Goal: Task Accomplishment & Management: Manage account settings

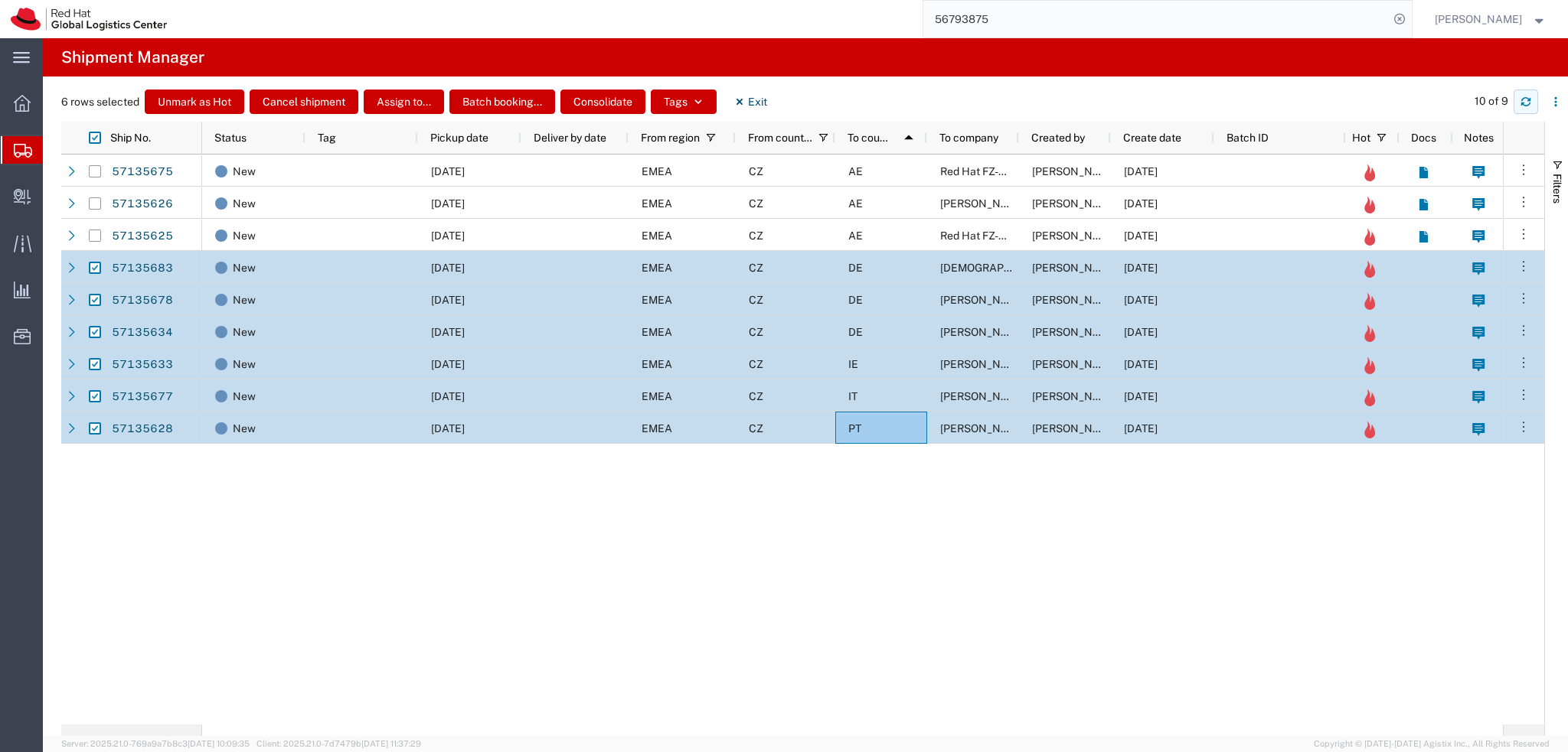
drag, startPoint x: 0, startPoint y: 0, endPoint x: 1524, endPoint y: 102, distance: 1527.4
click at [1524, 102] on icon "button" at bounding box center [1526, 102] width 11 height 11
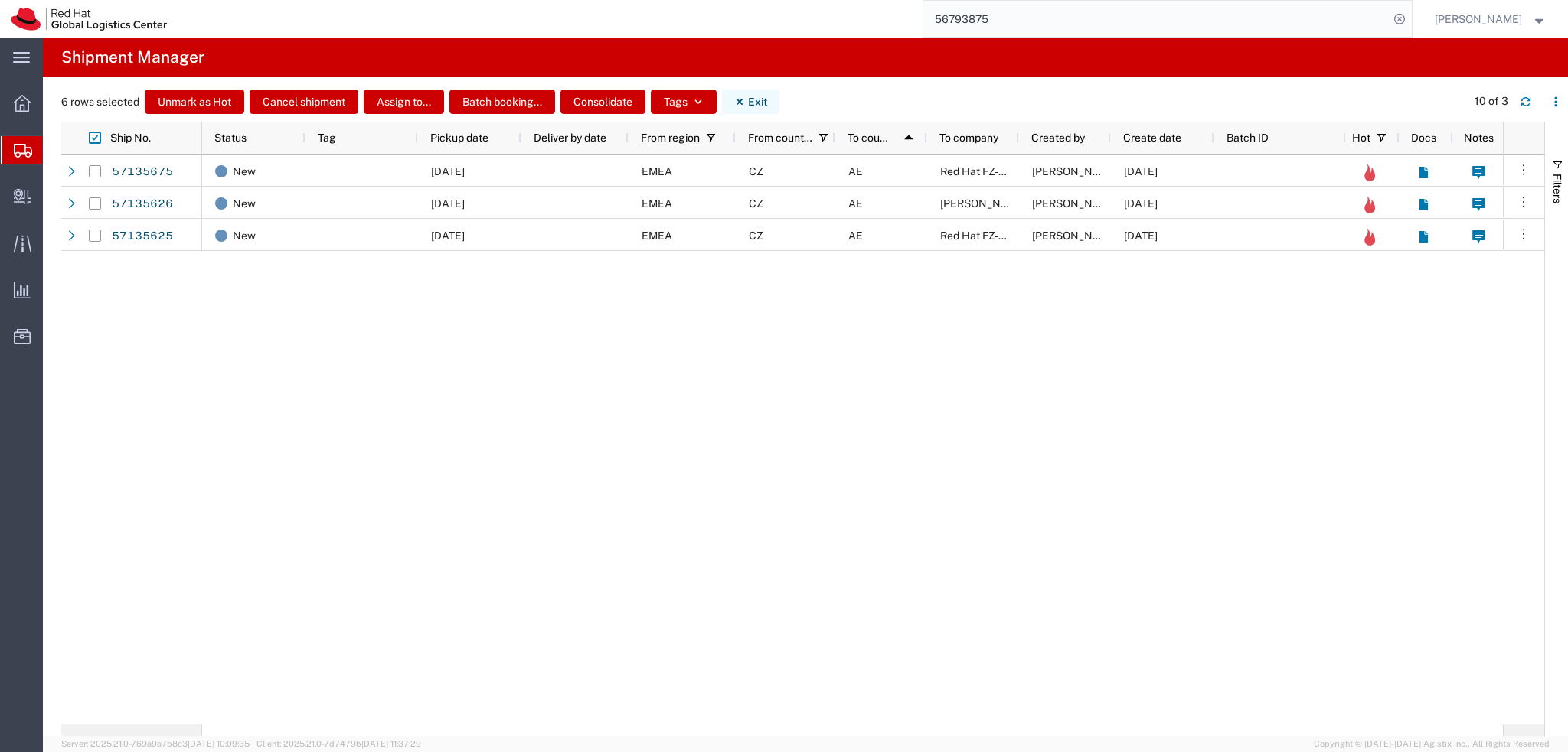
click at [746, 104] on button "Exit" at bounding box center [751, 101] width 58 height 24
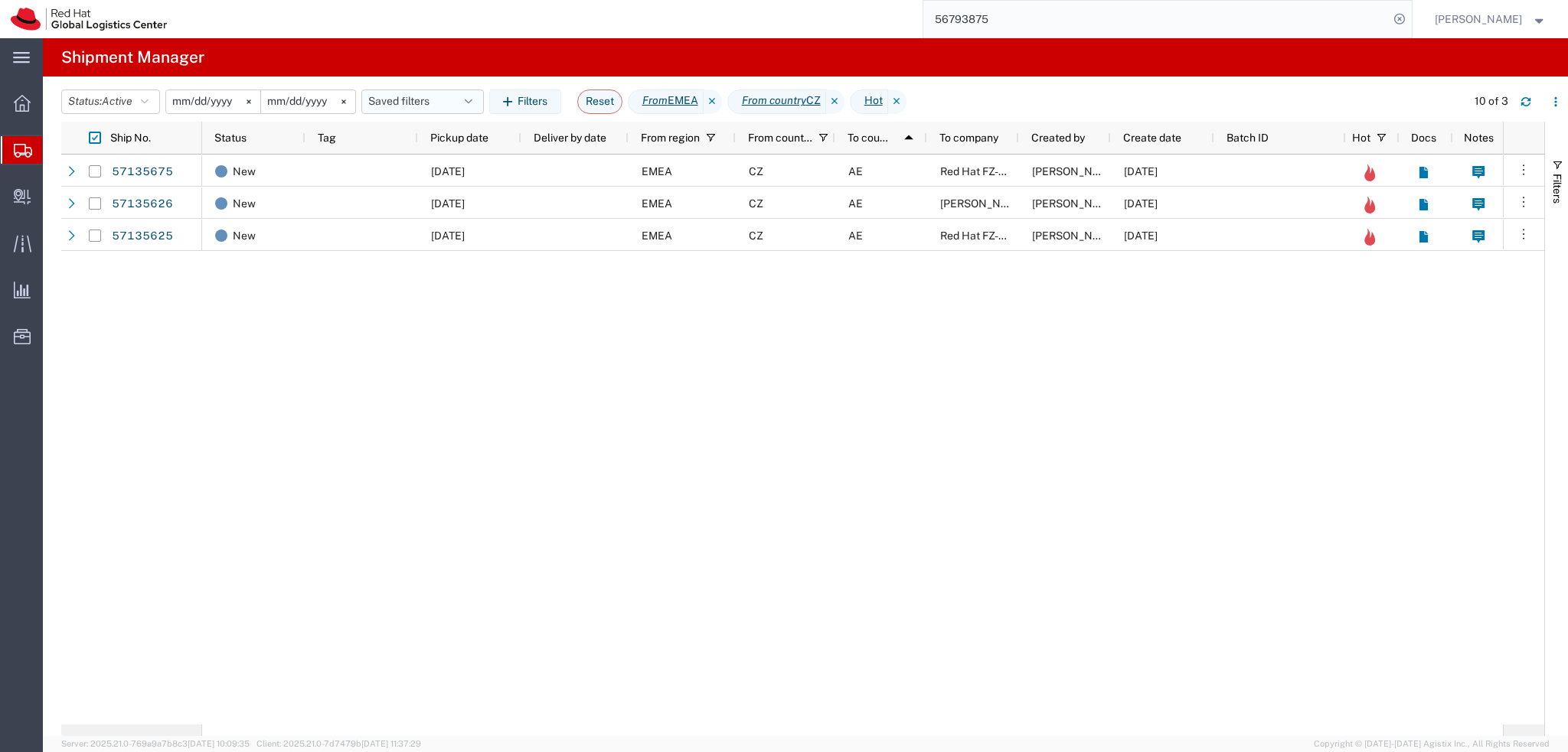
click at [438, 103] on button "Saved filters" at bounding box center [423, 101] width 123 height 24
click at [931, 297] on div "New 10/15/2025 EMEA CZ AE Red Hat FZ-LLC. Dominik Galovic 10/15/2025 New 10/15/…" at bounding box center [853, 439] width 1300 height 570
click at [1110, 23] on input "56793875" at bounding box center [1156, 19] width 465 height 37
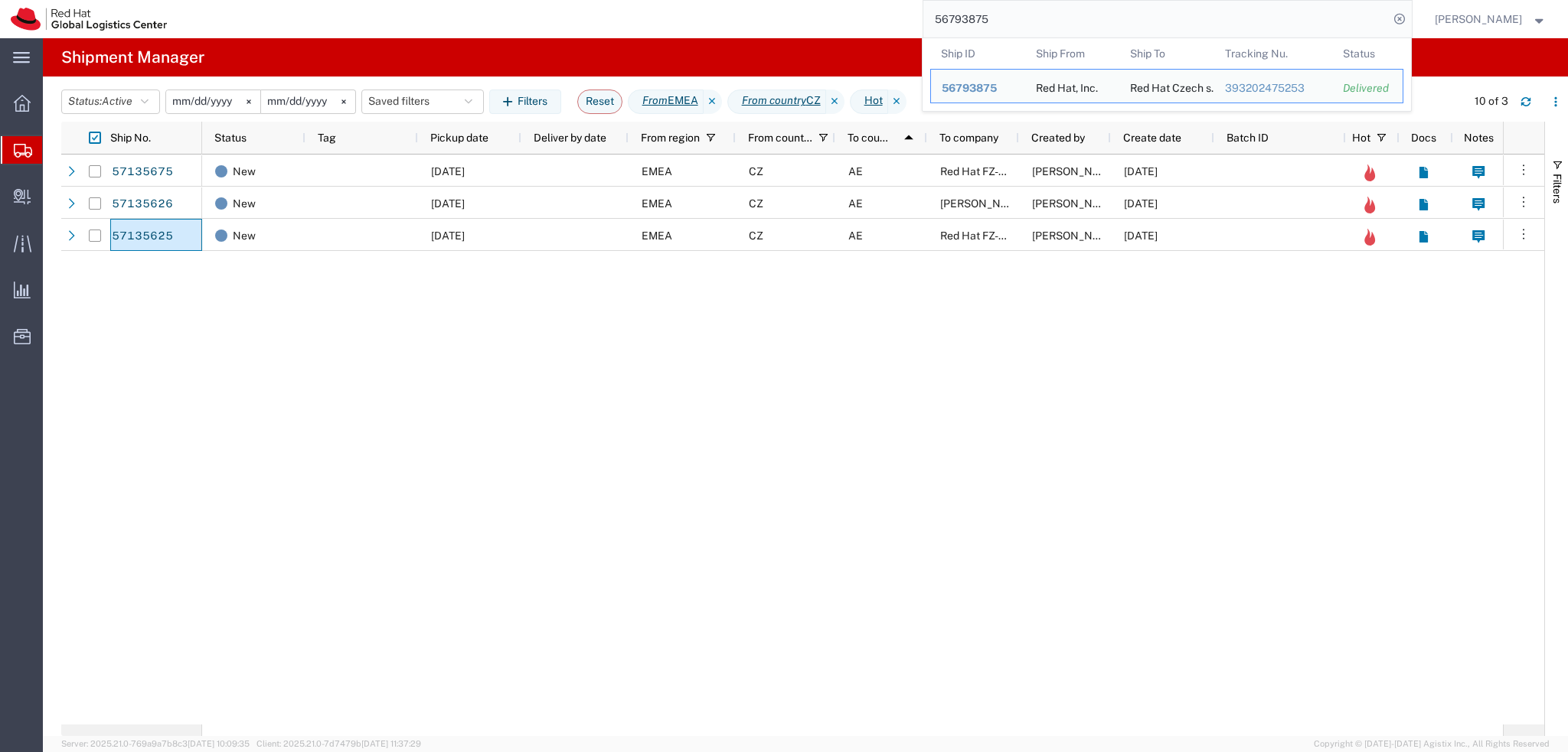
click at [1110, 23] on input "56793875" at bounding box center [1156, 19] width 465 height 37
paste input "7135673"
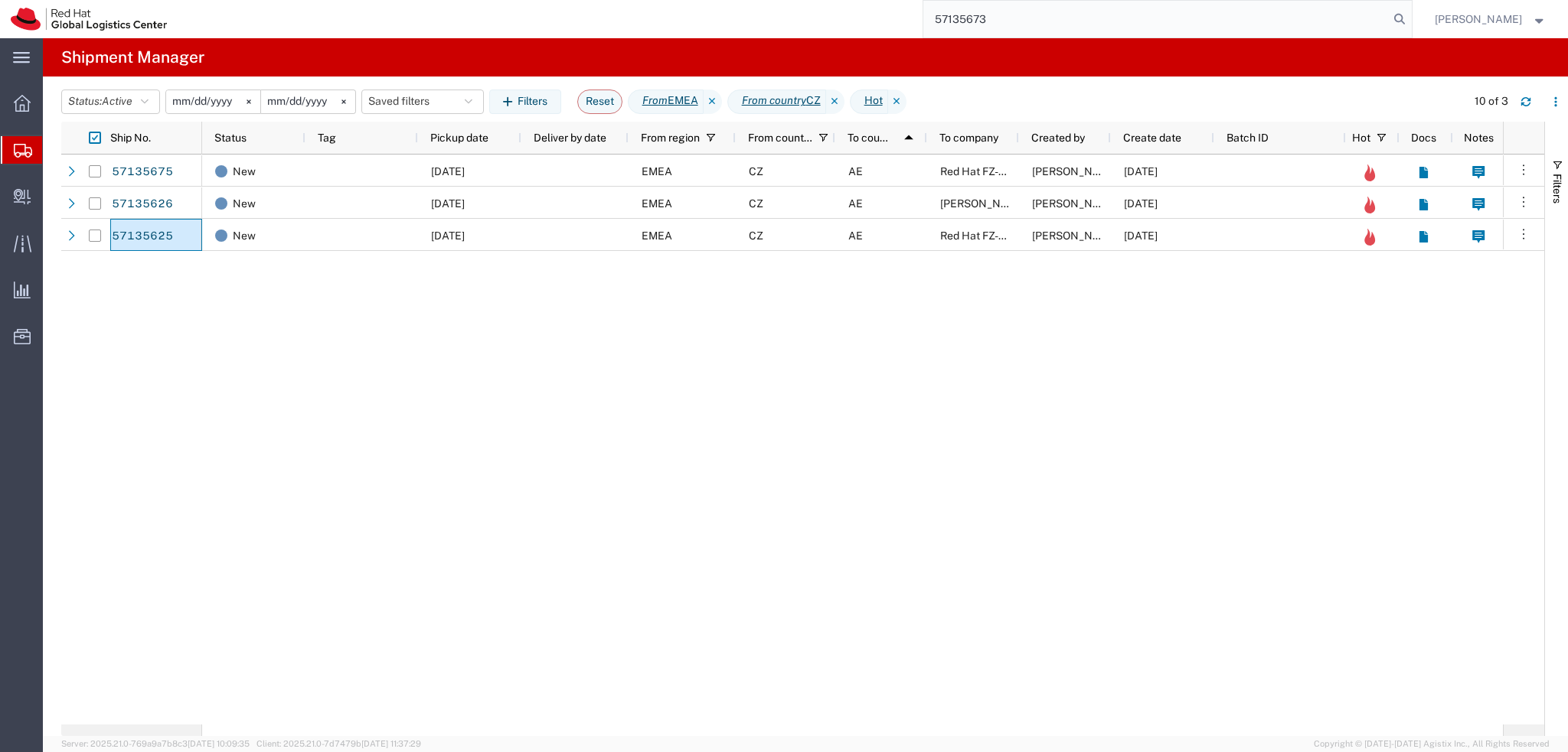
type input "57135673"
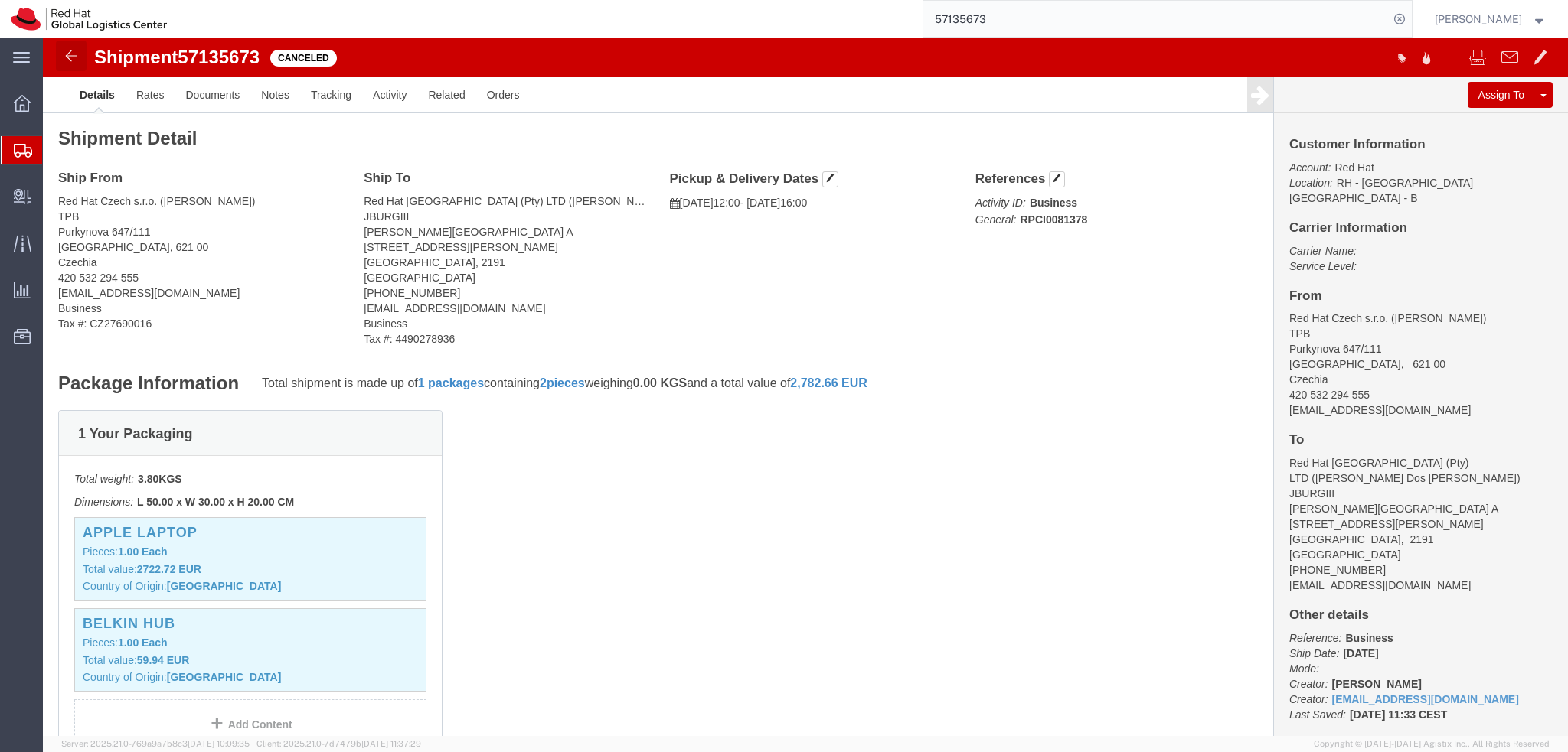
click img
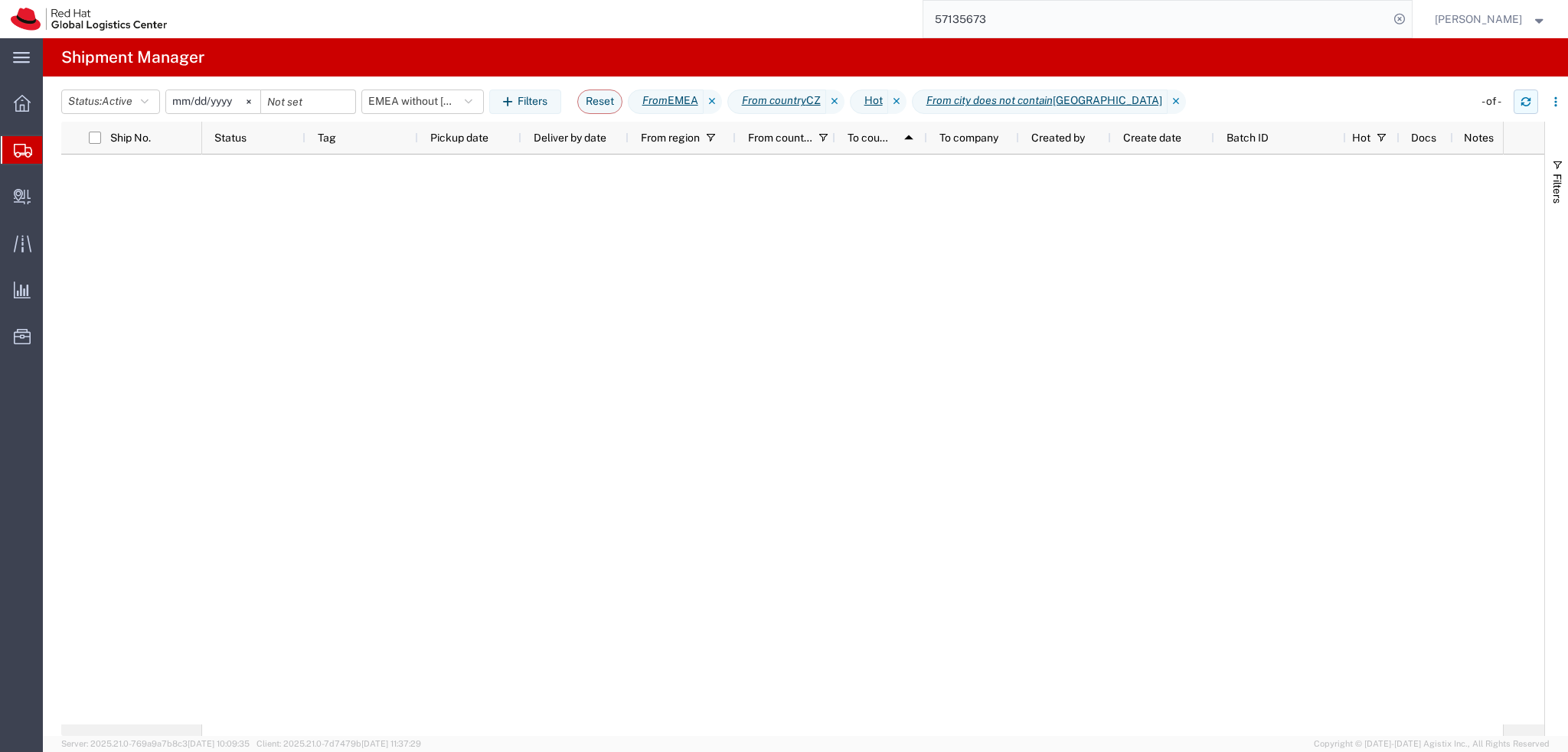
click at [1525, 100] on icon "button" at bounding box center [1526, 102] width 11 height 11
click at [446, 107] on button "EMEA without Brno" at bounding box center [423, 101] width 123 height 24
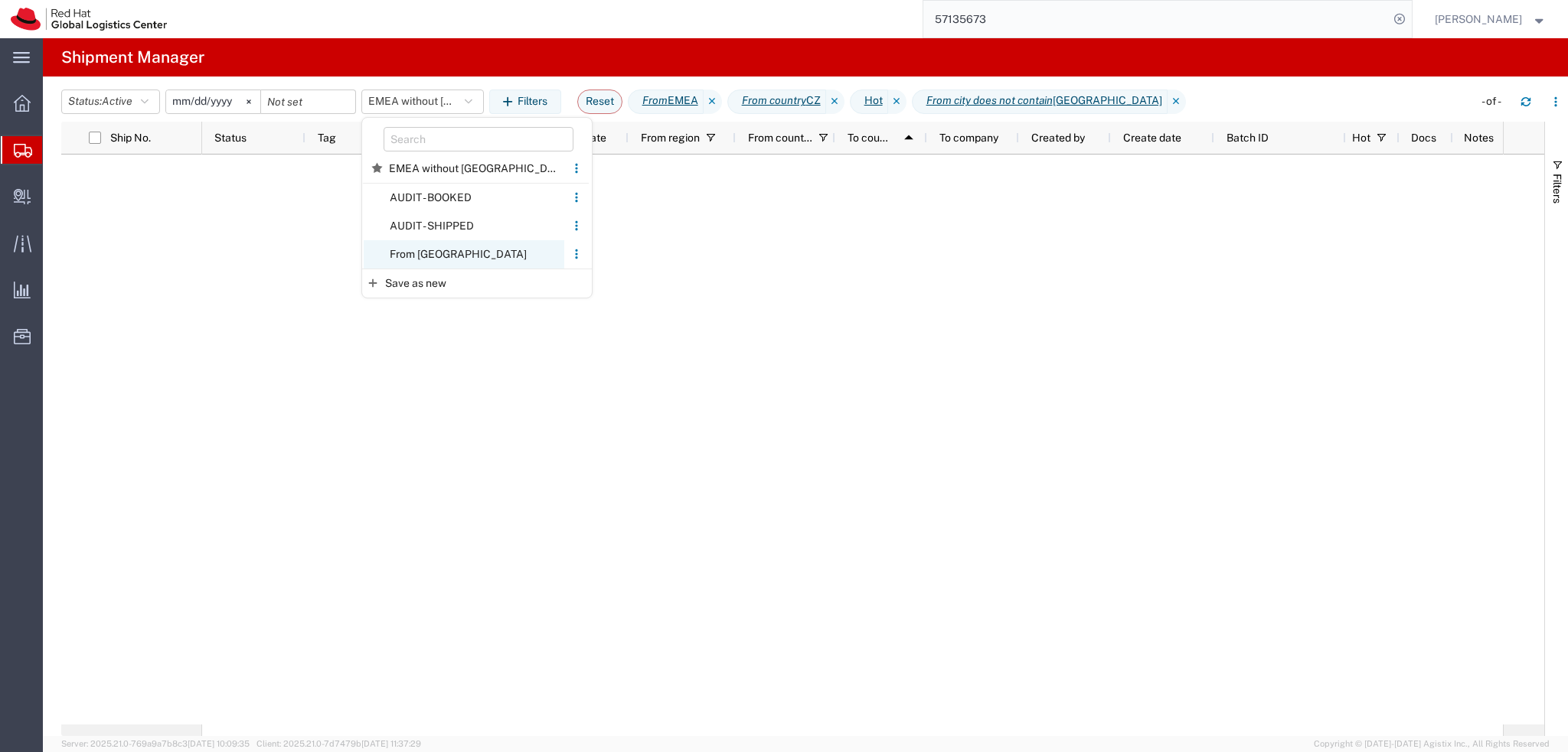
click at [451, 249] on span "From CZ" at bounding box center [464, 254] width 201 height 28
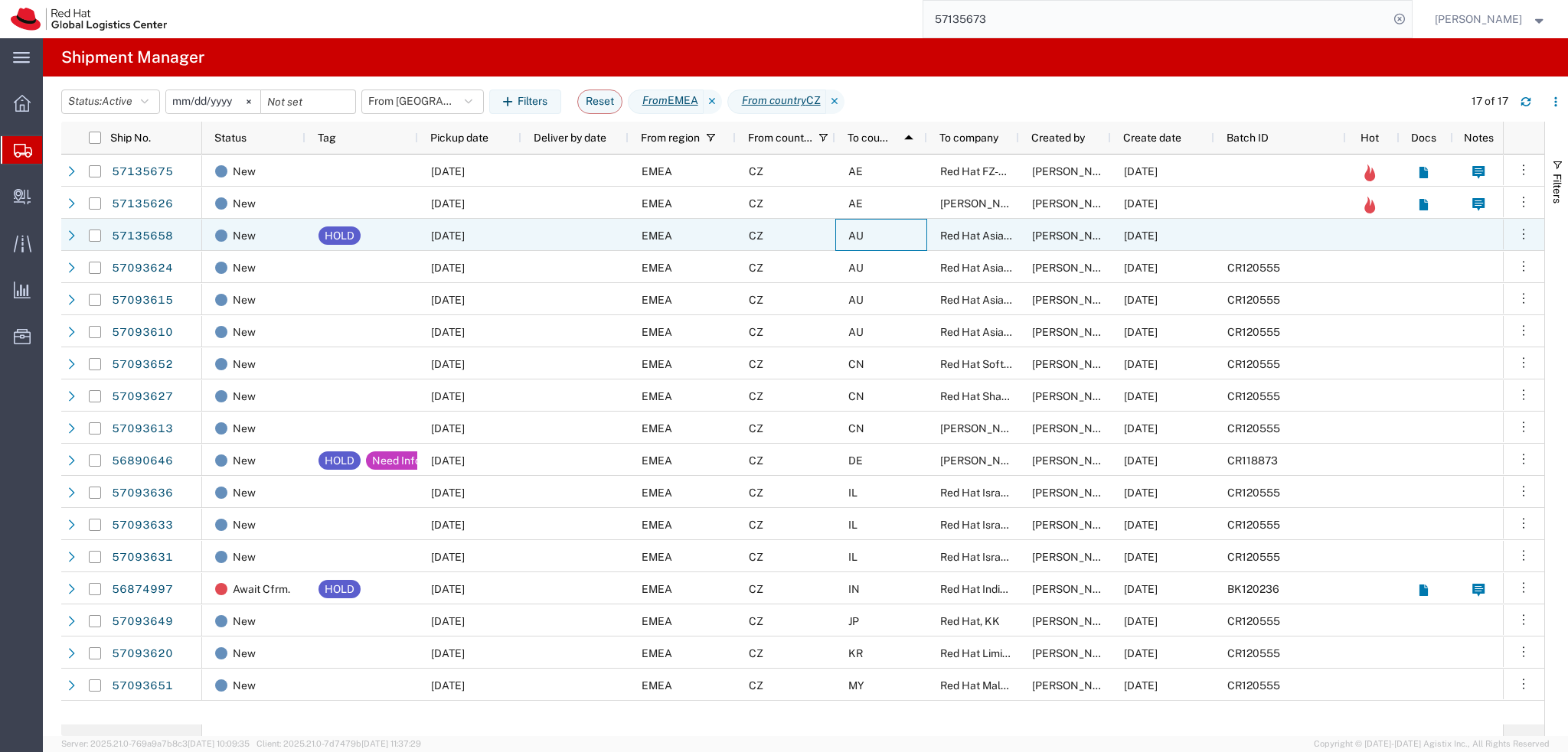
click at [883, 241] on div "AU" at bounding box center [881, 235] width 92 height 32
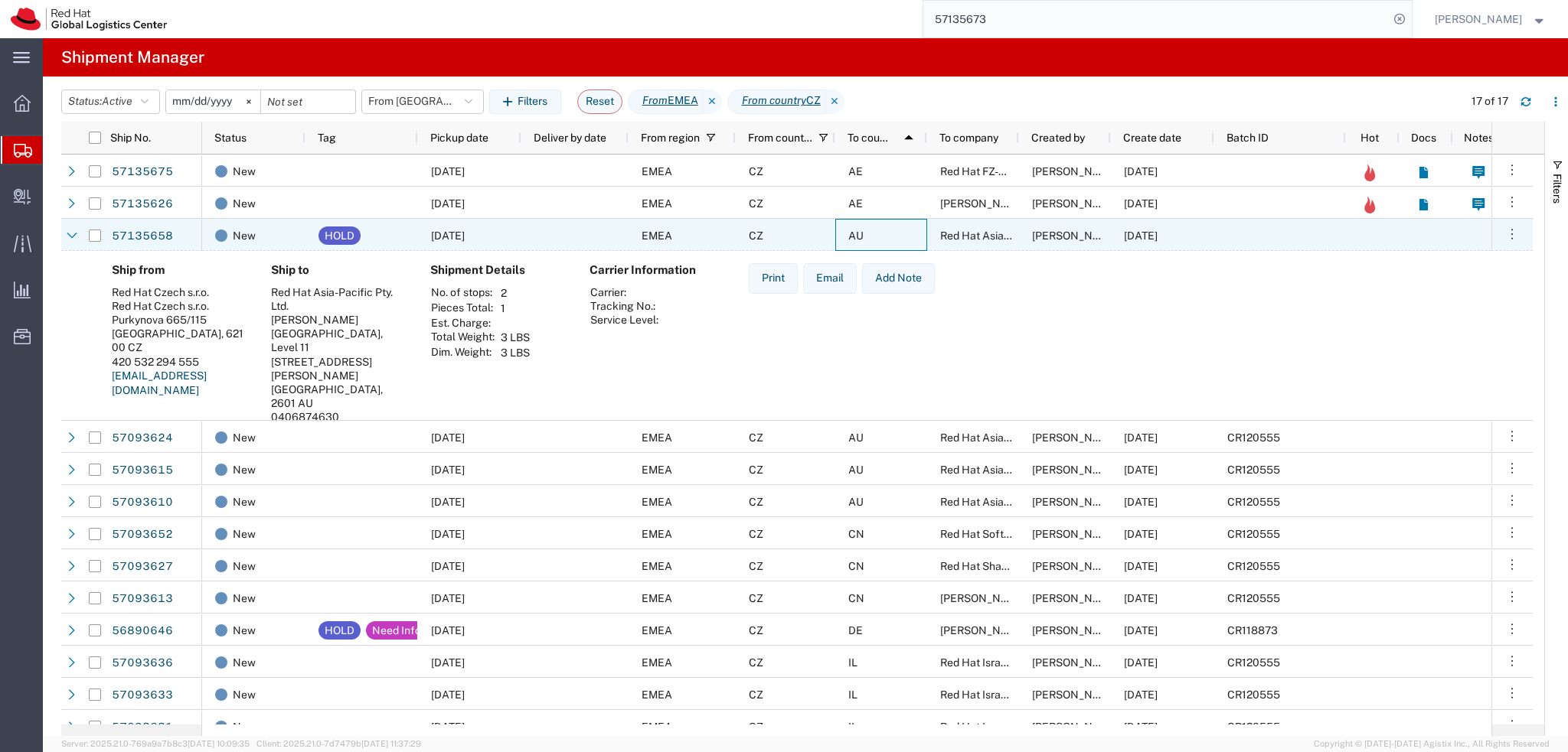
click at [883, 241] on div "AU" at bounding box center [881, 235] width 92 height 32
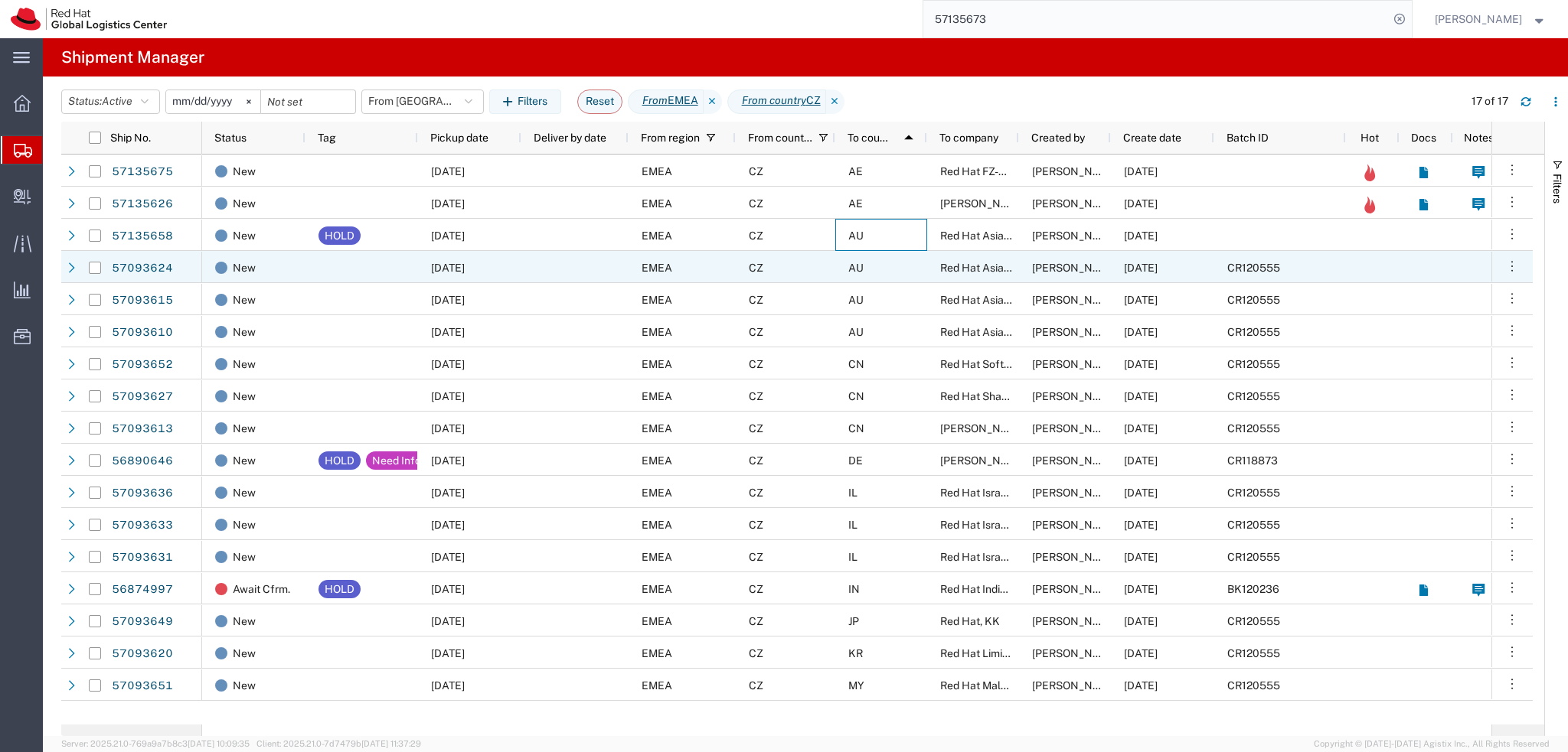
click at [893, 268] on div "AU" at bounding box center [881, 266] width 92 height 32
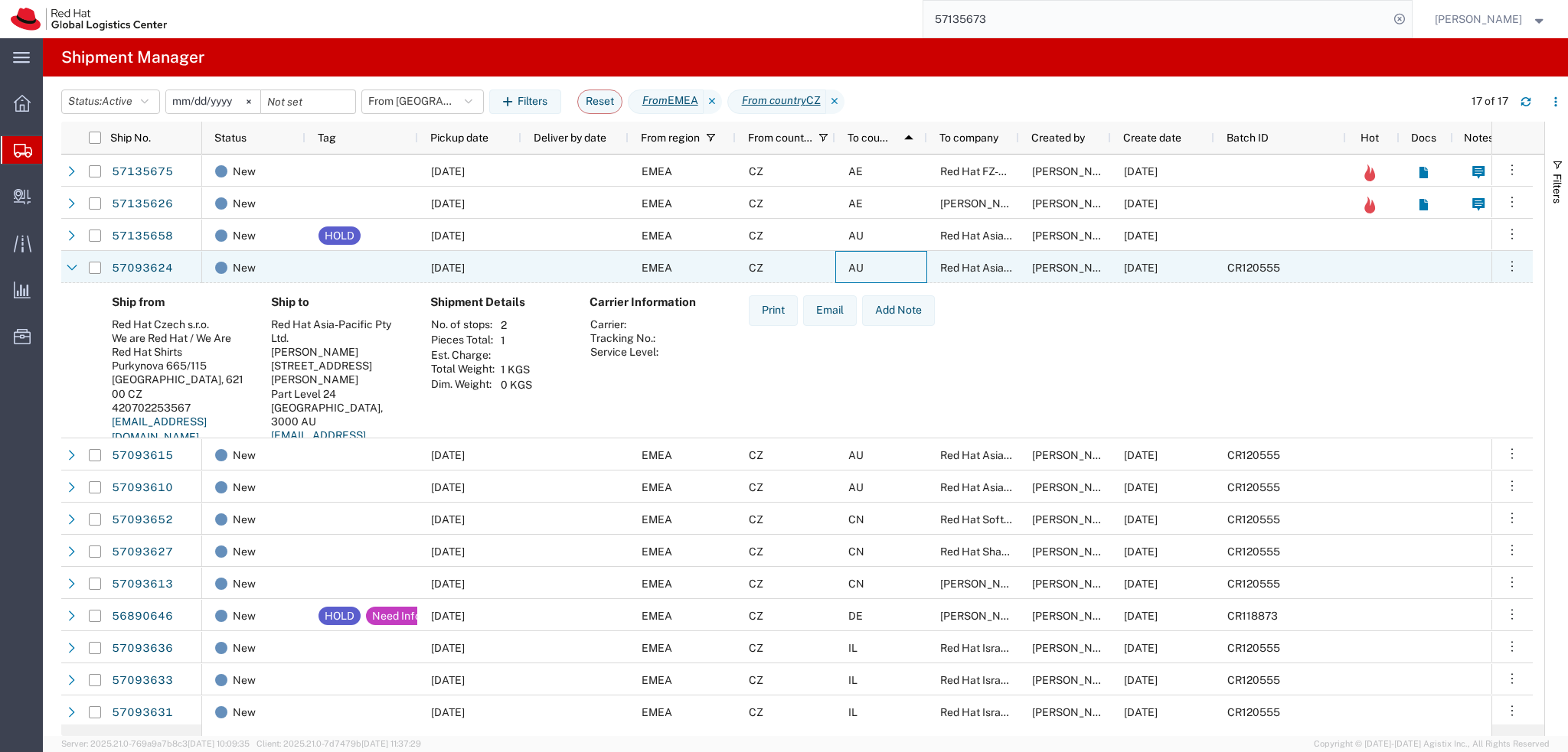
click at [893, 268] on div "AU" at bounding box center [881, 266] width 92 height 32
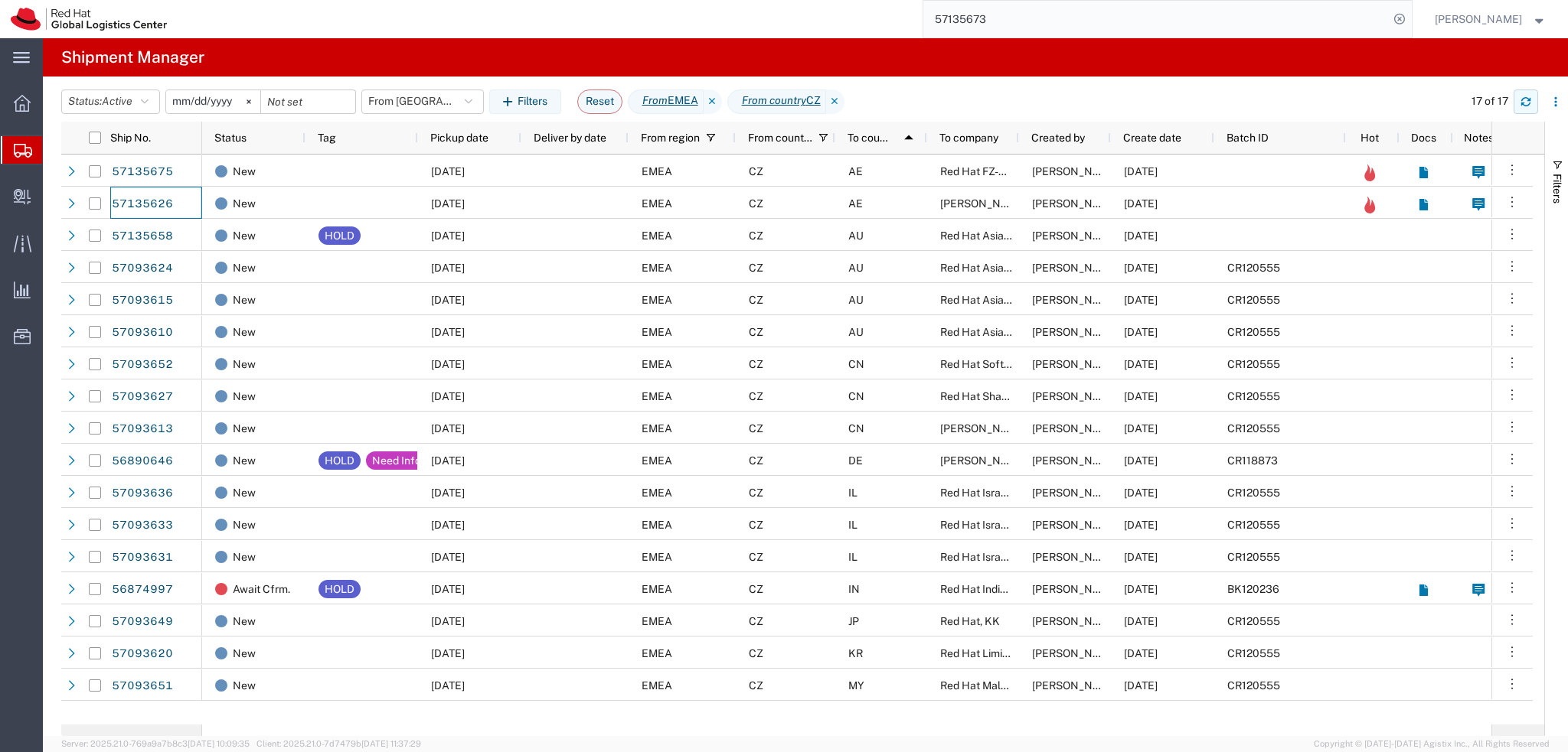
click at [1527, 102] on icon "button" at bounding box center [1526, 102] width 11 height 11
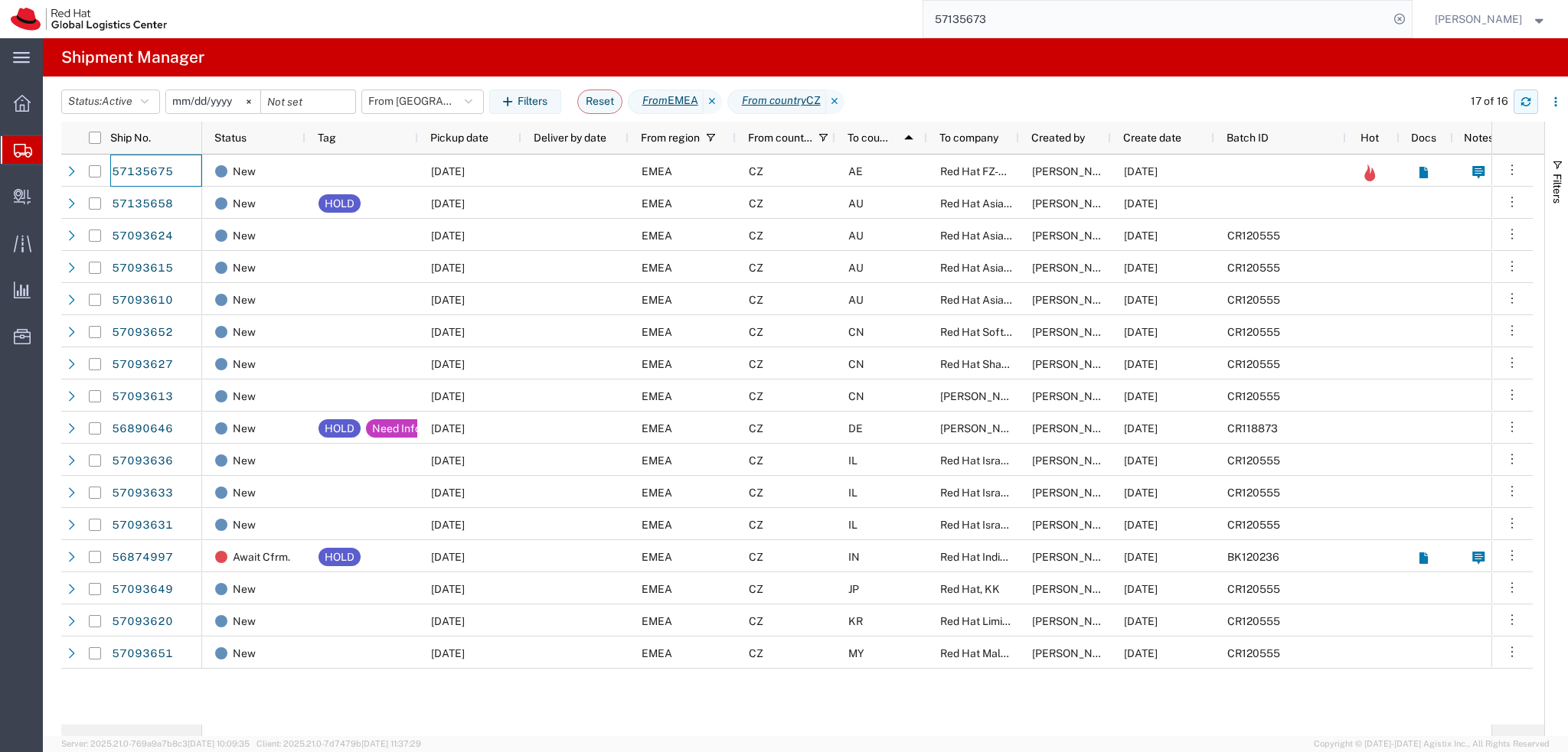
click at [1531, 104] on button "button" at bounding box center [1525, 101] width 24 height 24
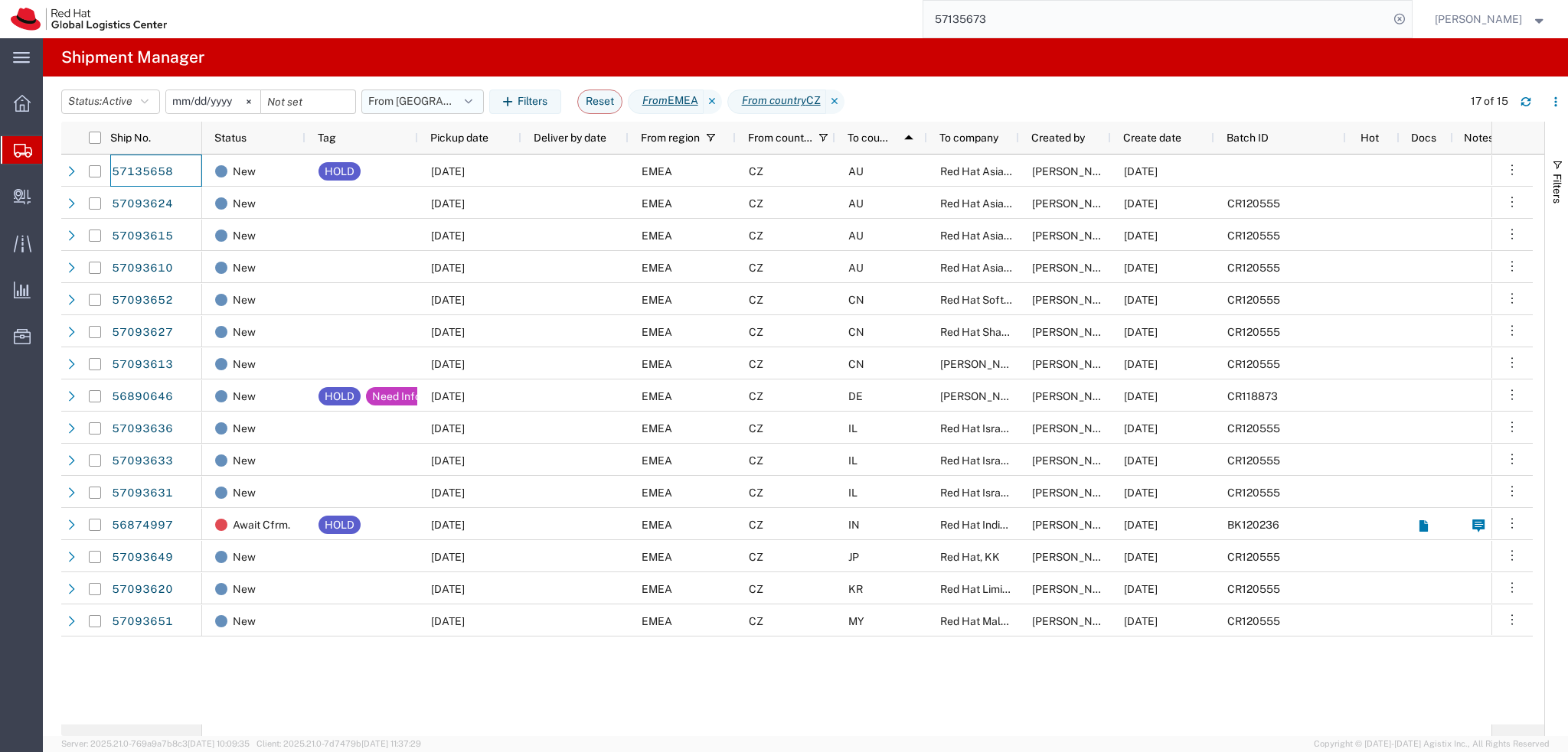
click at [451, 109] on button "From CZ" at bounding box center [423, 101] width 123 height 24
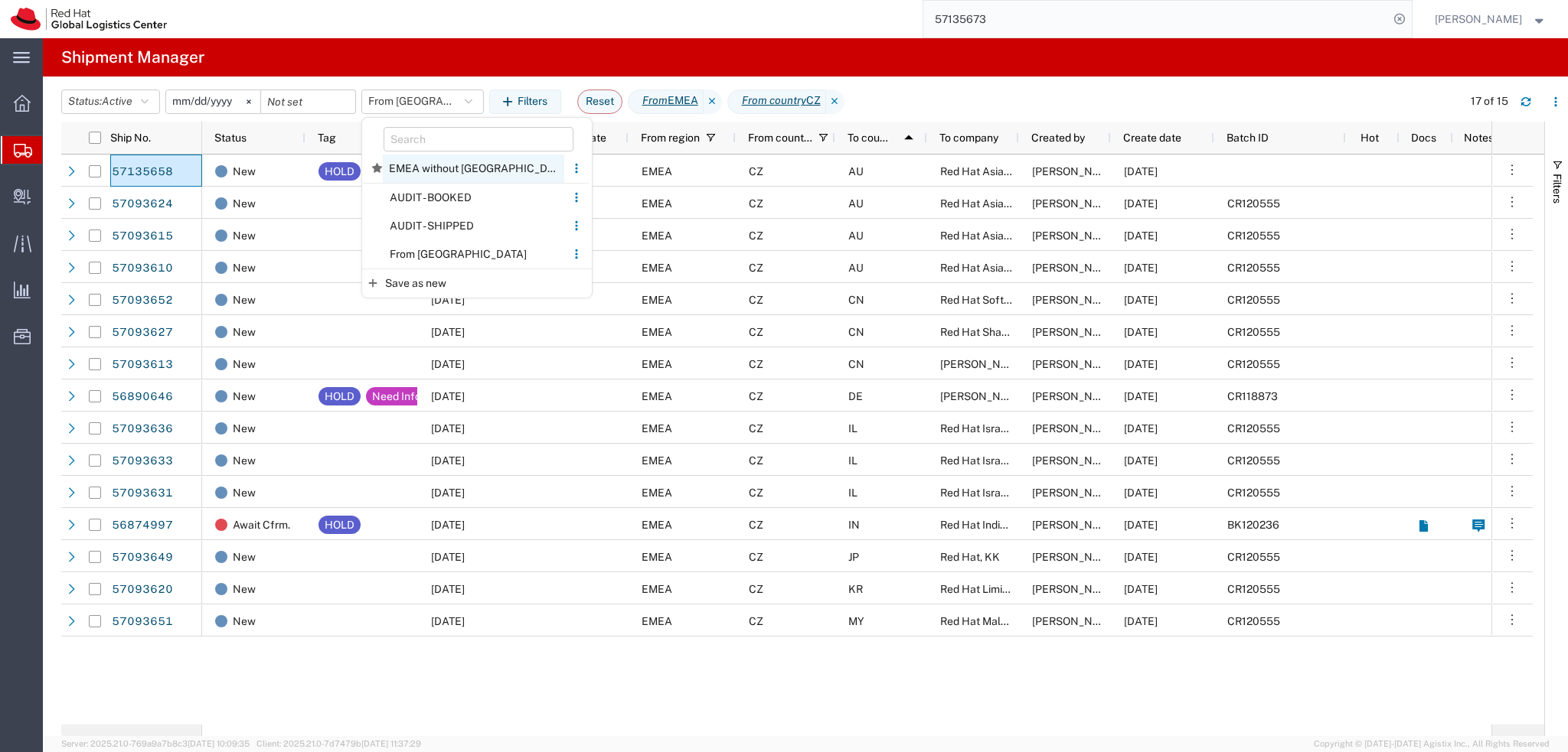
click at [451, 161] on span "EMEA without Brno" at bounding box center [473, 168] width 181 height 28
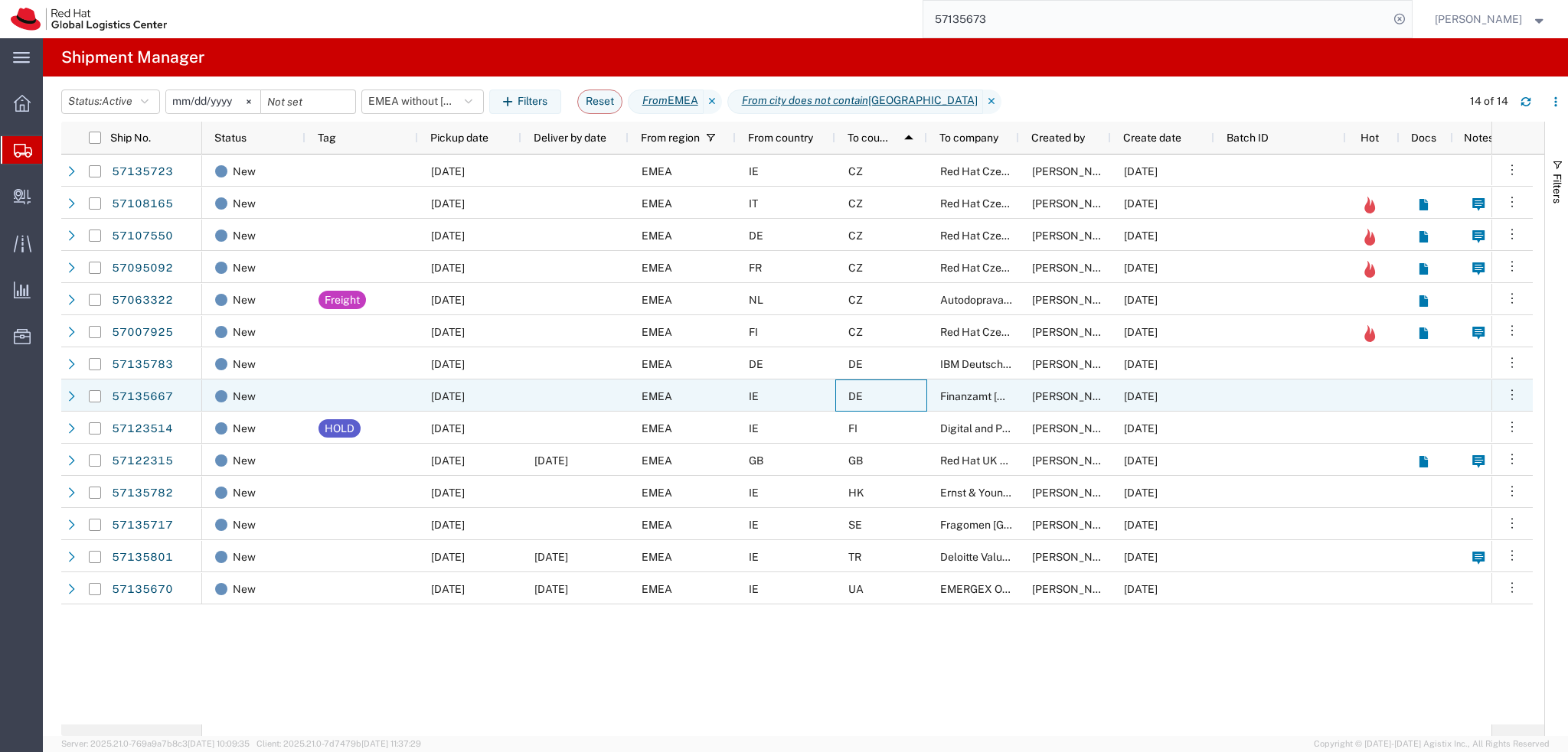
click at [888, 398] on div "DE" at bounding box center [881, 395] width 92 height 32
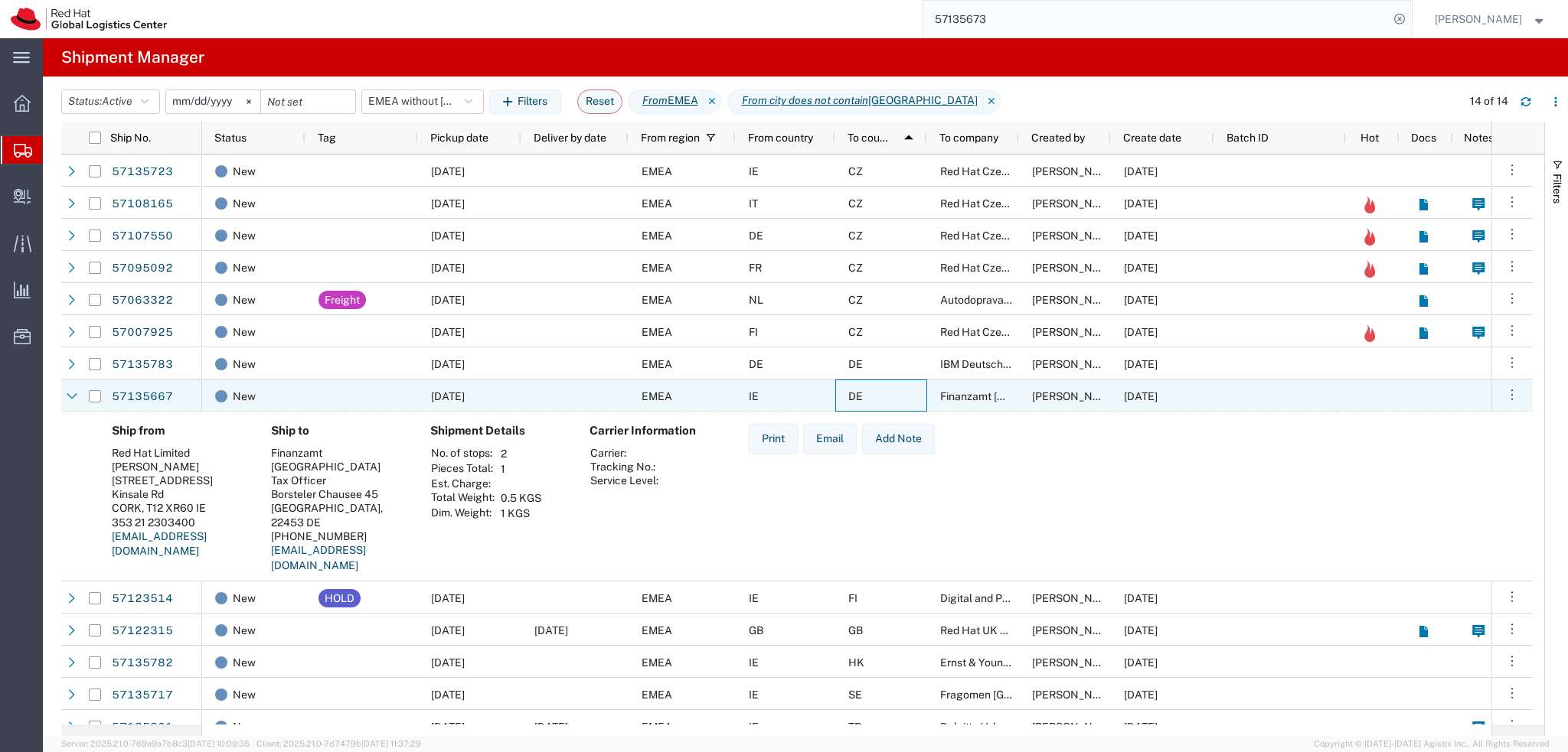
click at [888, 400] on div "DE" at bounding box center [881, 395] width 92 height 32
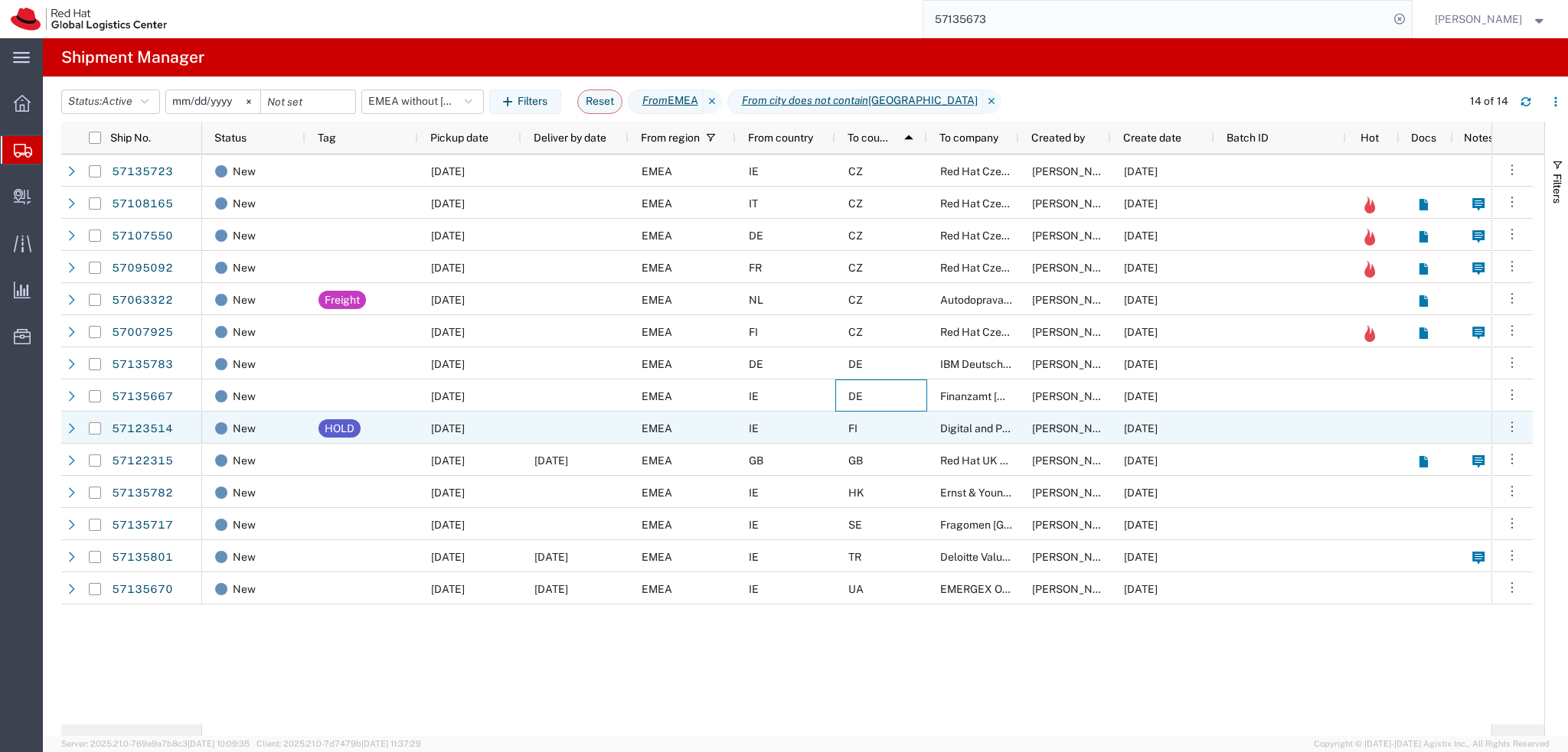
click at [887, 424] on div "FI" at bounding box center [881, 427] width 92 height 32
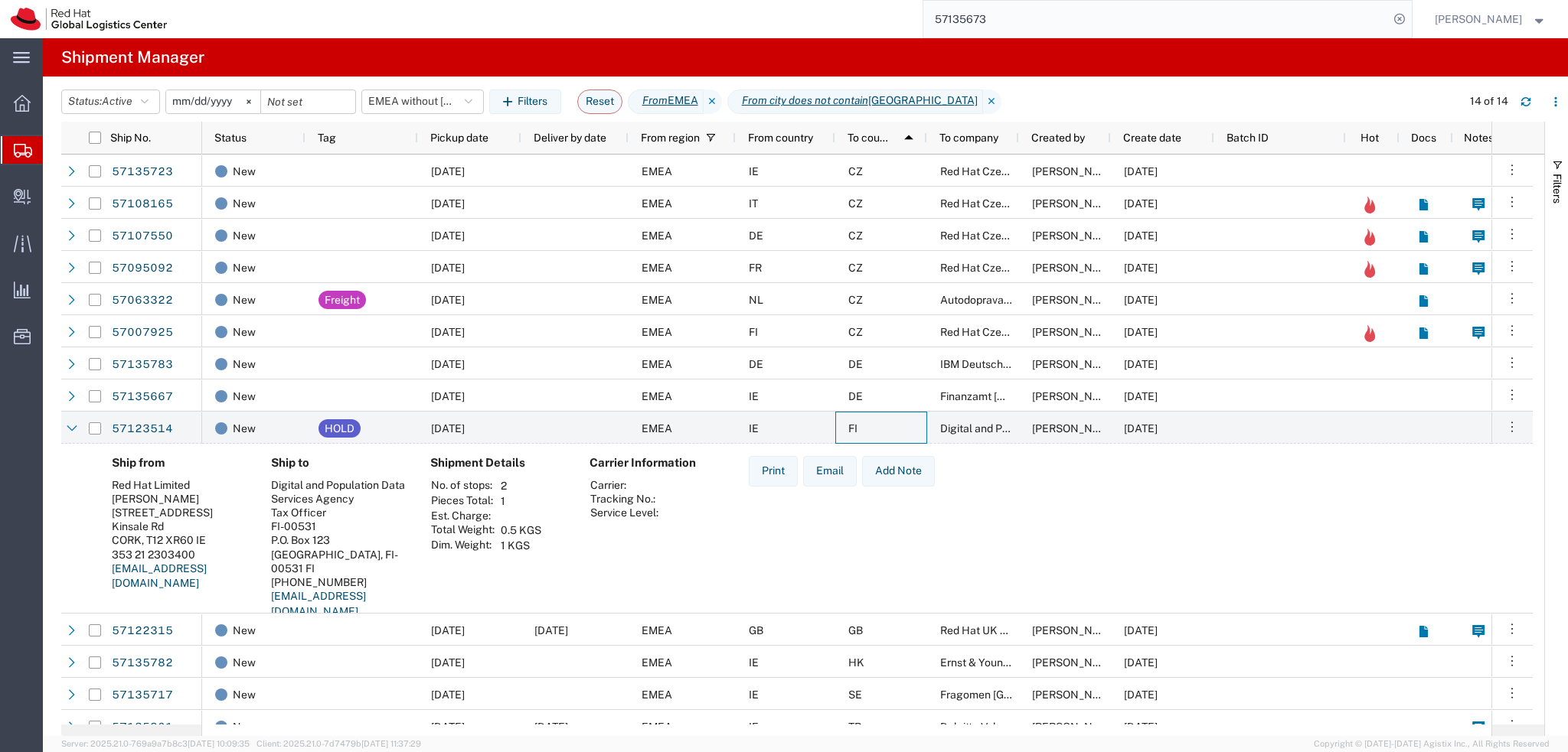
scroll to position [49, 0]
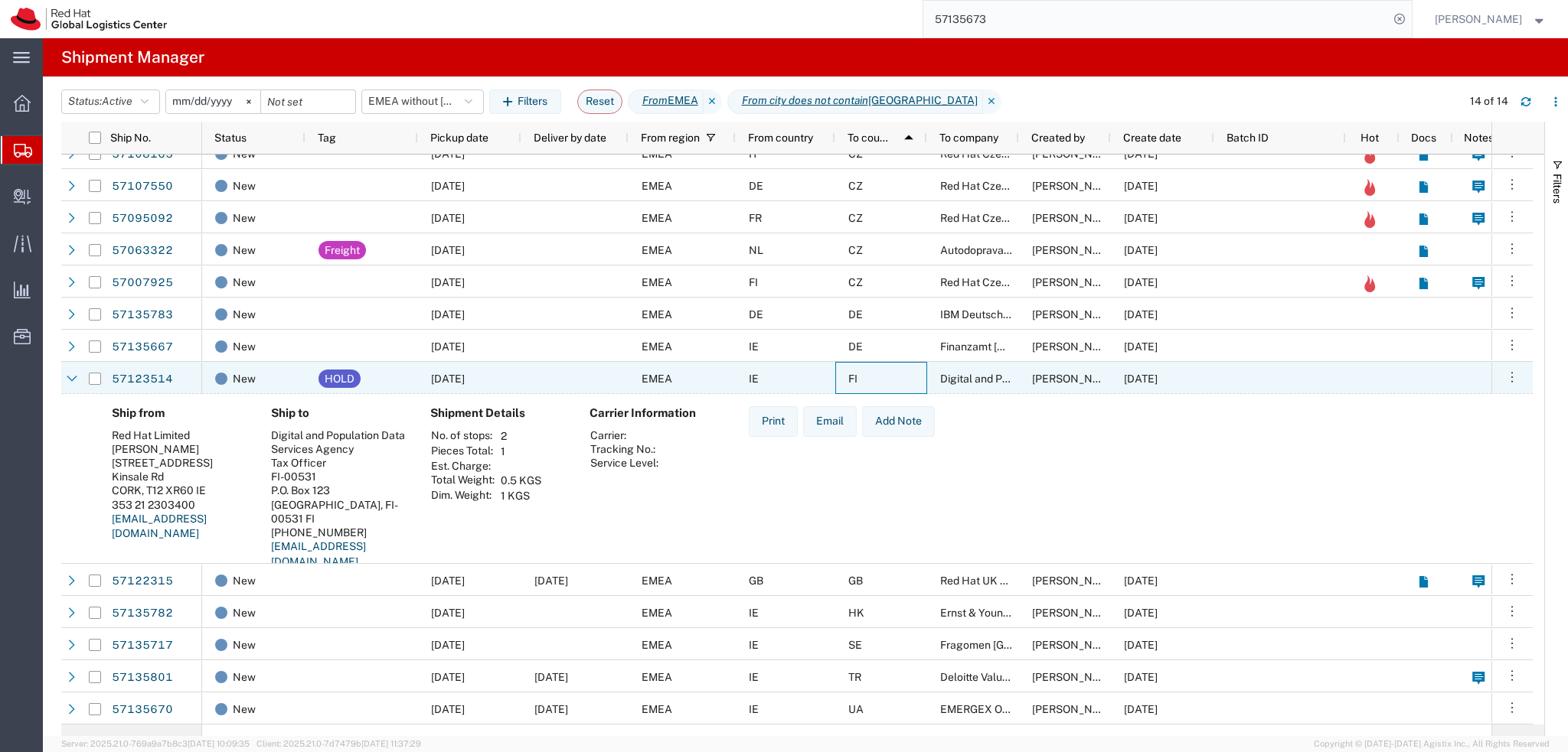
click at [551, 380] on div at bounding box center [574, 378] width 107 height 32
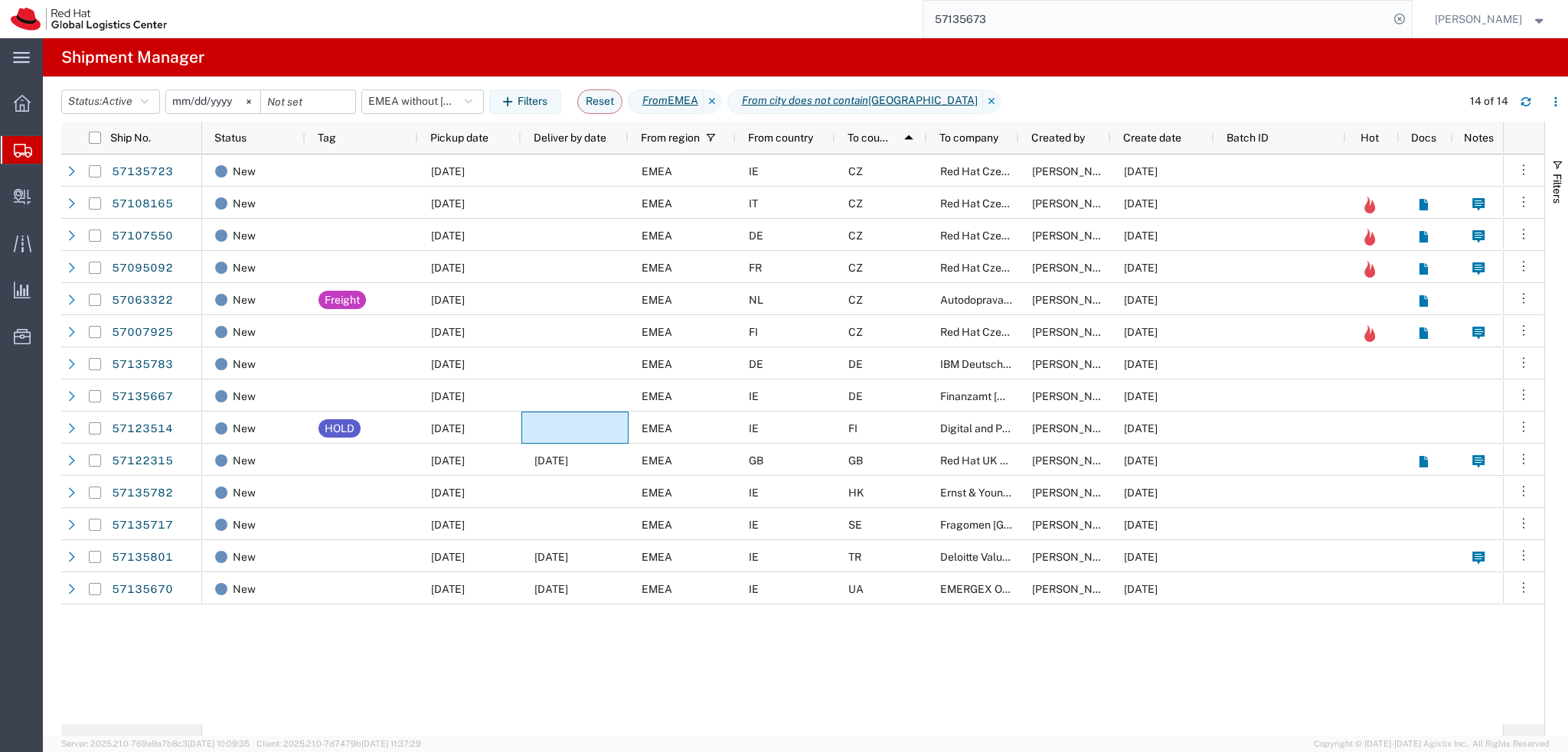
click at [427, 690] on div "New 10/15/2025 EMEA IE CZ Red Hat Czech s.r.o. Charyl Horgan 10/15/2025 New 10/…" at bounding box center [853, 439] width 1300 height 570
click at [464, 143] on span "Pickup date" at bounding box center [459, 137] width 59 height 12
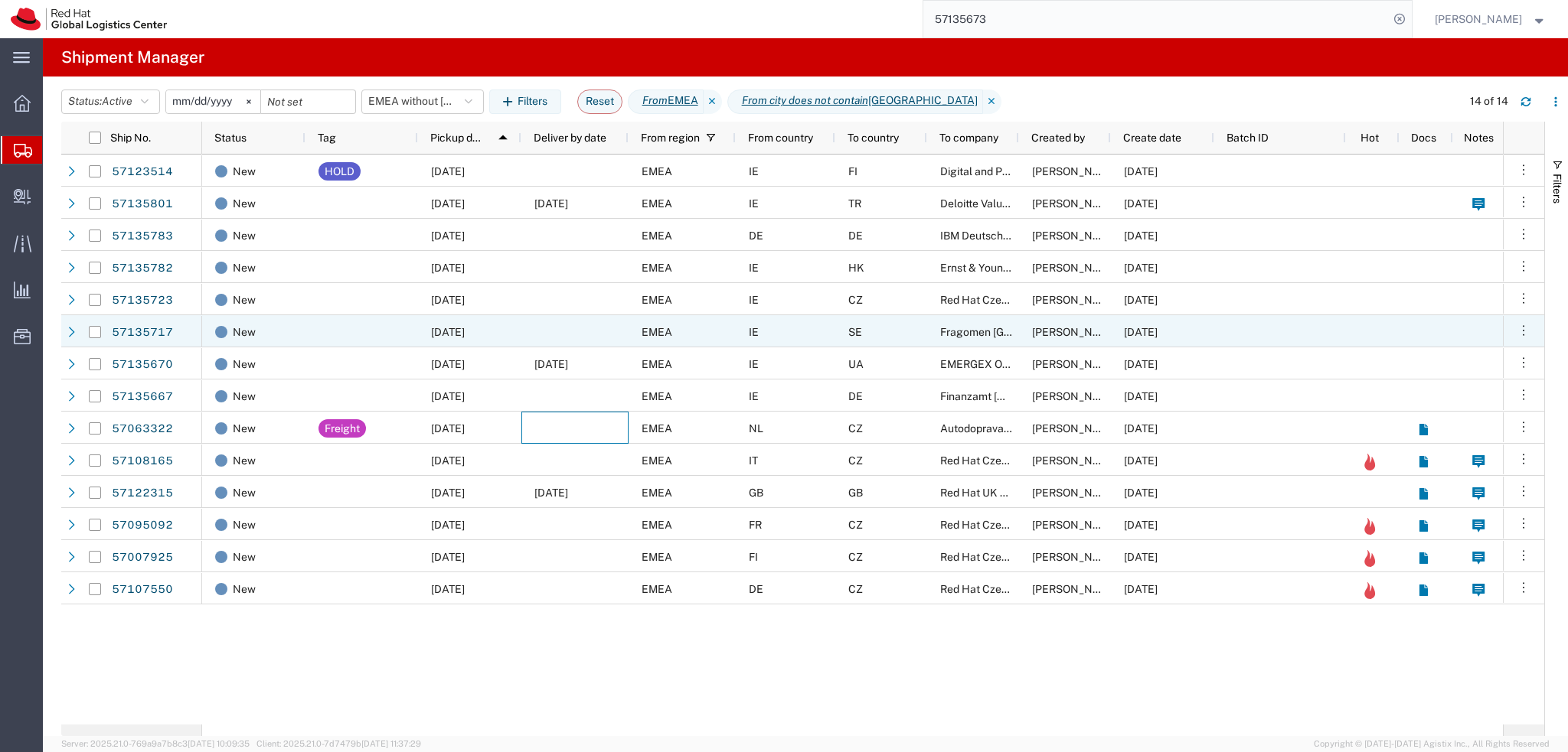
click at [554, 337] on div at bounding box center [574, 331] width 107 height 32
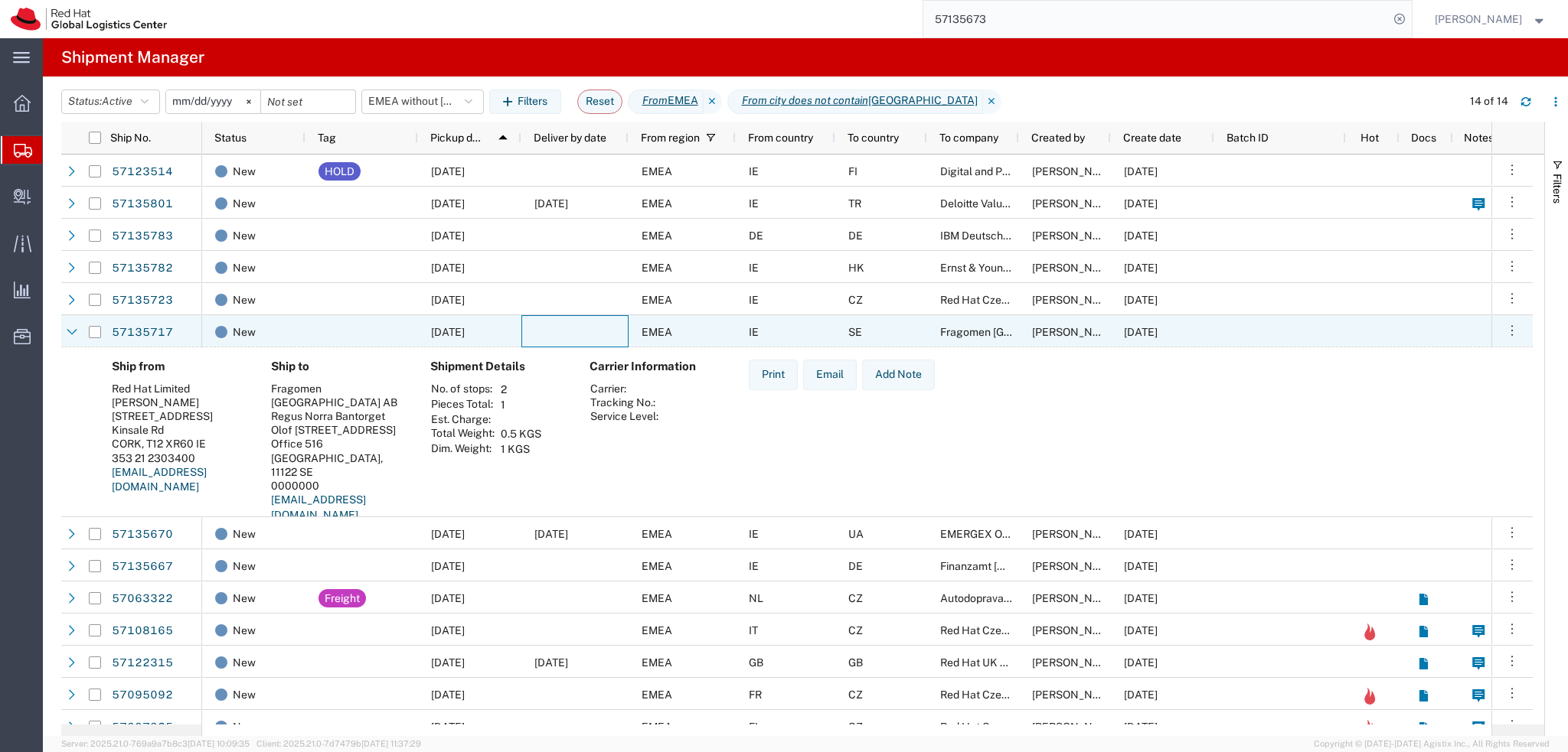
click at [554, 337] on div at bounding box center [574, 331] width 107 height 32
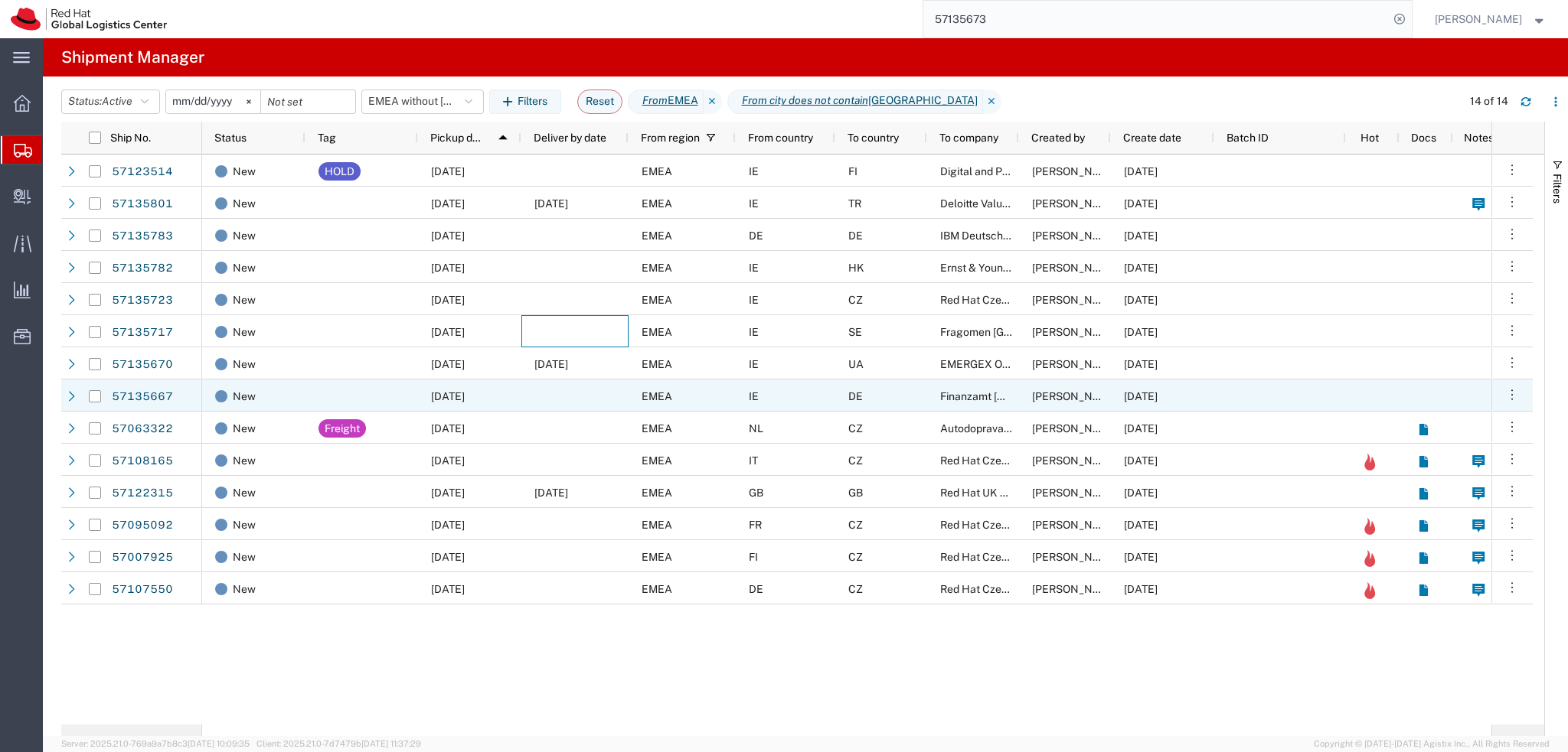
click at [562, 398] on div at bounding box center [574, 395] width 107 height 32
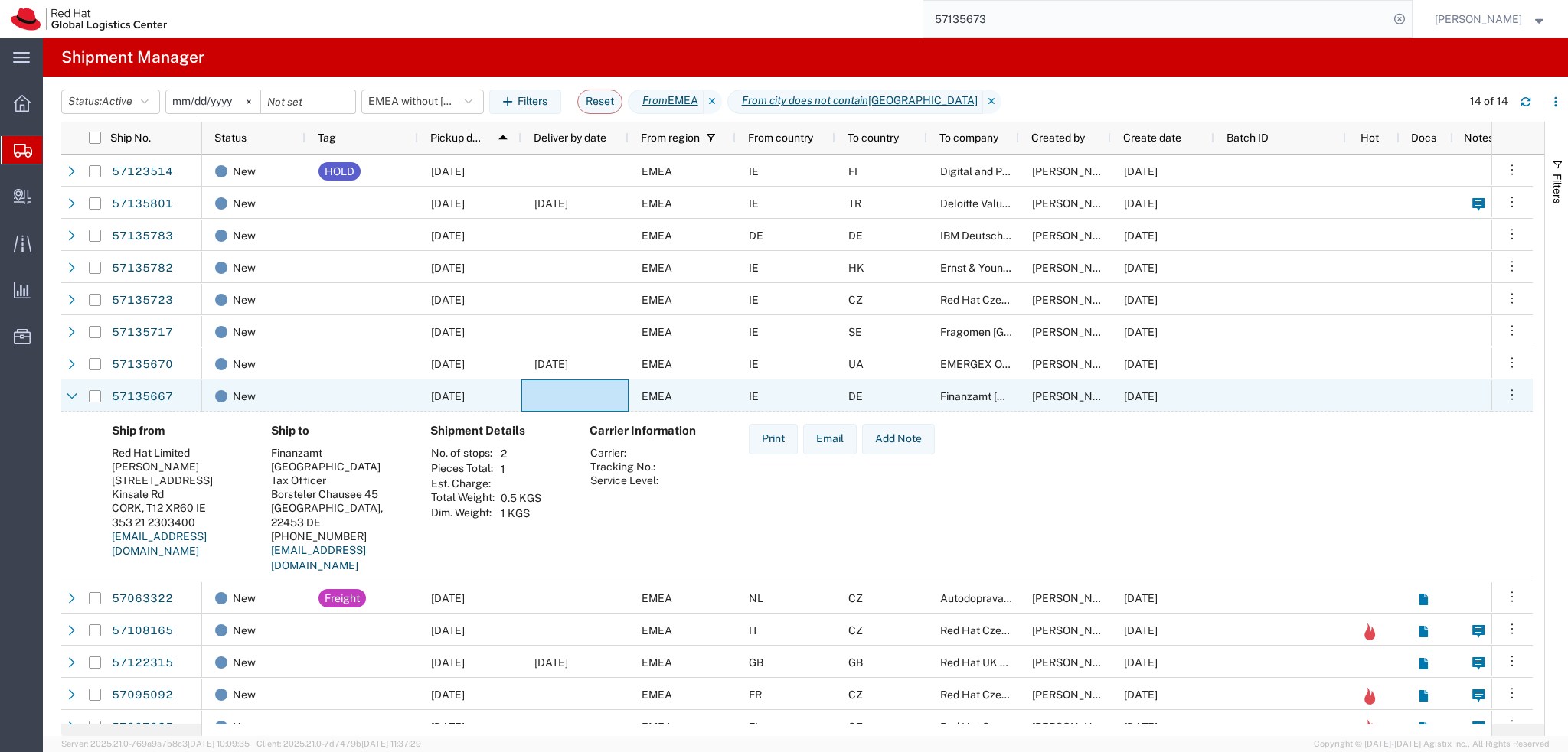
click at [575, 394] on div at bounding box center [574, 395] width 107 height 32
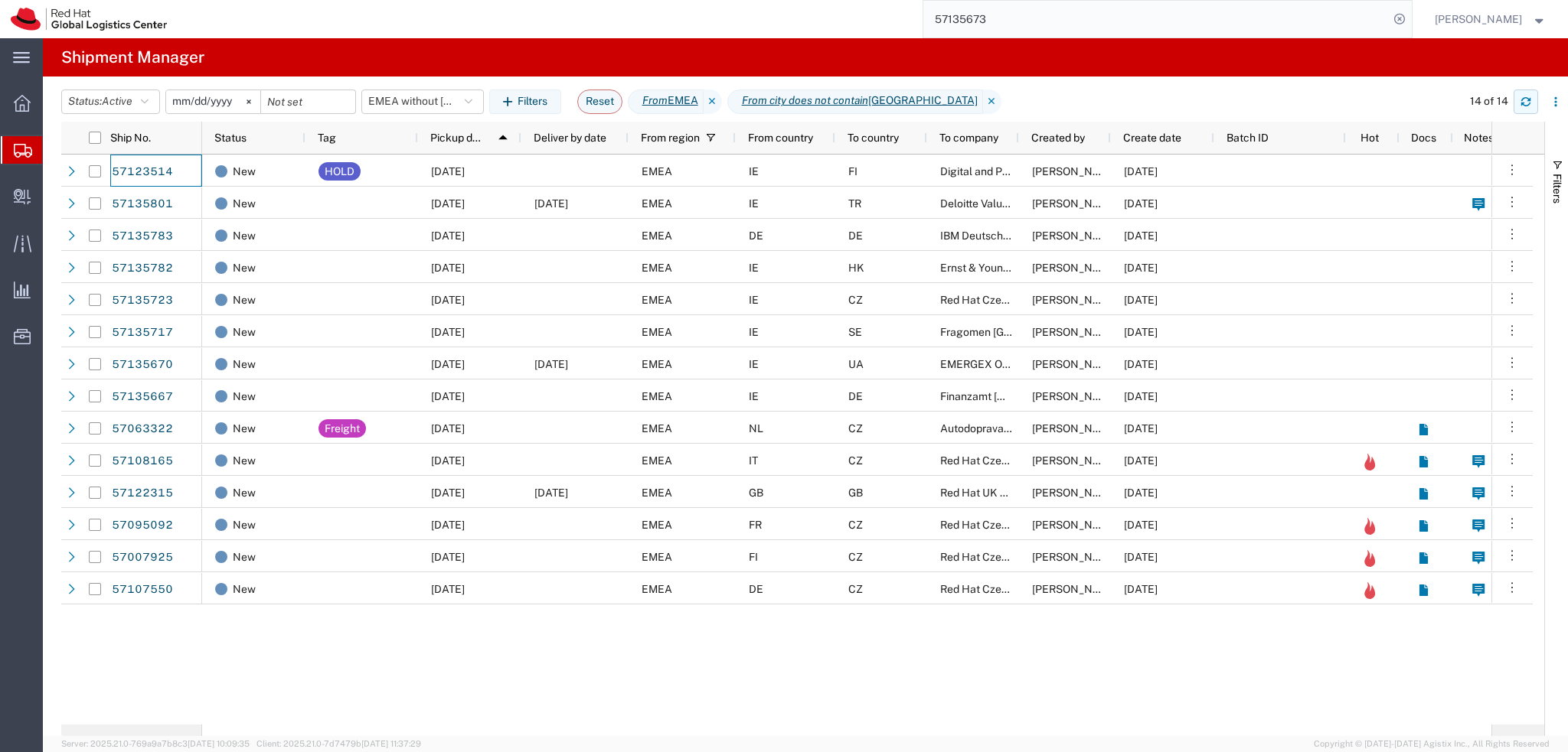
click at [1525, 103] on icon "button" at bounding box center [1526, 102] width 11 height 11
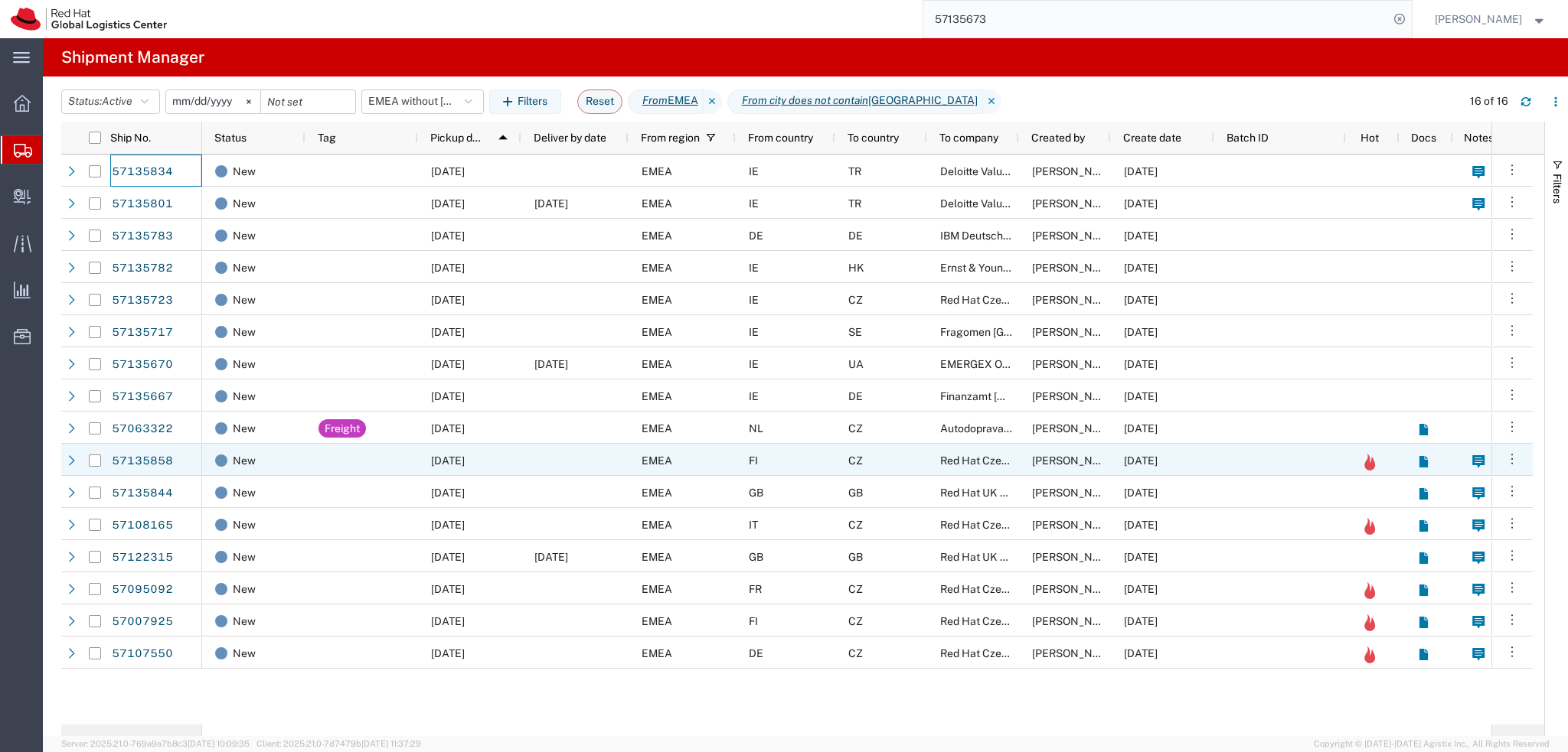
click at [709, 463] on div "EMEA" at bounding box center [682, 460] width 107 height 32
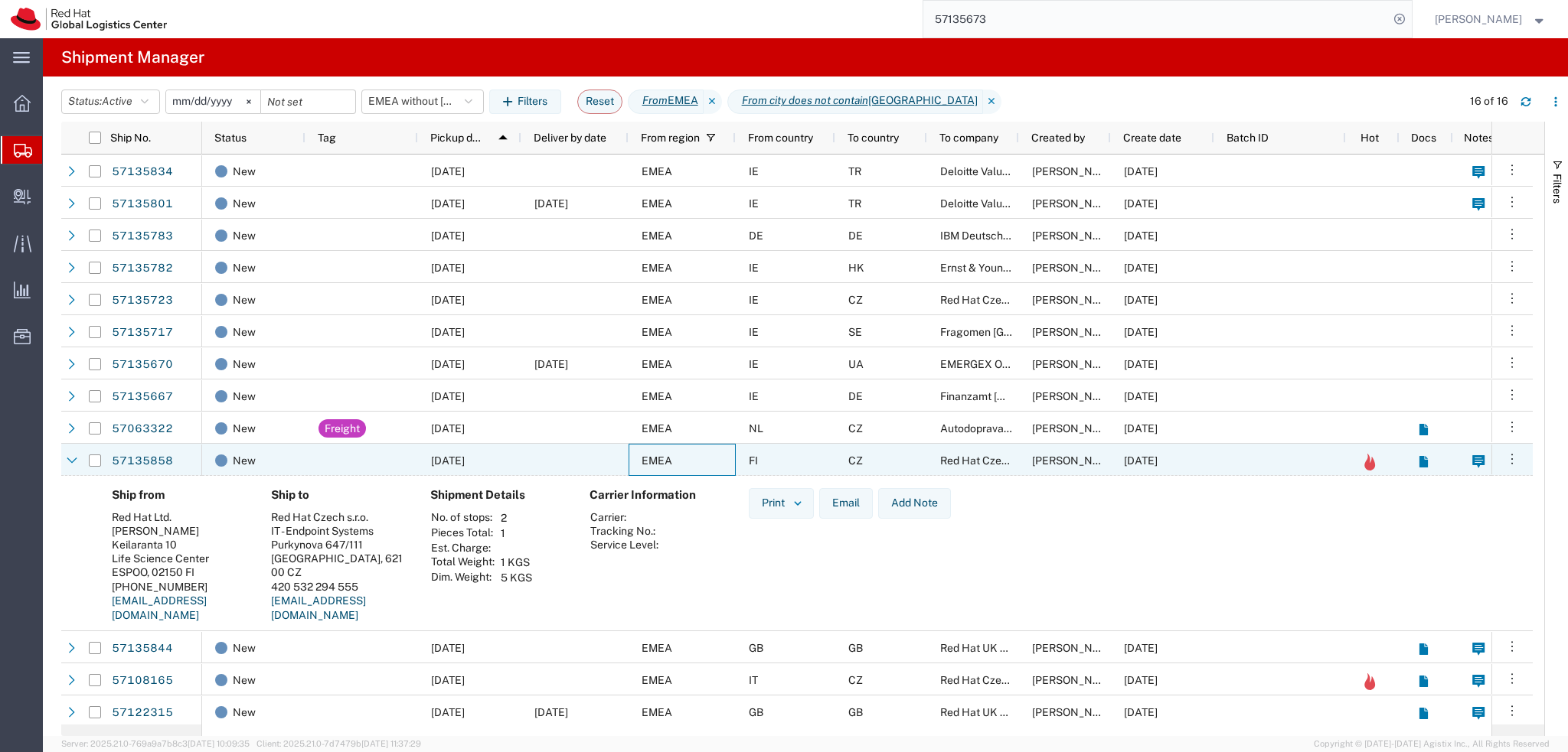
click at [709, 461] on div "EMEA" at bounding box center [682, 460] width 107 height 32
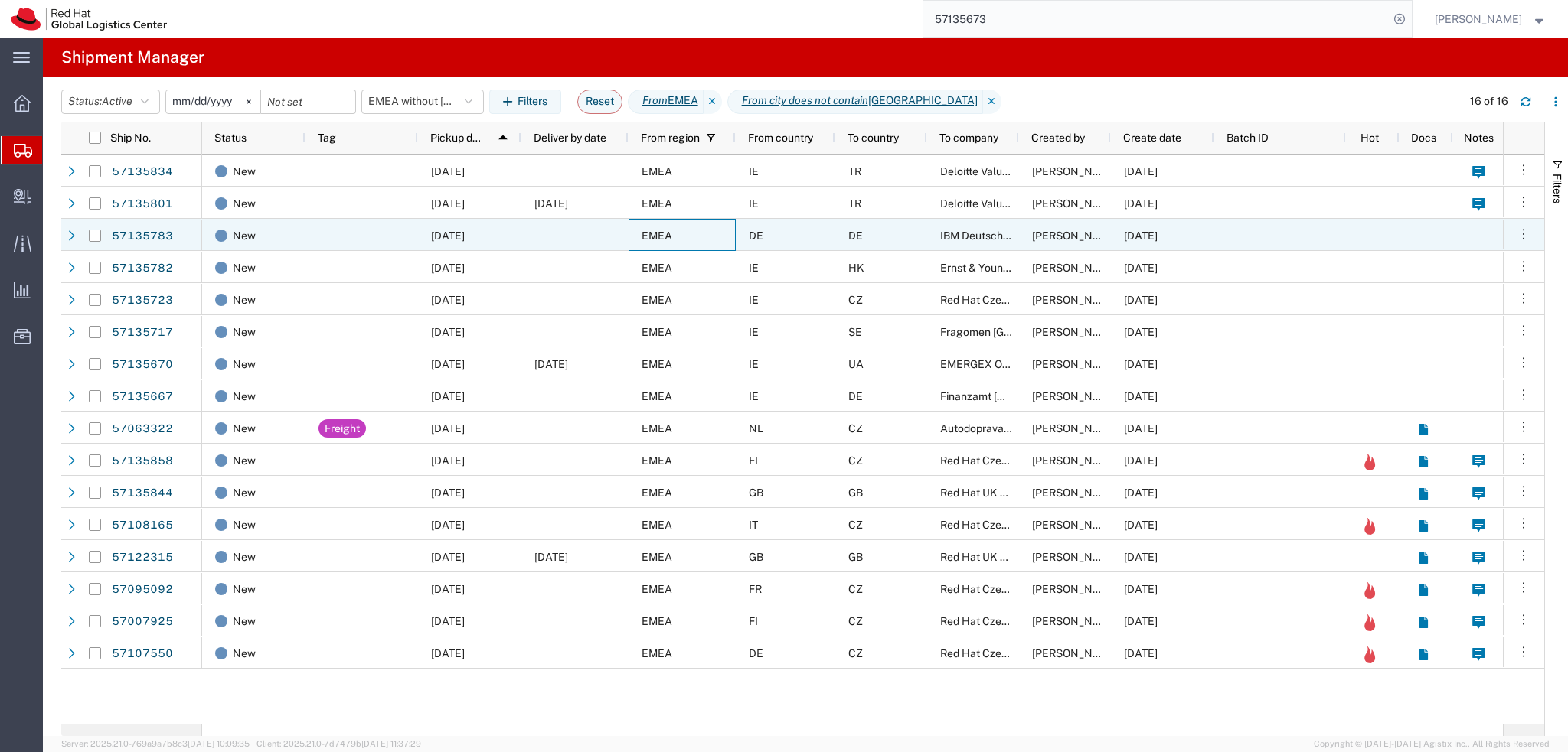
click at [702, 247] on div "EMEA" at bounding box center [682, 235] width 107 height 32
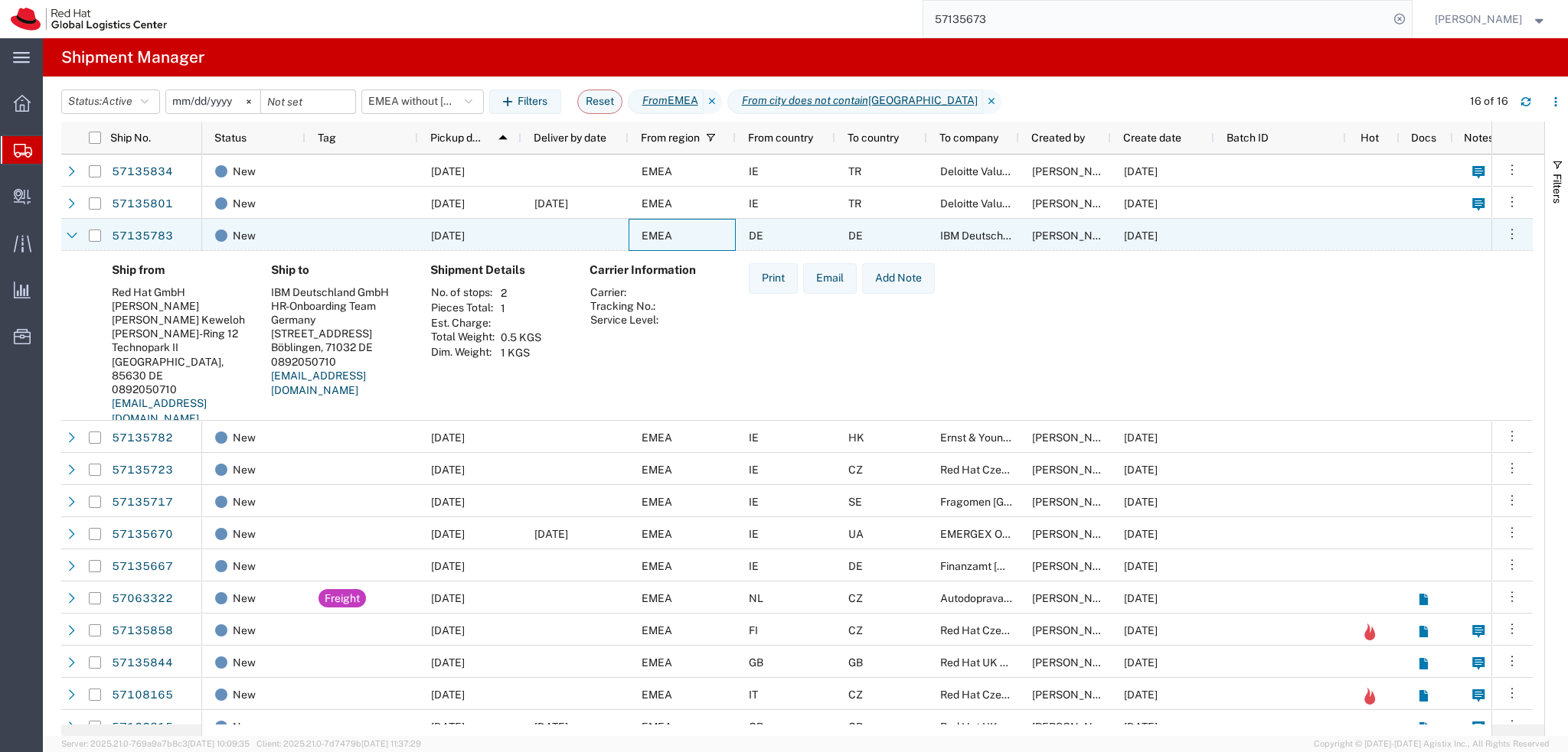
click at [702, 240] on div "EMEA" at bounding box center [682, 235] width 107 height 32
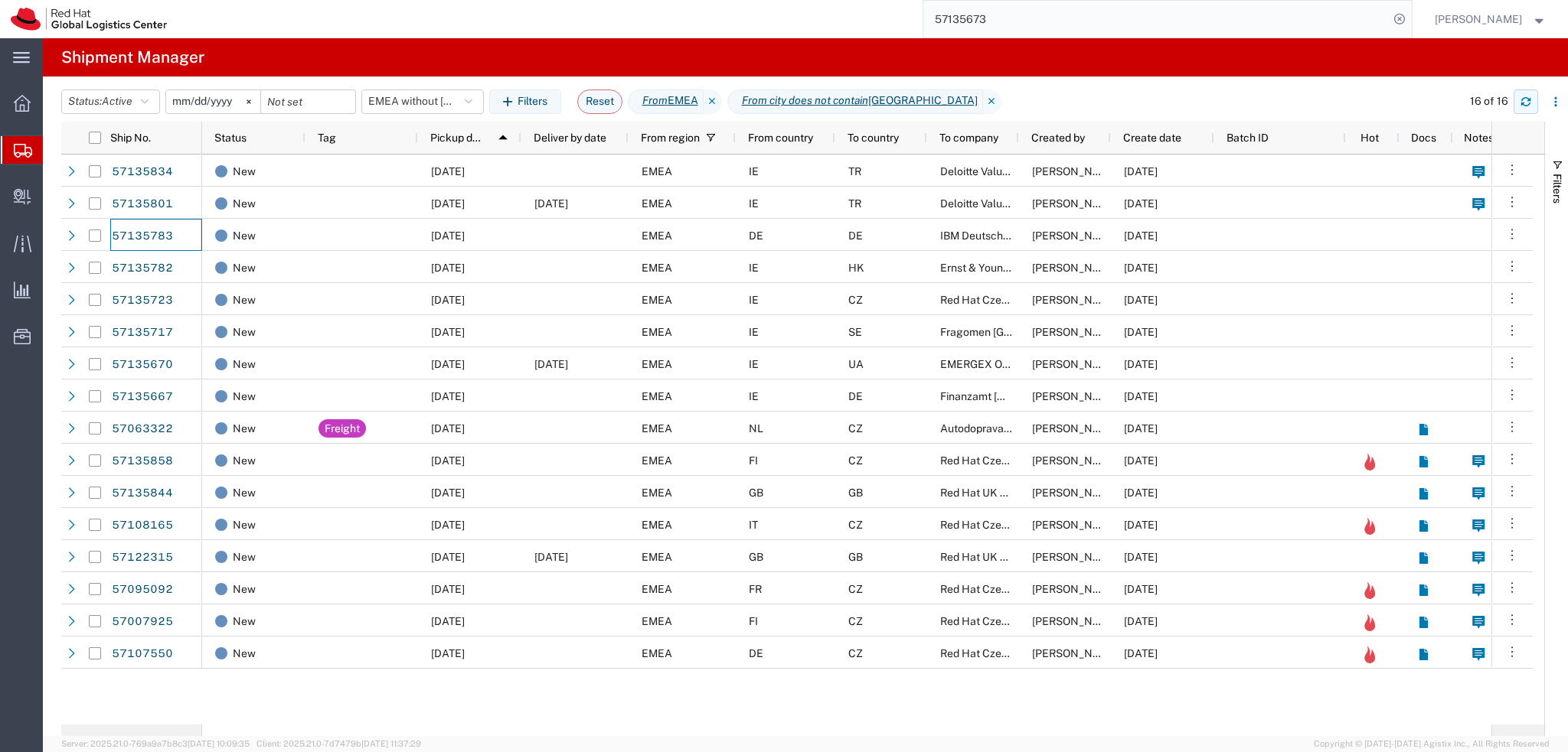
click at [1517, 107] on button "button" at bounding box center [1525, 101] width 24 height 24
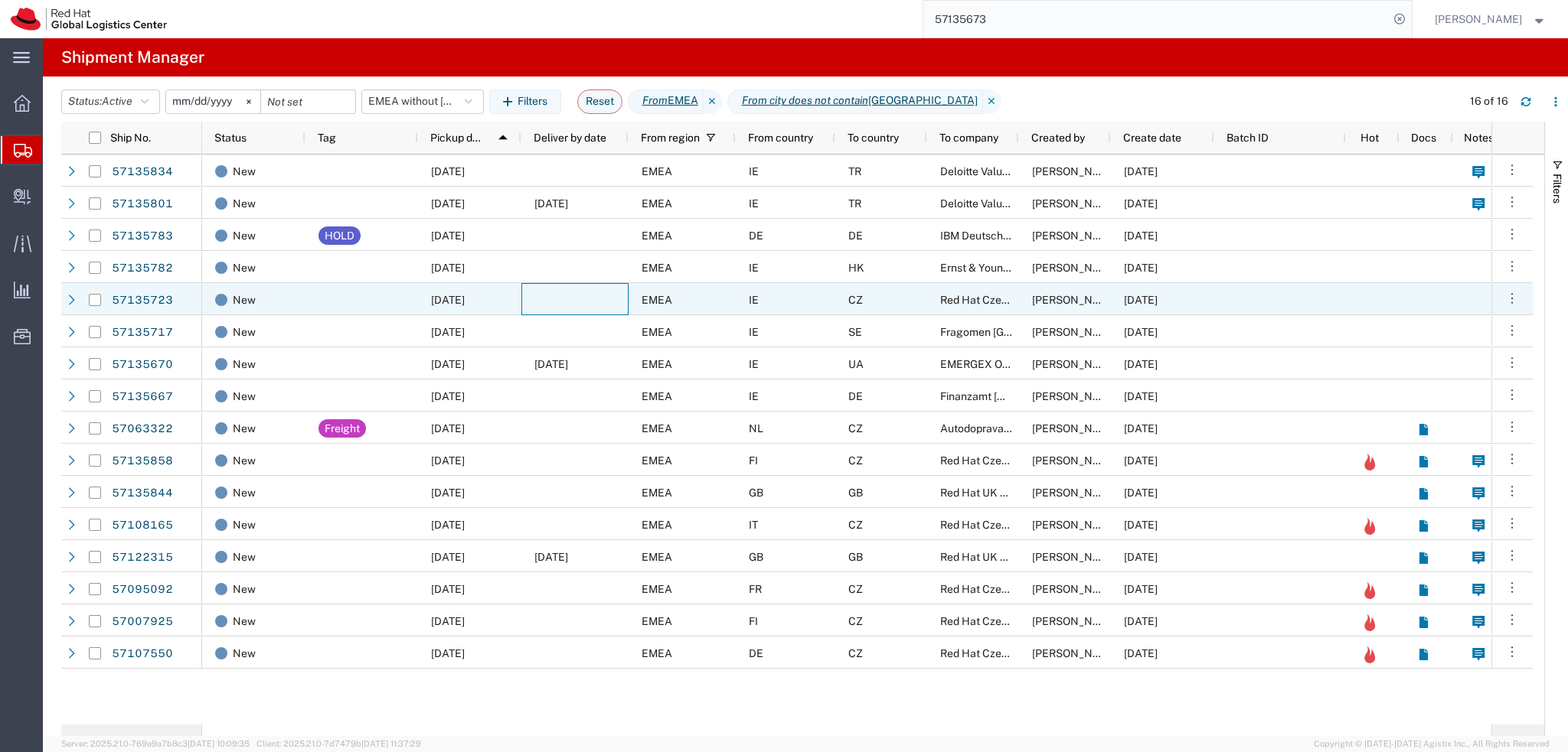
click at [554, 298] on div at bounding box center [574, 299] width 107 height 32
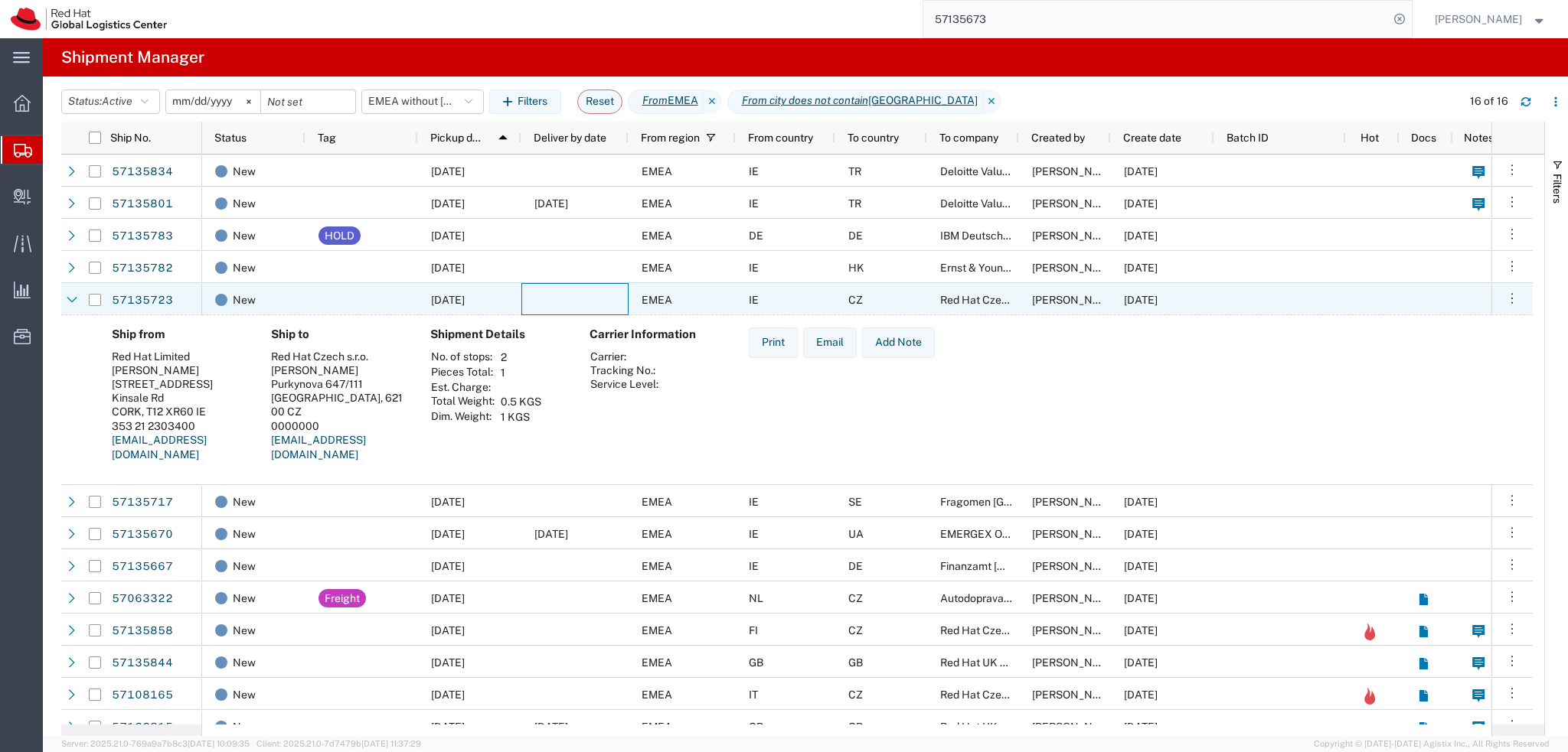
click at [554, 298] on div at bounding box center [574, 299] width 107 height 32
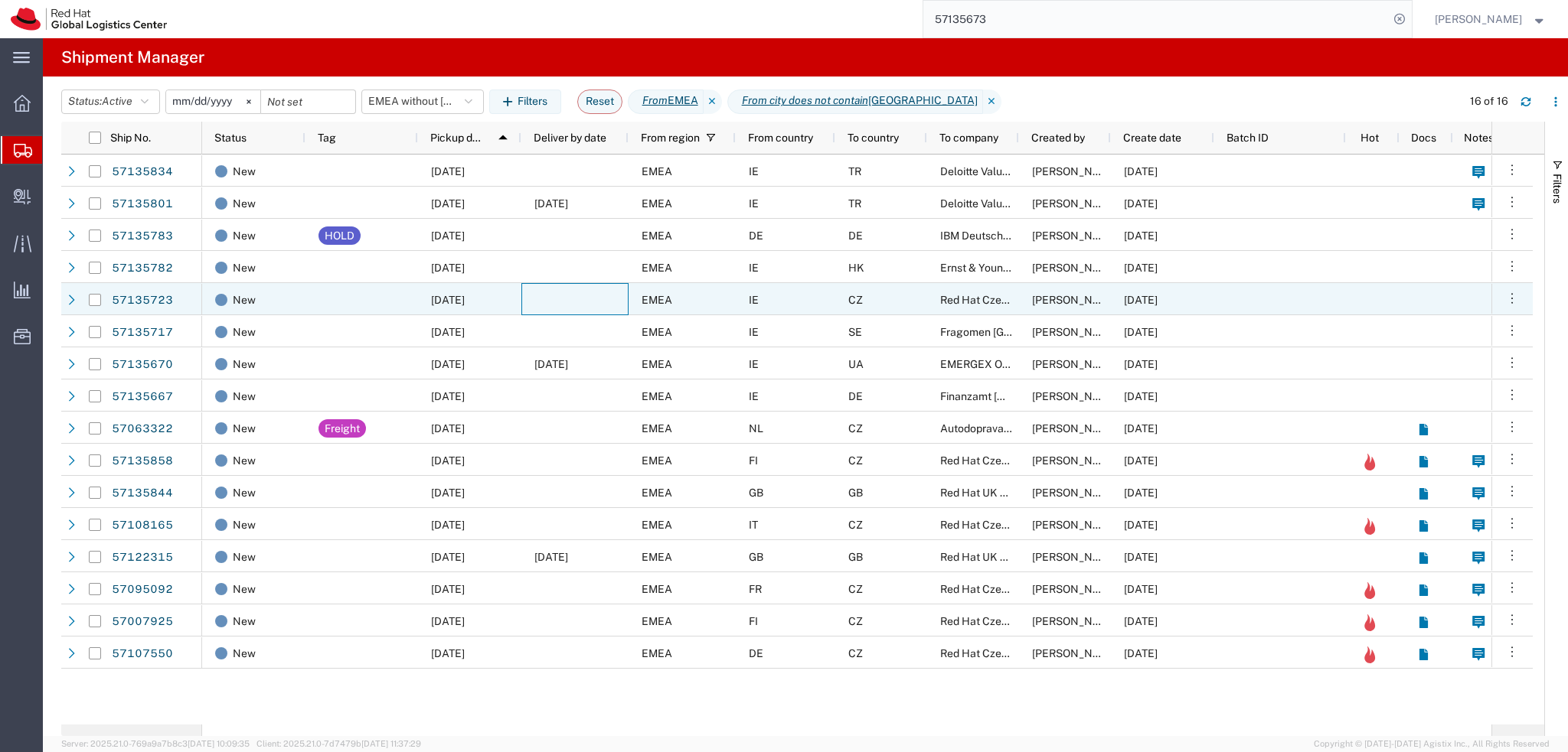
click at [546, 303] on div at bounding box center [574, 299] width 107 height 32
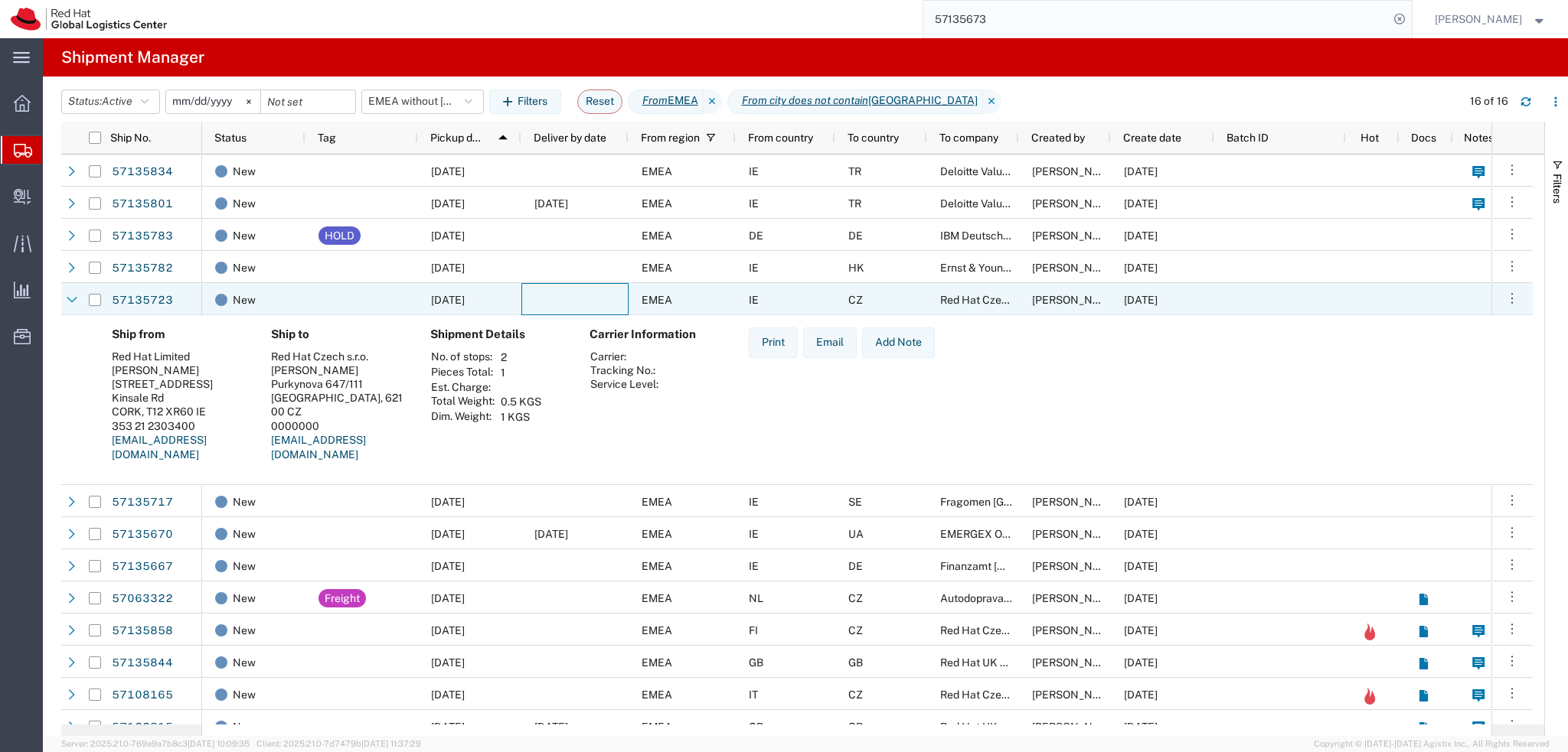
click at [555, 303] on div at bounding box center [574, 299] width 107 height 32
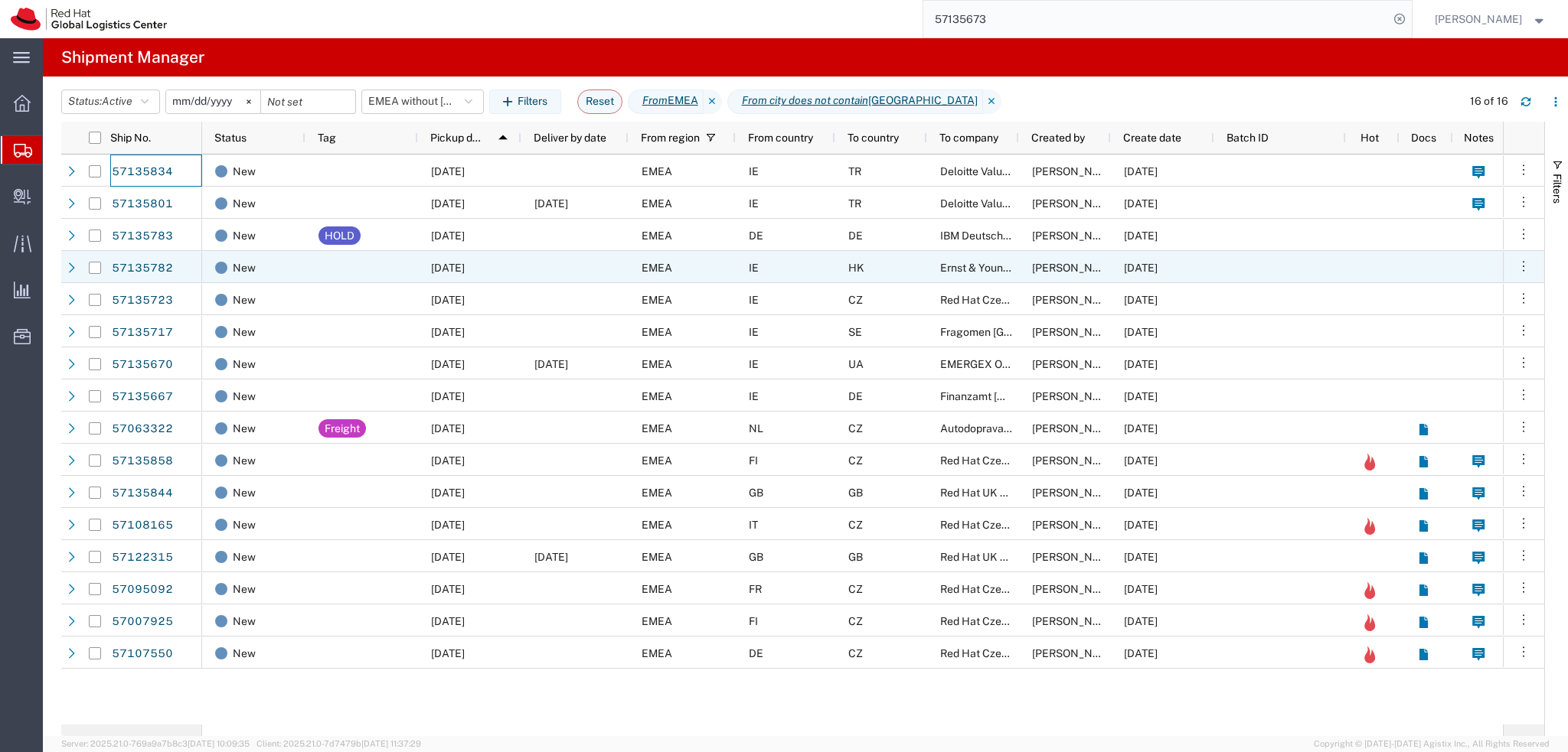
click at [779, 272] on div "IE" at bounding box center [785, 266] width 99 height 32
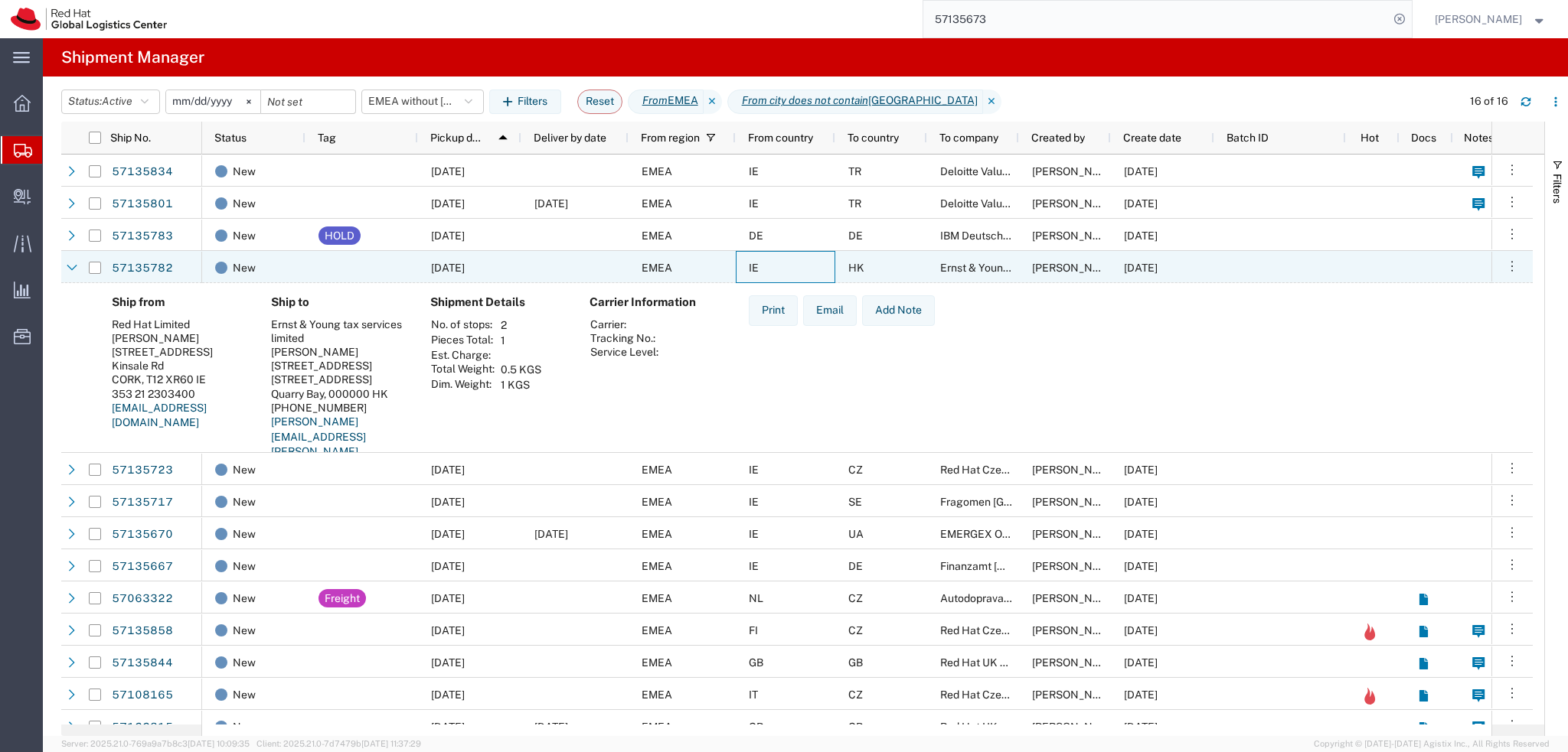
click at [799, 272] on div "IE" at bounding box center [785, 266] width 99 height 32
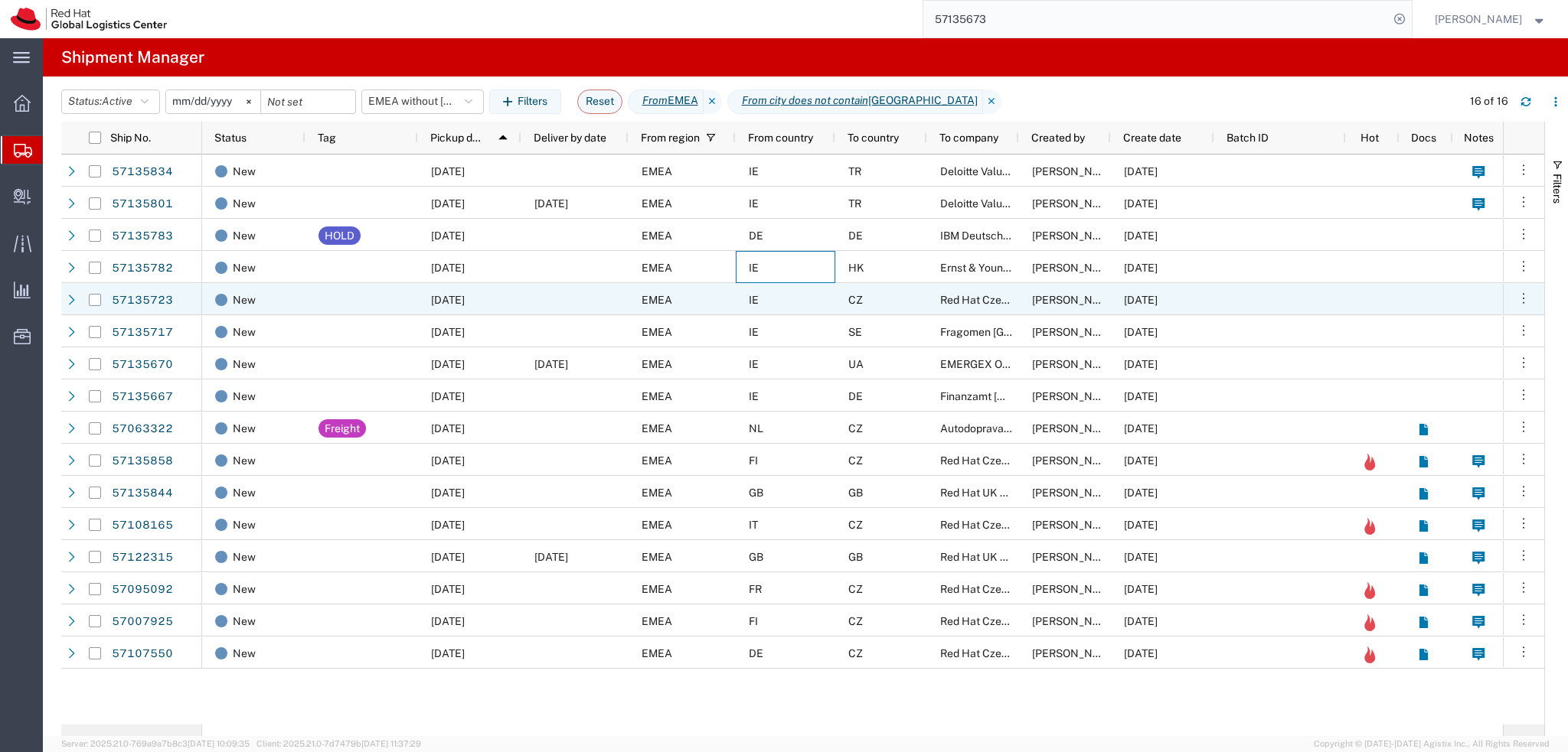
click at [808, 301] on div "IE" at bounding box center [785, 299] width 99 height 32
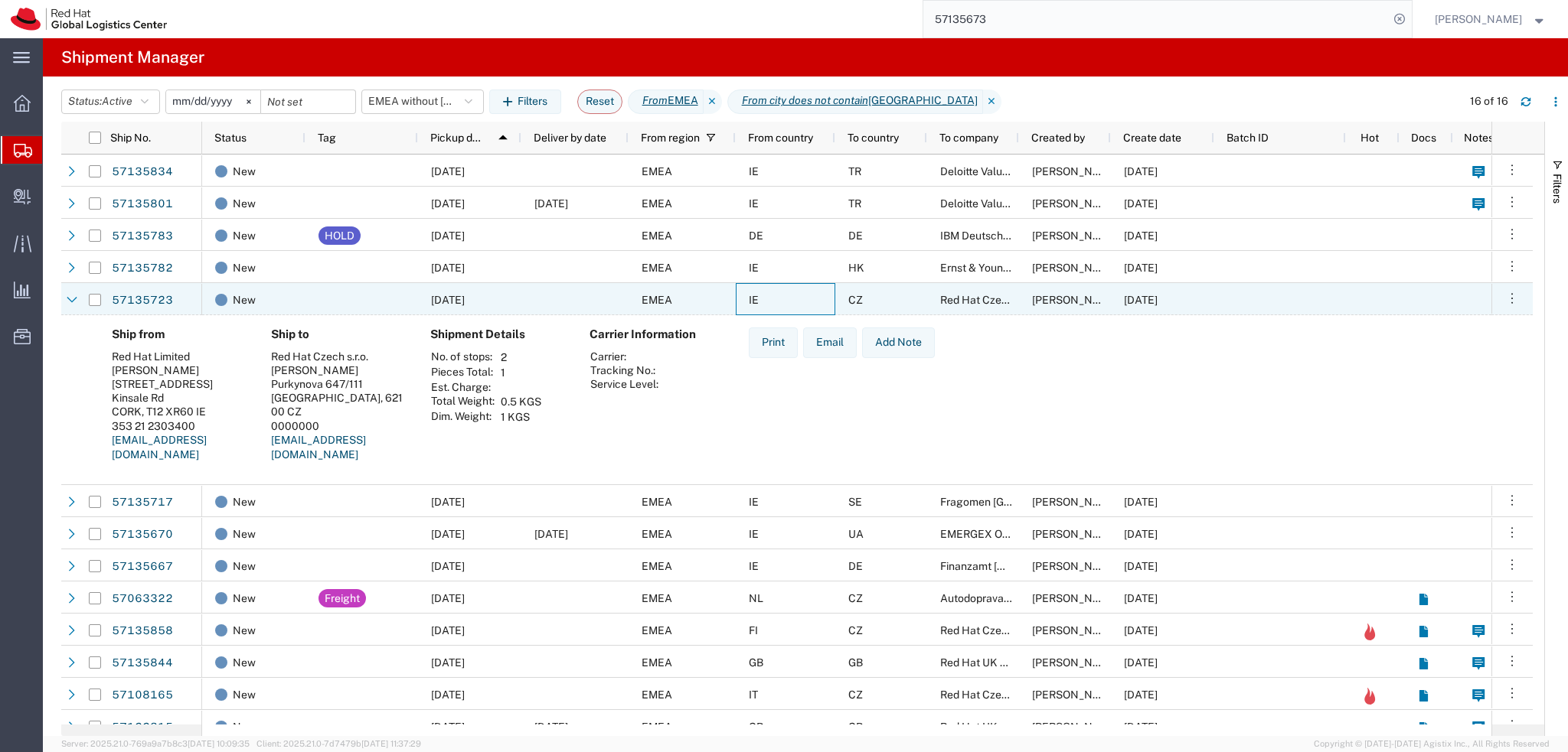
click at [808, 298] on div "IE" at bounding box center [785, 299] width 99 height 32
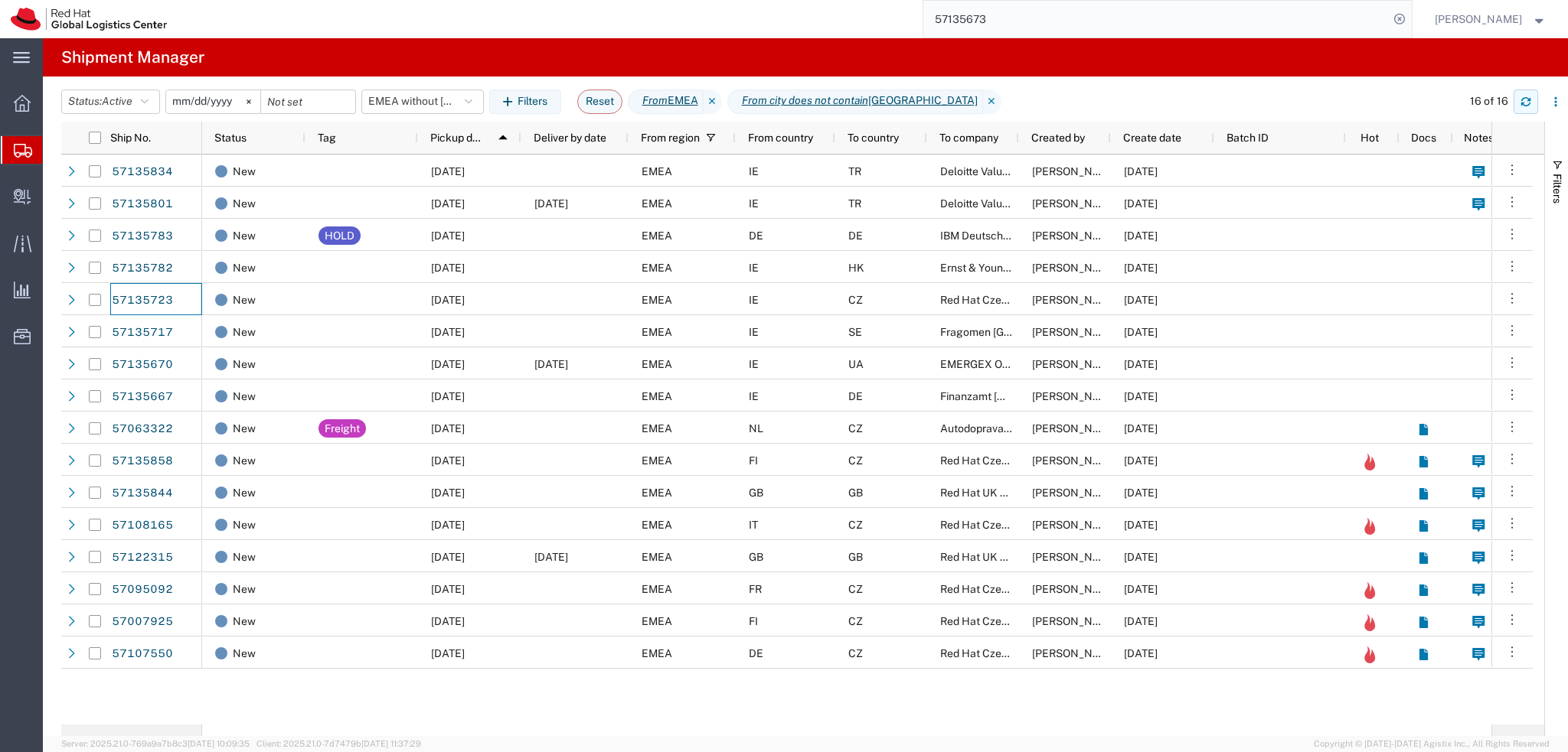
click at [1534, 110] on button "button" at bounding box center [1525, 101] width 24 height 24
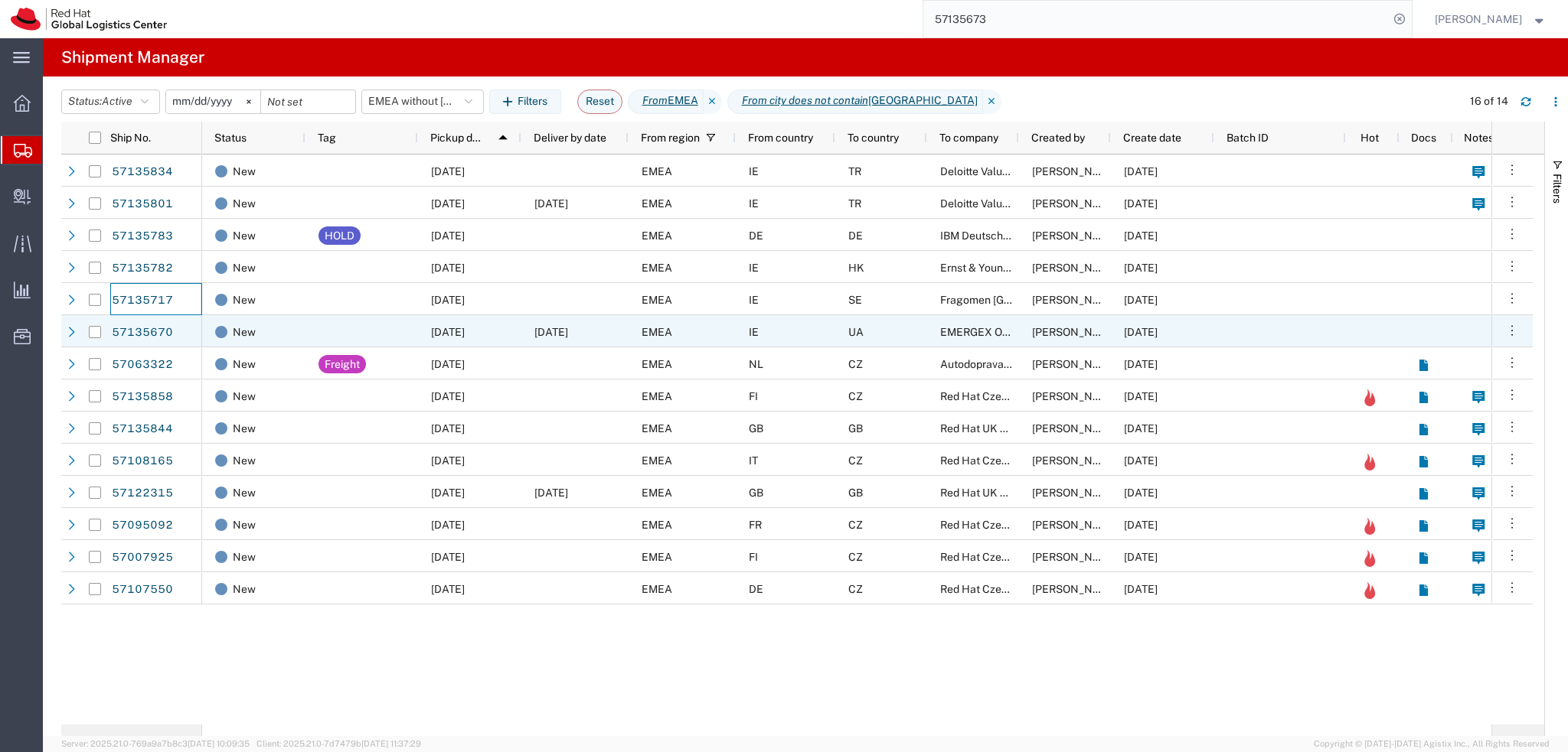
click at [812, 337] on div "IE" at bounding box center [785, 331] width 99 height 32
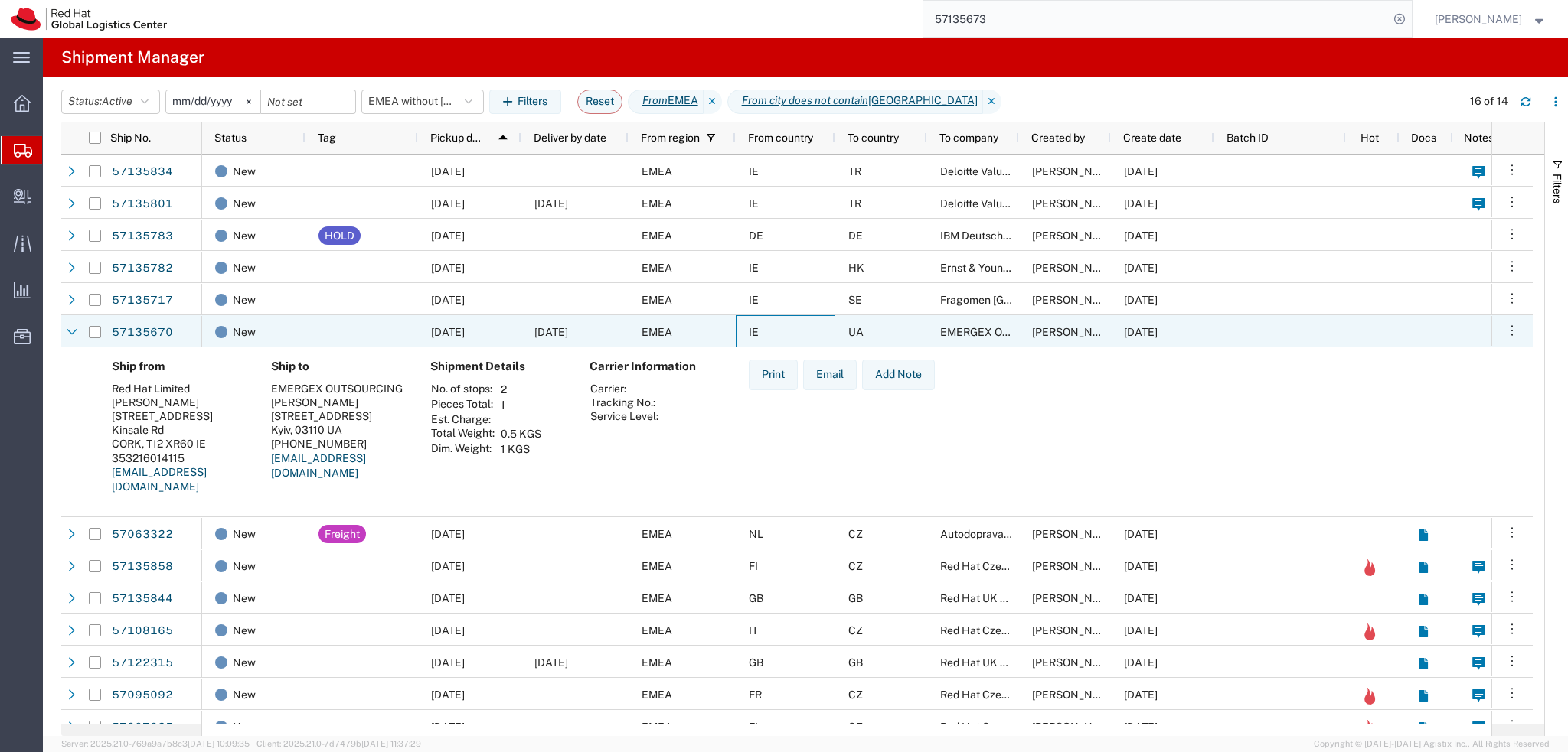
click at [804, 335] on div "IE" at bounding box center [785, 331] width 99 height 32
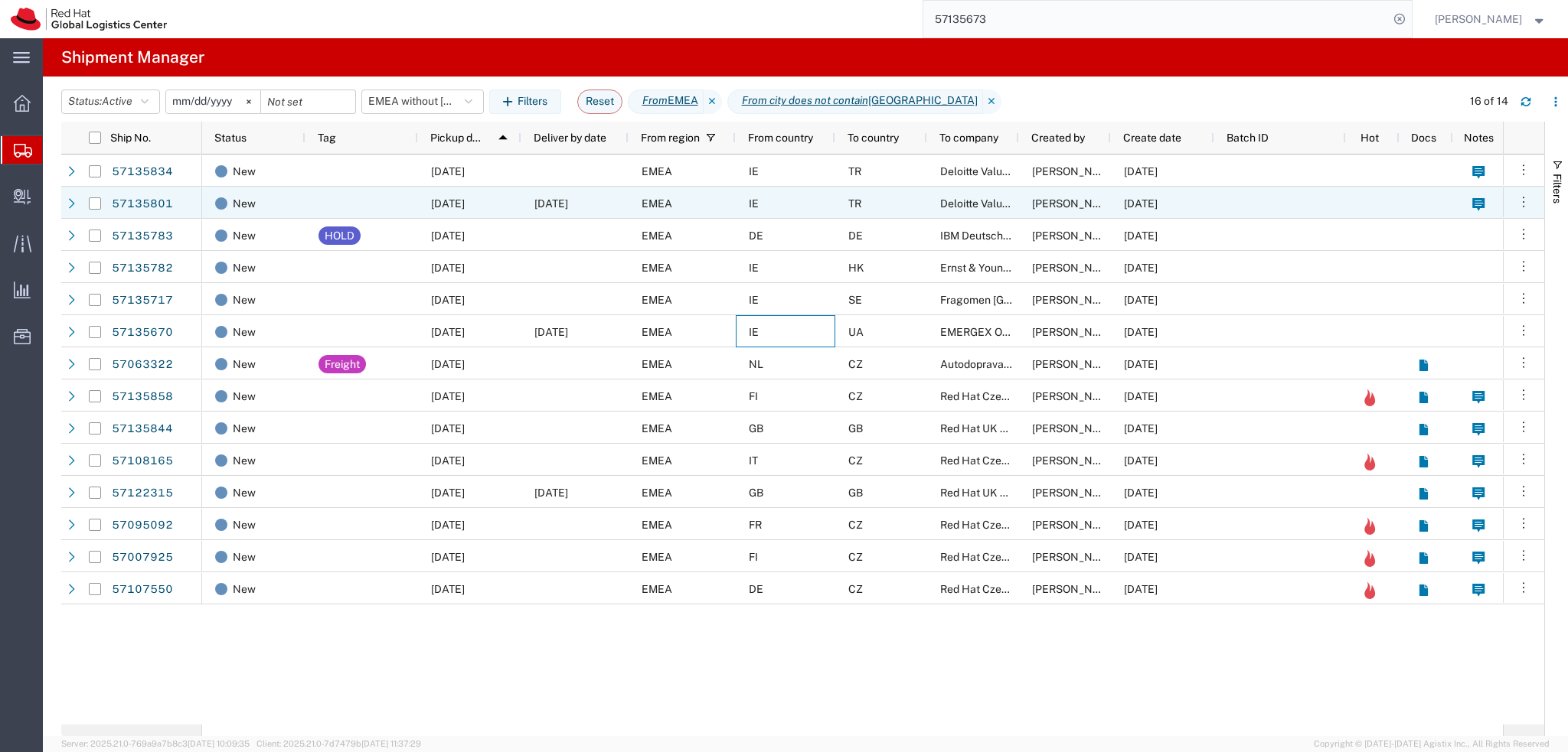
click at [799, 211] on div "IE" at bounding box center [785, 202] width 99 height 32
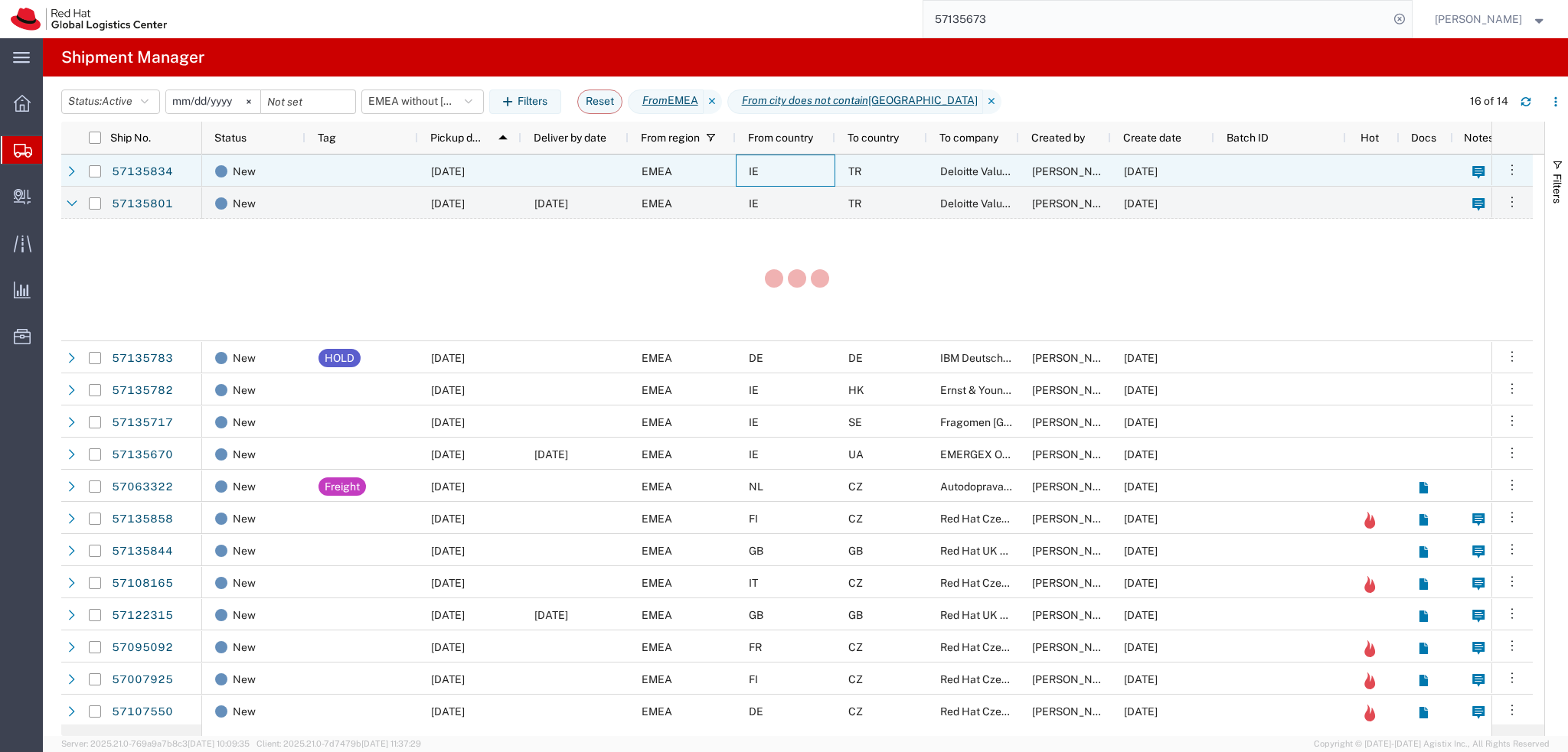
click at [803, 178] on div "IE" at bounding box center [785, 170] width 99 height 32
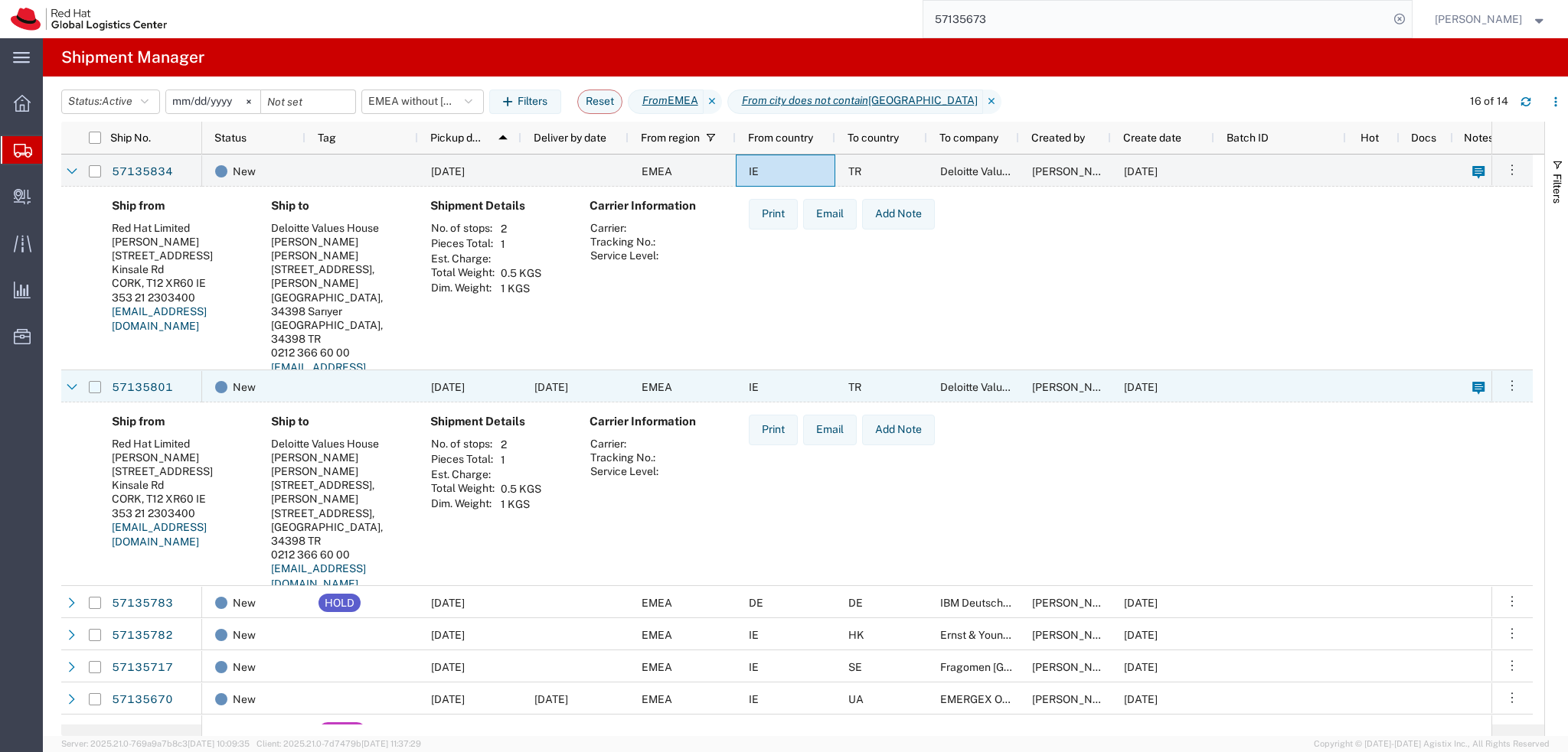
click at [89, 388] on input "Press Space to toggle row selection (unchecked)" at bounding box center [95, 386] width 12 height 12
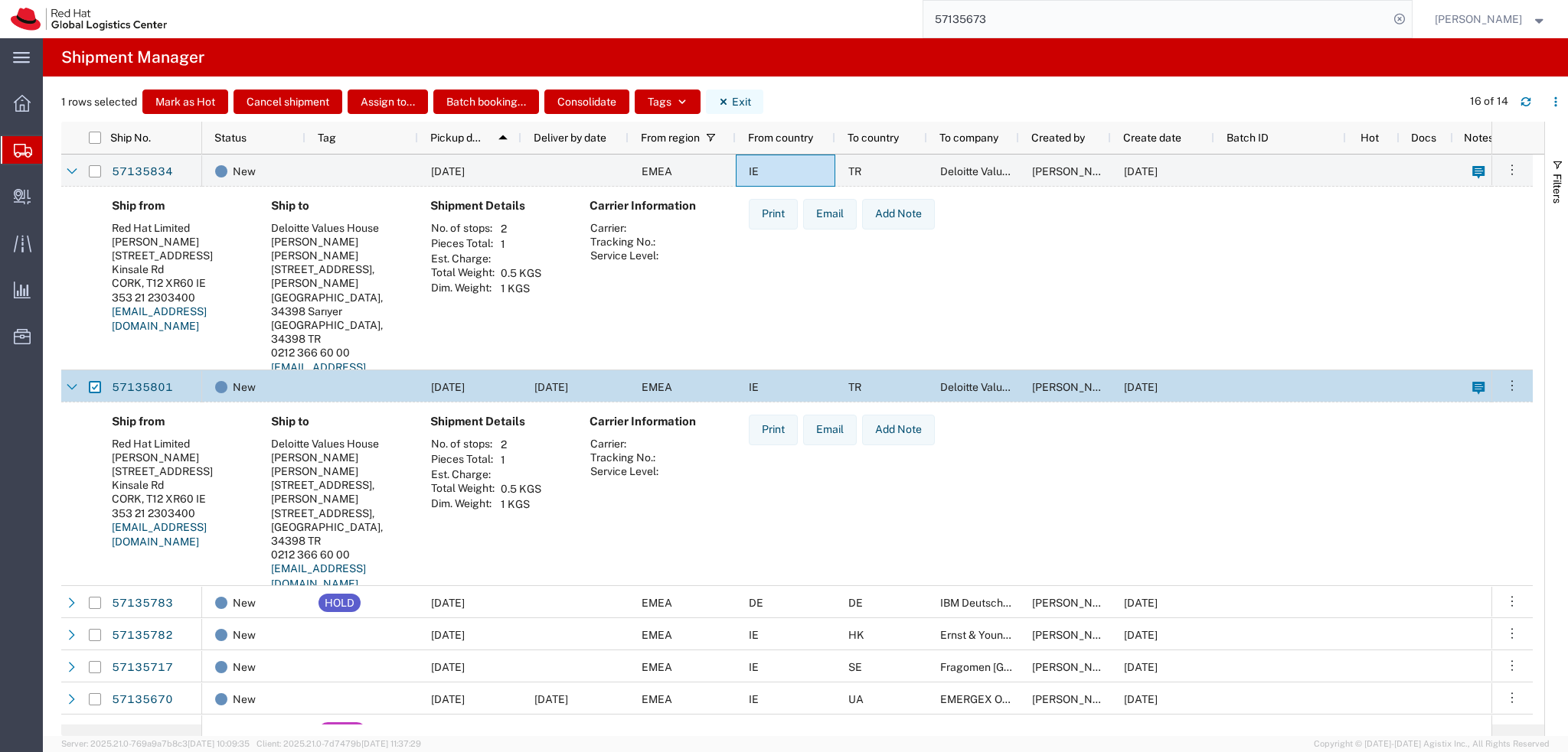
click at [749, 97] on button "Exit" at bounding box center [735, 101] width 58 height 24
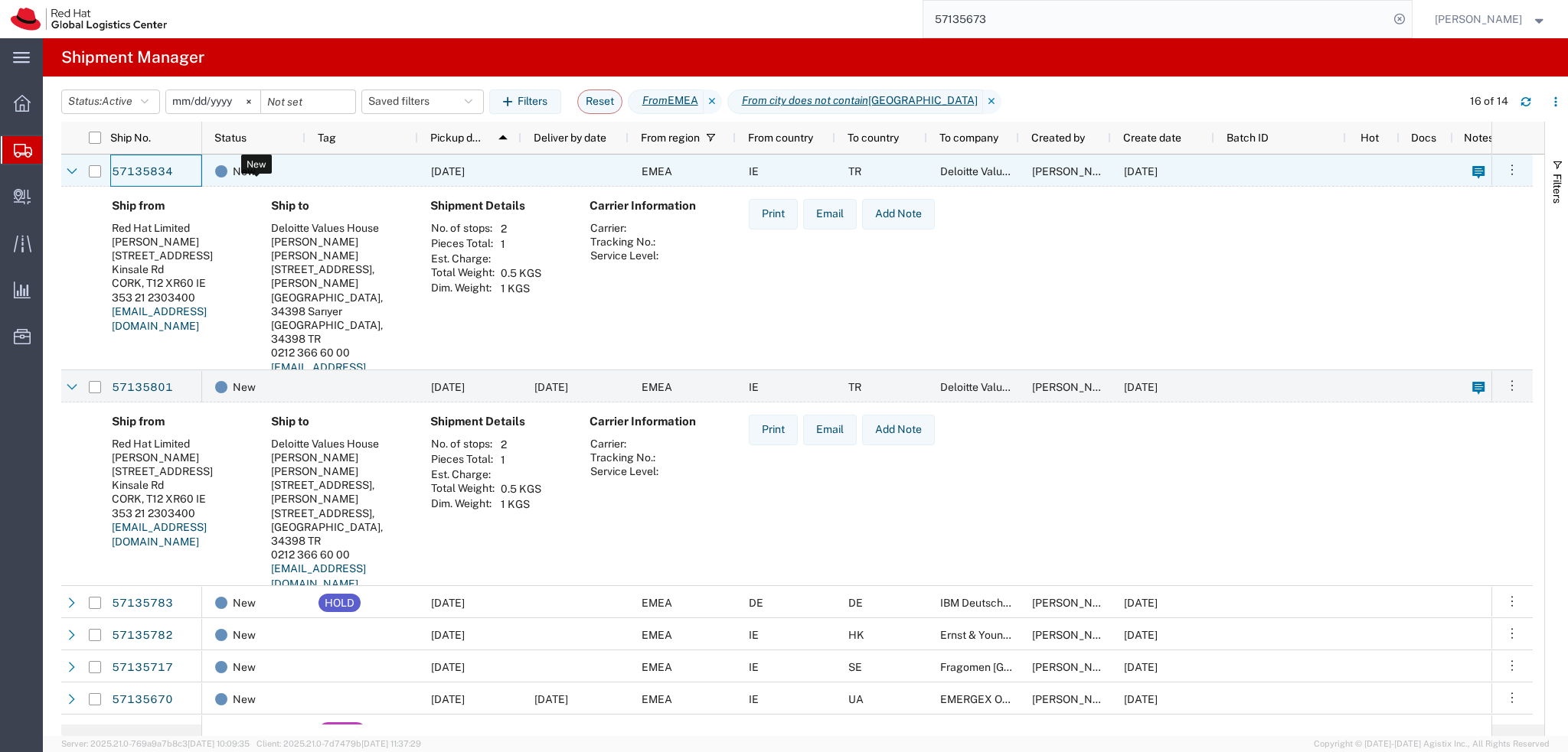
click at [307, 171] on div at bounding box center [361, 170] width 112 height 32
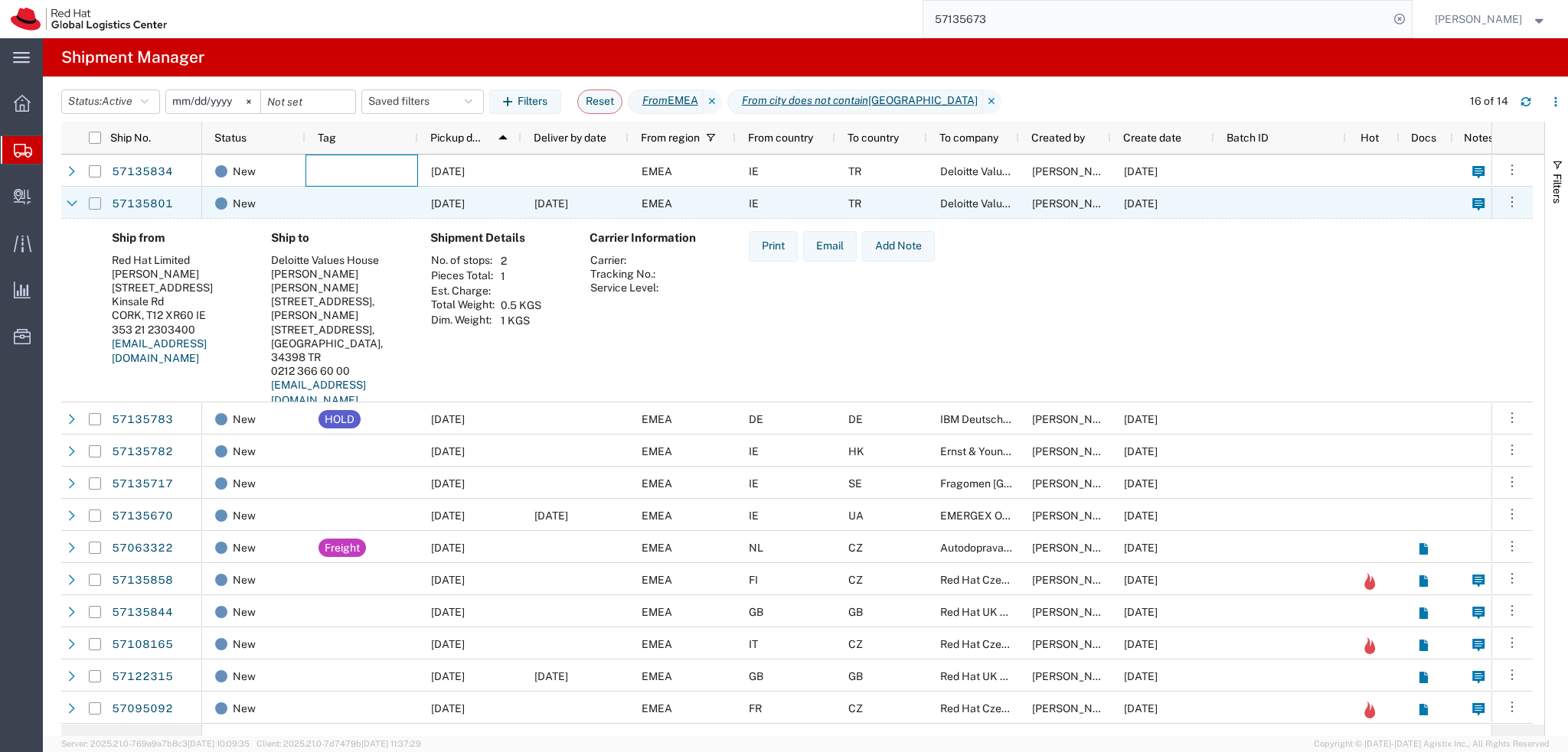
click at [96, 207] on input "Press Space to toggle row selection (unchecked)" at bounding box center [95, 203] width 12 height 12
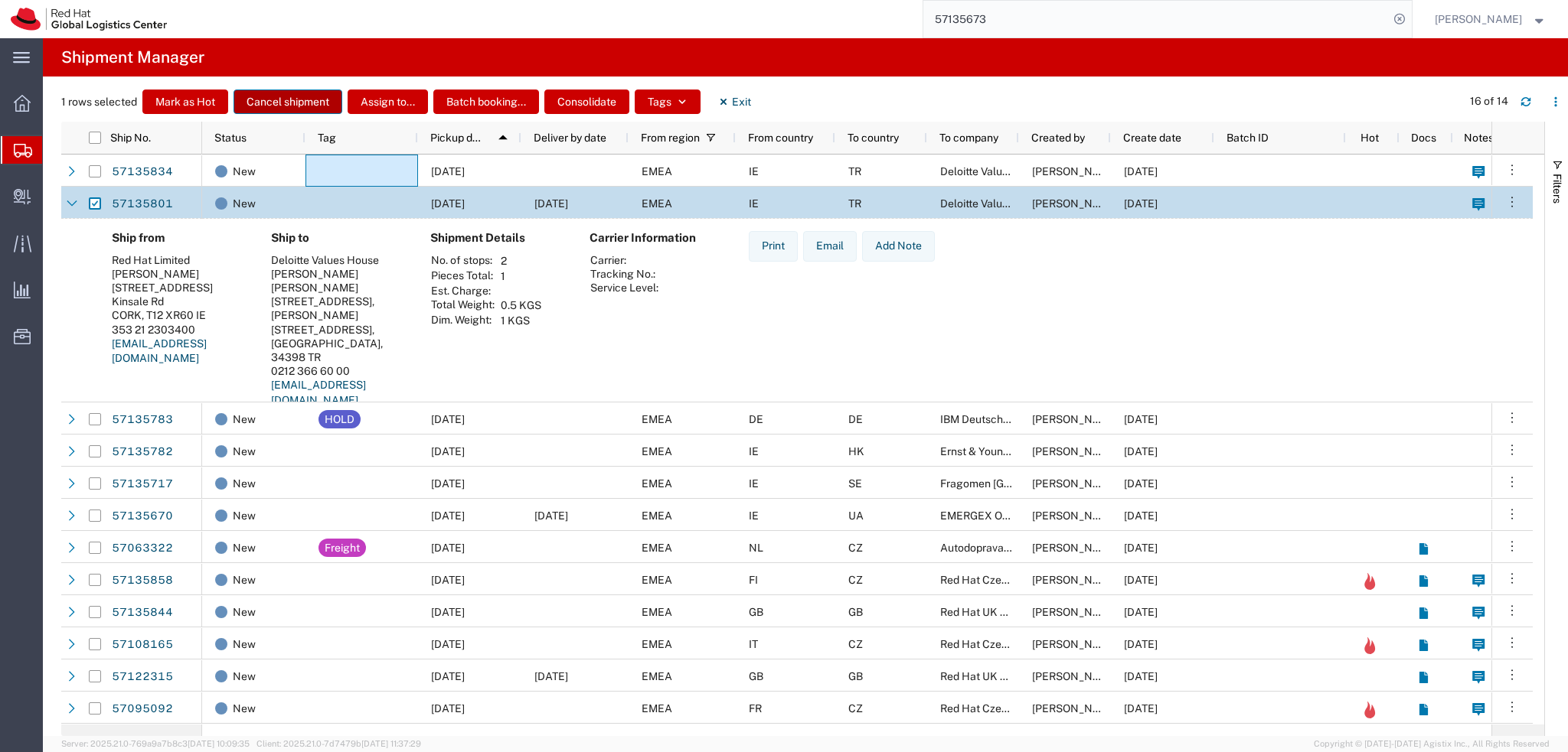
click at [304, 107] on button "Cancel shipment" at bounding box center [287, 101] width 109 height 24
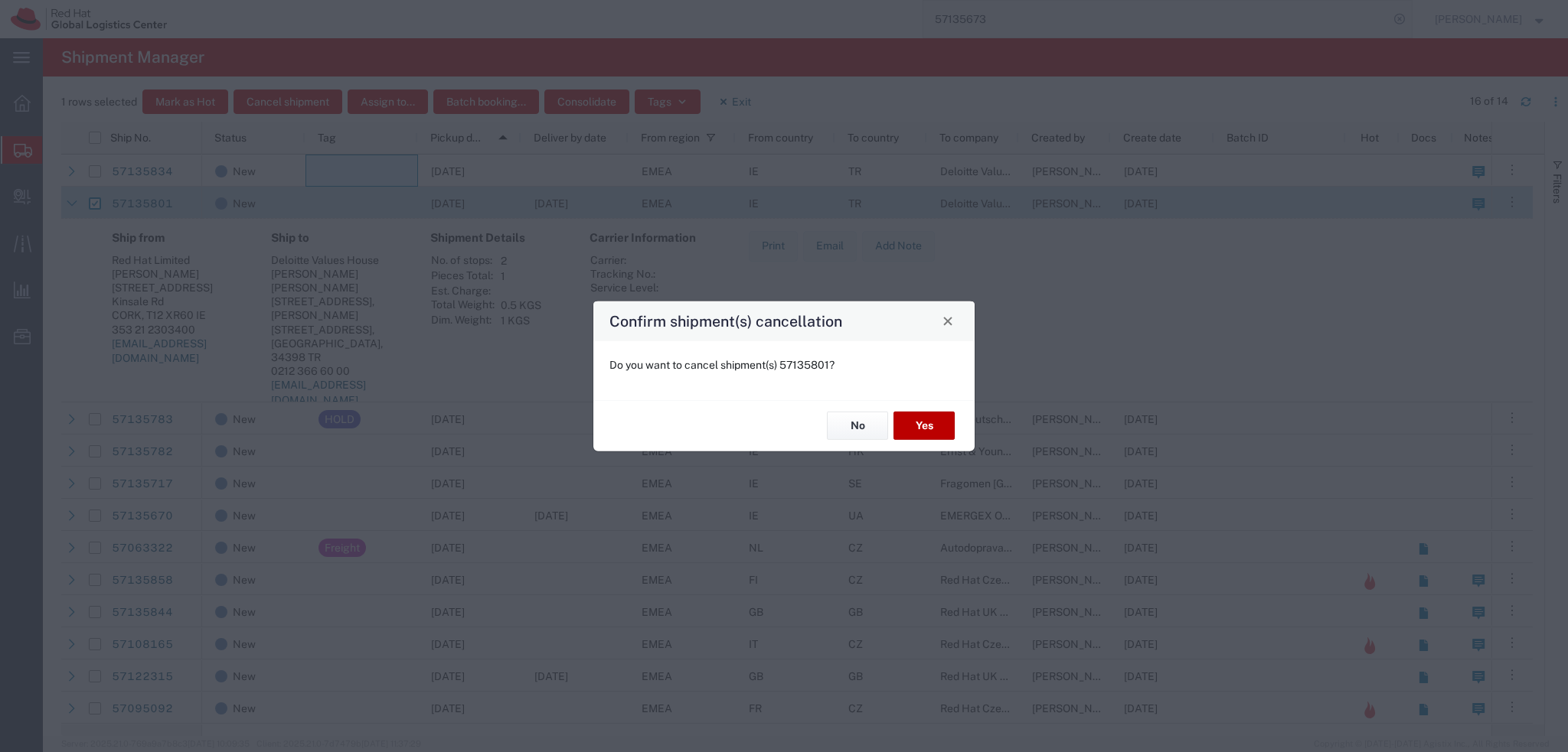
click at [916, 428] on button "Yes" at bounding box center [924, 425] width 61 height 28
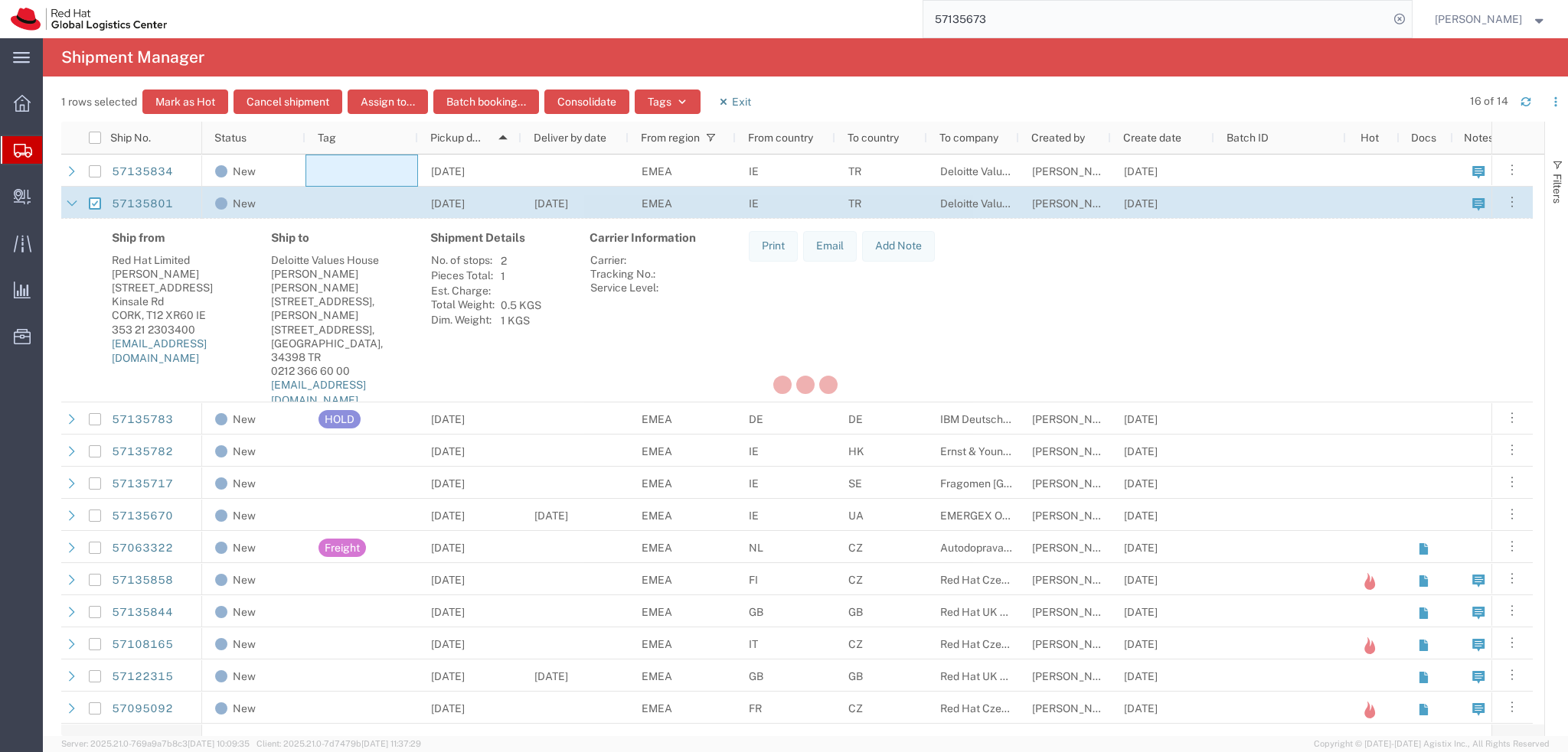
checkbox input "false"
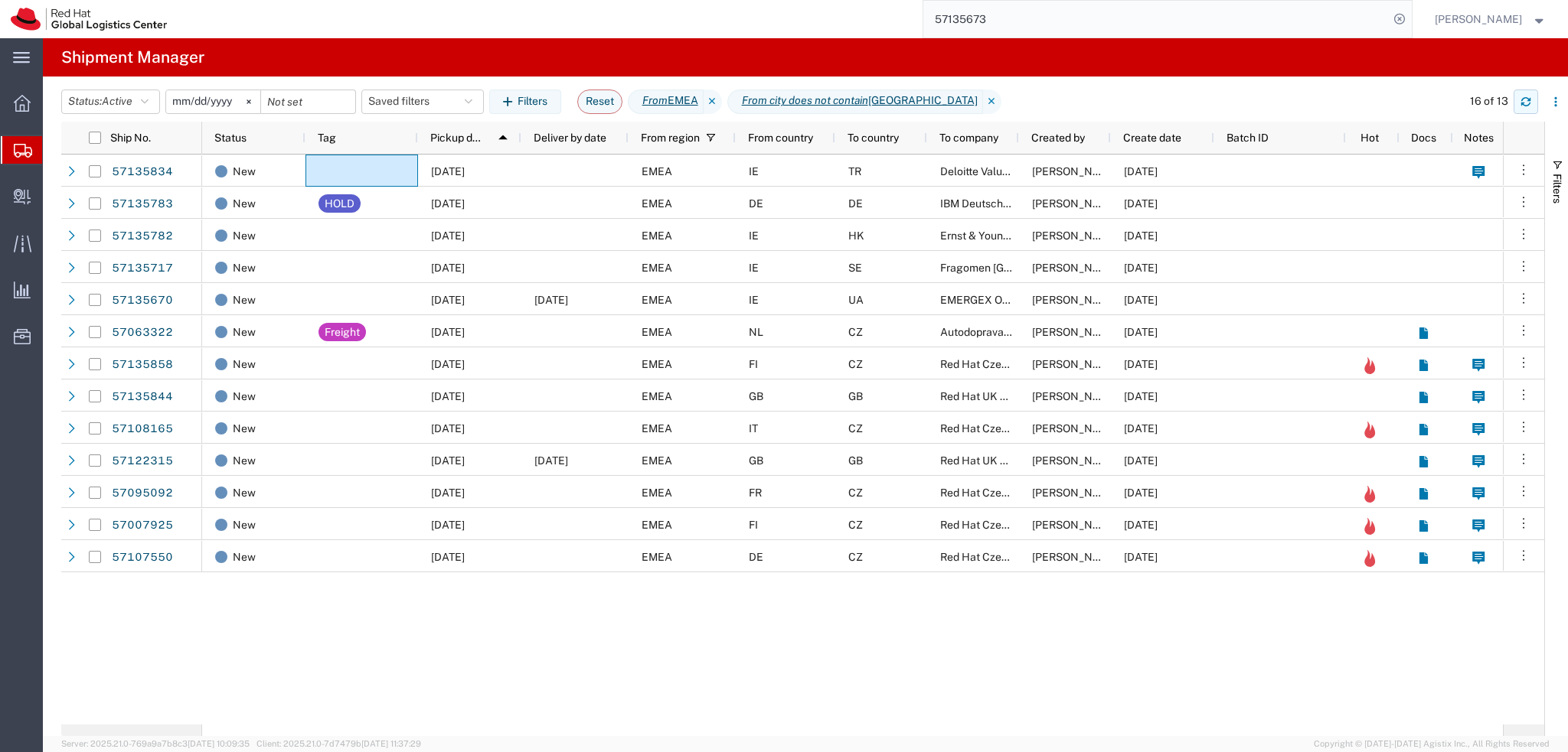
click at [1524, 102] on icon "button" at bounding box center [1526, 102] width 11 height 11
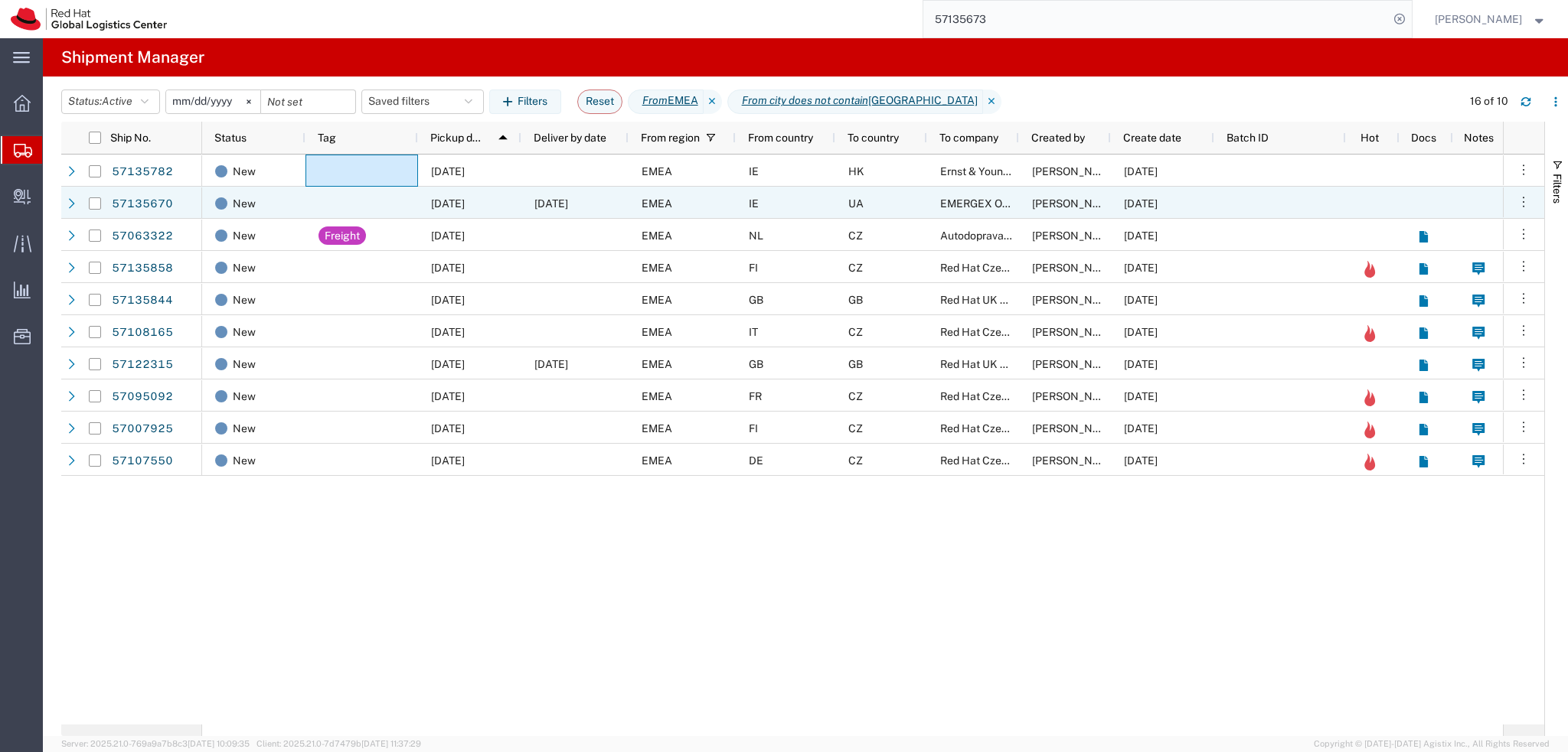
click at [799, 207] on div "IE" at bounding box center [785, 202] width 99 height 32
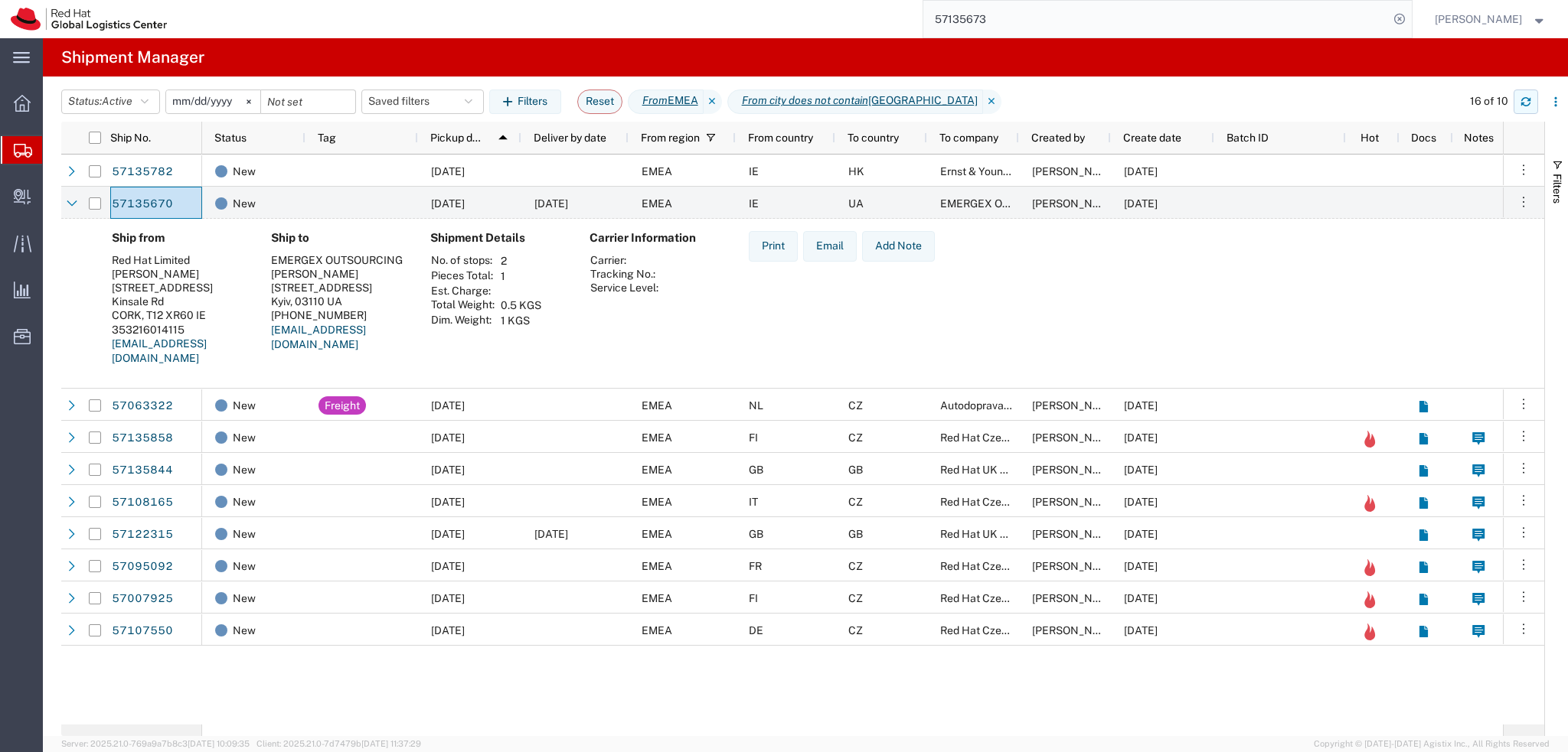
click at [1522, 100] on icon "button" at bounding box center [1525, 99] width 9 height 4
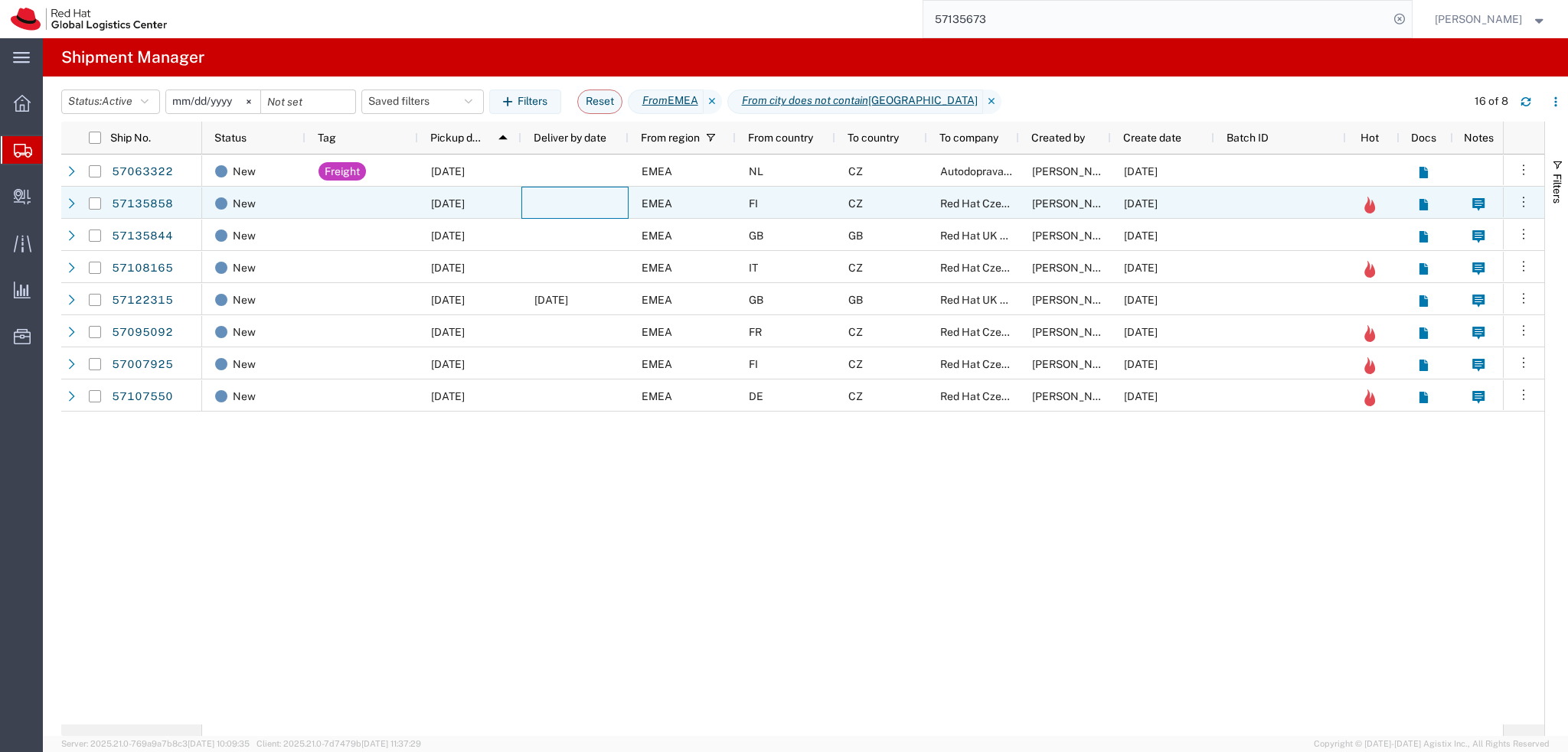
click at [574, 204] on div at bounding box center [574, 202] width 107 height 32
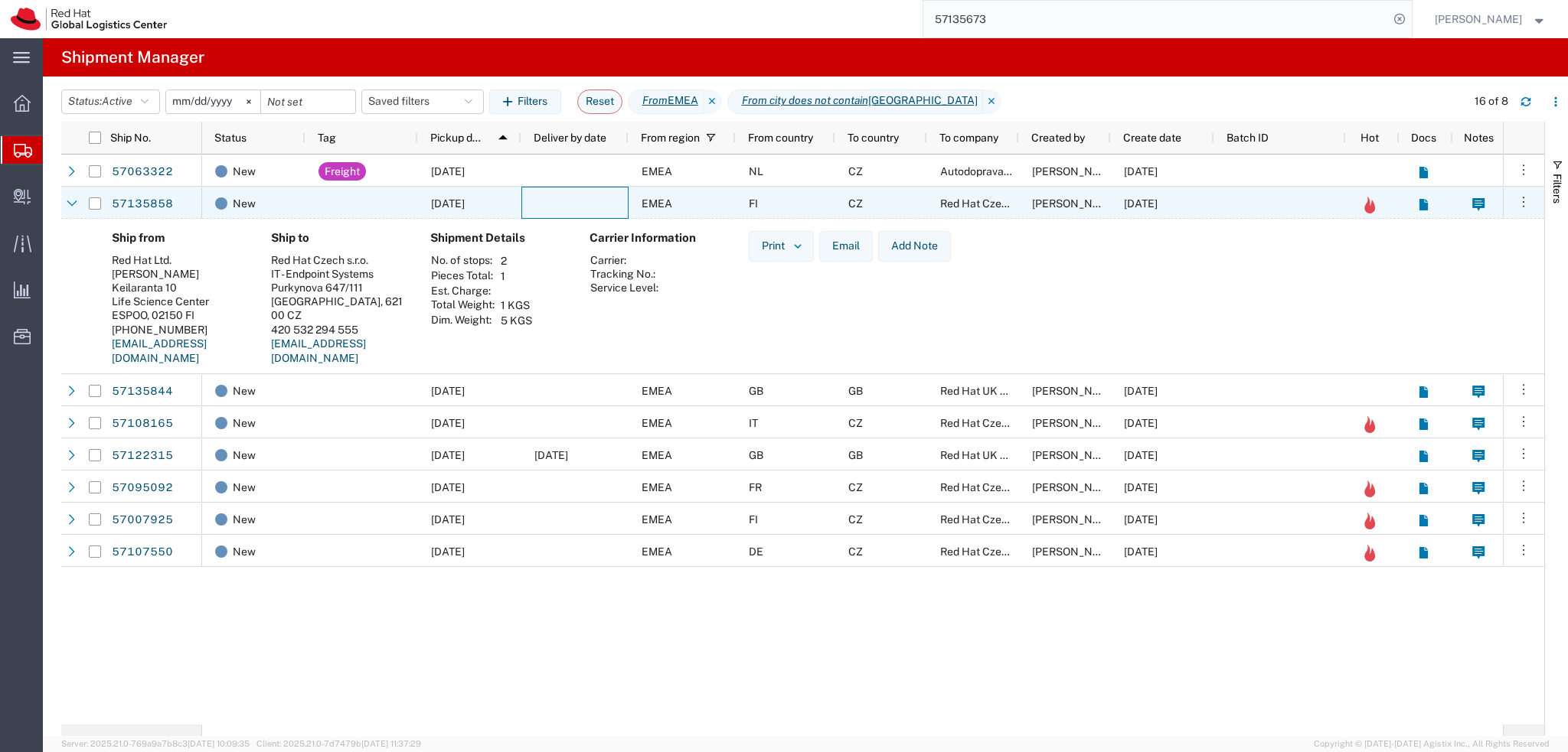
click at [558, 204] on div at bounding box center [574, 202] width 107 height 32
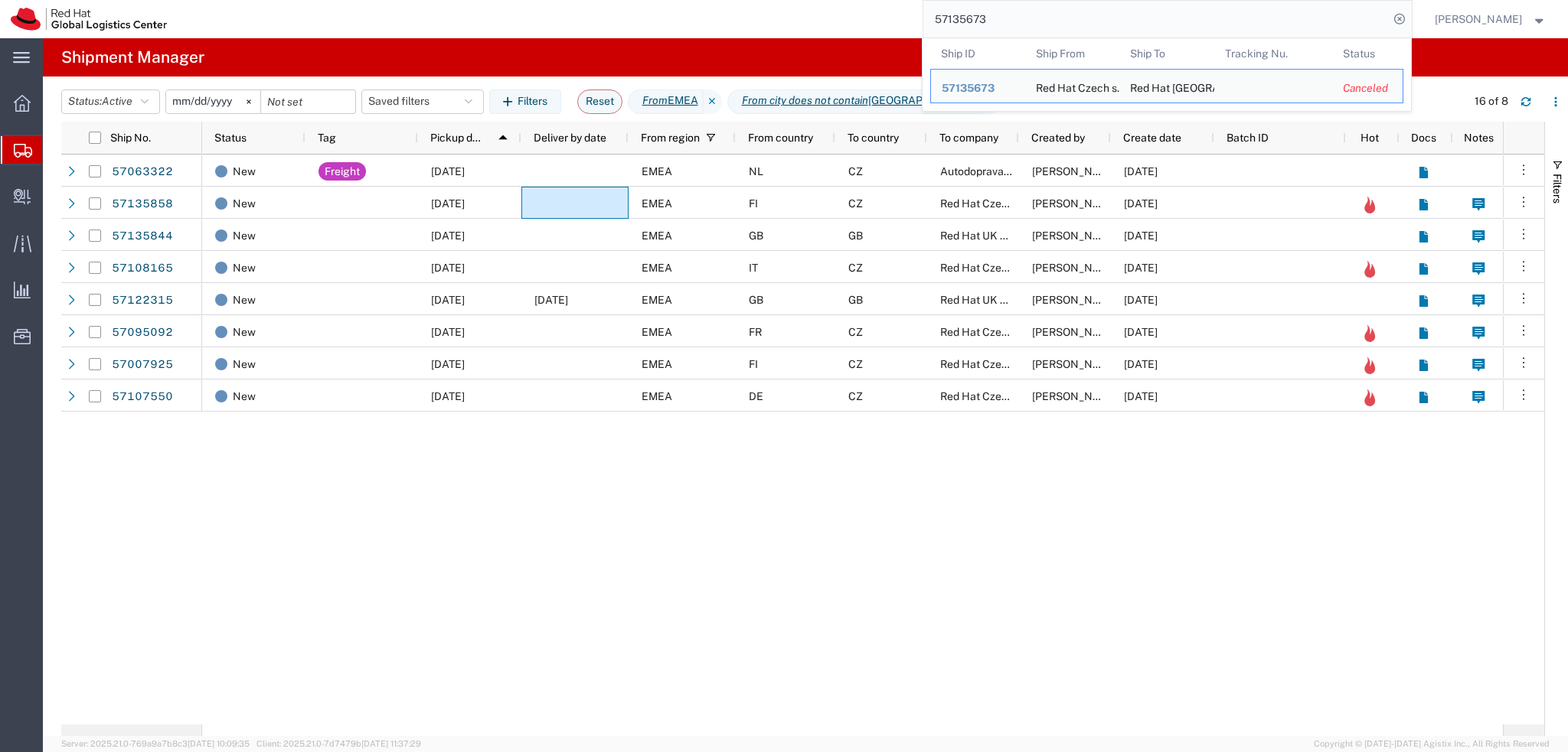
click at [1029, 18] on input "57135673" at bounding box center [1156, 19] width 465 height 37
paste input "25"
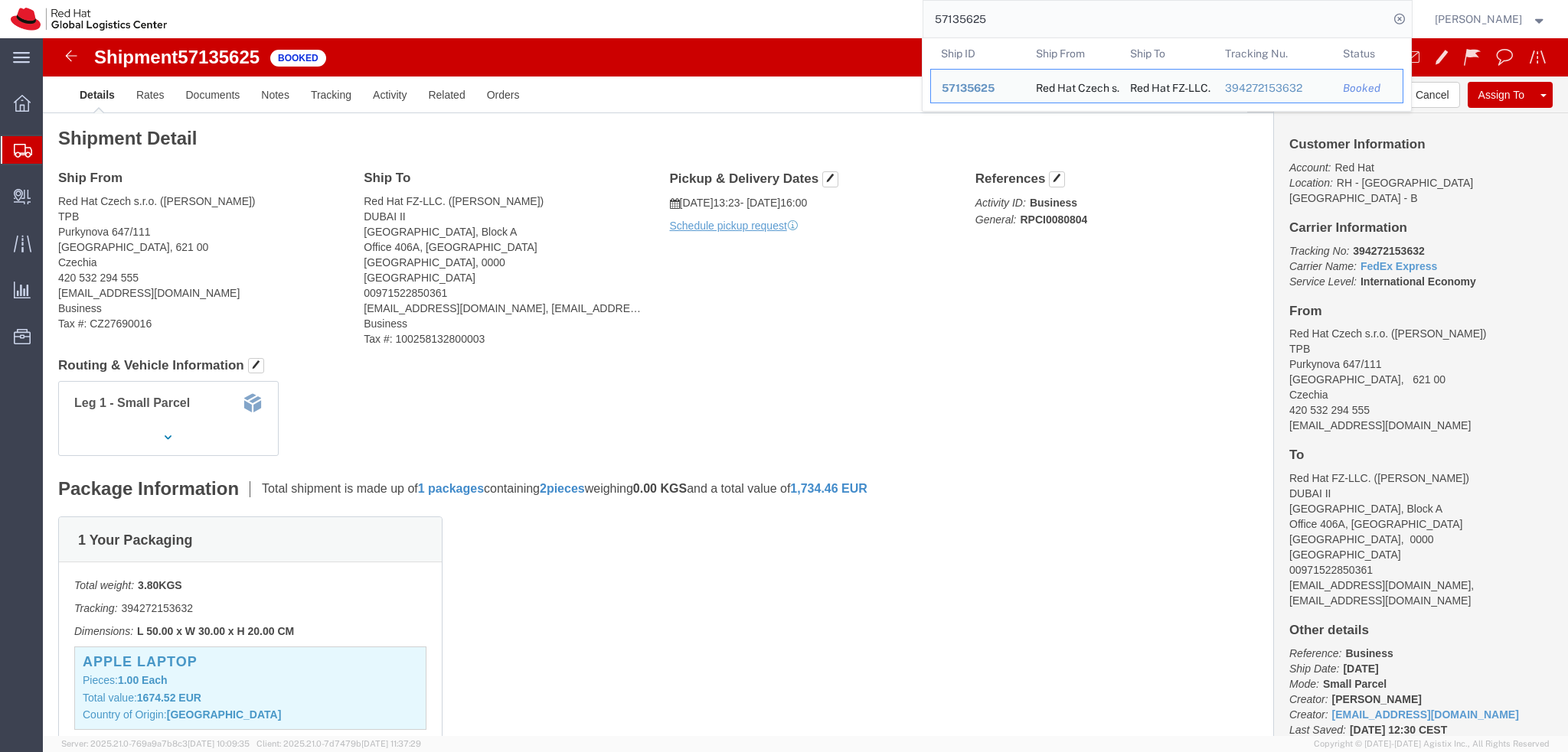
drag, startPoint x: 478, startPoint y: 2, endPoint x: 596, endPoint y: 270, distance: 292.8
click address "Red Hat FZ-LLC. (Ramy Yousry) DUBAI II Office Park Building, Block A Office 406…"
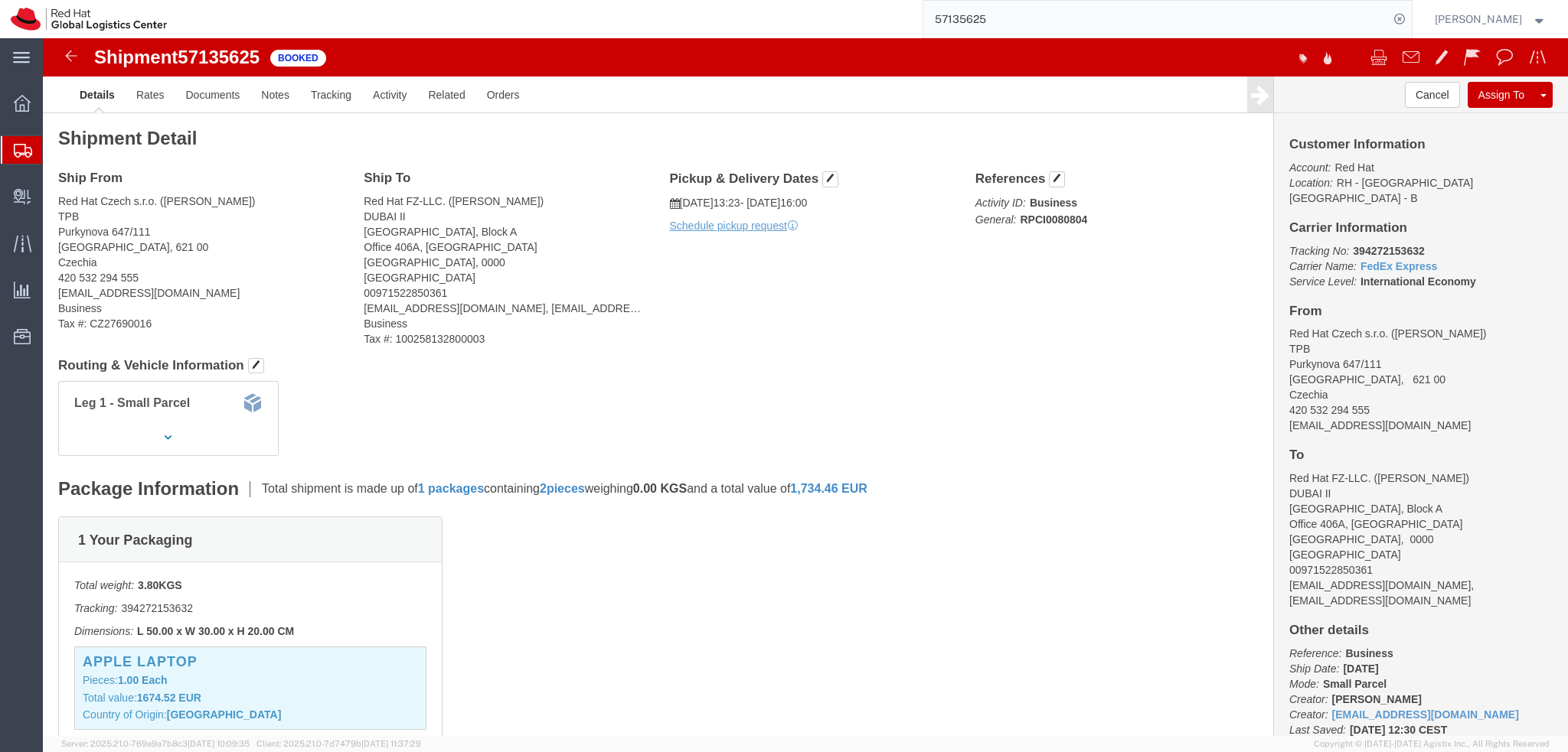
click div "Ship From Red Hat Czech s.r.o. (Mackenzie Smit) TPB Purkynova 647/111 BRNO, 621…"
click div "Ship To Red Hat FZ-LLC. (Ramy Yousry) DUBAI II Office Park Building, Block A Of…"
click img
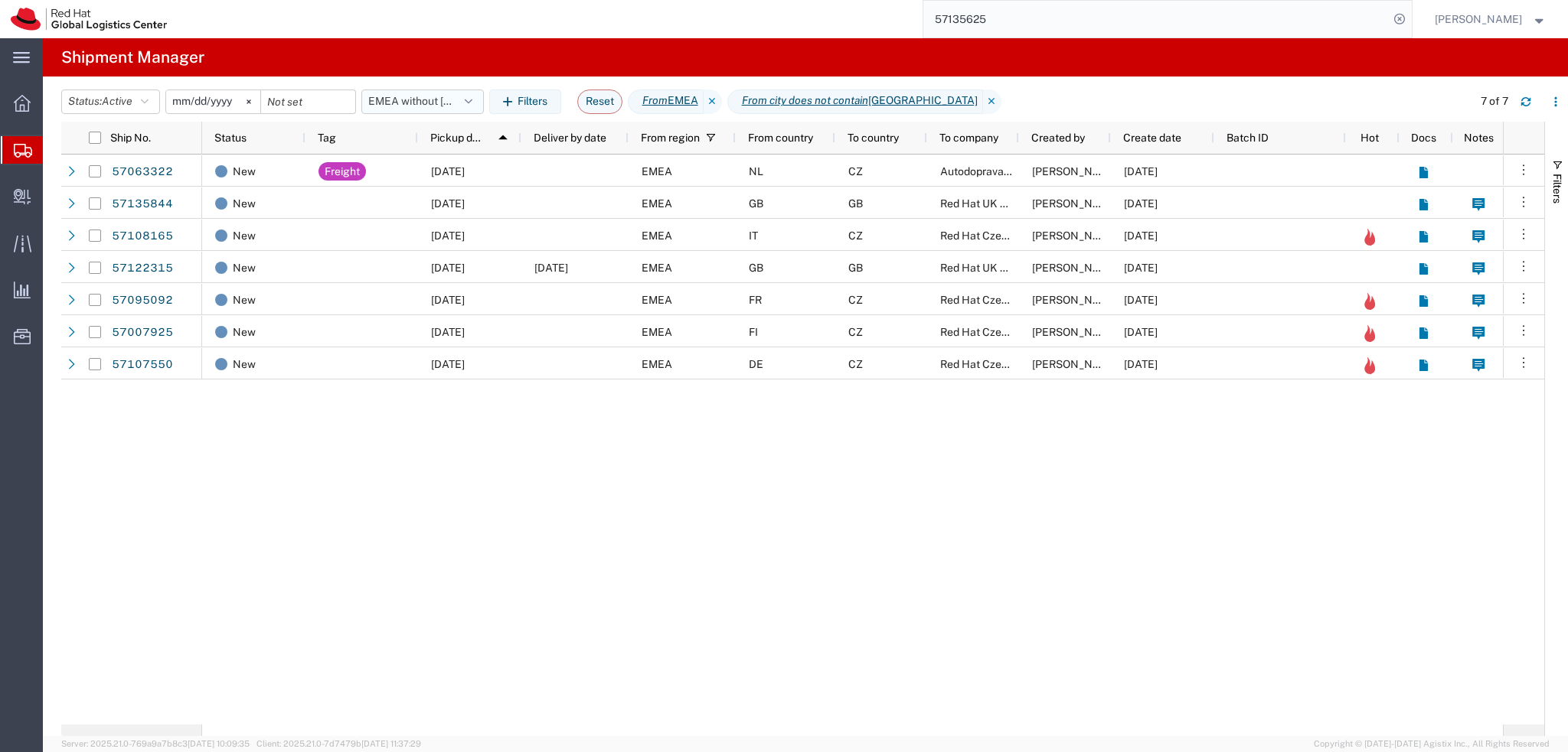
click at [443, 102] on button "EMEA without Brno" at bounding box center [423, 101] width 123 height 24
click at [463, 251] on span "From CZ" at bounding box center [464, 254] width 201 height 28
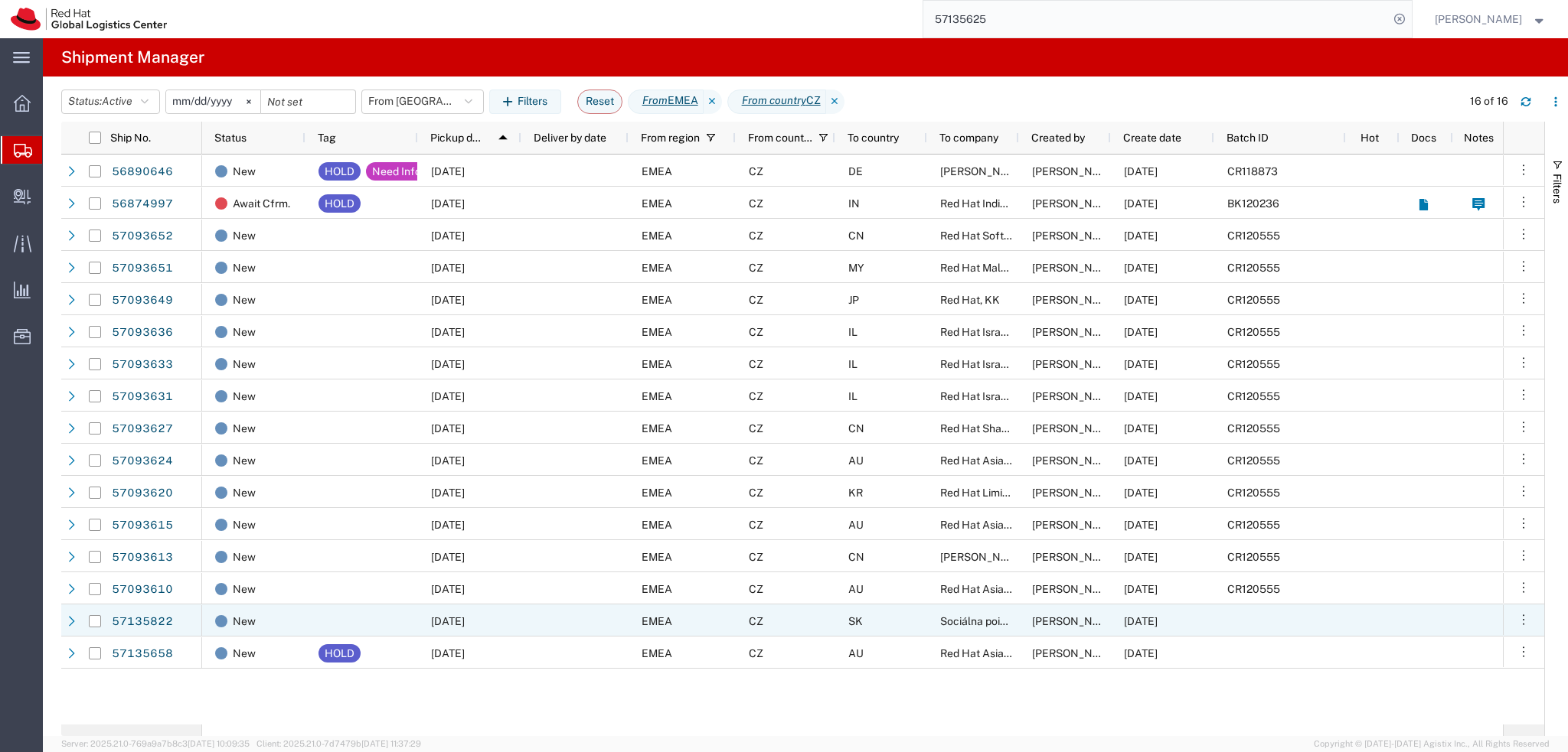
click at [1061, 621] on span "Iva kalandrikova" at bounding box center [1076, 621] width 87 height 12
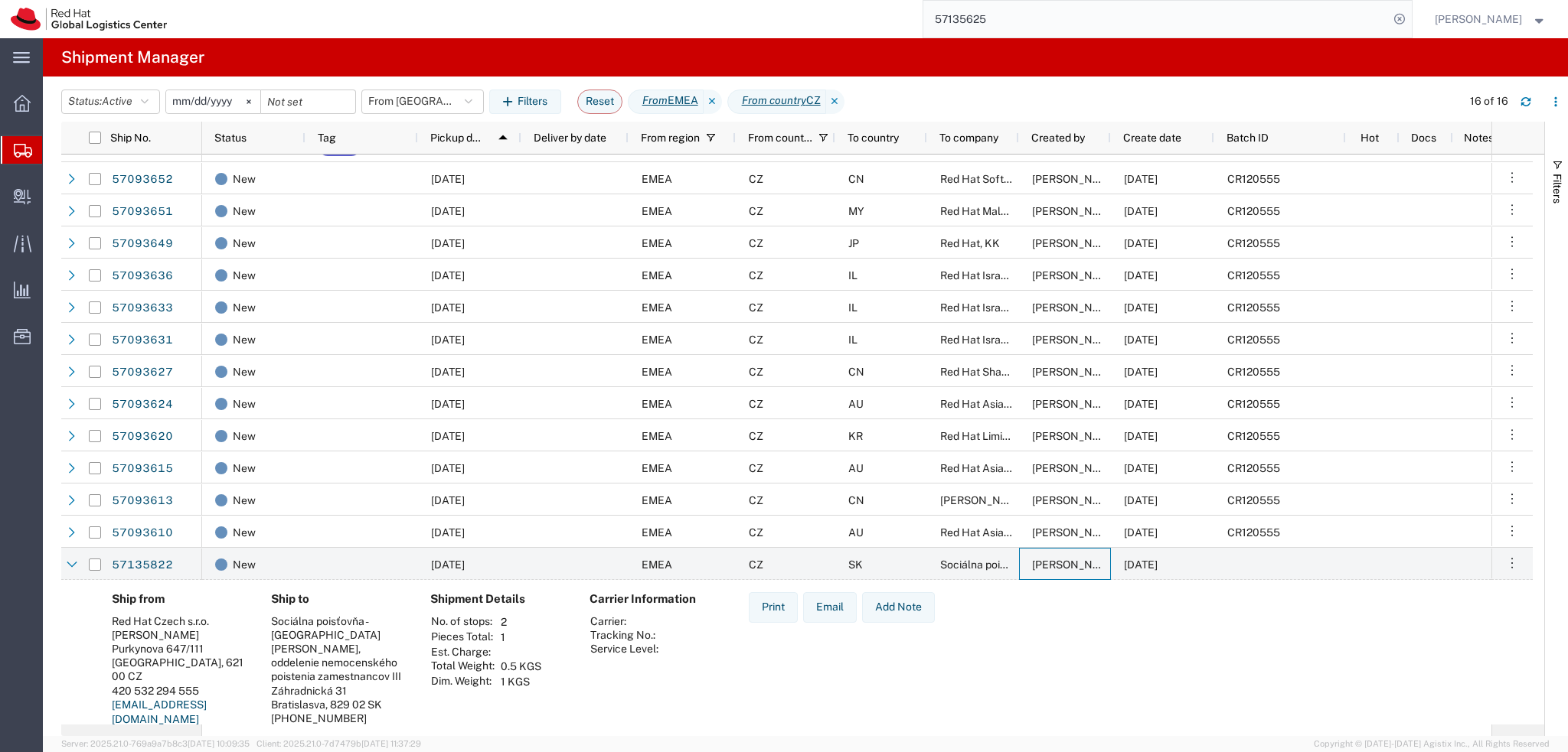
scroll to position [127, 0]
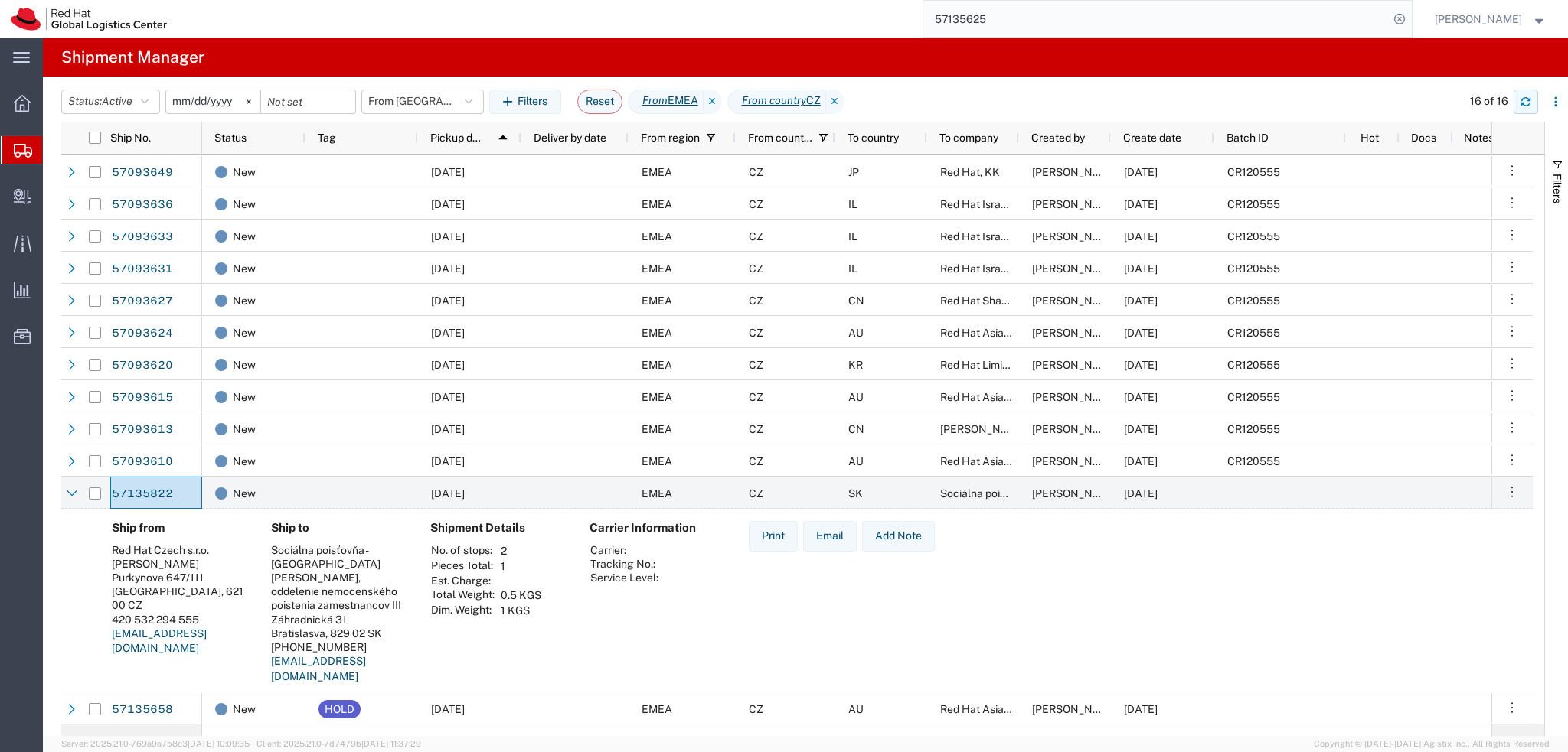
click at [1532, 100] on button "button" at bounding box center [1525, 101] width 24 height 24
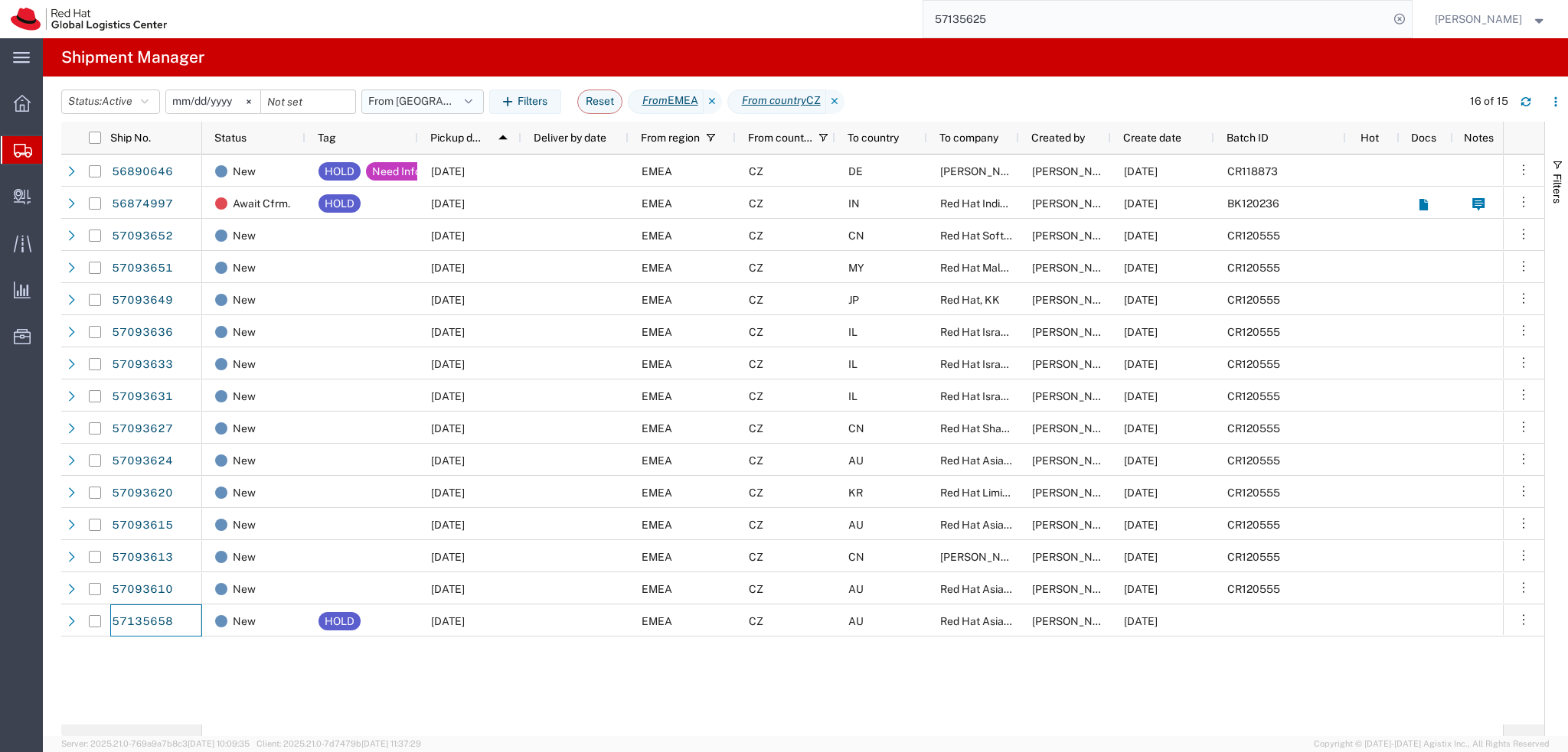
click at [438, 107] on button "From CZ" at bounding box center [423, 101] width 123 height 24
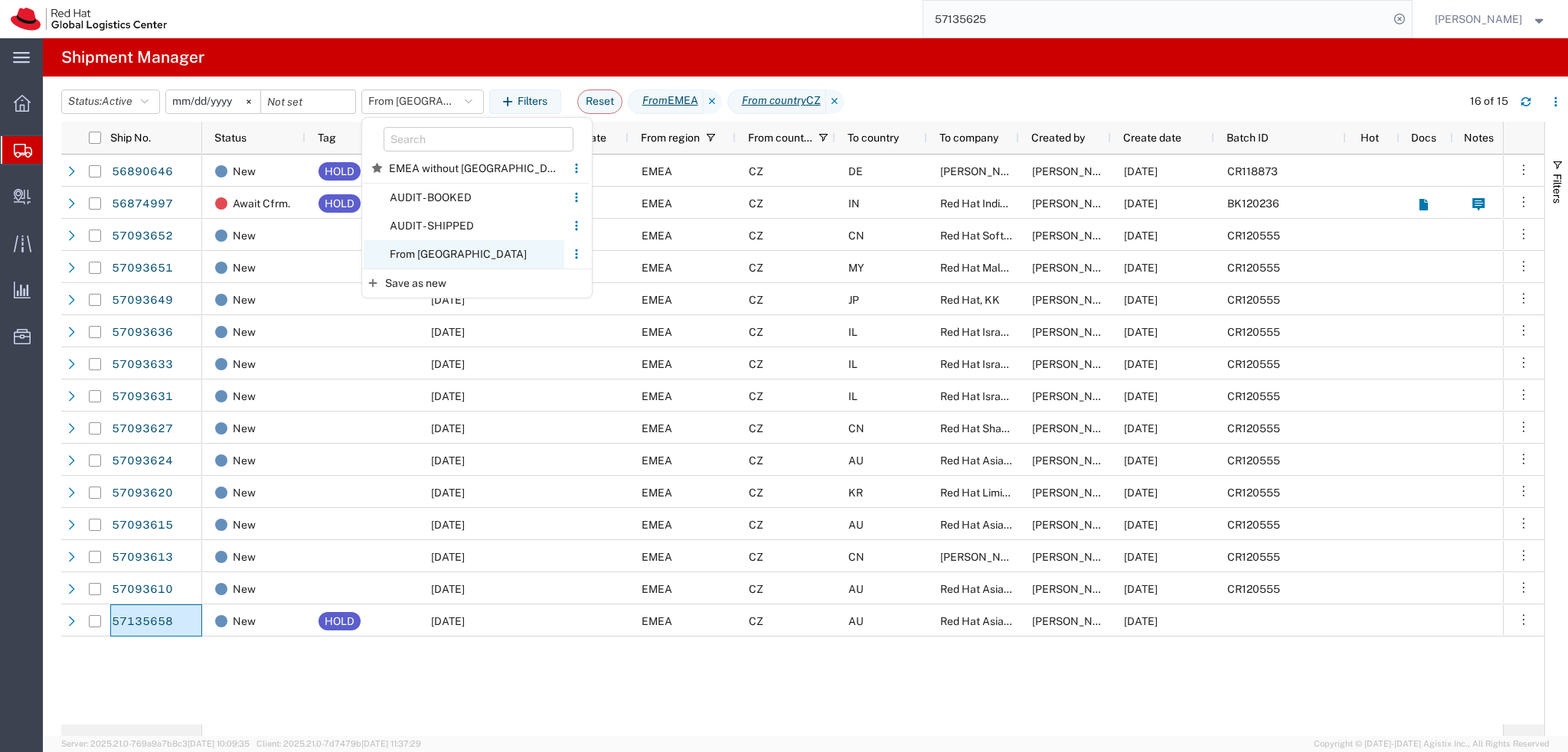
click at [496, 253] on span "From CZ" at bounding box center [464, 254] width 201 height 28
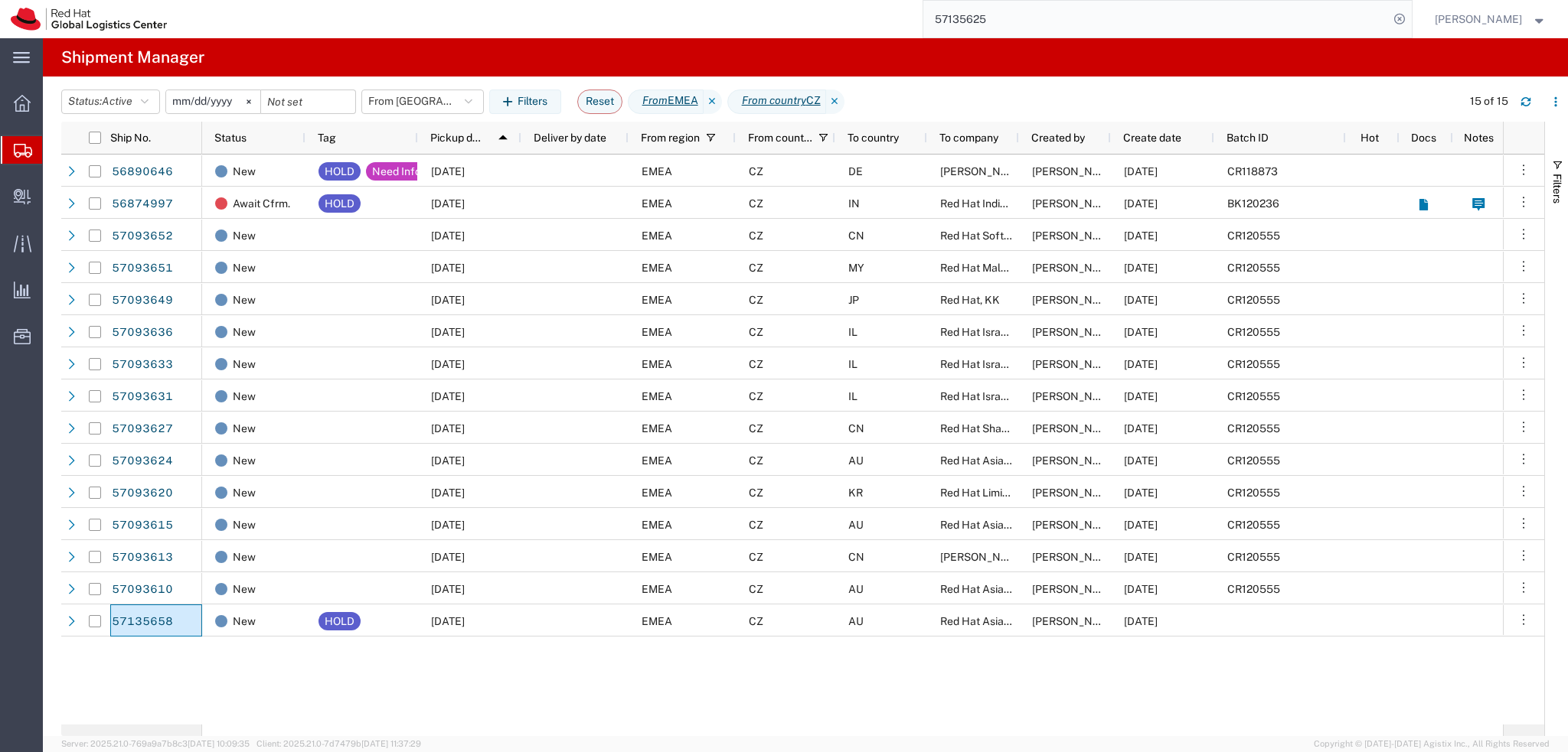
click at [1074, 18] on input "57135625" at bounding box center [1156, 19] width 465 height 37
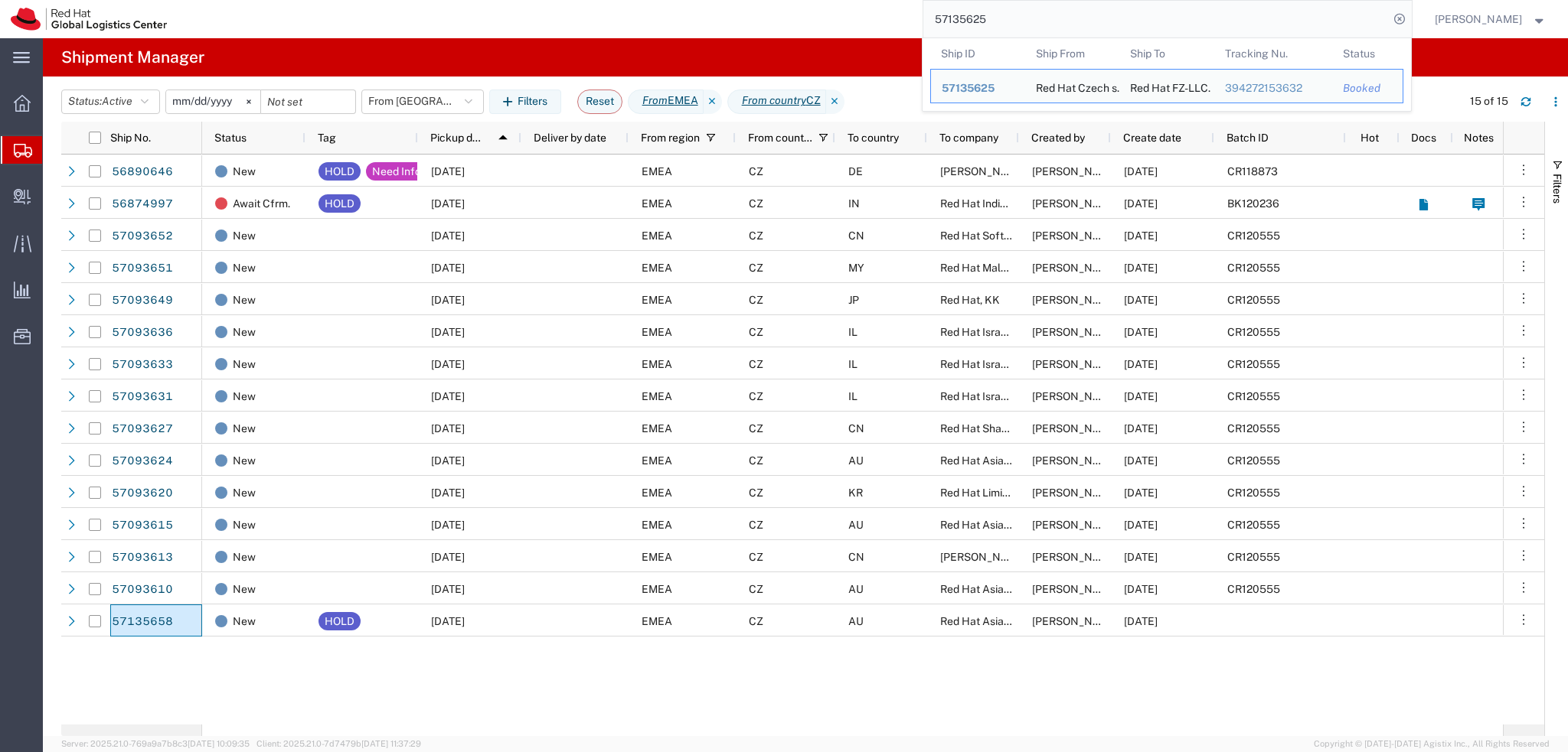
click at [1074, 18] on input "57135625" at bounding box center [1156, 19] width 465 height 37
paste input "078842"
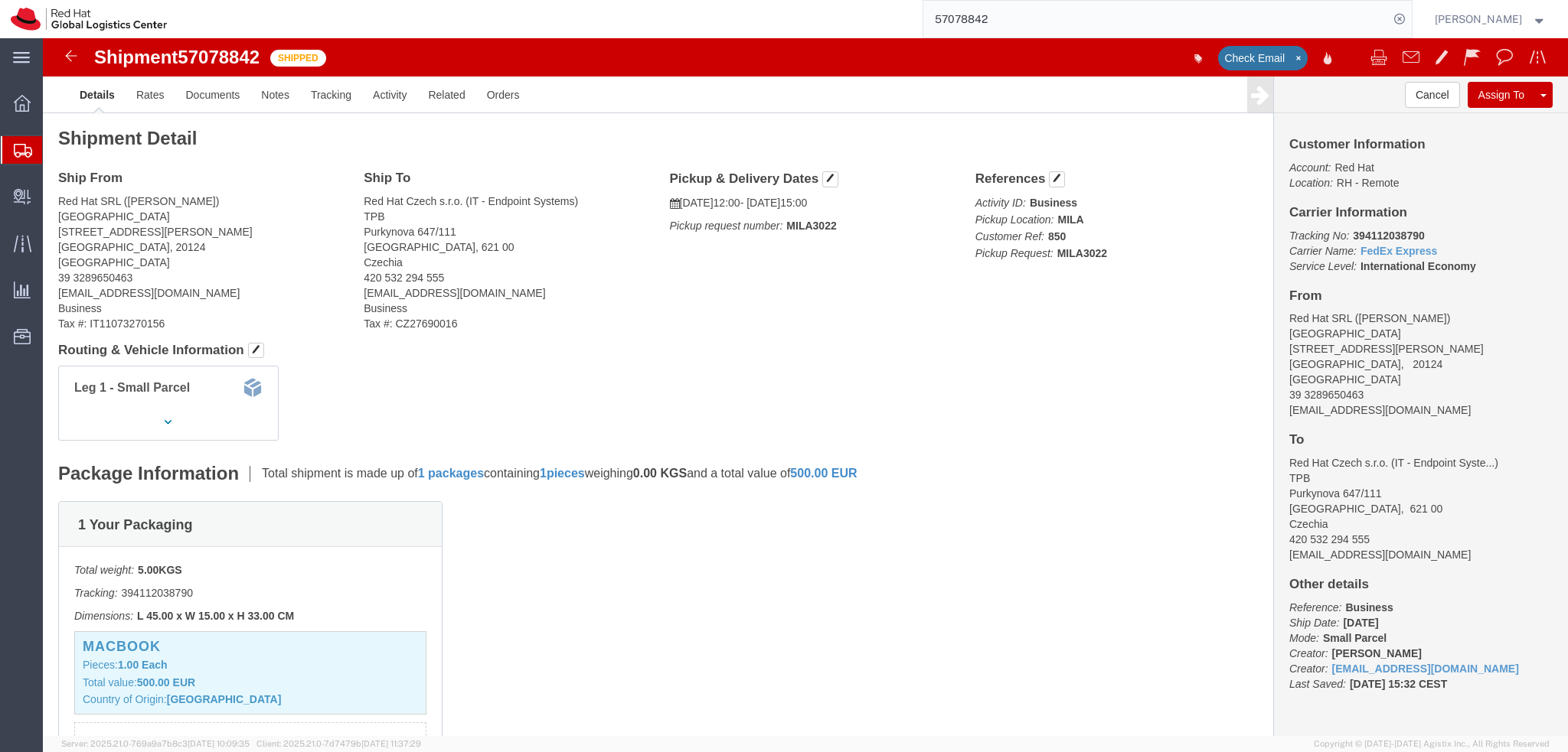
click address "Red Hat Czech s.r.o. (IT - Endpoint Systems) TPB Purkynova 647/111 BRNO, 621 00…"
click link "Activity"
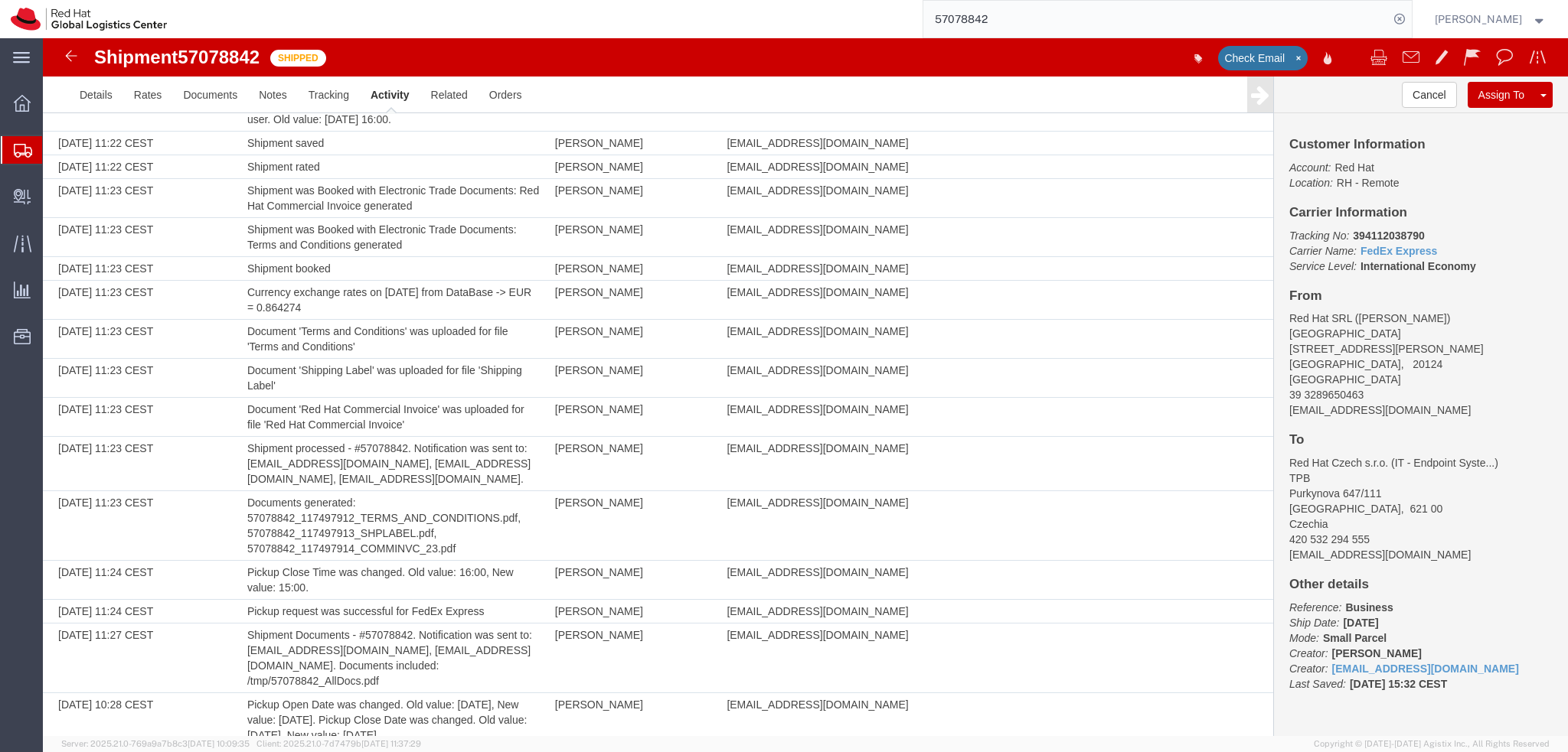
scroll to position [545, 0]
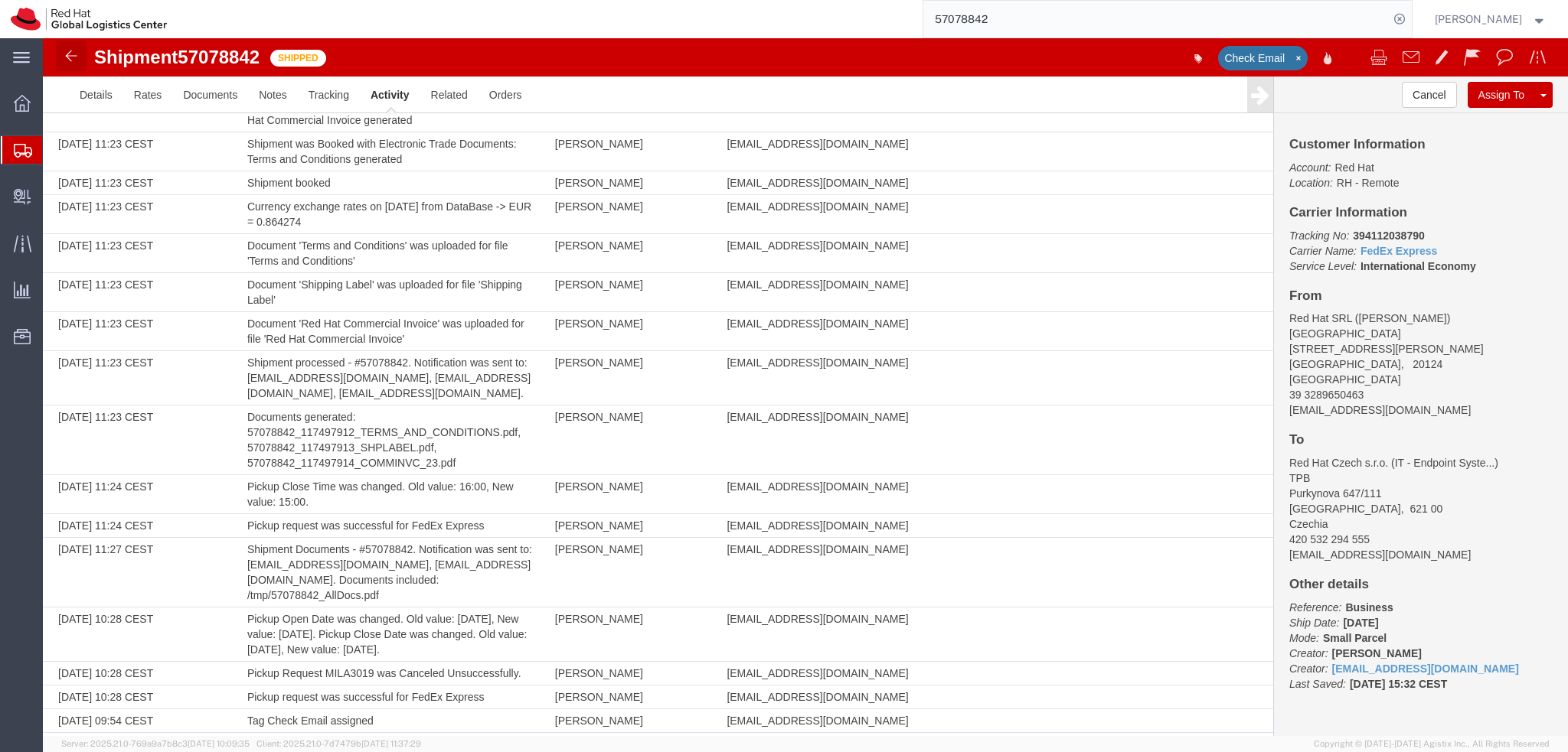
click at [67, 55] on img at bounding box center [72, 56] width 19 height 19
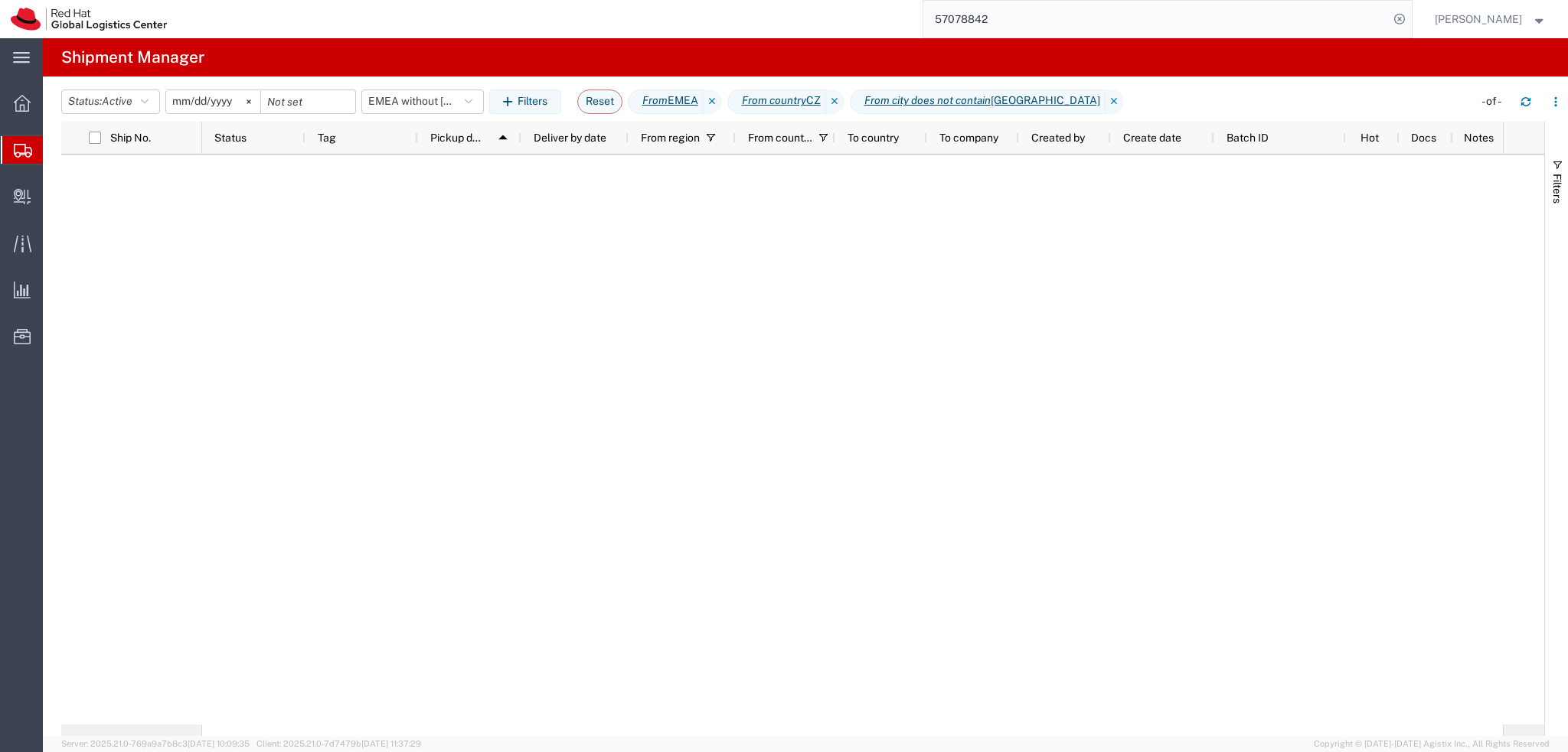
click at [1034, 16] on input "57078842" at bounding box center [1156, 19] width 465 height 37
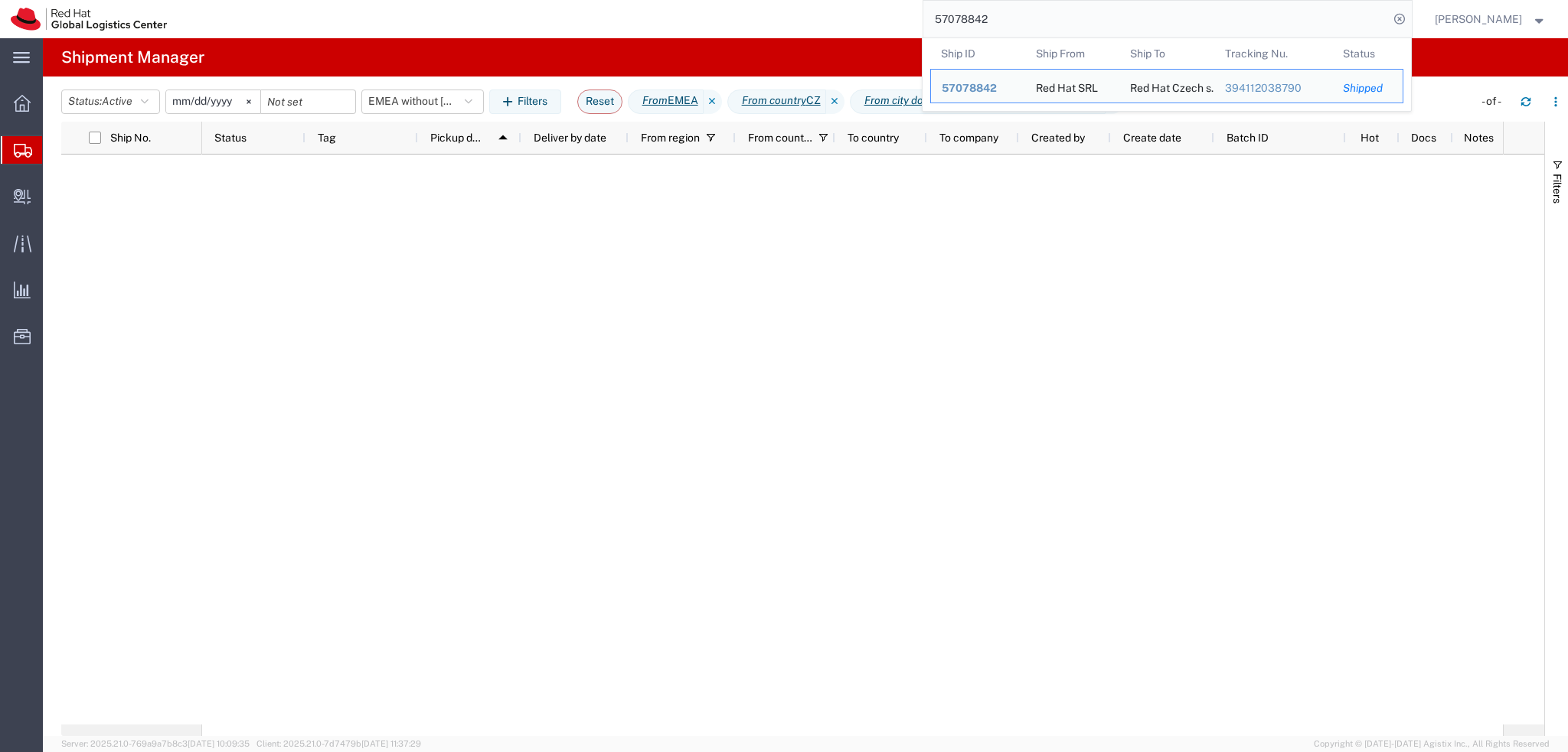
paste input "13578"
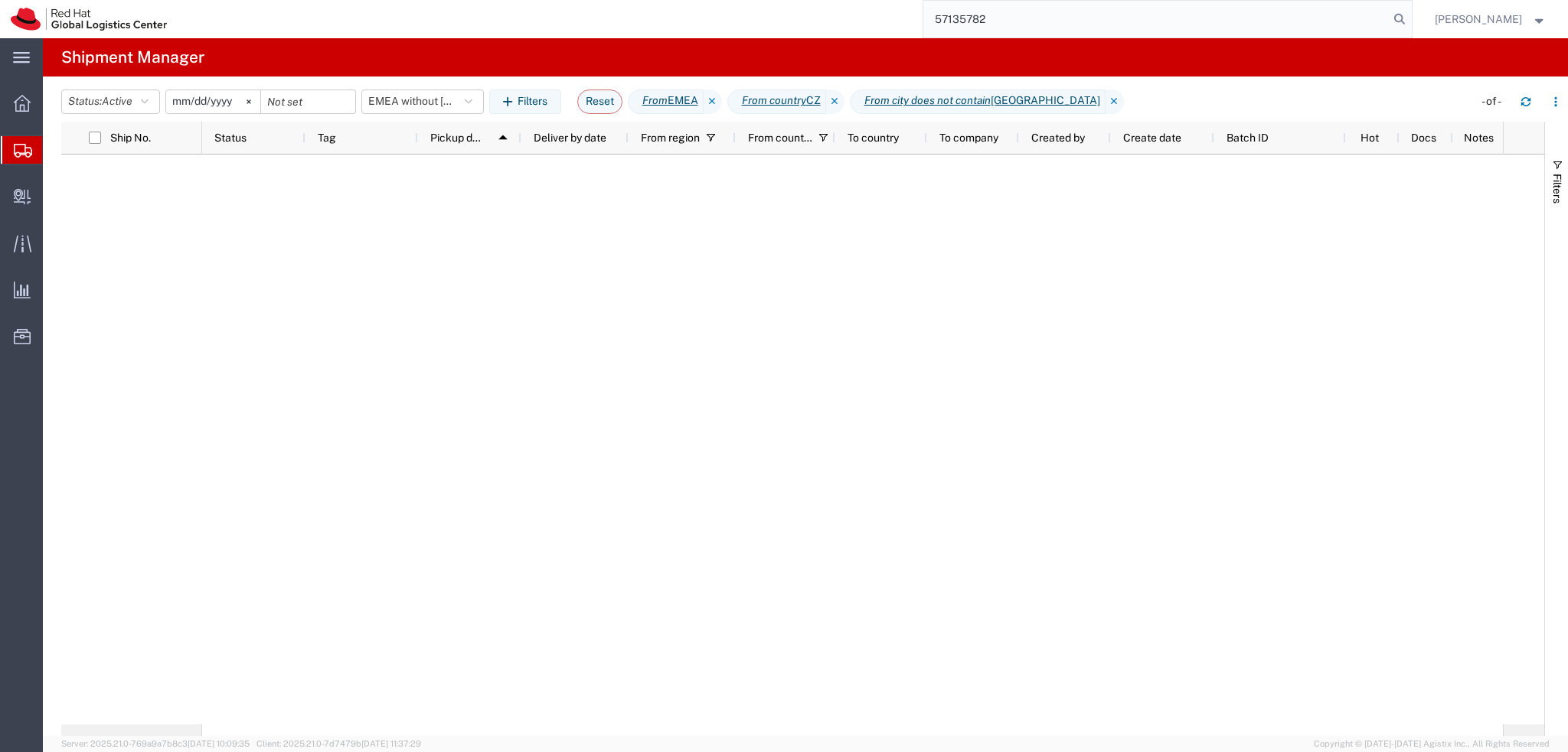
type input "57135782"
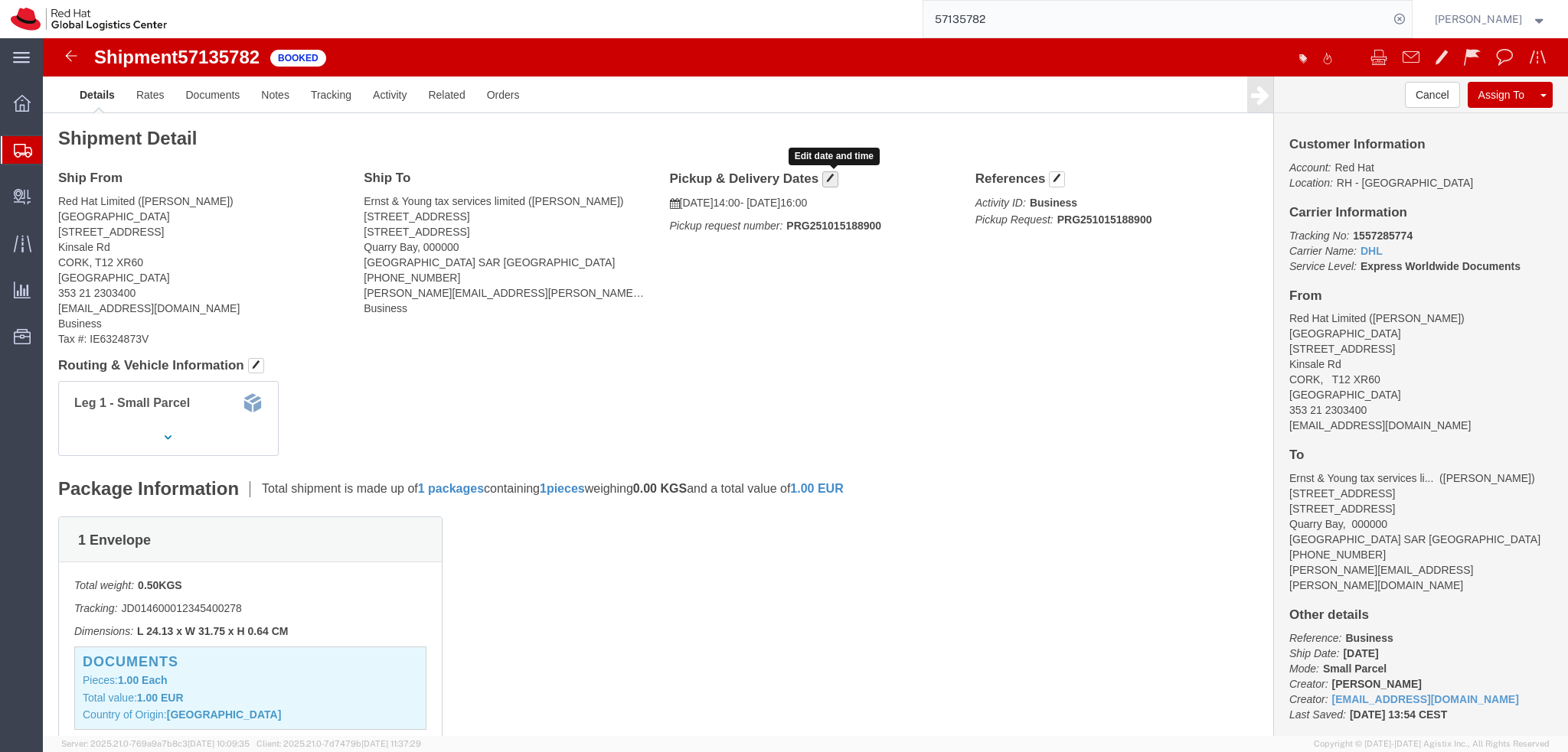
click span "button"
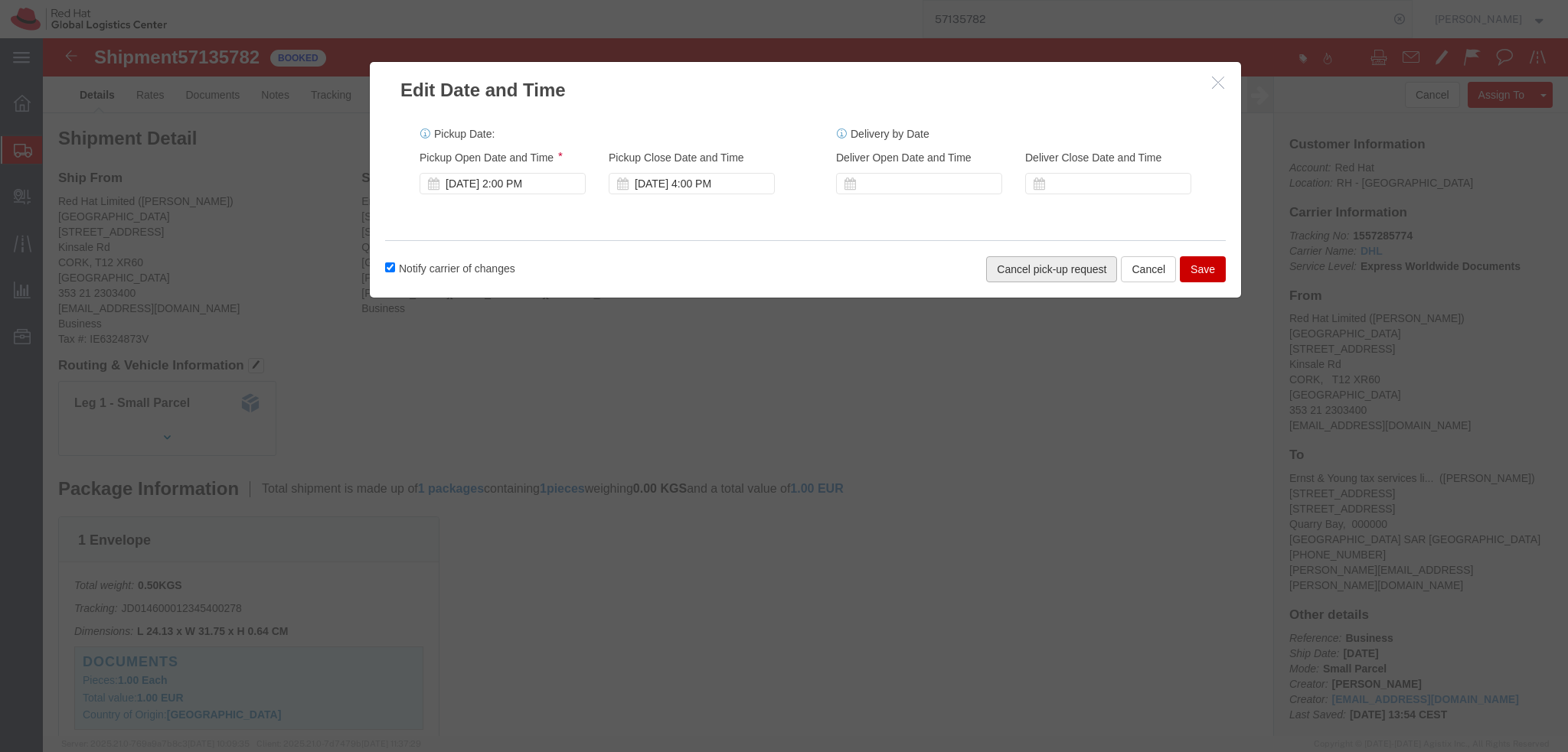
click button "Cancel pick-up request"
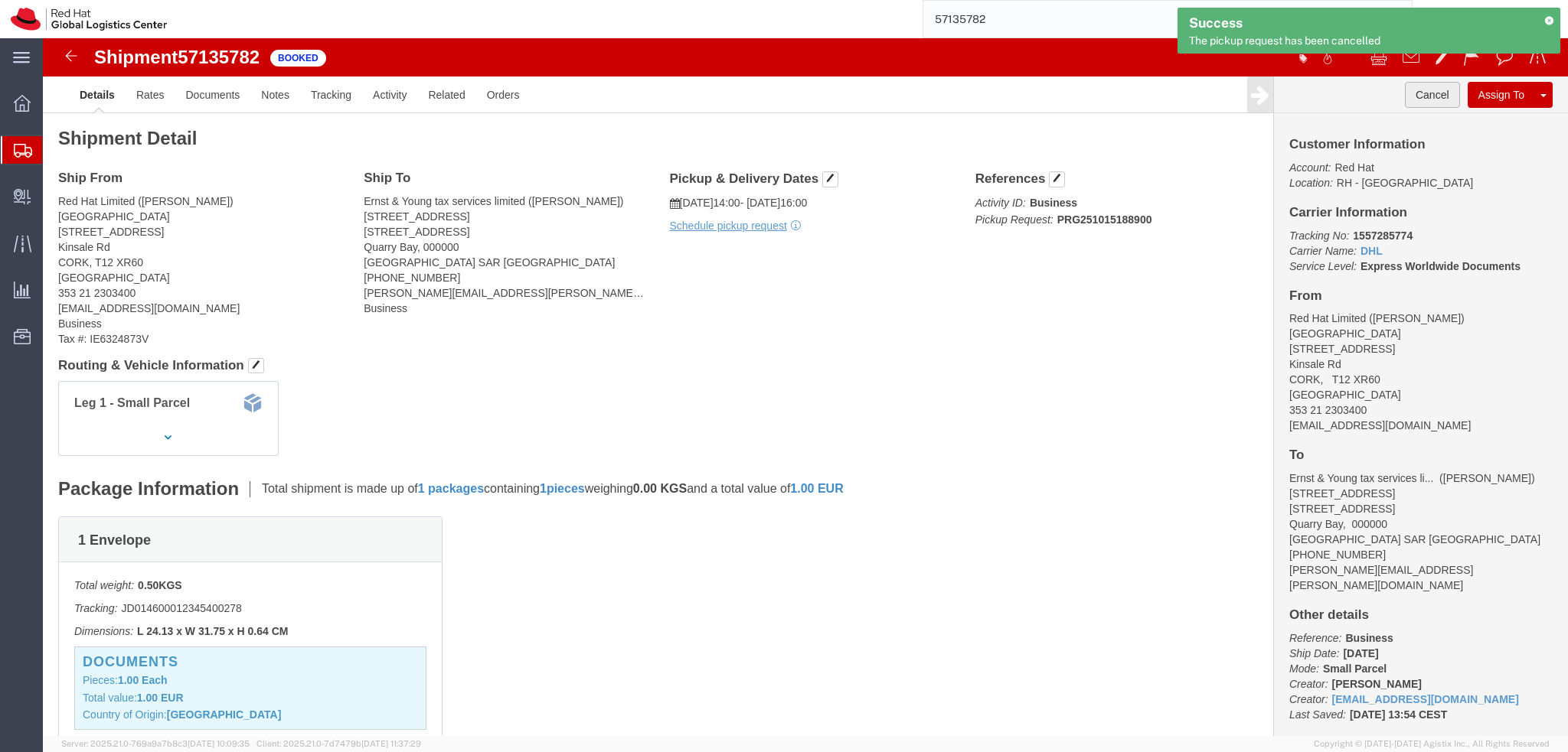
click button "Cancel"
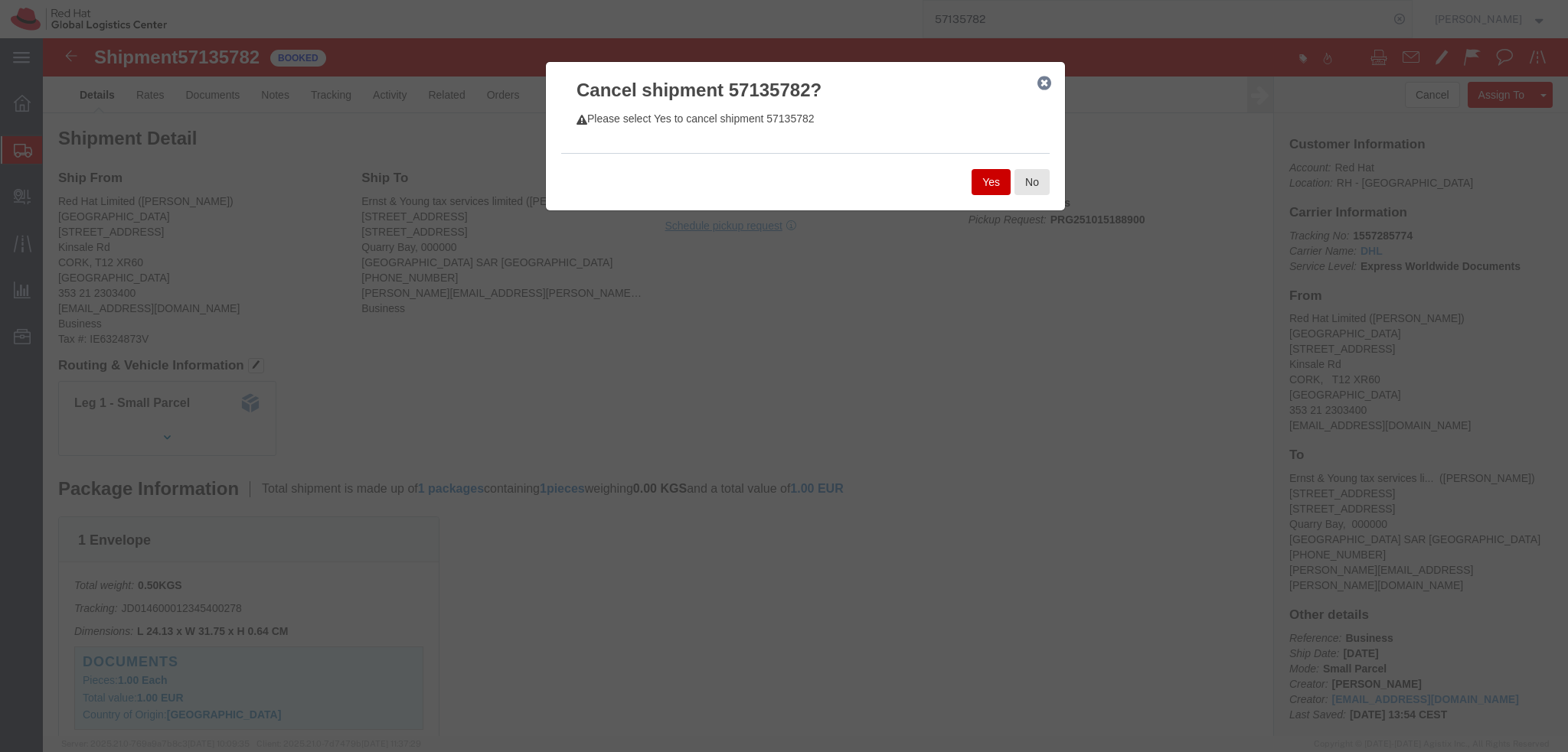
click button "Yes"
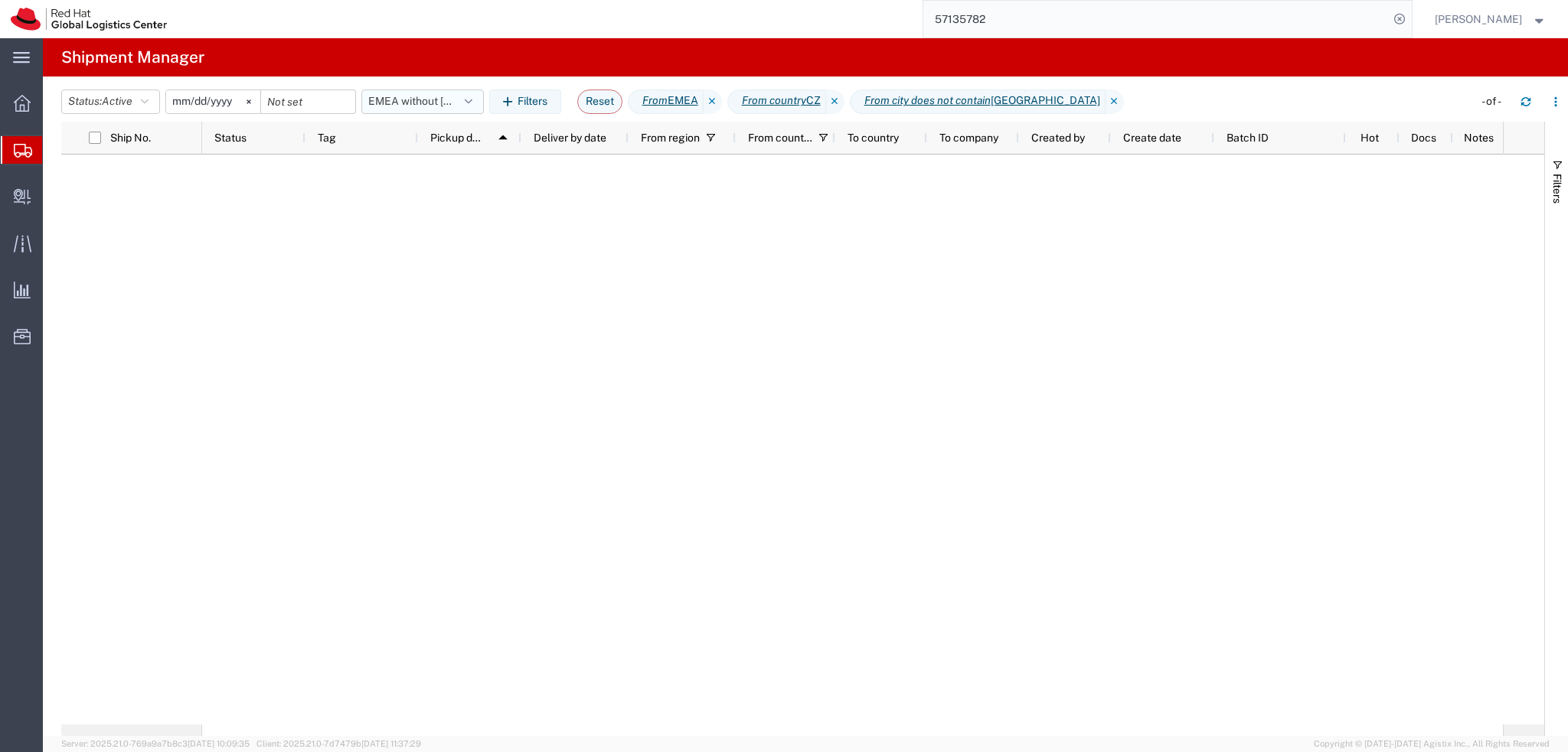
click at [449, 104] on button "EMEA without Brno" at bounding box center [423, 101] width 123 height 24
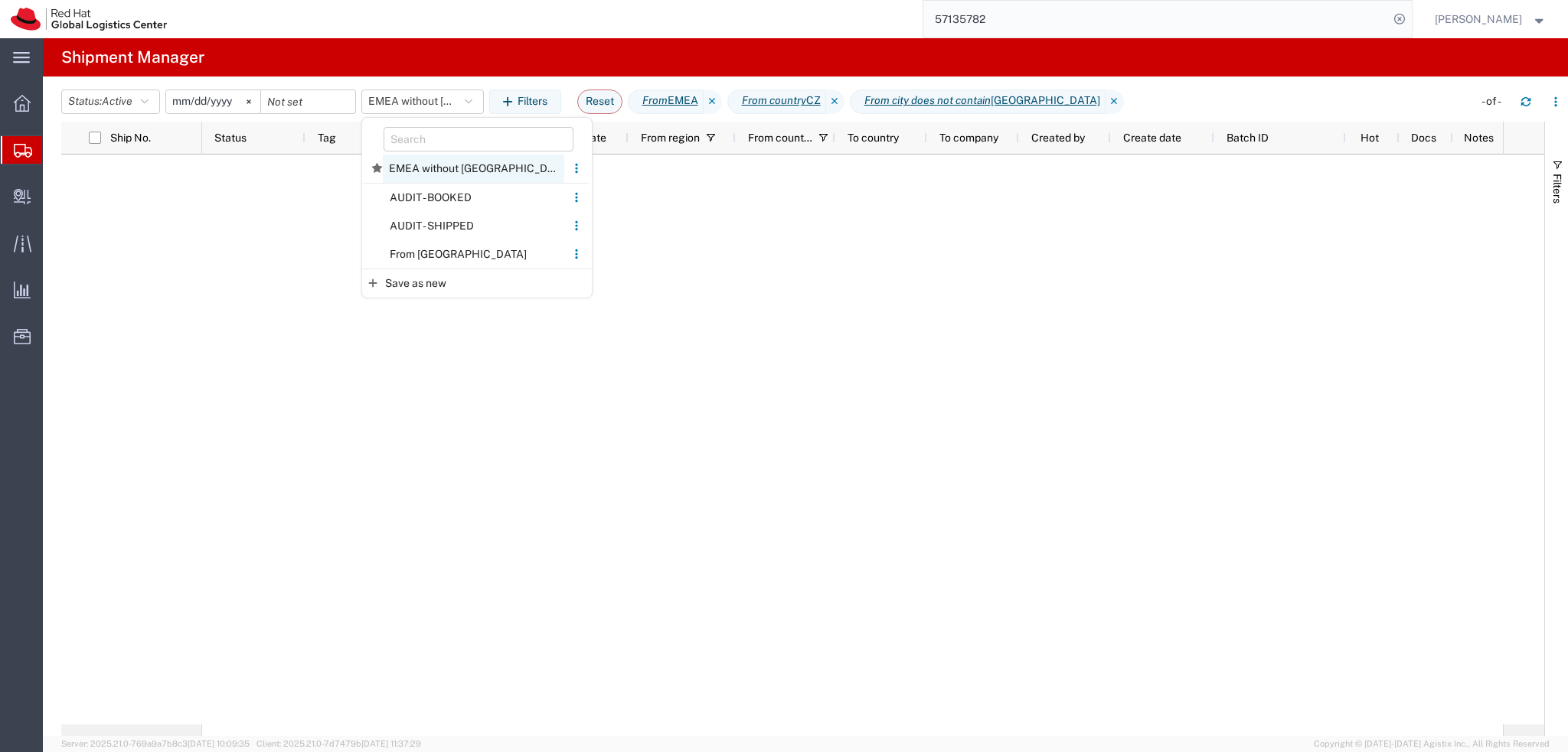
click at [425, 171] on span "EMEA without Brno" at bounding box center [473, 168] width 181 height 28
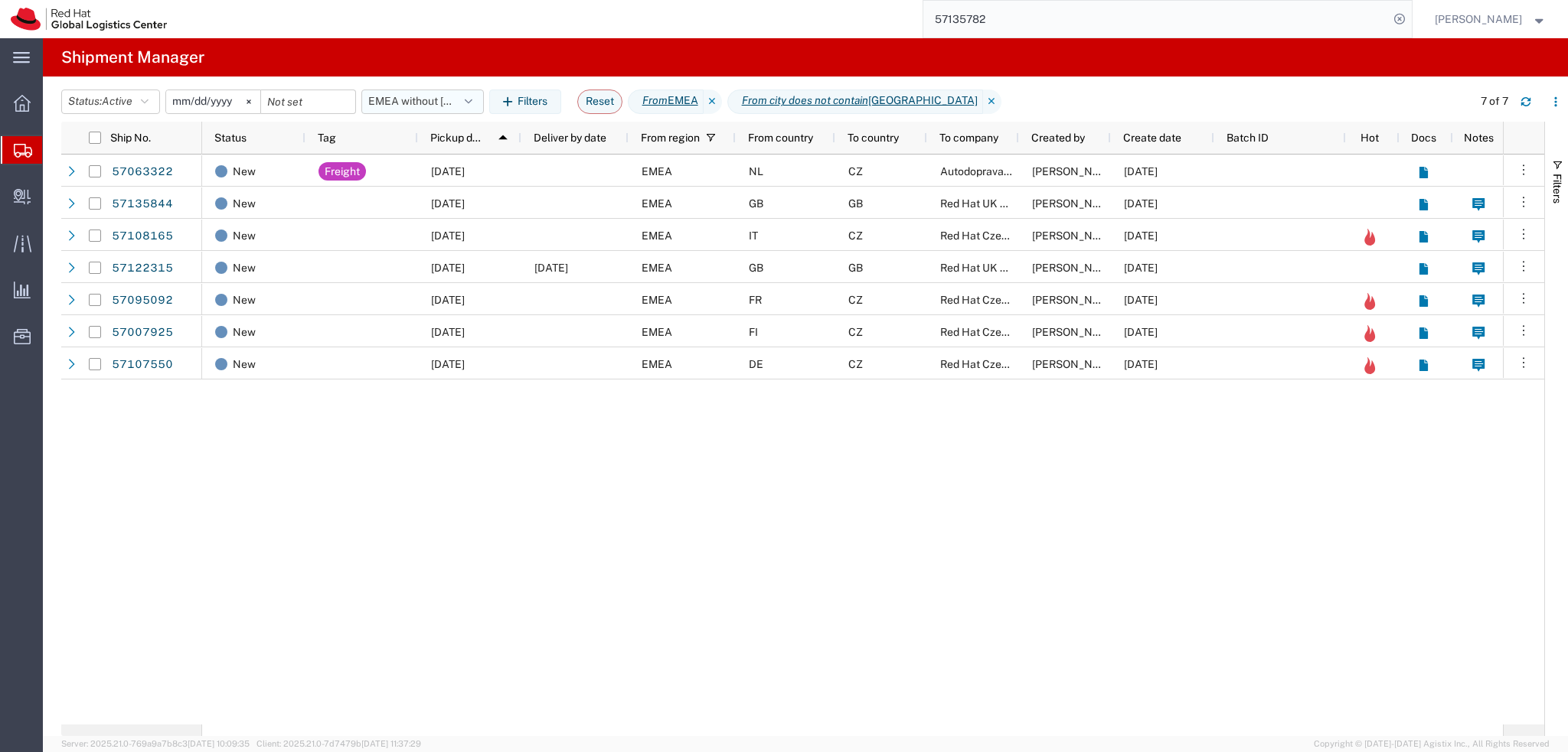
click at [462, 103] on button "EMEA without Brno" at bounding box center [423, 101] width 123 height 24
click at [465, 263] on span "From CZ" at bounding box center [464, 254] width 201 height 28
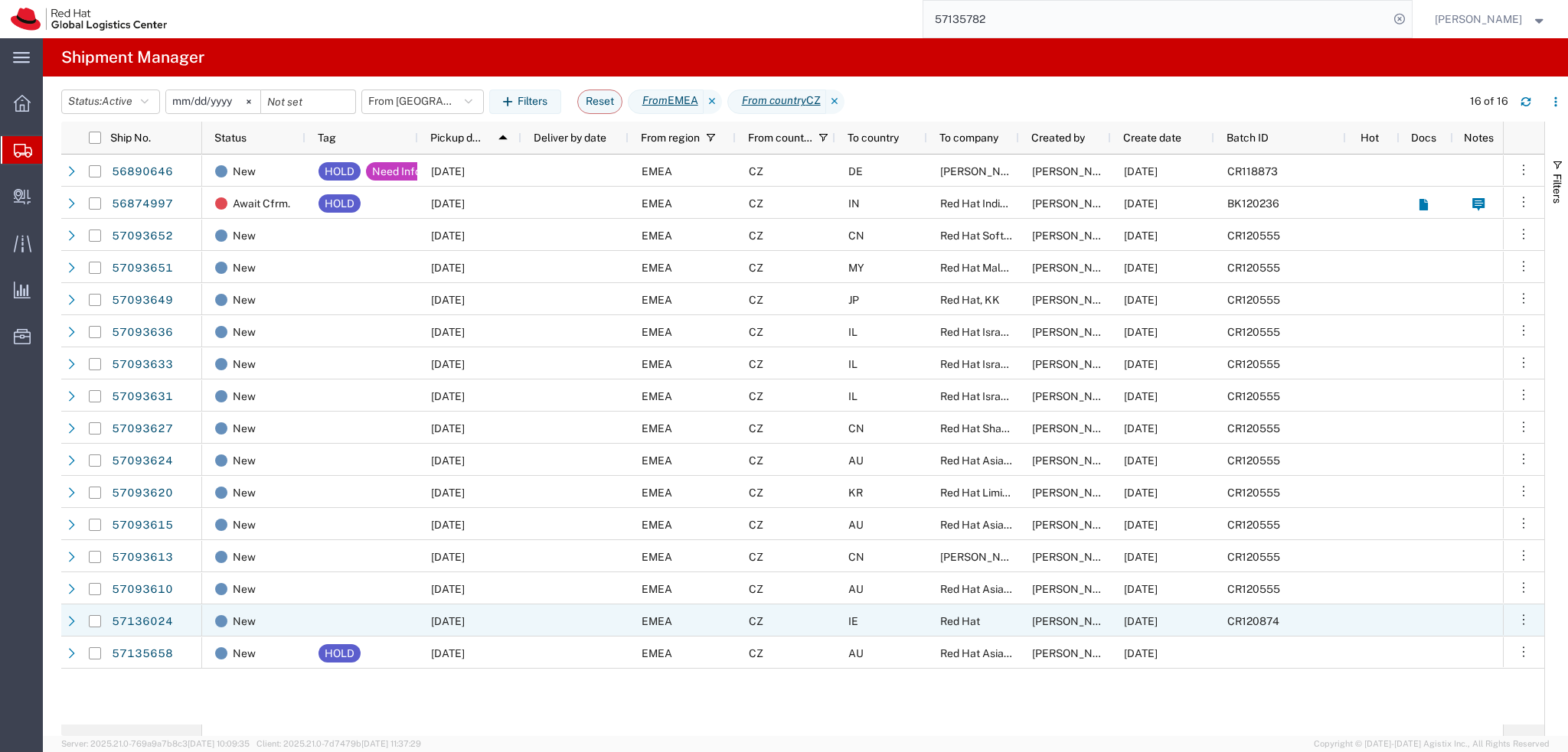
click at [996, 622] on div "Red Hat" at bounding box center [973, 620] width 92 height 32
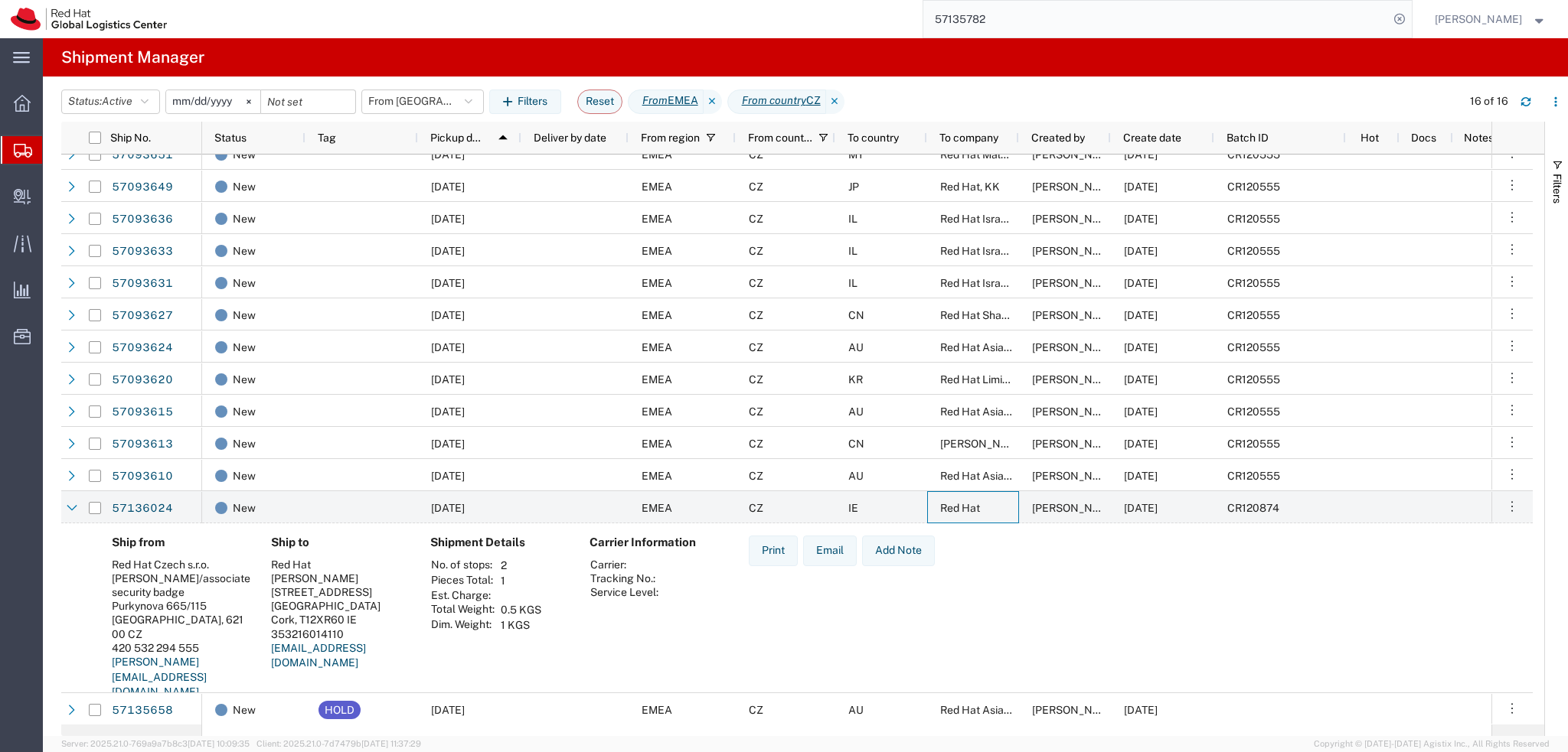
scroll to position [114, 0]
click at [1524, 103] on icon "button" at bounding box center [1526, 102] width 11 height 11
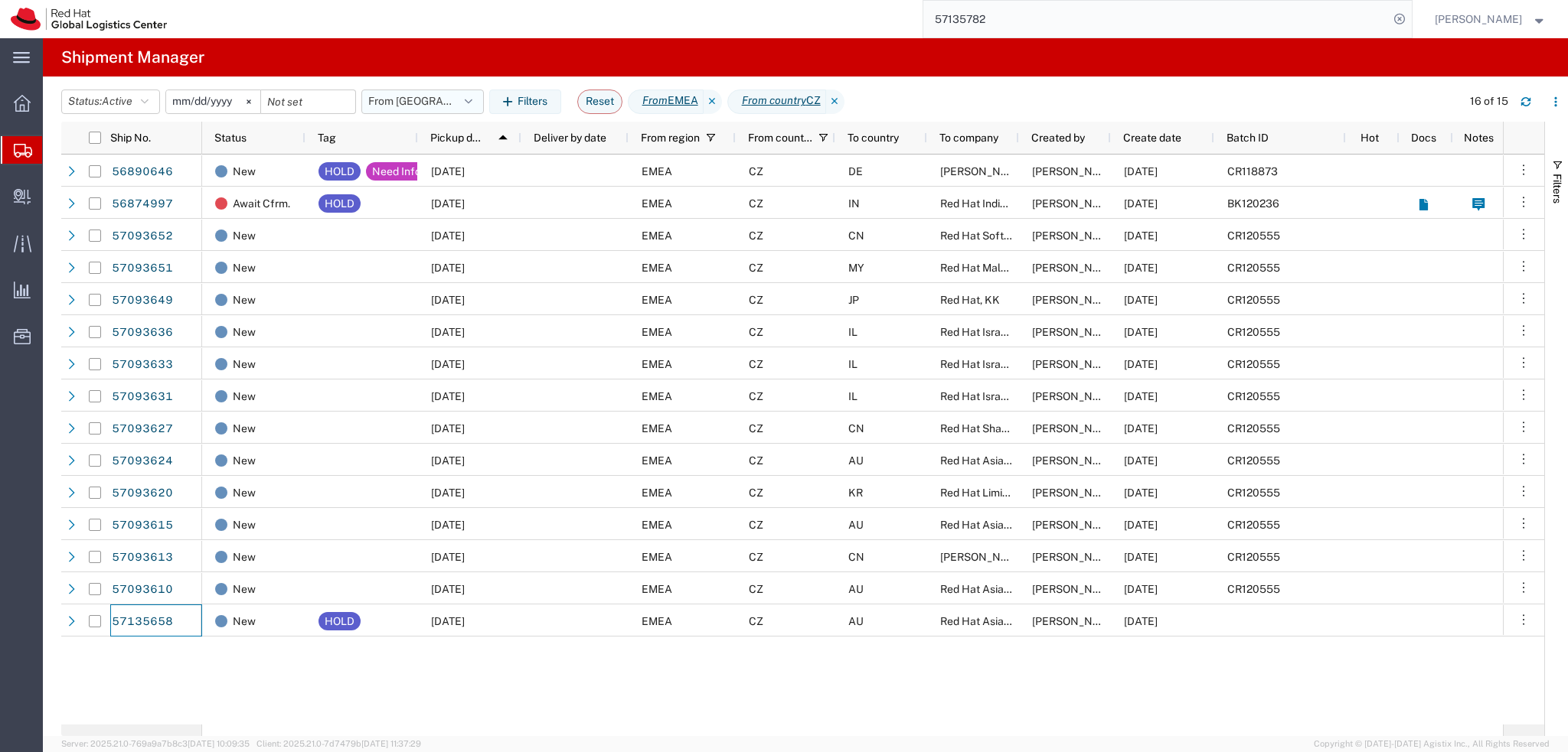
click at [441, 110] on button "From CZ" at bounding box center [423, 101] width 123 height 24
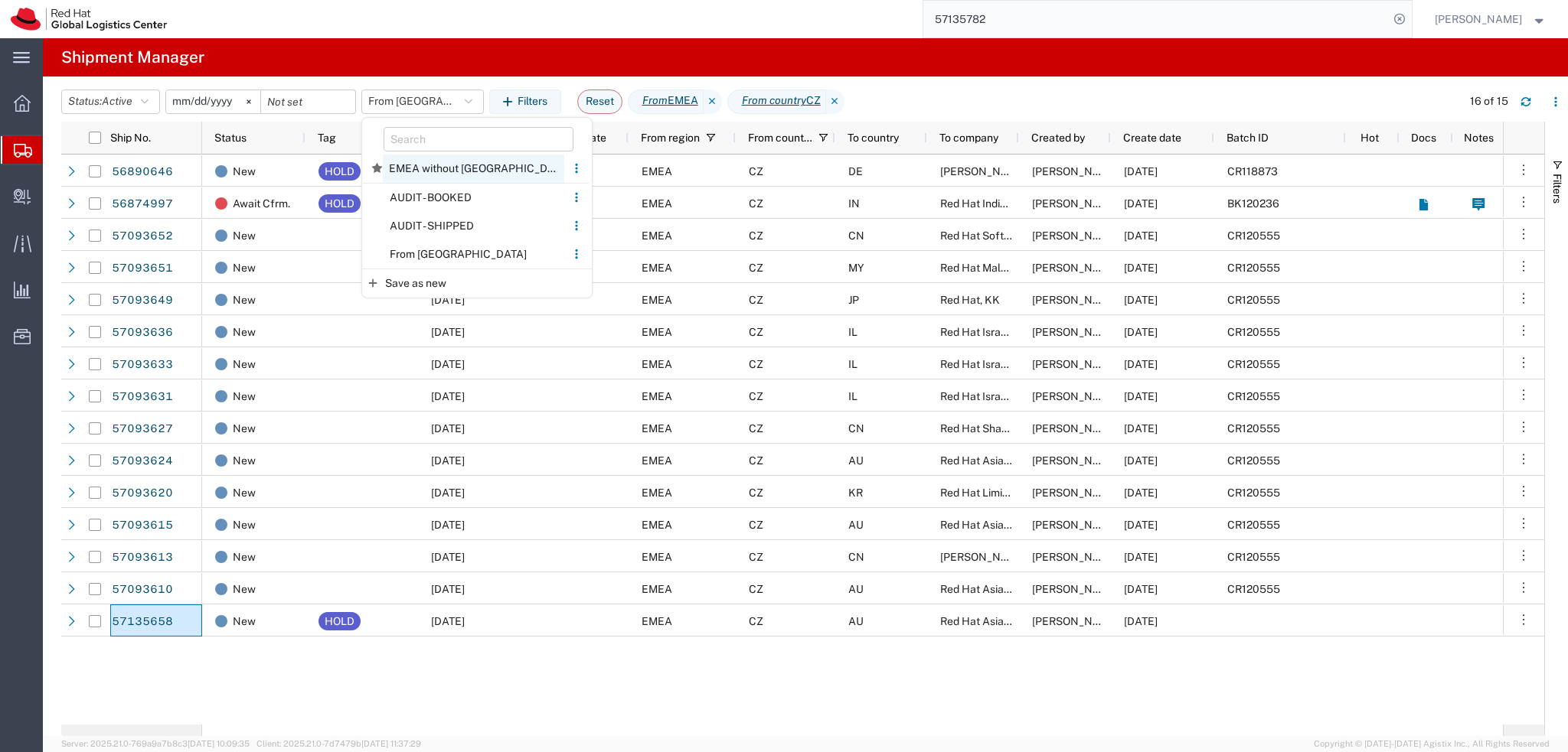
click at [472, 162] on span "EMEA without Brno" at bounding box center [473, 168] width 181 height 28
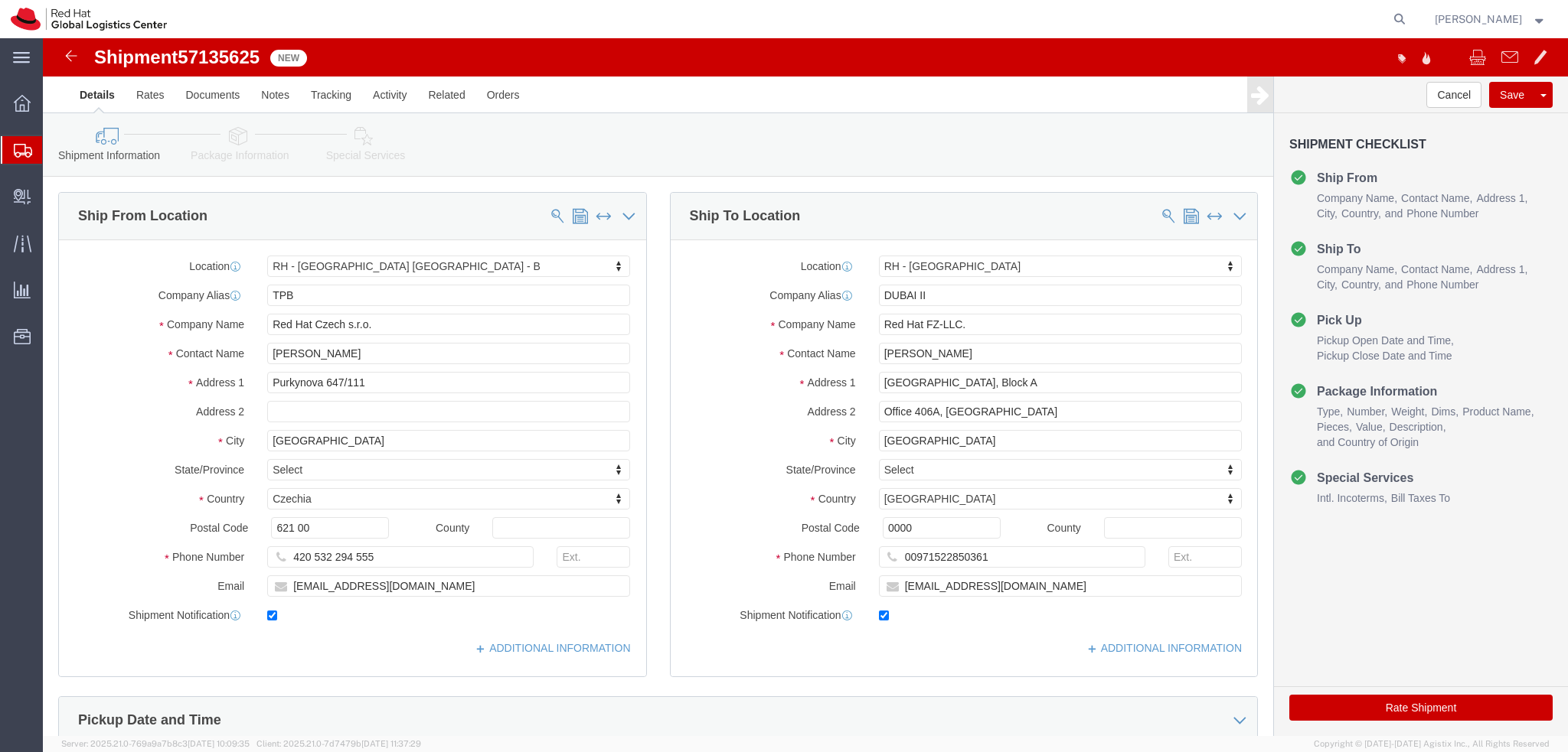
select select "38036"
select select "37952"
click input "ryousry@redhat.com"
type input "ryousry@redhat.com, emealogistics@redhat.com"
click icon
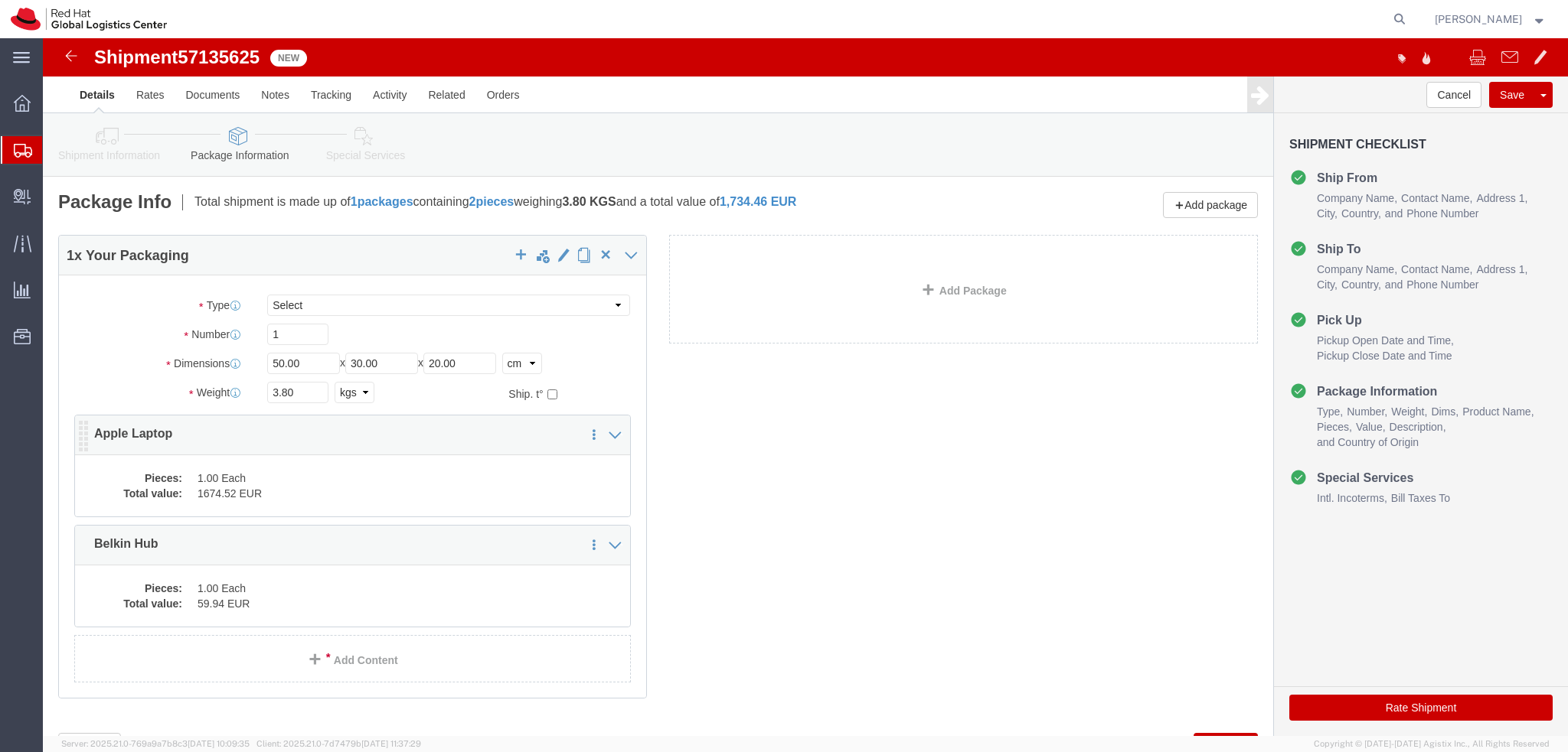
click dd "1.00 Each"
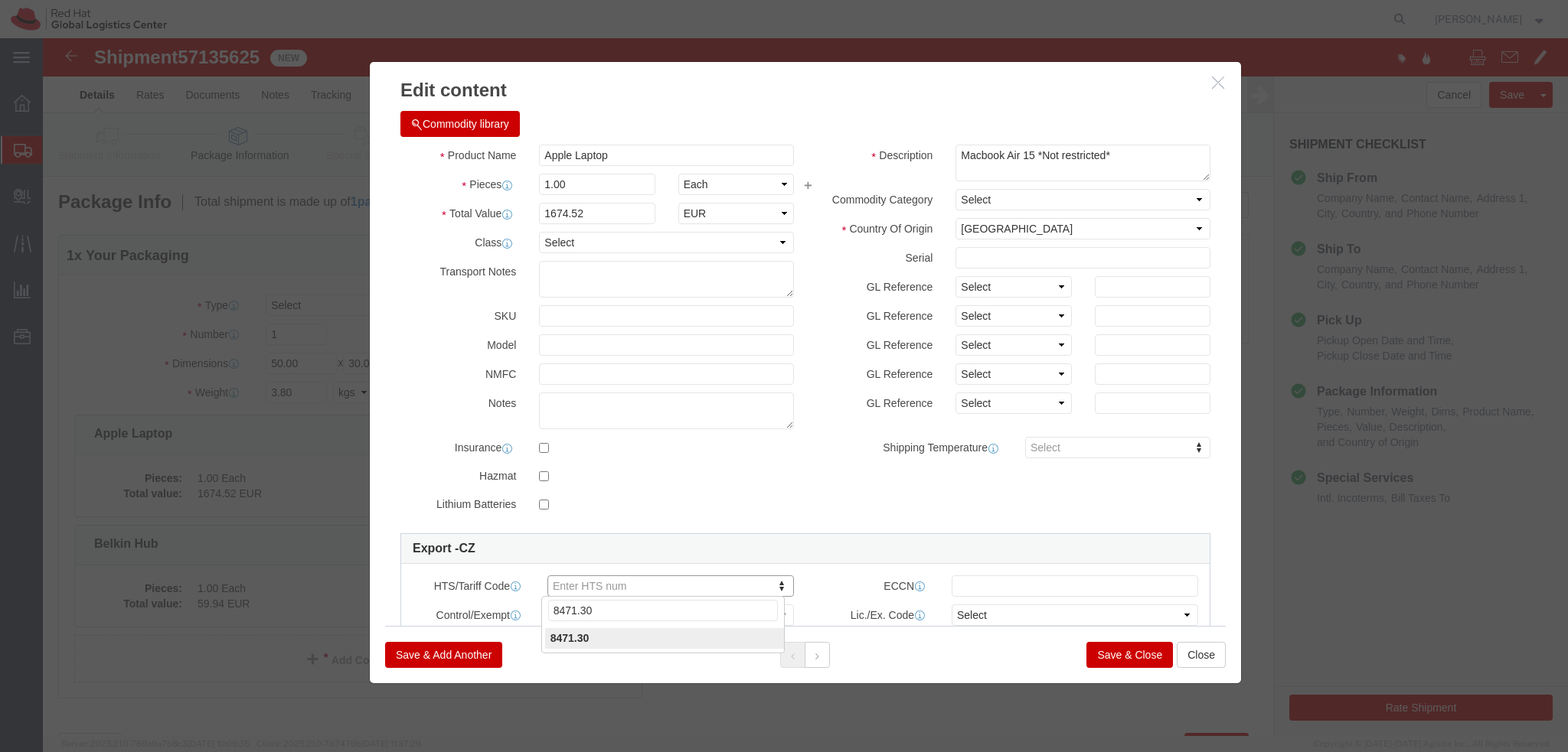
type input "8471.30"
click icon
type input "8517.62"
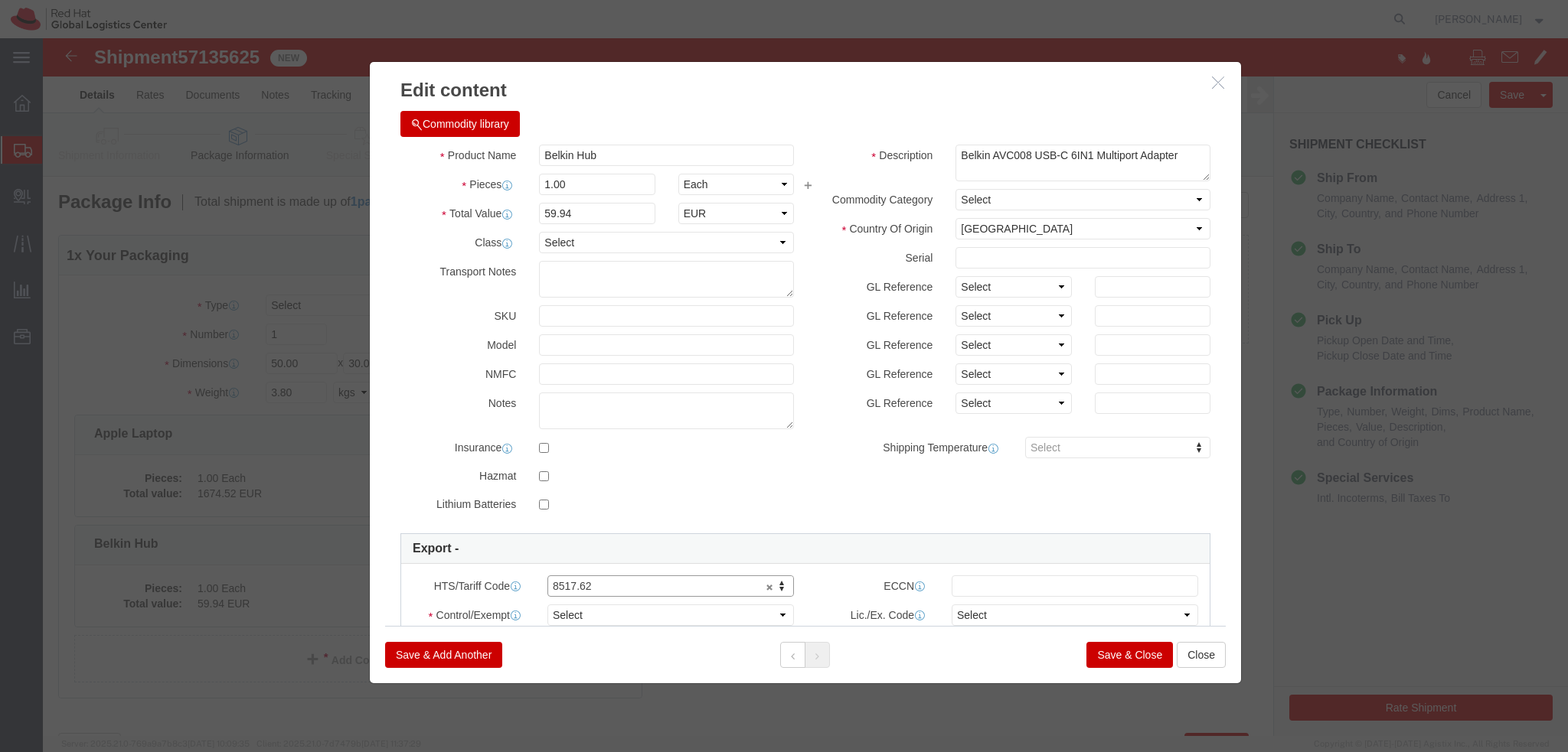
click button "Save & Close"
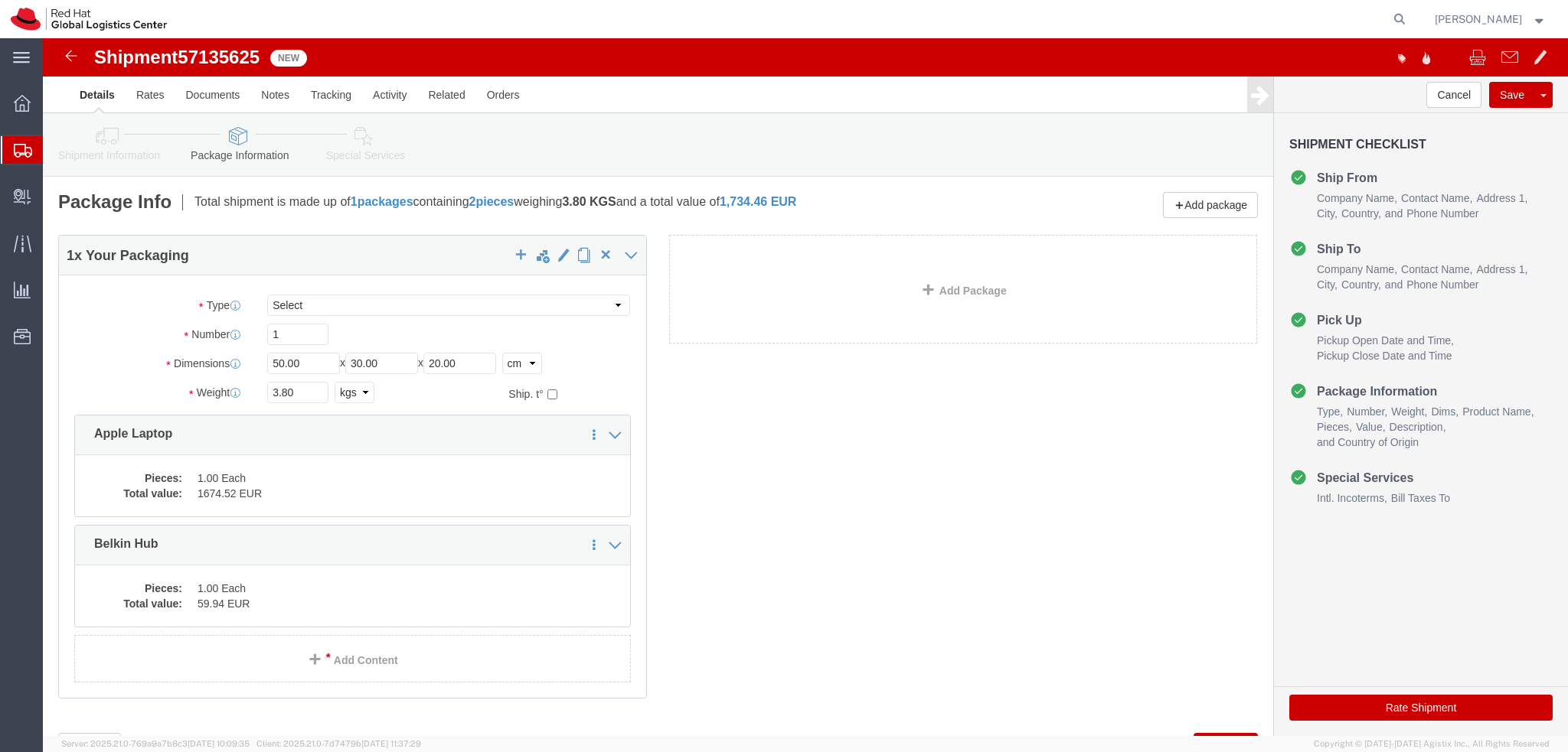
click link "Special Services"
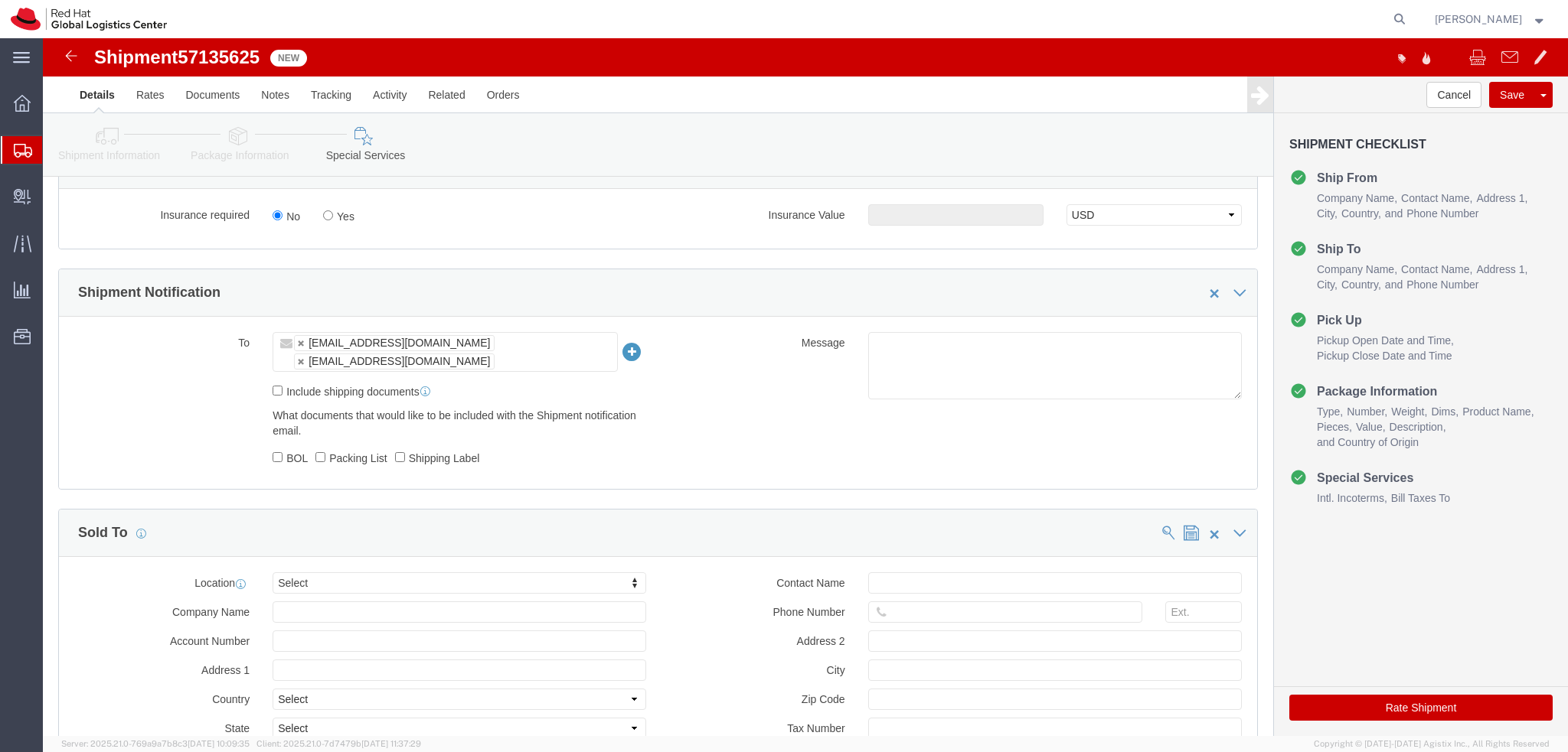
scroll to position [707, 0]
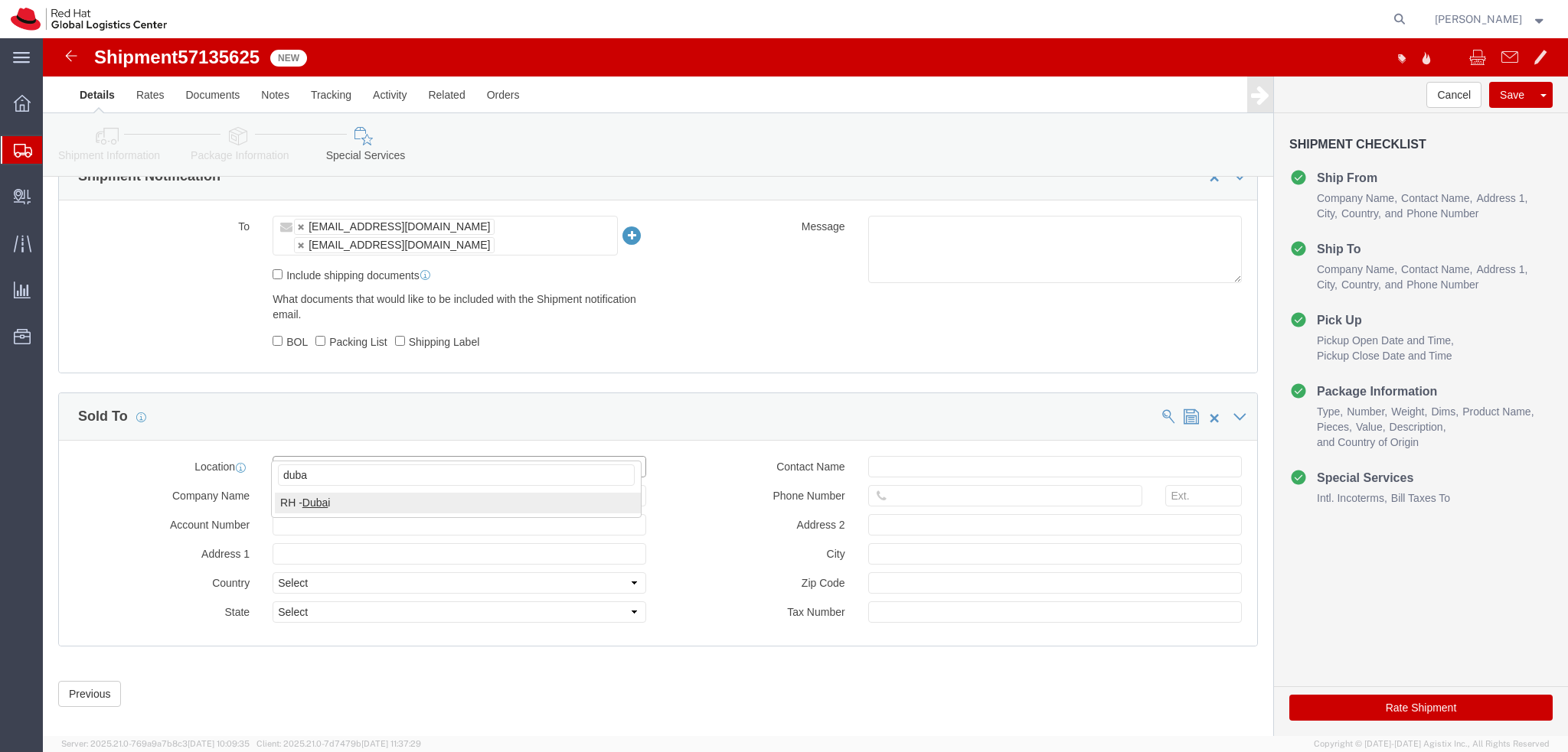
type input "dubai"
select select "37952"
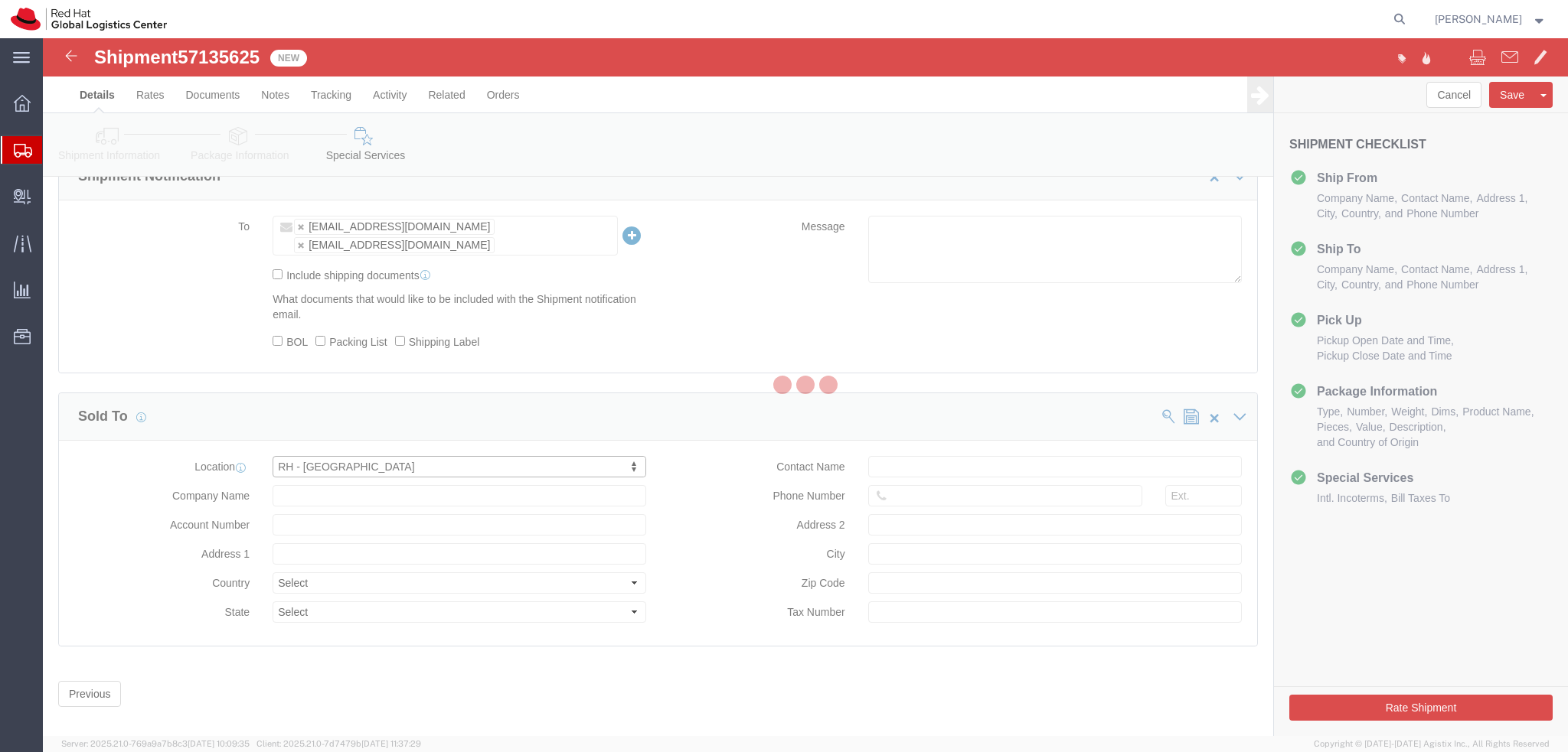
type input "Office Park Building, Block A"
select select "AE"
type input "971 4 4494 100"
type input "Office 406A, Dubai Knowledge Village"
type input "DUBAI"
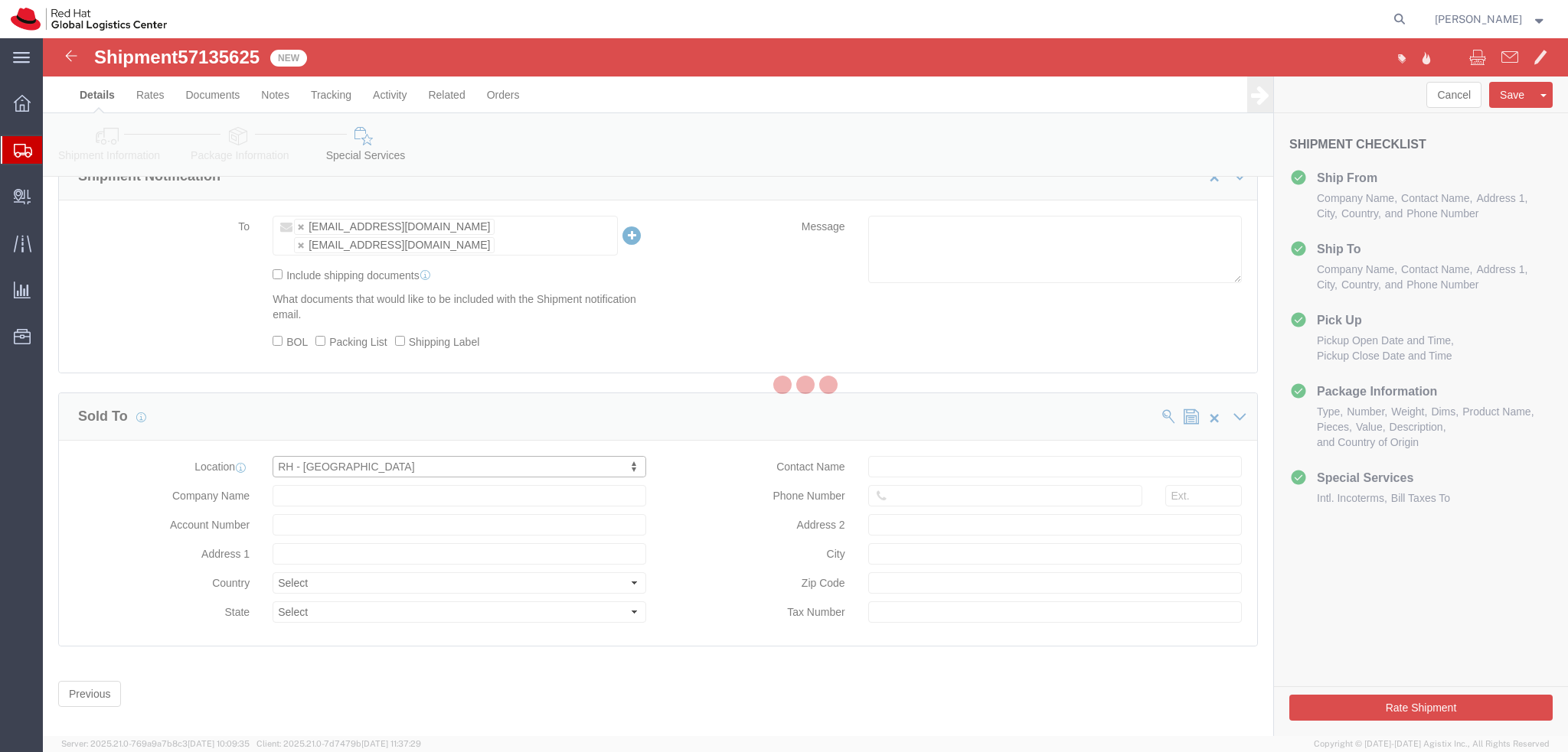
type input "100258132800003"
type input "Red Hat FZ-LLC."
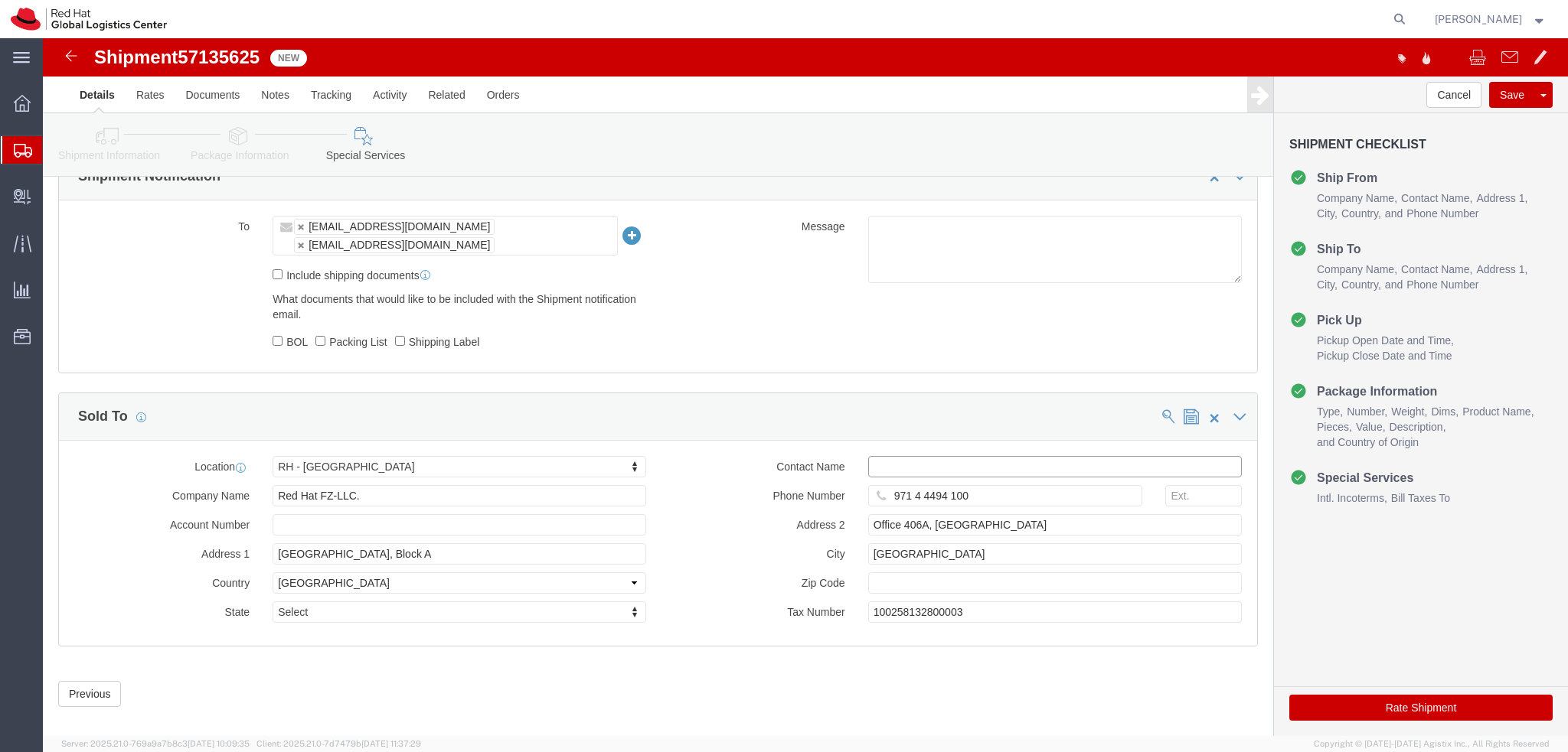
click input "text"
type input "emealogistics@redhat.com"
click button "Rate Shipment"
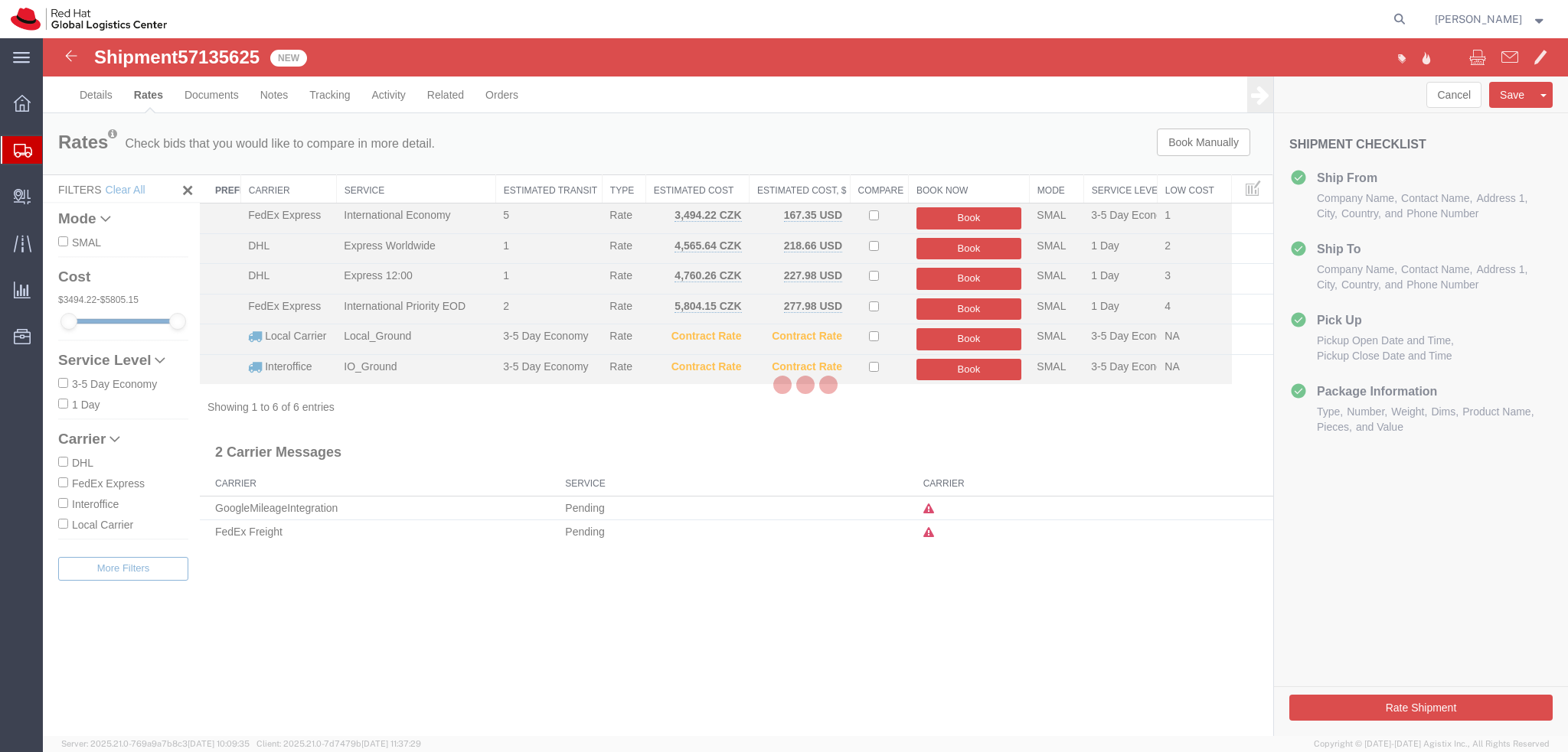
scroll to position [0, 0]
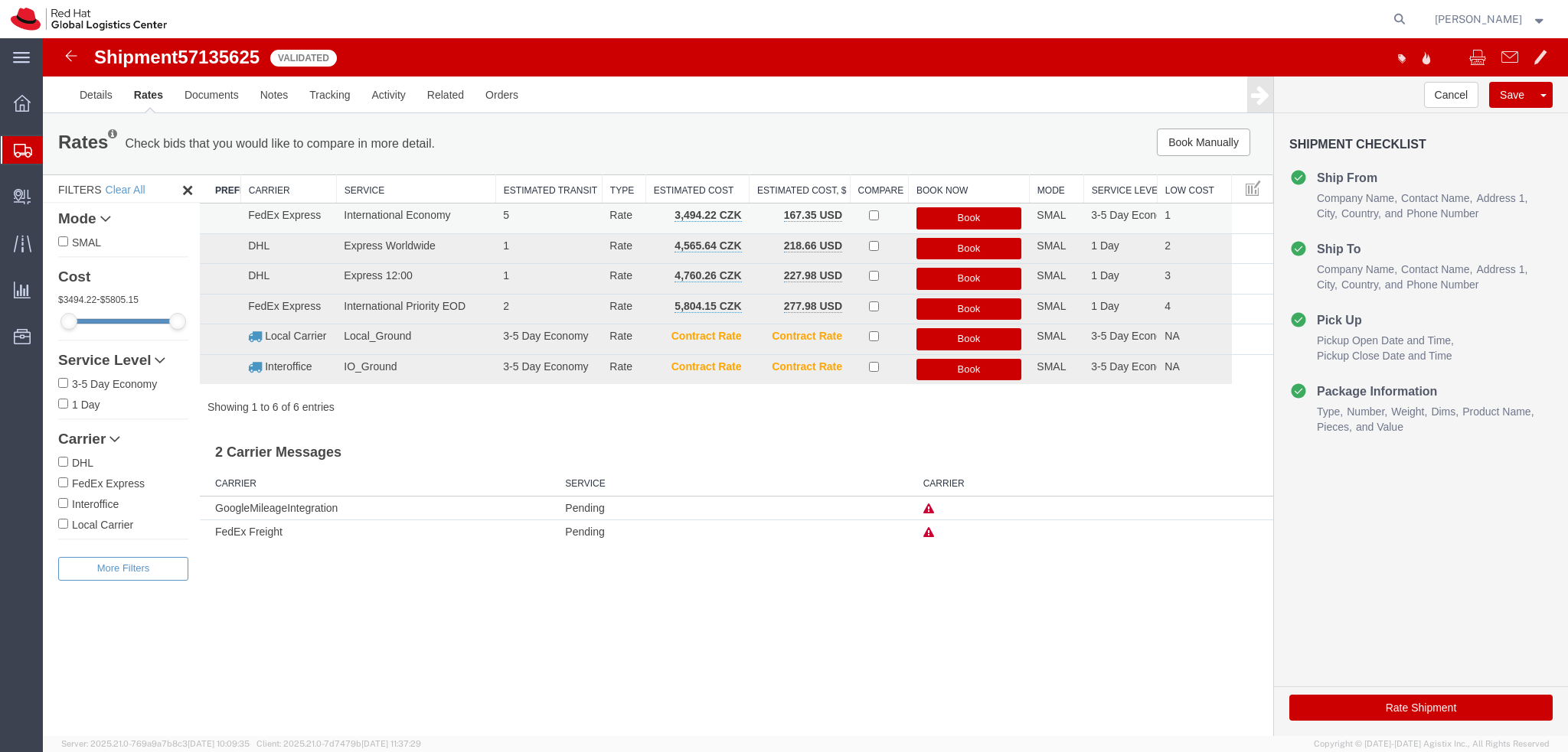
click at [968, 215] on button "Book" at bounding box center [969, 218] width 106 height 22
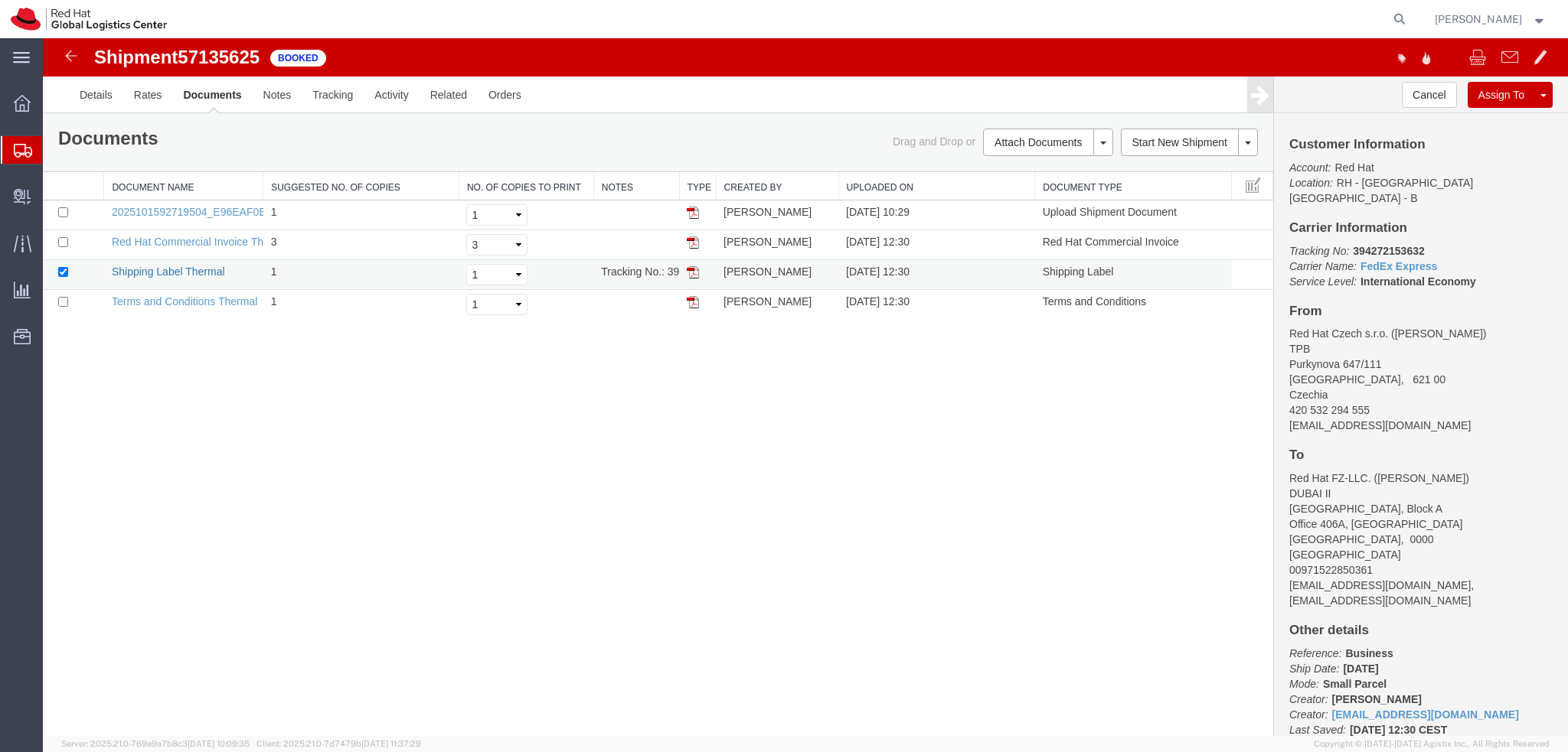
click at [159, 270] on link "Shipping Label Thermal" at bounding box center [168, 271] width 113 height 12
click at [101, 110] on link "Details" at bounding box center [96, 95] width 55 height 37
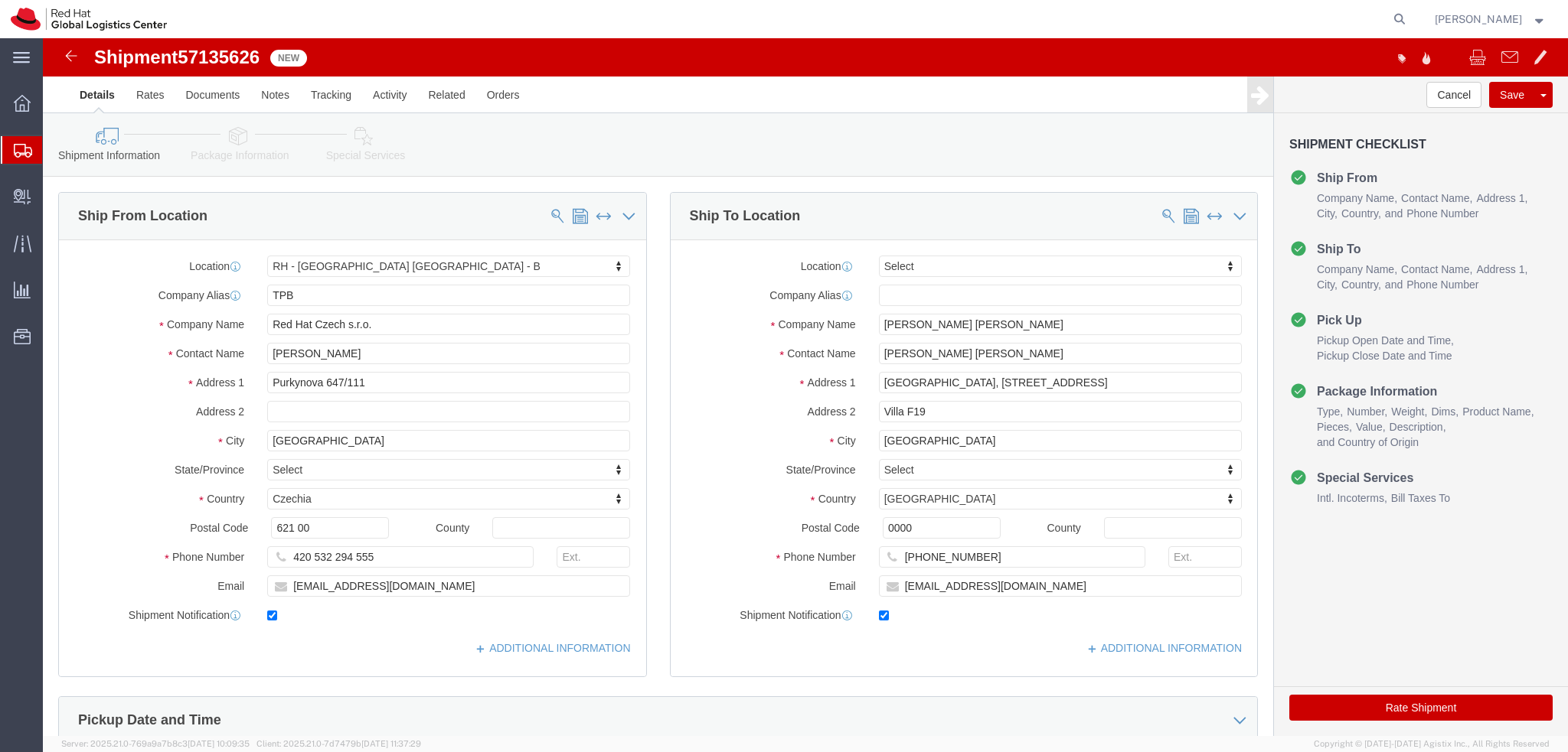
select select "38036"
select select
click input "0000"
type input "00000"
select select
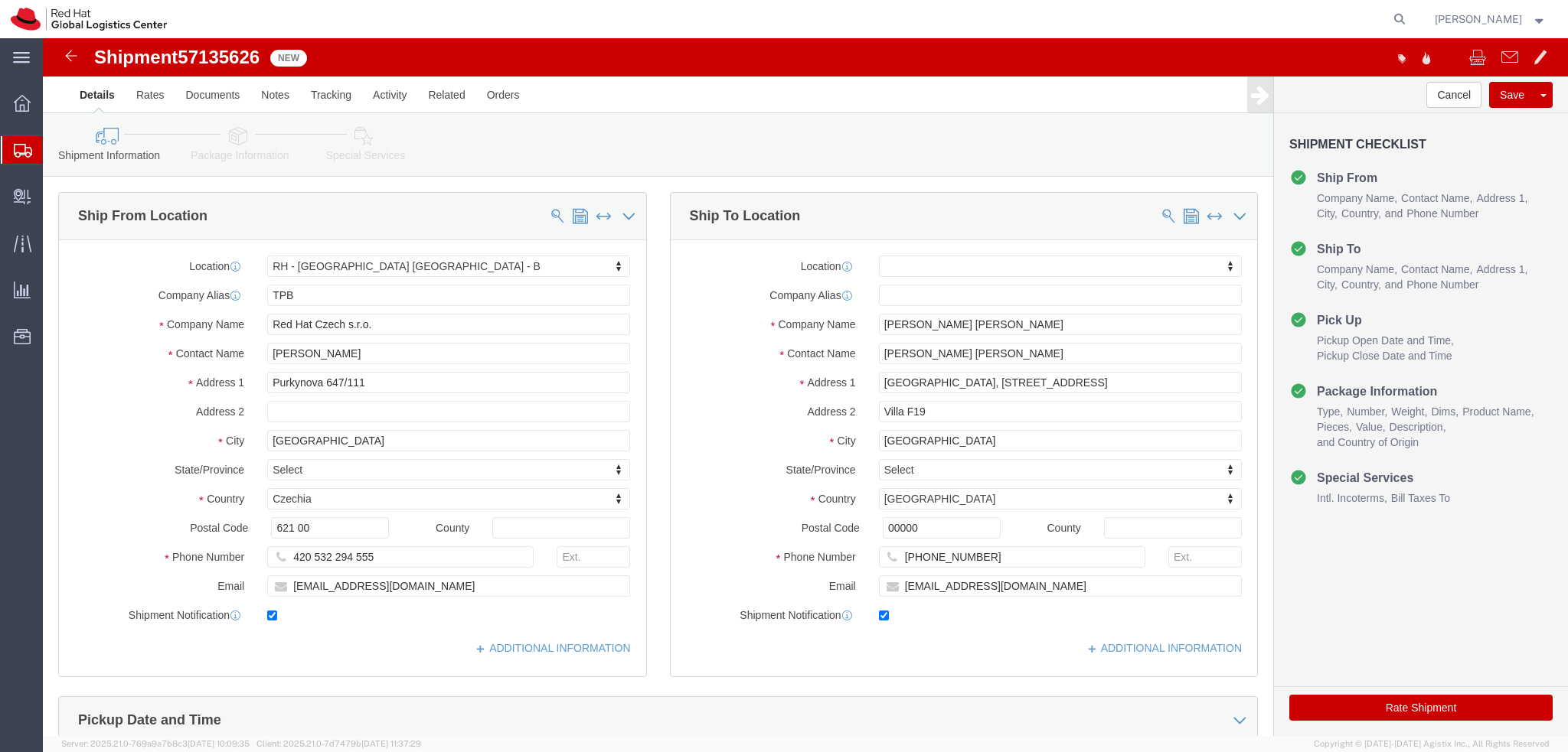
click label "Address 1"
drag, startPoint x: 1159, startPoint y: 344, endPoint x: 1065, endPoint y: 363, distance: 95.9
click div "Location My Profile Location RH - Amsterdam - MSO RH - Amsterdam Data Center RH…"
type input "Dubai Land, Wadi Al Safa 7, Rukan Community"
select select
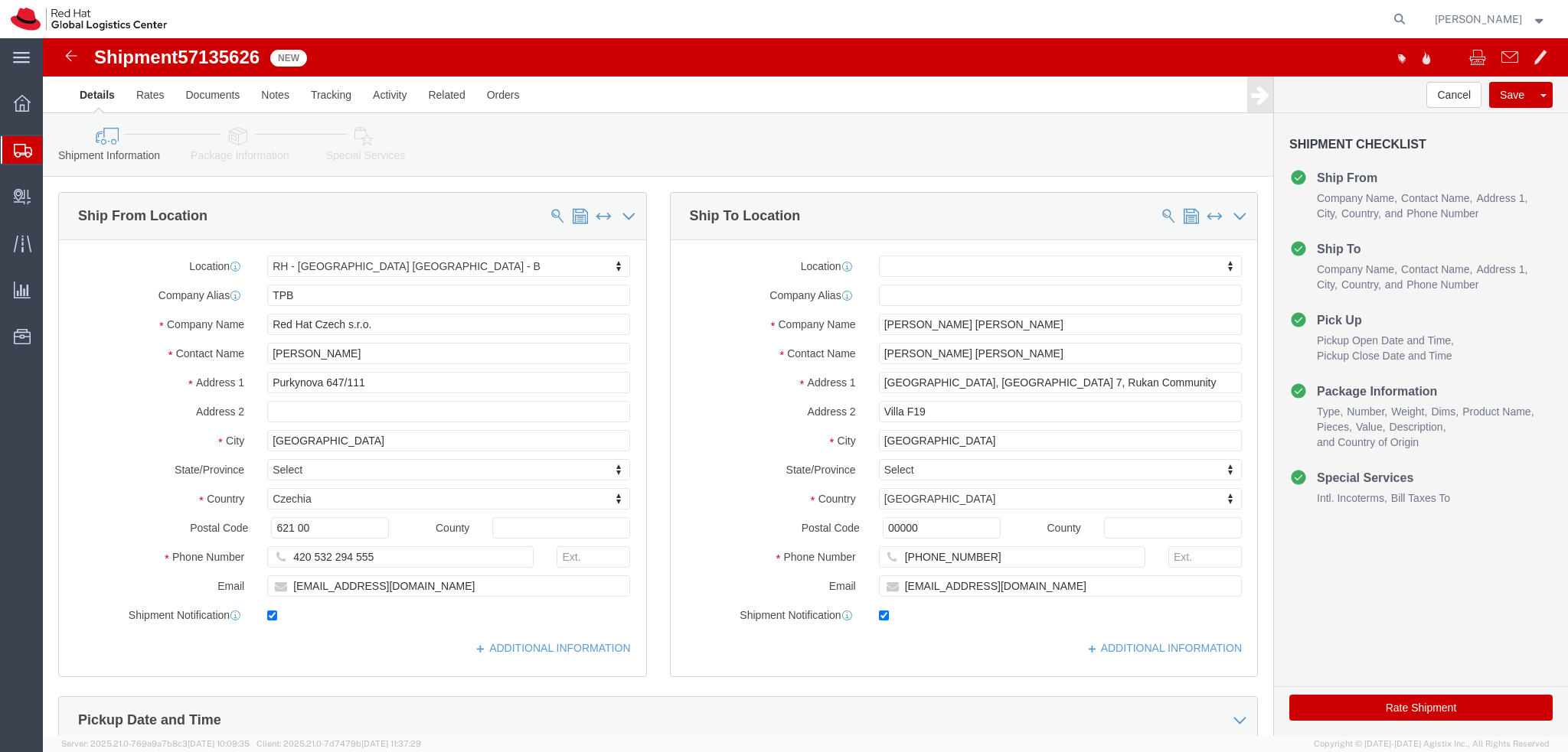
click icon
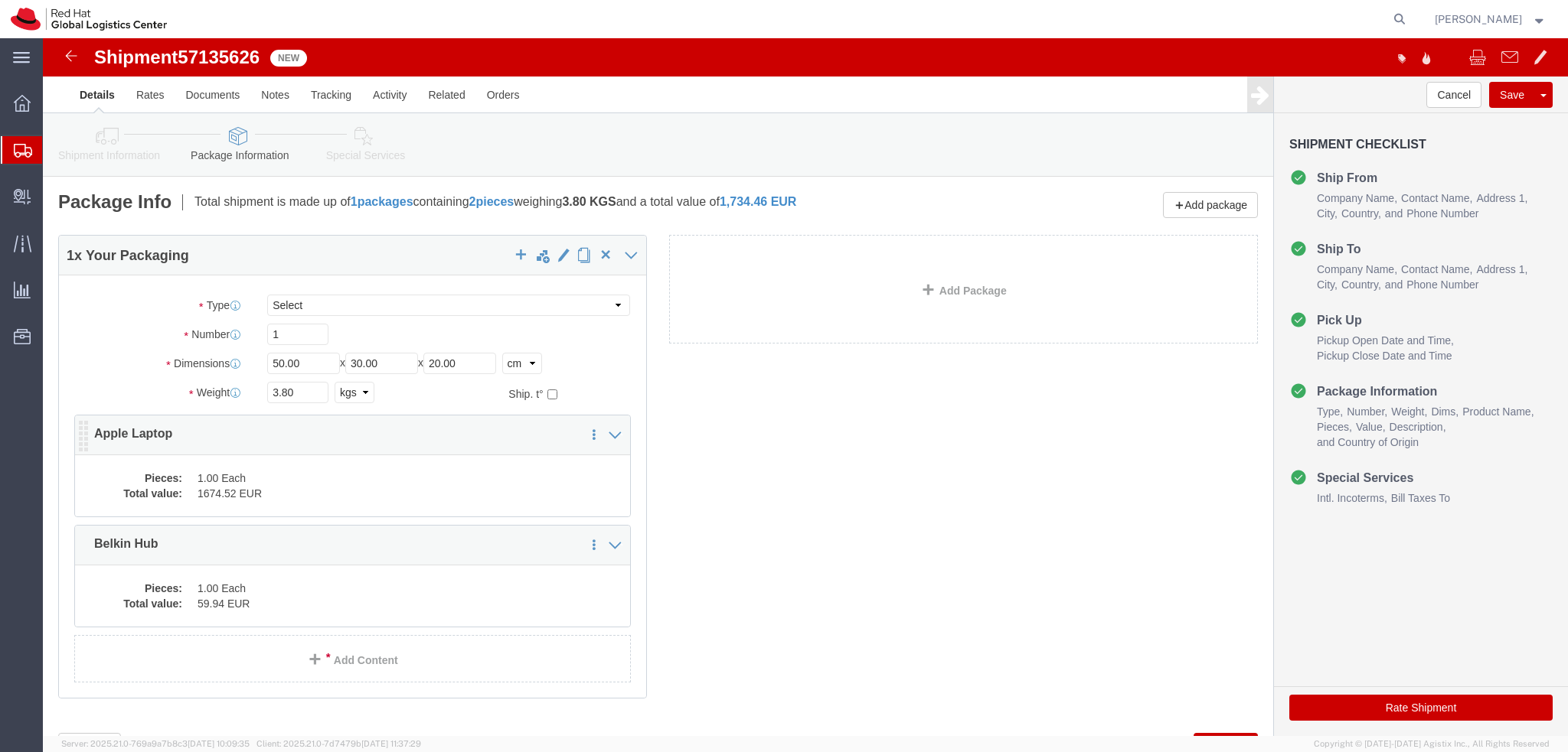
click dd "1674.52 EUR"
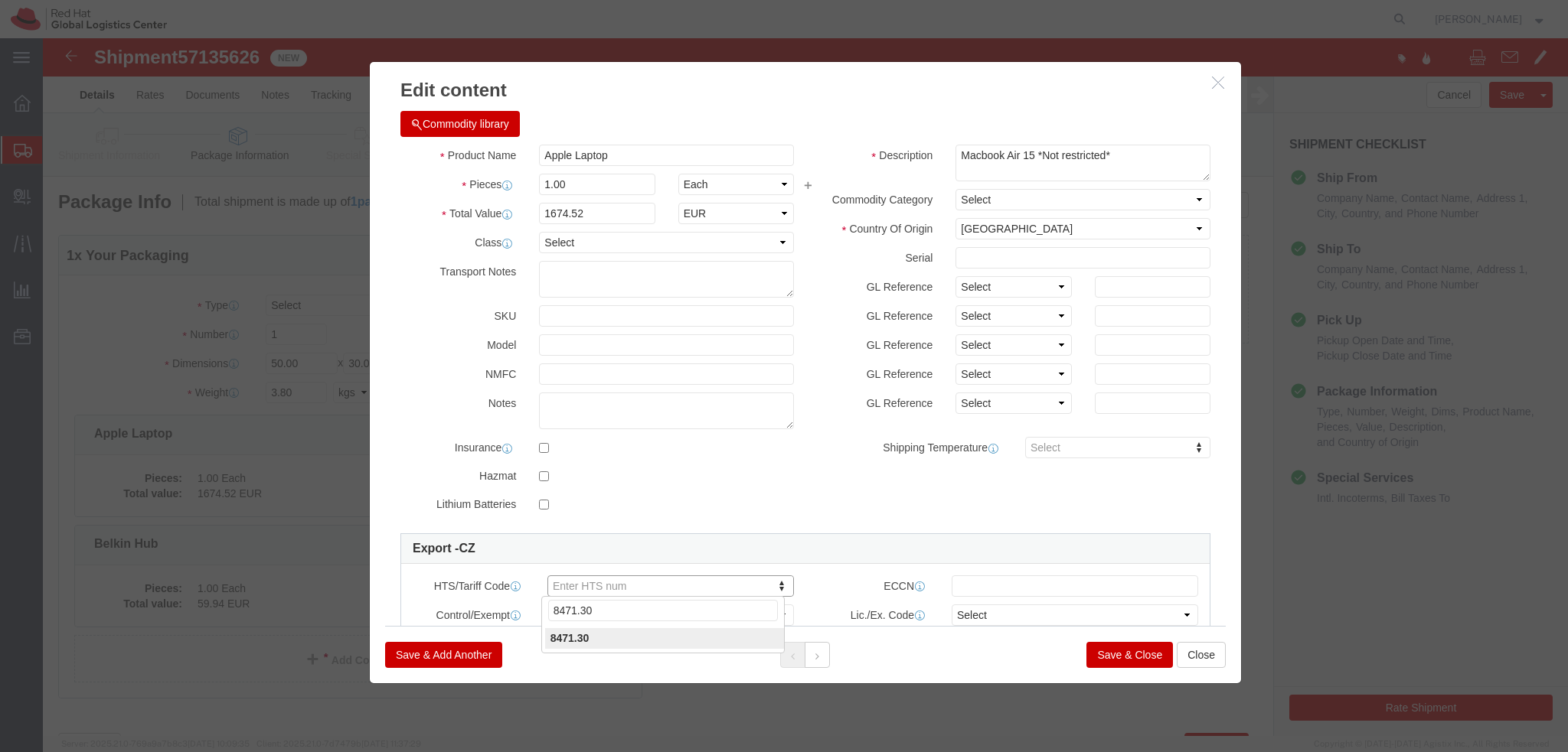
type input "8471.30"
click button
type input "8517.62"
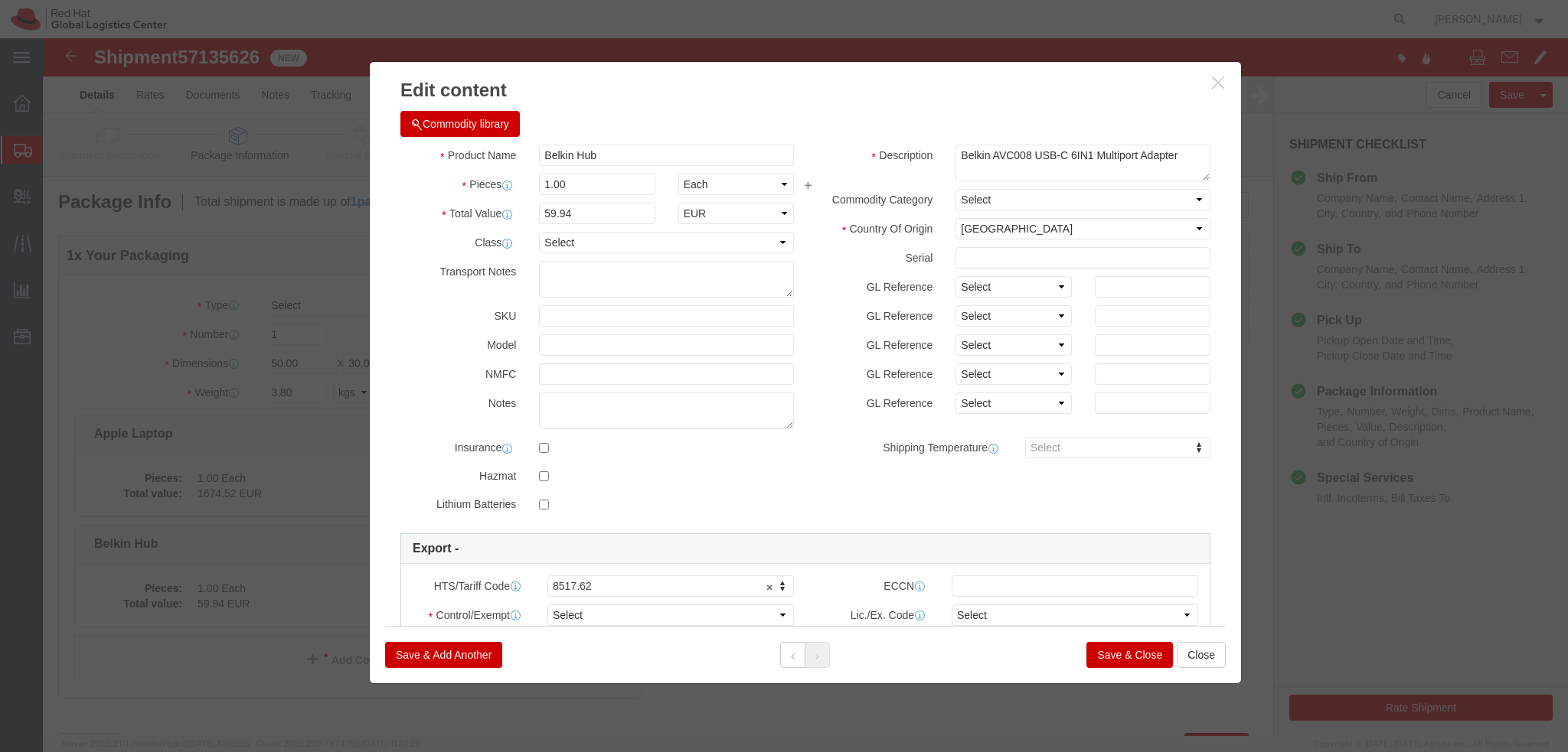
click button "Save & Close"
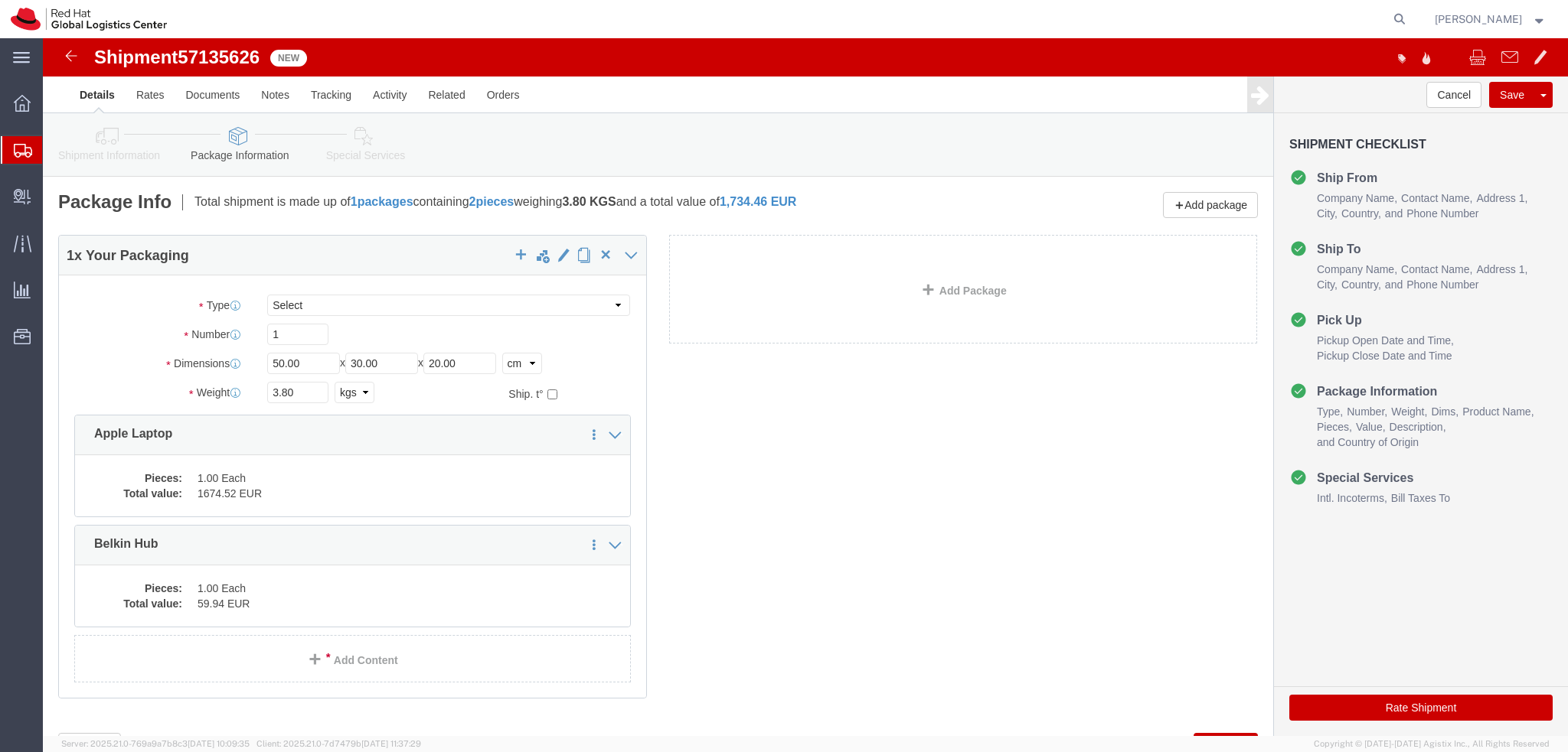
click icon
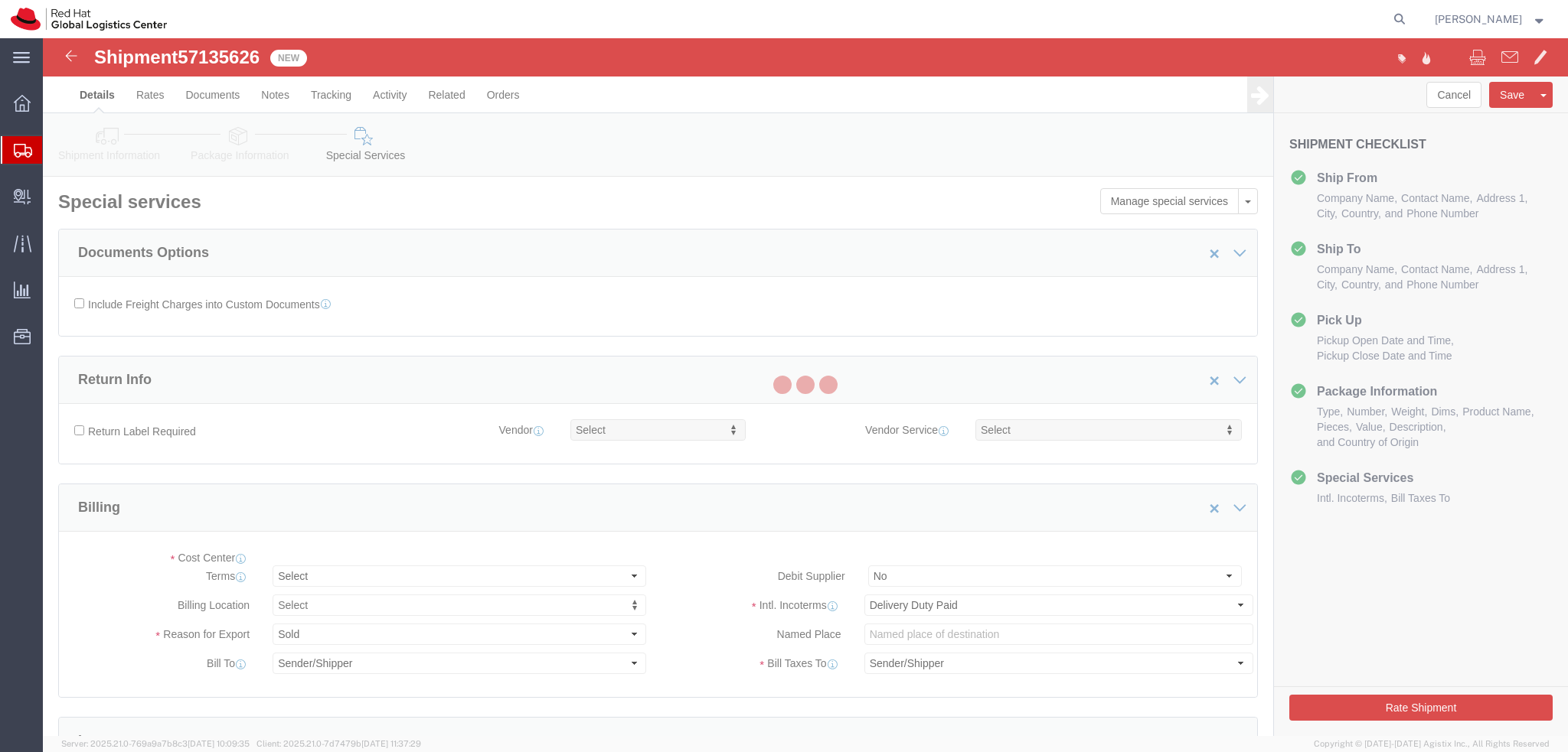
select select "COSTCENTER"
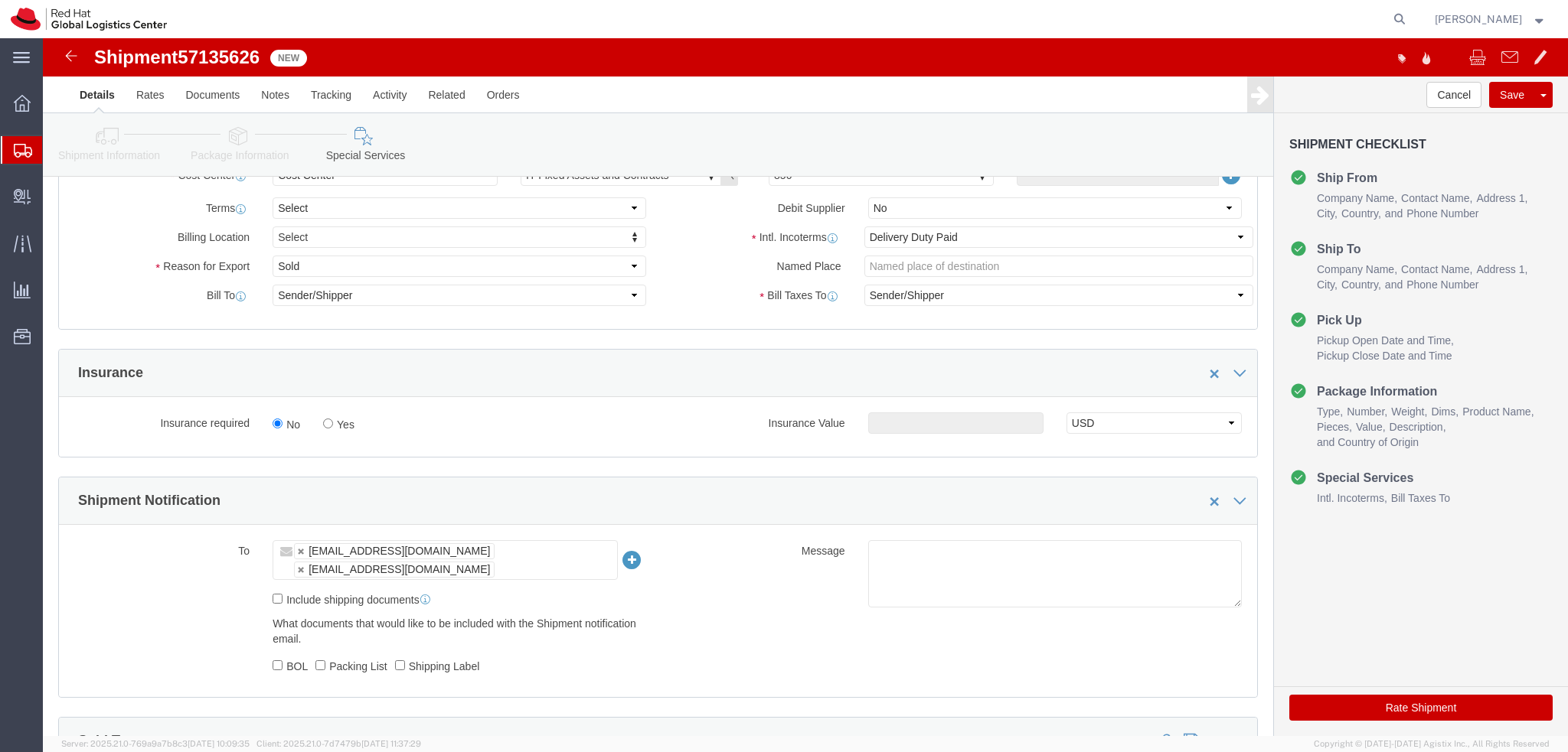
scroll to position [707, 0]
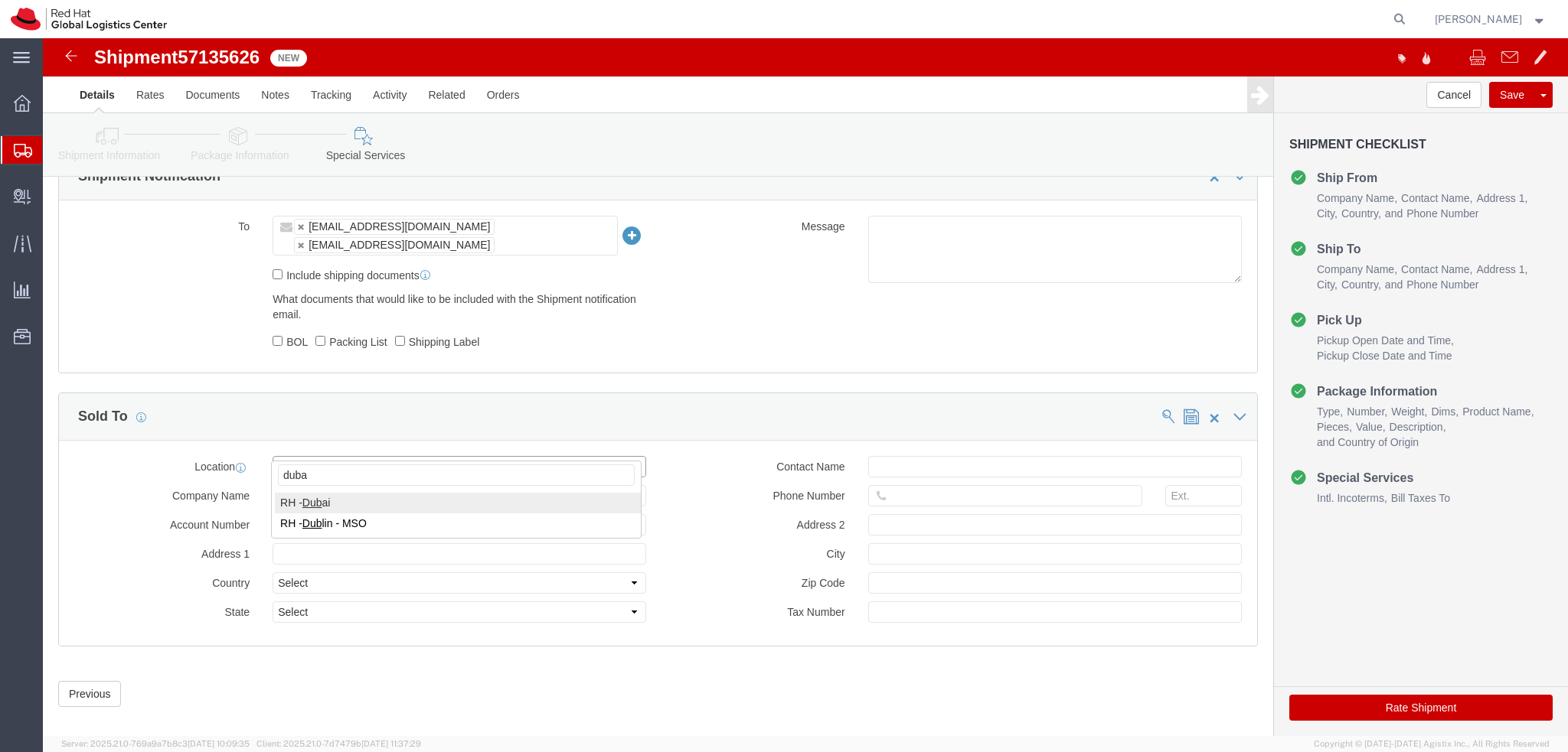
type input "dubai"
select select "37952"
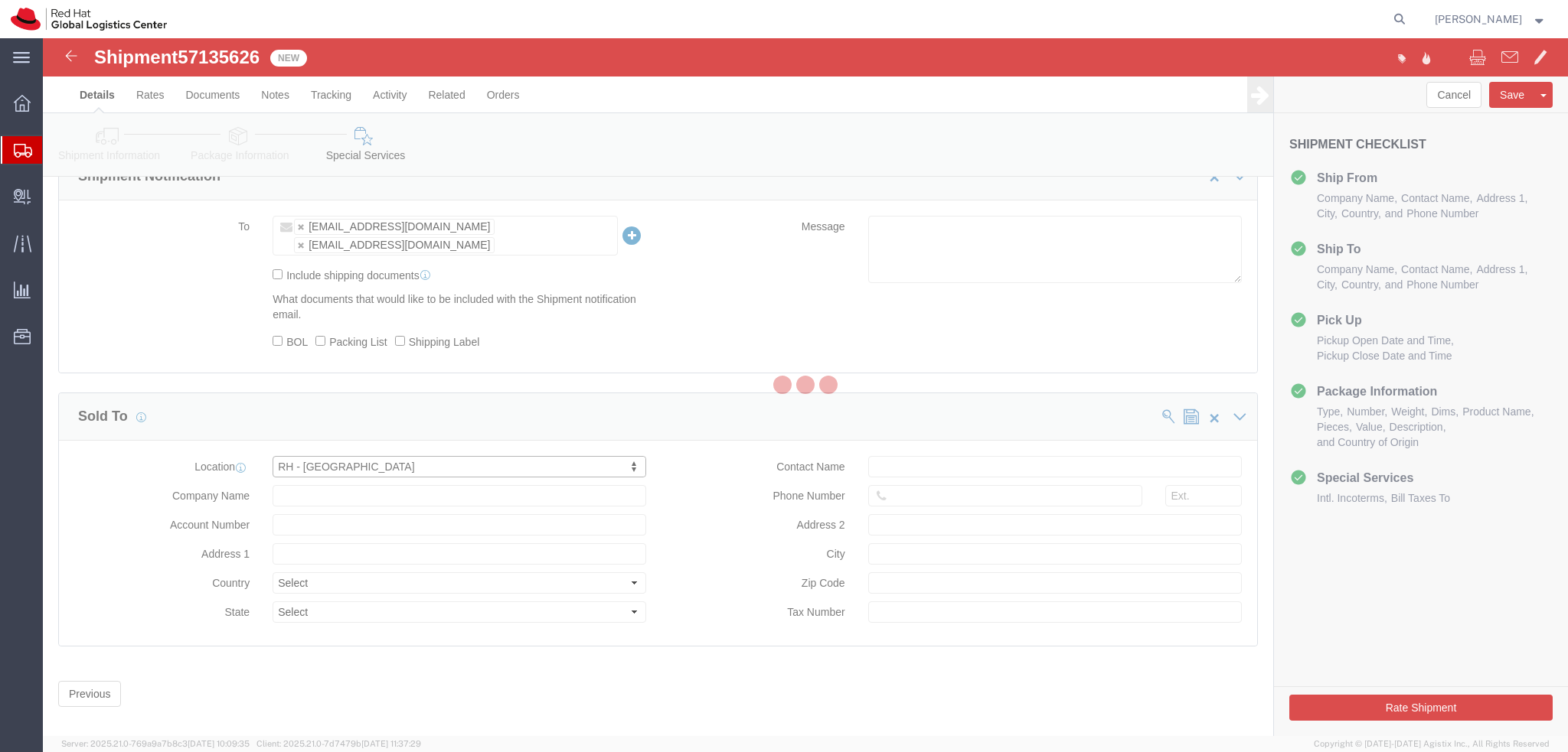
type input "Red Hat FZ-LLC."
type input "Office Park Building, Block A"
select select "AE"
type input "971 4 4494 100"
type input "Office 406A, Dubai Knowledge Village"
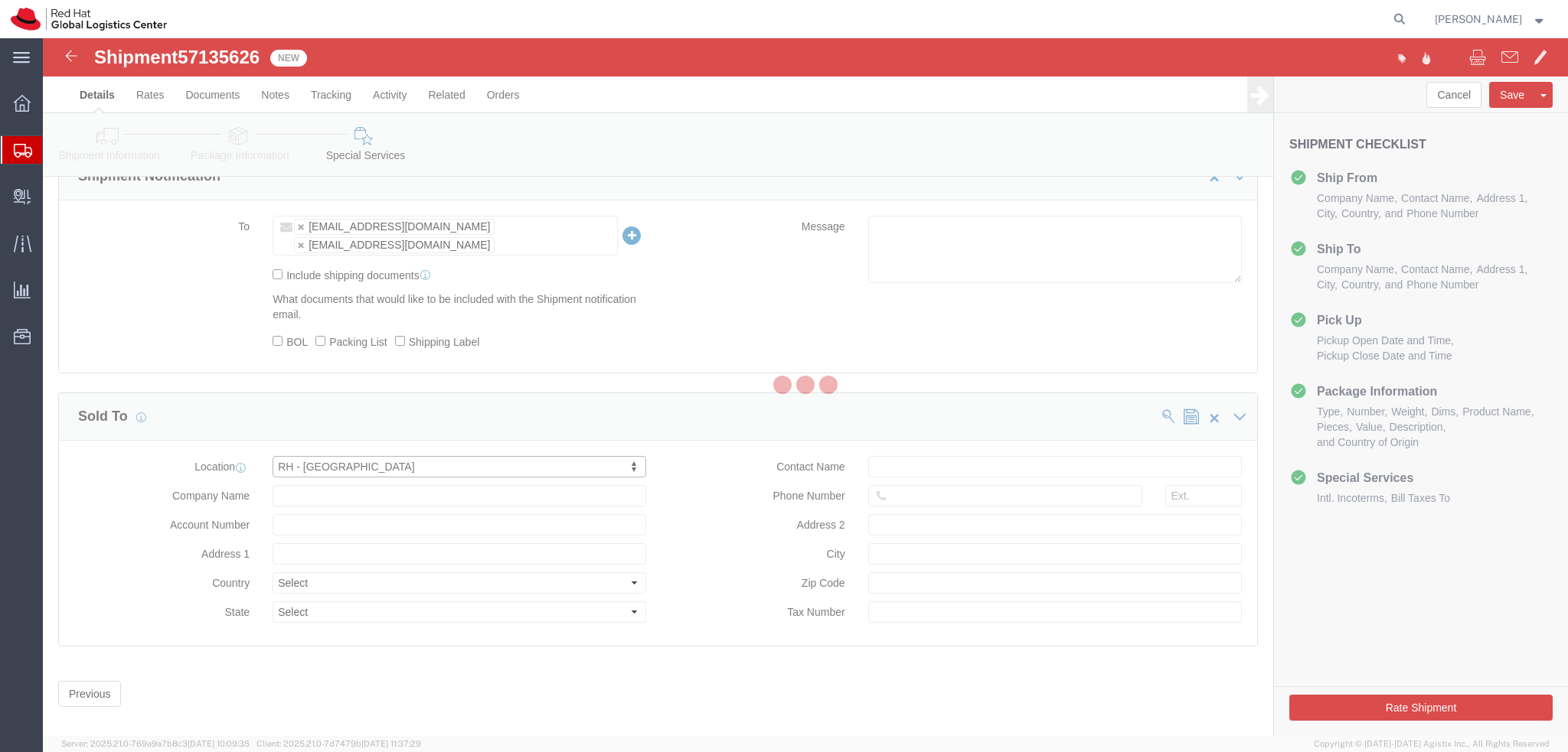
type input "DUBAI"
type input "100258132800003"
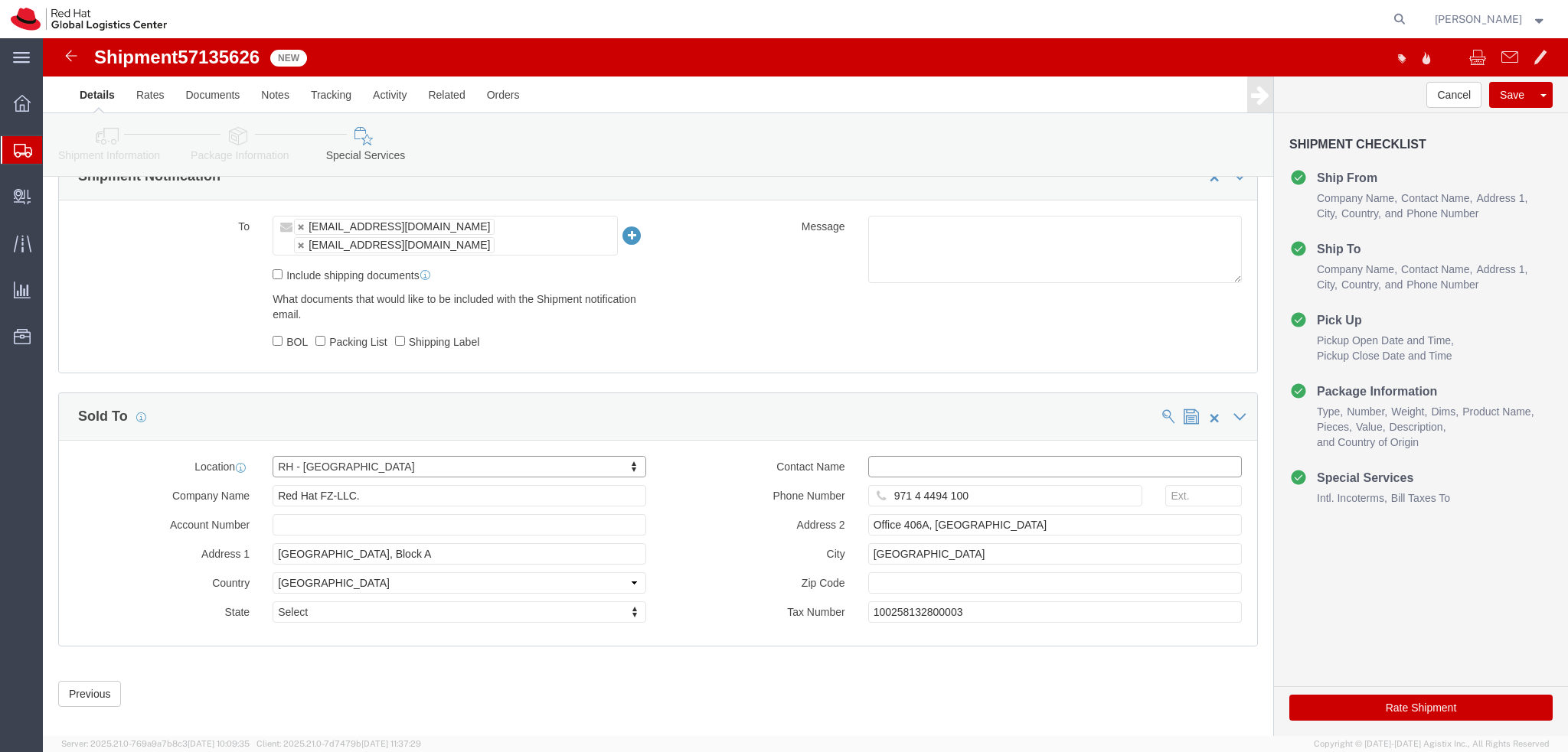
click input "text"
type input "emealogistics@redhat.com"
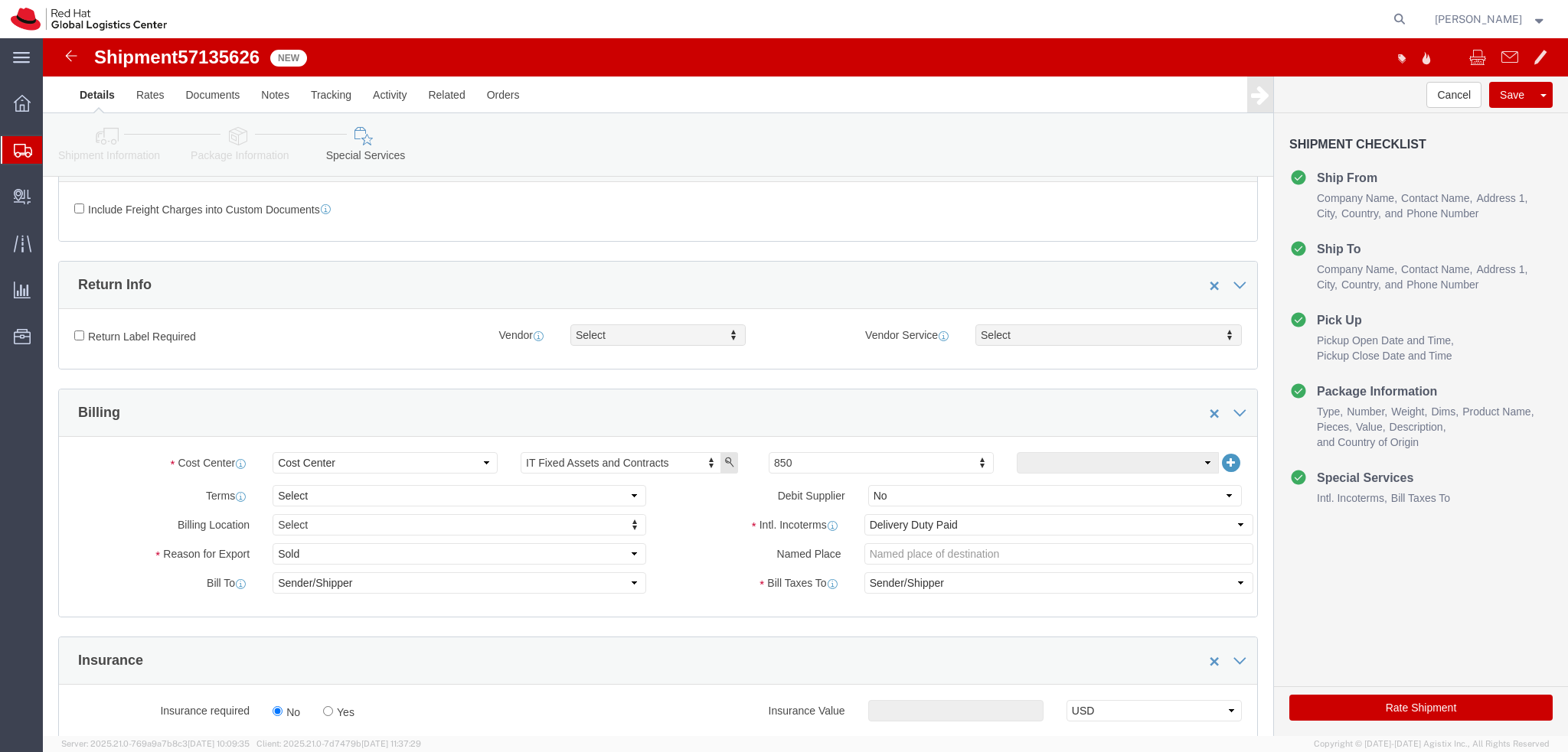
scroll to position [0, 0]
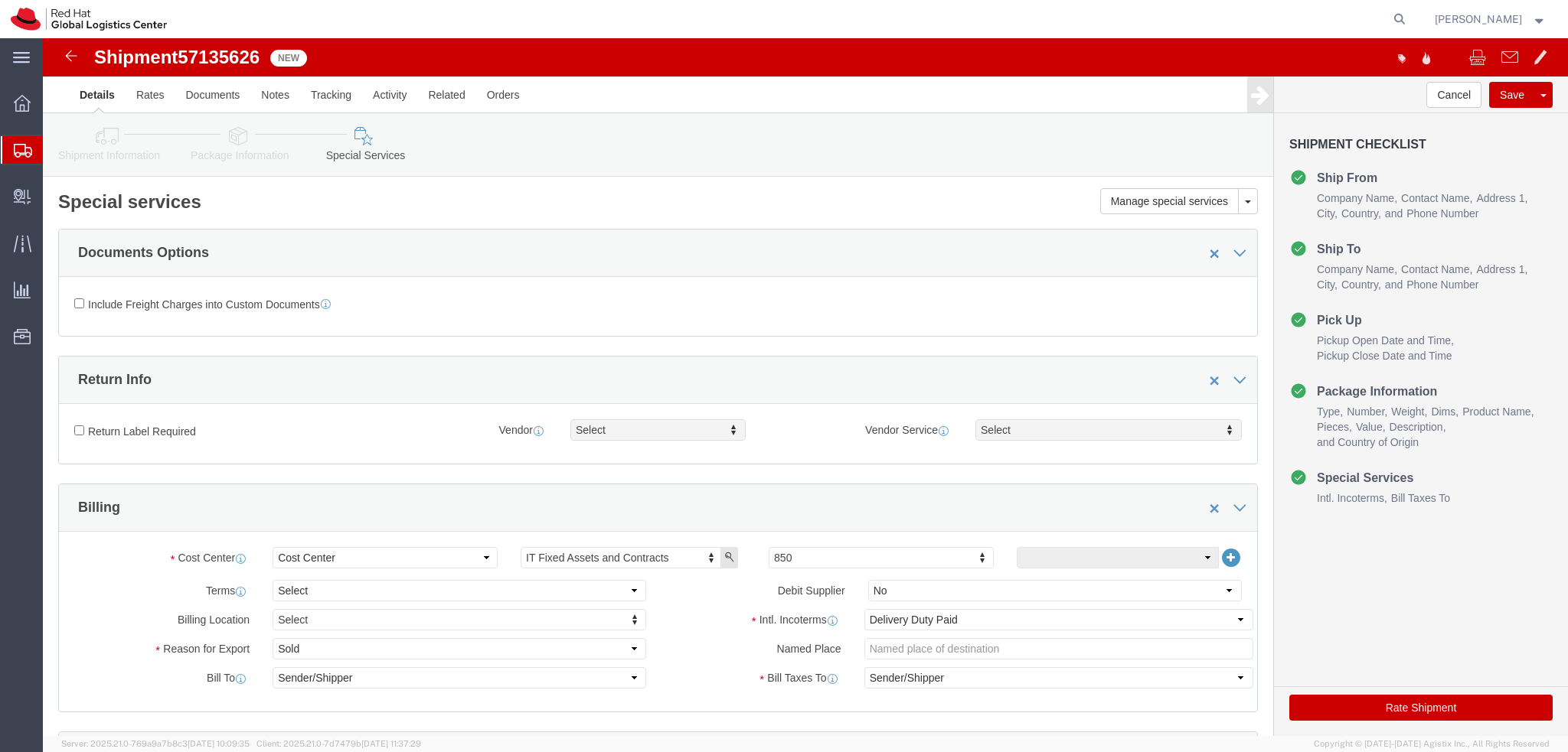
click link "Shipment Information"
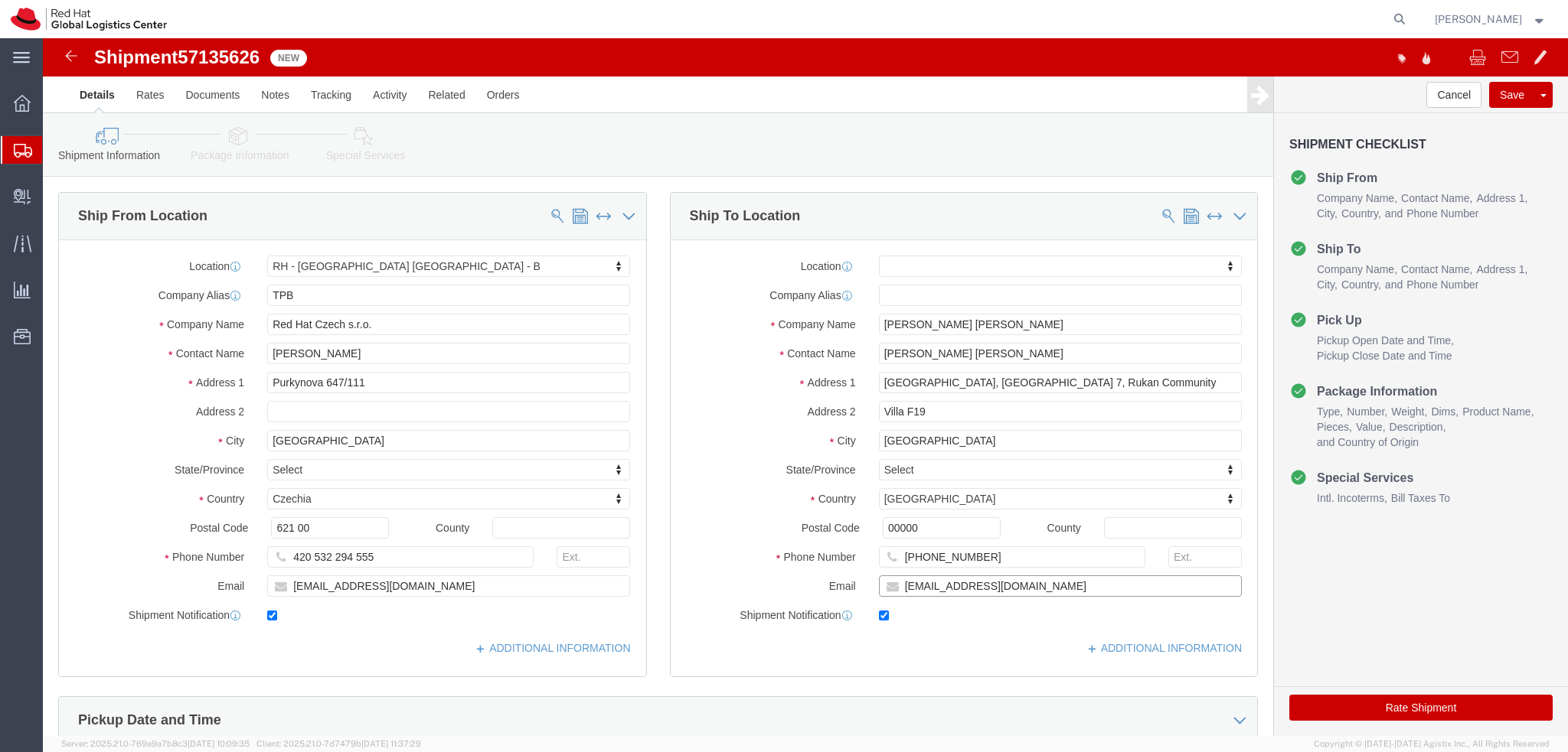
click input "wsamir@redhat.com"
drag, startPoint x: 1117, startPoint y: 553, endPoint x: 950, endPoint y: 580, distance: 169.2
click div "Location My Profile Location RH - Amsterdam - MSO RH - Amsterdam Data Center RH…"
type input "wsamir@redhat.com, emealogistics@redhat.com"
click label "Postal Code"
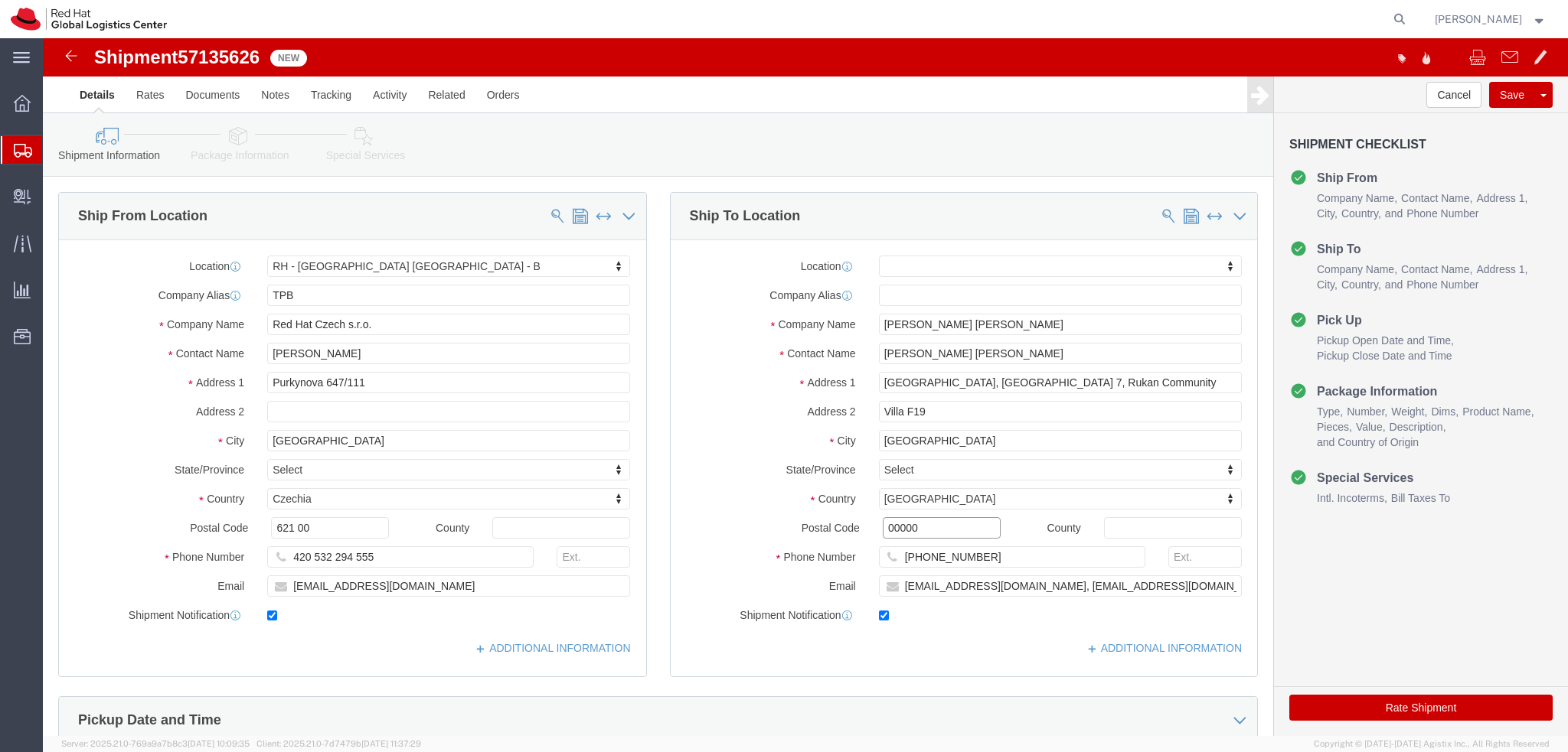
click input "00000"
click icon
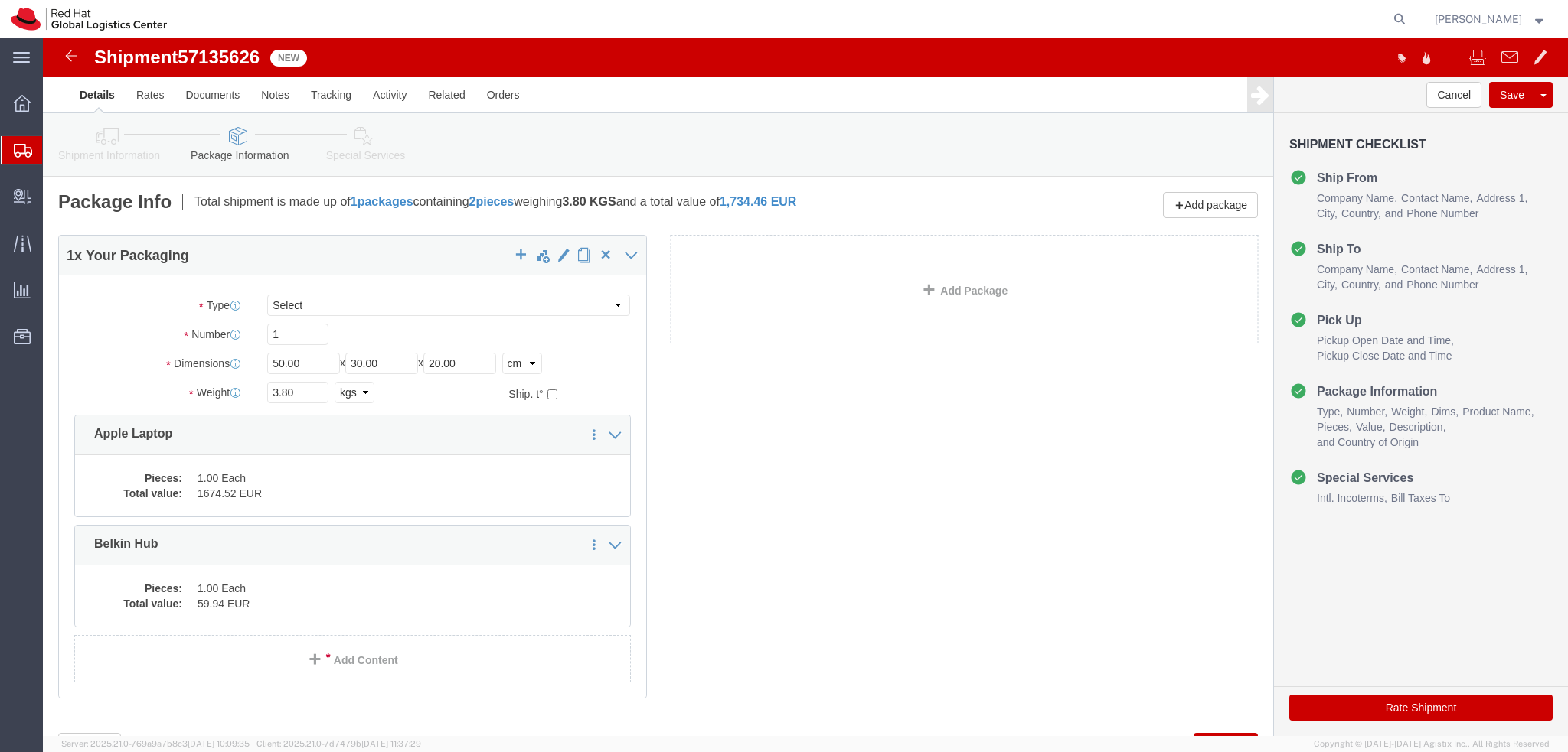
click icon
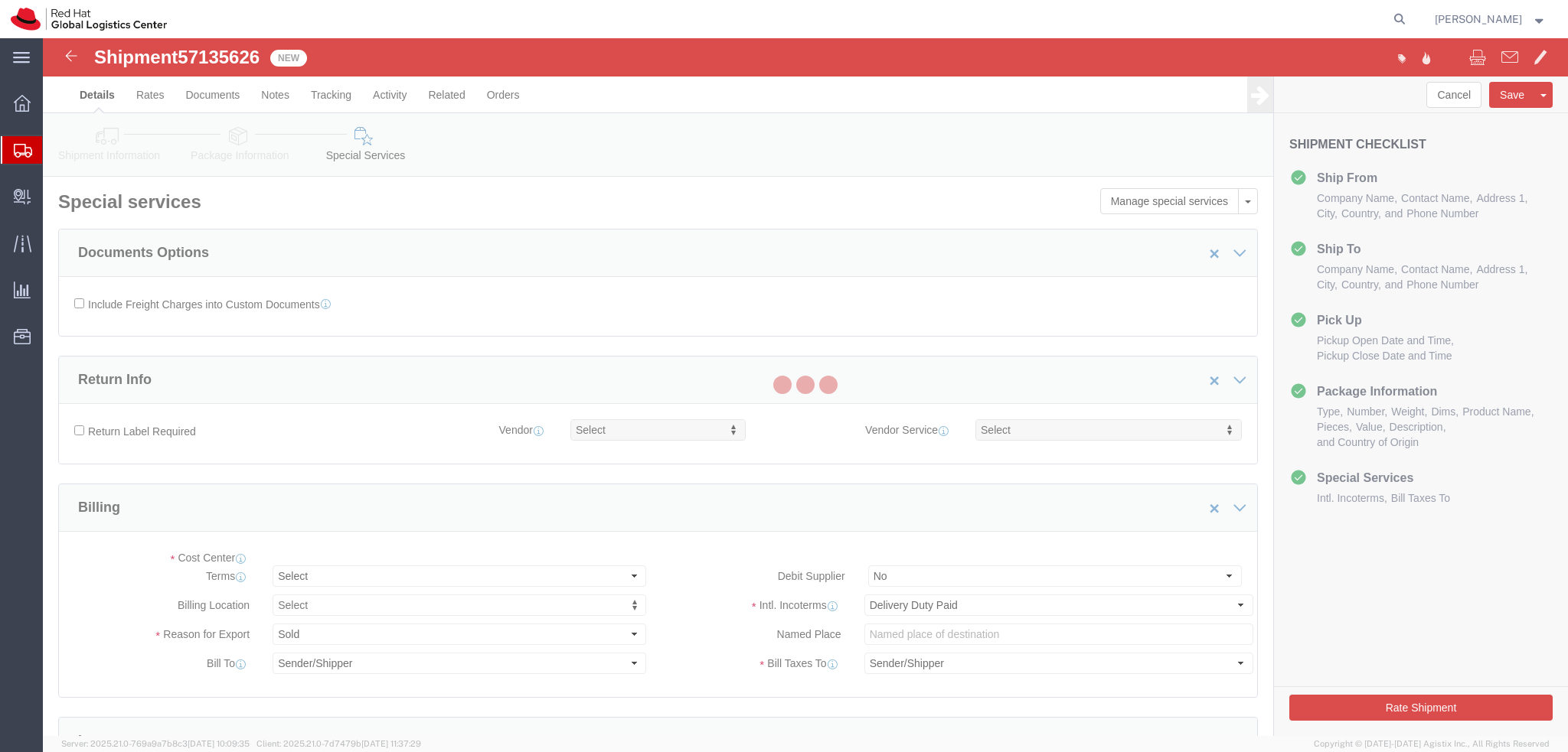
select select "COSTCENTER"
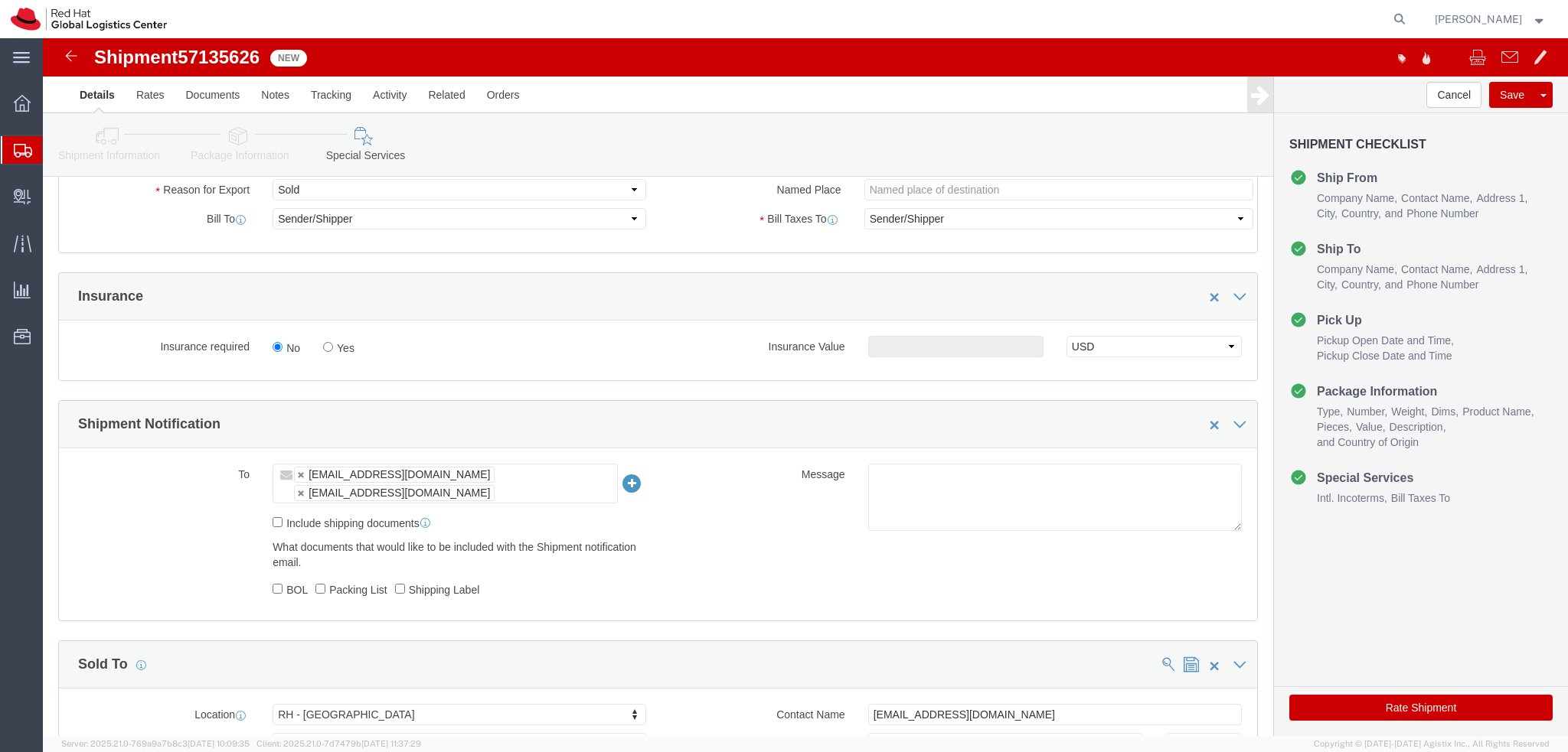
scroll to position [707, 0]
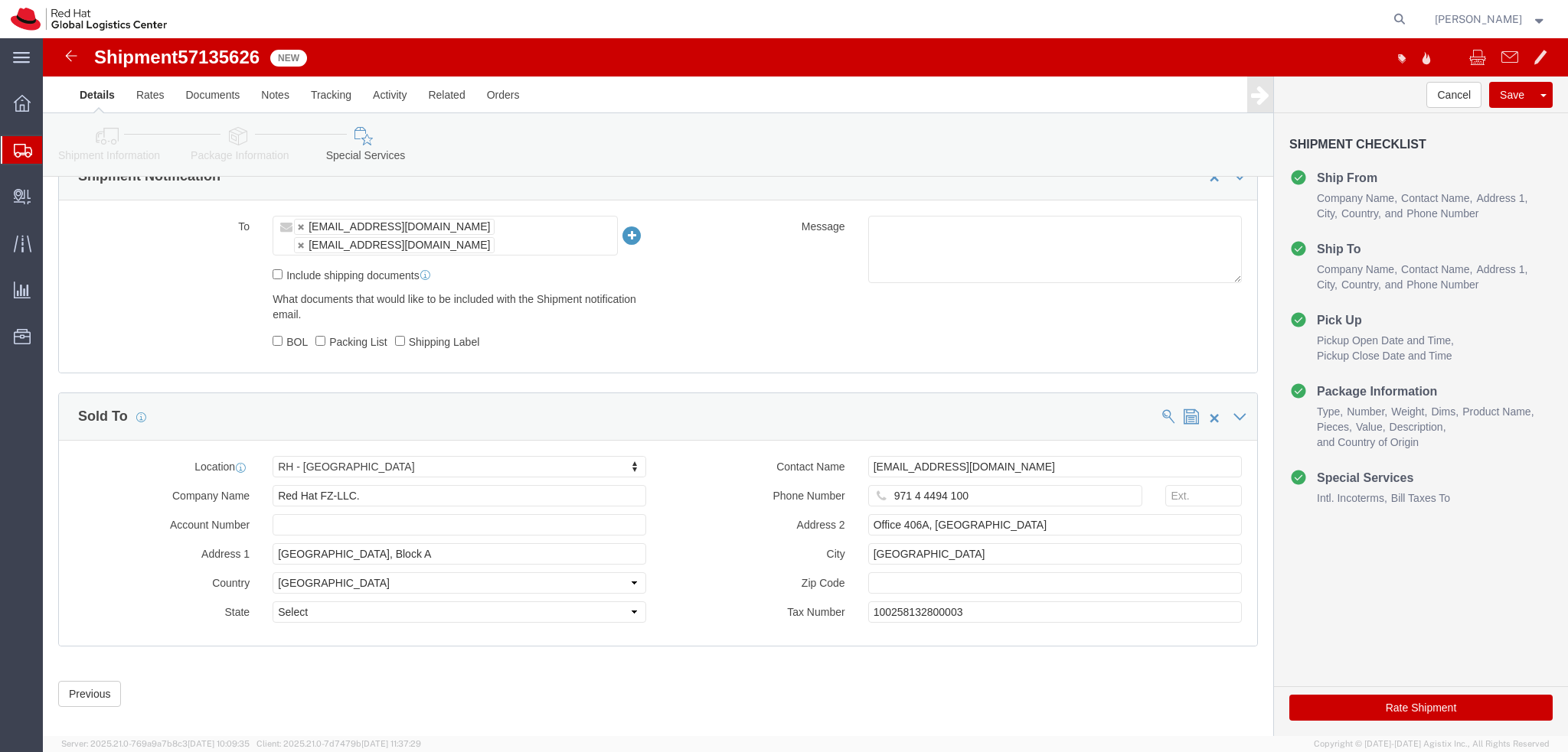
click button "Rate Shipment"
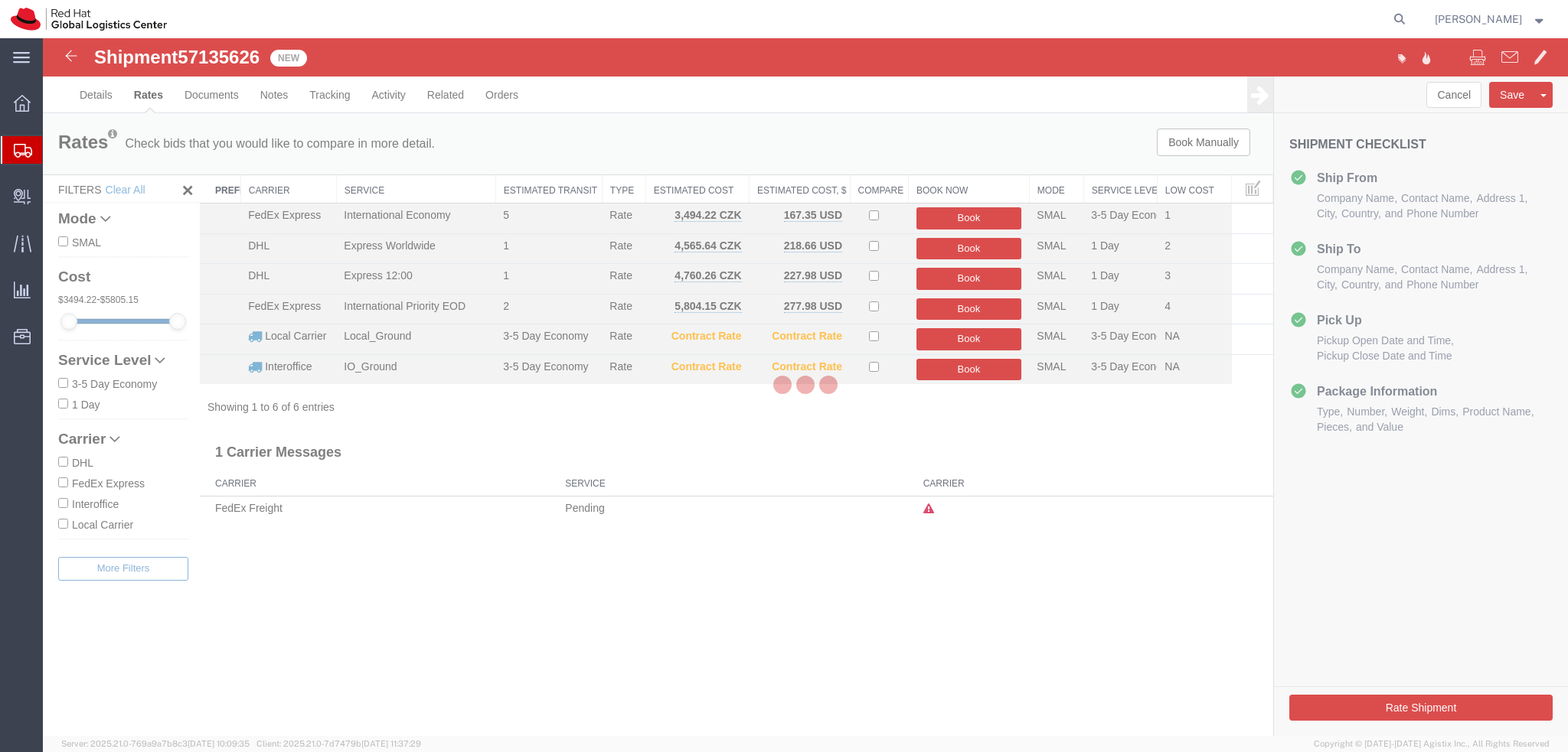
scroll to position [0, 0]
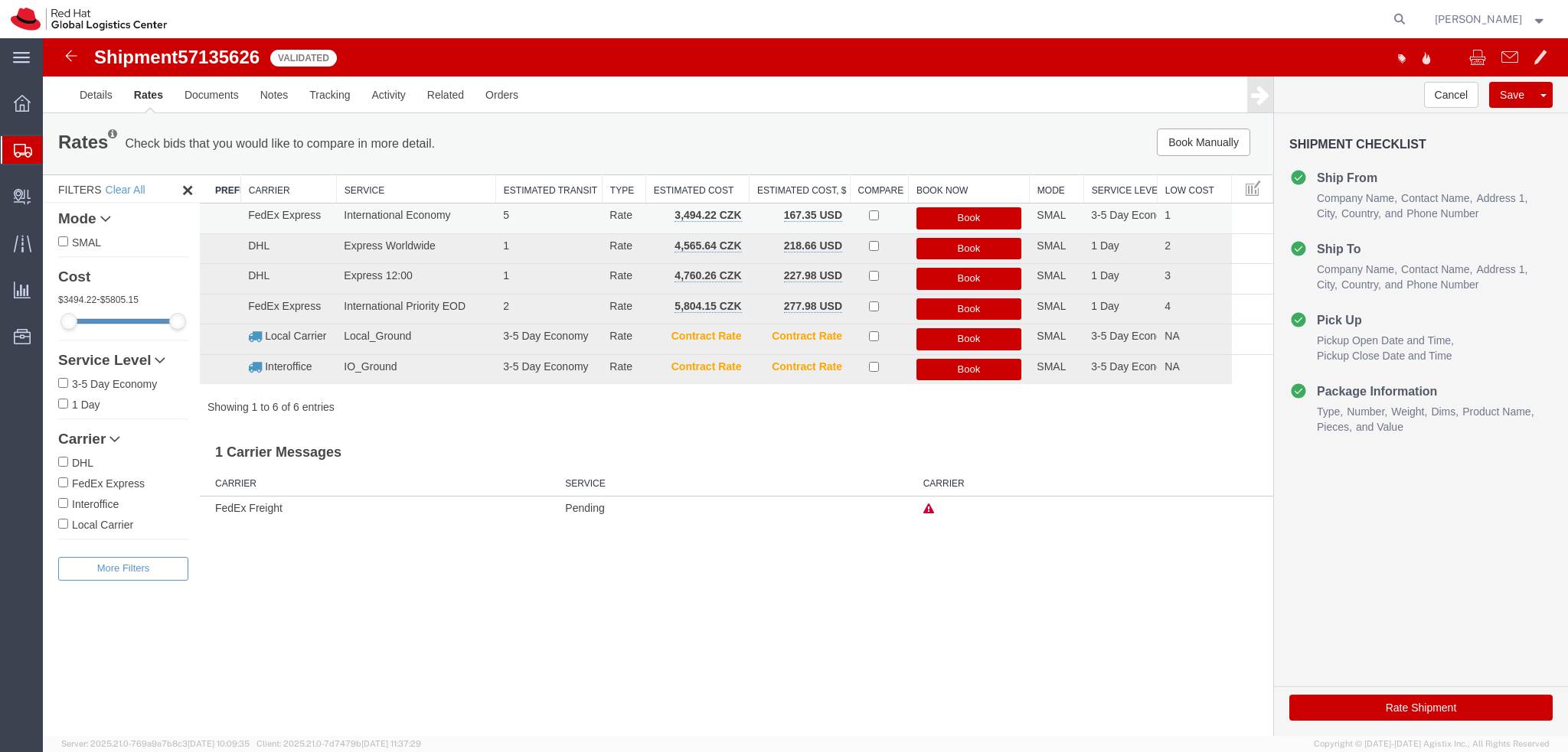
click at [970, 215] on button "Book" at bounding box center [969, 218] width 106 height 22
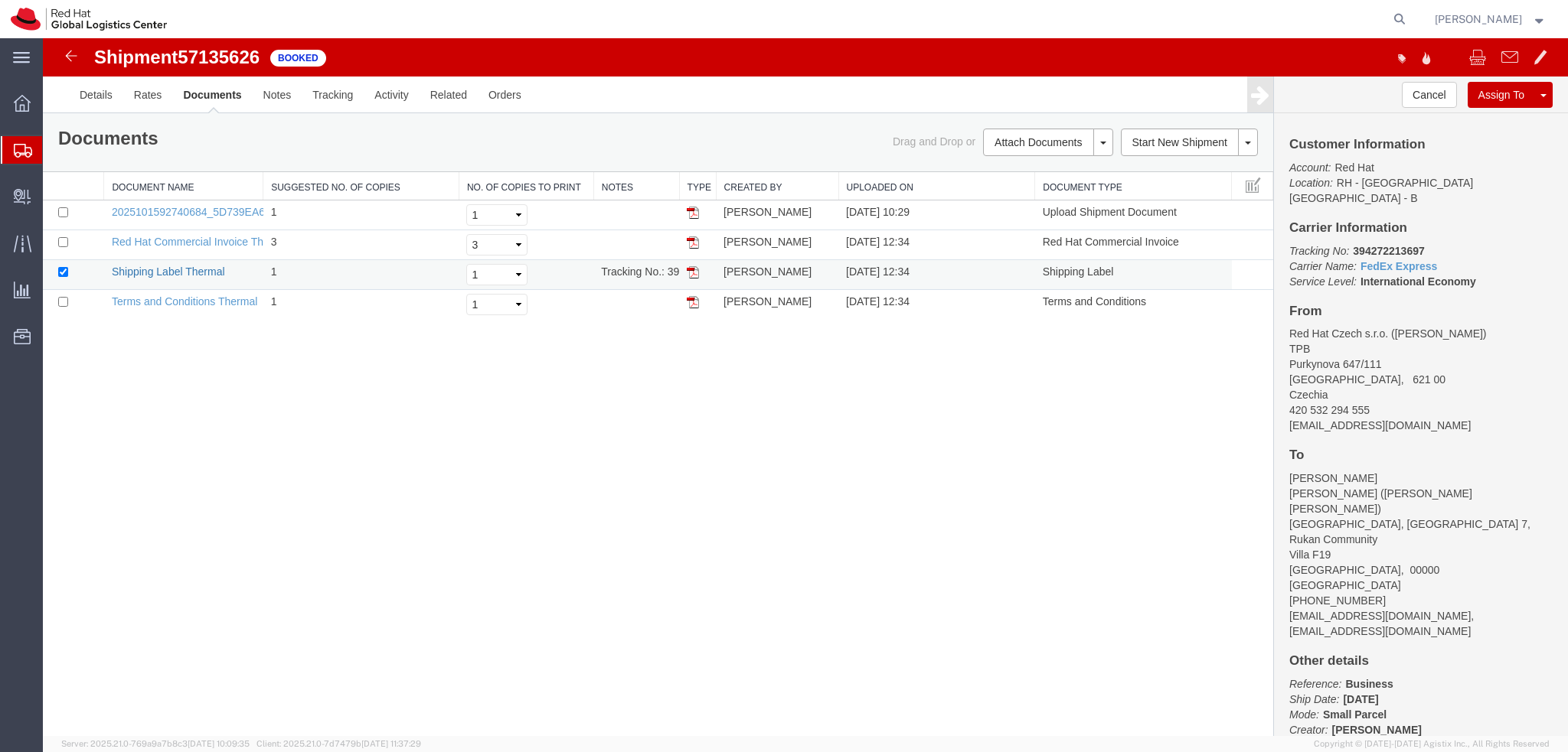
click at [187, 272] on link "Shipping Label Thermal" at bounding box center [168, 271] width 113 height 12
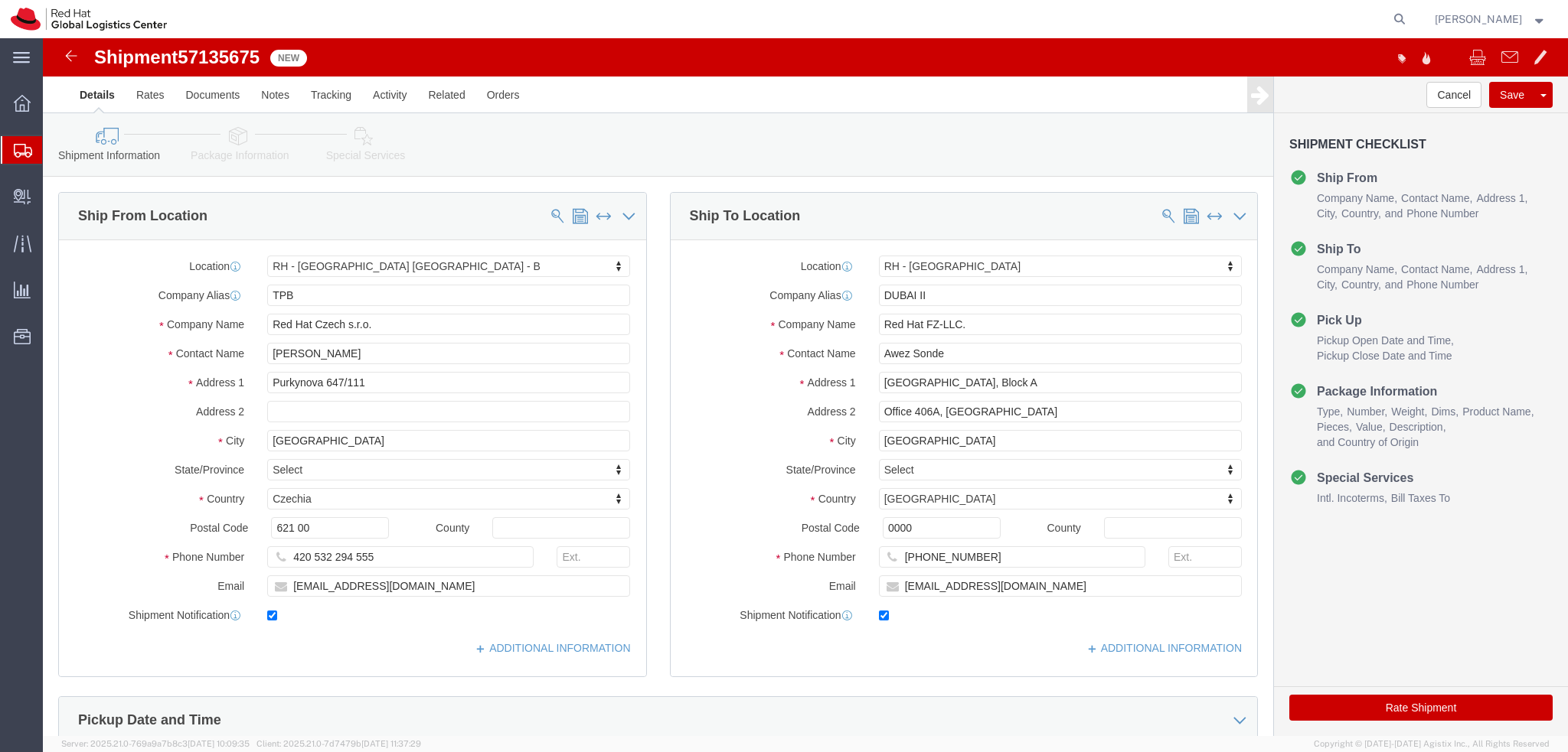
select select "38036"
select select "37952"
click input "0000"
type input "00000"
select select
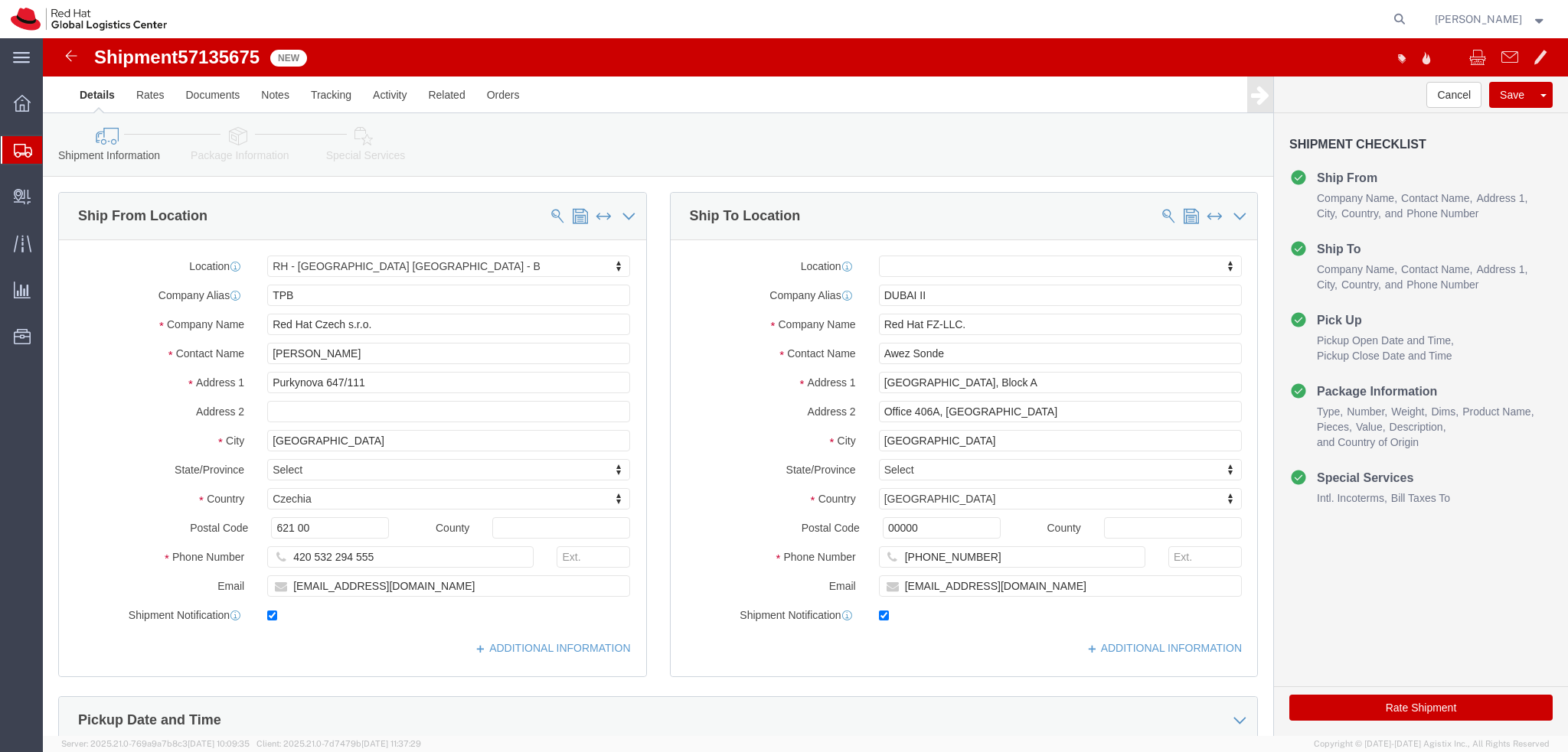
click div "Company Name Red Hat FZ-LLC."
click input "[EMAIL_ADDRESS][DOMAIN_NAME]"
paste input ", [EMAIL_ADDRESS][DOMAIN_NAME]"
type input "[EMAIL_ADDRESS][DOMAIN_NAME], [EMAIL_ADDRESS][DOMAIN_NAME]"
click icon
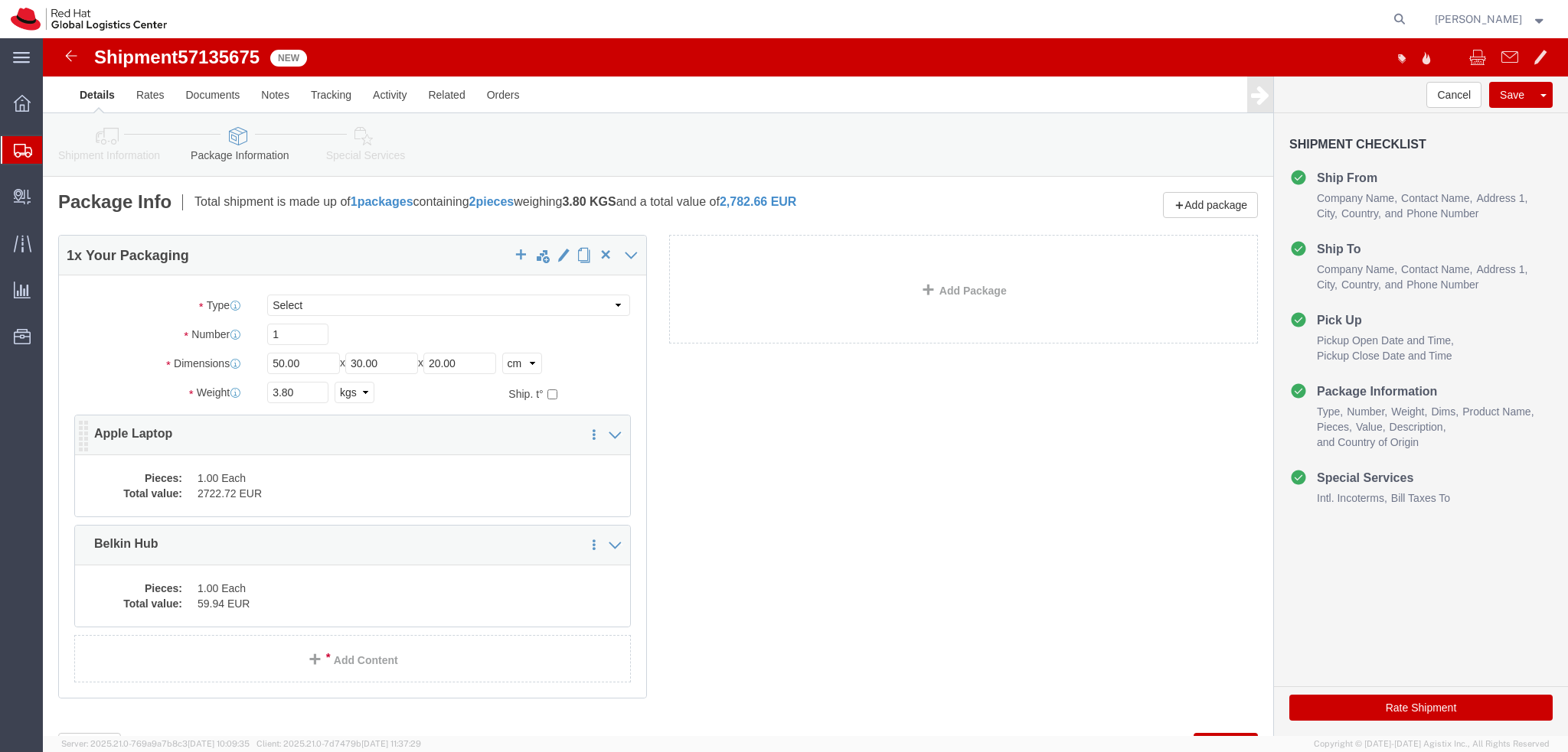
click dd "2722.72 EUR"
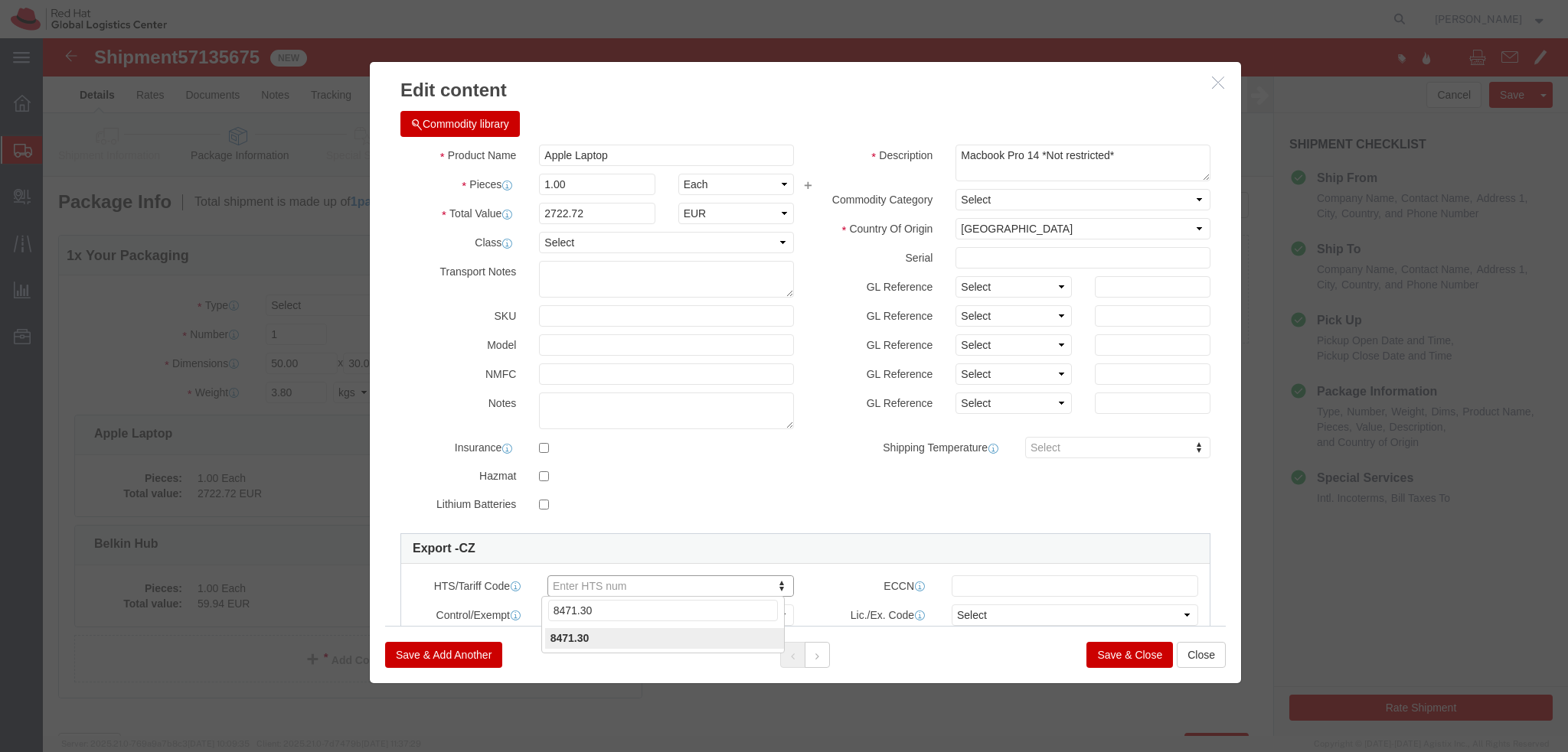
type input "8471.30"
click button
type input "8517.62"
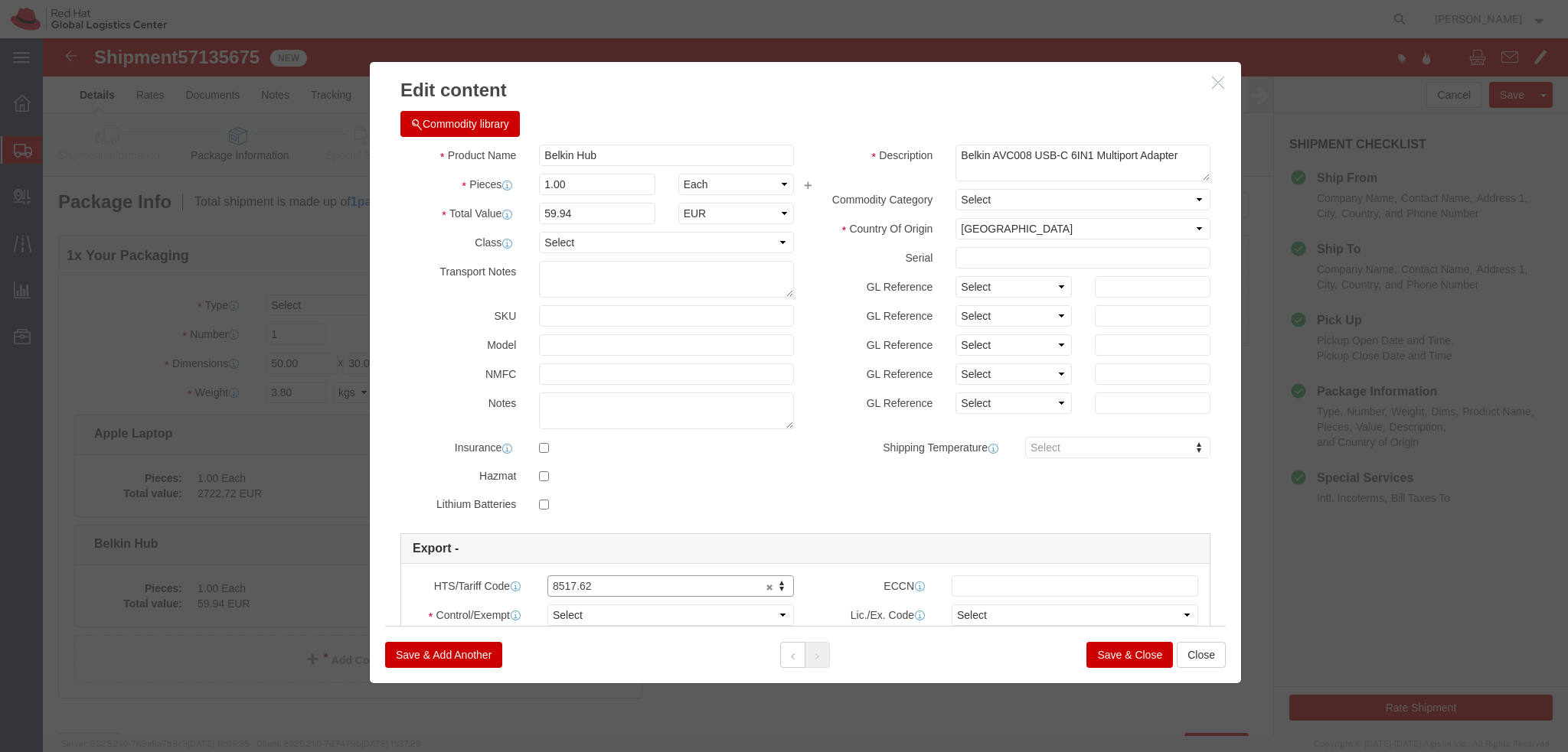
click button "Save & Close"
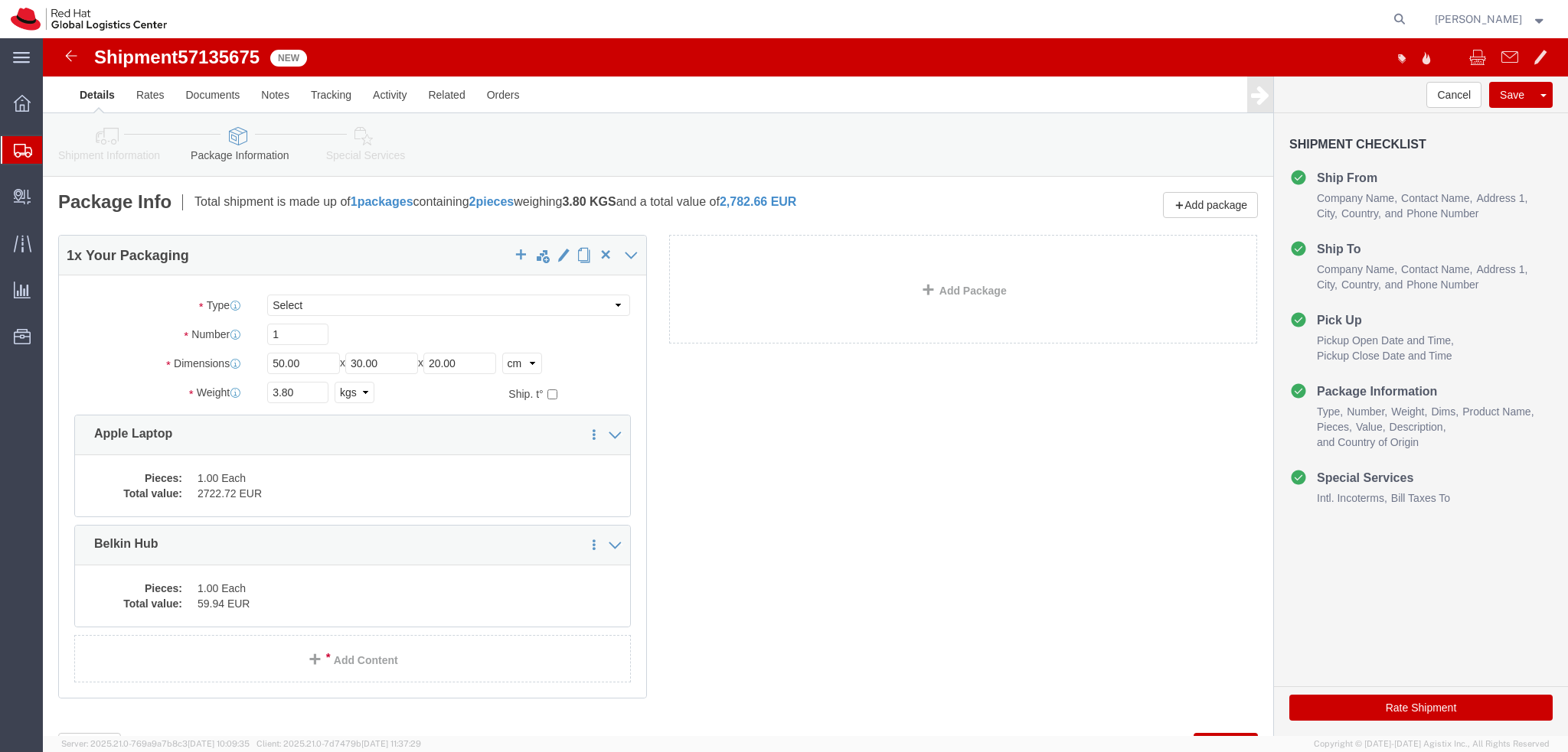
click icon
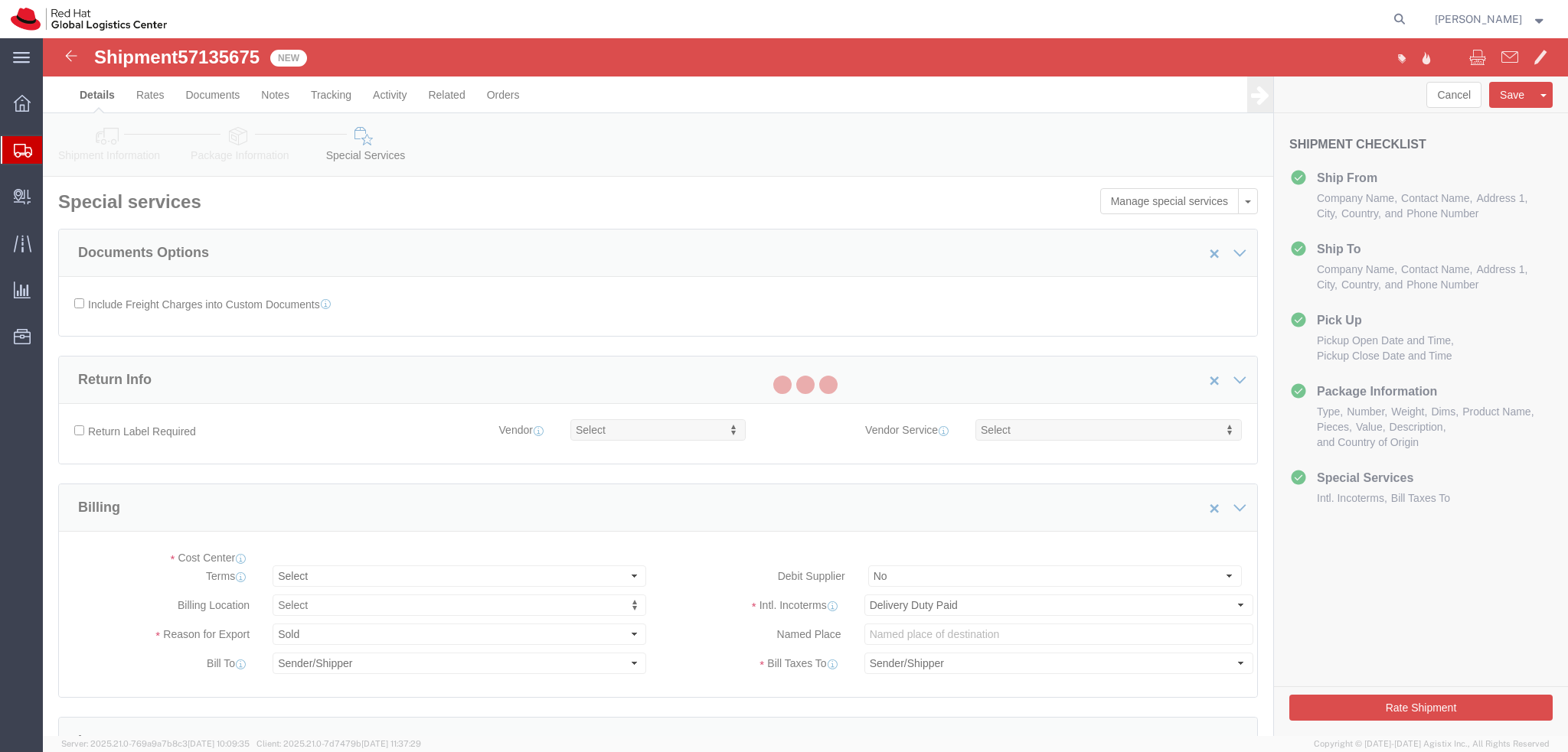
select select "COSTCENTER"
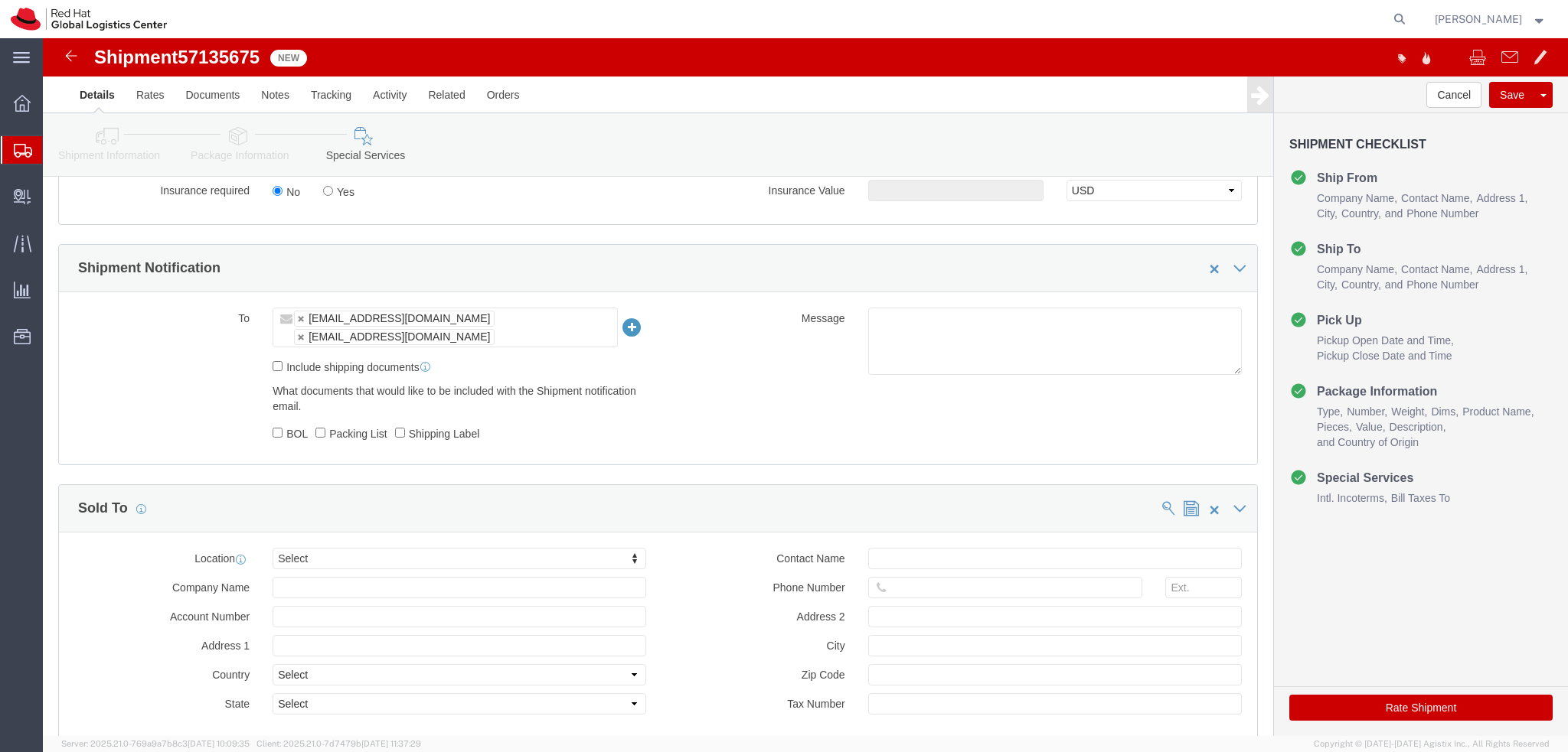
scroll to position [707, 0]
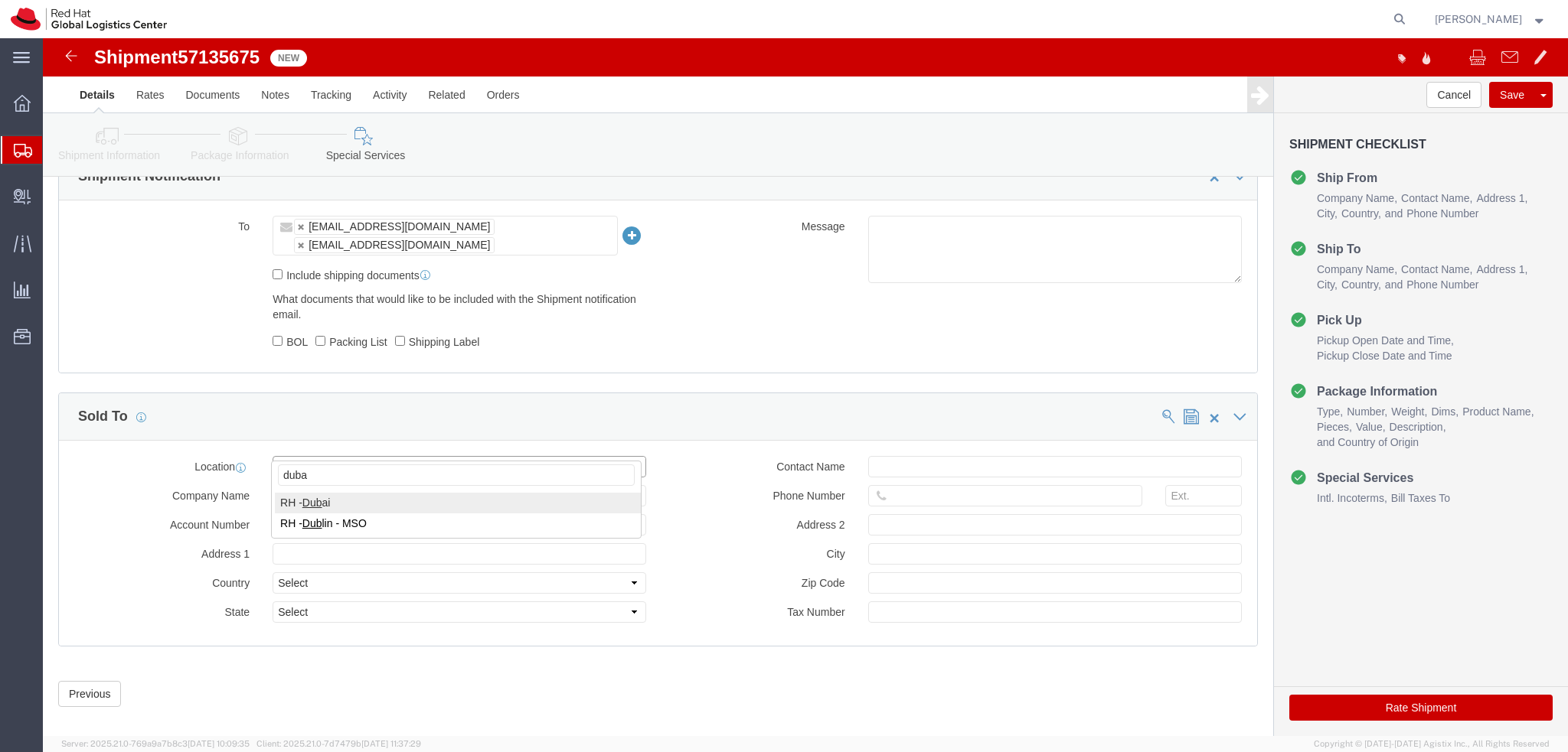
type input "[GEOGRAPHIC_DATA]"
select select "37952"
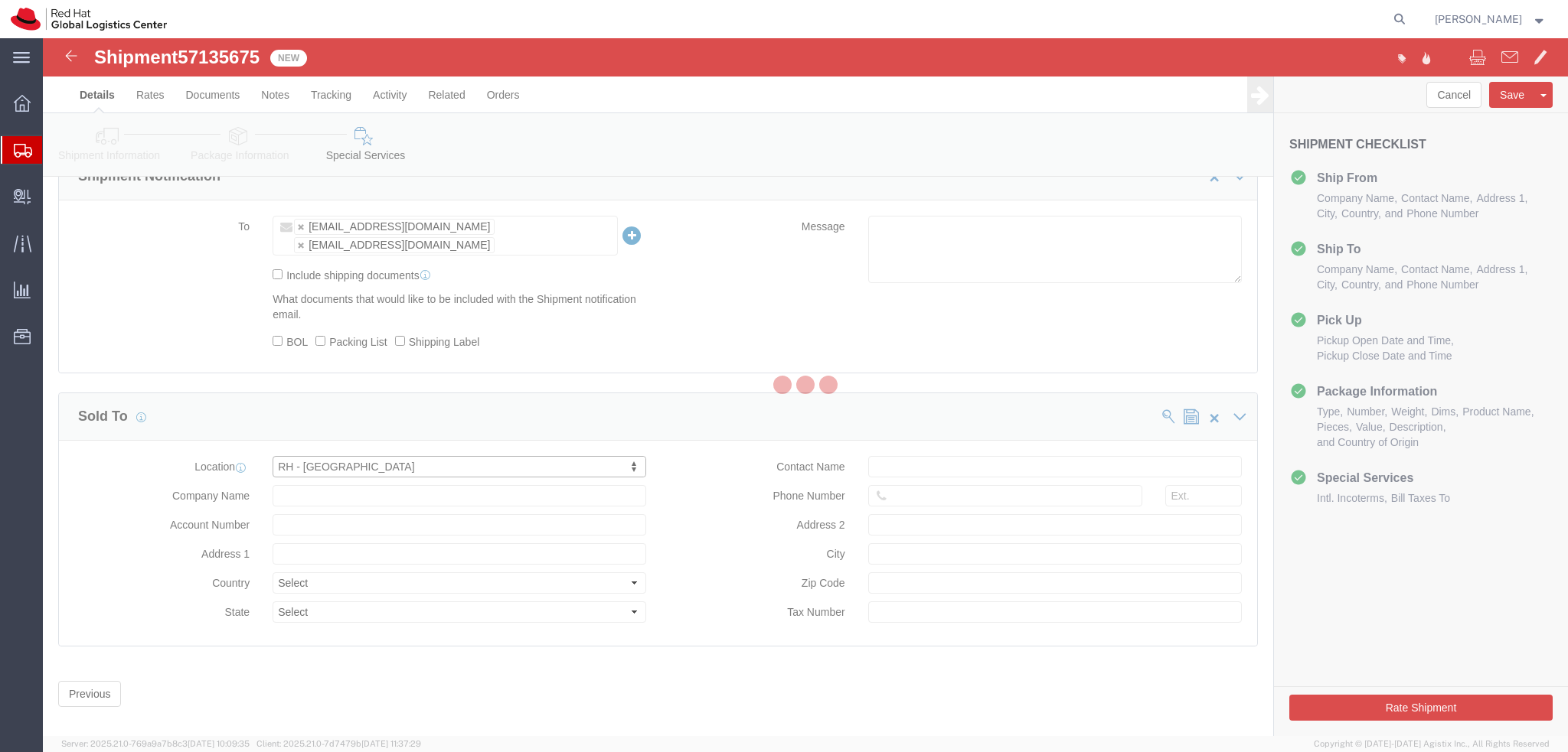
type input "Red Hat FZ-LLC."
type input "[GEOGRAPHIC_DATA], Block A"
select select "AE"
type input "971 4 4494 100"
type input "Office 406A, [GEOGRAPHIC_DATA]"
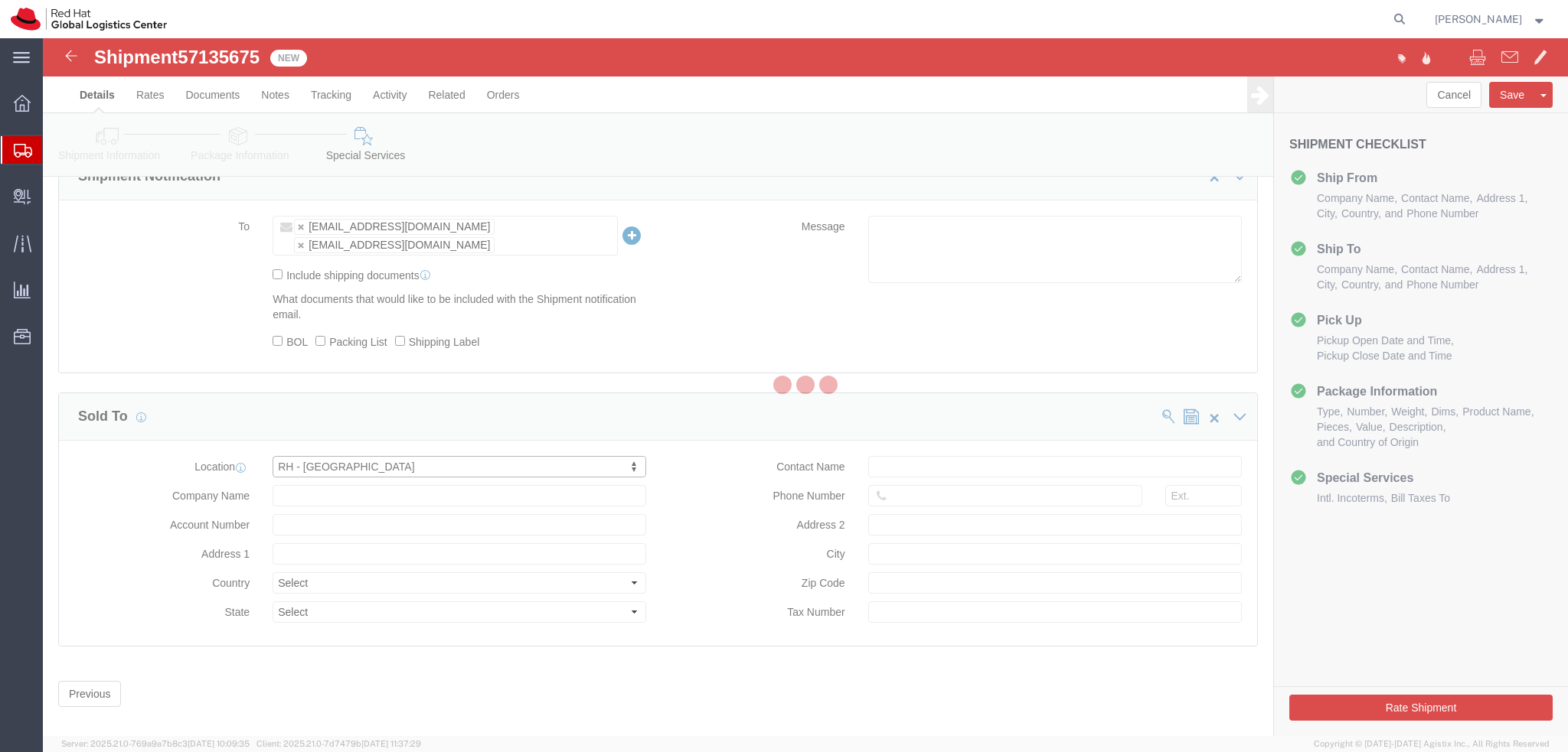
type input "[GEOGRAPHIC_DATA]"
type input "100258132800003"
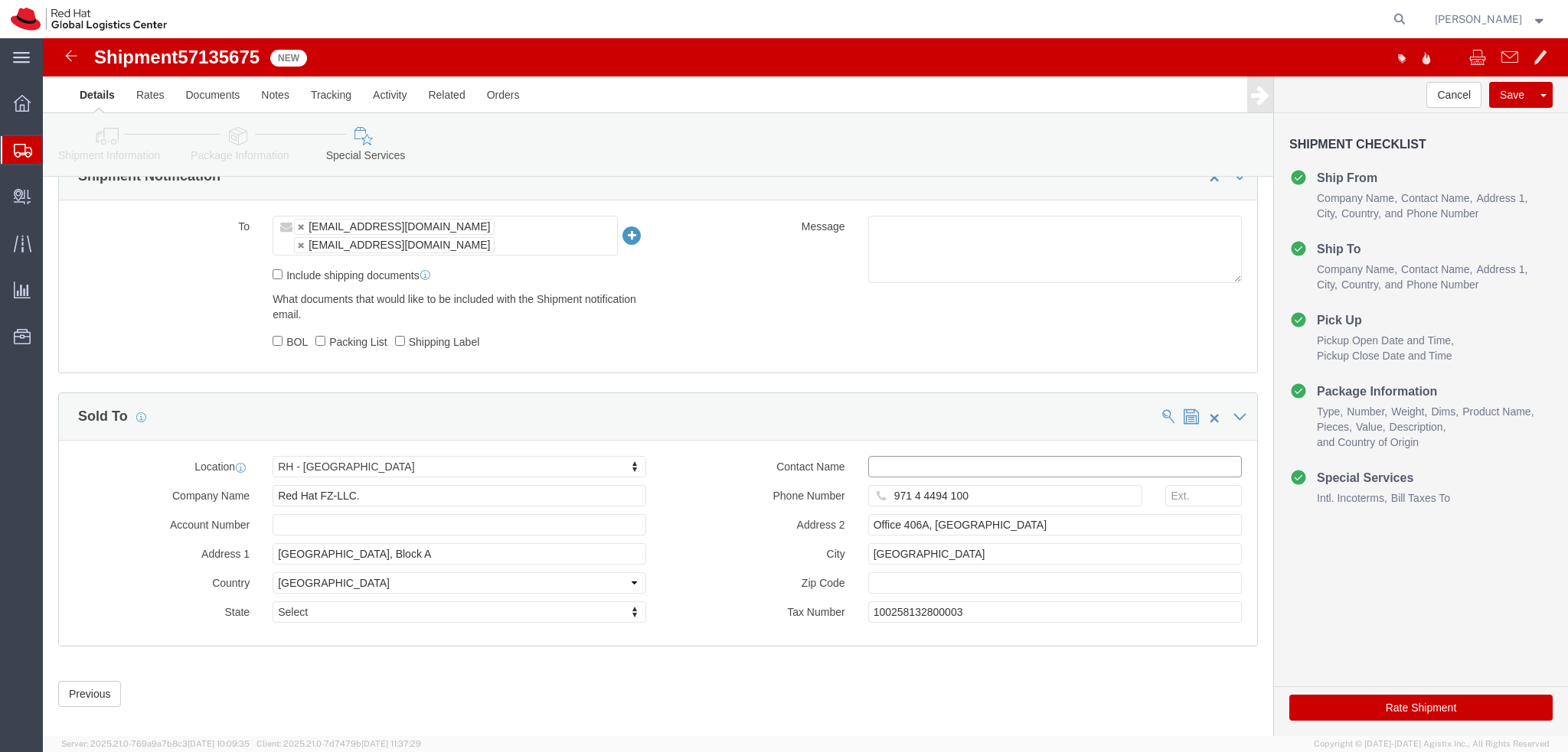
click input "text"
type input "[EMAIL_ADDRESS][DOMAIN_NAME]"
click button "Rate Shipment"
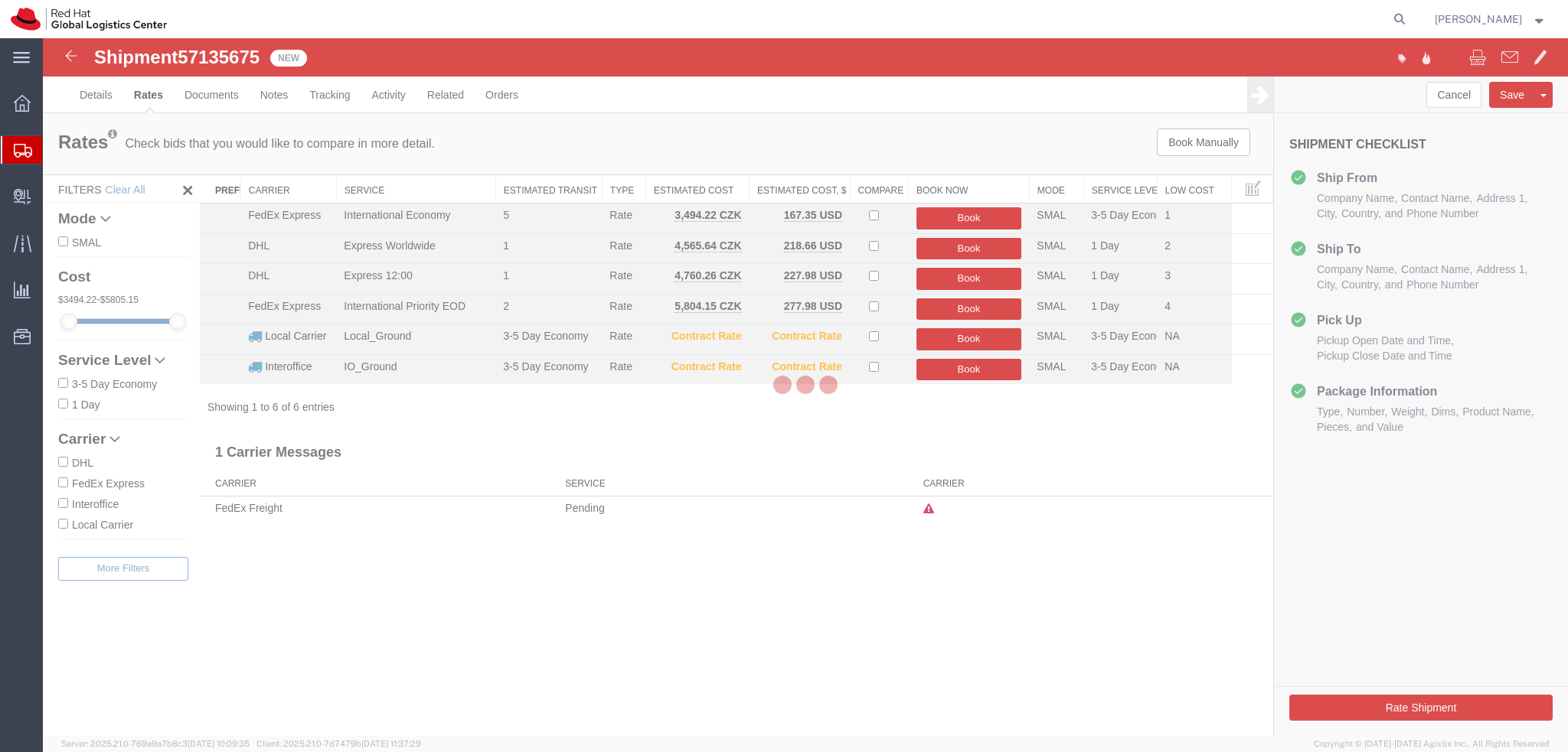
scroll to position [0, 0]
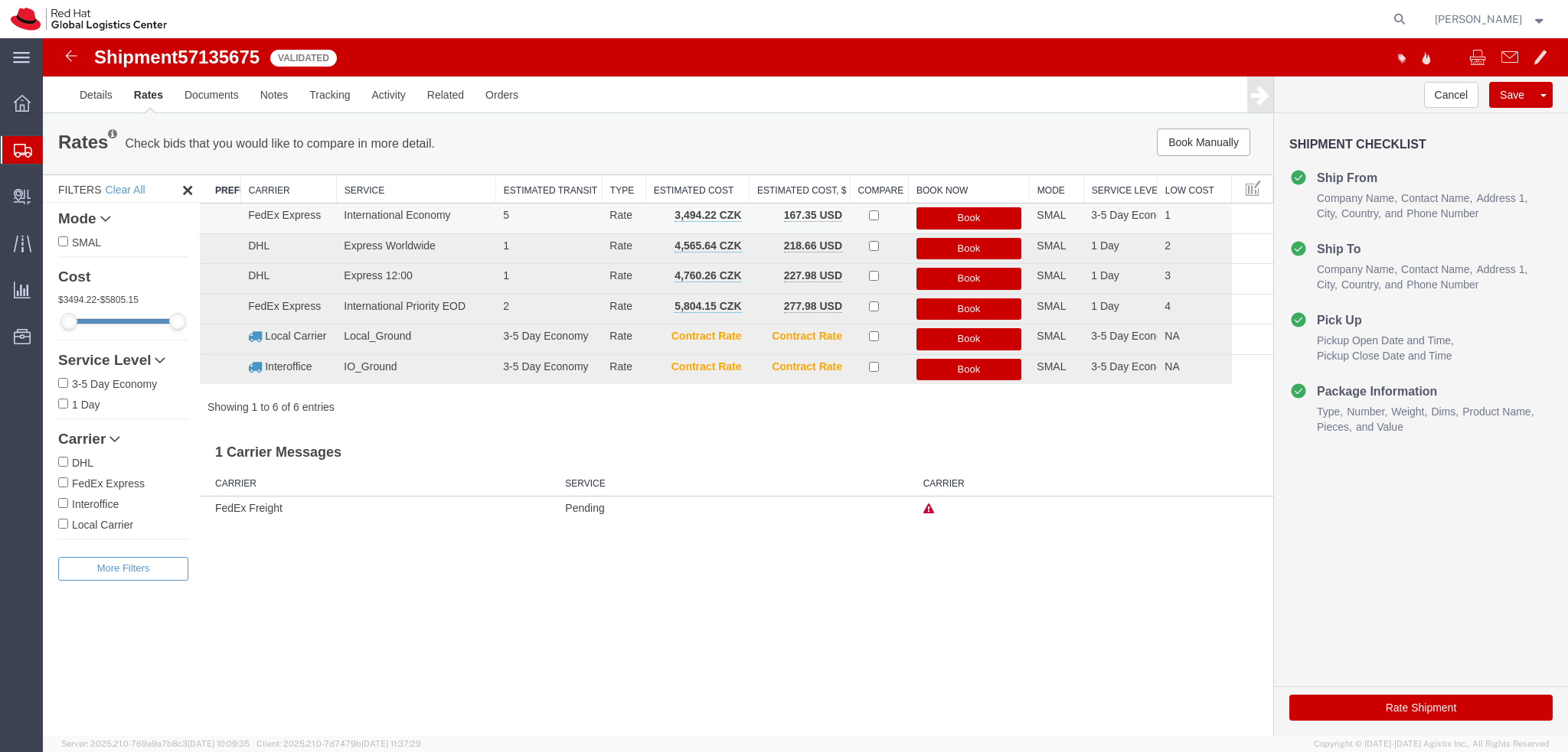
click at [980, 215] on button "Book" at bounding box center [969, 218] width 106 height 22
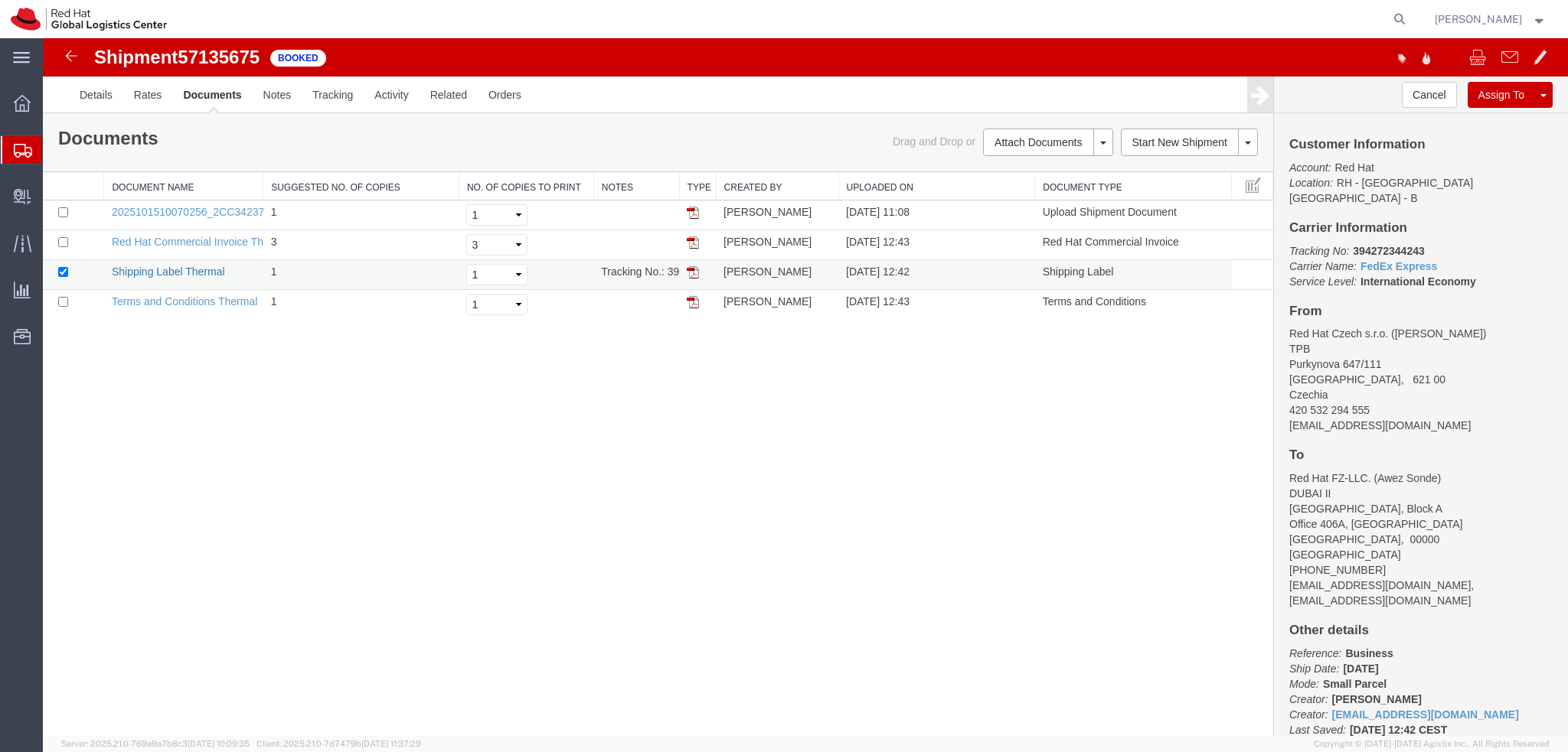
click at [189, 273] on link "Shipping Label Thermal" at bounding box center [168, 271] width 113 height 12
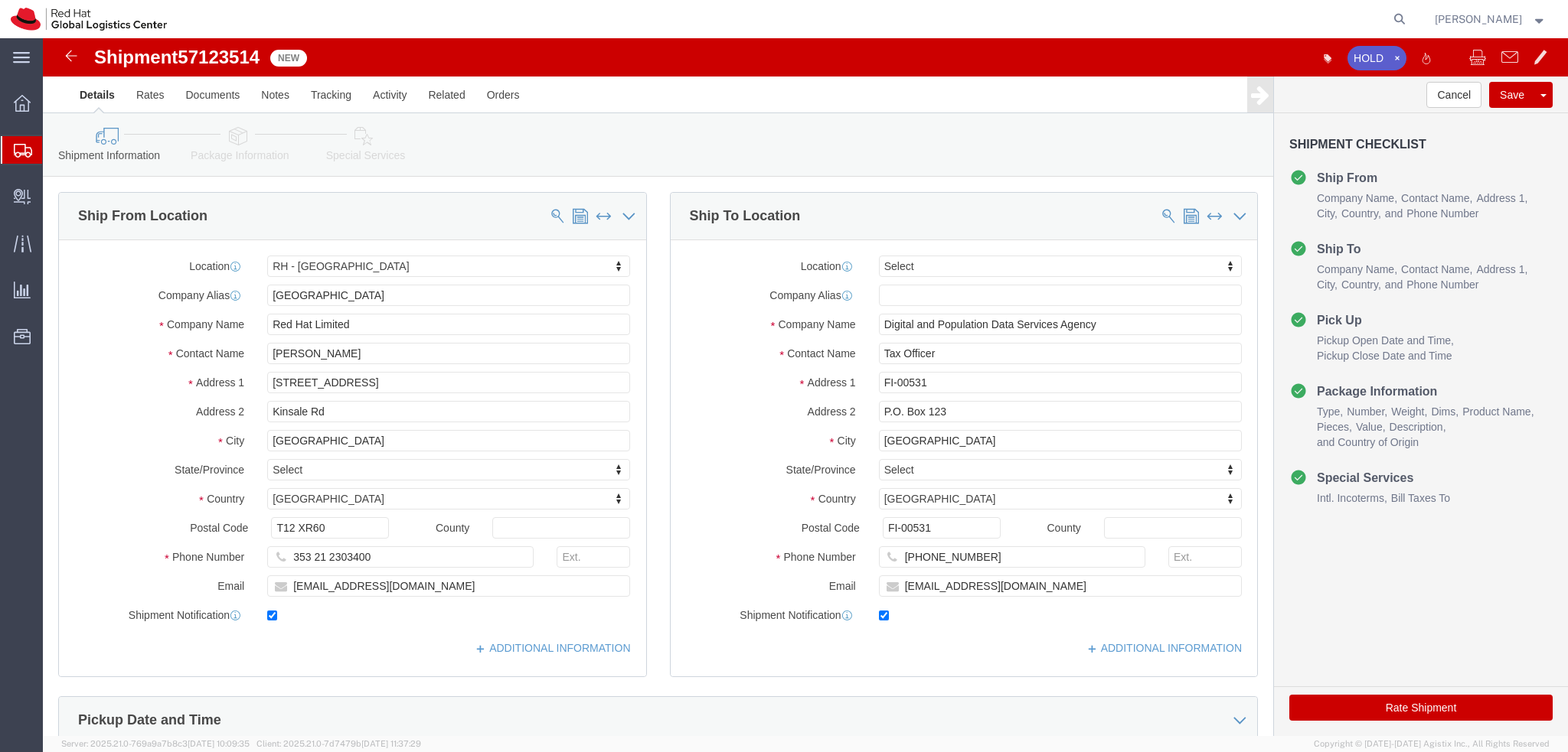
select select "37944"
select select
click icon
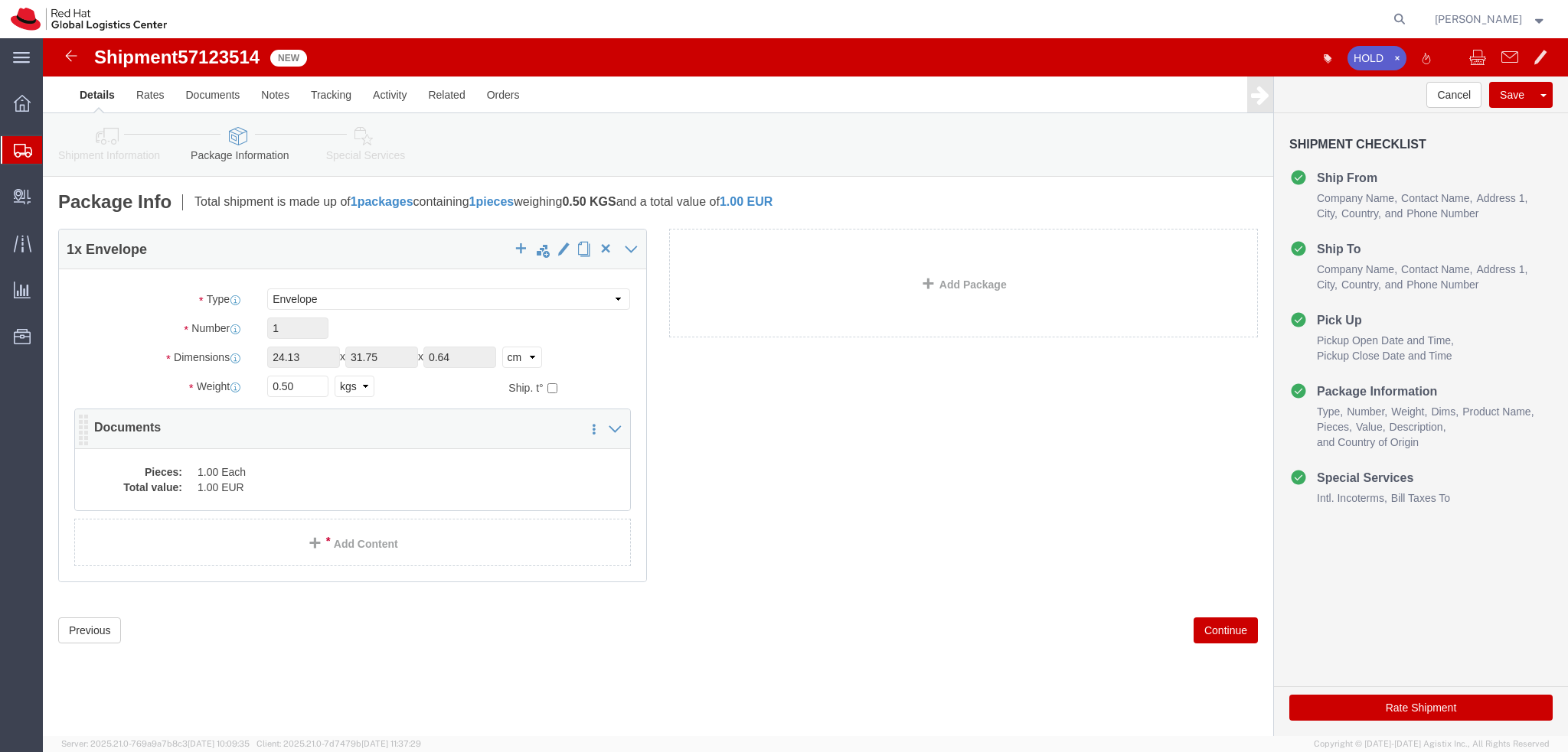
click dd "1.00 EUR"
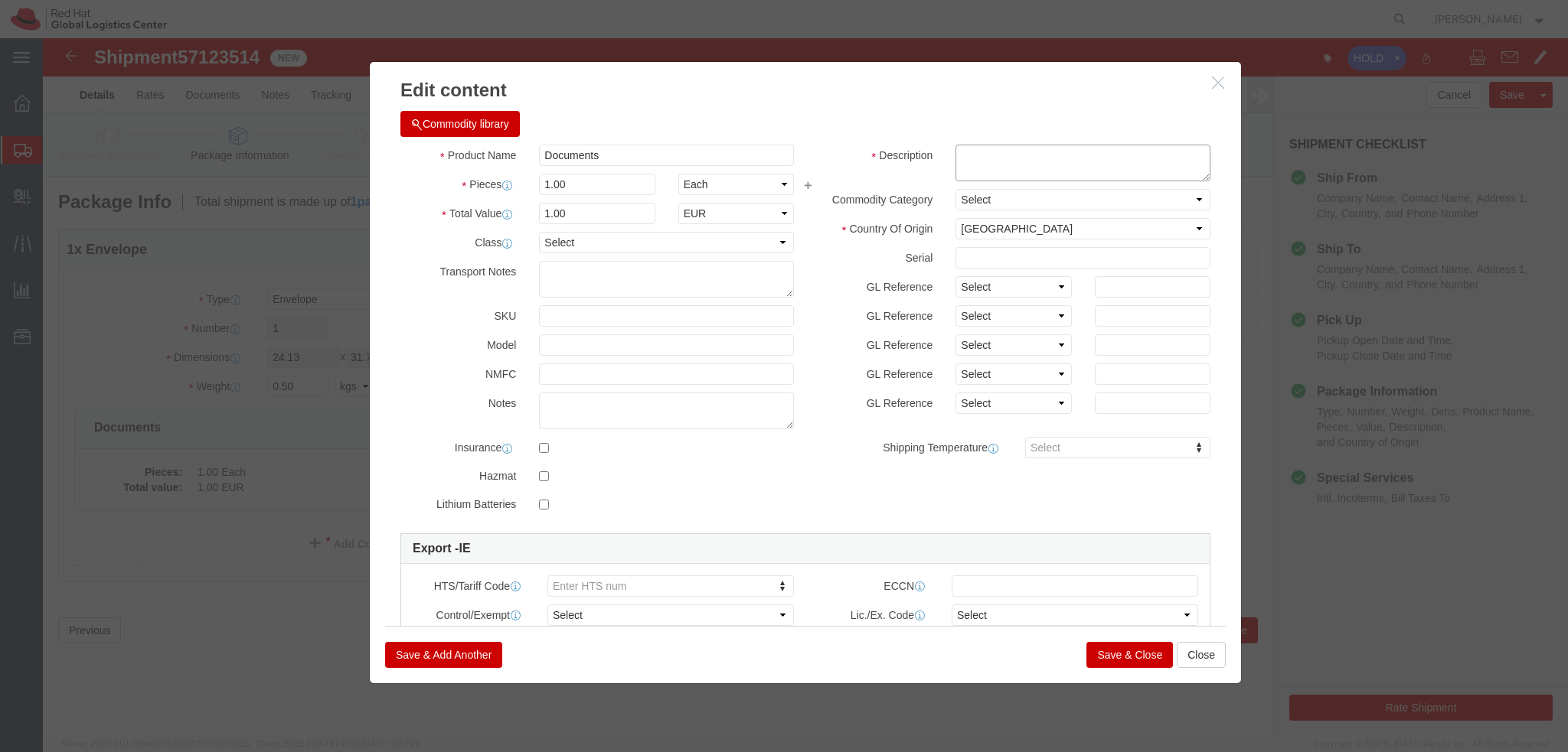
click textarea
type textarea "Documents"
click button "Save & Close"
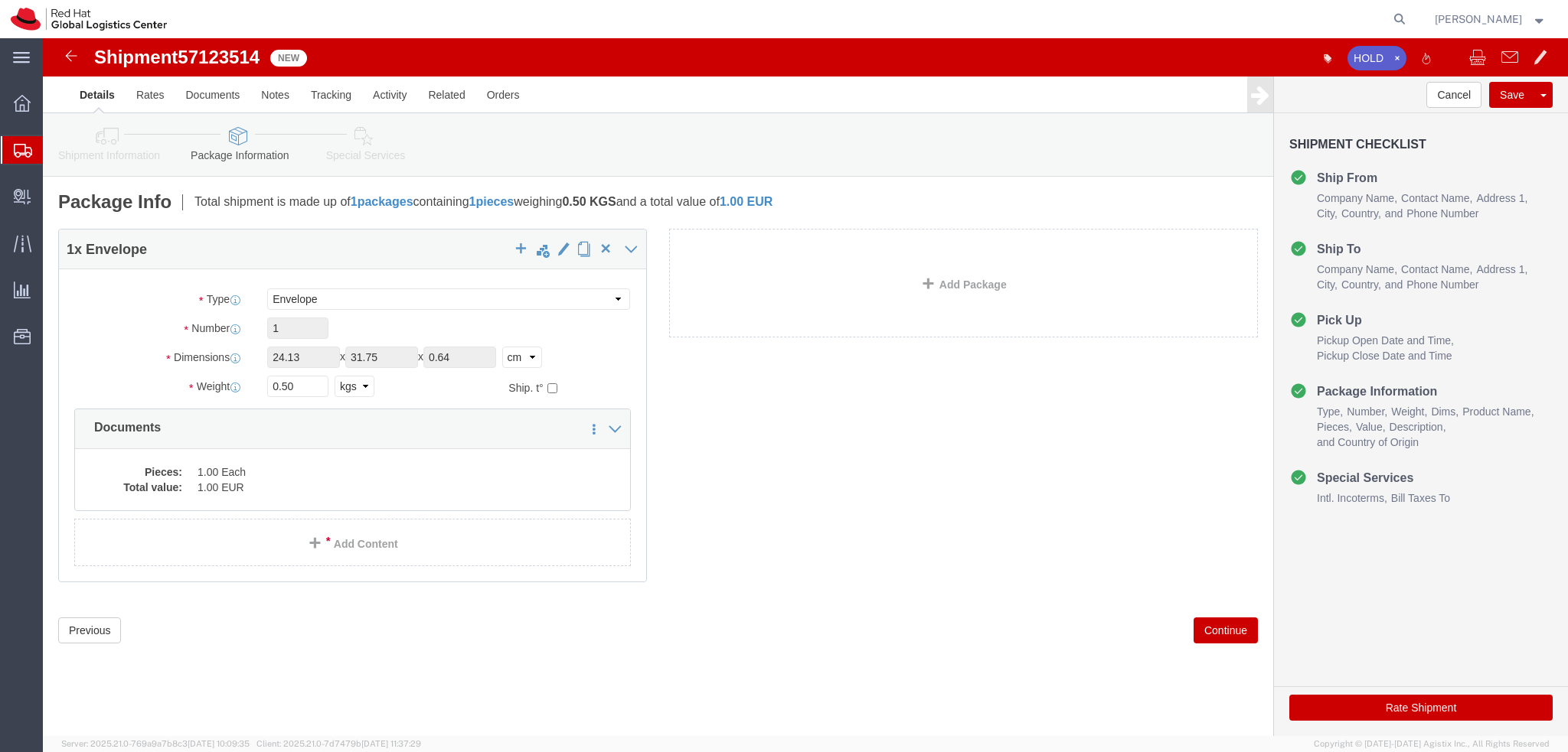
click icon
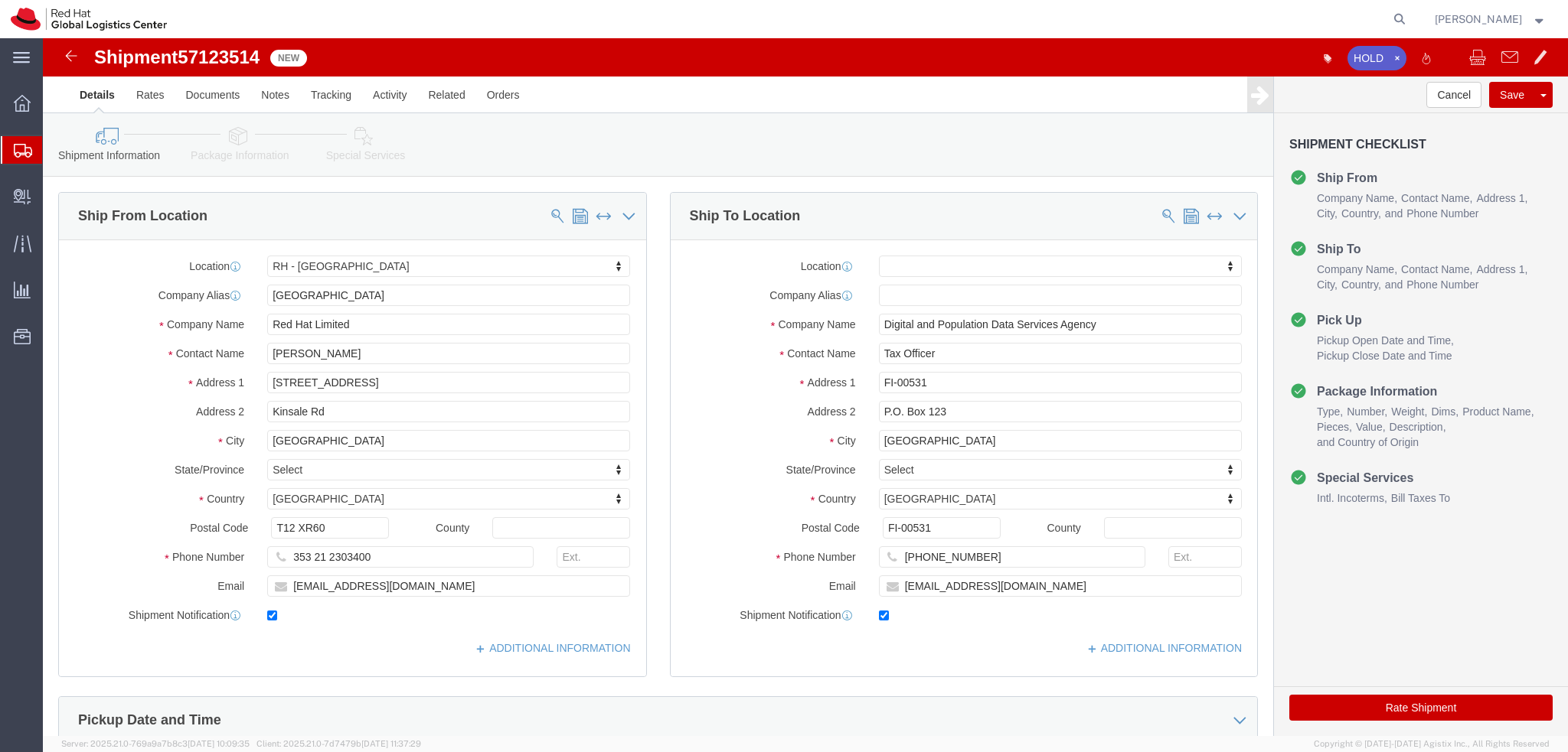
click icon
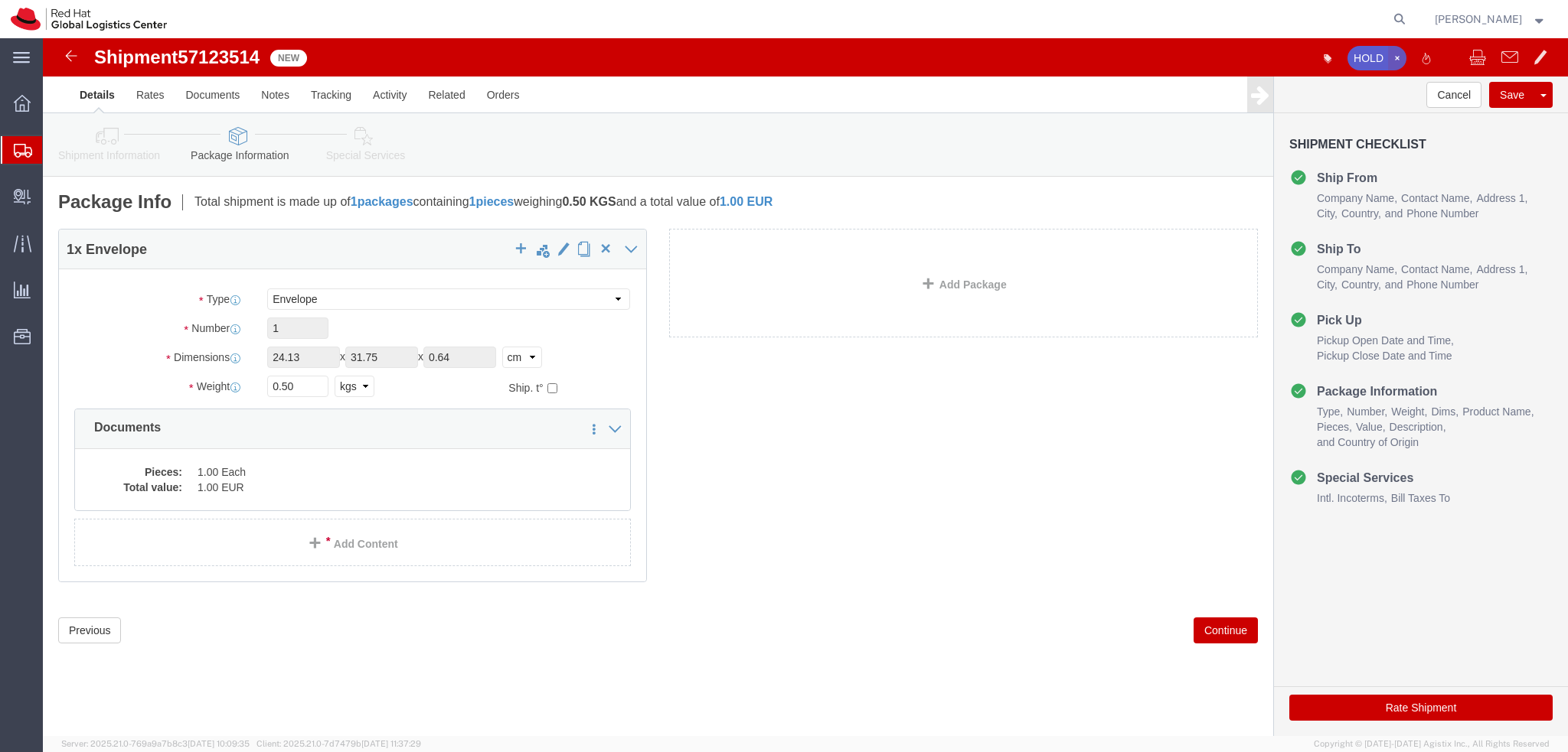
click icon "button"
click icon
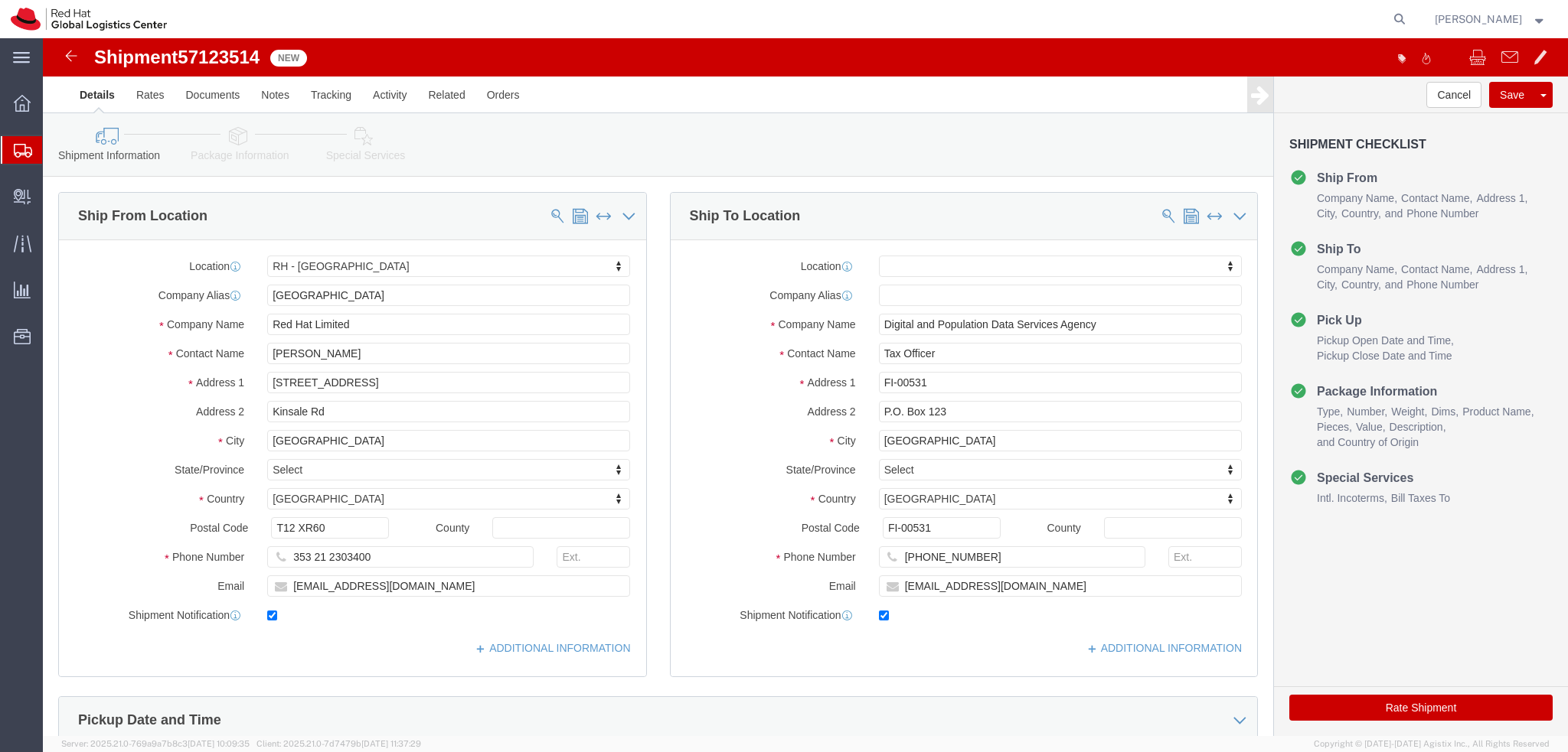
click icon
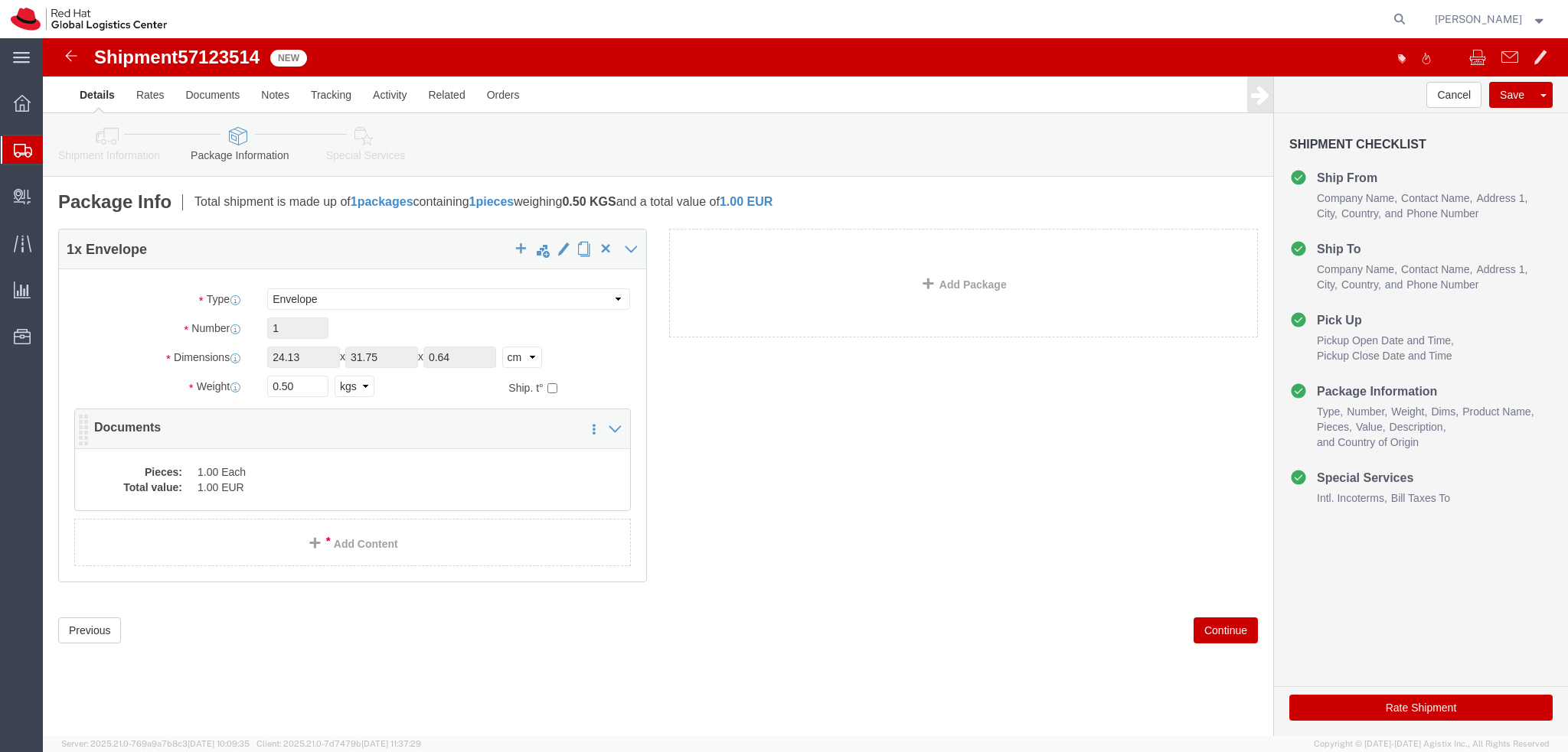
click dd "1.00 EUR"
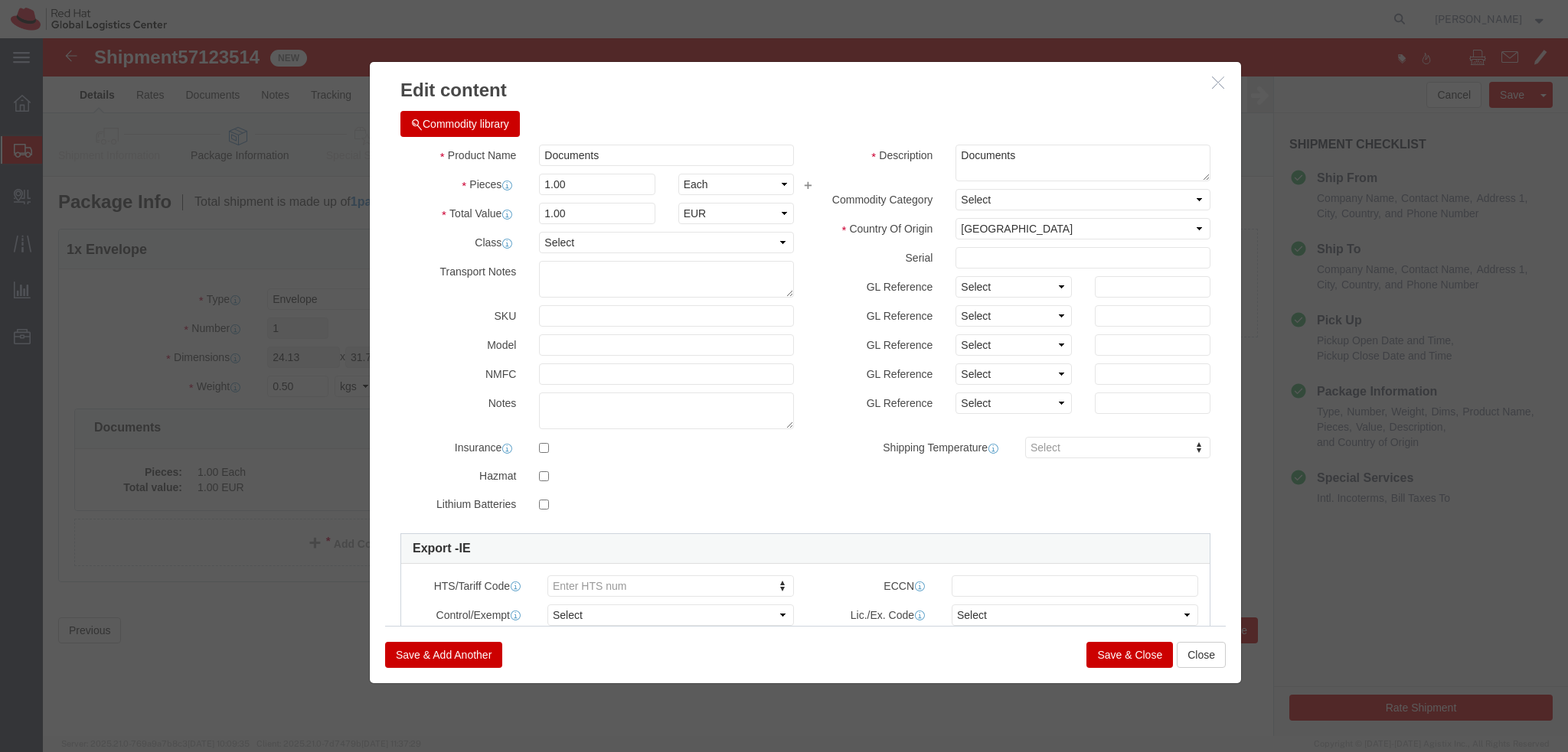
click label "NMFC"
click button "Save & Close"
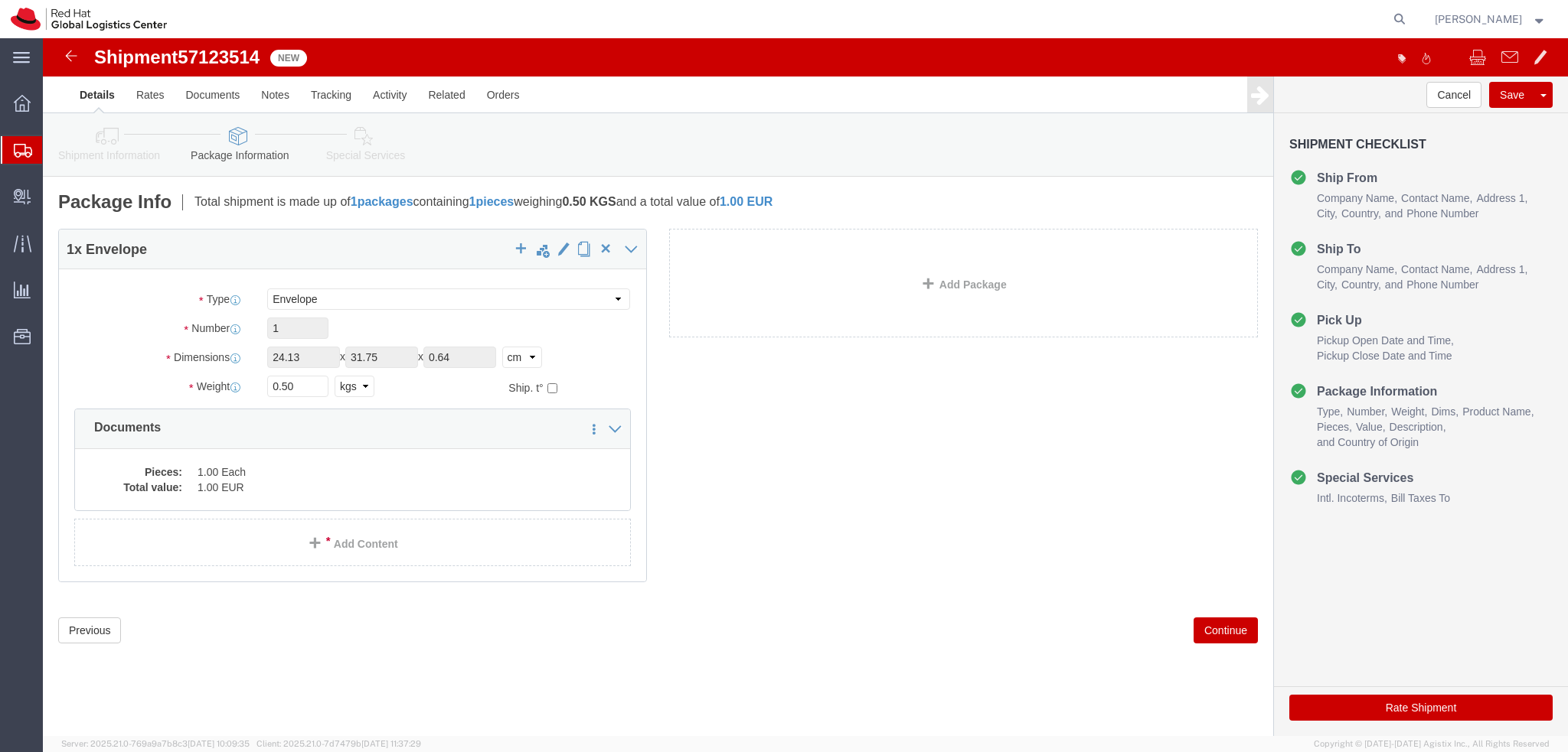
click link "Special Services"
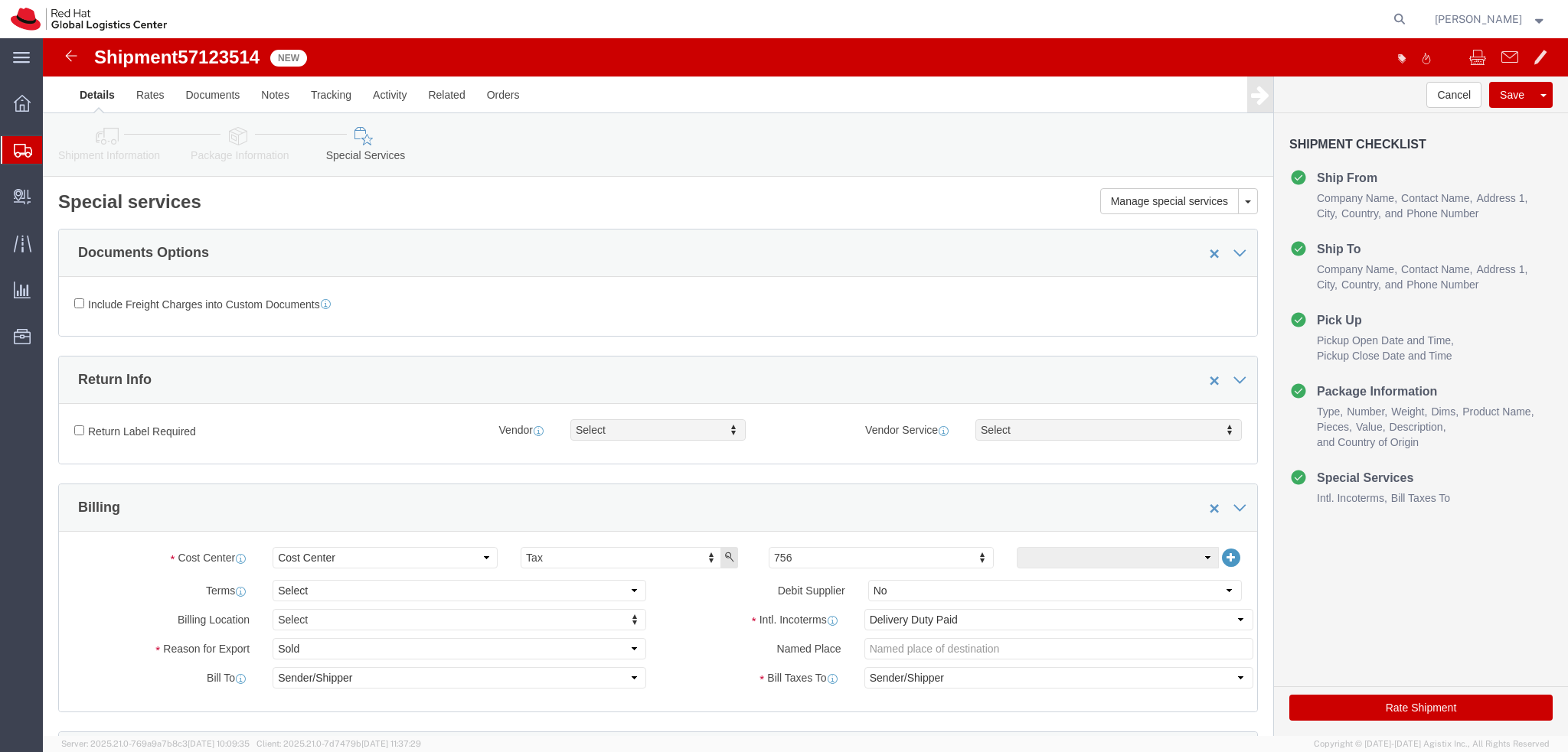
click button "Rate Shipment"
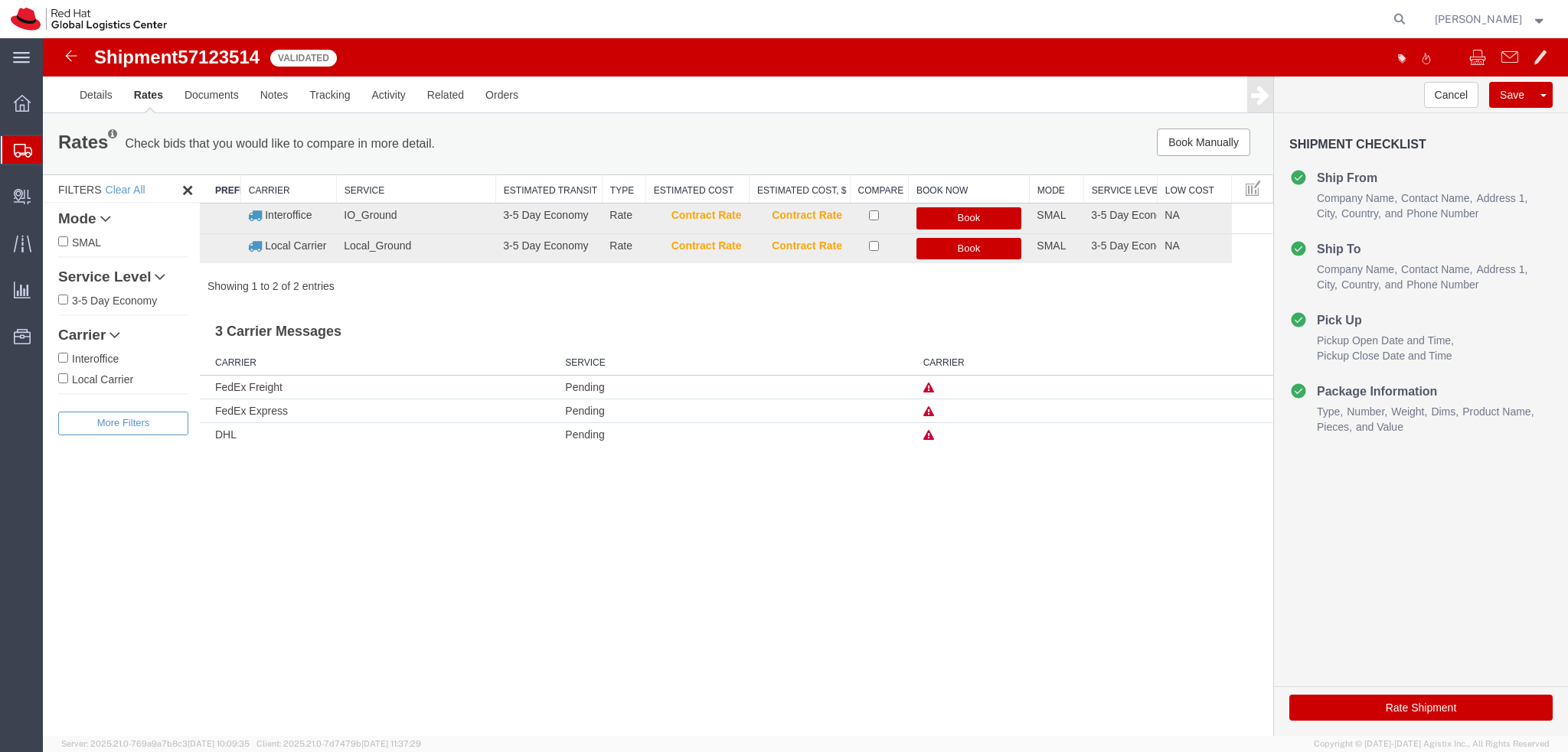
click at [931, 437] on icon at bounding box center [929, 435] width 11 height 11
click at [83, 94] on link "Details" at bounding box center [96, 95] width 55 height 37
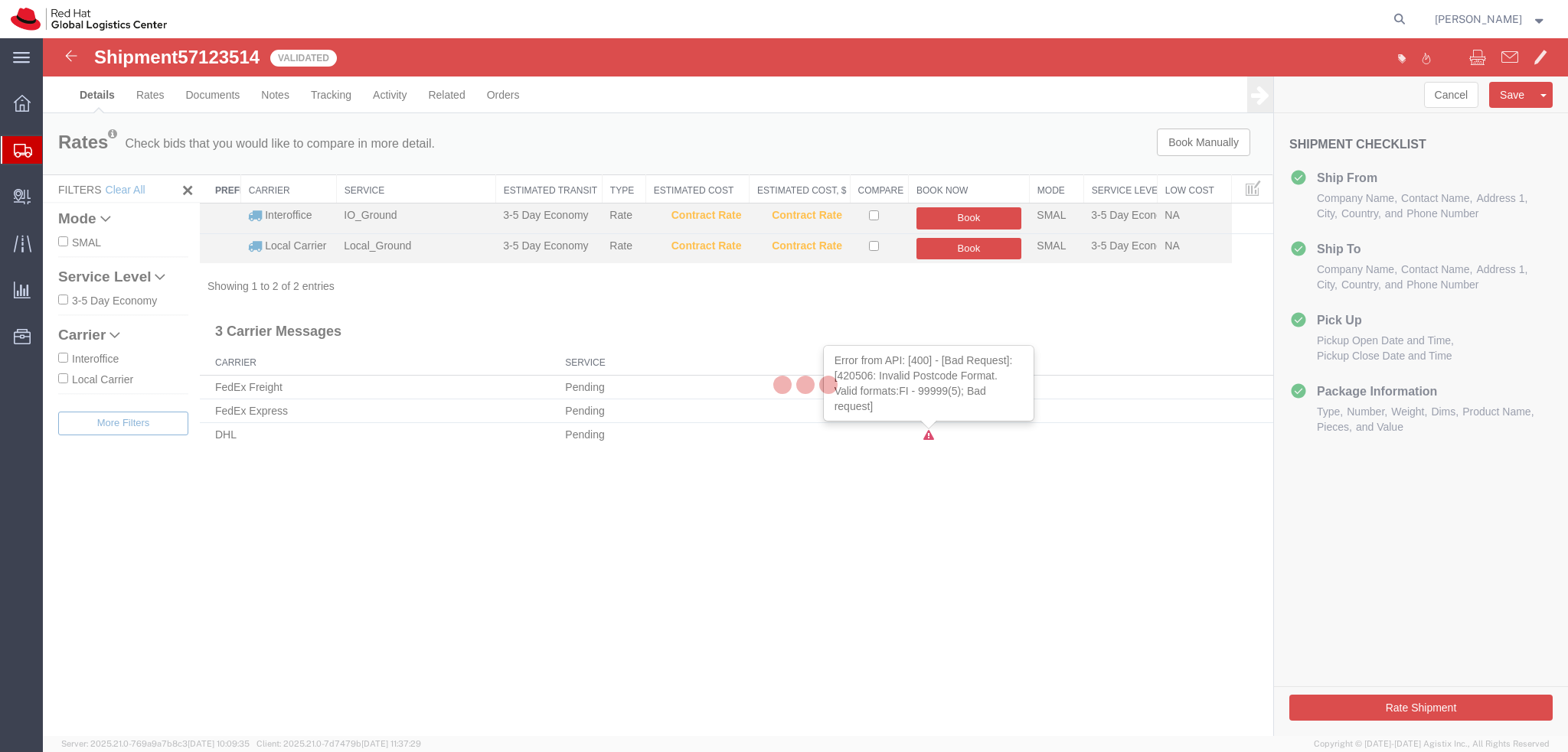
select select "37944"
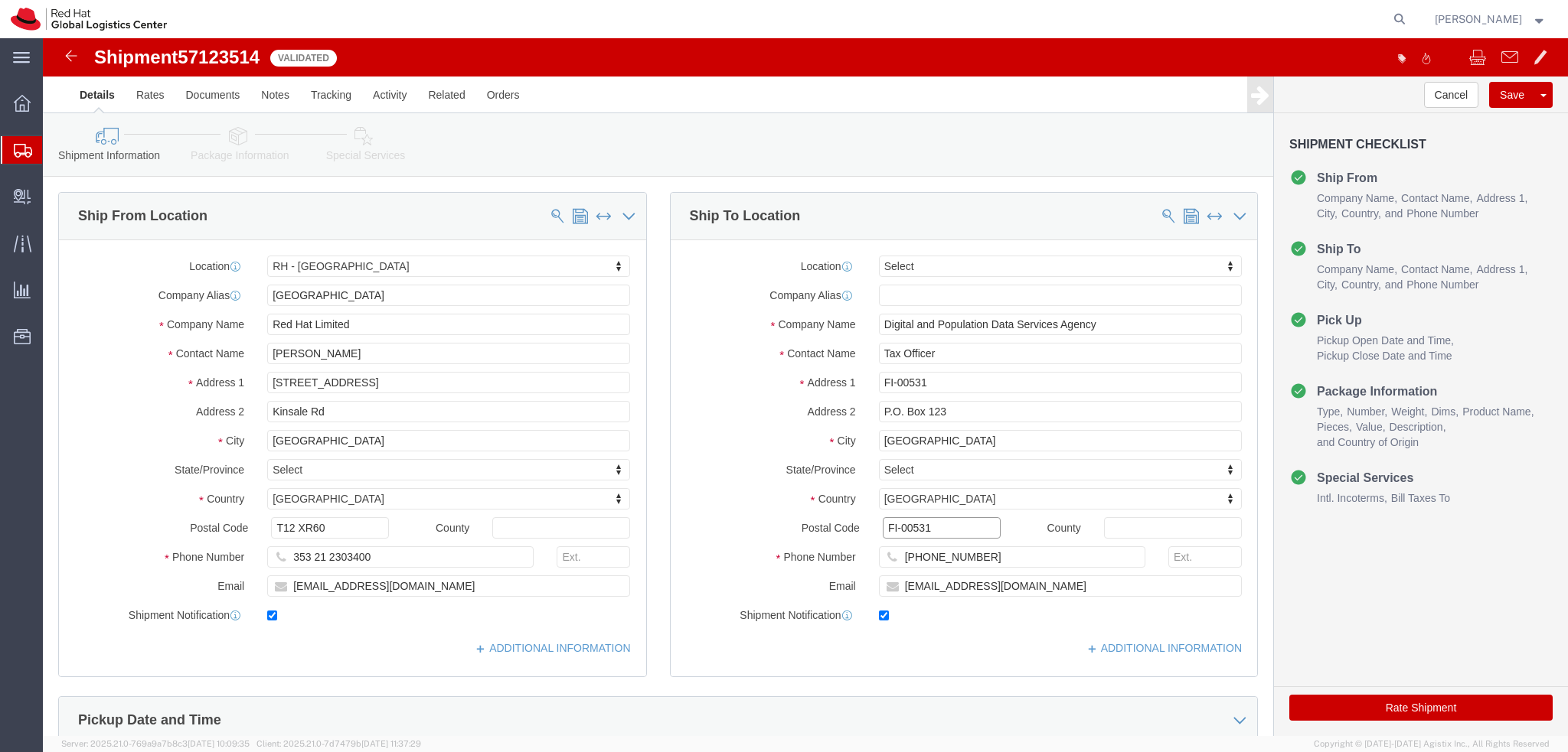
click input "FI-00531"
type input "00531"
click button "Rate Shipment"
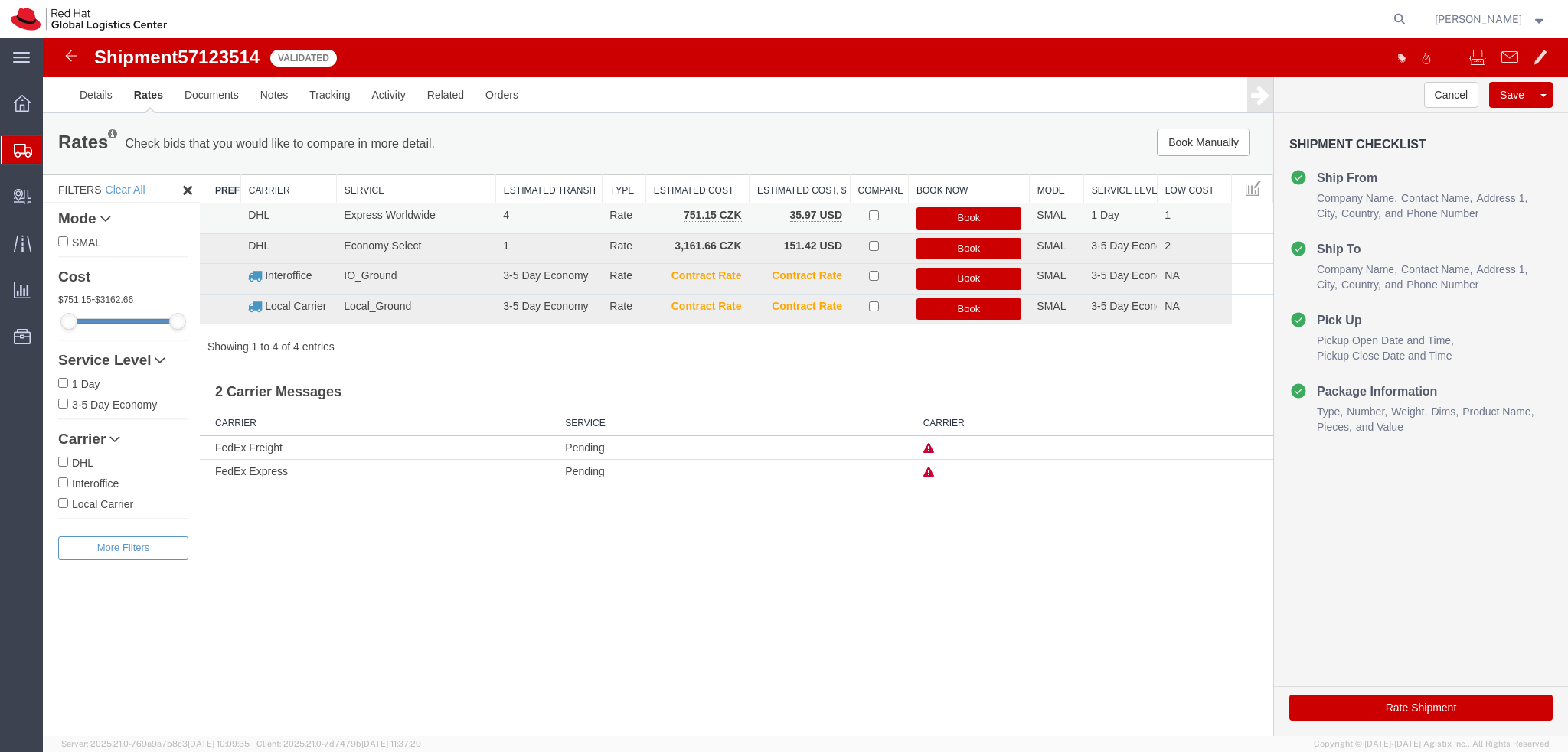
click at [1006, 214] on button "Book" at bounding box center [969, 218] width 106 height 22
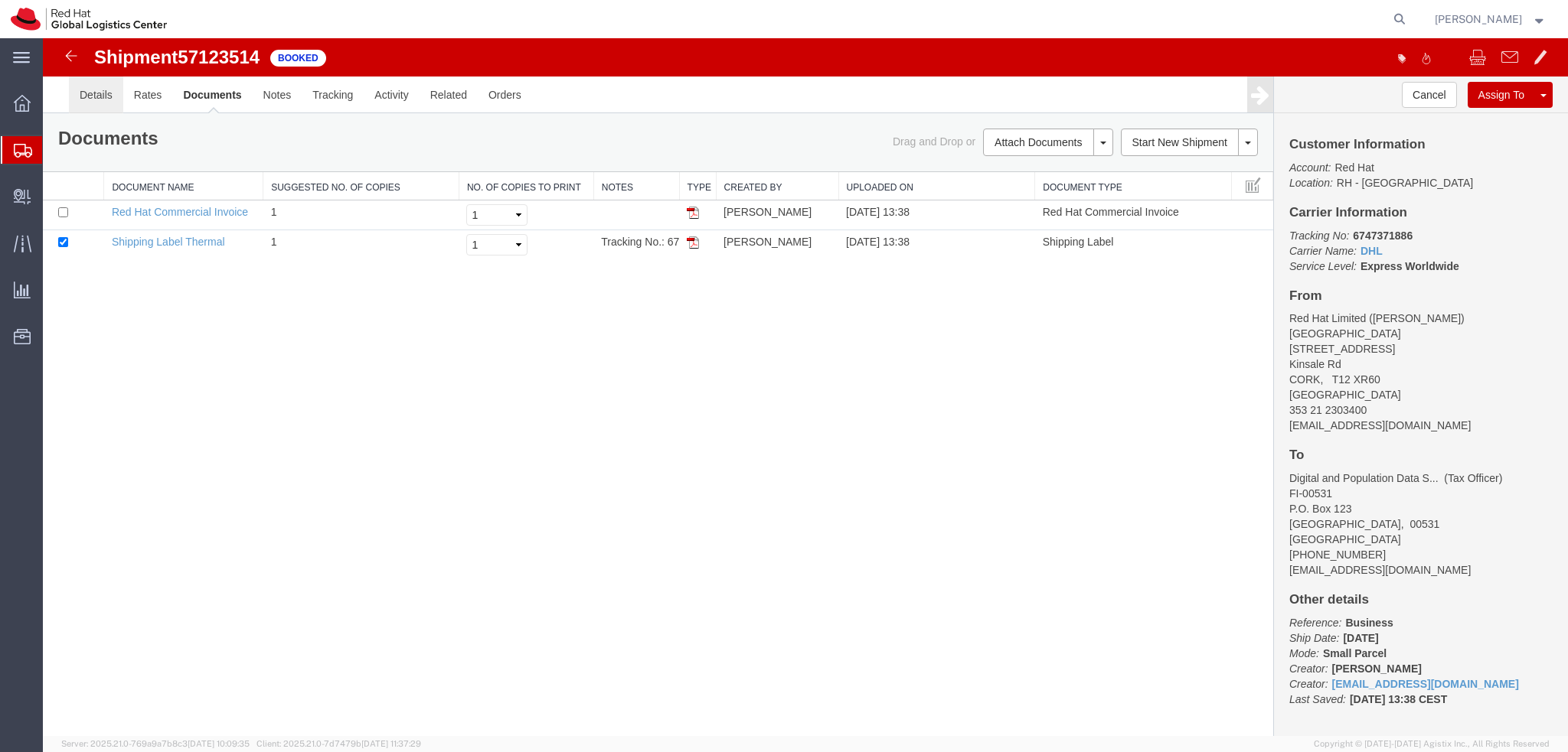
click at [101, 94] on link "Details" at bounding box center [96, 95] width 55 height 37
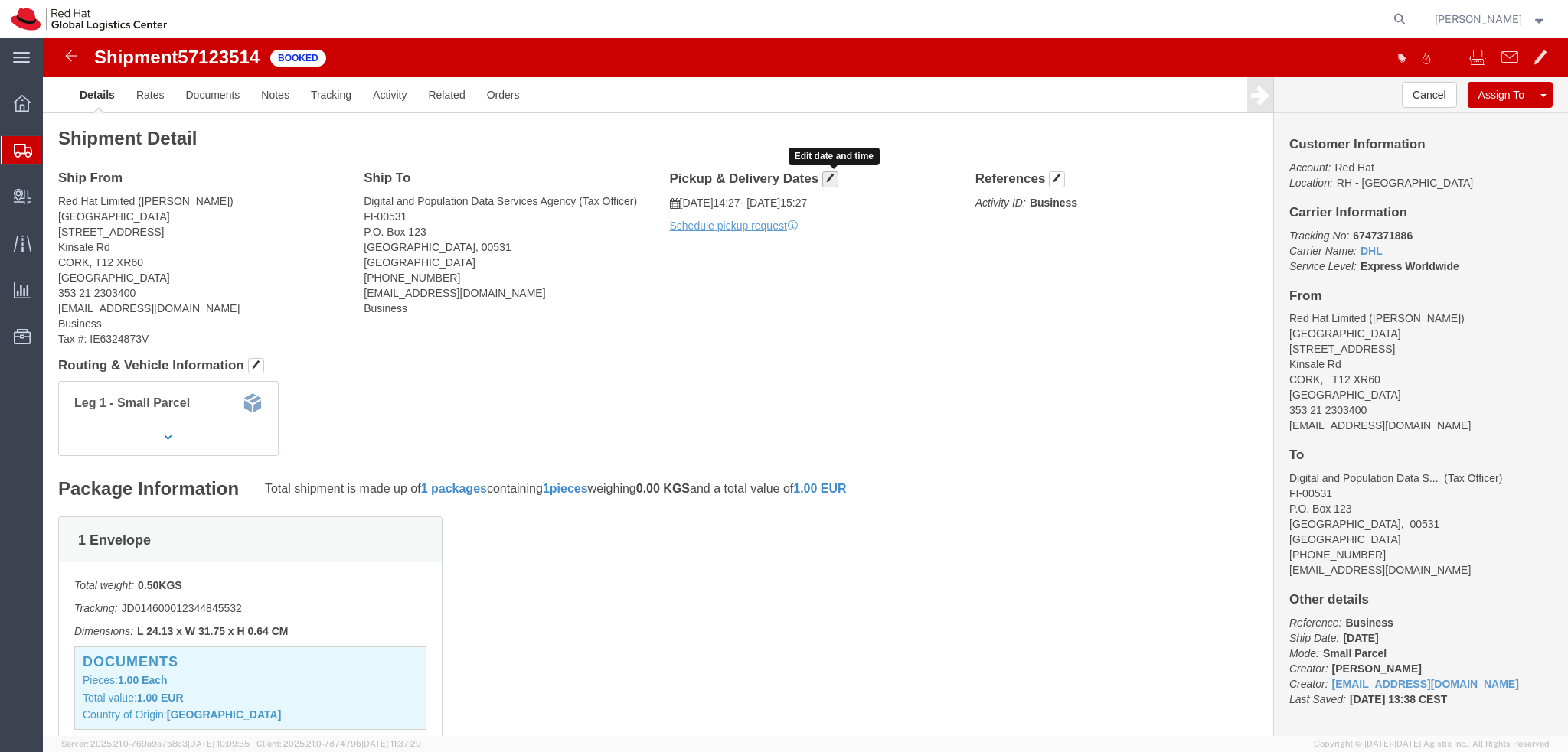
click span "button"
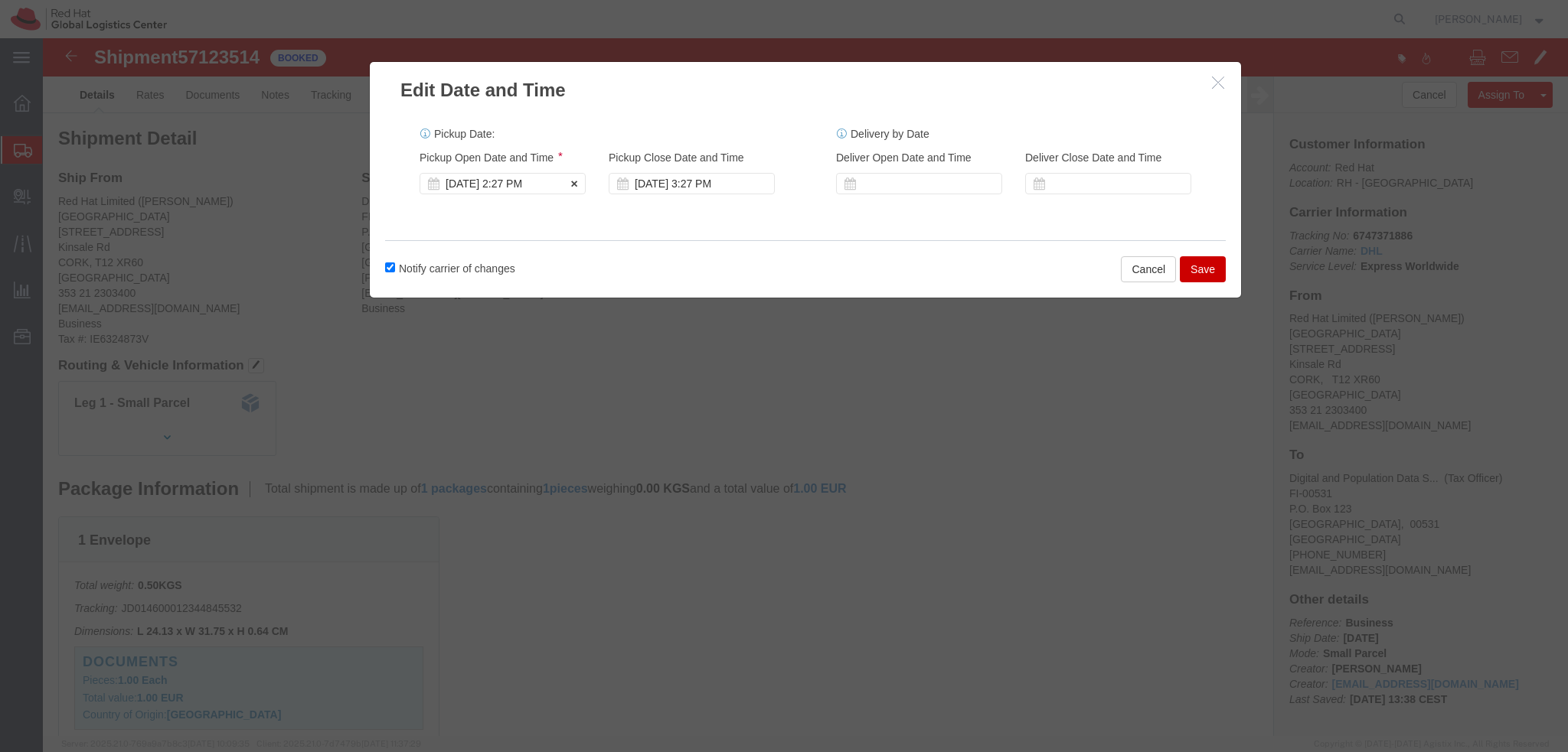
click div "Oct 15 2025 2:27 PM"
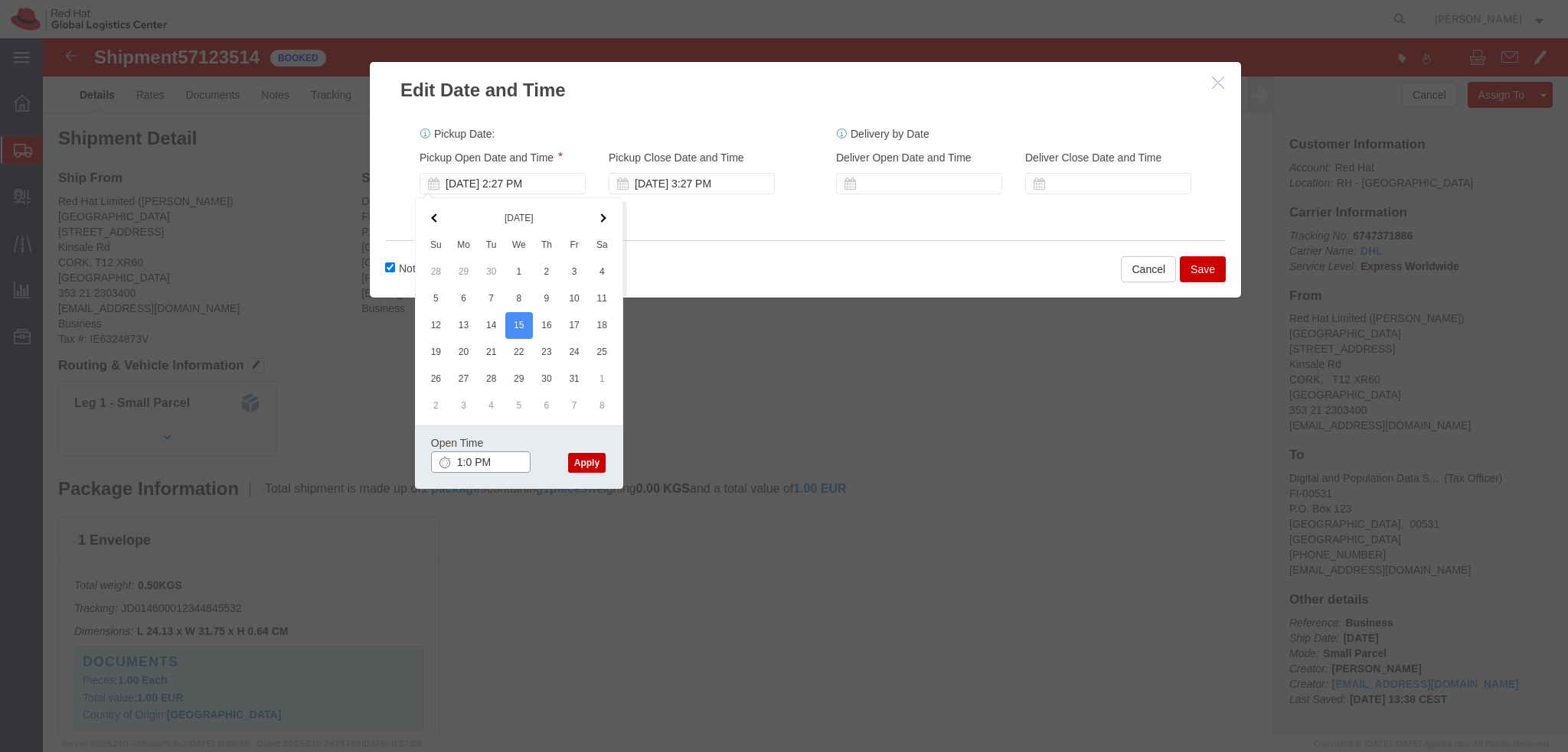
type input "1:00 PM"
click button "Apply"
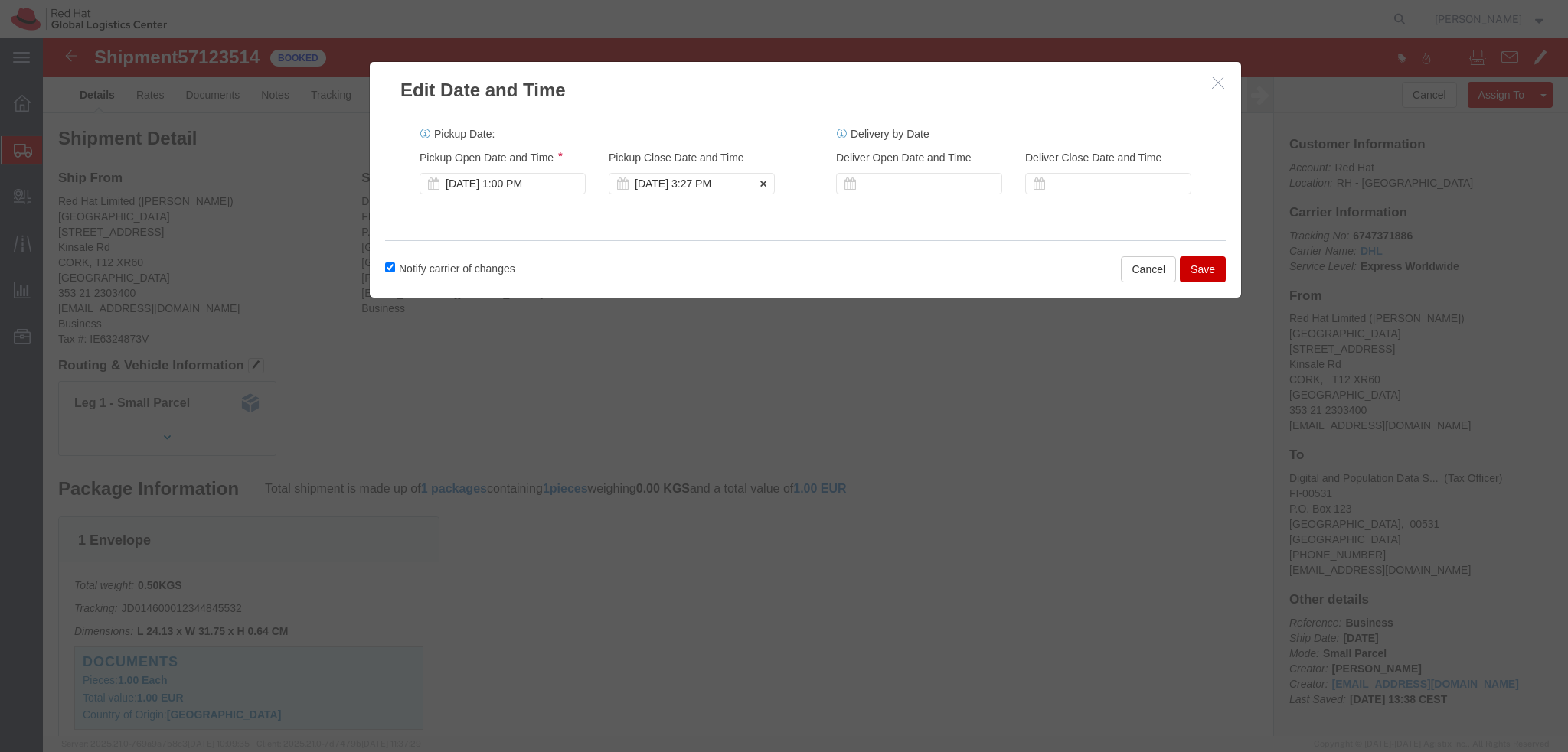
click div "Oct 15 2025 3:27 PM"
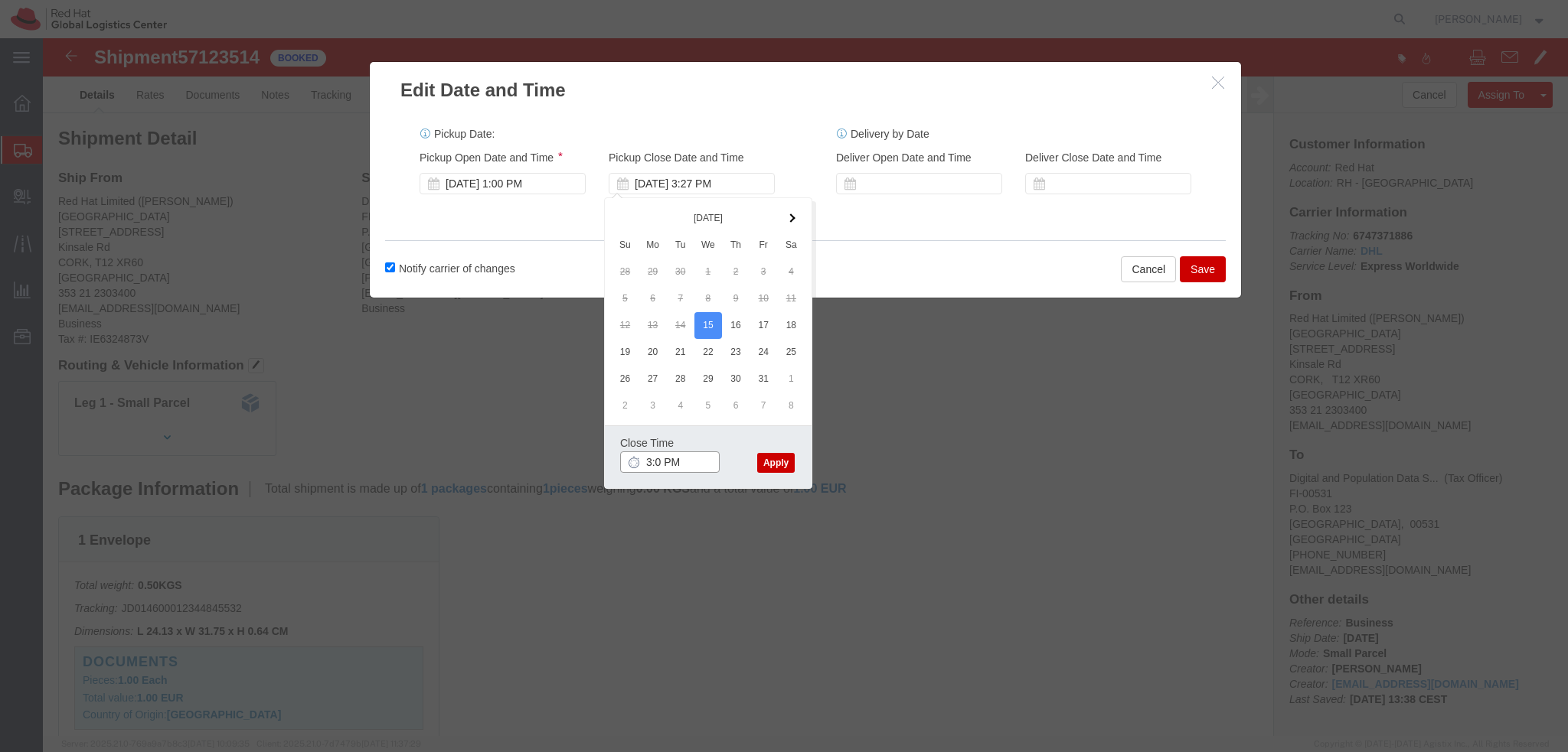
type input "3:01 PM"
click button "Apply"
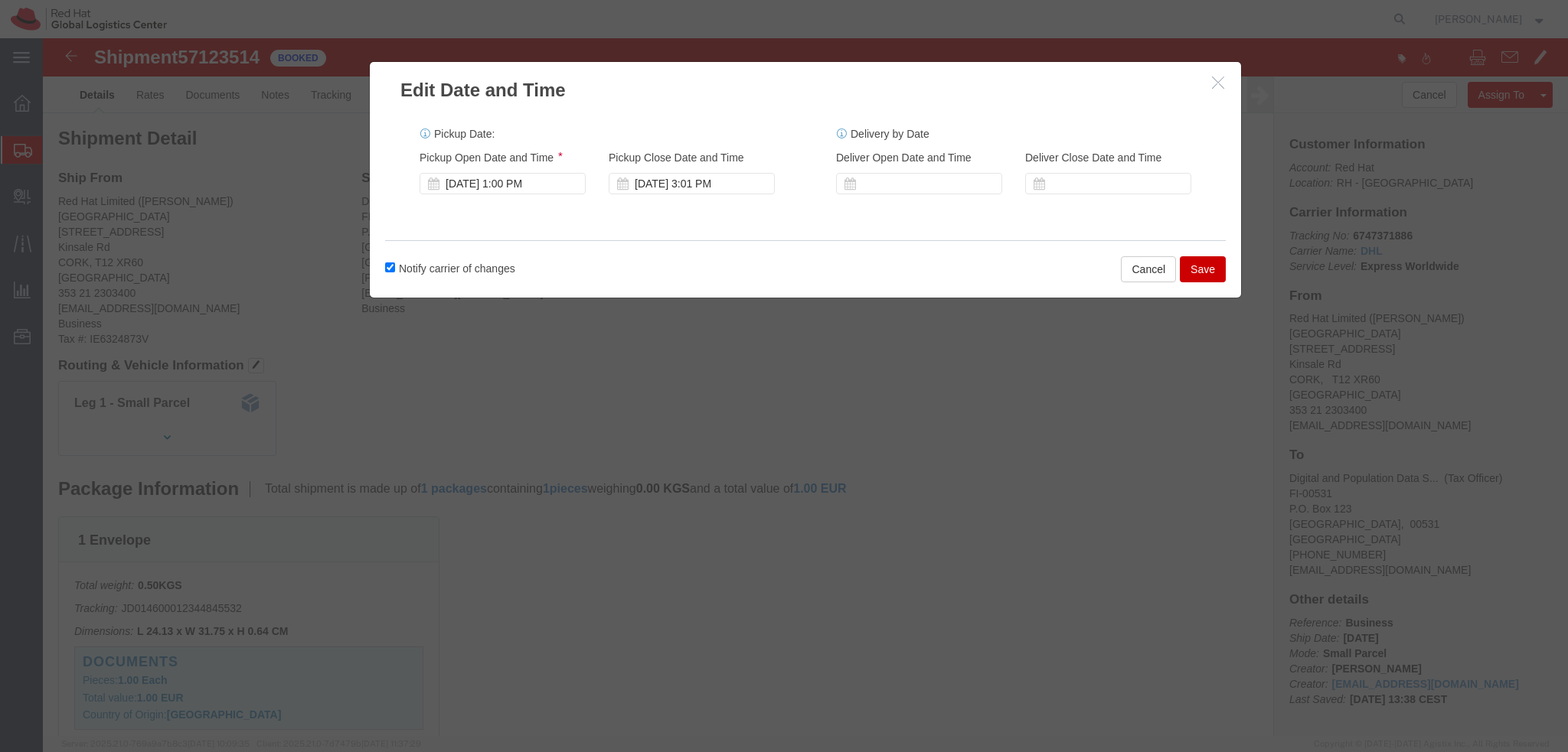
click button "Save"
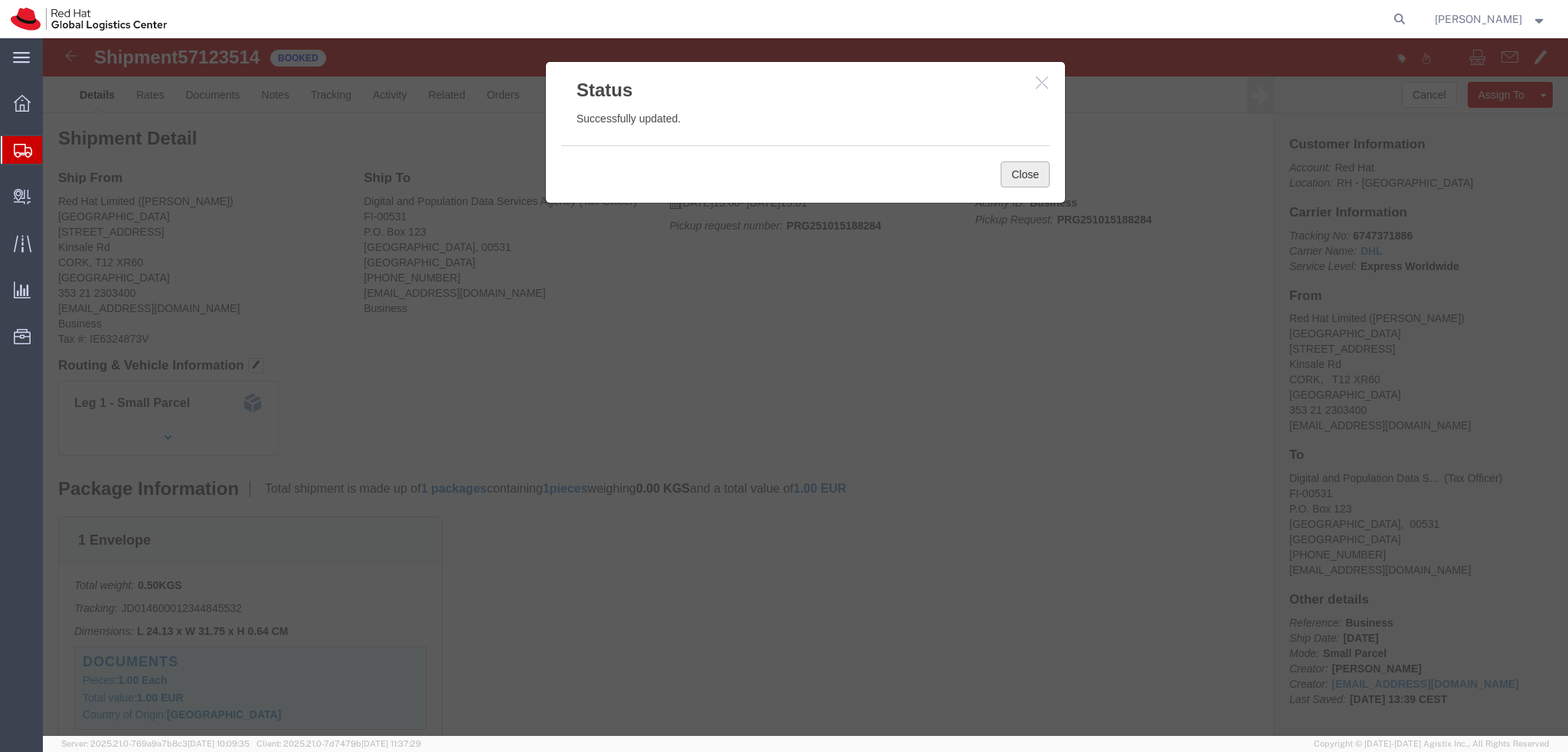
click button "Close"
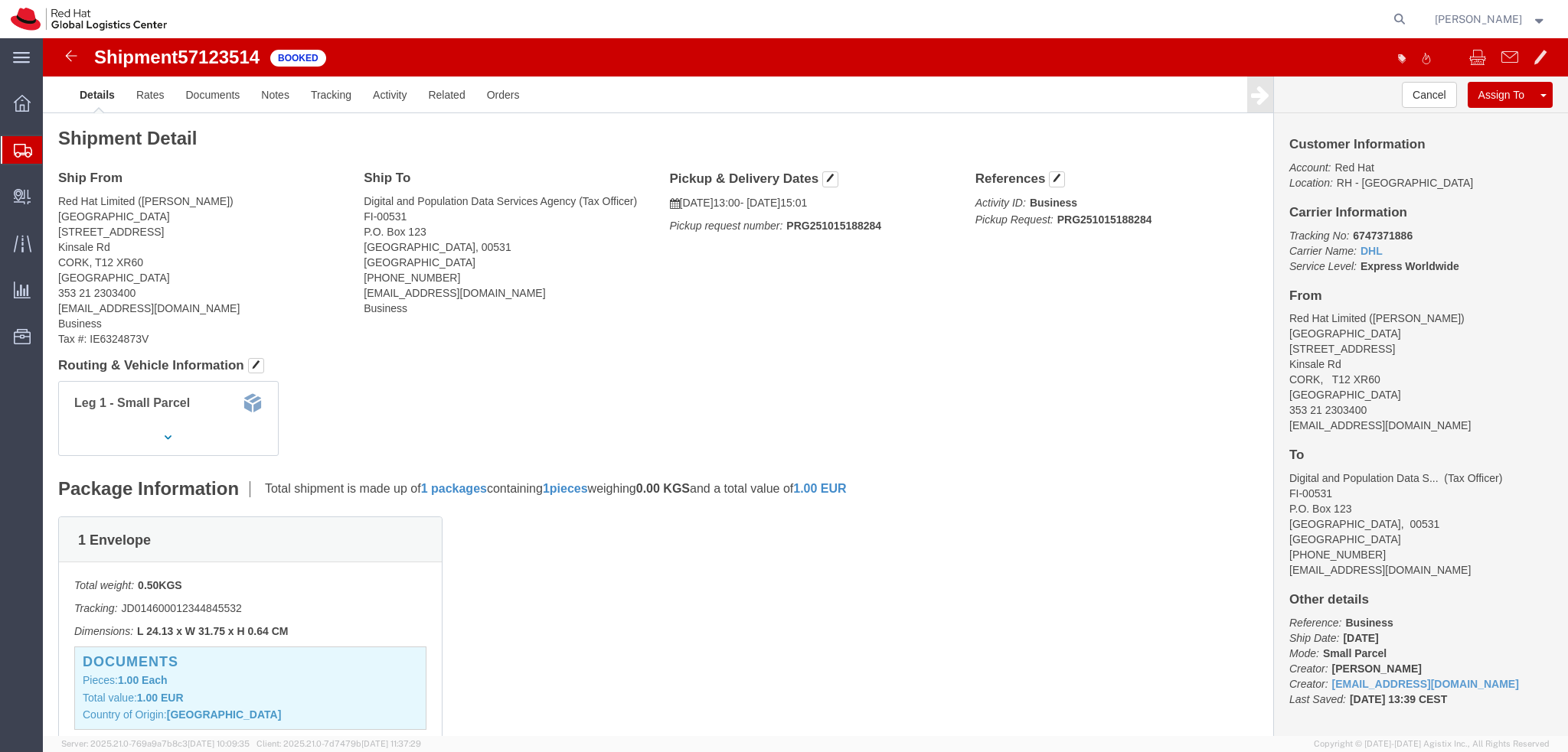
click address "Red Hat Limited (Matthew Colton) CORK 6700 Cork Airport Business Park Kinsale R…"
copy div "mcolton@redhat.com"
click link "Documents"
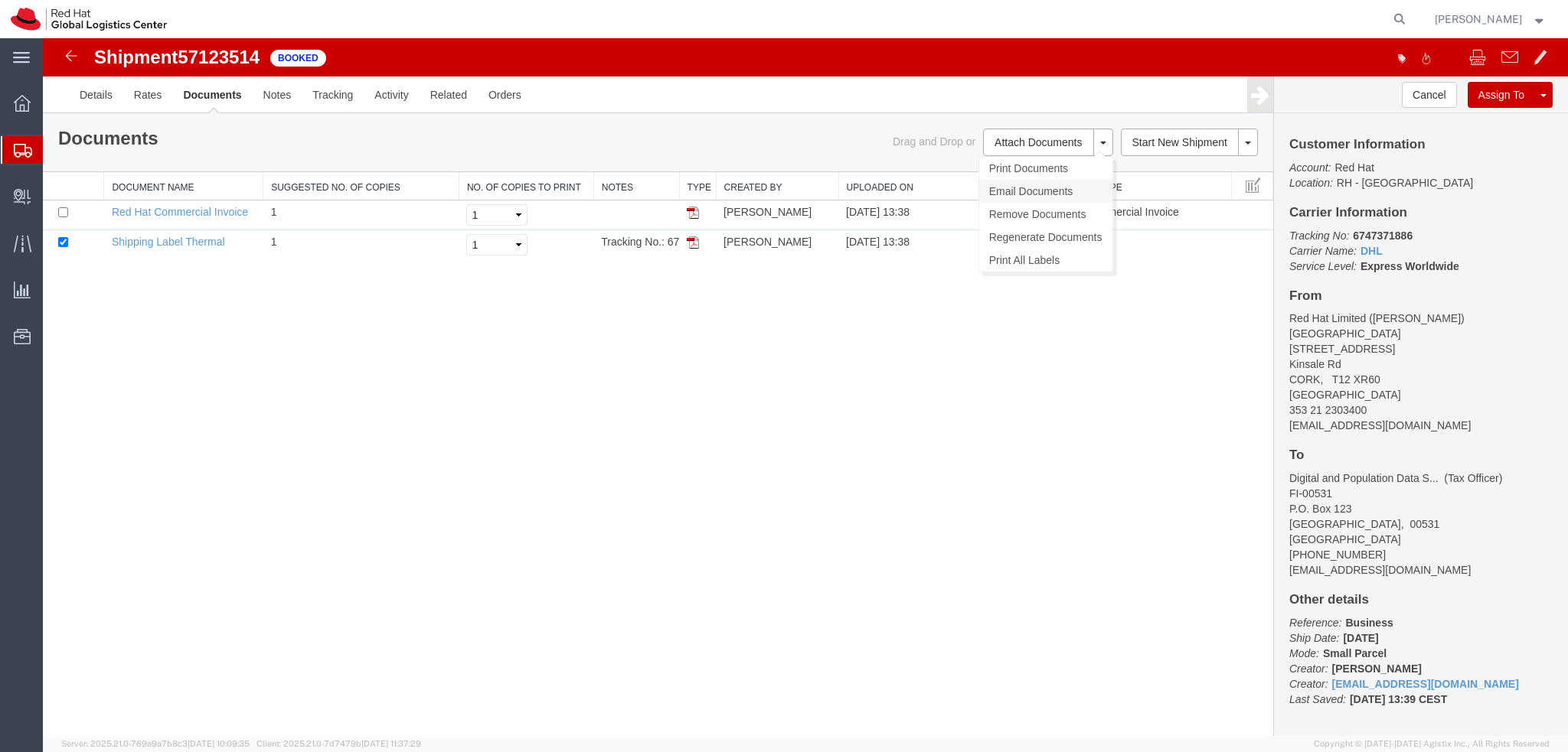
click at [1038, 192] on link "Email Documents" at bounding box center [1045, 191] width 133 height 23
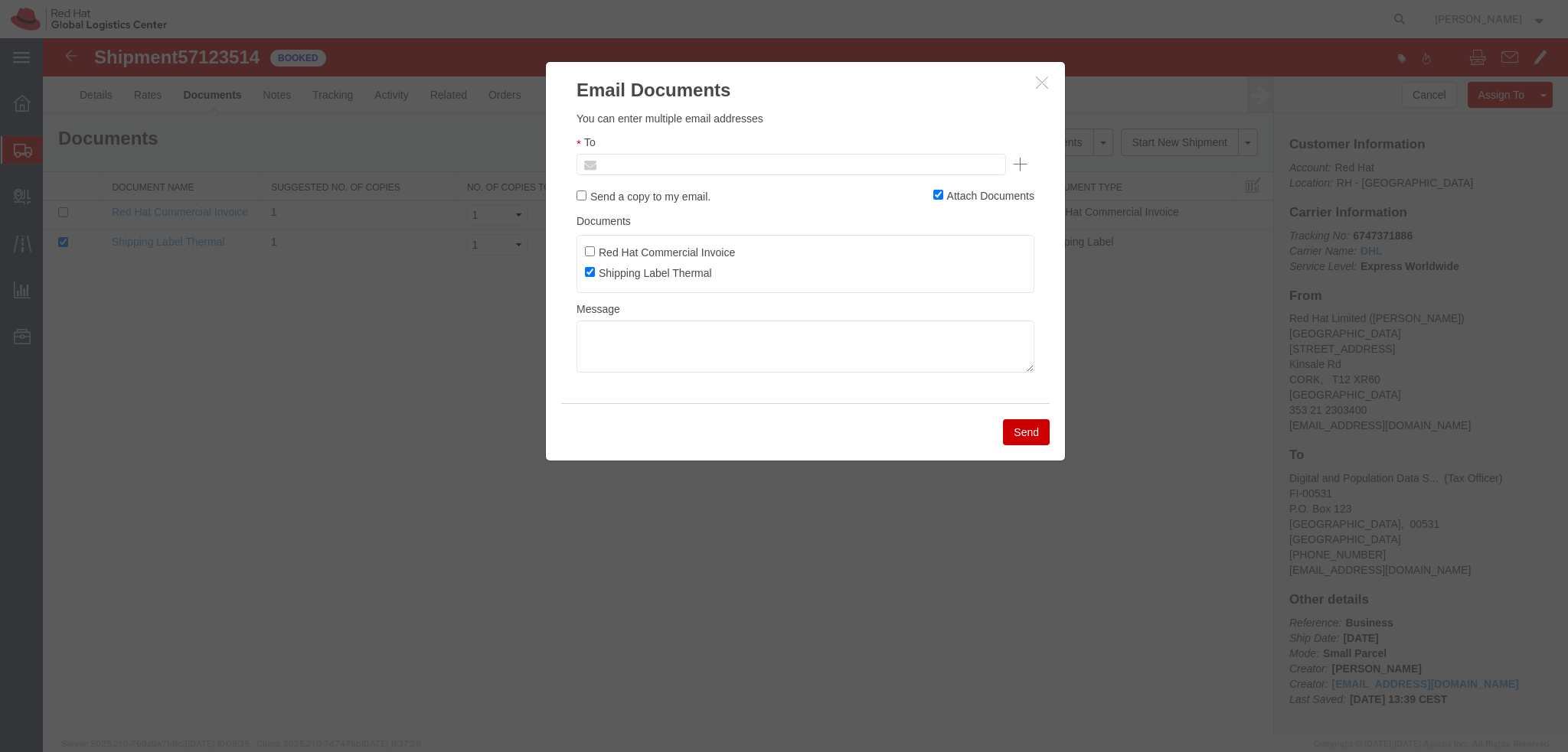
click at [689, 165] on input "text" at bounding box center [687, 163] width 179 height 19
paste input "mcolton@redhat.com"
type input "mcolton@redhat.com"
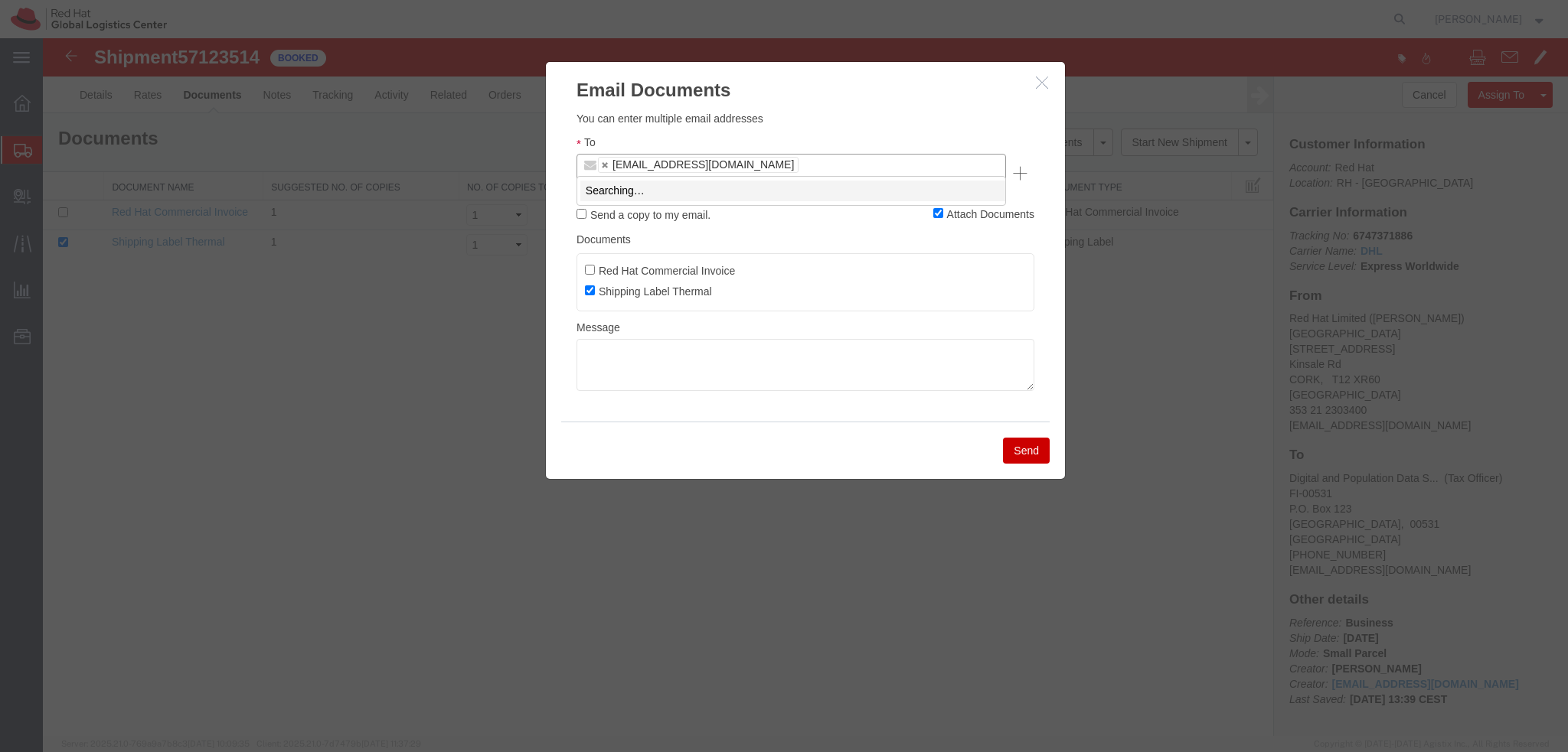
type input "mcon"
type input "mcolton@redhat.com,mconnoll@redhat.com"
click at [707, 341] on textarea at bounding box center [805, 365] width 458 height 52
paste textarea "Hi Maciej, please find the label for your shipment to Brno attached to this ema…"
type textarea "Hi Maciej, please find the label for your shipment to Brno attached to this ema…"
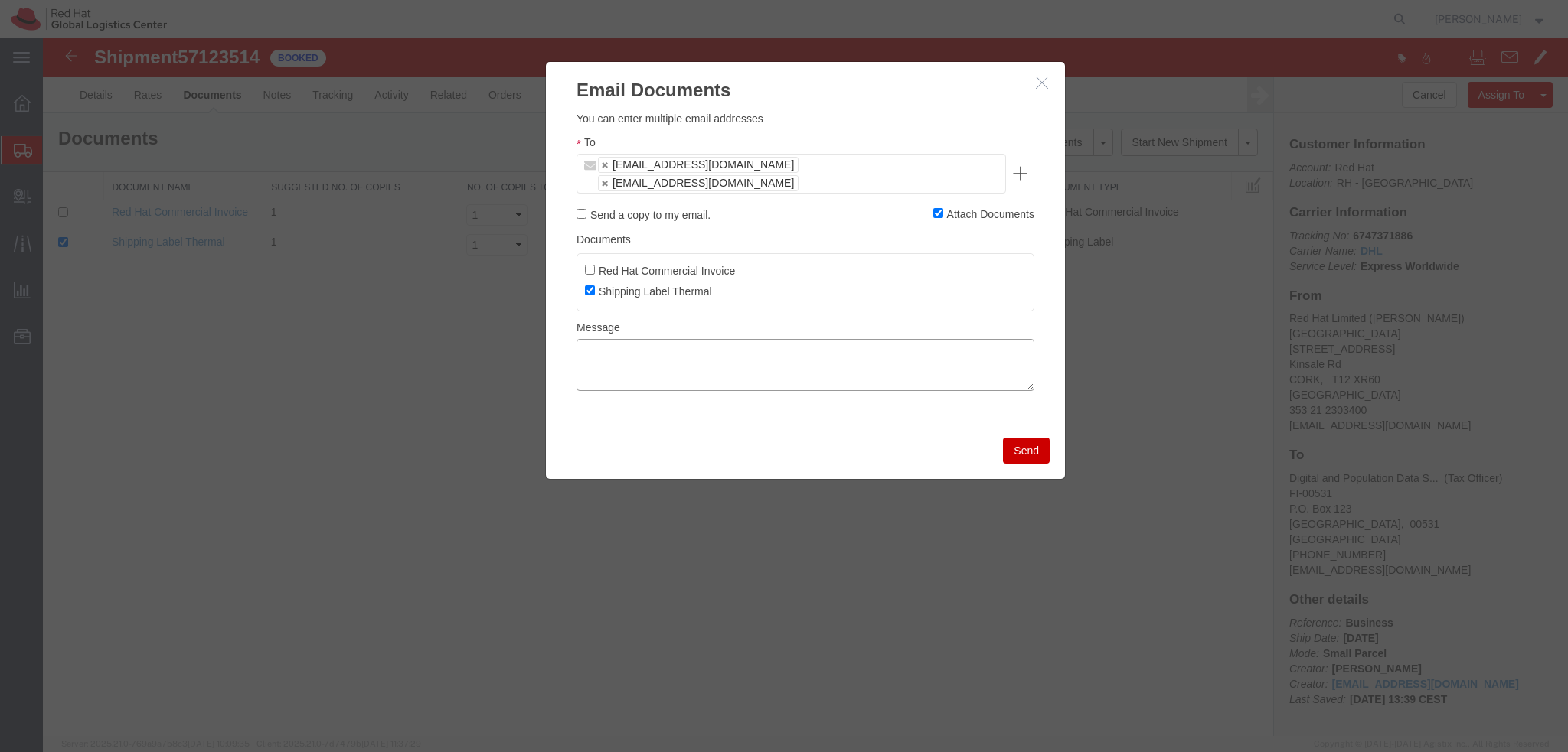
paste textarea "Hi [PERSON_NAME], please find the label for your shipment to [GEOGRAPHIC_DATA] …"
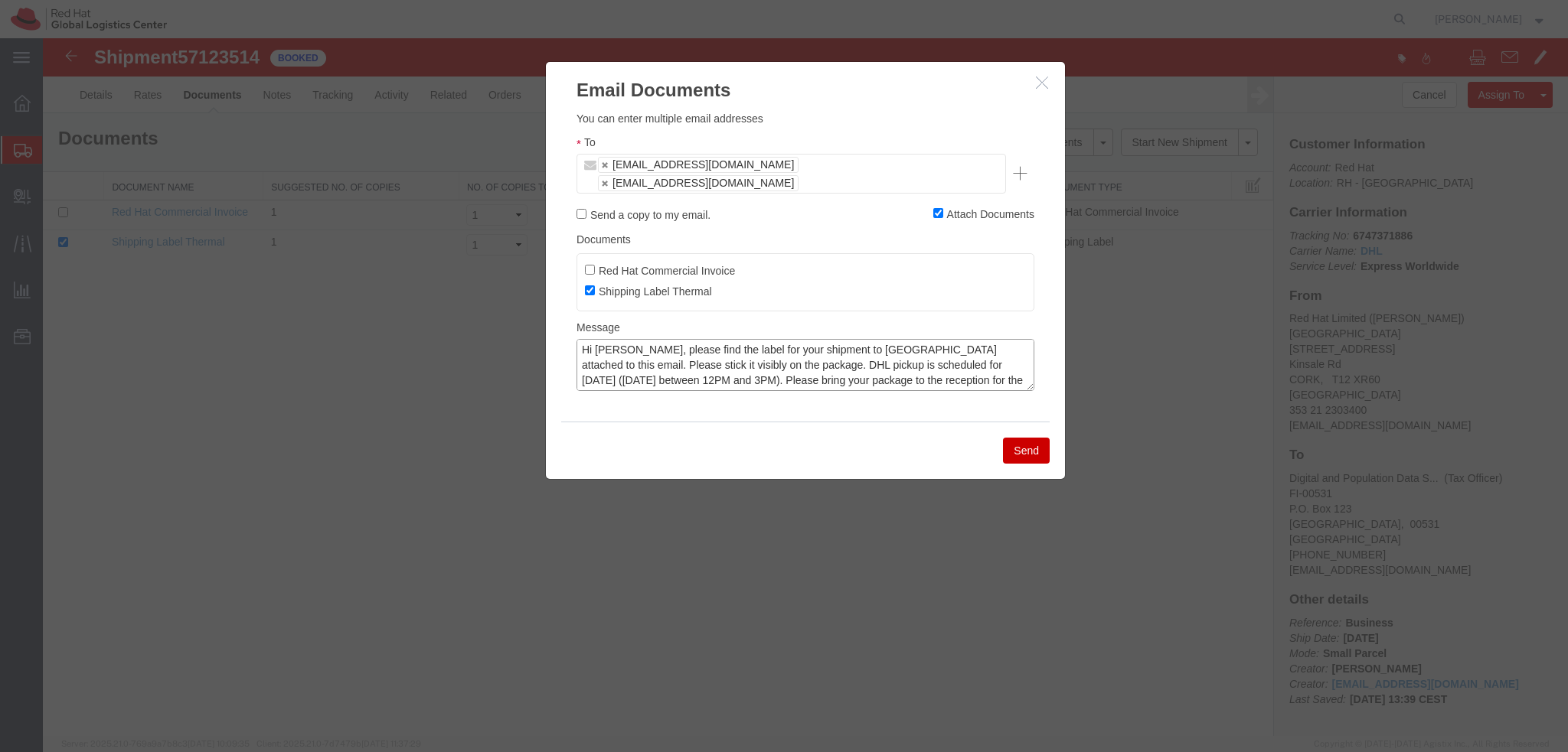
scroll to position [11, 0]
click at [590, 346] on textarea "Hi Michael, please find the label for your shipment to Dublin attached to this …" at bounding box center [805, 365] width 458 height 52
click at [621, 339] on textarea "Hi Michael, please find the label for your shipment to Dublin attached to this …" at bounding box center [805, 365] width 458 height 52
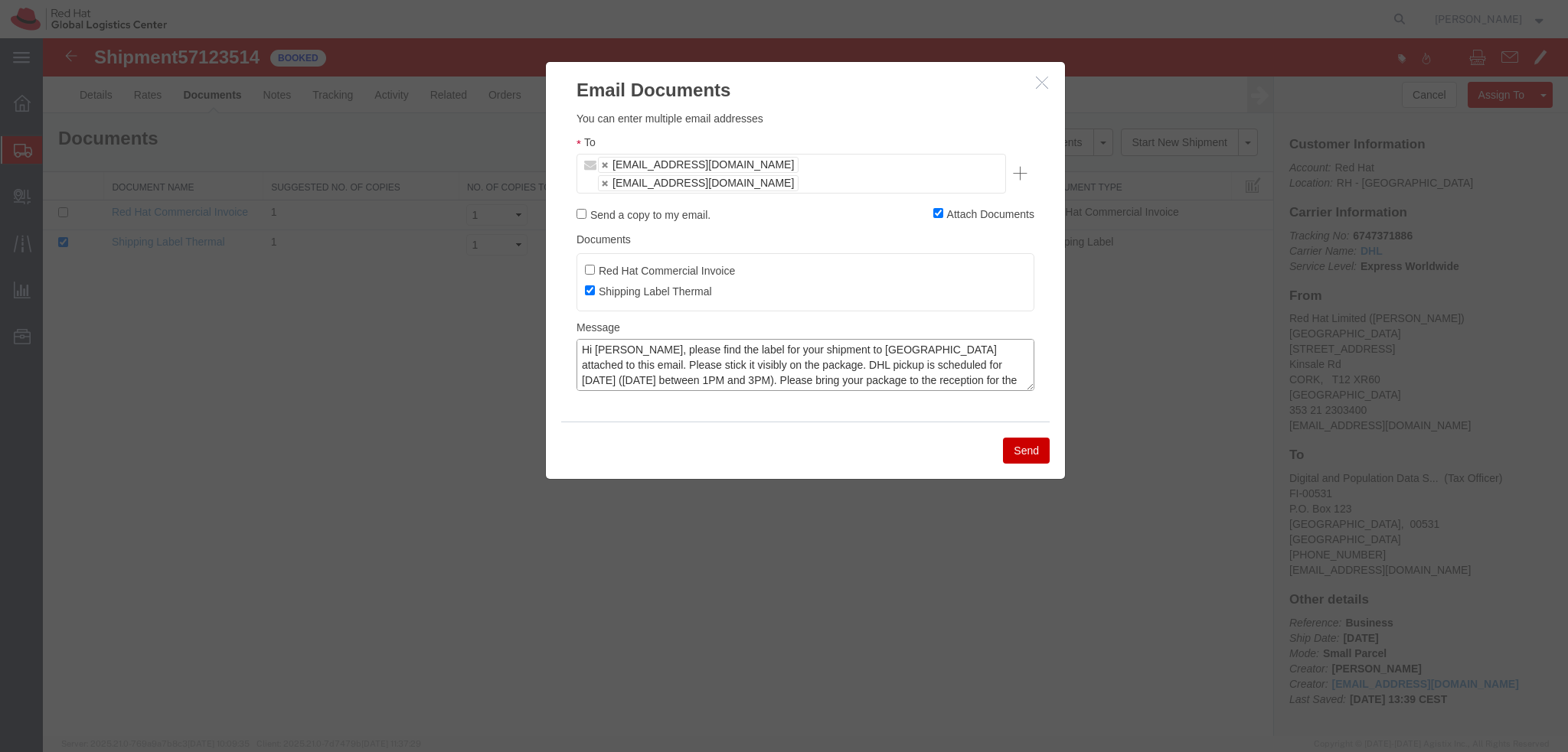
click at [833, 339] on textarea "Hi Mat, please find the label for your shipment to Dublin attached to this emai…" at bounding box center [805, 365] width 458 height 52
click at [896, 351] on textarea "Hi Mat, please find the label for your shipment to Helsinky attached to this em…" at bounding box center [805, 365] width 458 height 52
click at [854, 339] on textarea "Hi Mat, please find the label for your shipment to Helsinky attached to this em…" at bounding box center [805, 365] width 458 height 52
click at [872, 342] on textarea "Hi Mat, please find the label for your shipment to Helsinki attached to this em…" at bounding box center [805, 365] width 458 height 52
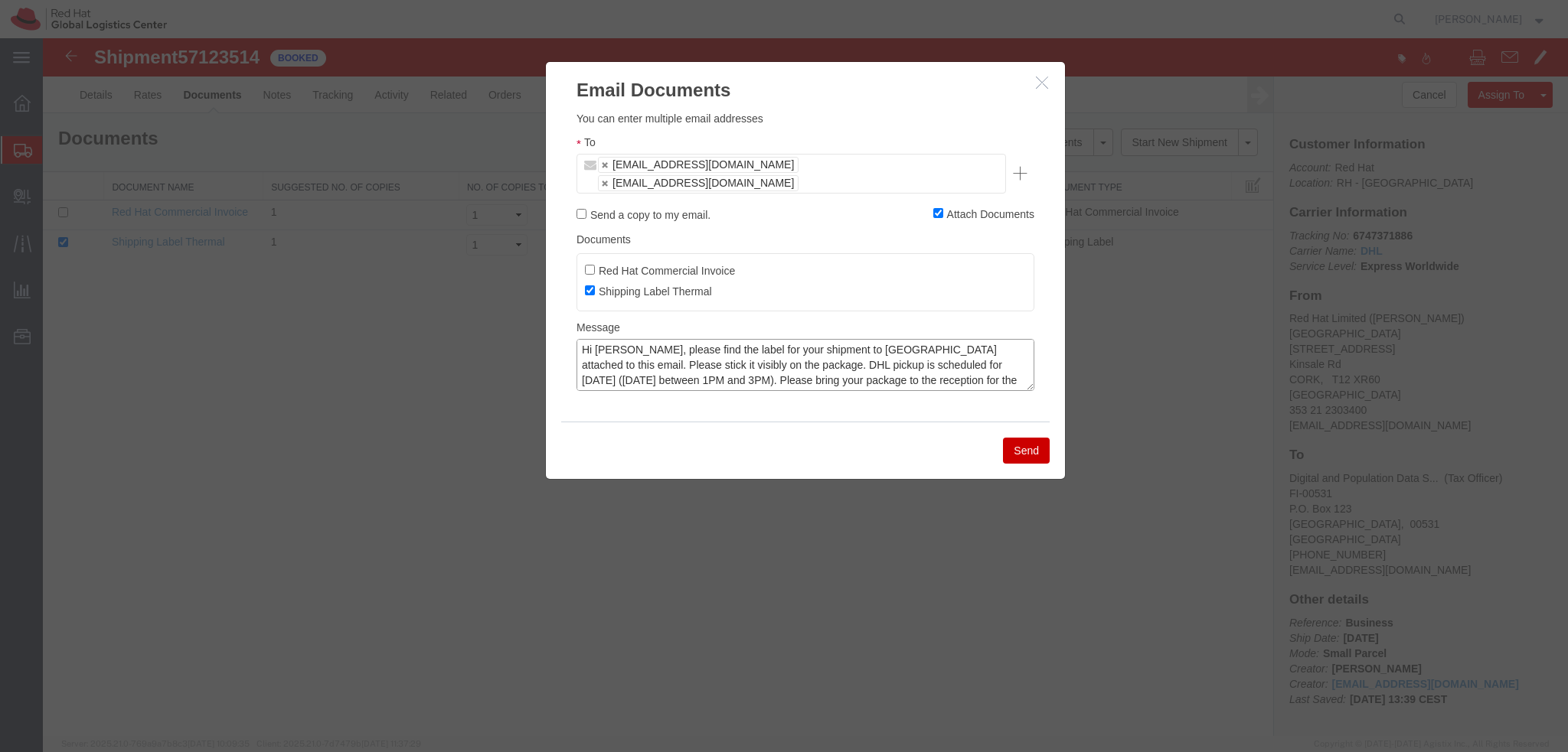
scroll to position [15, 0]
type textarea "Hi Mat, please find the label for your shipment to Helsinki attached to this em…"
click at [1026, 437] on button "Send" at bounding box center [1026, 450] width 46 height 26
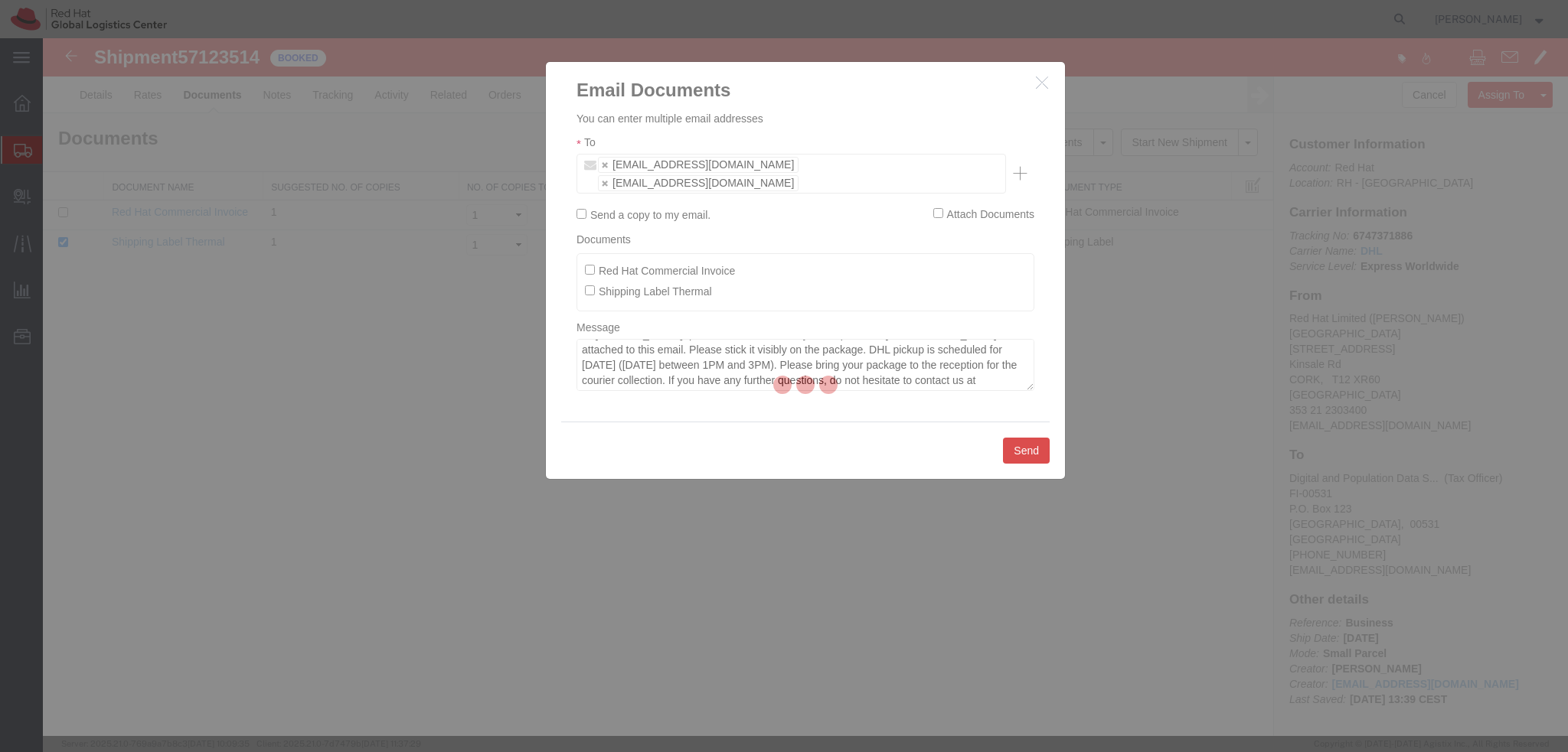
checkbox input "false"
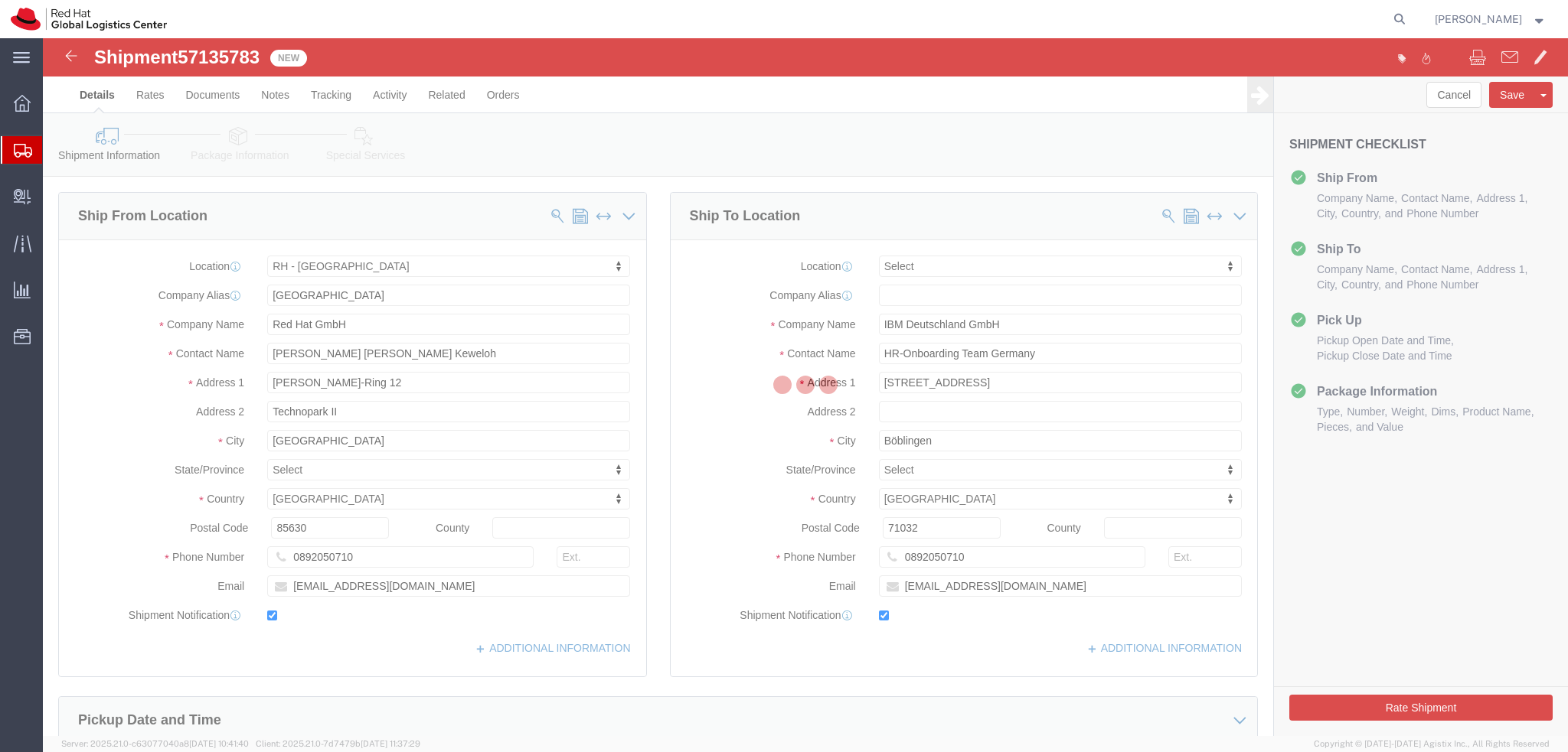
select select "37988"
select select
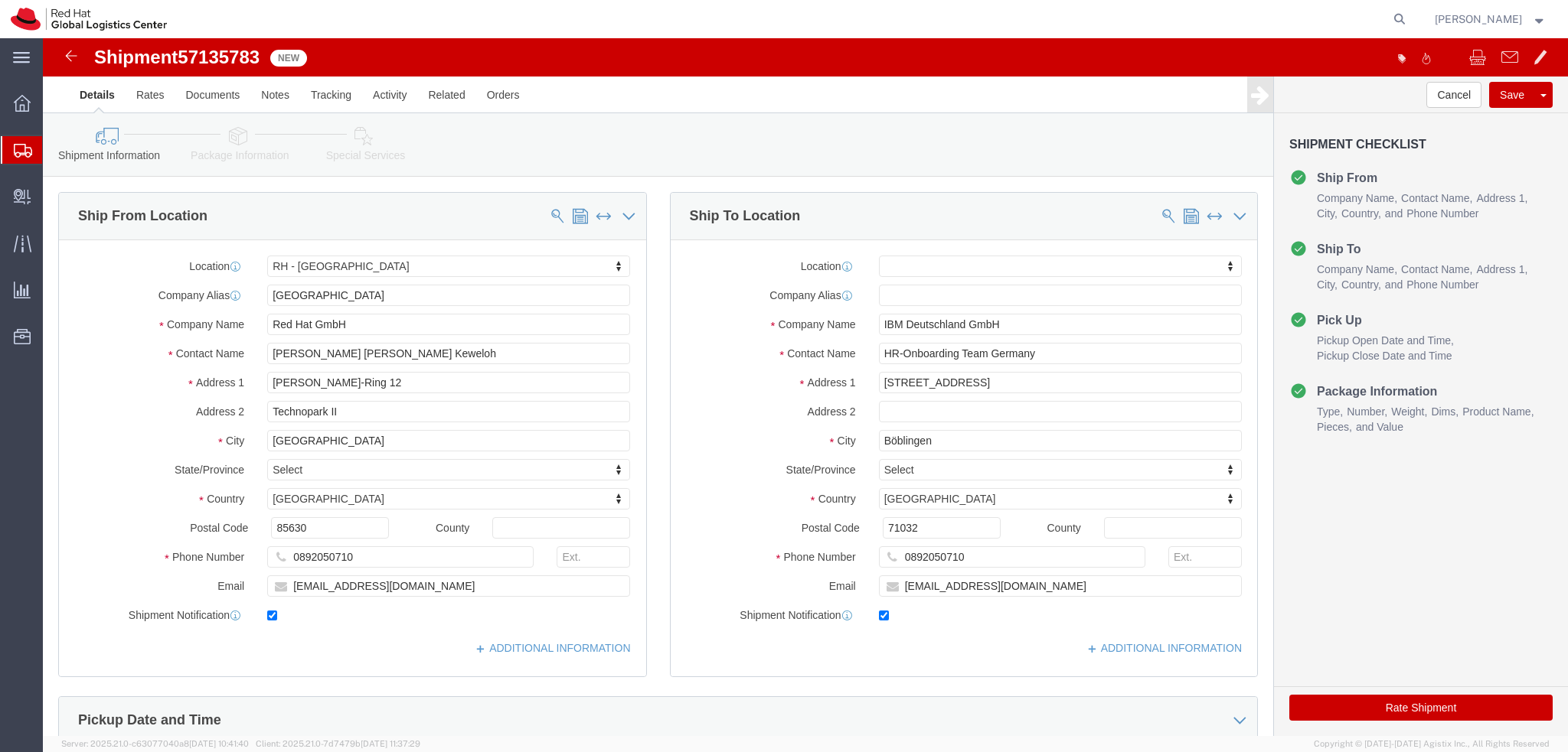
click icon
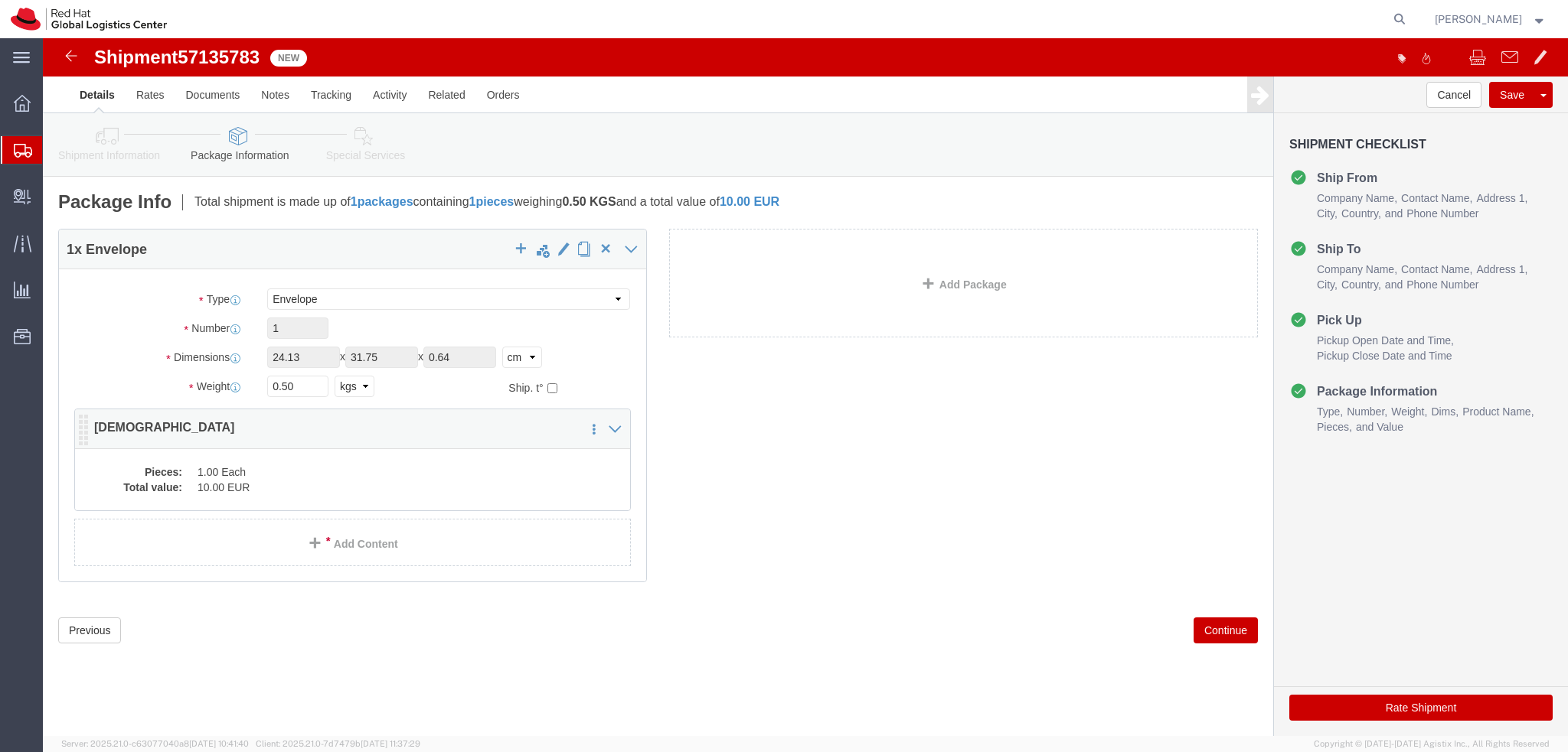
click dd "10.00 EUR"
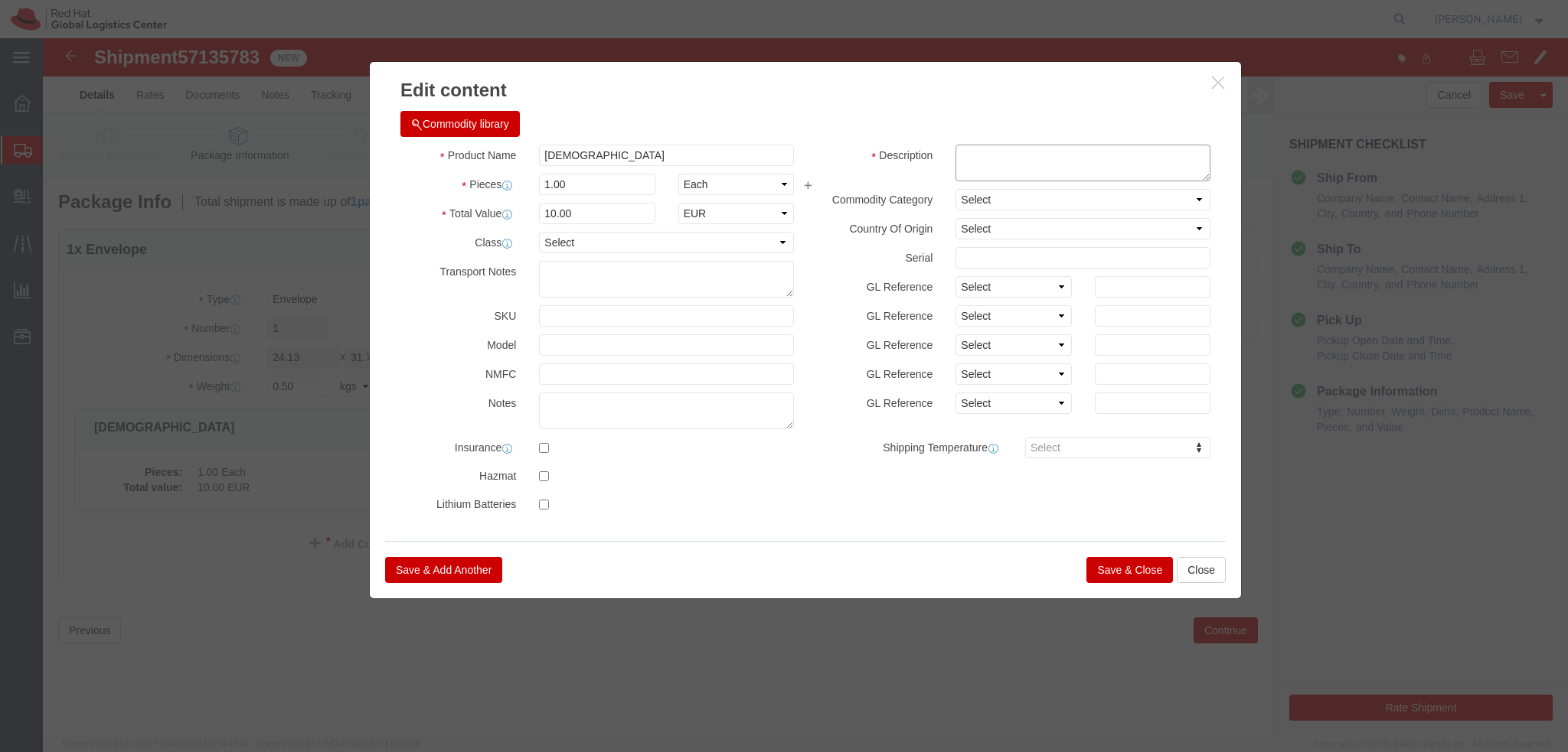
click textarea
type textarea "Documents"
click input "10.00"
type input "1"
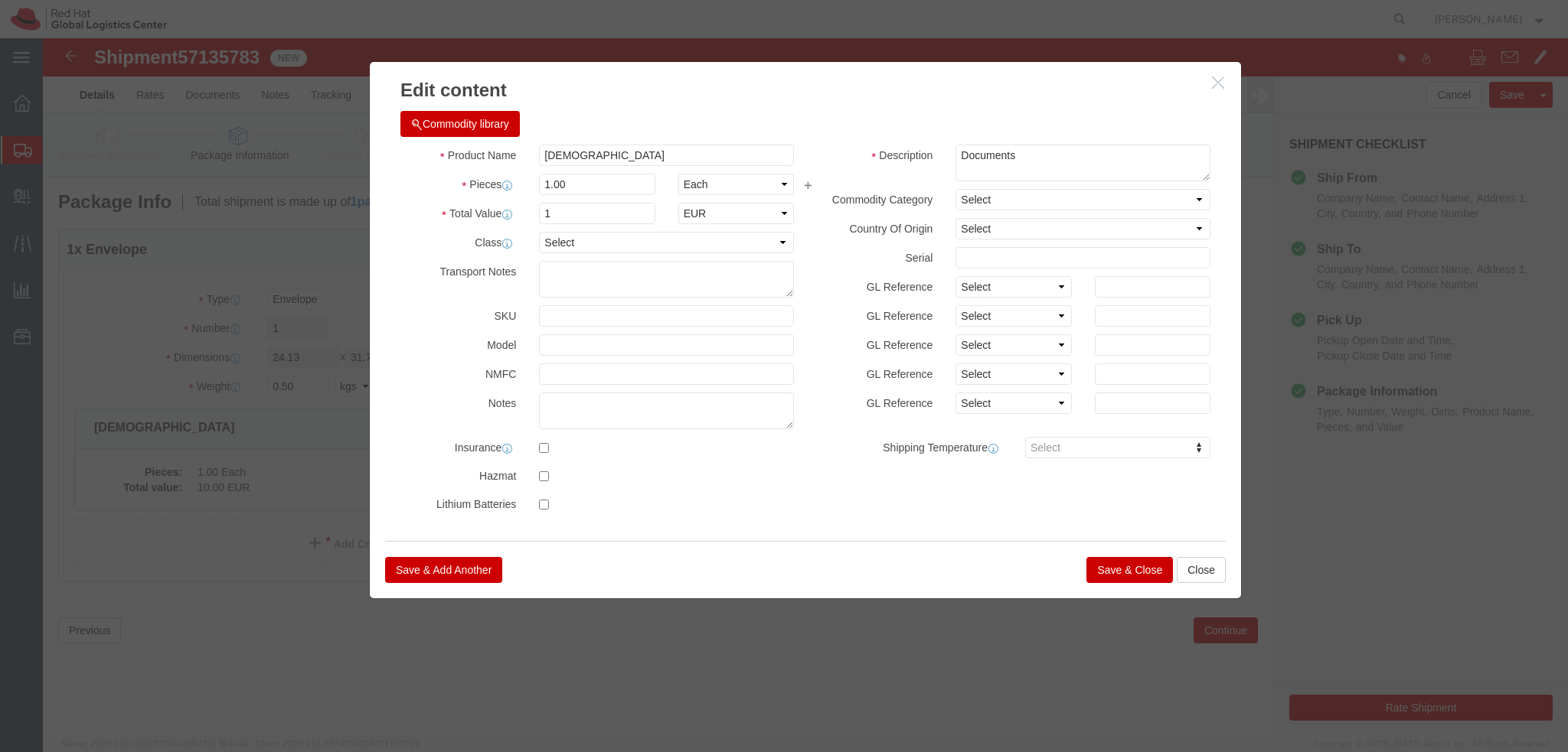
click button "Save & Close"
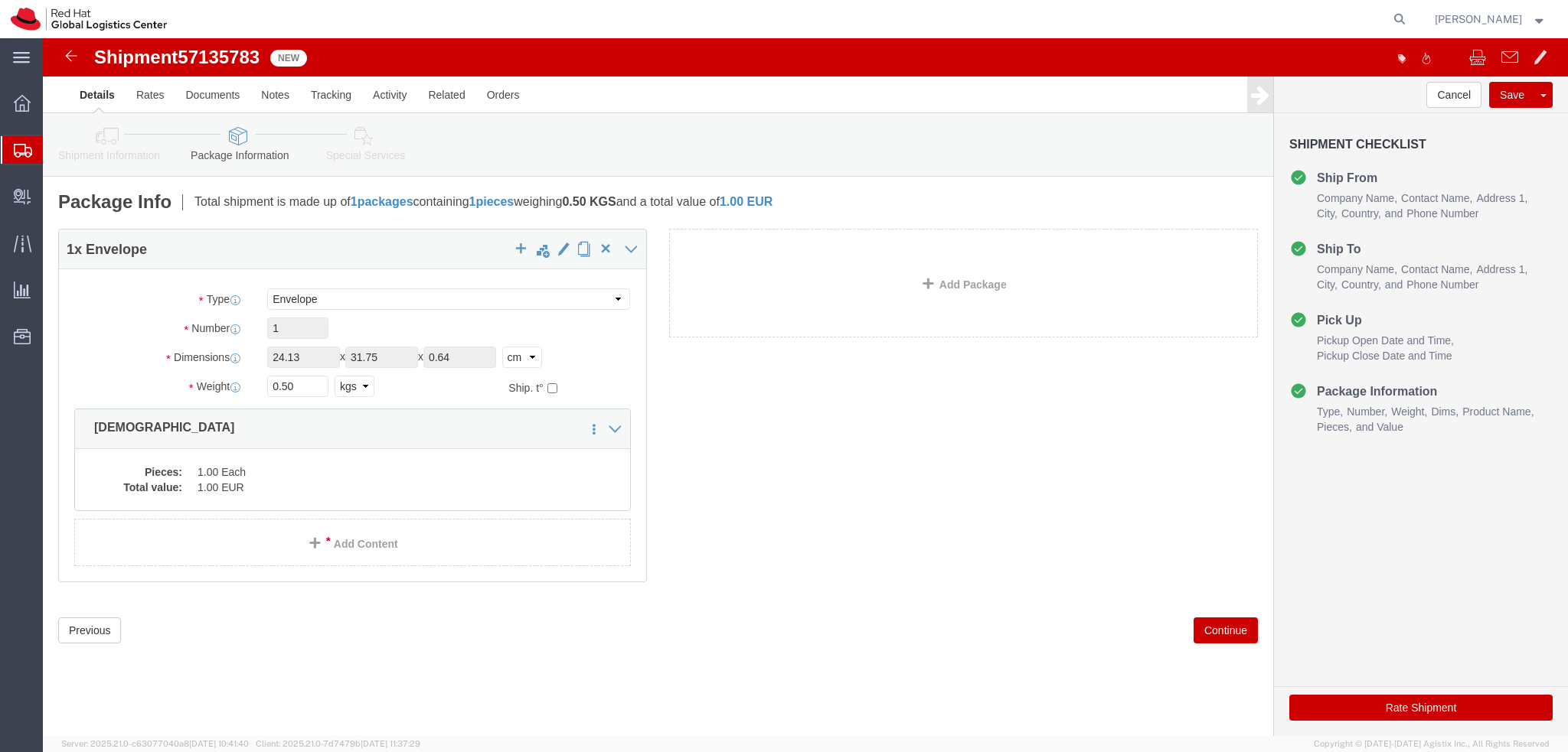
click icon
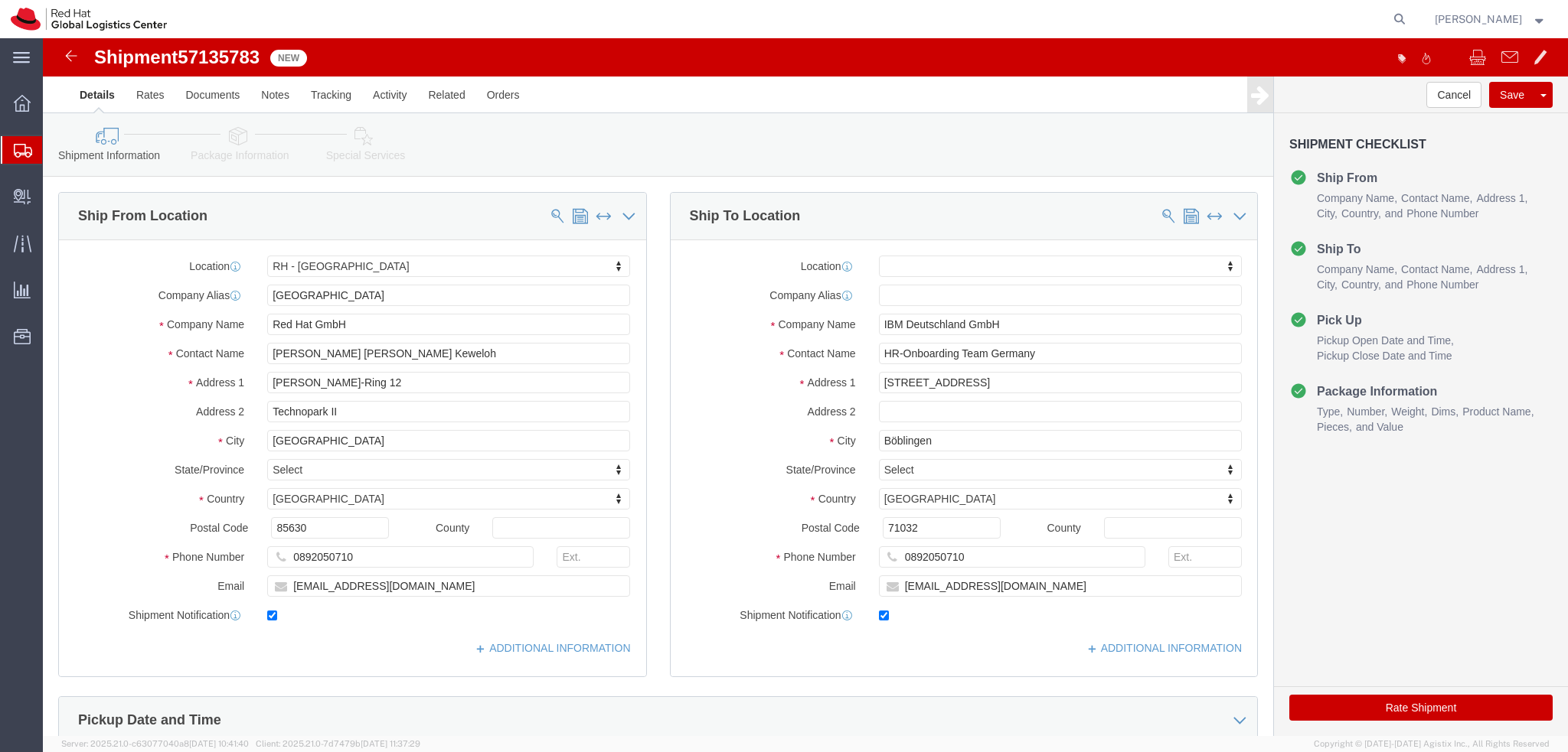
click icon
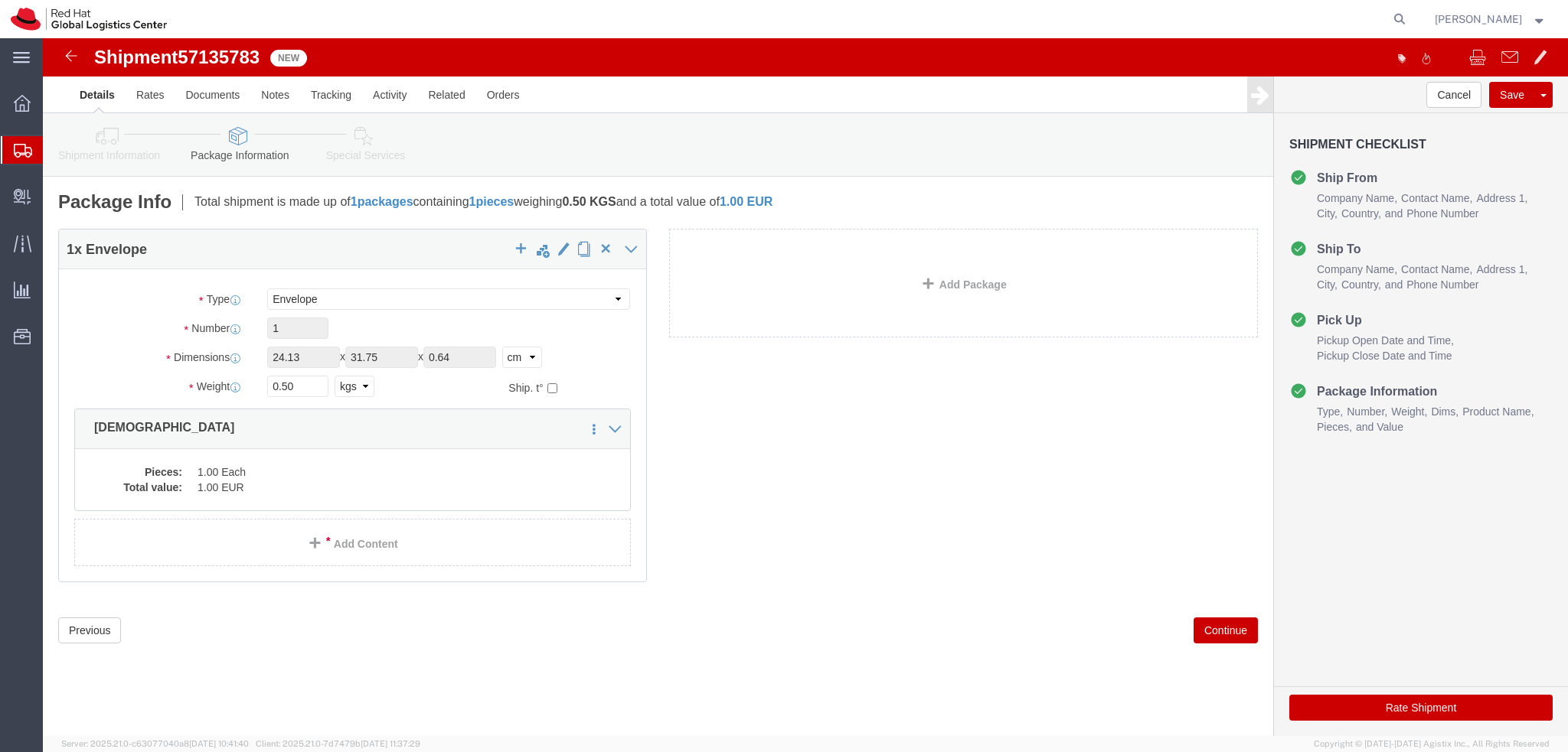
click icon
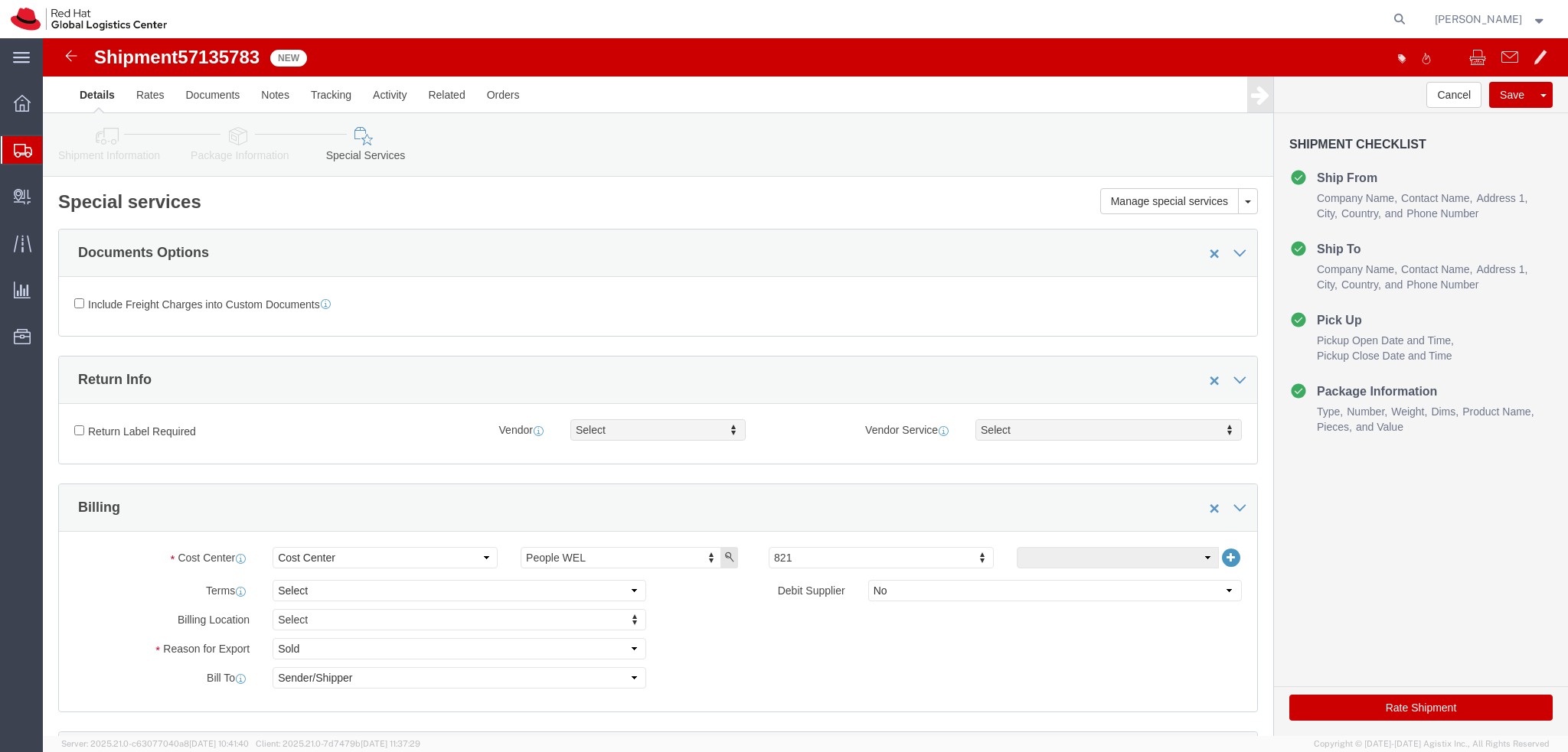
click link "Shipment Information"
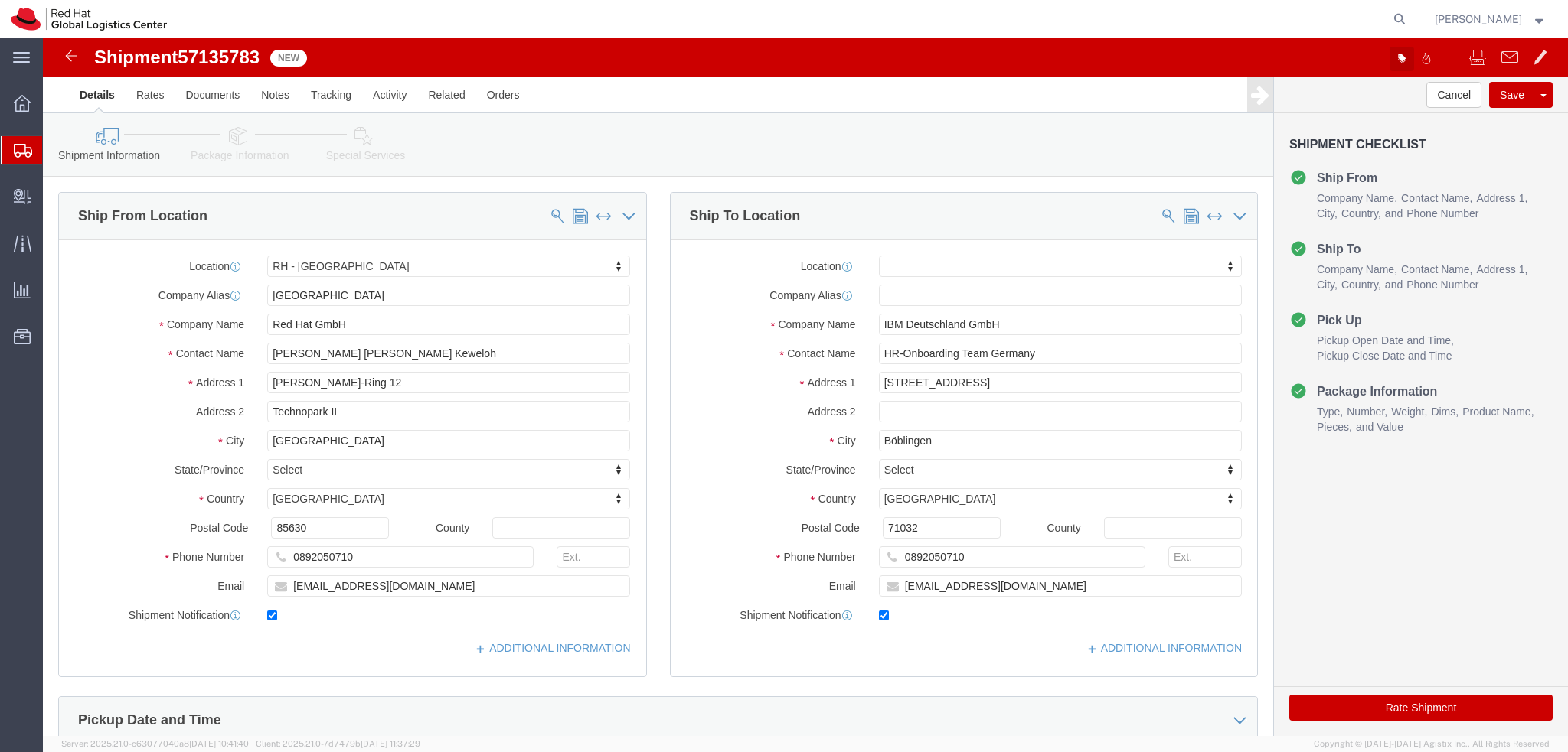
click icon "button"
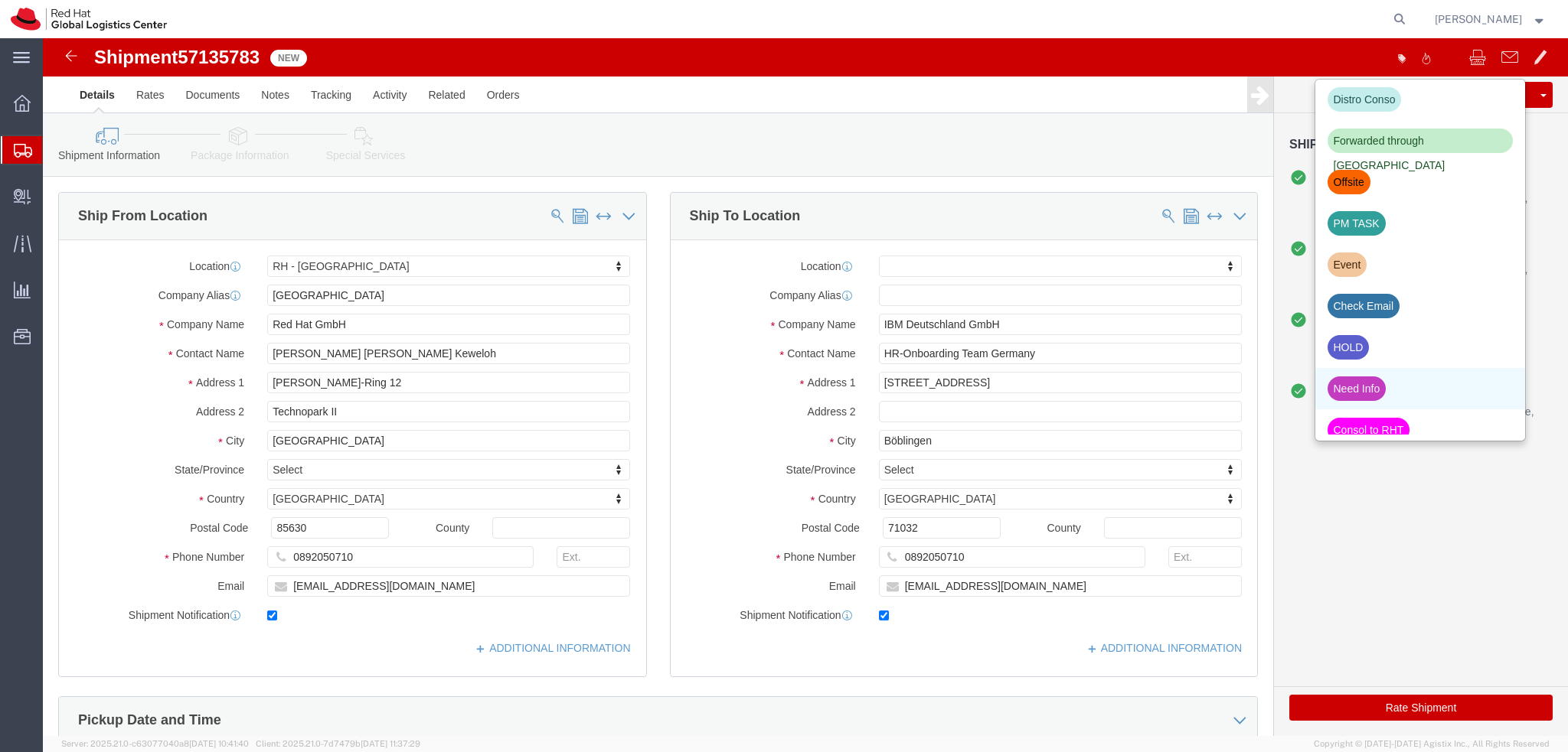
scroll to position [520, 0]
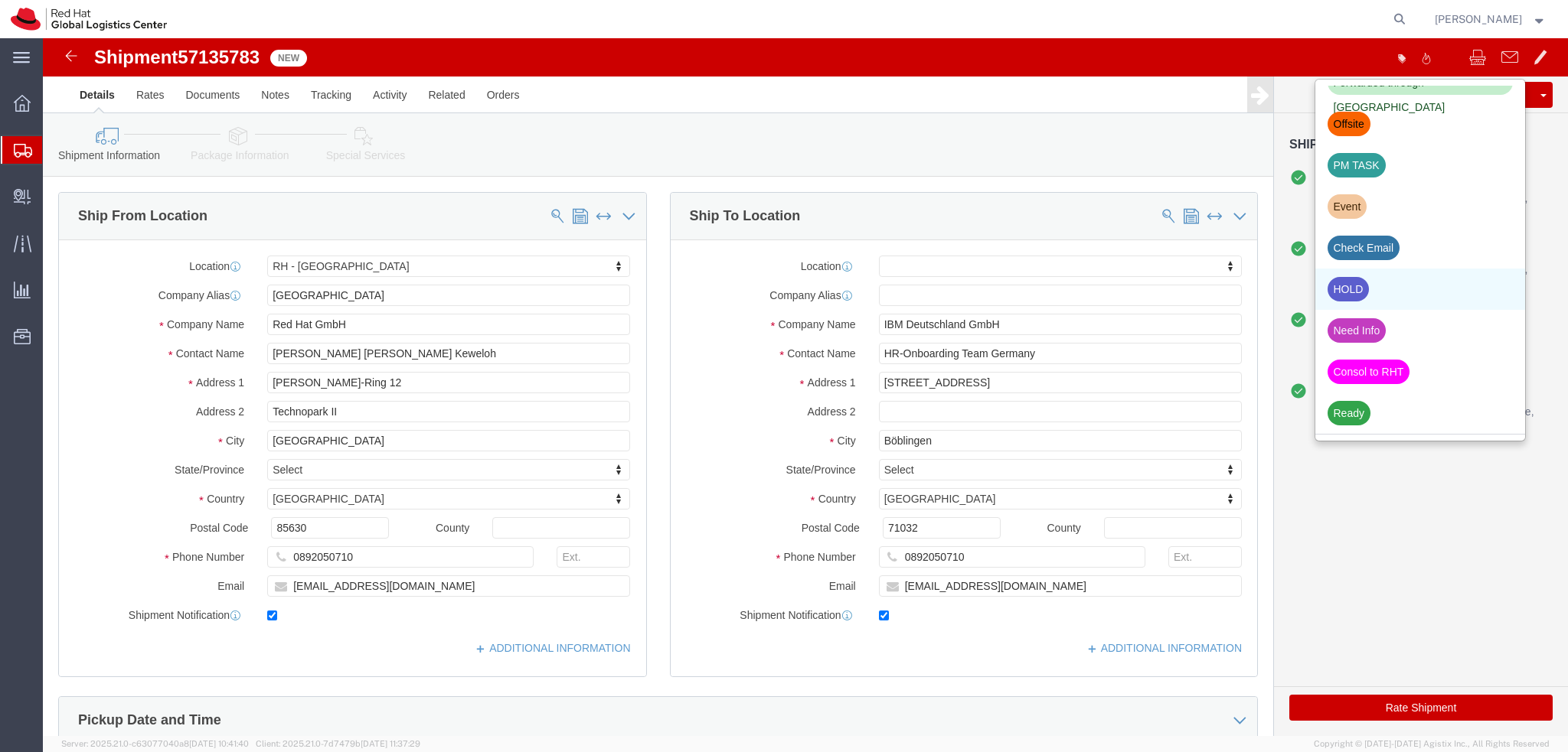
click div "HOLD"
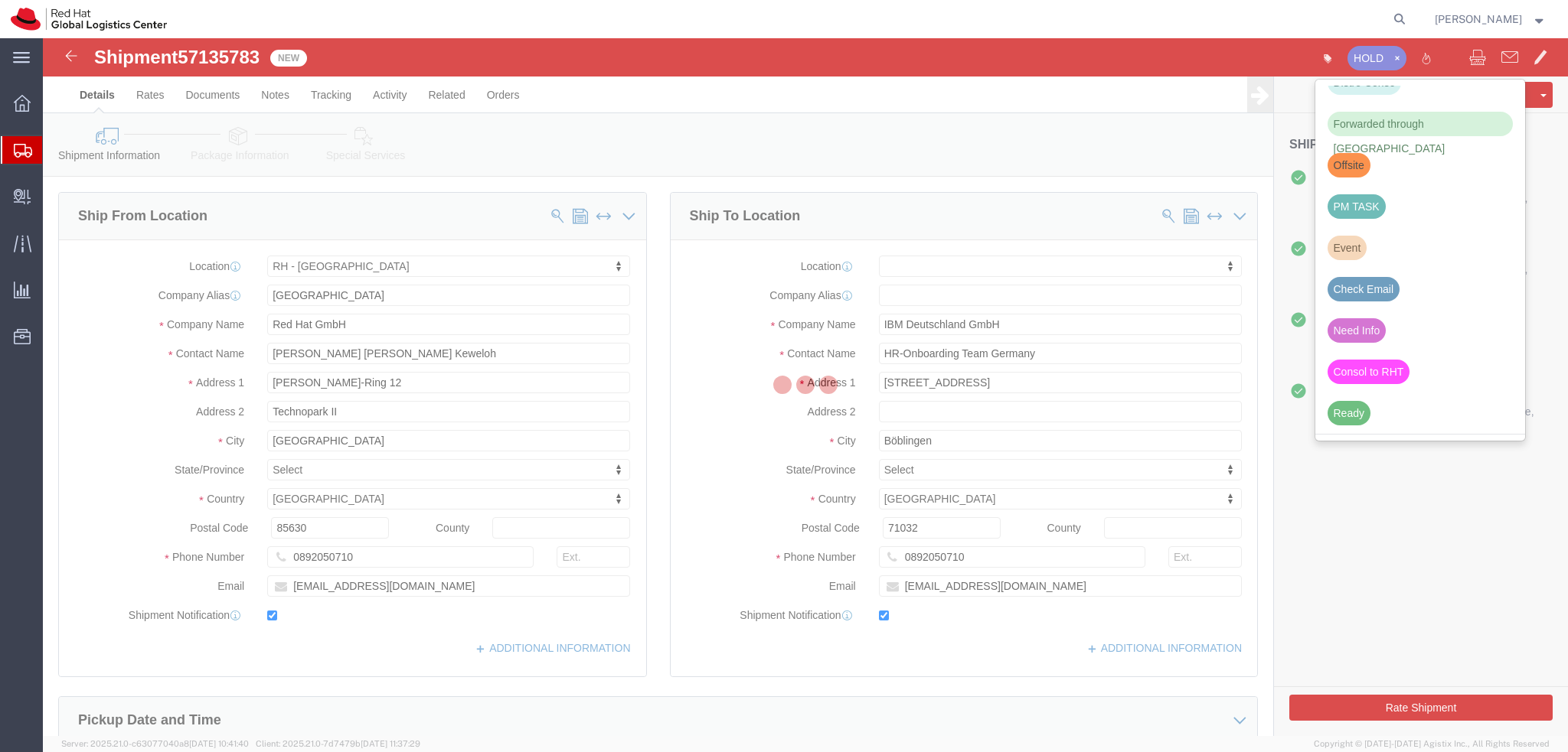
scroll to position [477, 0]
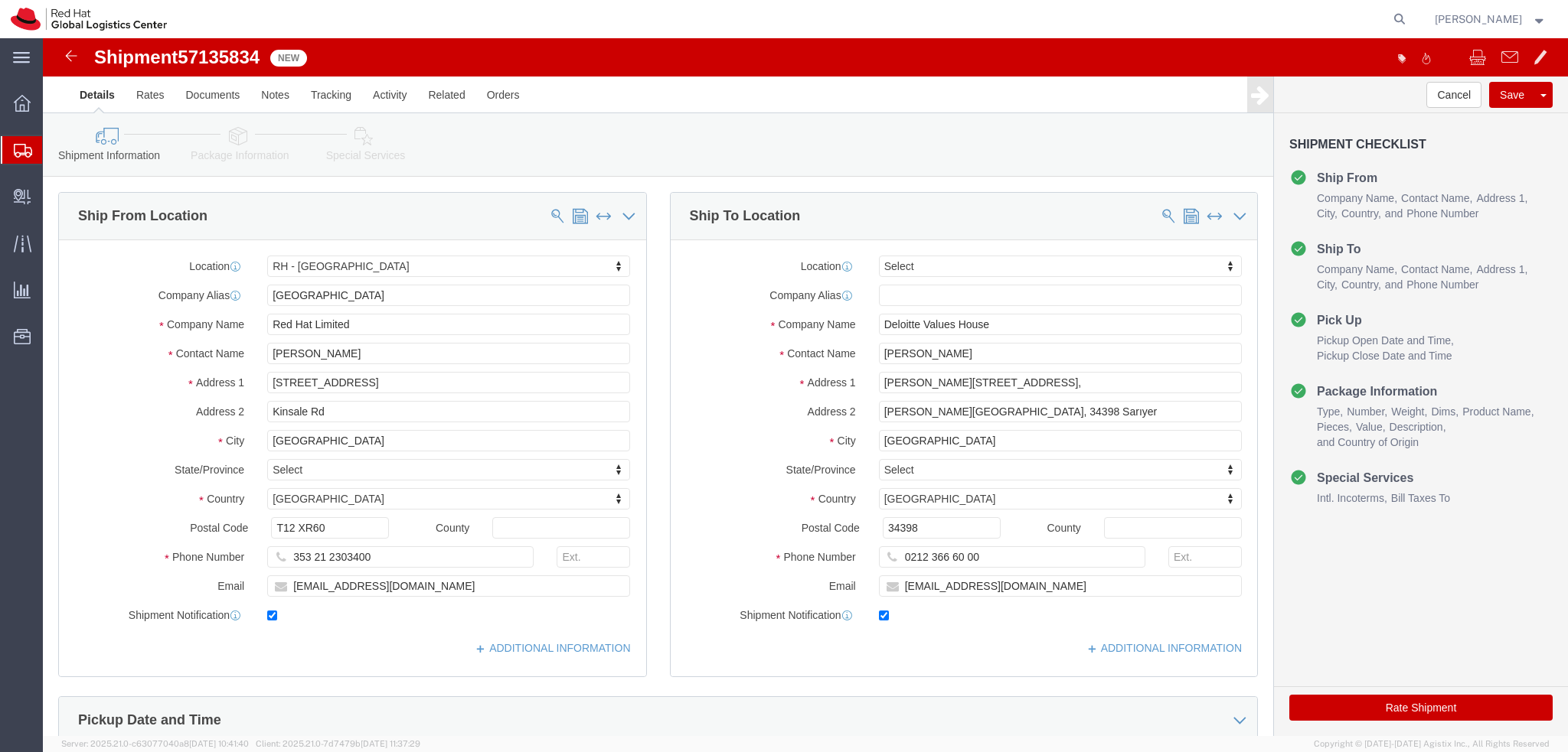
select select "37944"
select select
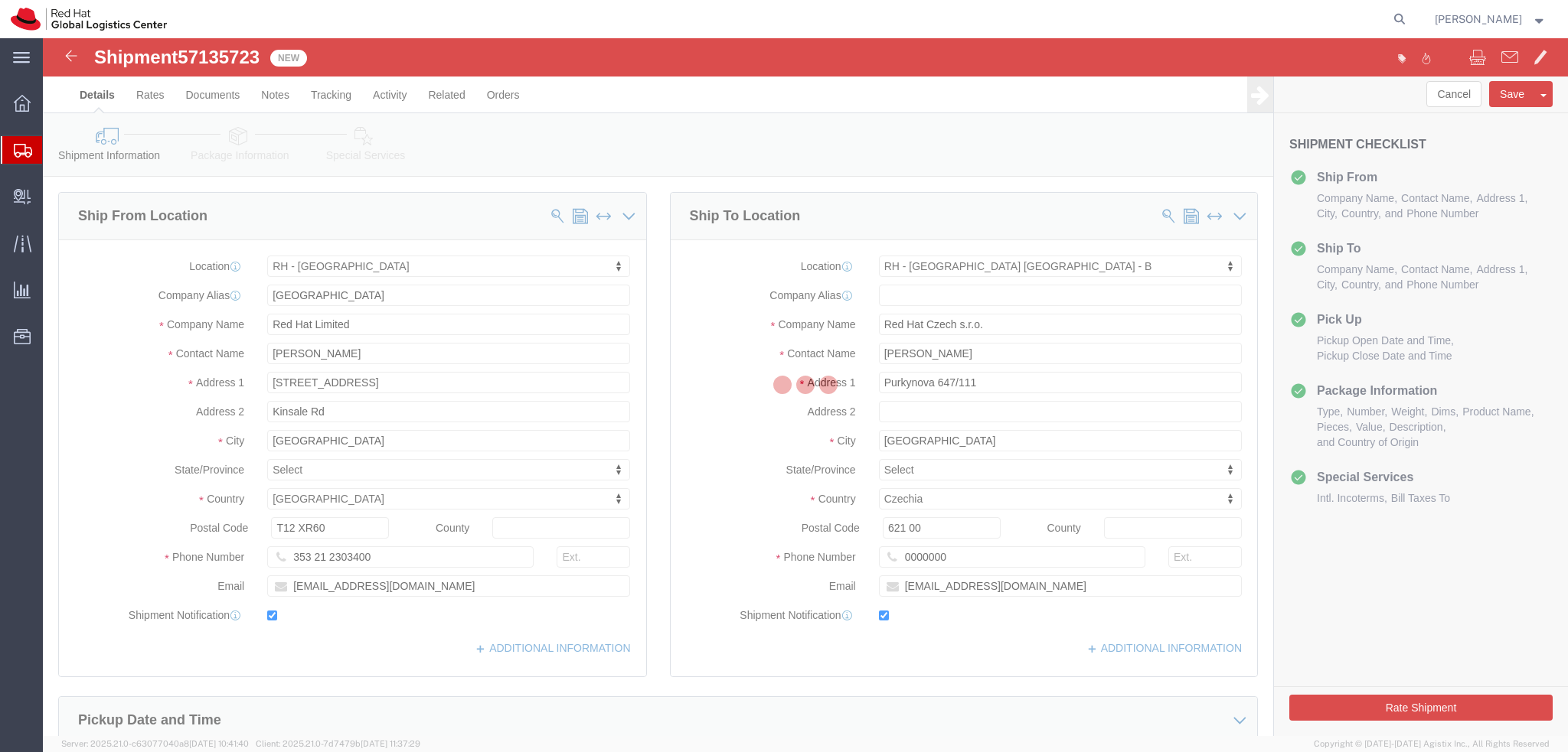
select select "37944"
select select "38036"
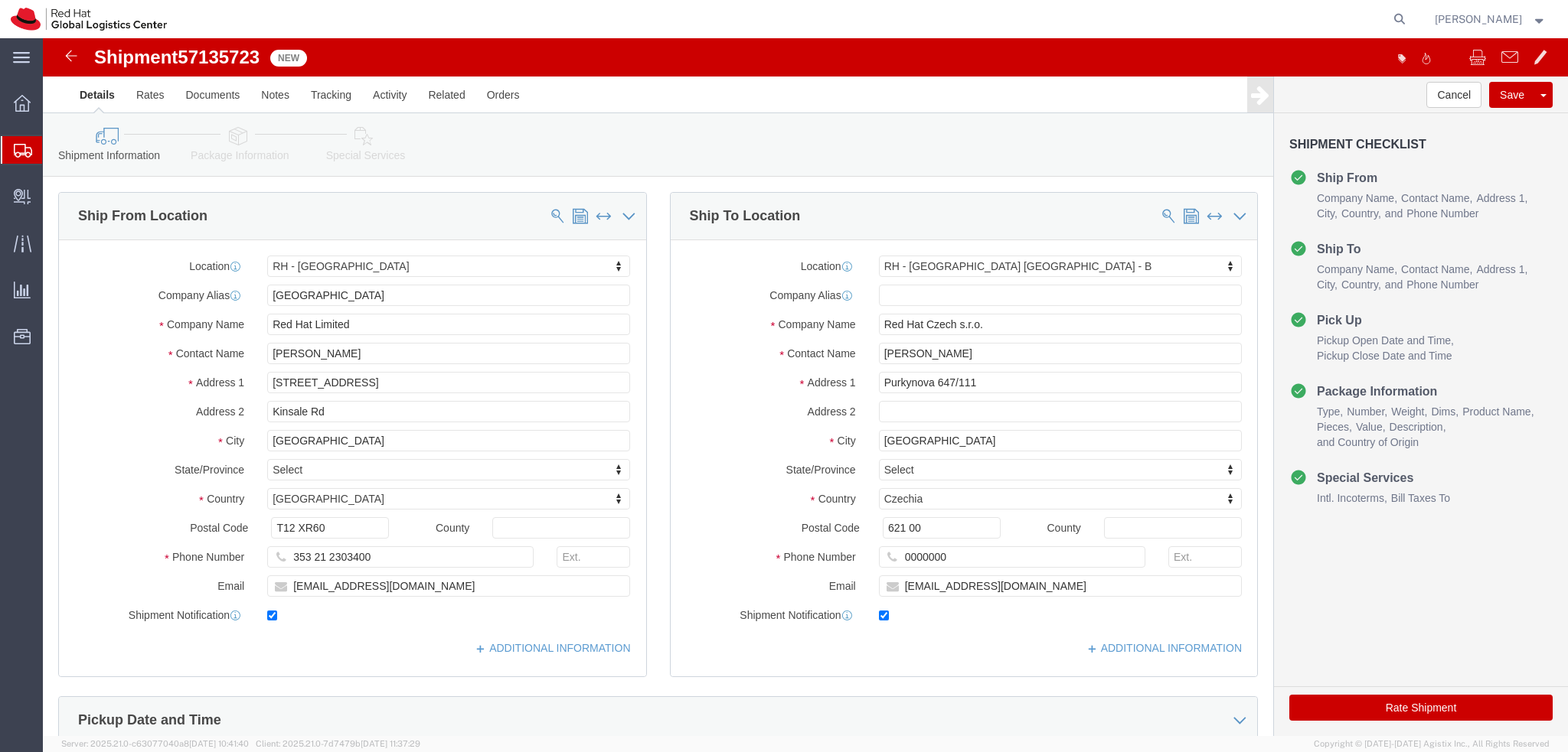
click icon
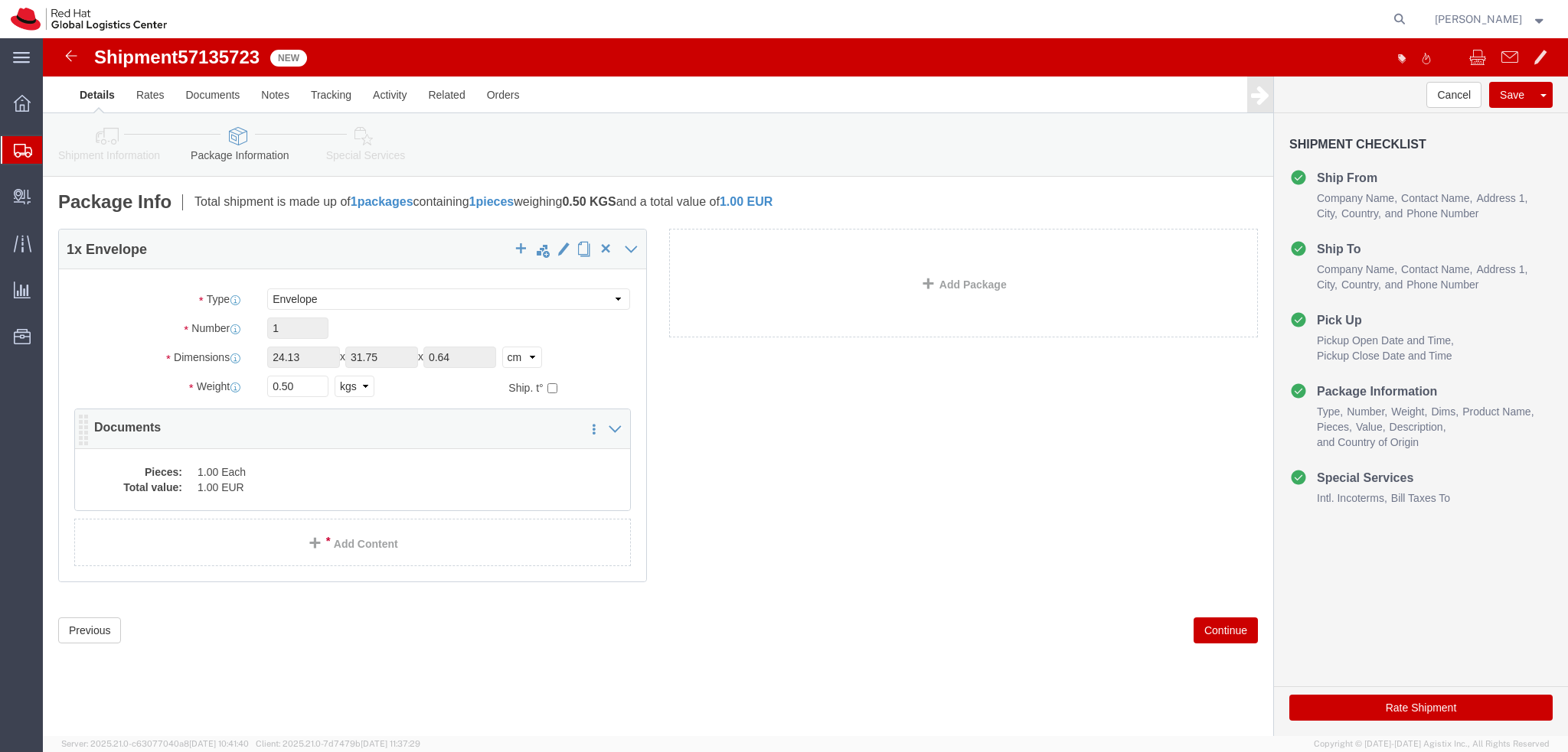
click dd "1.00 EUR"
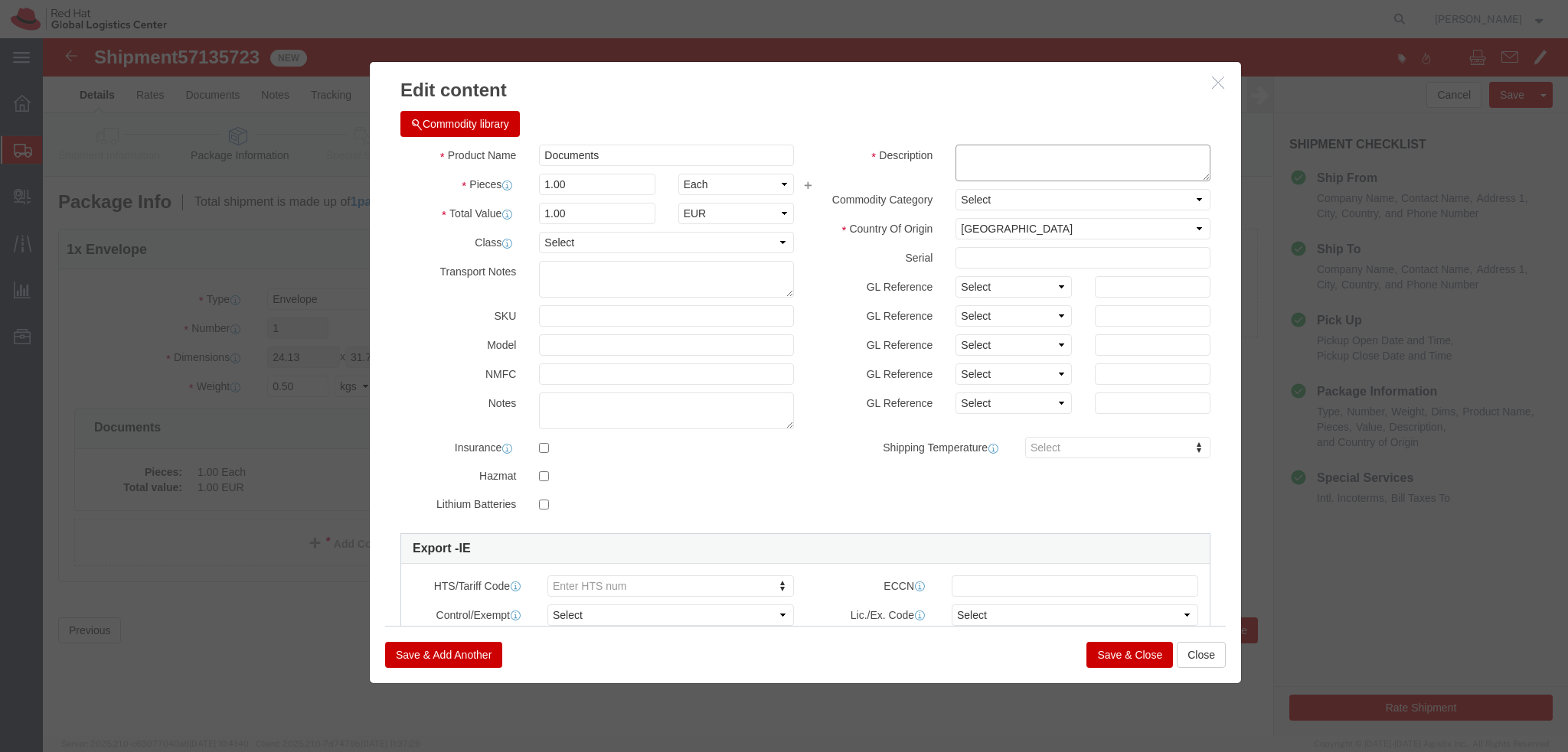
click textarea
type textarea "Documents"
click button "Save & Close"
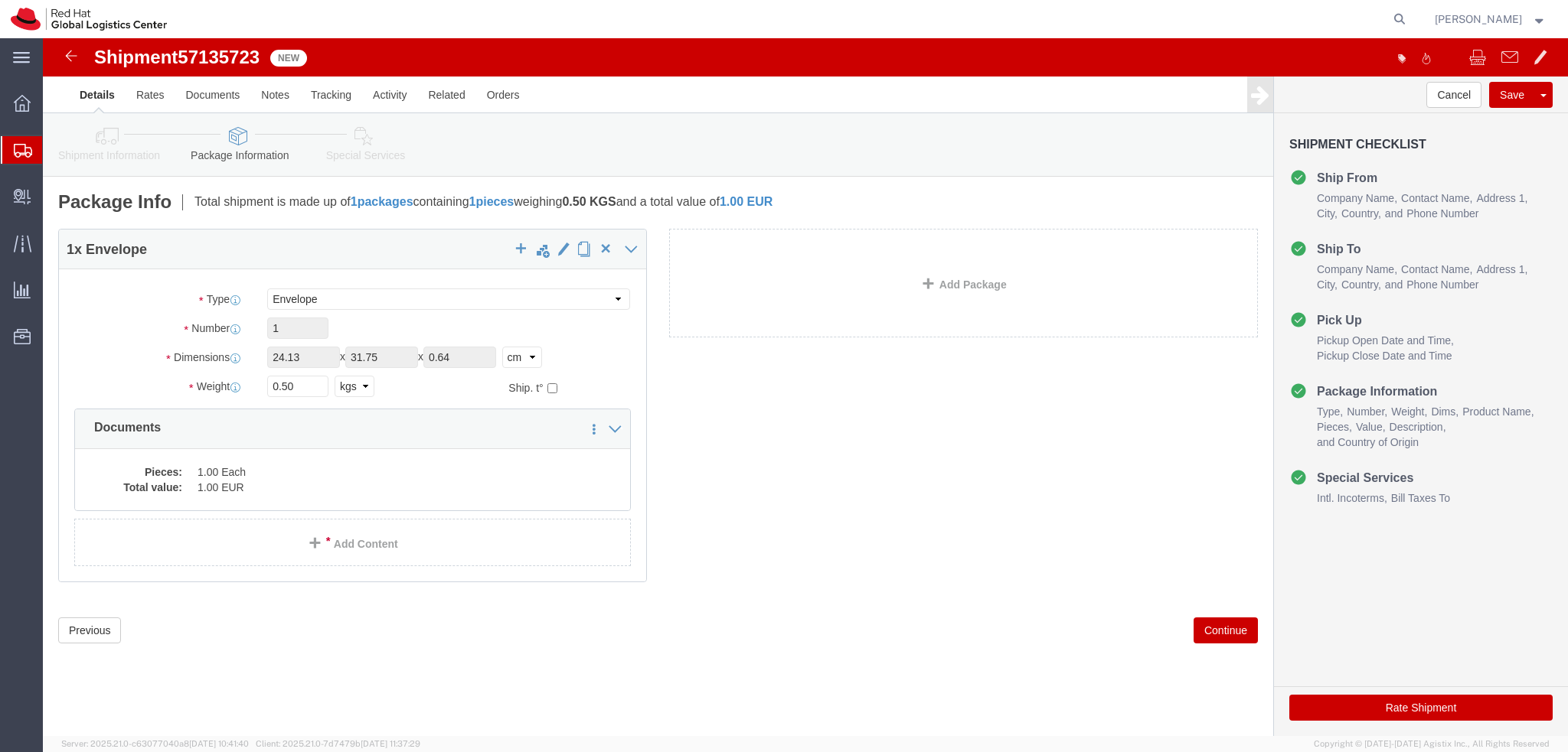
click icon
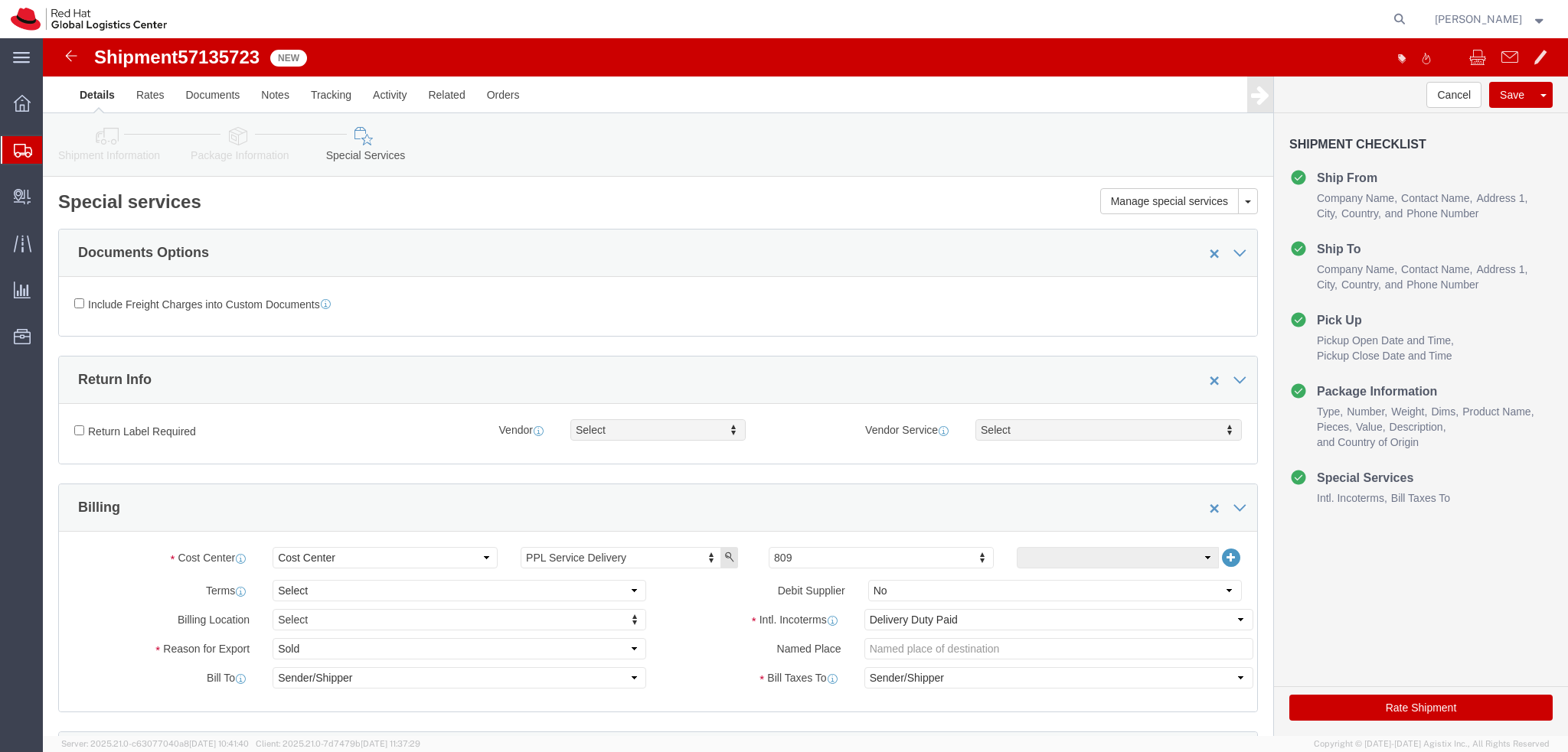
click icon
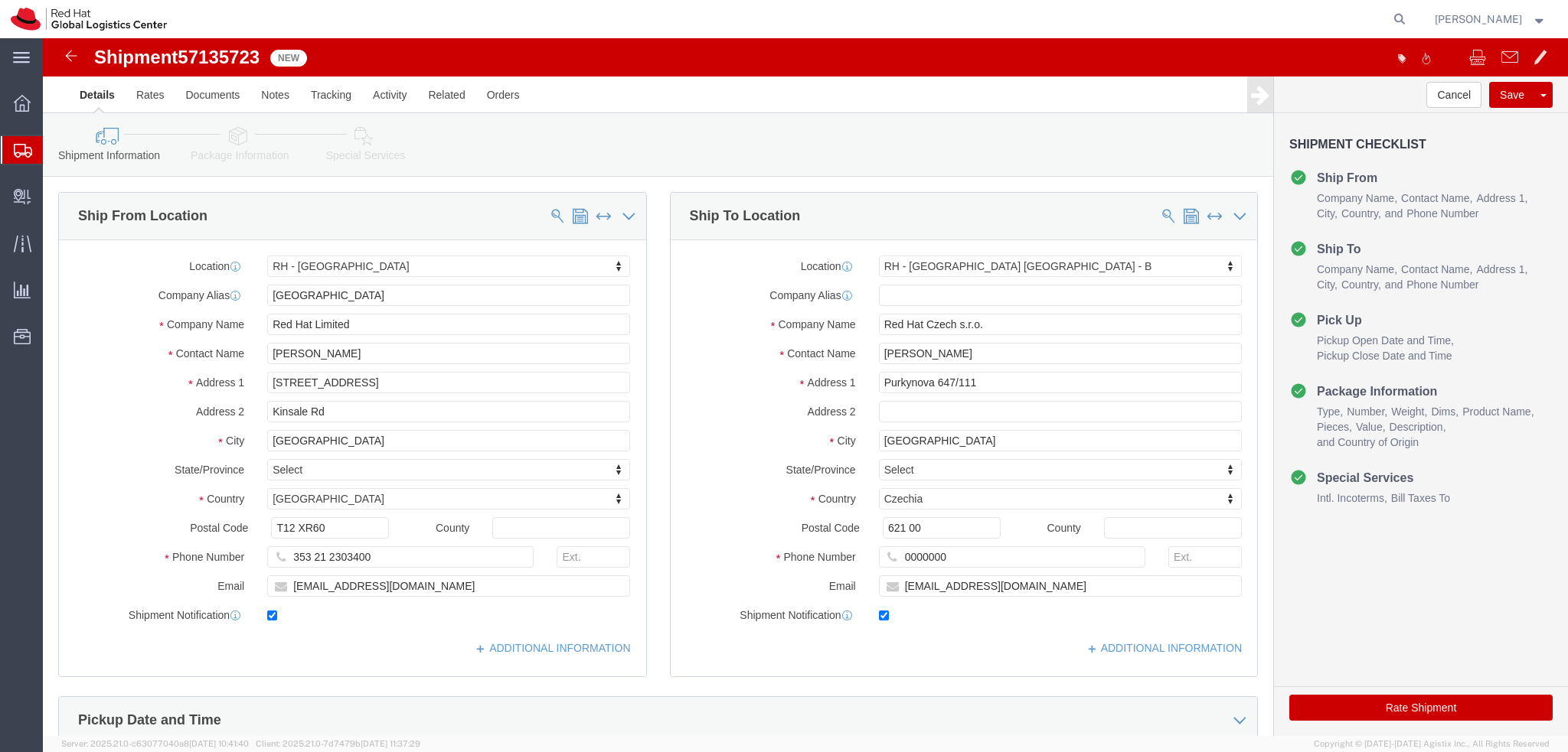
click icon
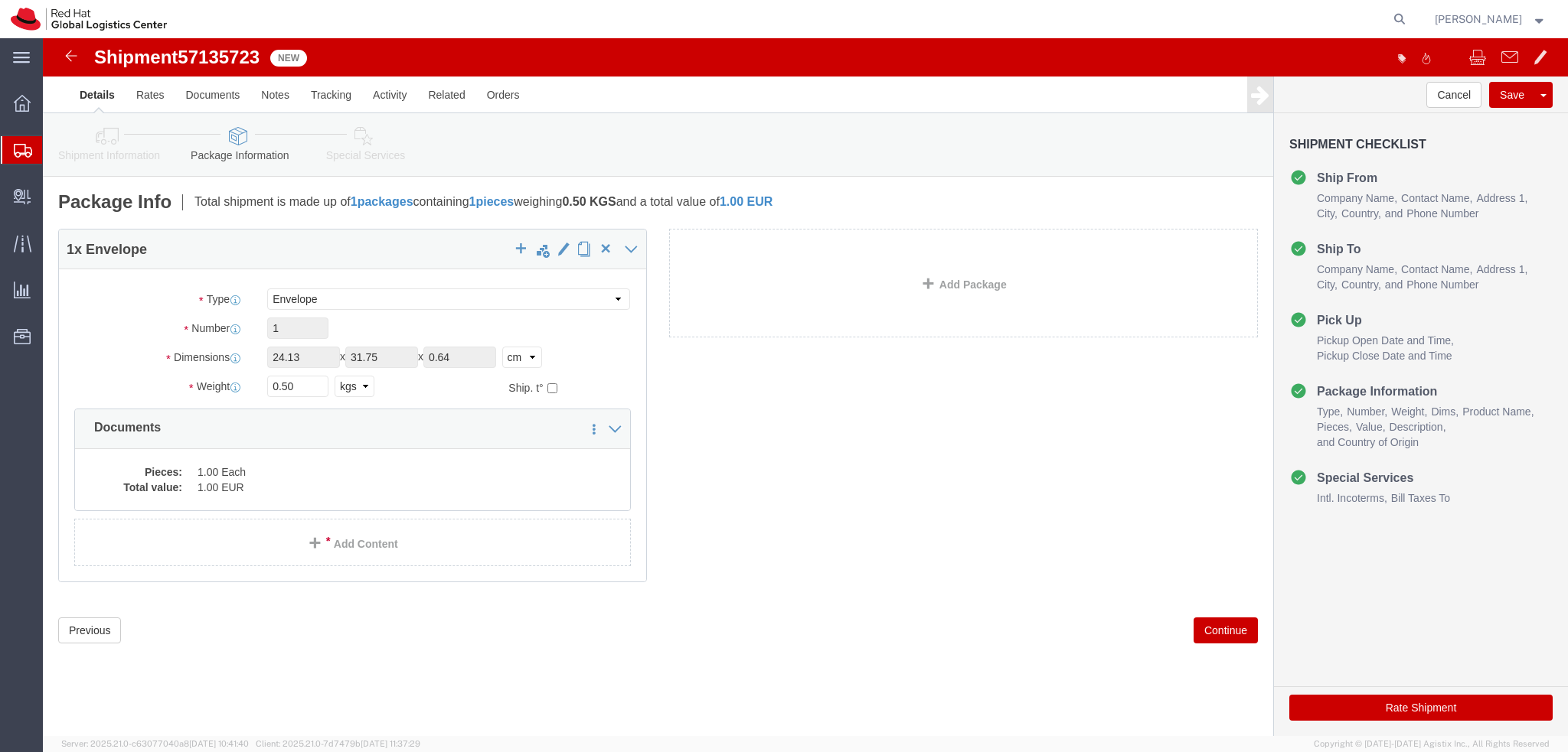
click icon
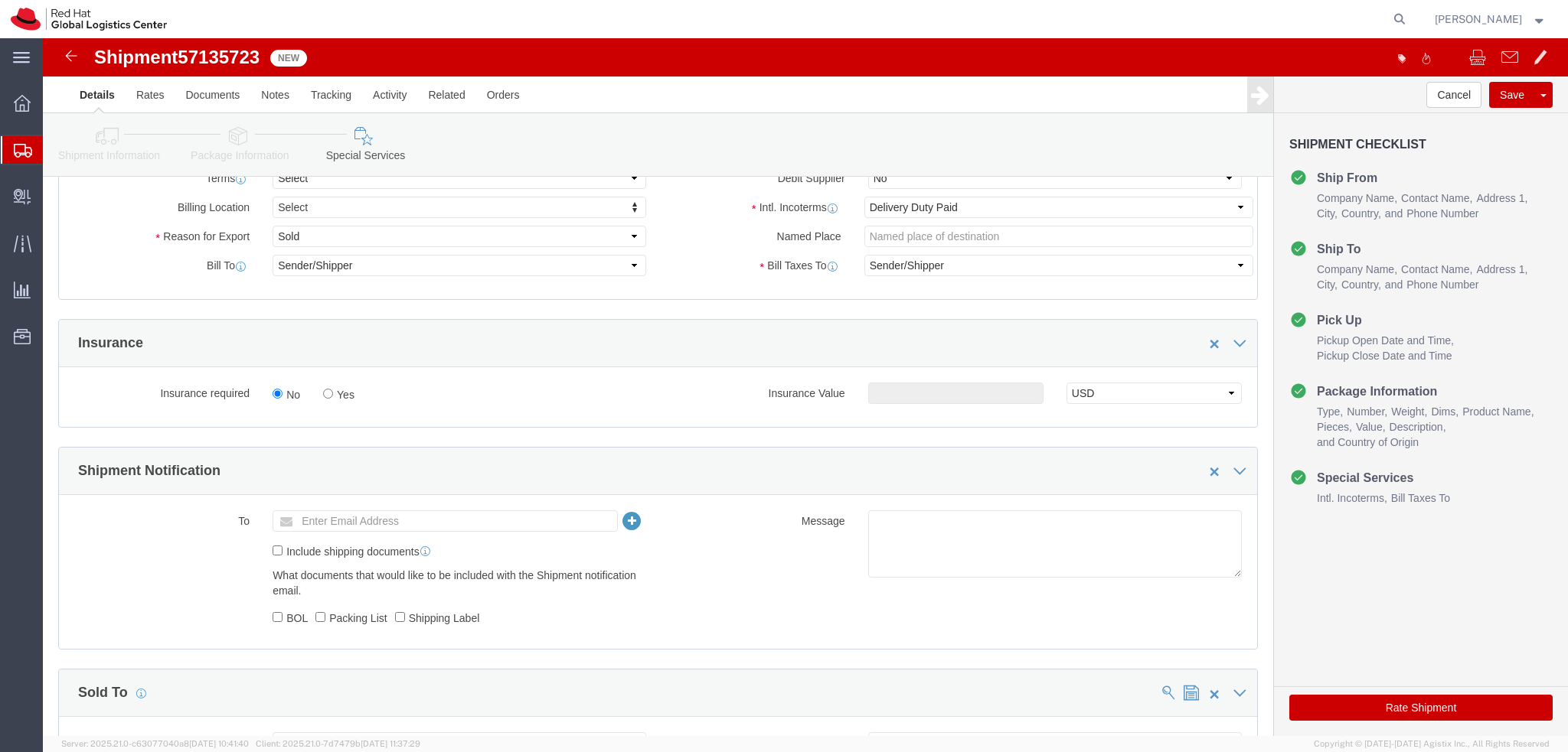
scroll to position [536, 0]
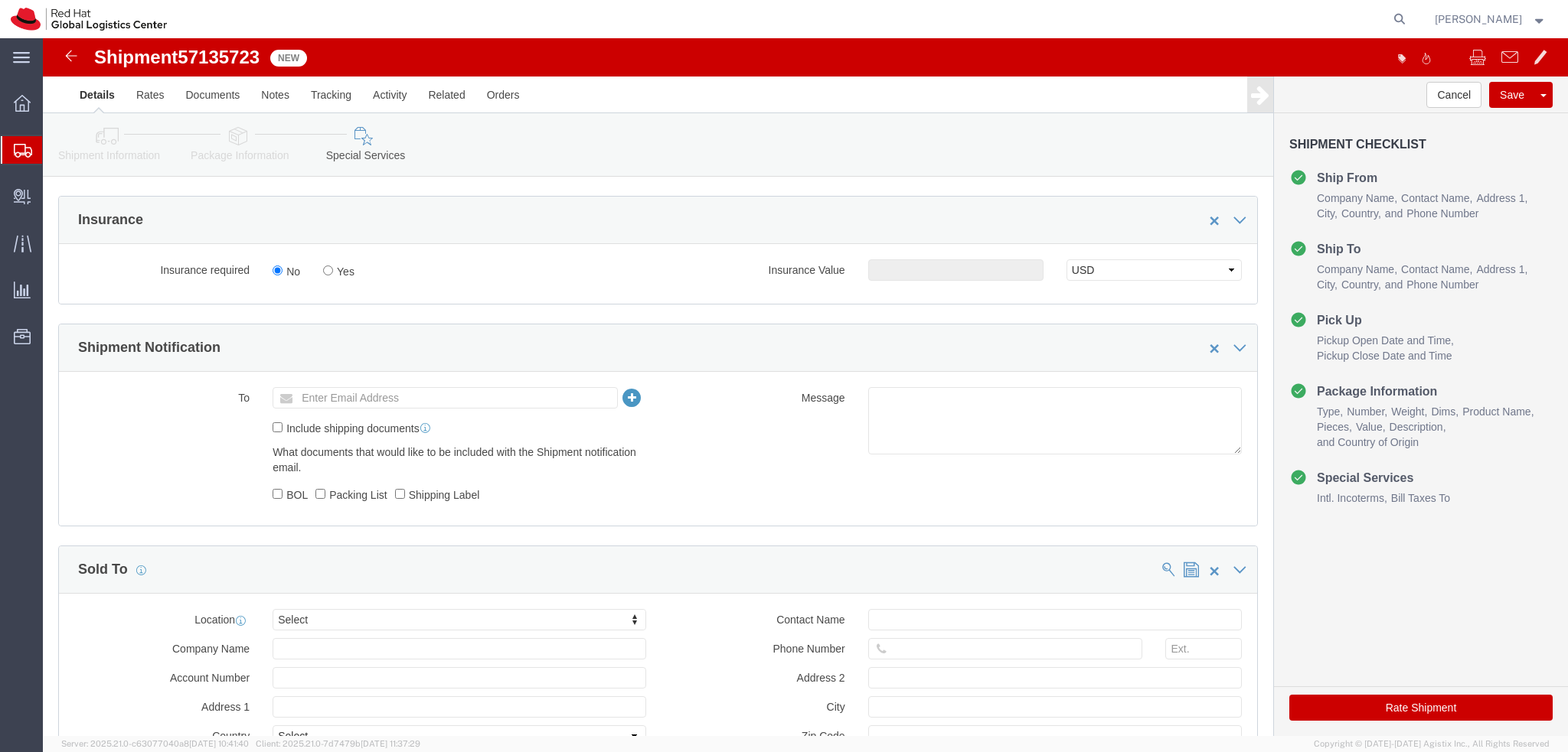
click button "Rate Shipment"
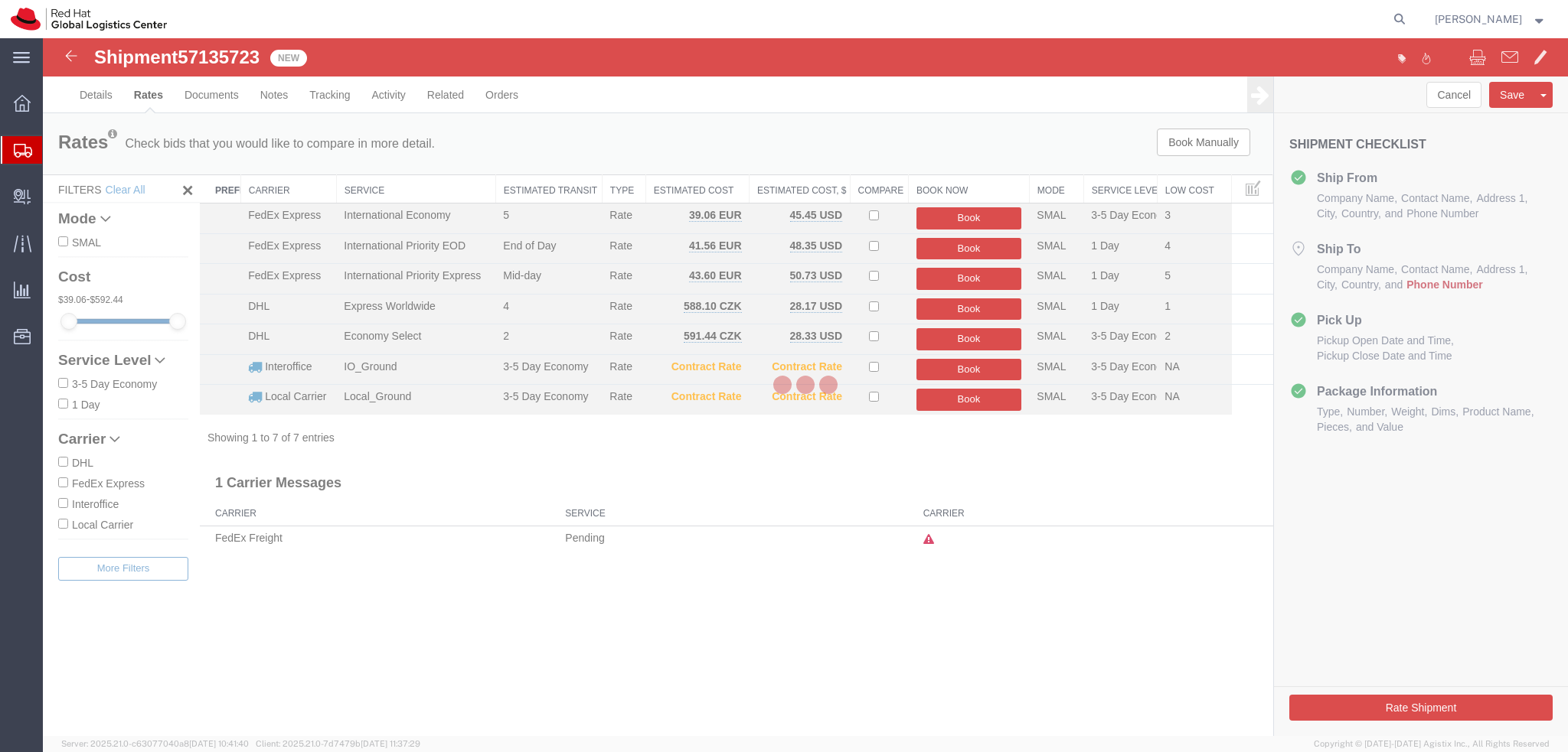
scroll to position [0, 0]
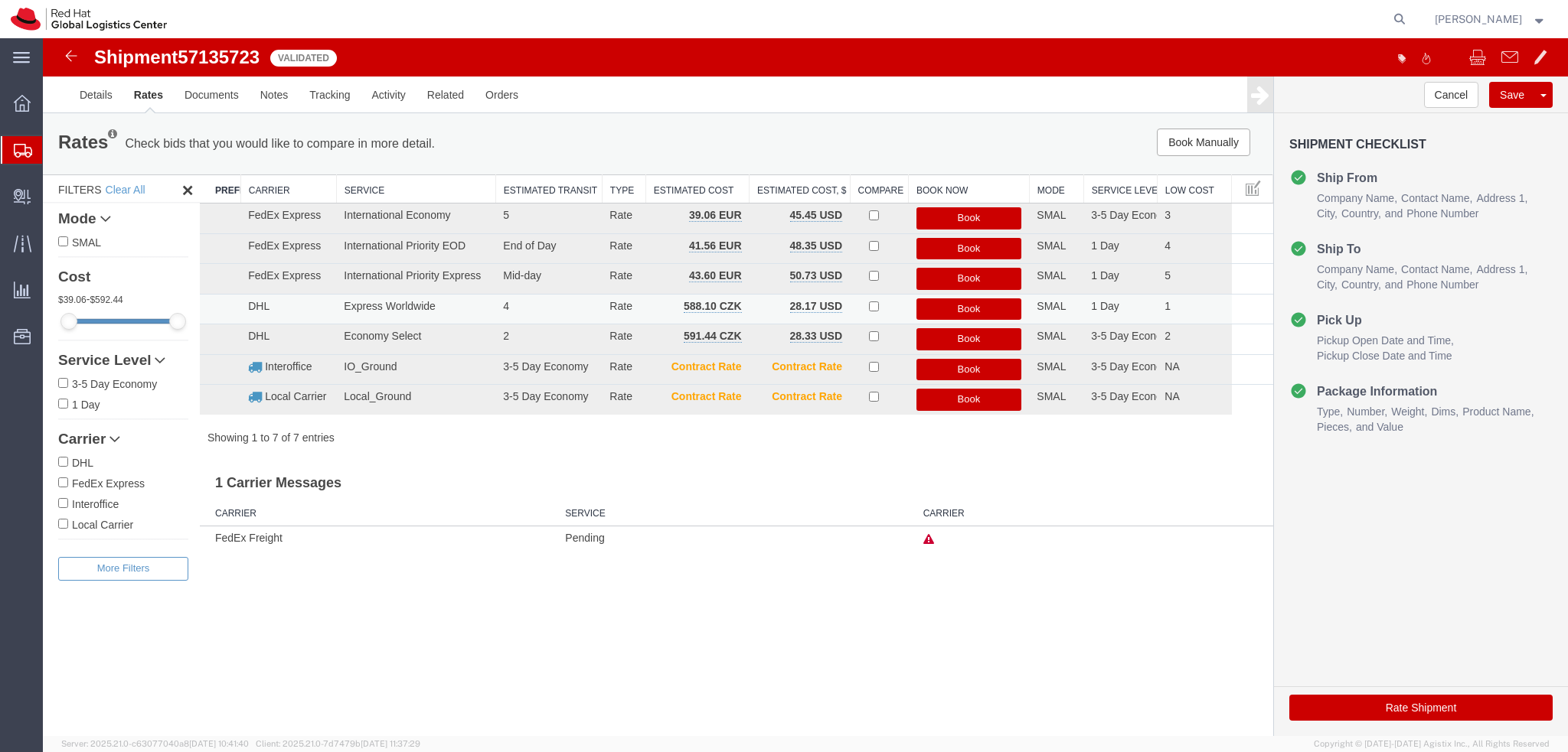
click at [980, 305] on button "Book" at bounding box center [969, 309] width 106 height 22
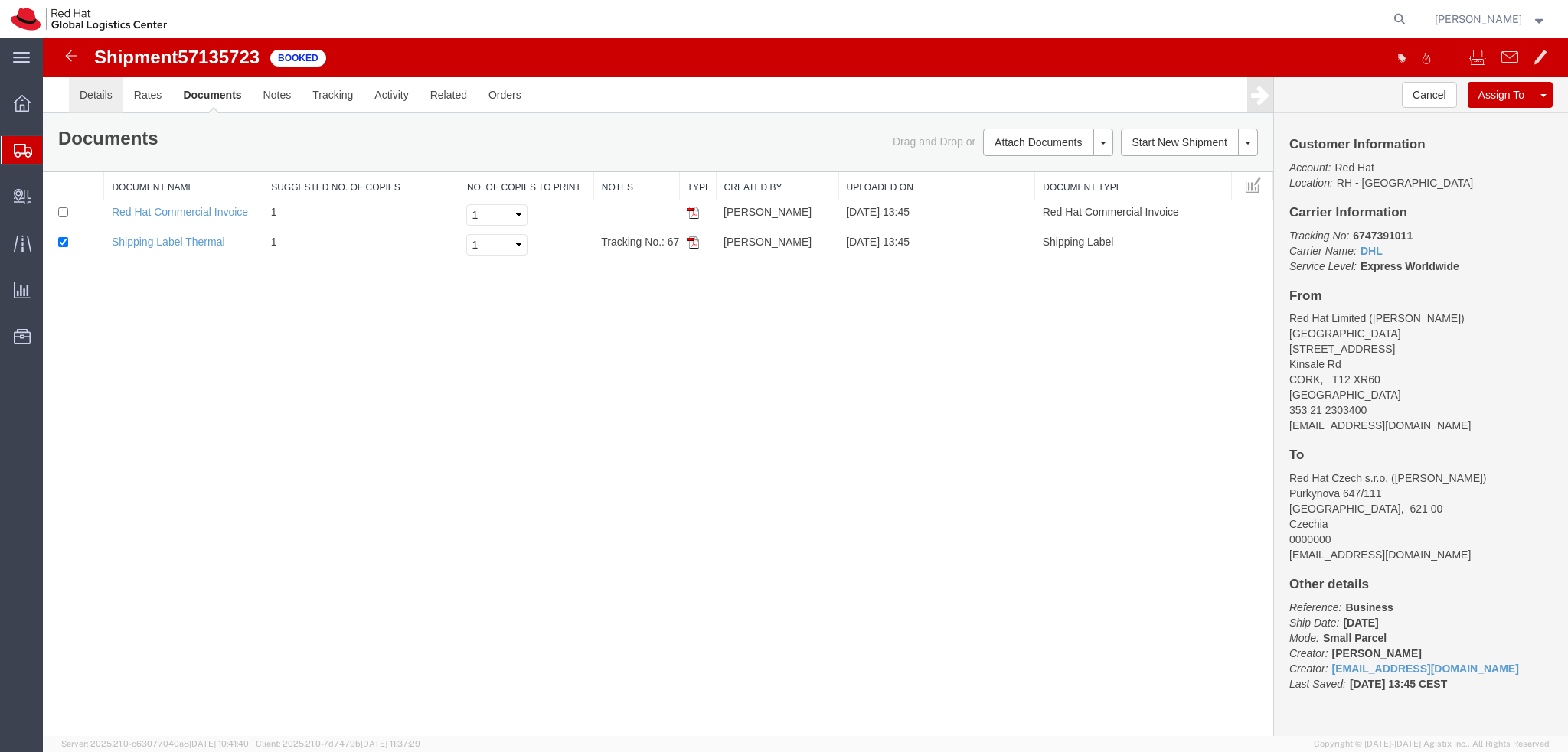
click at [99, 94] on link "Details" at bounding box center [96, 95] width 55 height 37
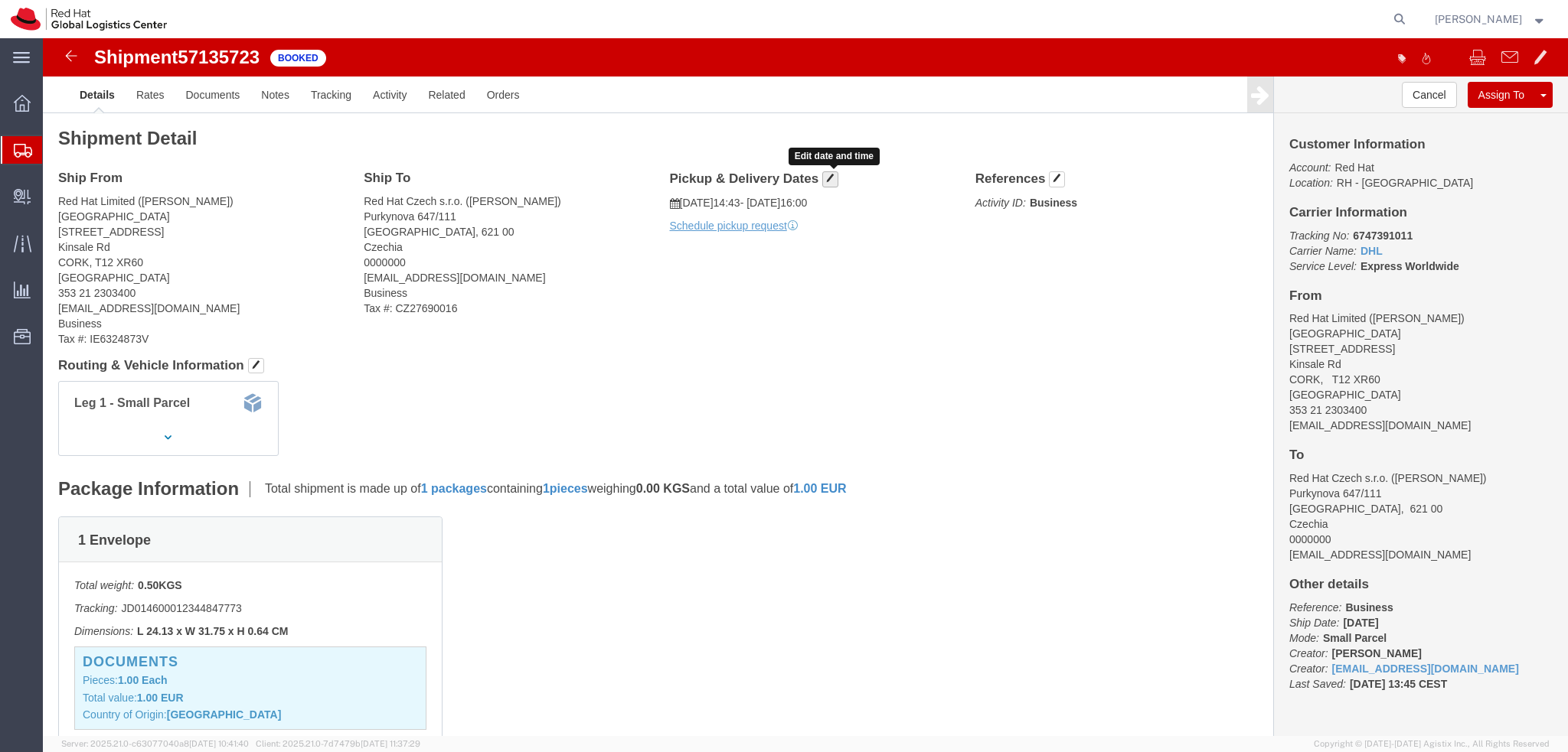
click span "button"
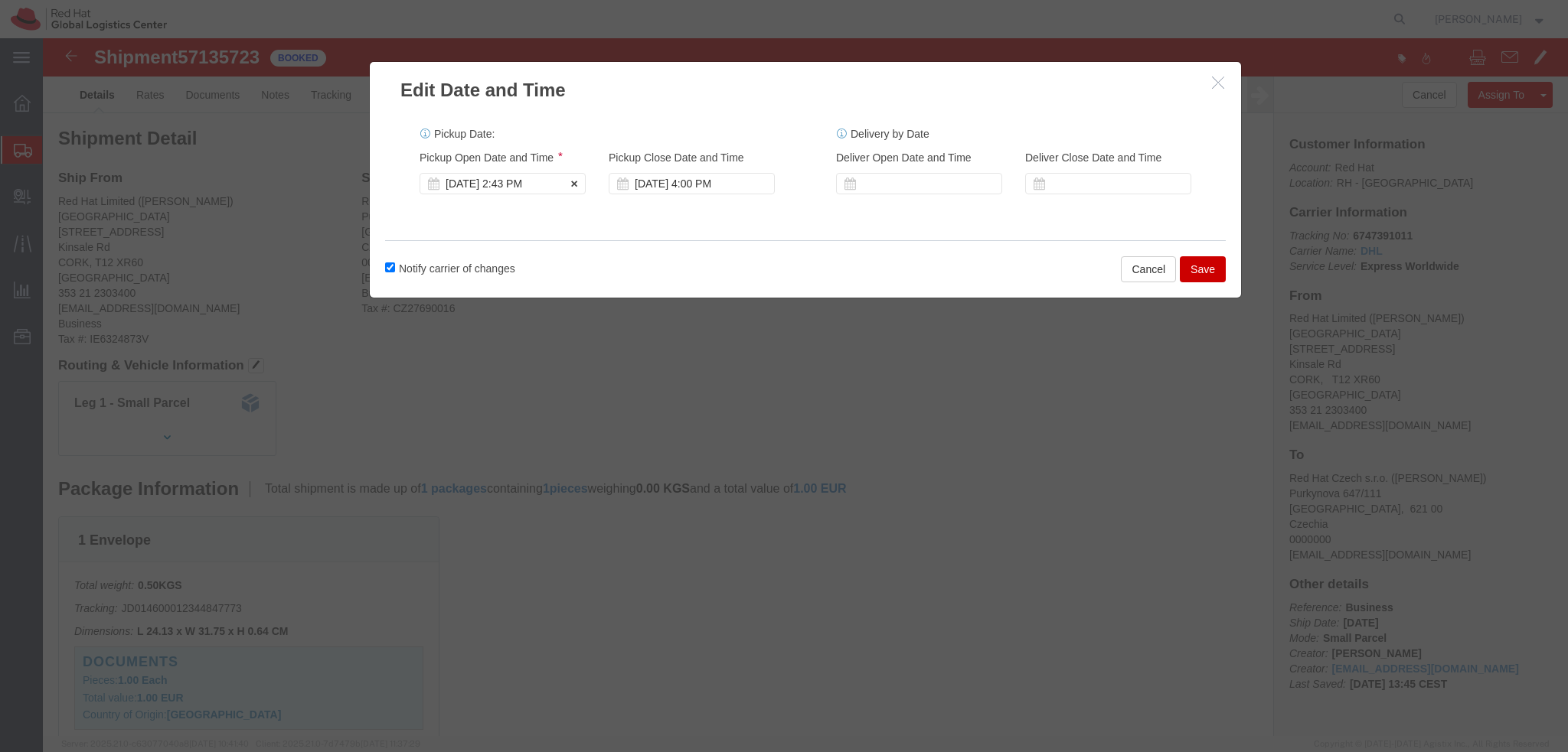
click div "Oct 15 2025 2:43 PM"
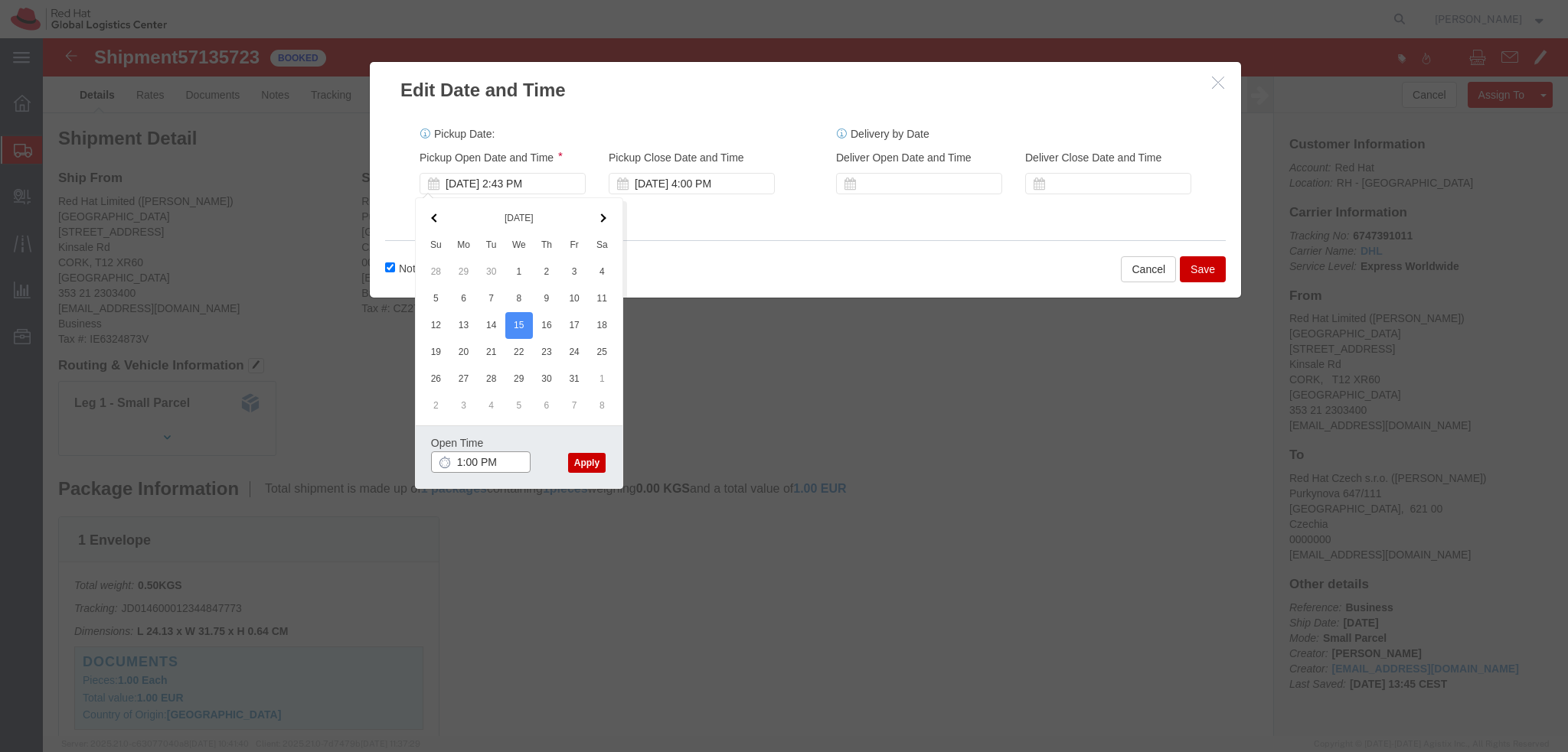
type input "1:00 PM"
click button "Apply"
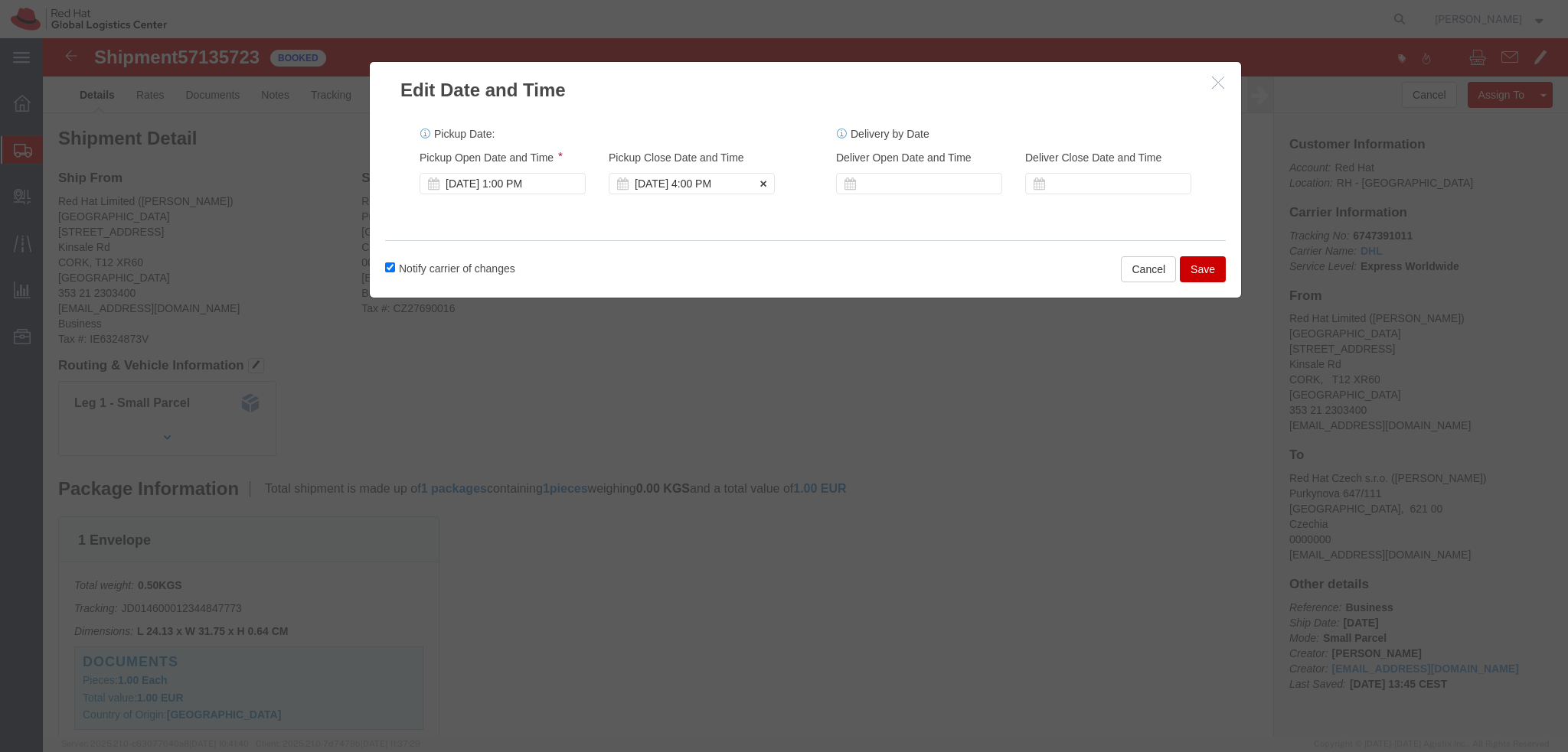
click div "[DATE] 4:00 PM"
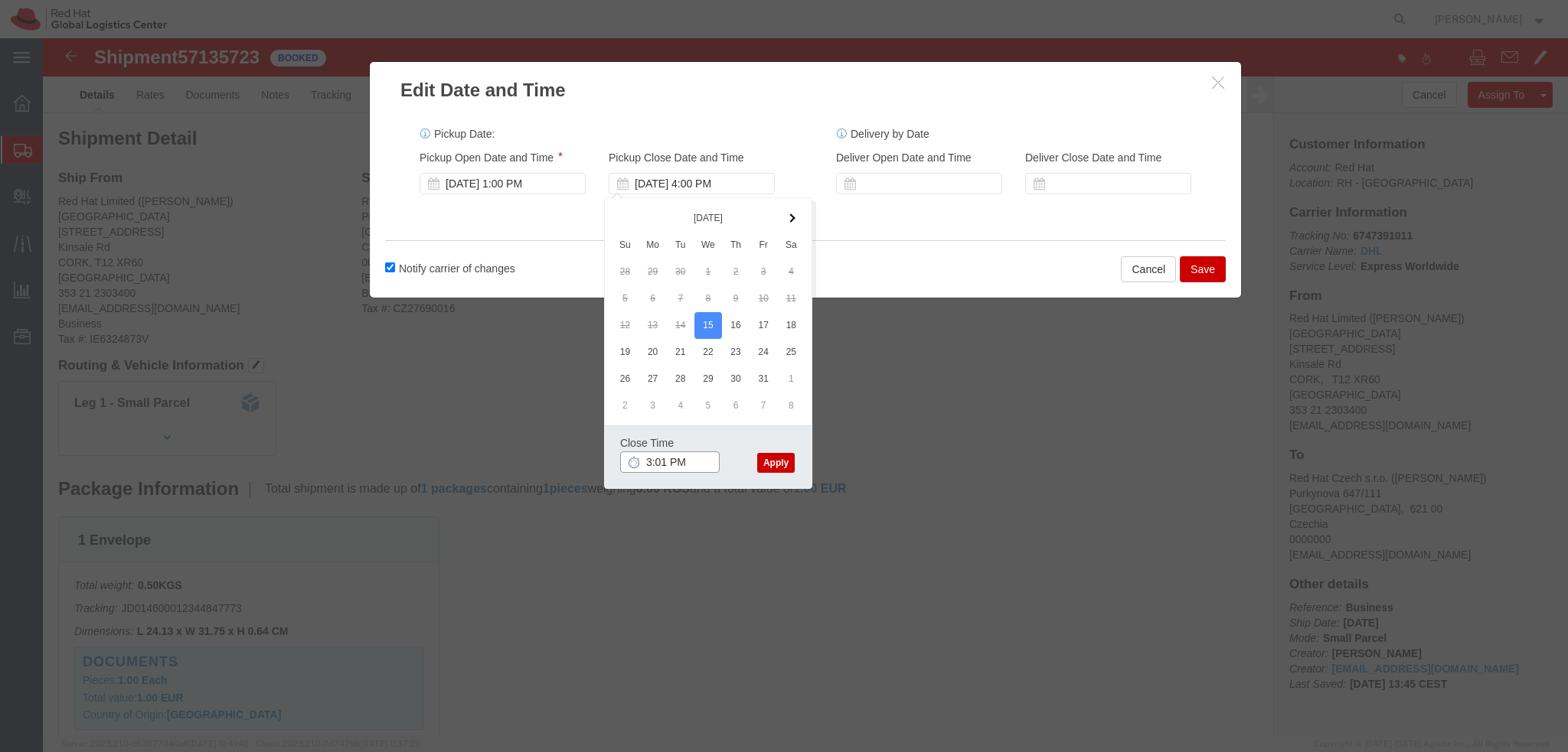
type input "3:01 PM"
click button "Apply"
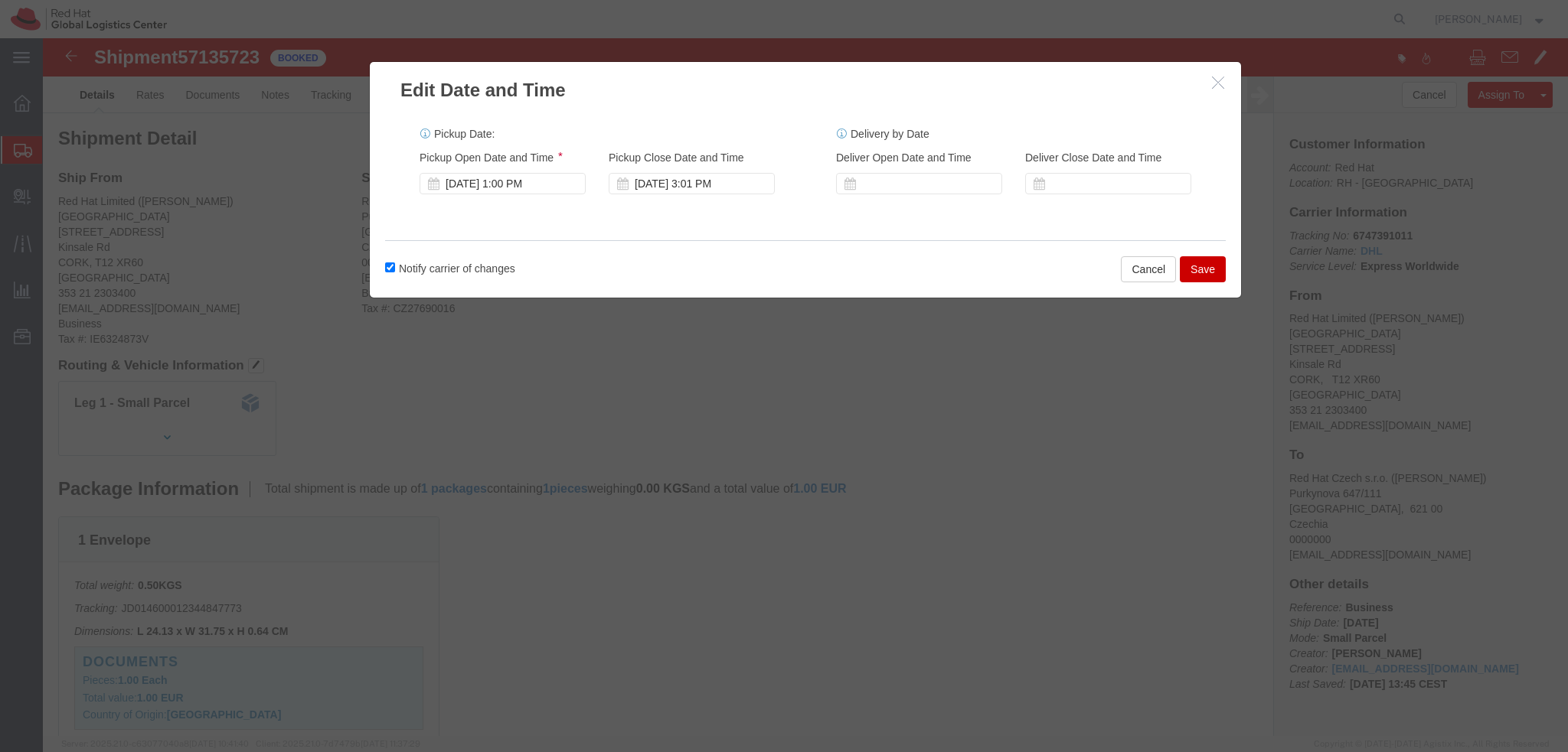
click button "Save"
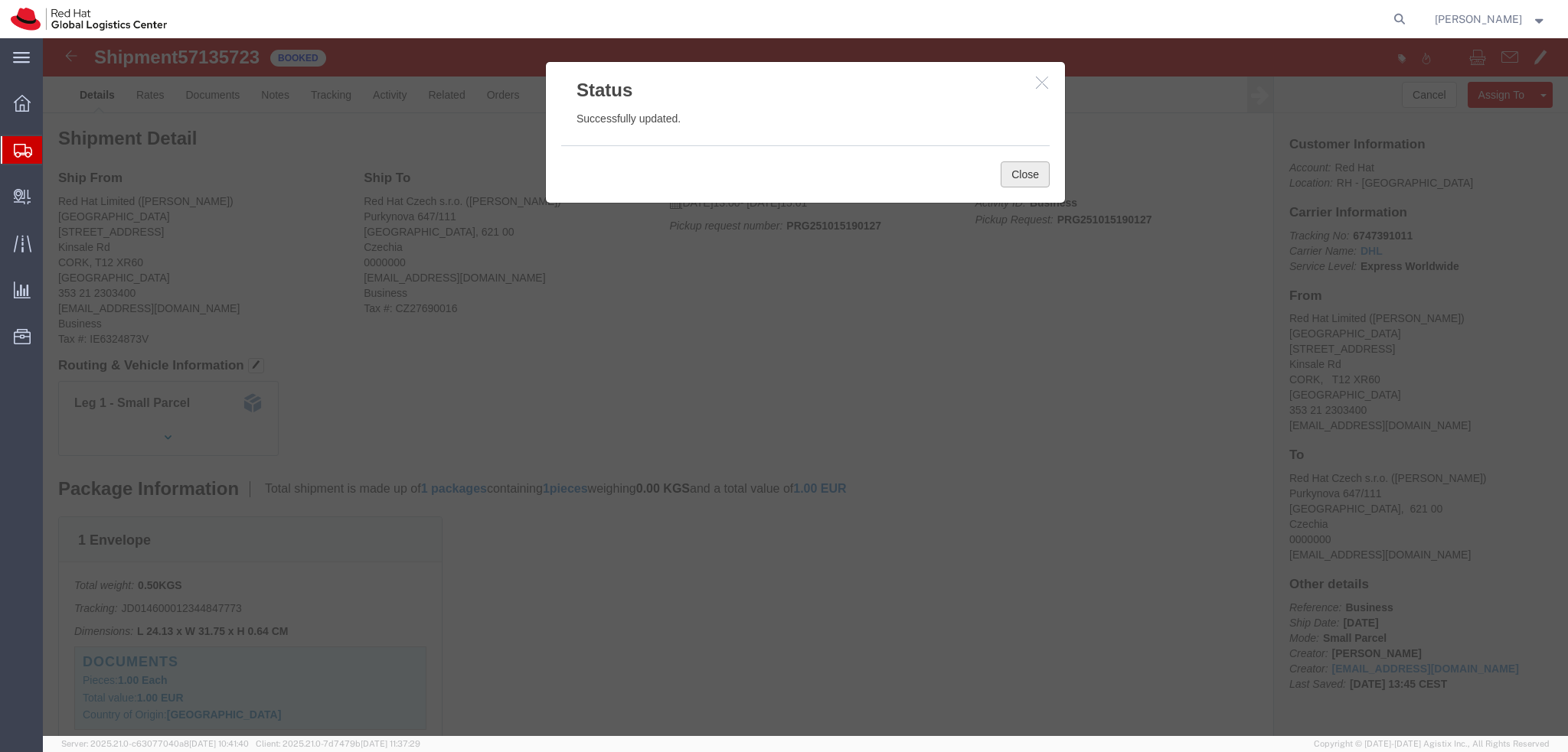
click button "Close"
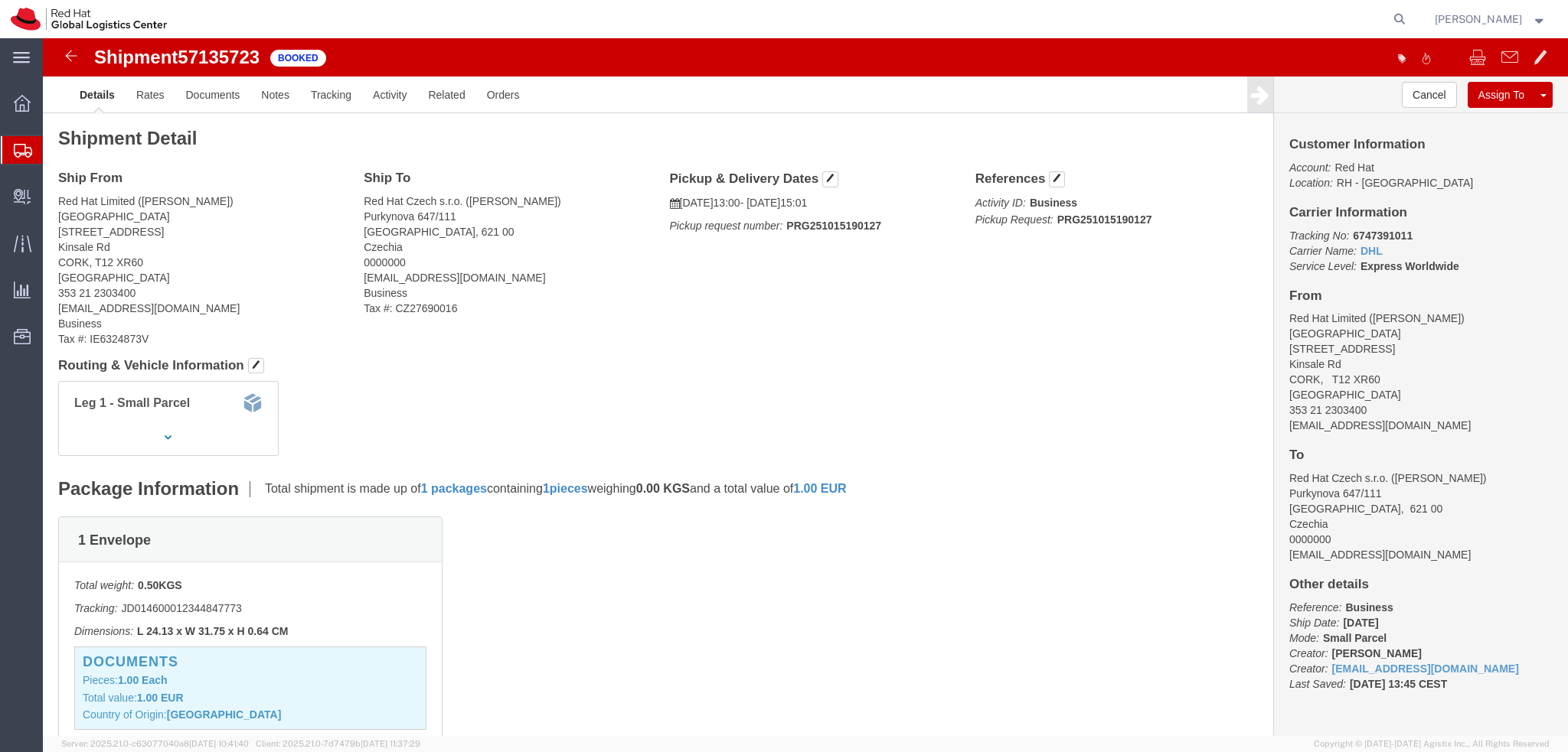
click address "Red Hat Limited (Charyl Horgan) CORK 6700 Cork Airport Business Park Kinsale Rd…"
copy div "chorgan@redhat.com"
click link "Documents"
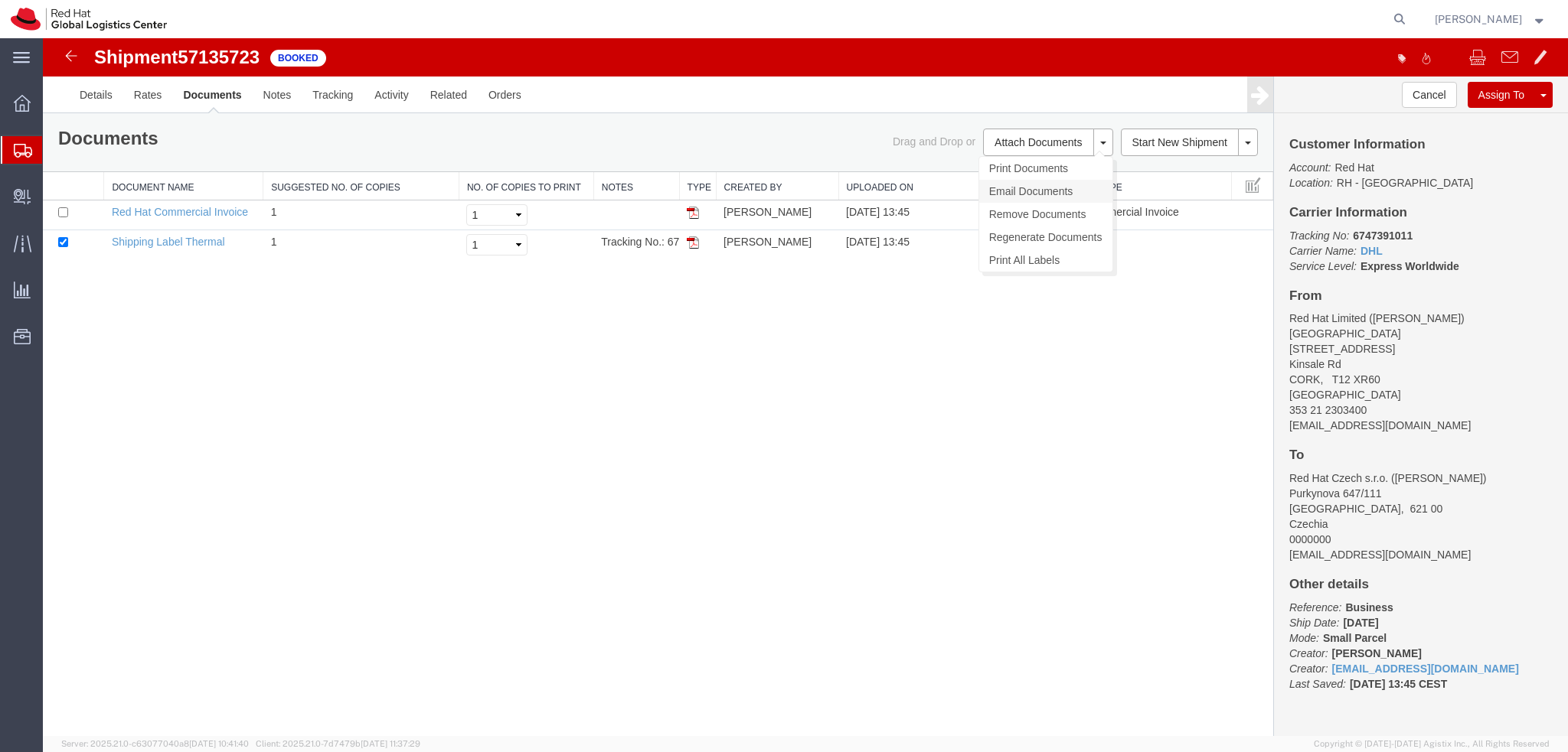
click at [1041, 186] on link "Email Documents" at bounding box center [1045, 191] width 133 height 23
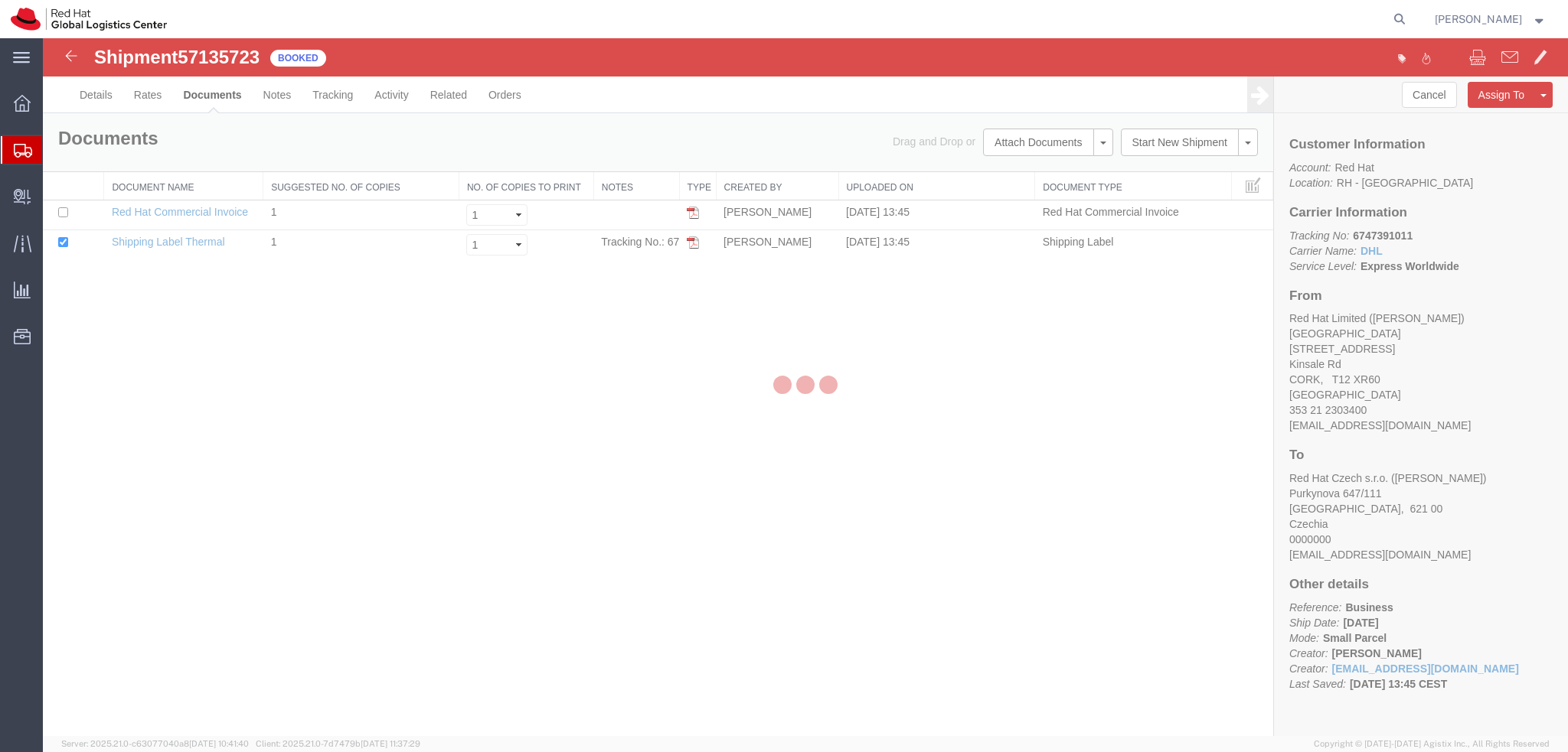
checkbox input "true"
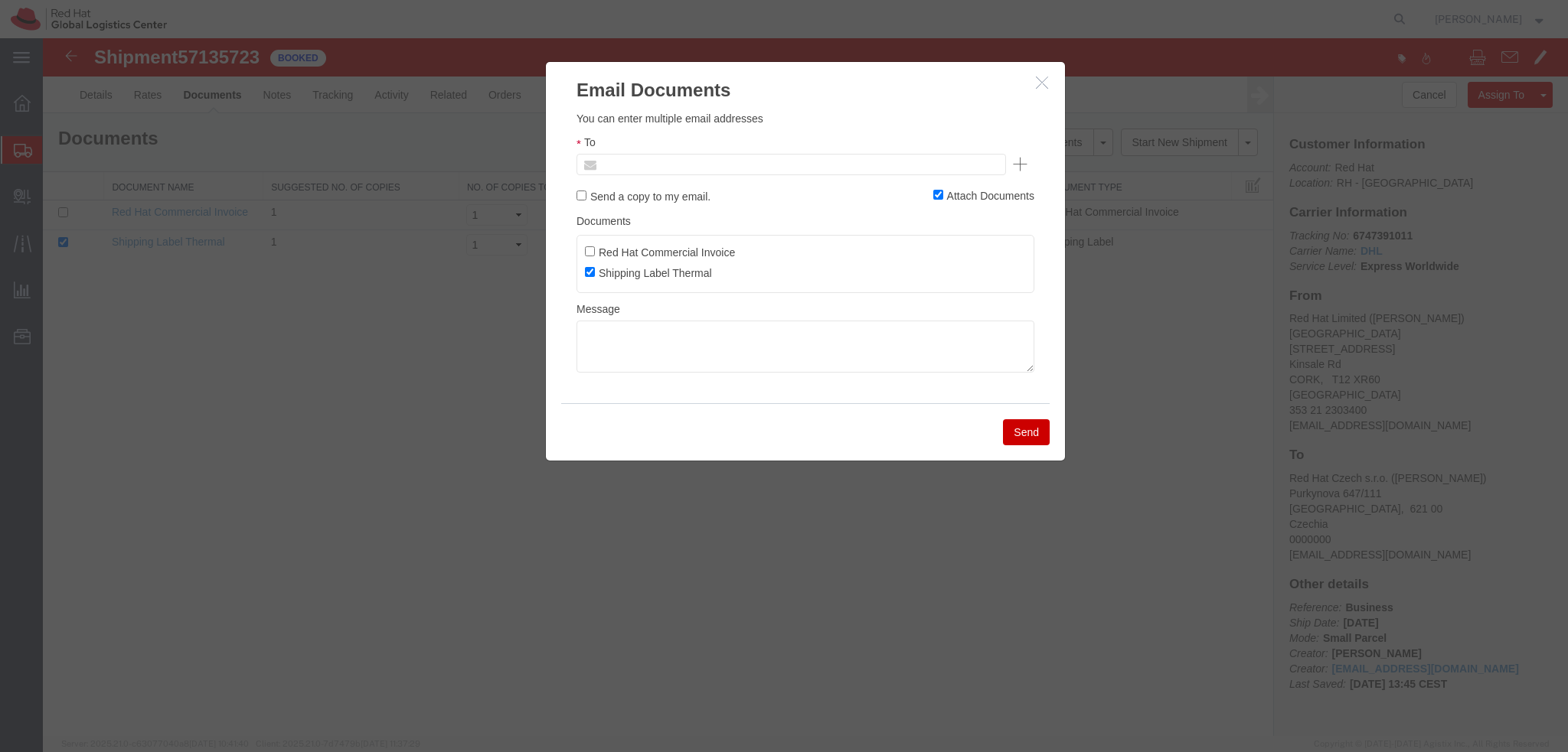
click at [705, 172] on input "text" at bounding box center [687, 163] width 179 height 19
paste input "chorgan@redhat.com"
type input "chorgan@redhat.com"
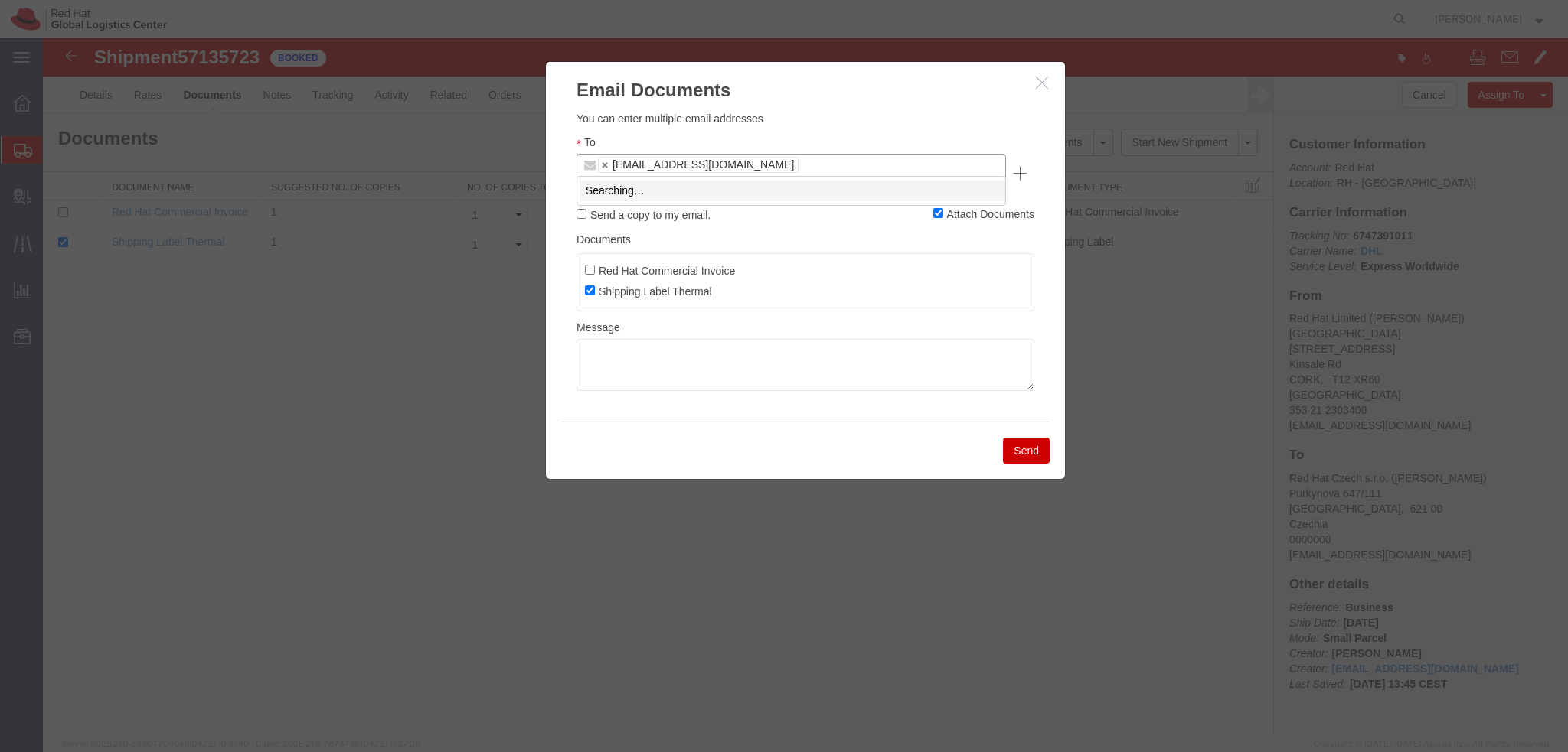
type input "mconn"
type input "chorgan@redhat.com,mconnoll@redhat.com"
click at [727, 339] on textarea at bounding box center [805, 365] width 458 height 52
paste textarea "Hi Michael, please find the label for your shipment to Dublin attached to this …"
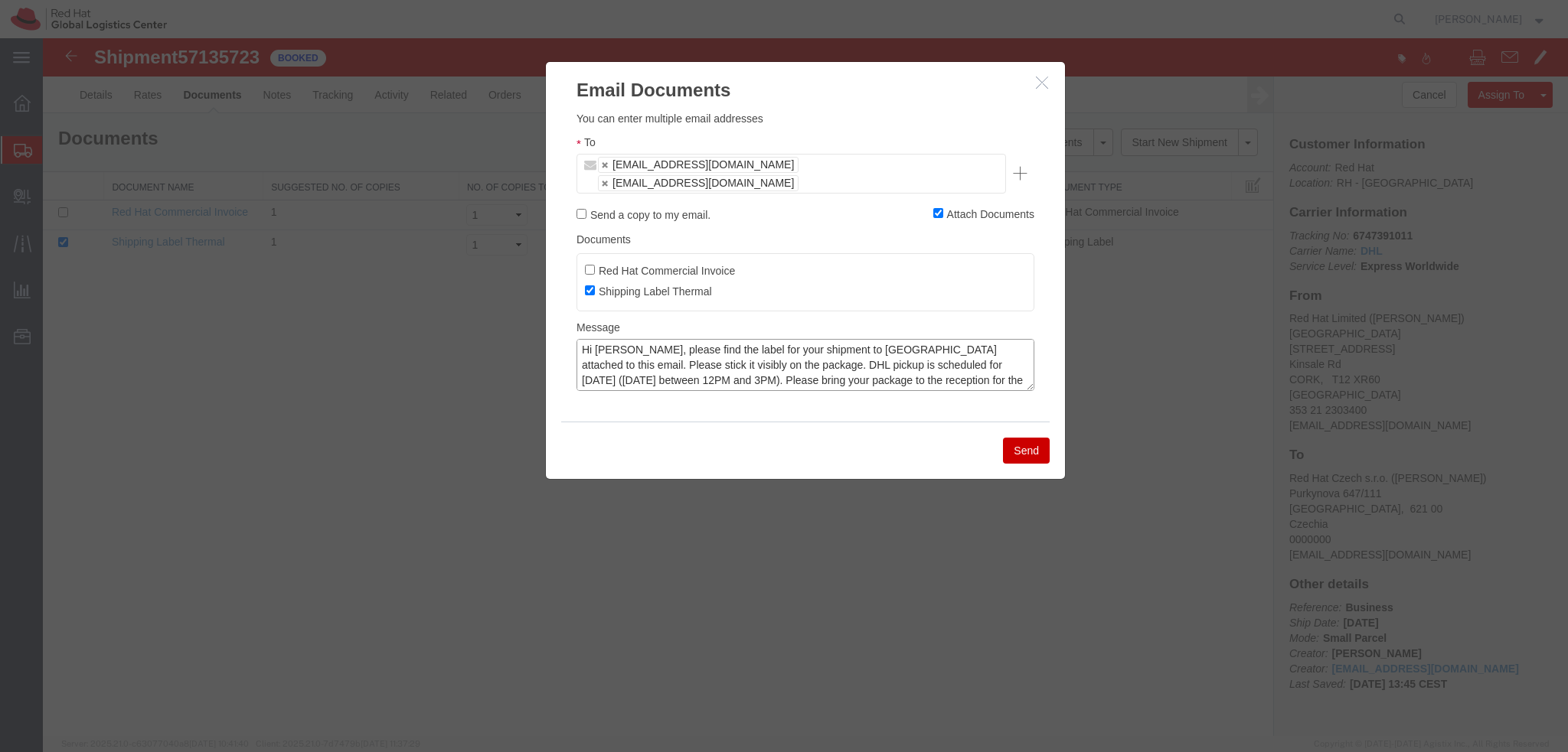
scroll to position [11, 0]
click at [592, 355] on textarea "Hi Michael, please find the label for your shipment to Dublin attached to this …" at bounding box center [805, 365] width 458 height 52
click at [847, 339] on textarea "Hi Michael, please find the label for your shipment to Dublin attached to this …" at bounding box center [805, 365] width 458 height 52
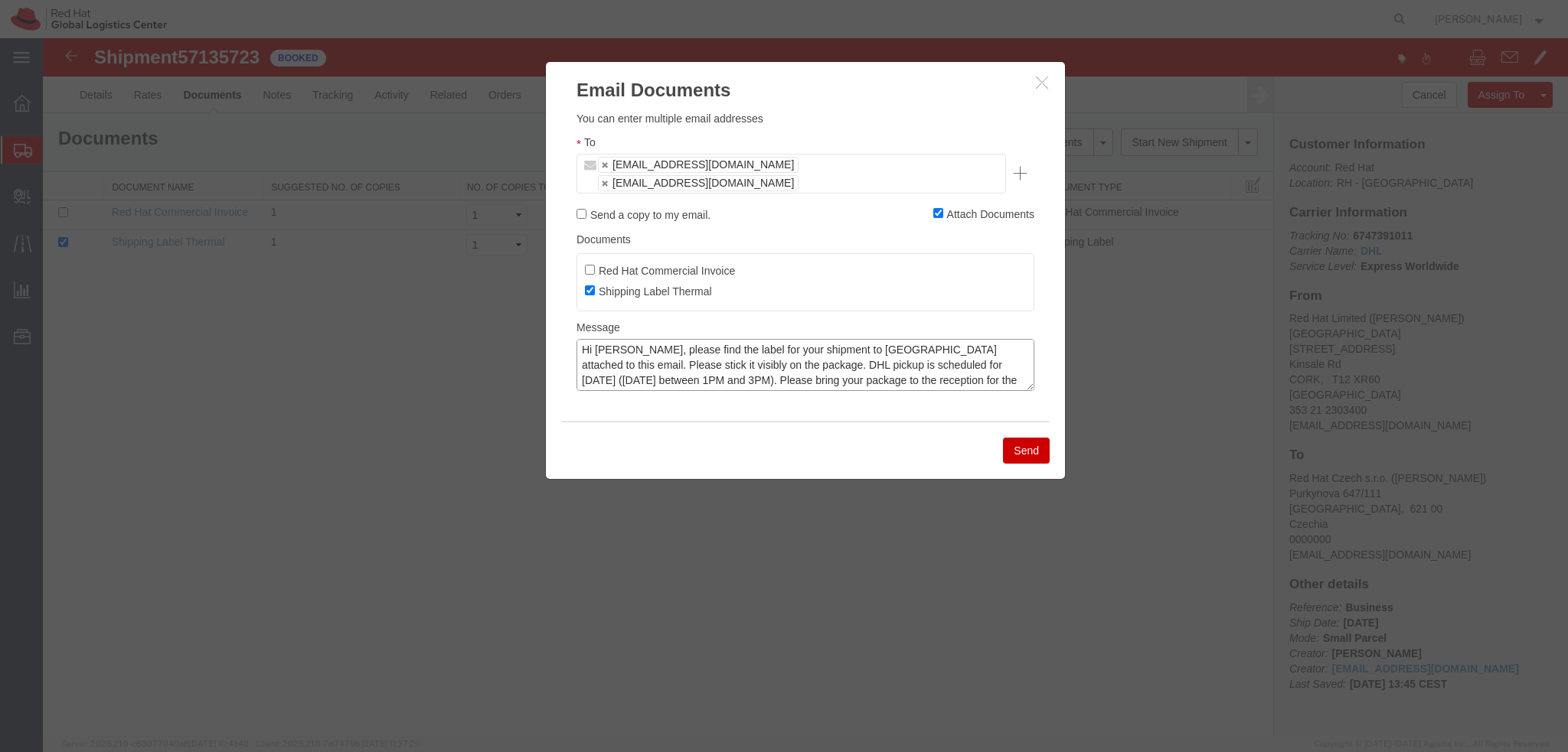
click at [612, 339] on textarea "Hi Michael, please find the label for your shipment to Brno attached to this em…" at bounding box center [805, 365] width 458 height 52
click at [634, 340] on textarea "Hi , please find the label for your shipment to Brno attached to this email. Pl…" at bounding box center [805, 365] width 458 height 52
click at [594, 339] on textarea "Hi , please find the label for your shipment to Brno attached to this email. Pl…" at bounding box center [805, 365] width 458 height 52
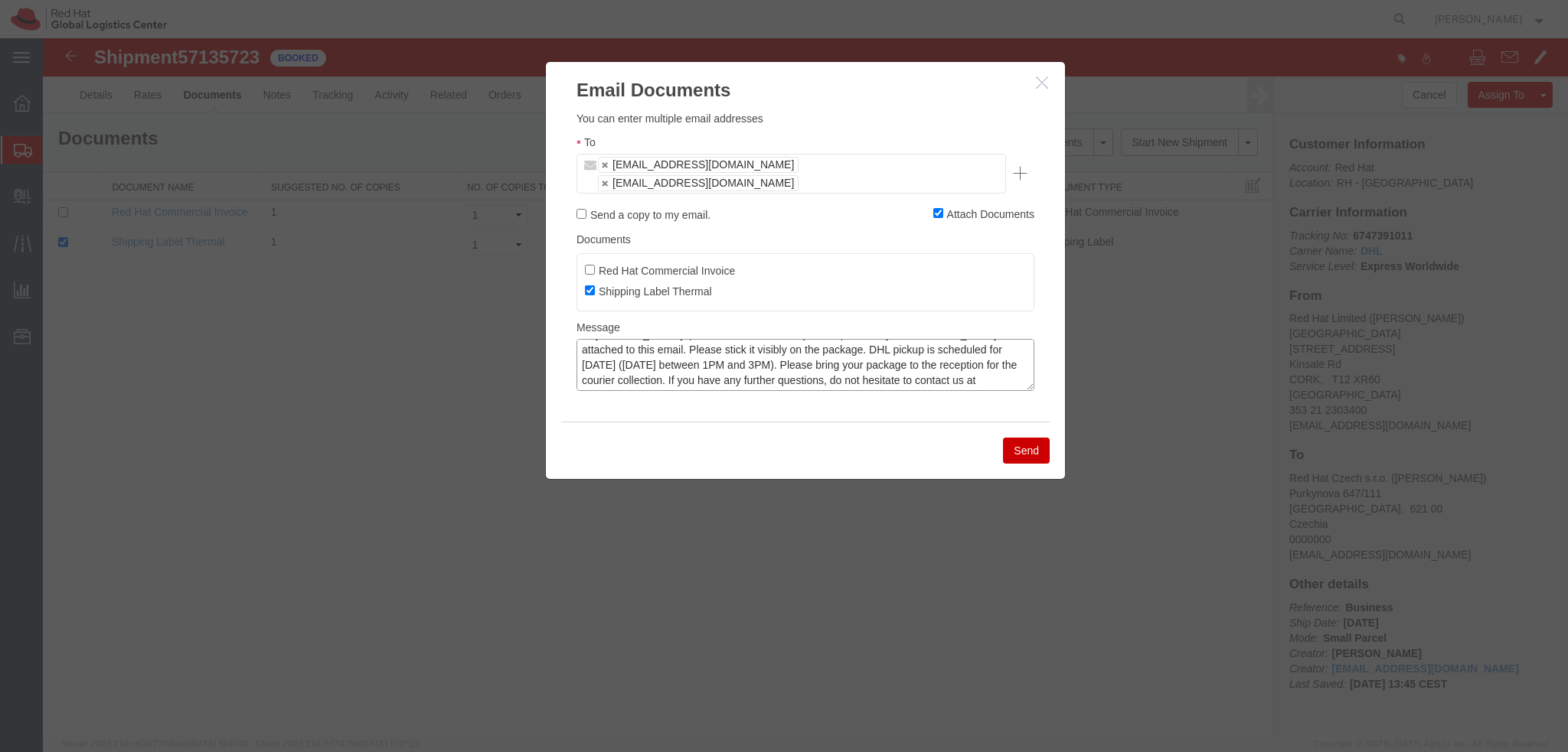
type textarea "Hi Charyl, please find the label for your shipment to Brno attached to this ema…"
click at [1025, 437] on button "Send" at bounding box center [1026, 450] width 46 height 26
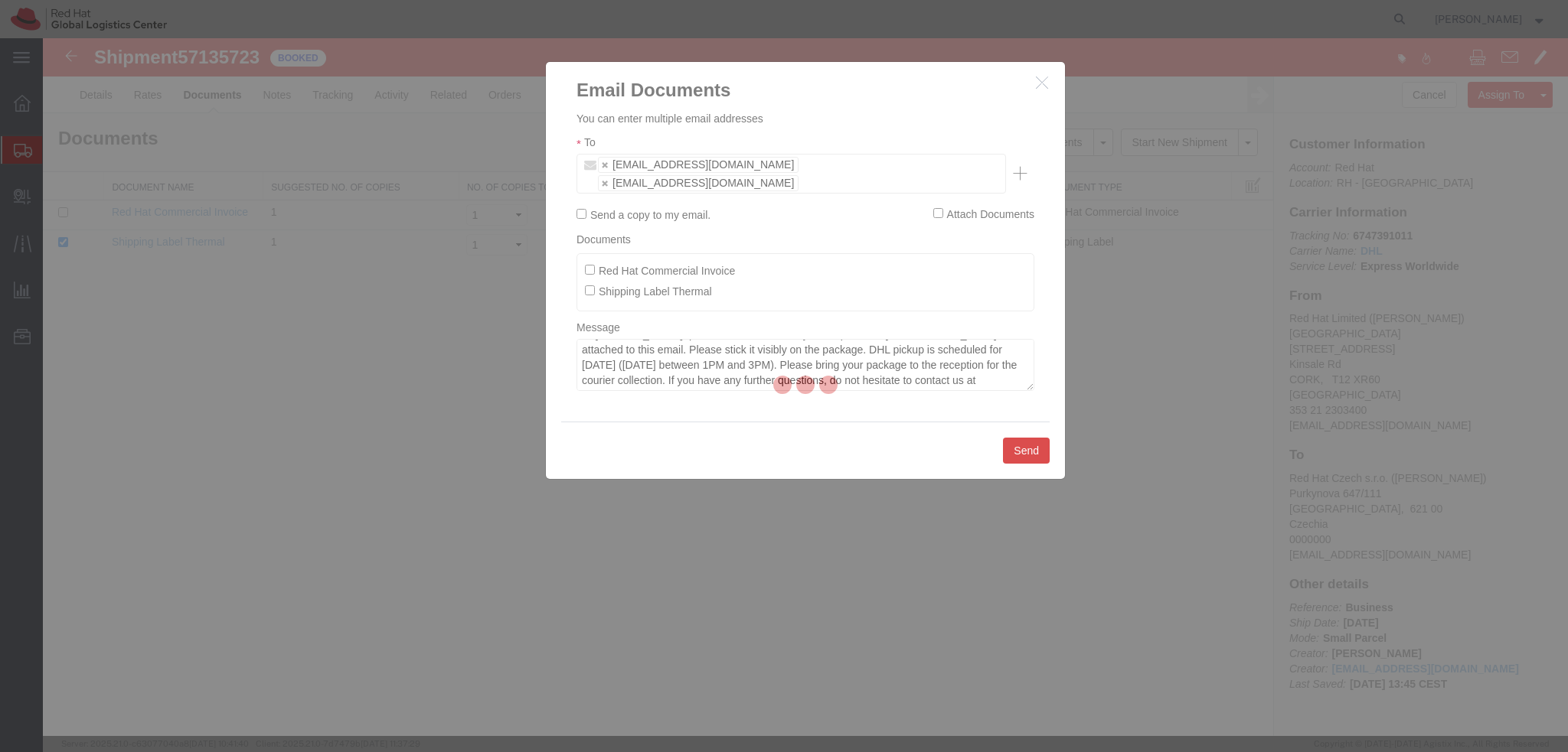
checkbox input "false"
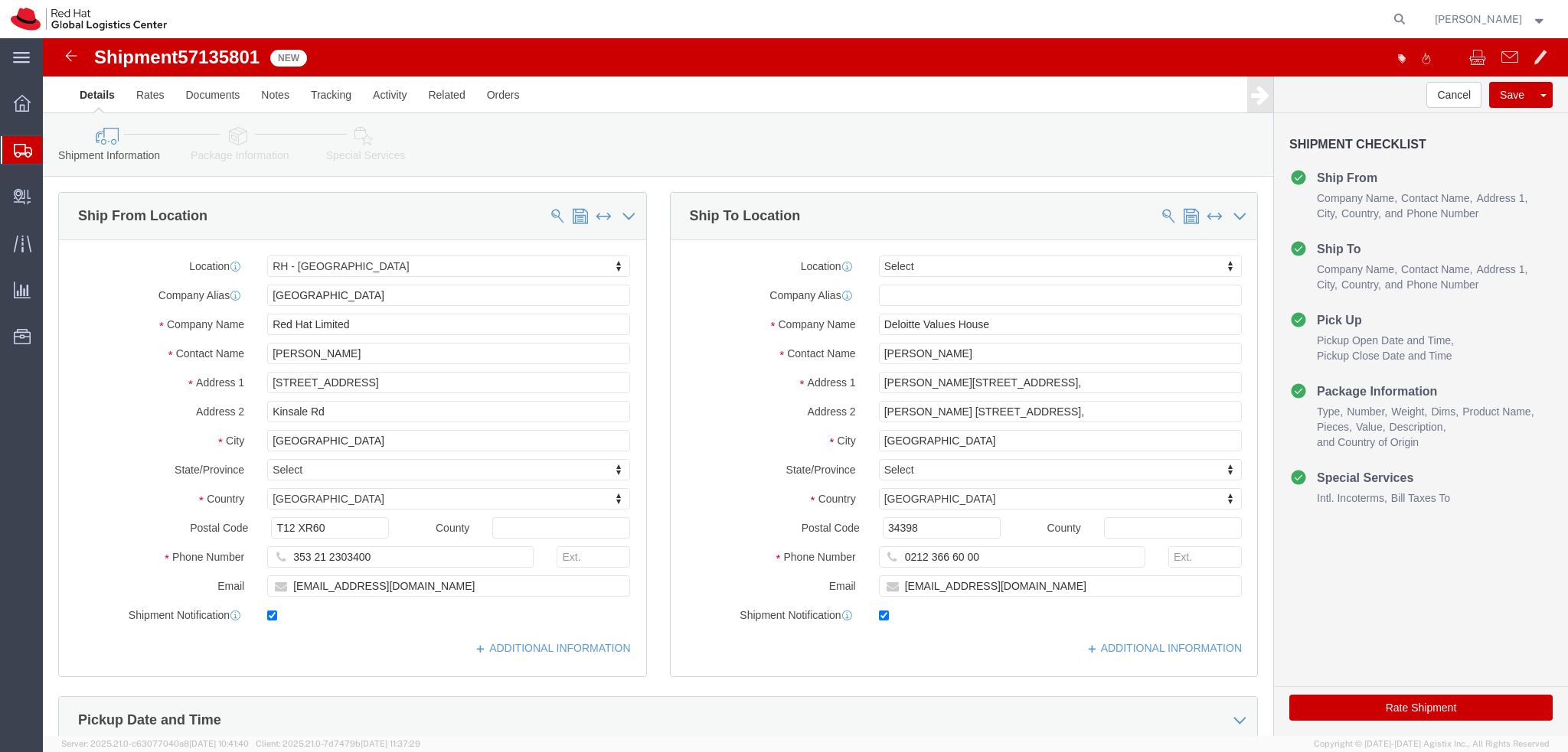
select select "37944"
select select
drag, startPoint x: 244, startPoint y: 139, endPoint x: 202, endPoint y: 101, distance: 56.6
click icon
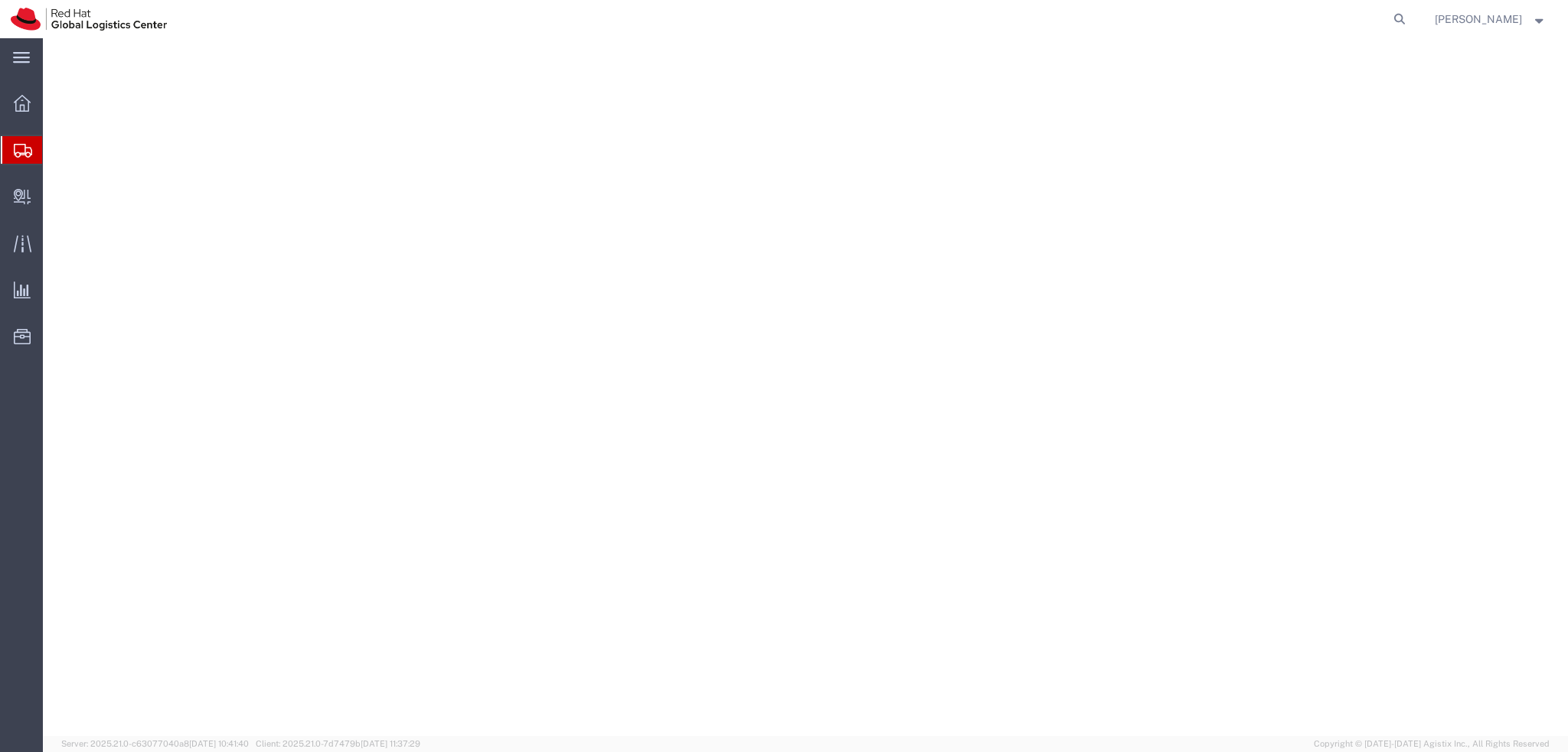
select select "37944"
select select
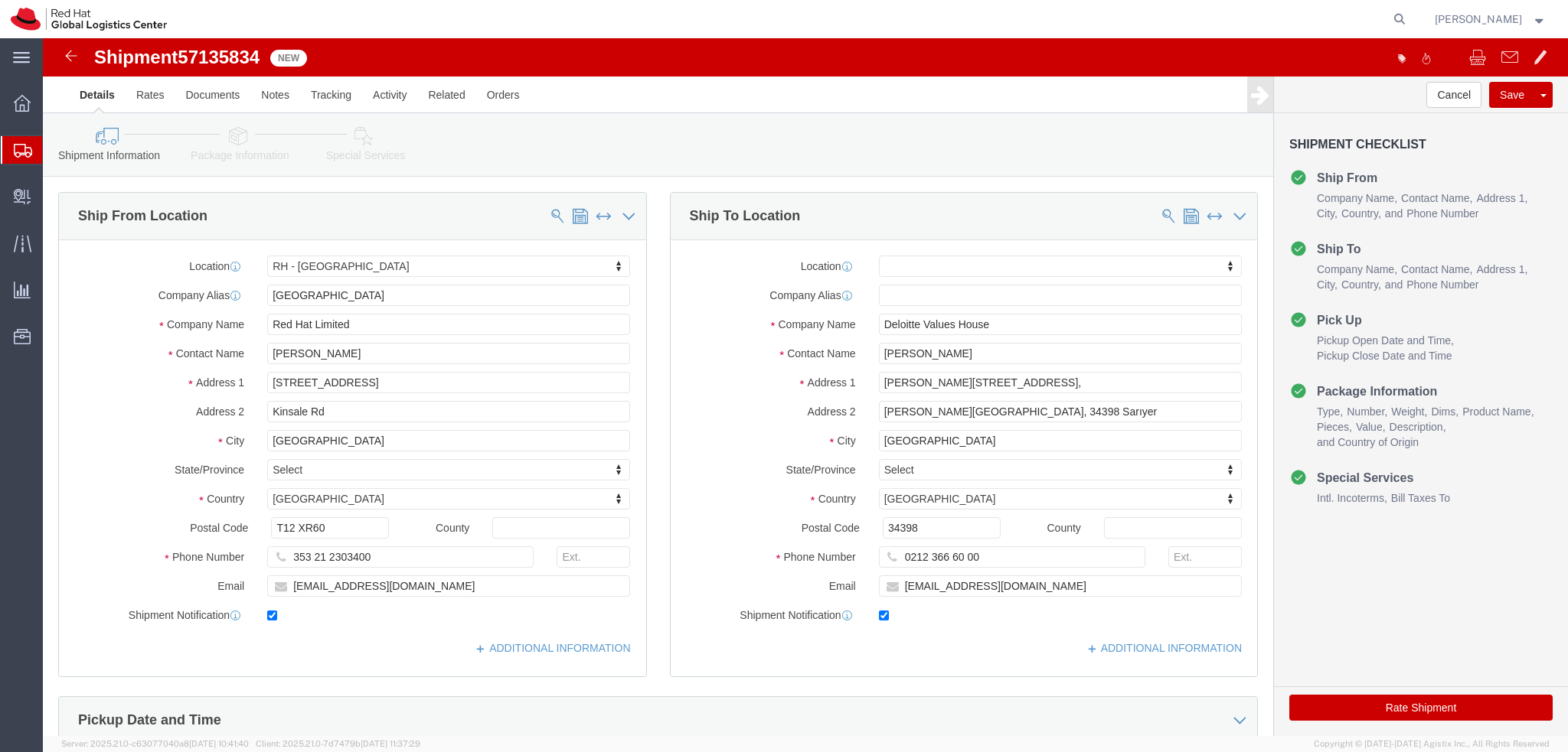
click link "Package Information"
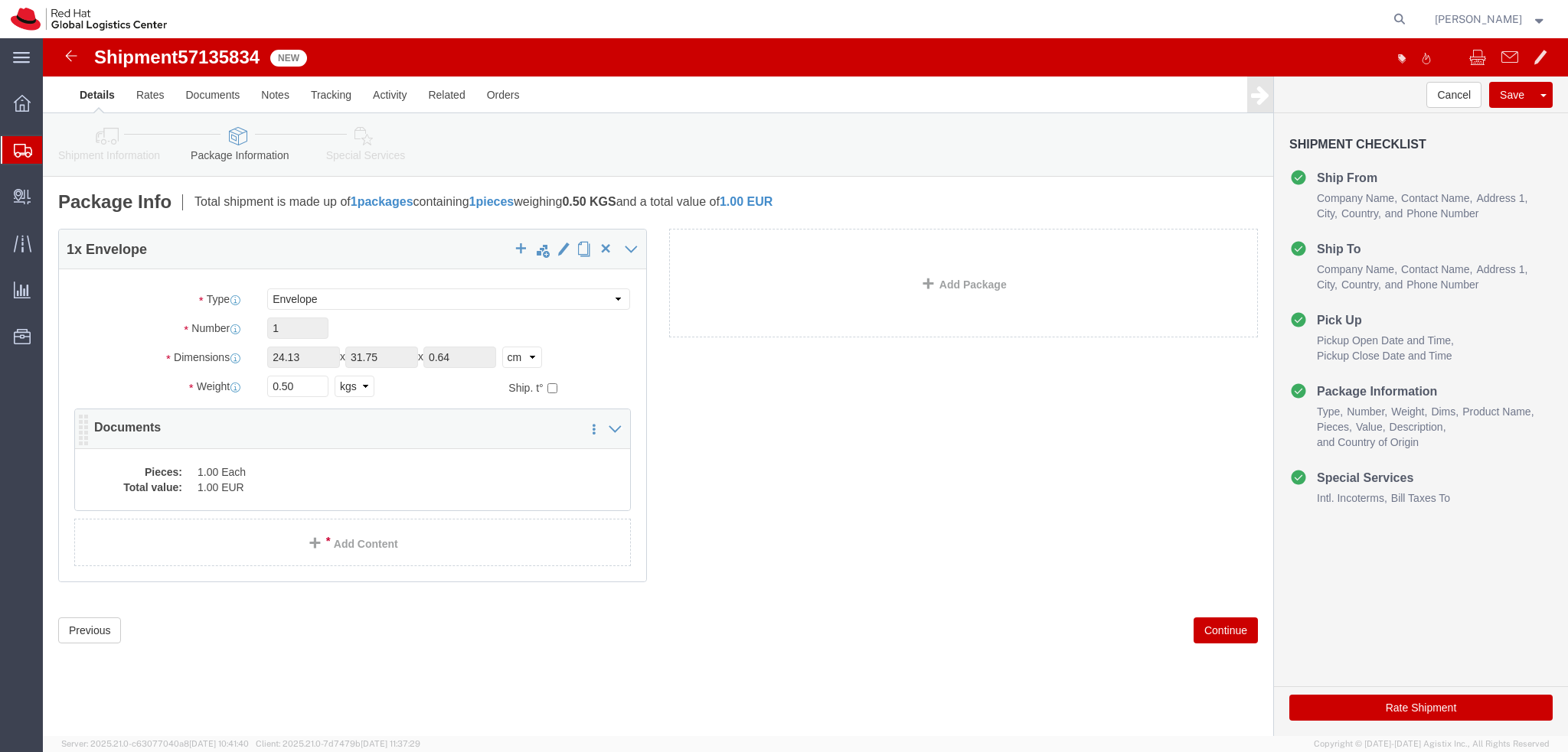
click dd "1.00 EUR"
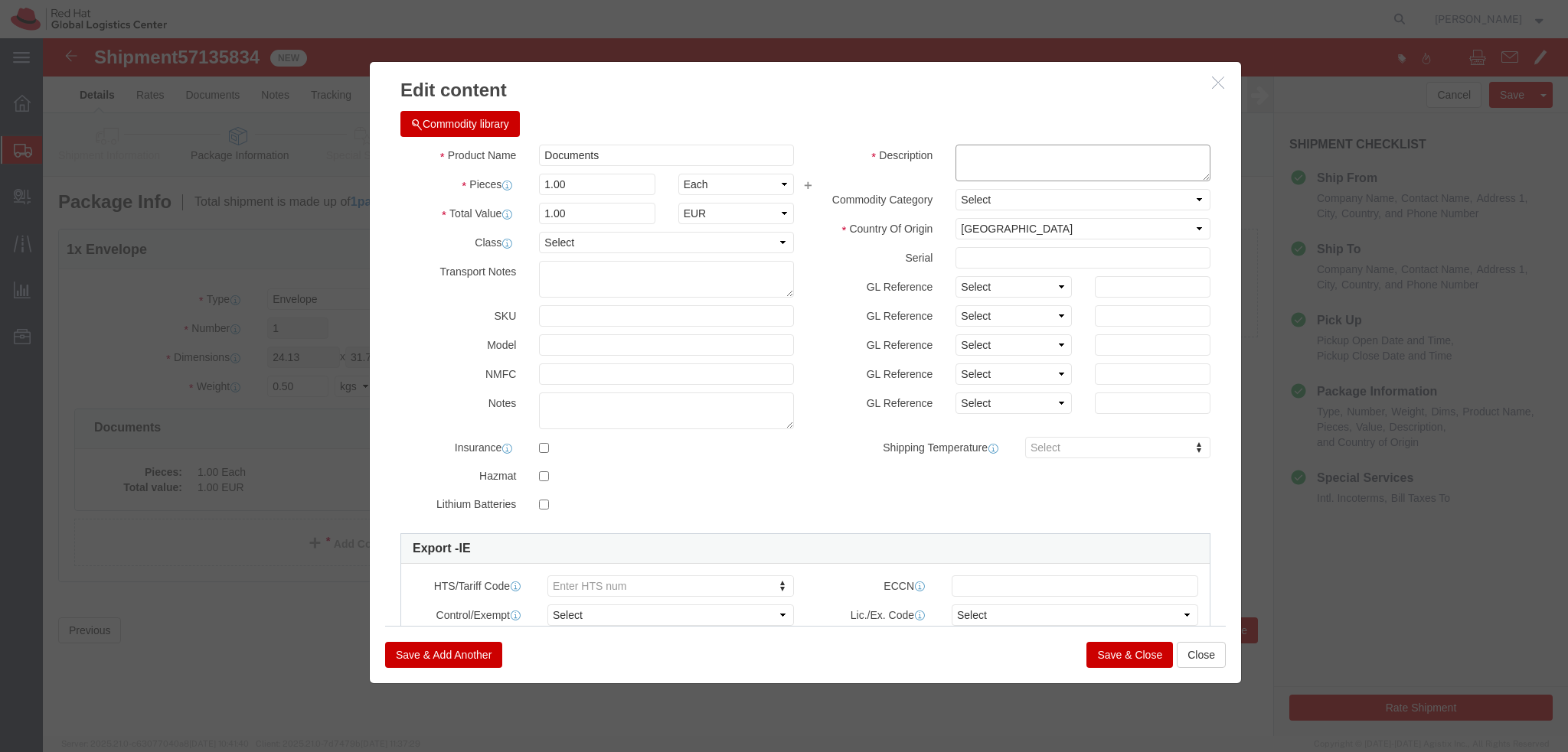
click textarea
type textarea "Documents"
click button "Save & Close"
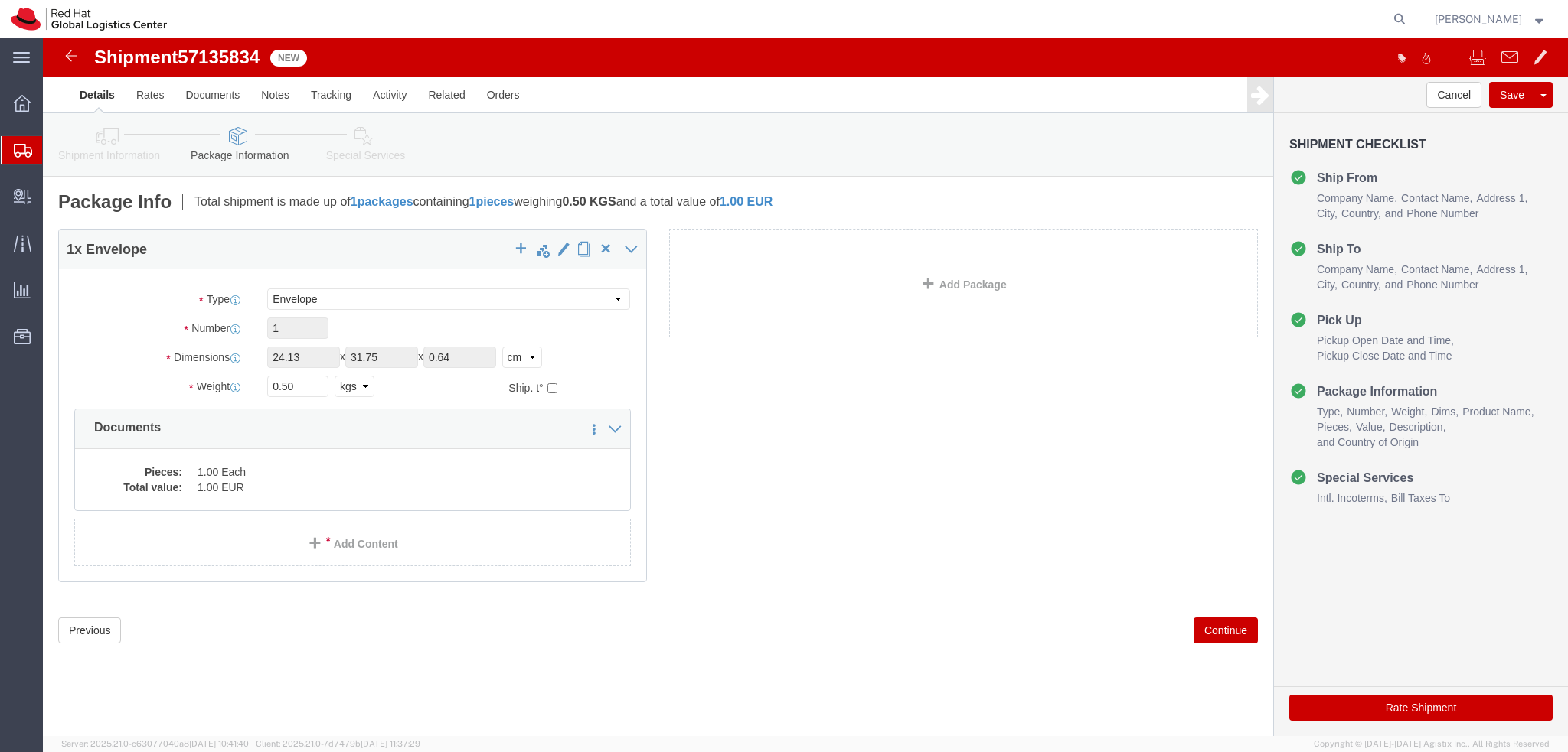
click icon
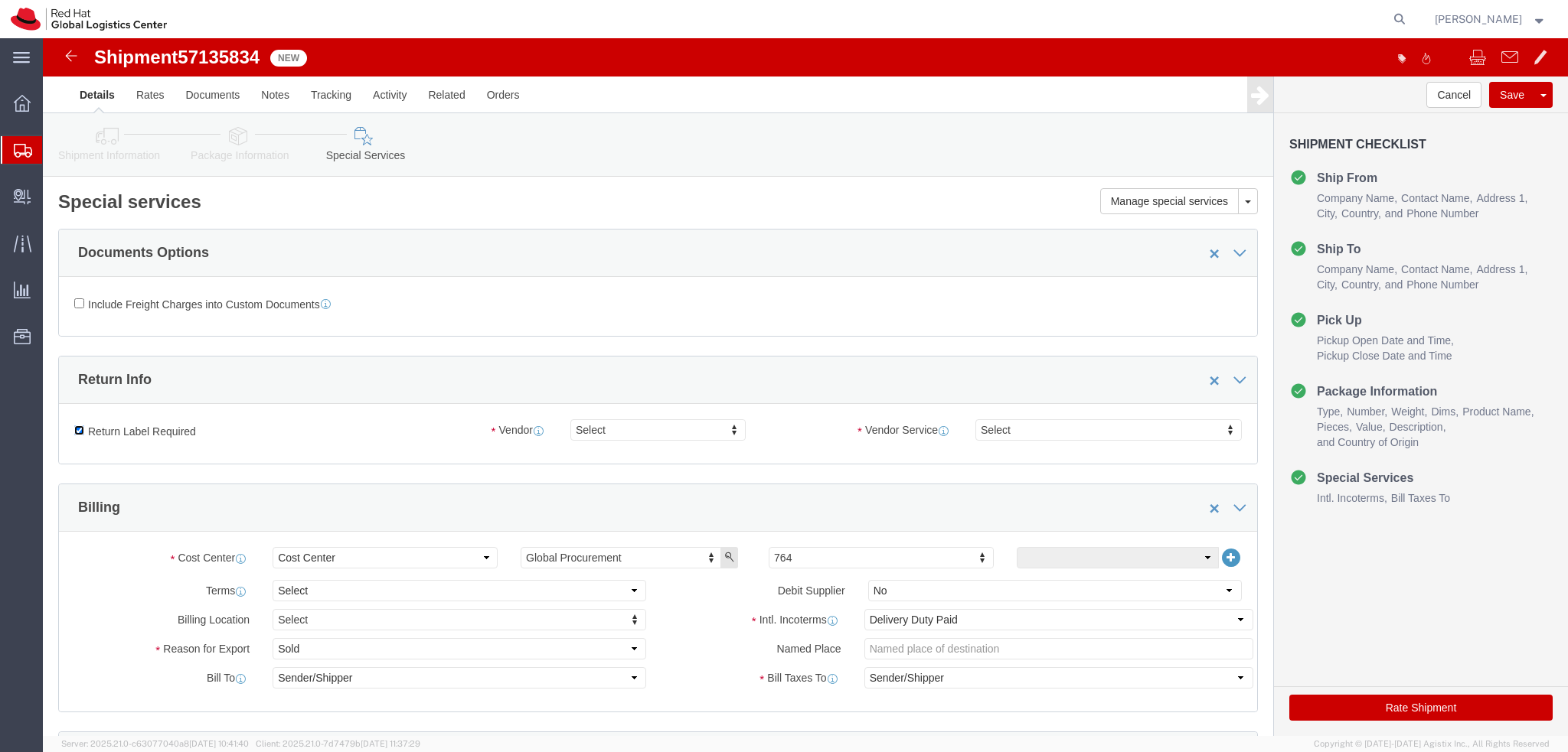
click input "Return Label Required"
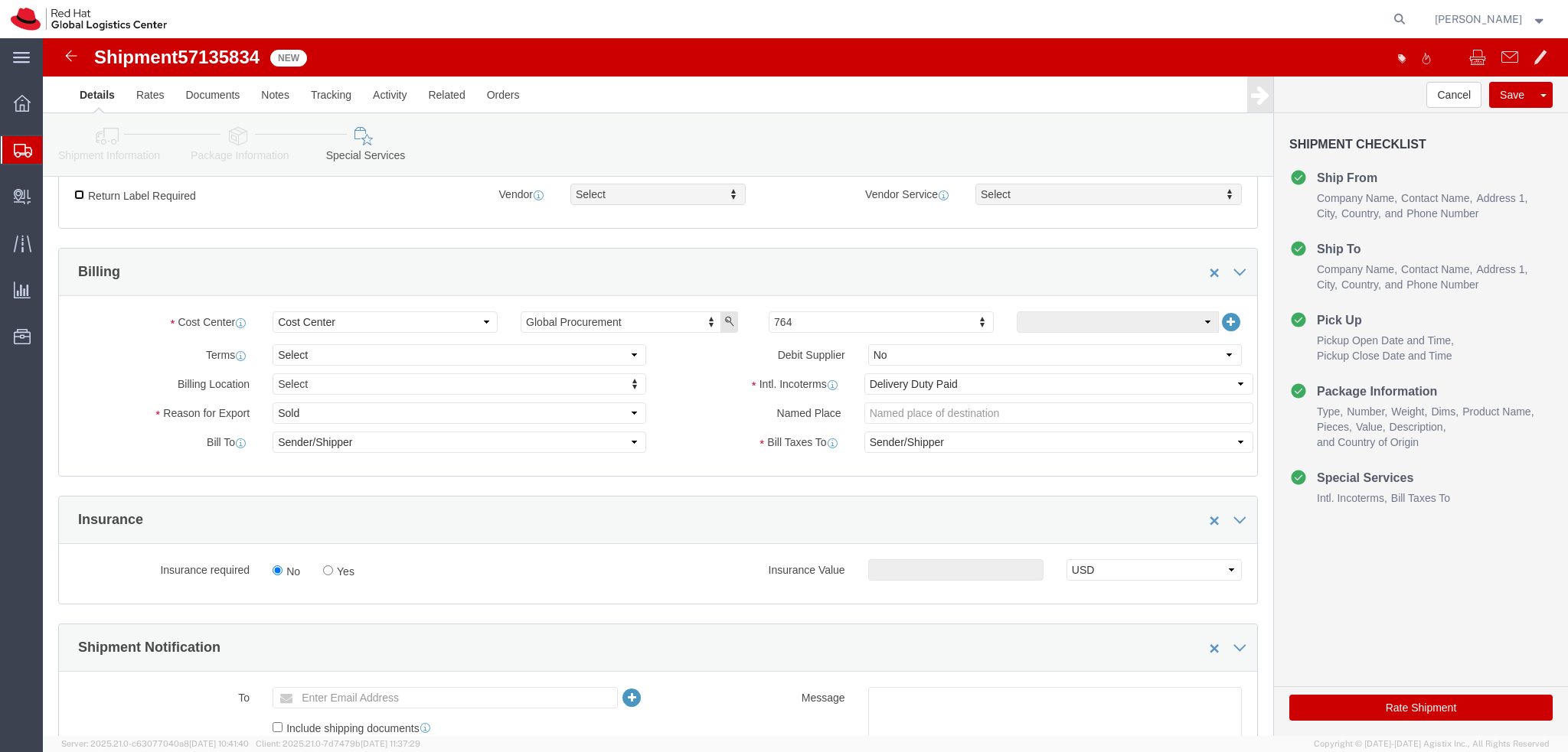
scroll to position [153, 0]
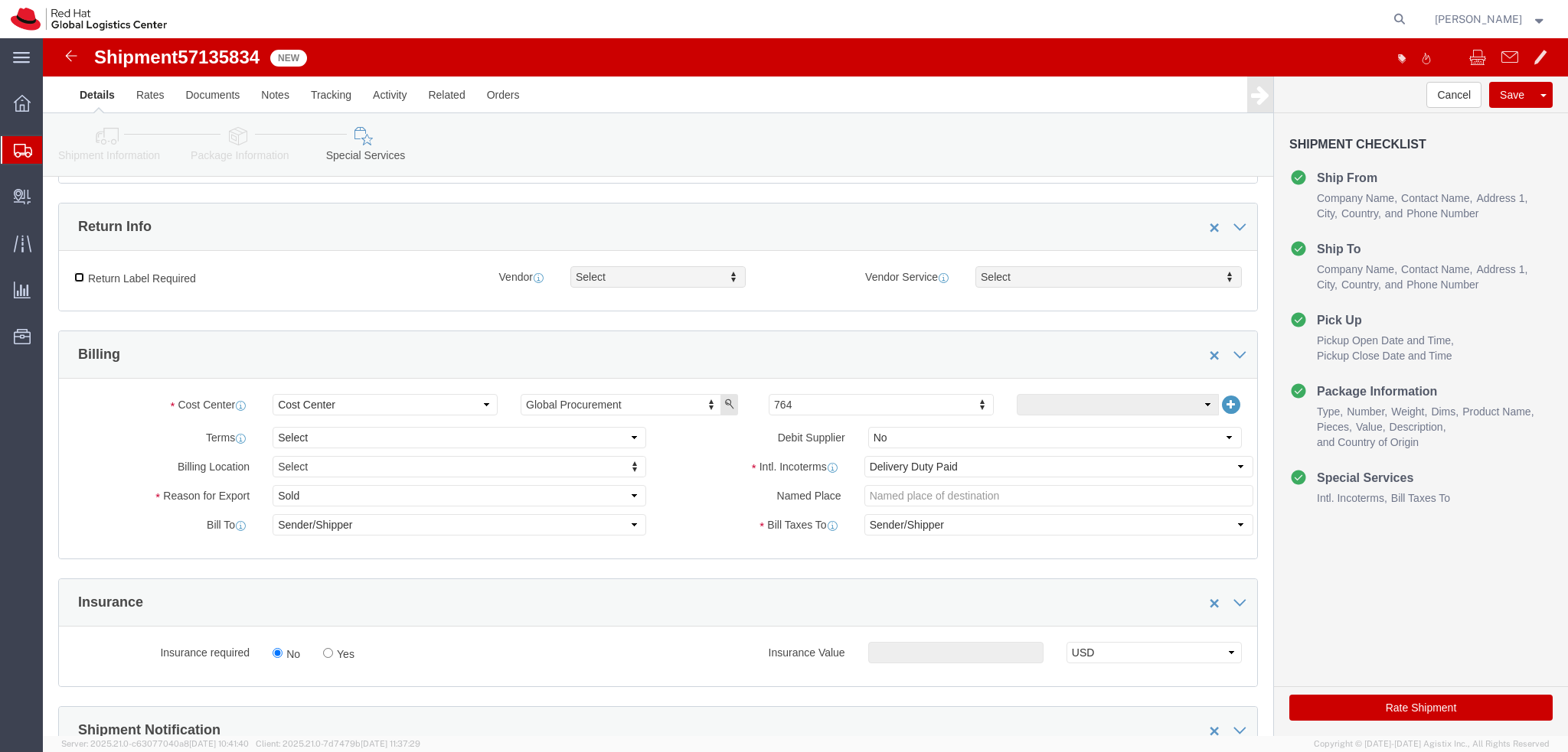
click input "Return Label Required"
checkbox input "true"
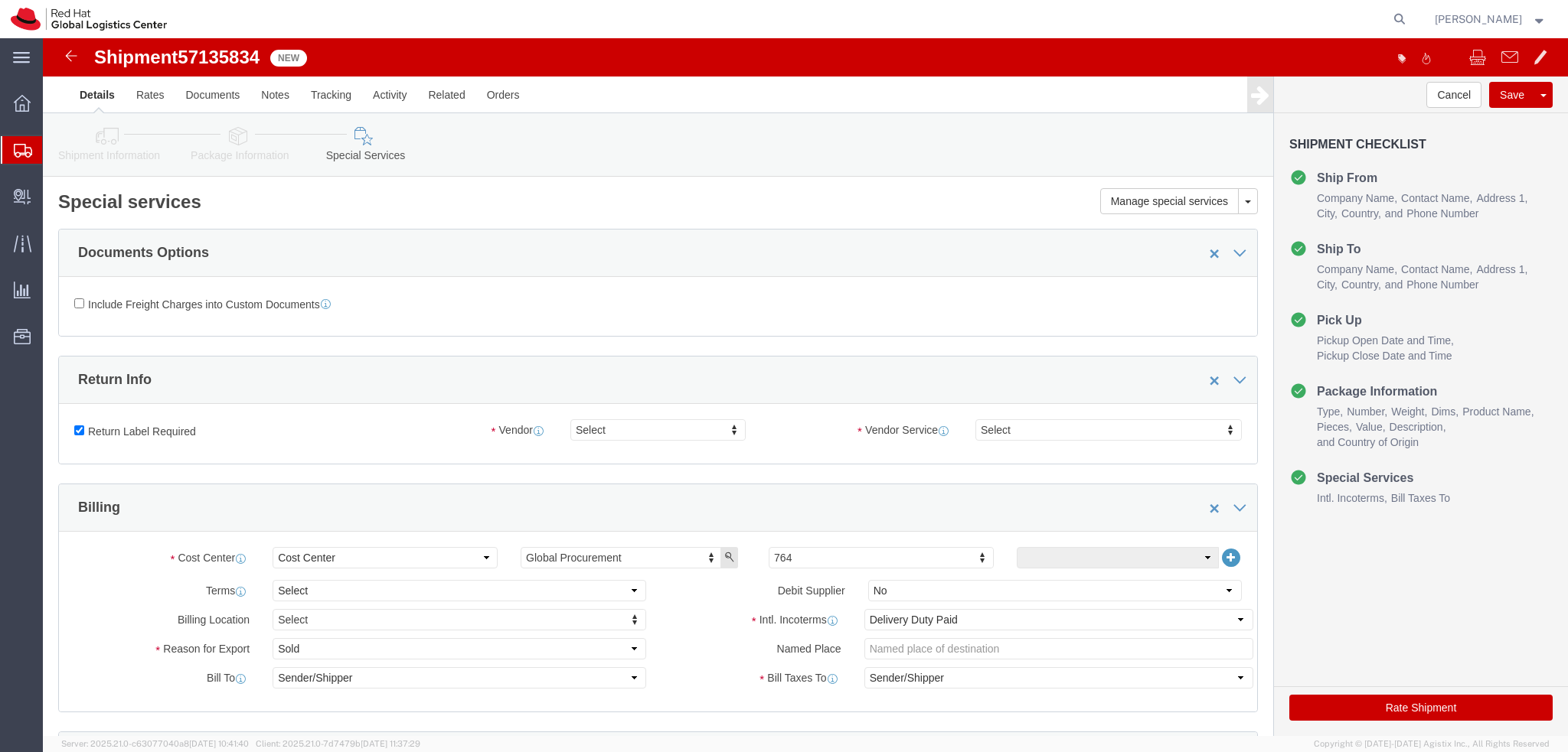
click link "Shipment Information"
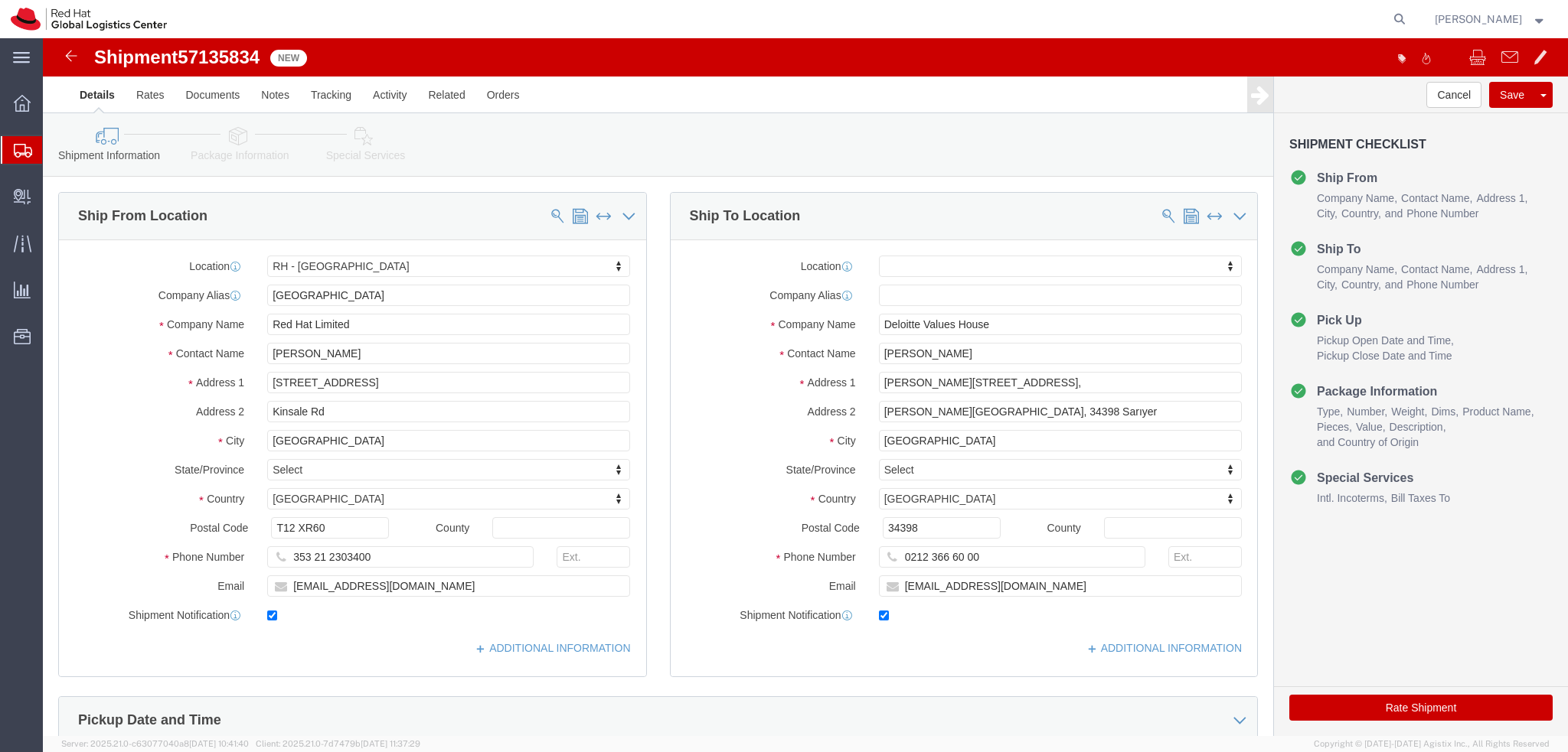
click icon
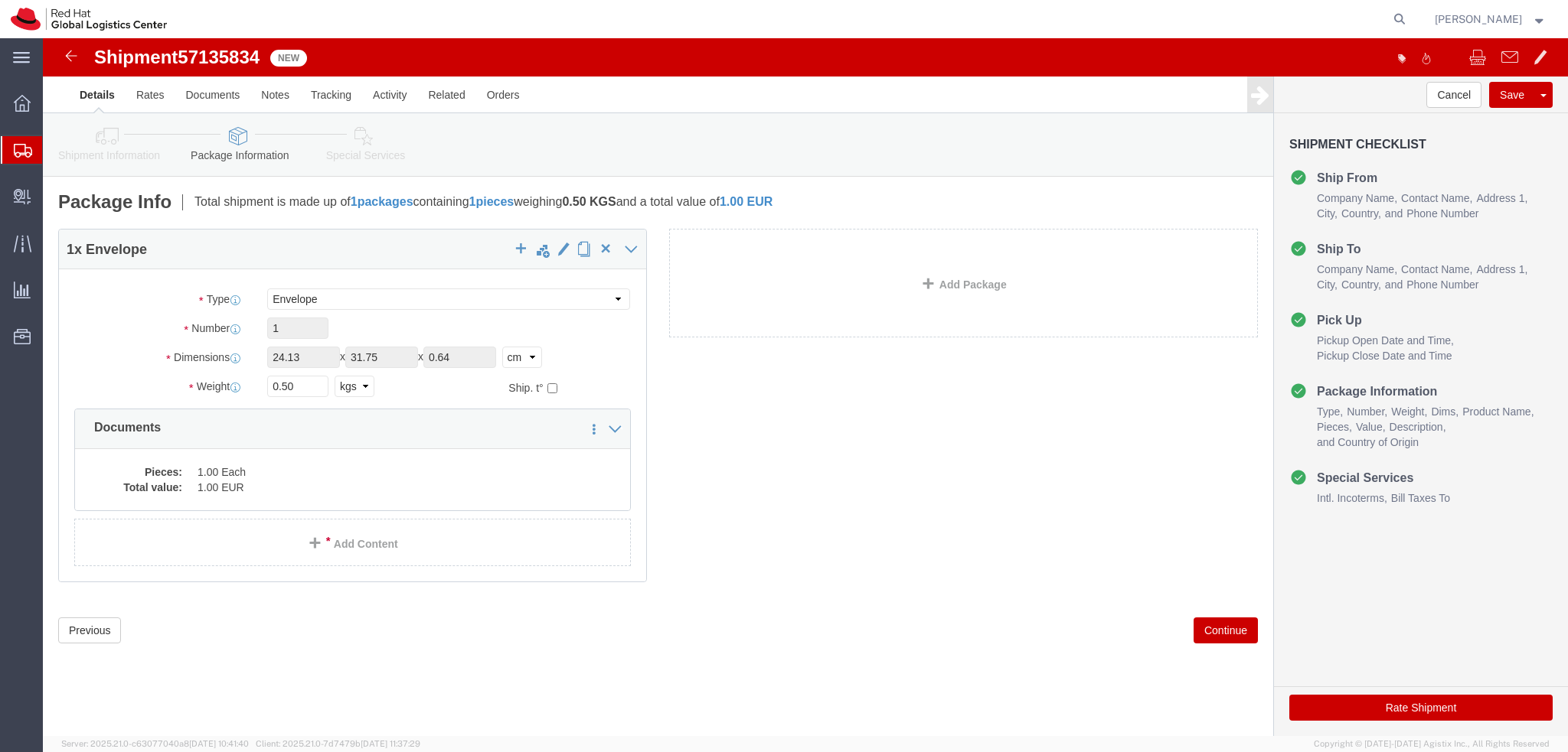
click icon
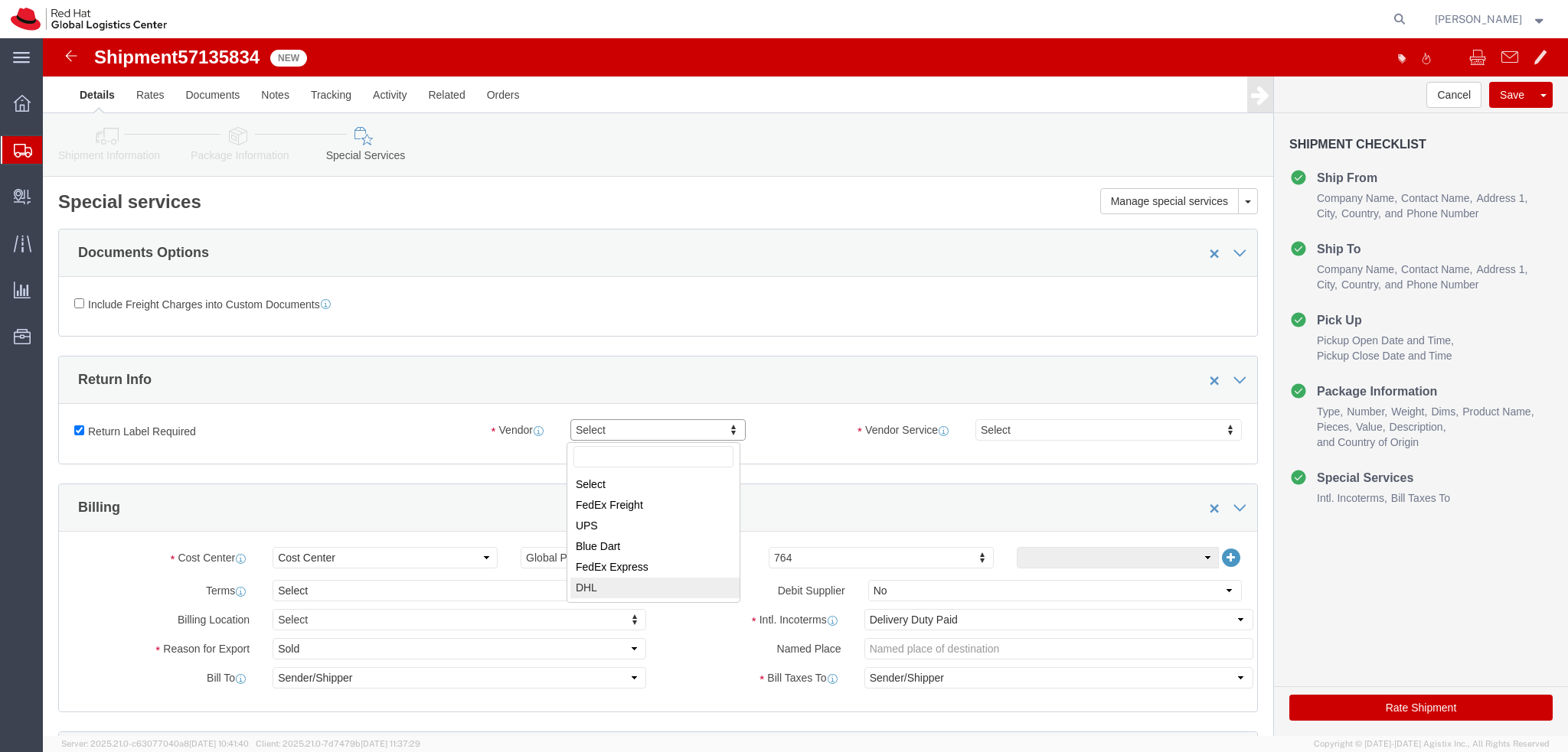
select select "17"
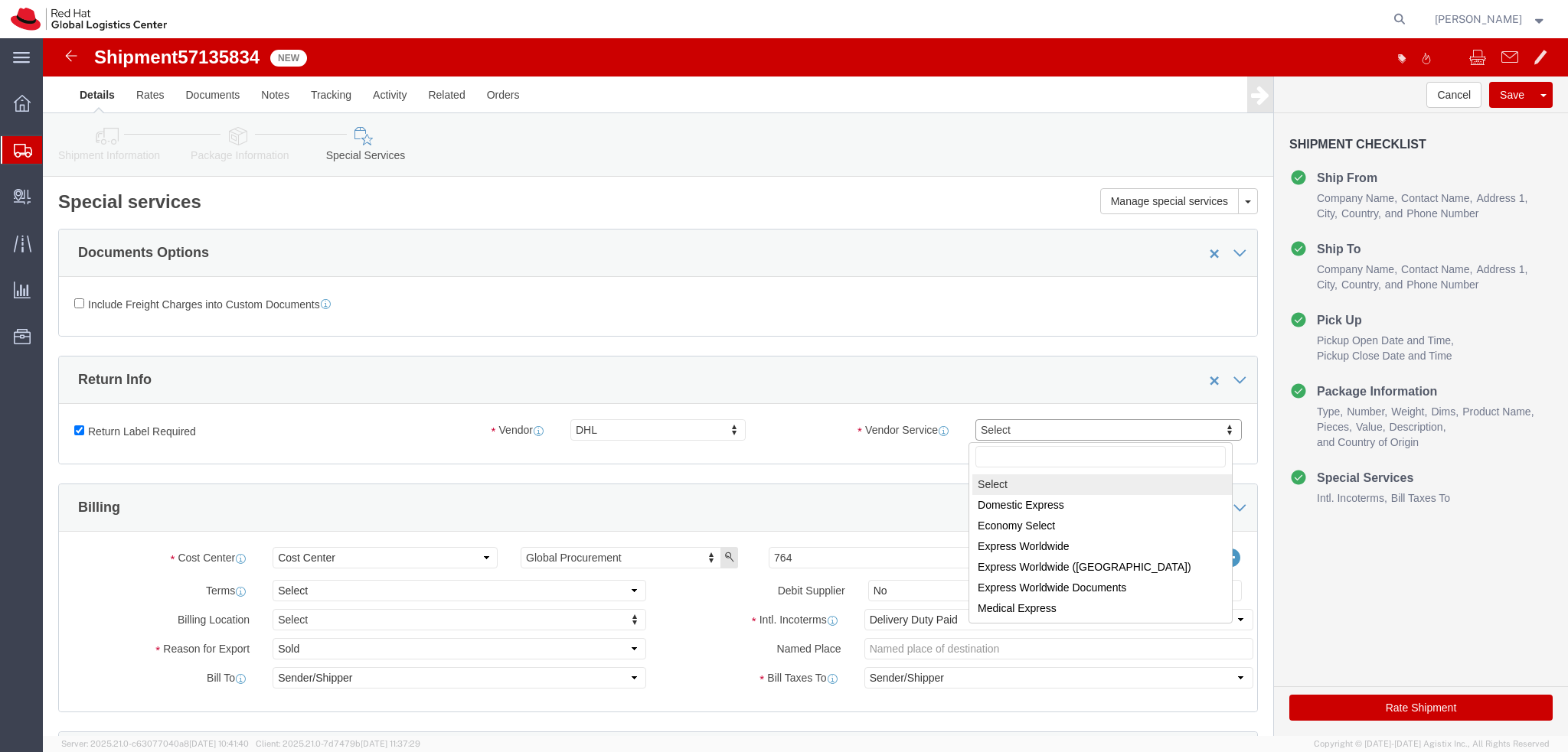
drag, startPoint x: 954, startPoint y: 397, endPoint x: 955, endPoint y: 418, distance: 21.0
select select "10961"
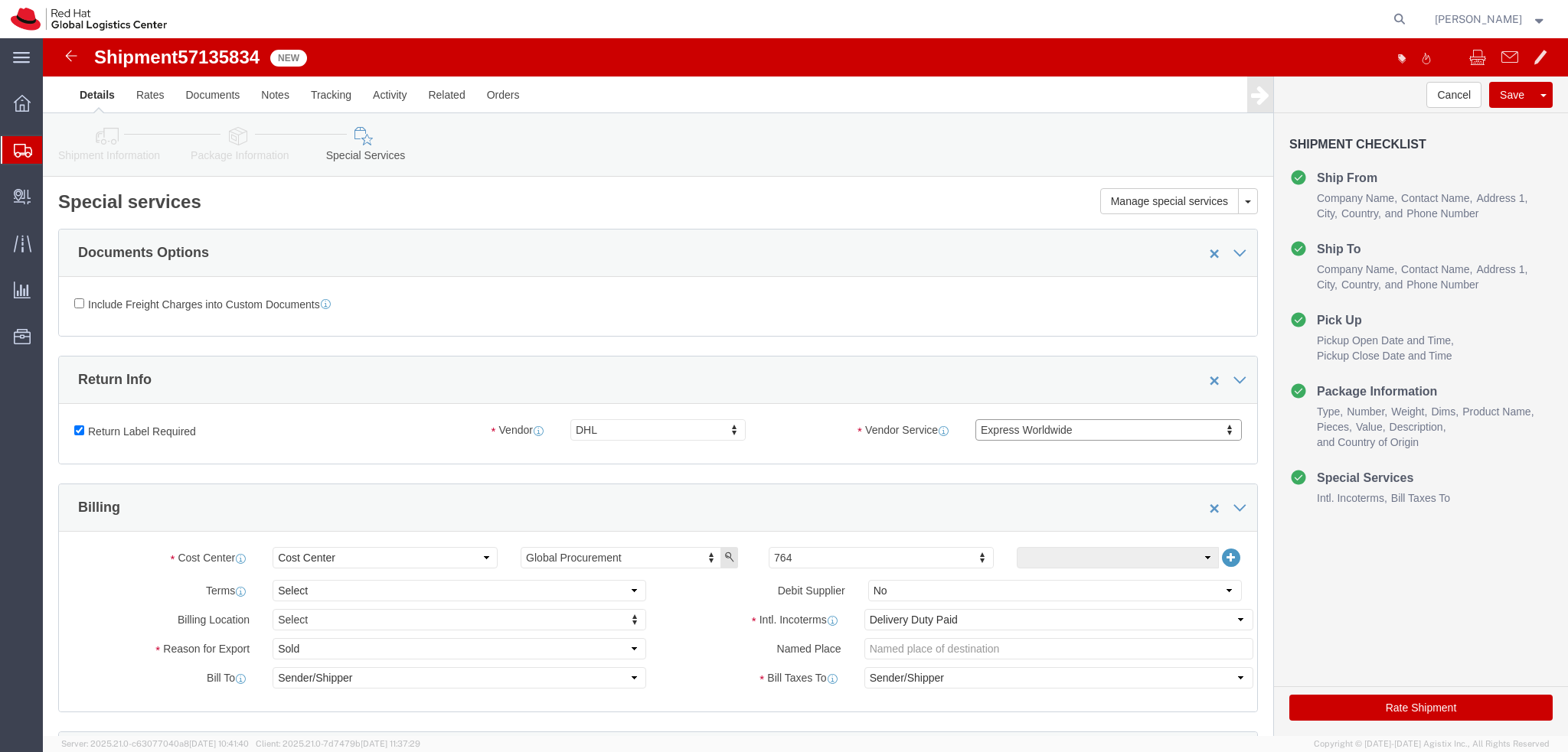
click link "Shipment Information"
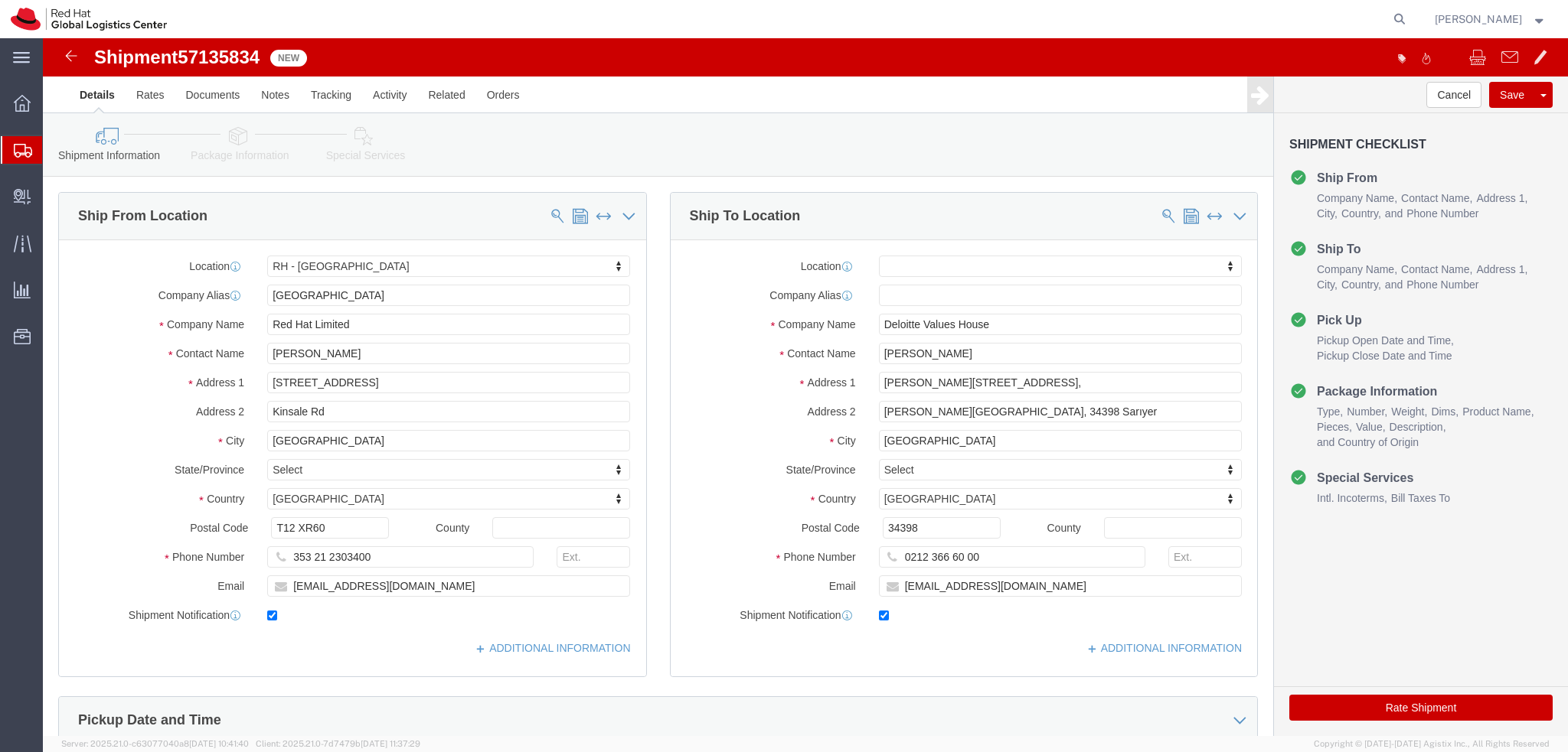
click icon
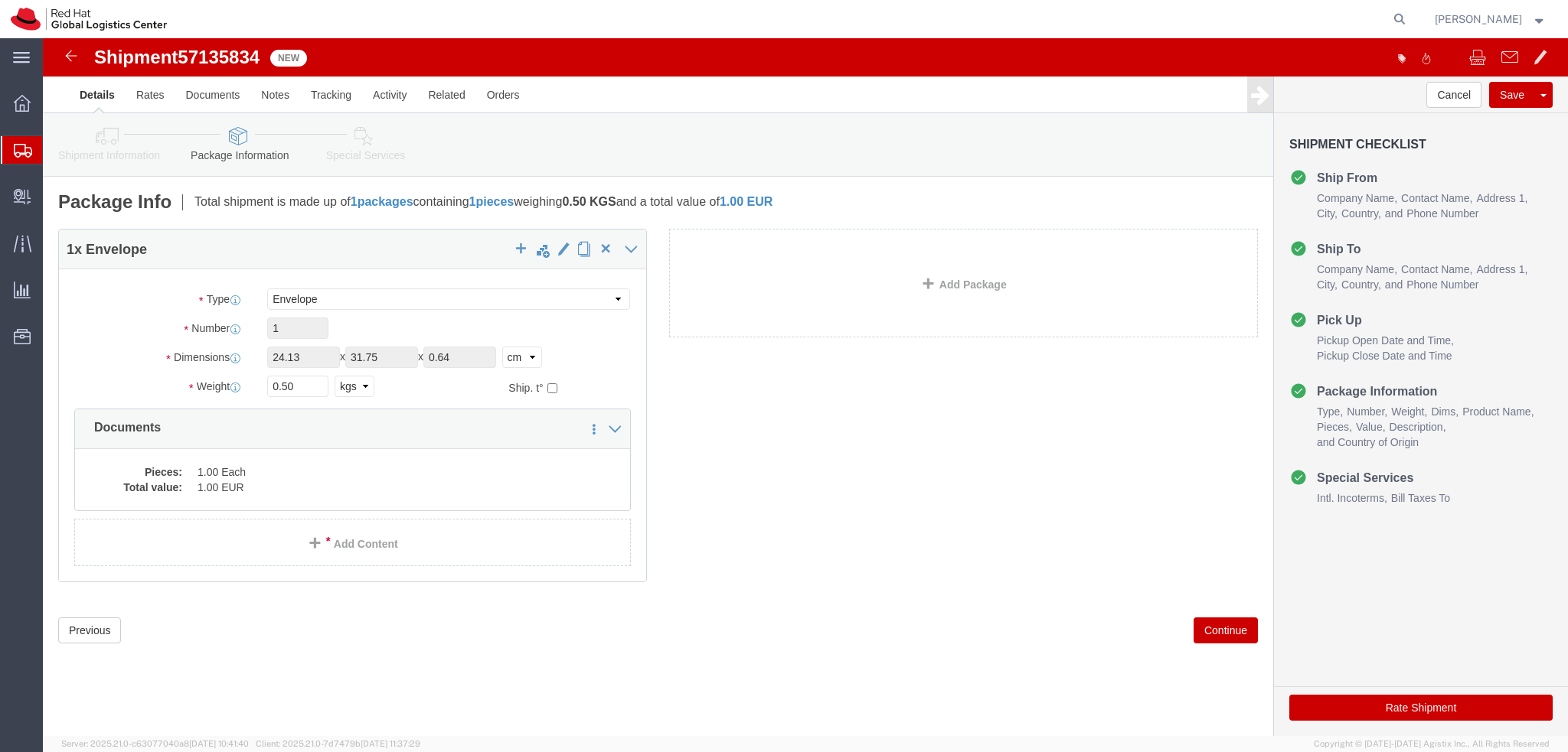
click icon
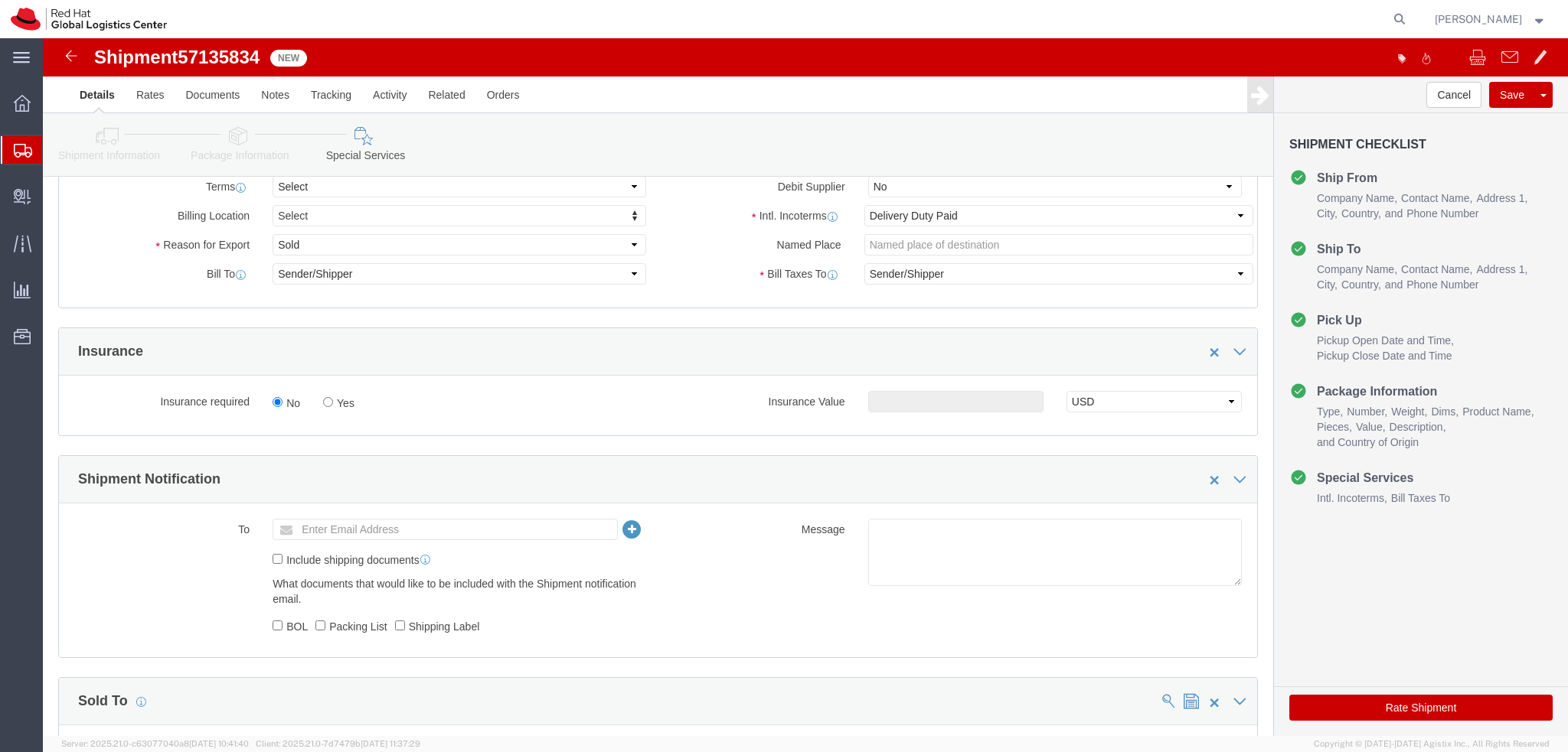
scroll to position [401, 0]
click button "Rate Shipment"
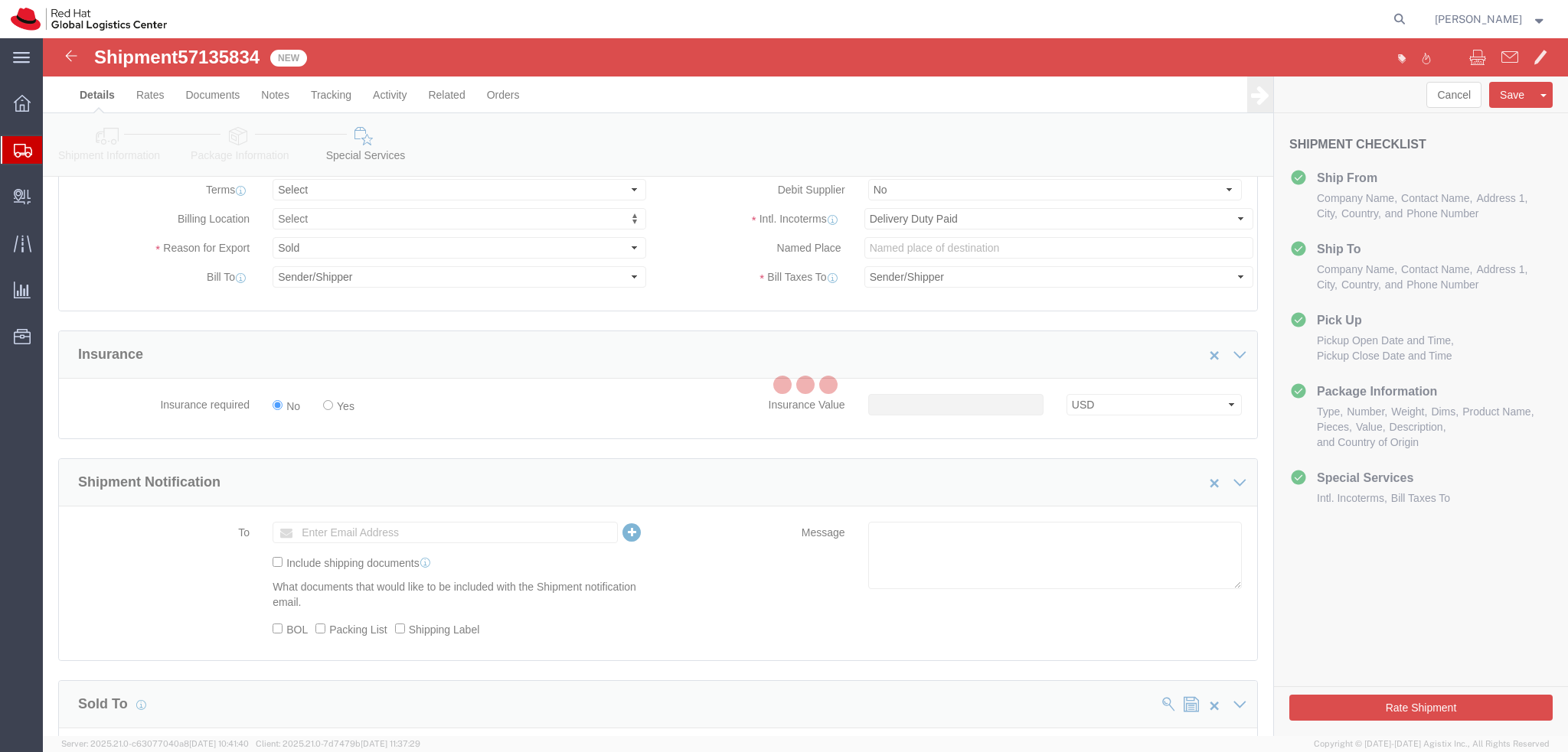
scroll to position [0, 0]
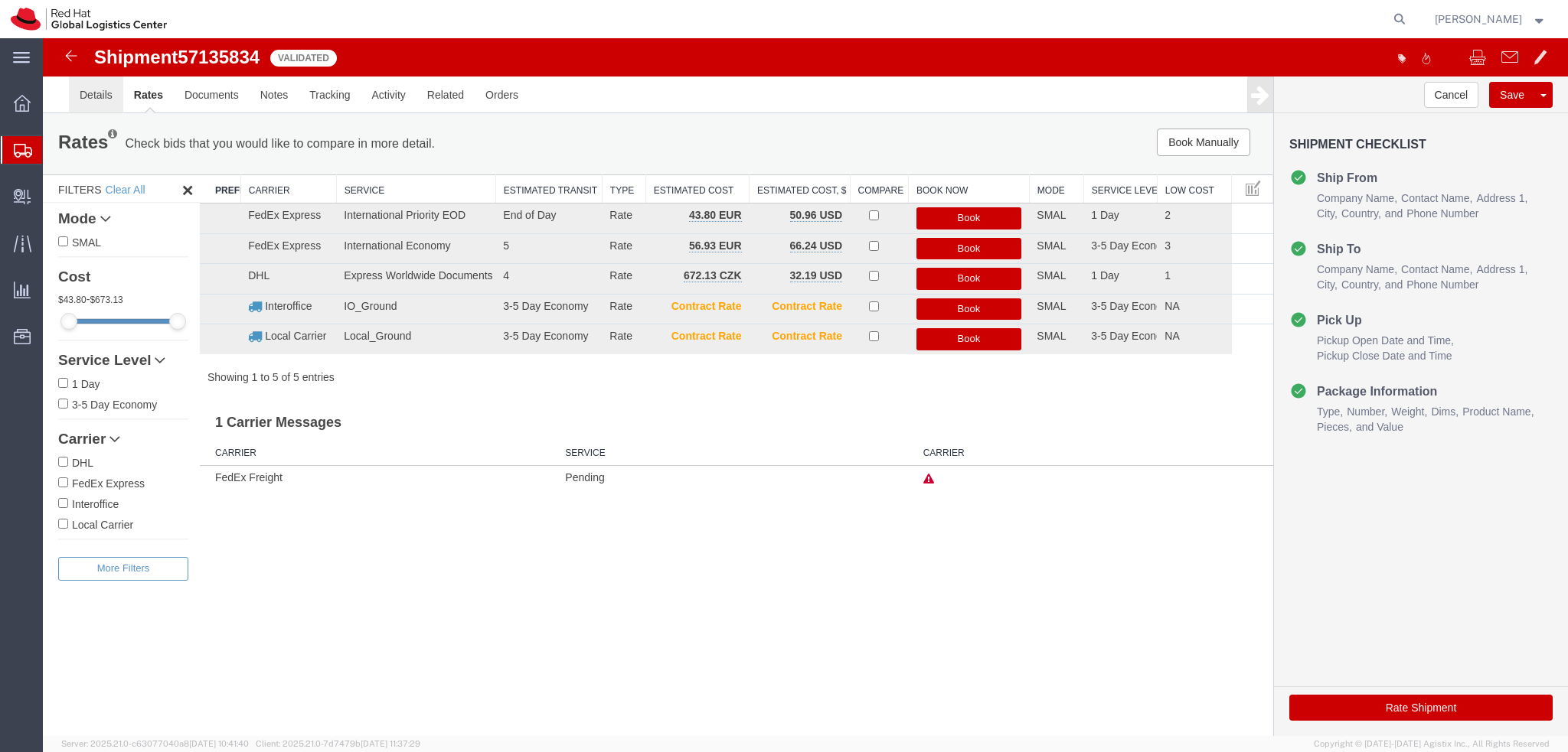
click at [101, 99] on link "Details" at bounding box center [96, 95] width 55 height 37
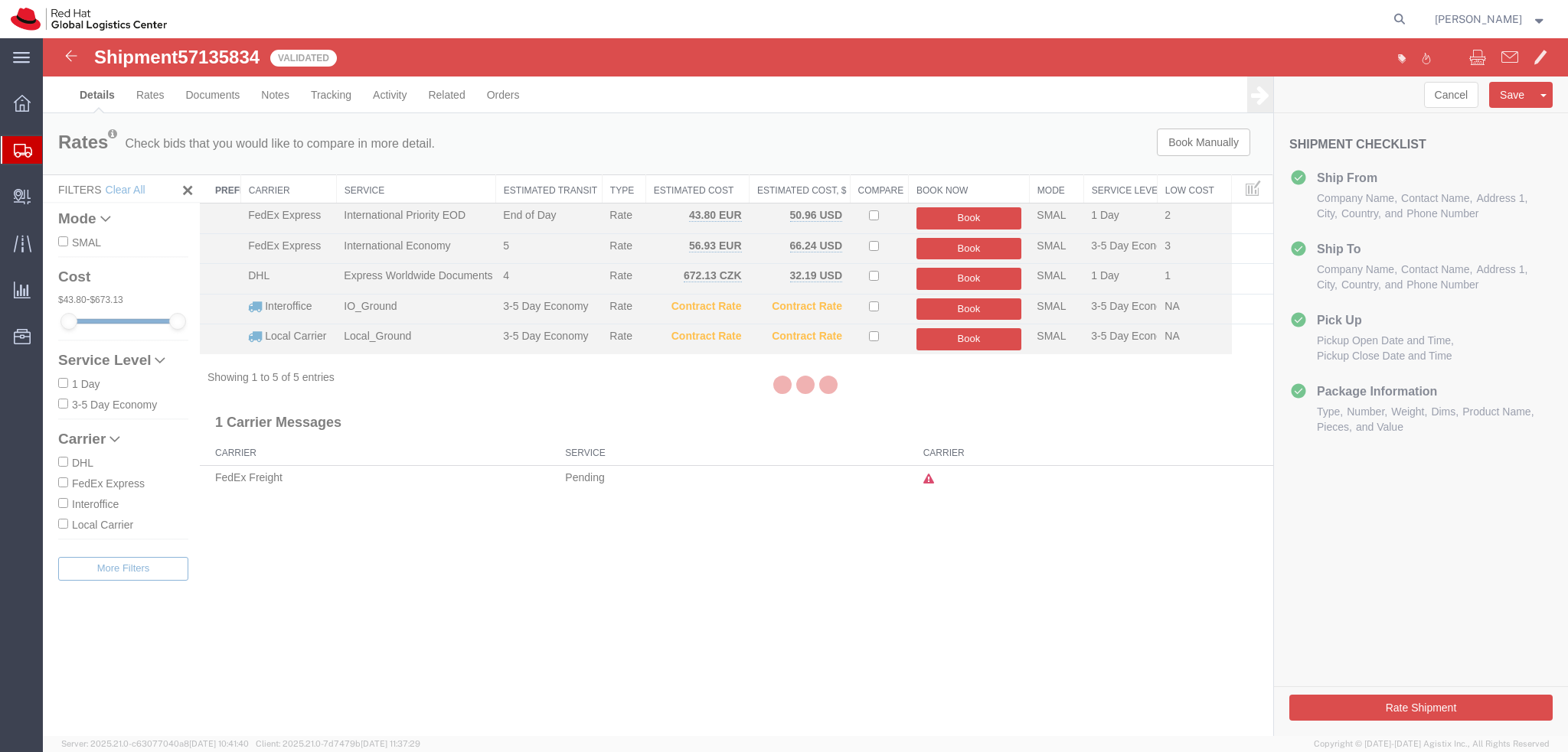
select select "37944"
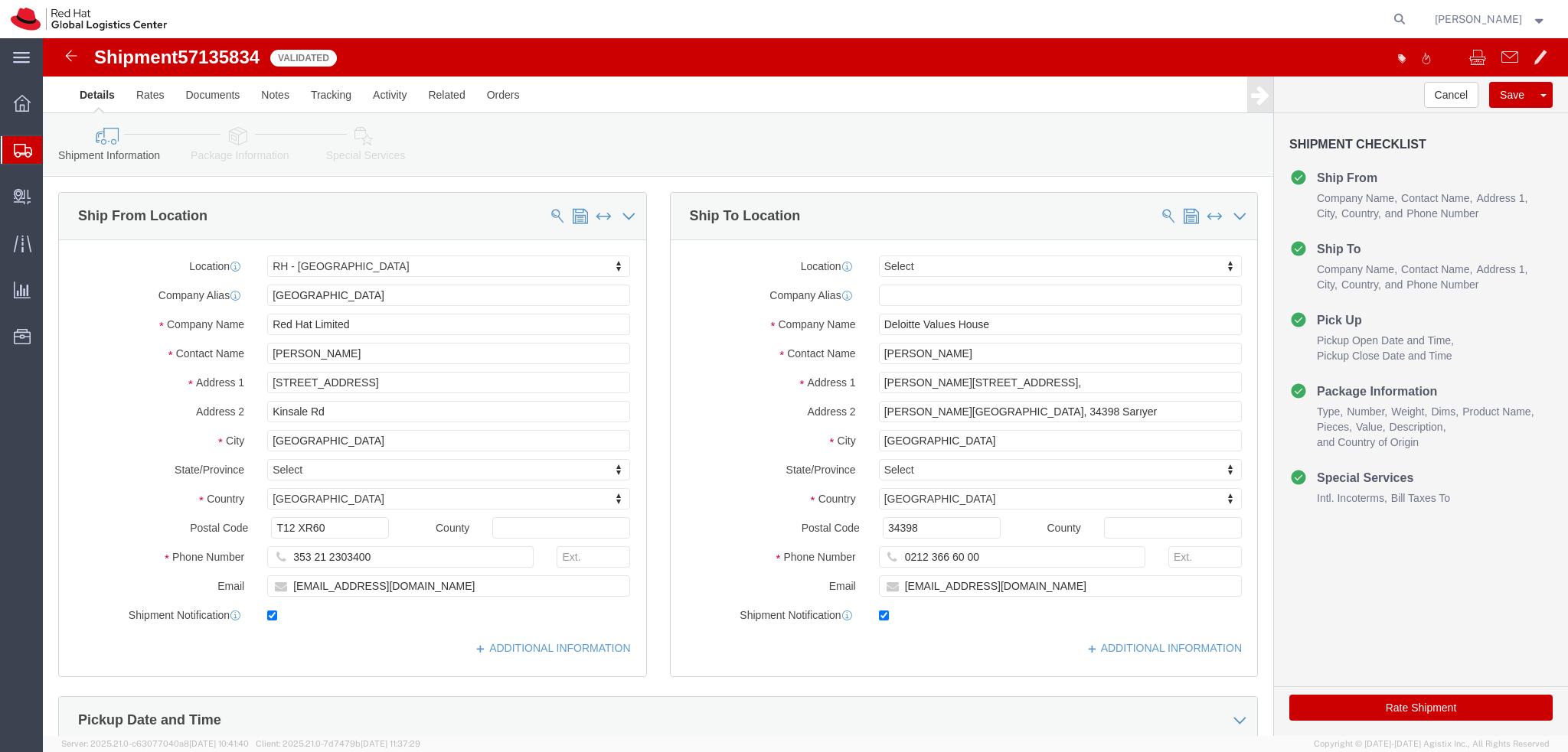
click link "Special Services"
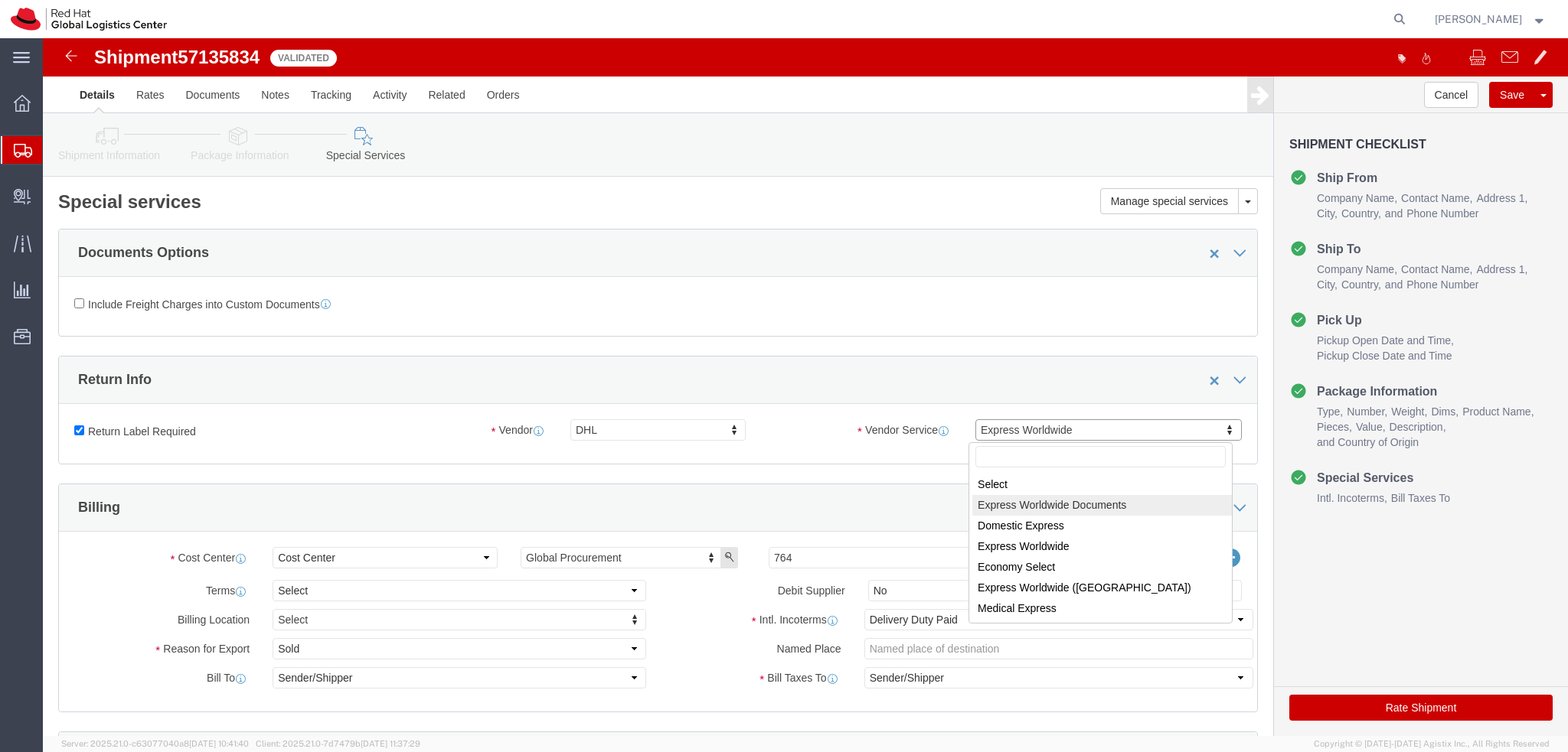
select select "10954"
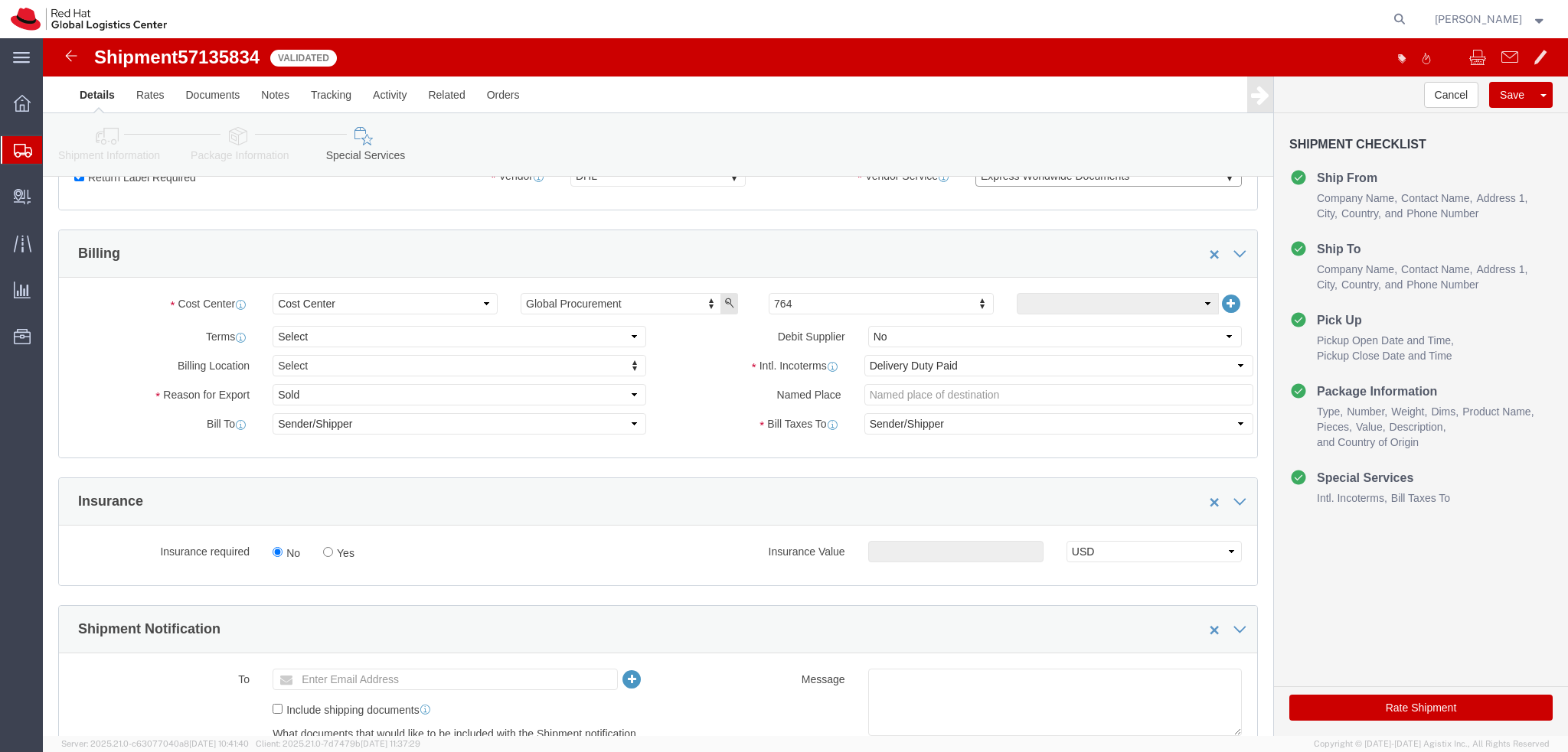
scroll to position [229, 0]
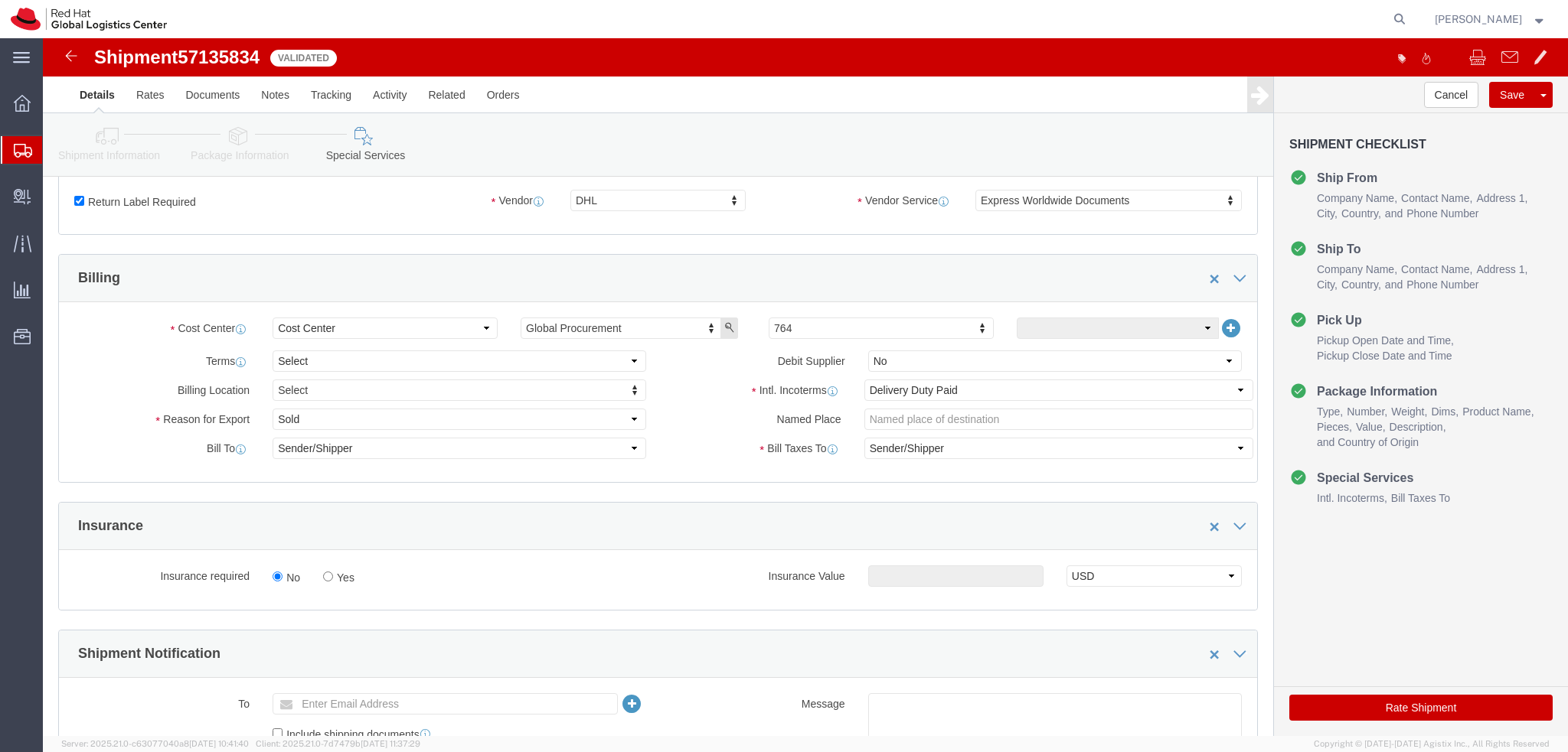
drag, startPoint x: 1424, startPoint y: 668, endPoint x: 731, endPoint y: 507, distance: 711.5
click button "Rate Shipment"
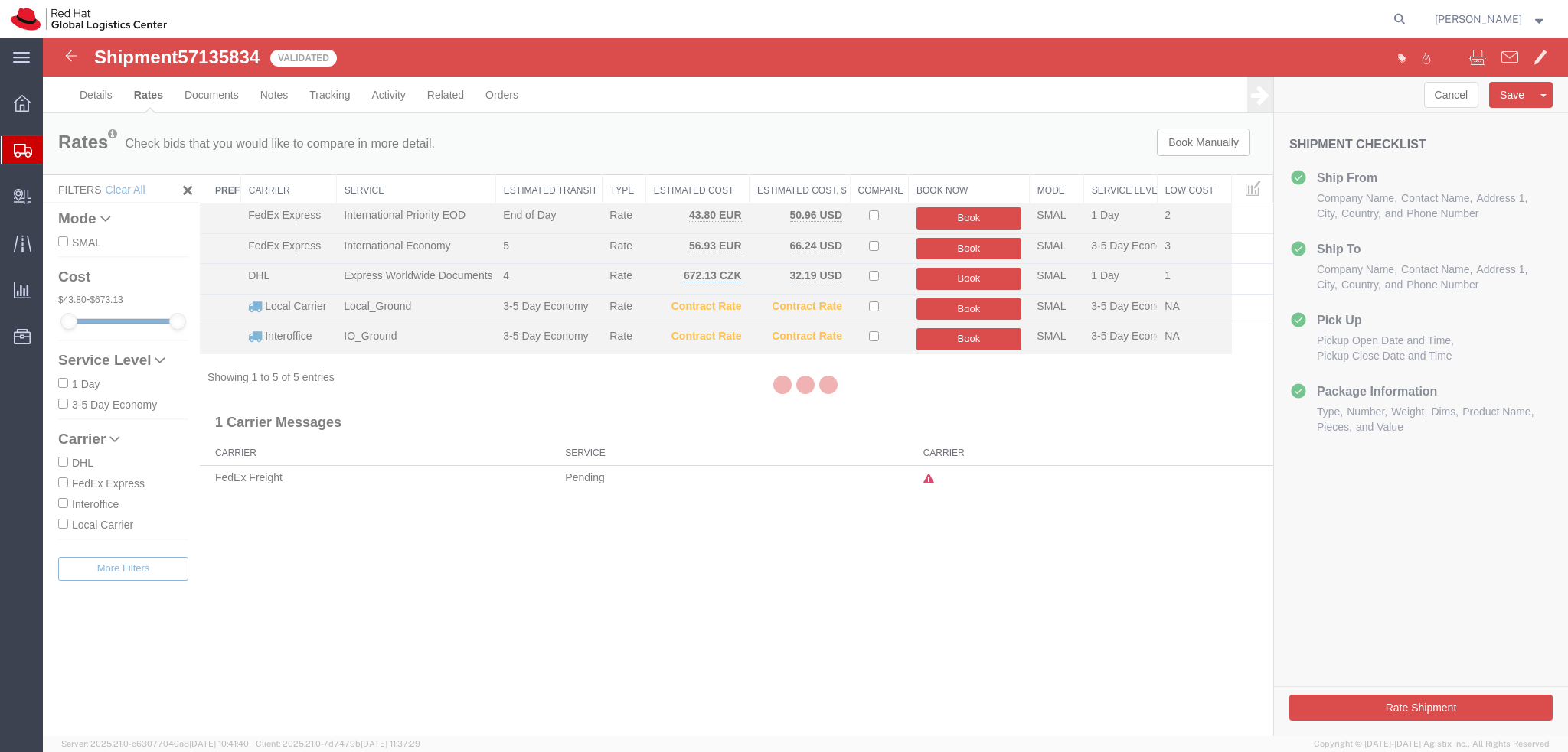
scroll to position [0, 0]
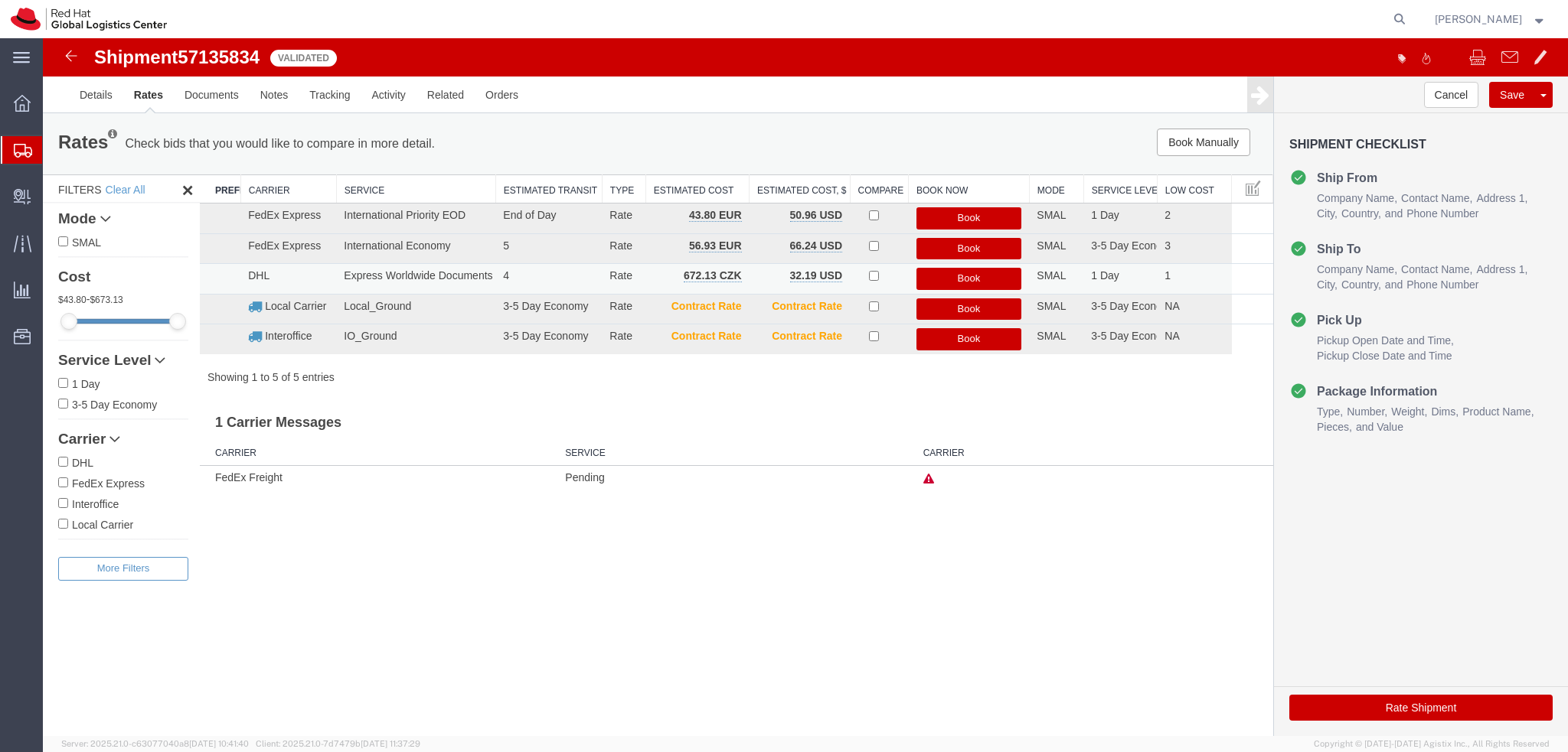
click at [980, 276] on button "Book" at bounding box center [969, 279] width 106 height 22
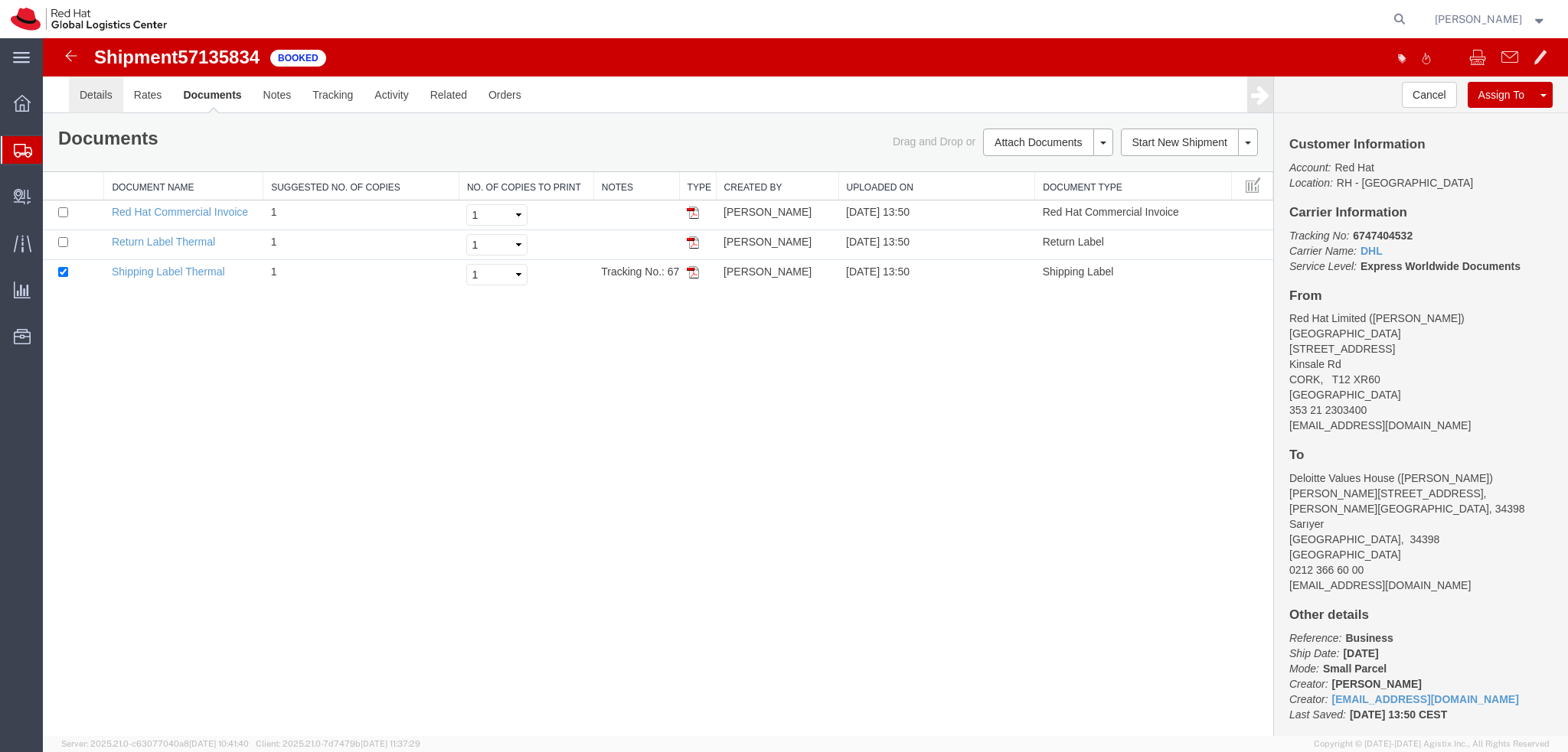
click at [95, 97] on link "Details" at bounding box center [96, 95] width 55 height 37
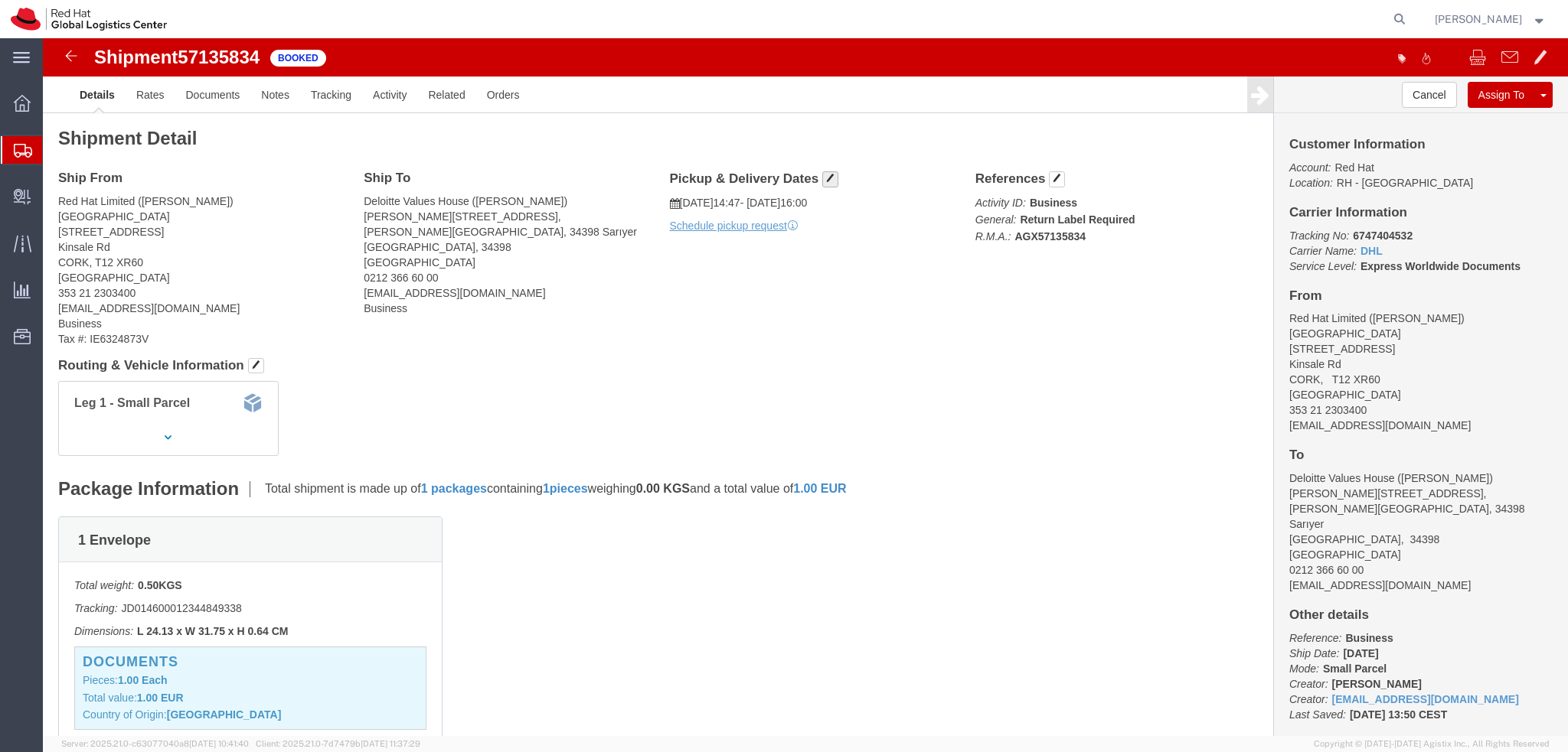
click span "button"
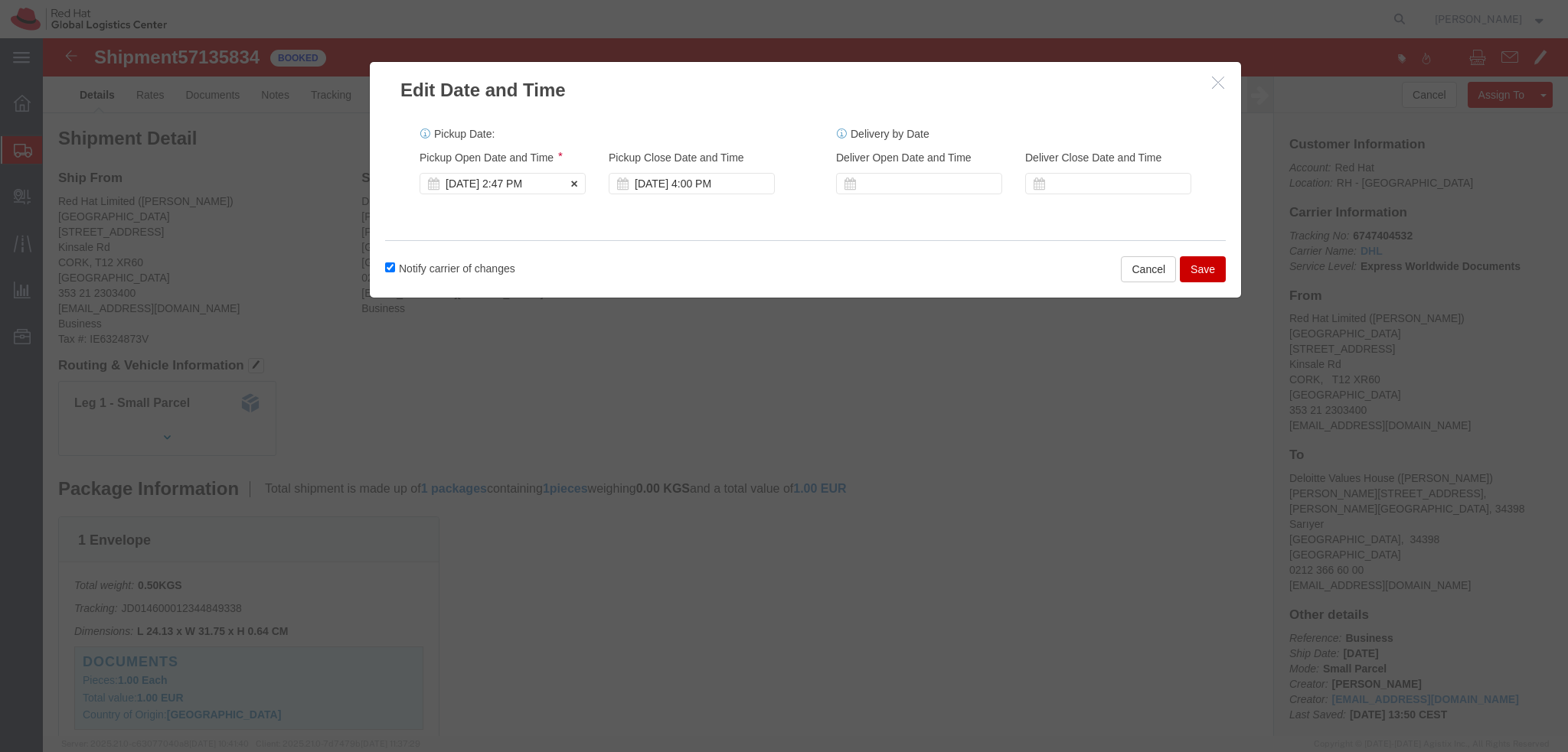
click div "Oct 15 2025 2:47 PM"
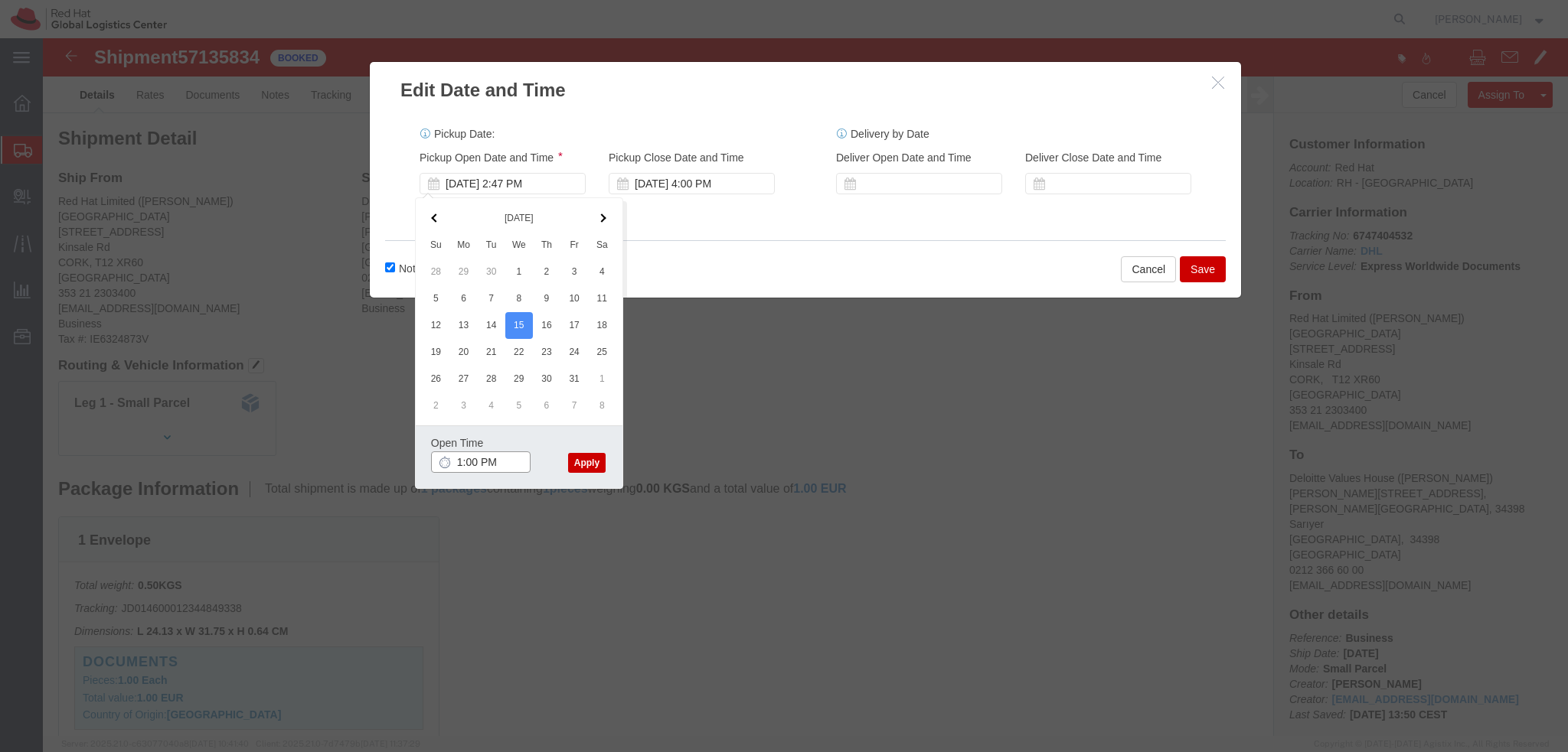
type input "1:00 PM"
click button "Apply"
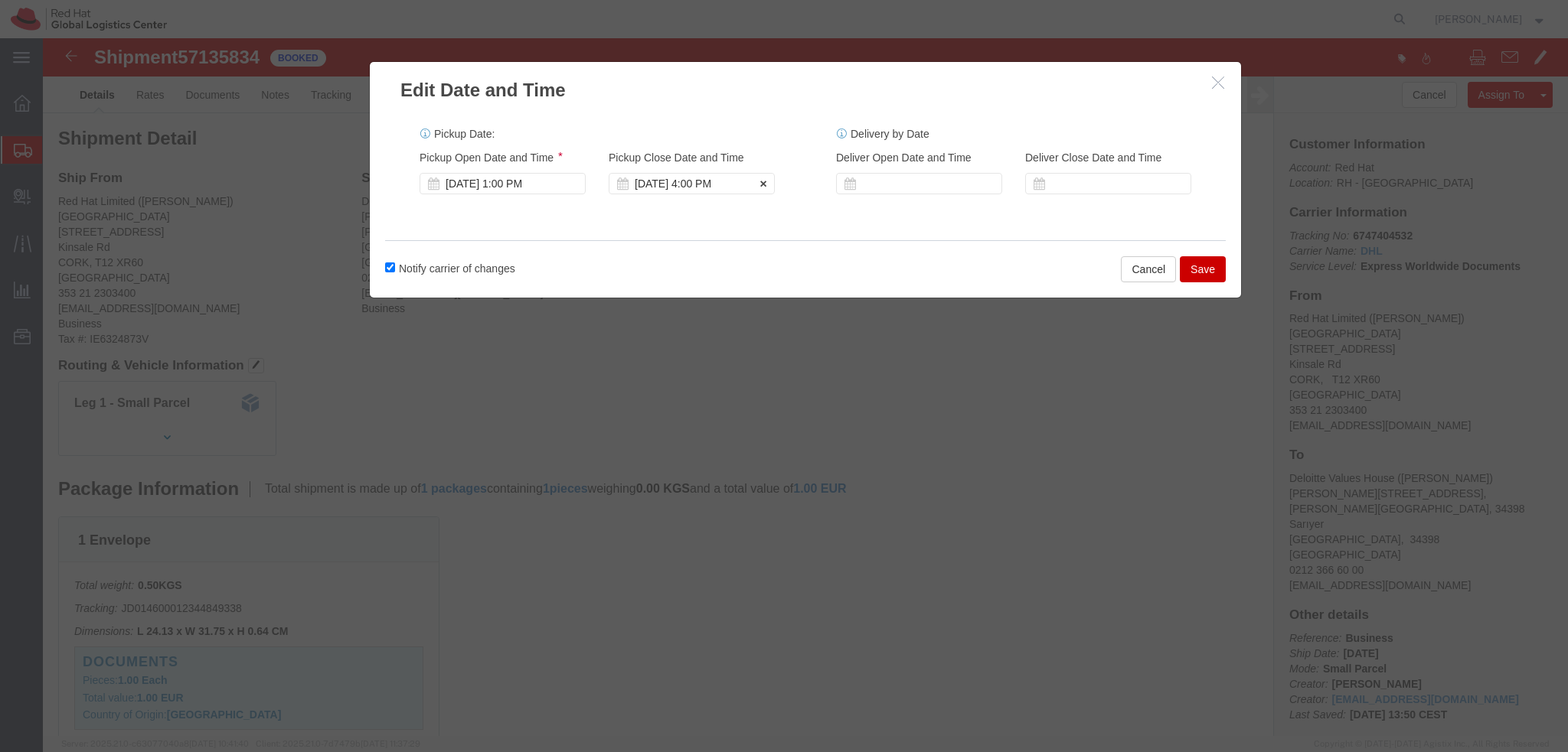
click div "[DATE] 4:00 PM"
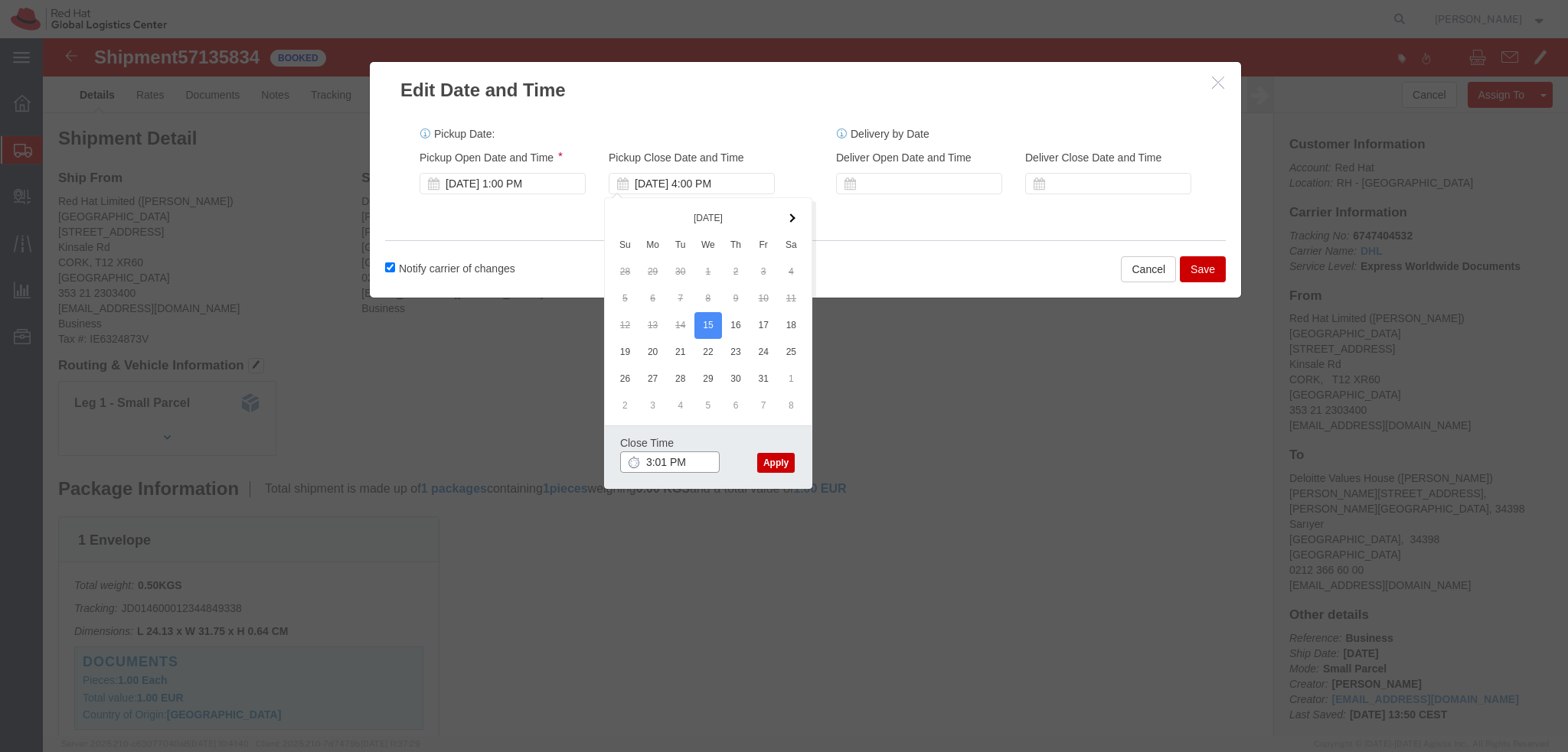
type input "3:01 PM"
click button "Apply"
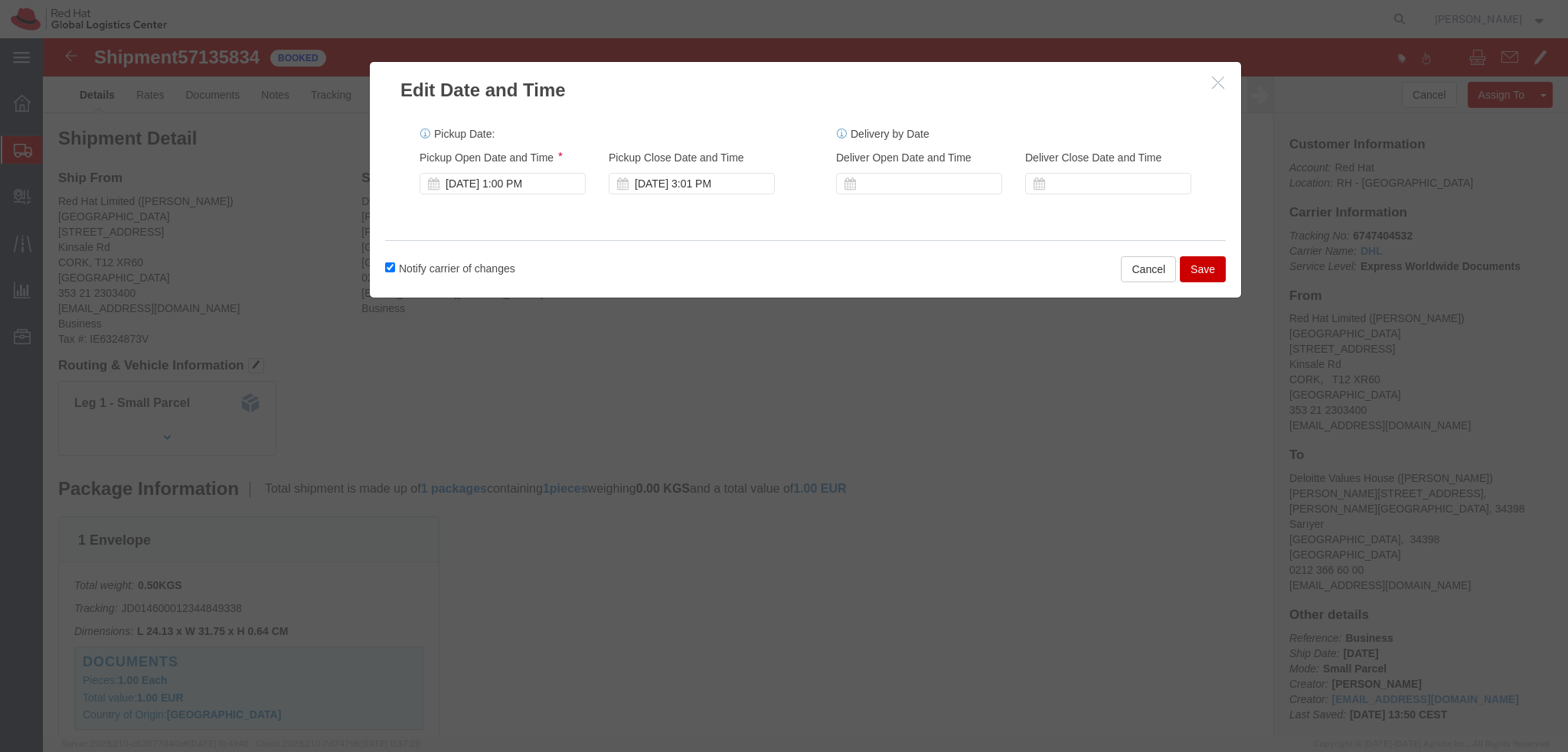
click button "Save"
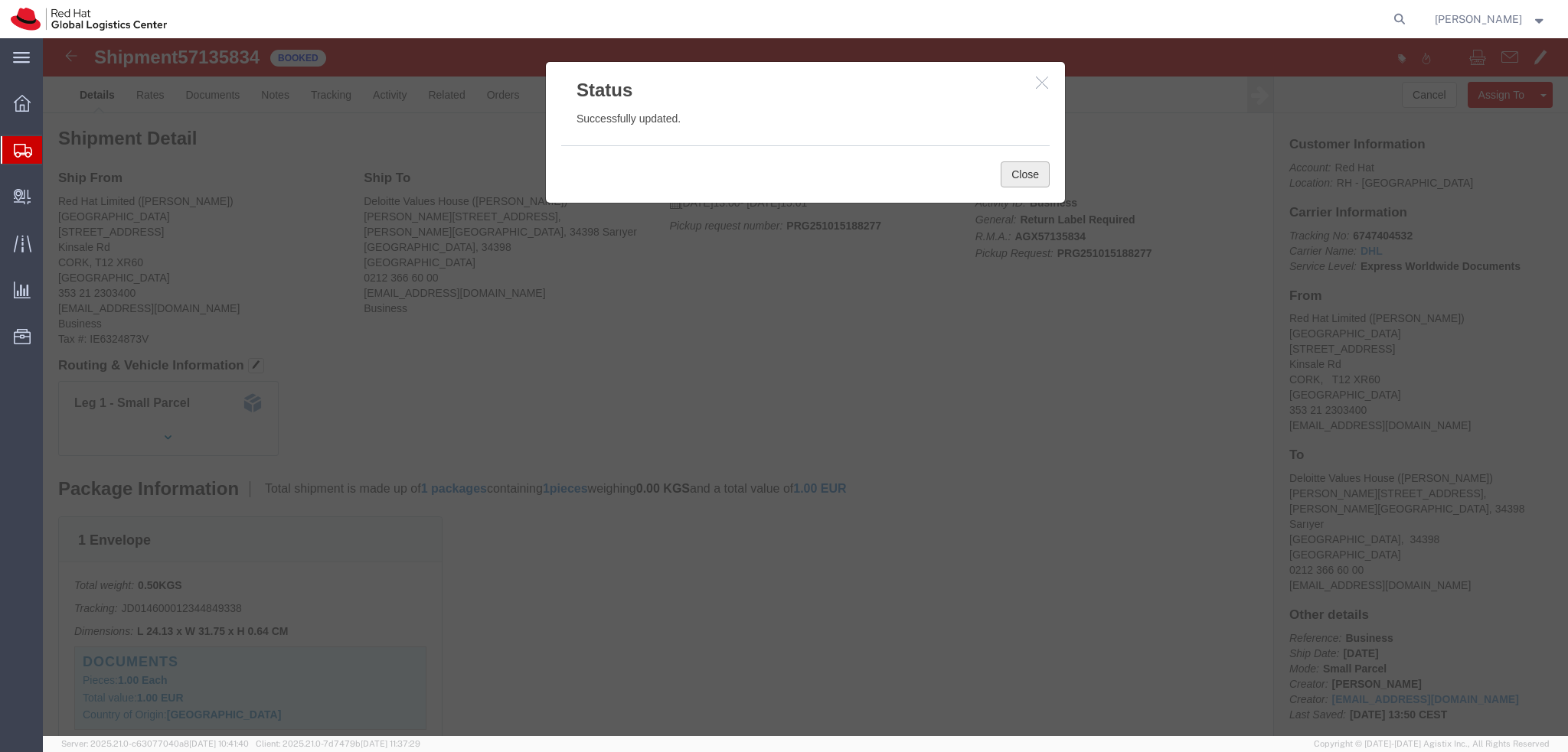
click button "Close"
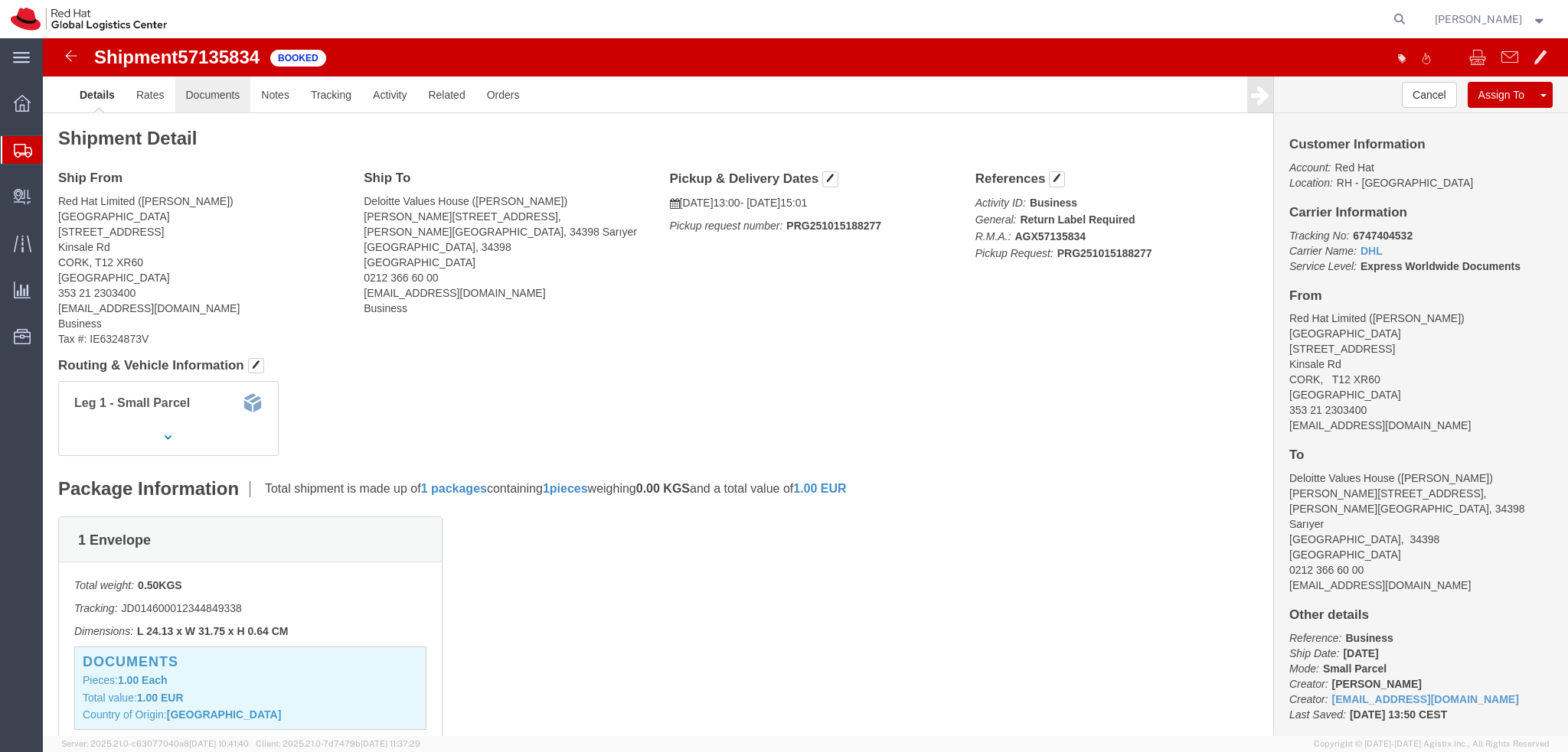
click link "Documents"
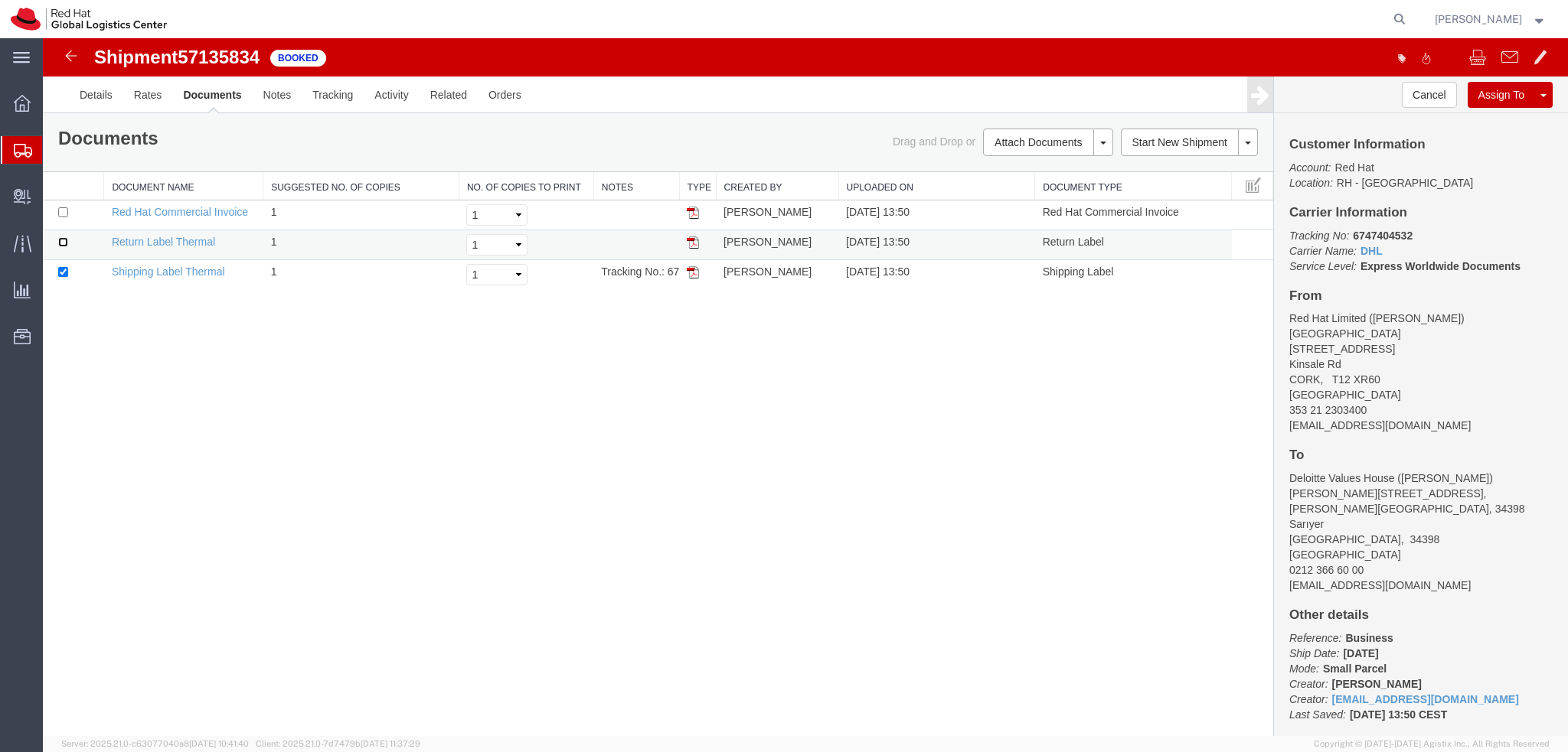
click at [66, 241] on input "checkbox" at bounding box center [63, 241] width 10 height 10
checkbox input "true"
click at [1035, 188] on link "Email Documents" at bounding box center [1045, 191] width 133 height 23
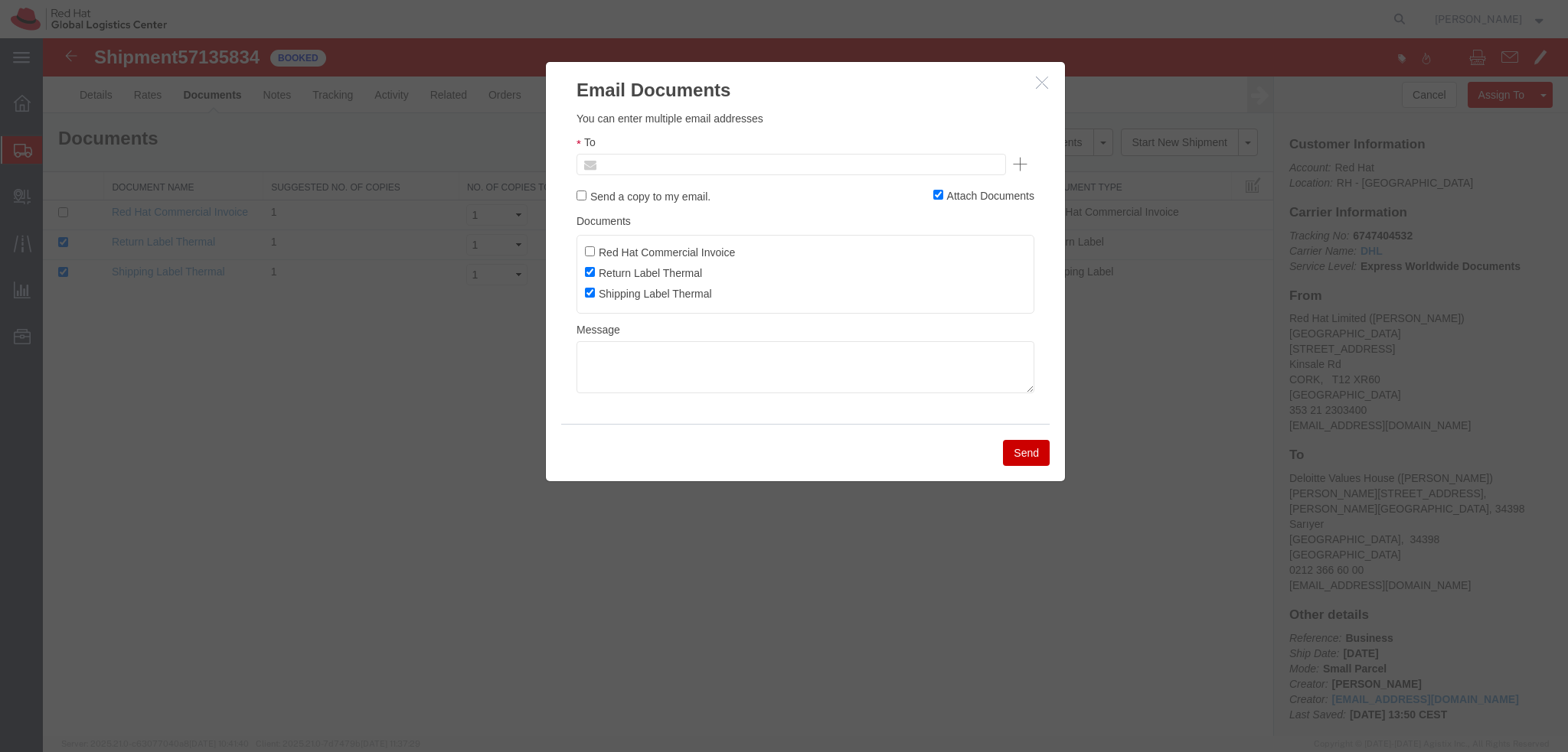
click at [671, 169] on input "text" at bounding box center [687, 163] width 179 height 19
type input "Enter Email Address"
click at [1042, 79] on icon "button" at bounding box center [1041, 83] width 12 height 13
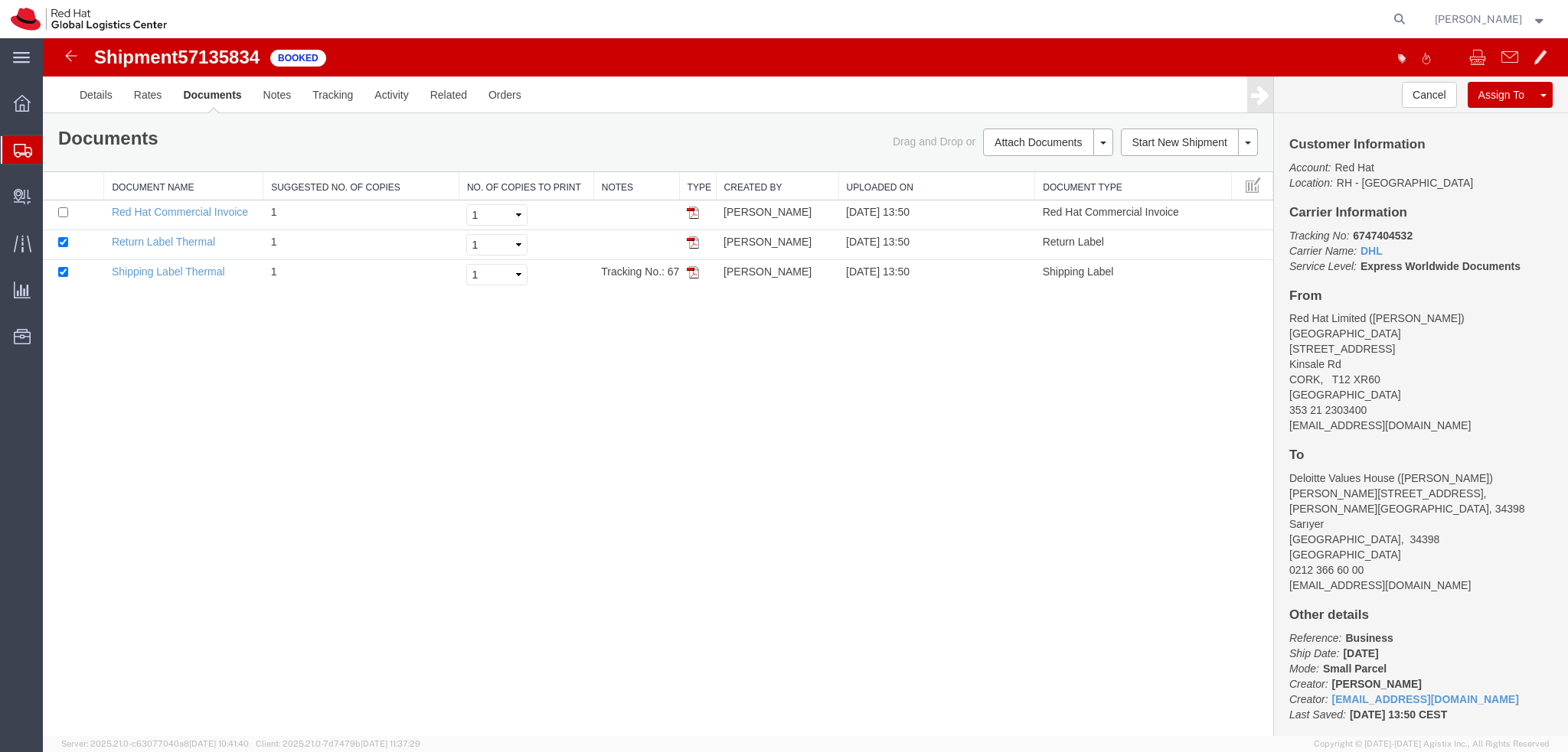
click at [1347, 428] on address "Red Hat Limited (Laura Russell) CORK 6700 Cork Airport Business Park Kinsale Rd…" at bounding box center [1420, 372] width 263 height 123
copy div "lrussell@redhat.com"
click at [1038, 180] on link "Email Documents" at bounding box center [1045, 191] width 133 height 23
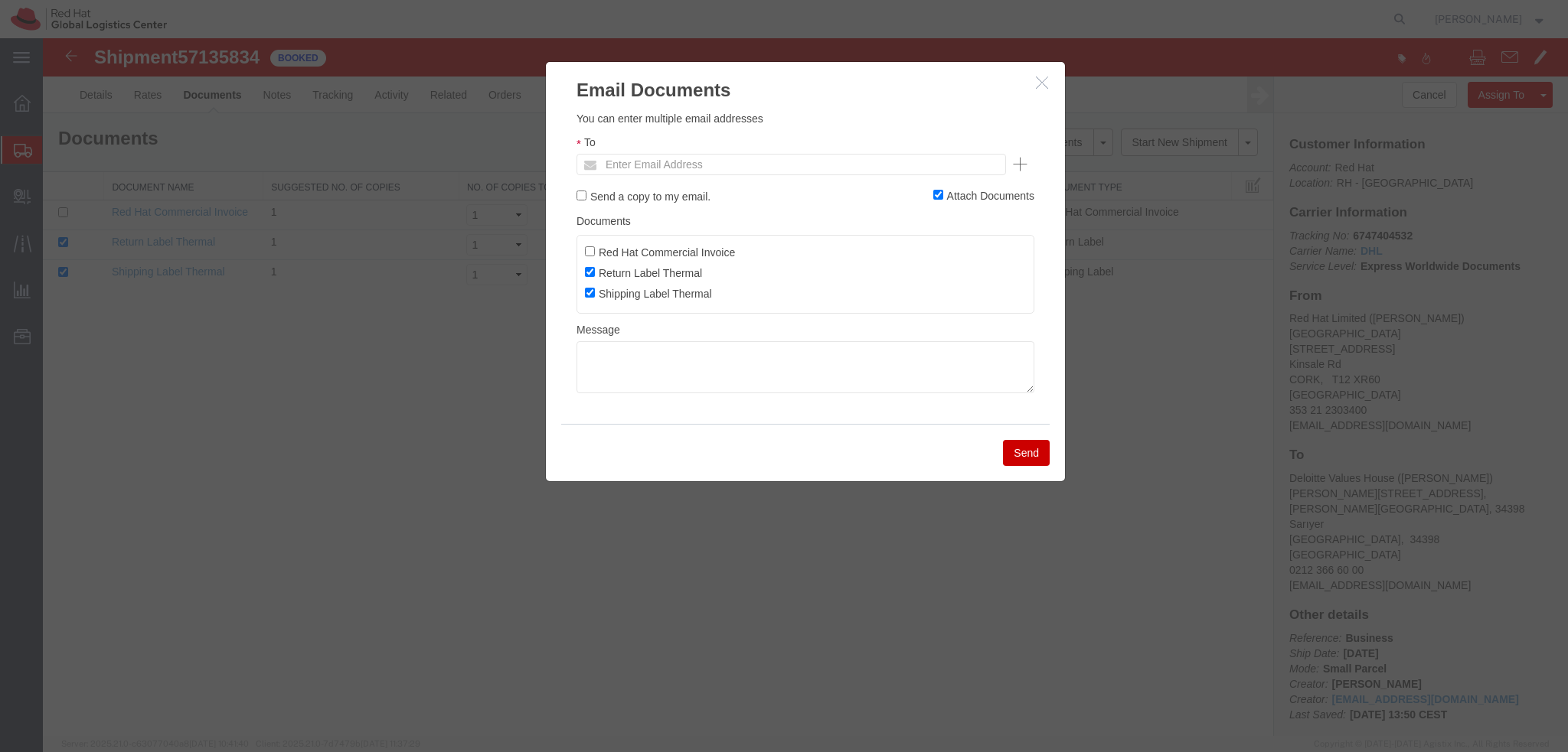
click at [780, 164] on ul "Enter Email Address" at bounding box center [791, 164] width 429 height 21
paste input "lrussell@redhat.com"
type input "lrussell@redhat.com"
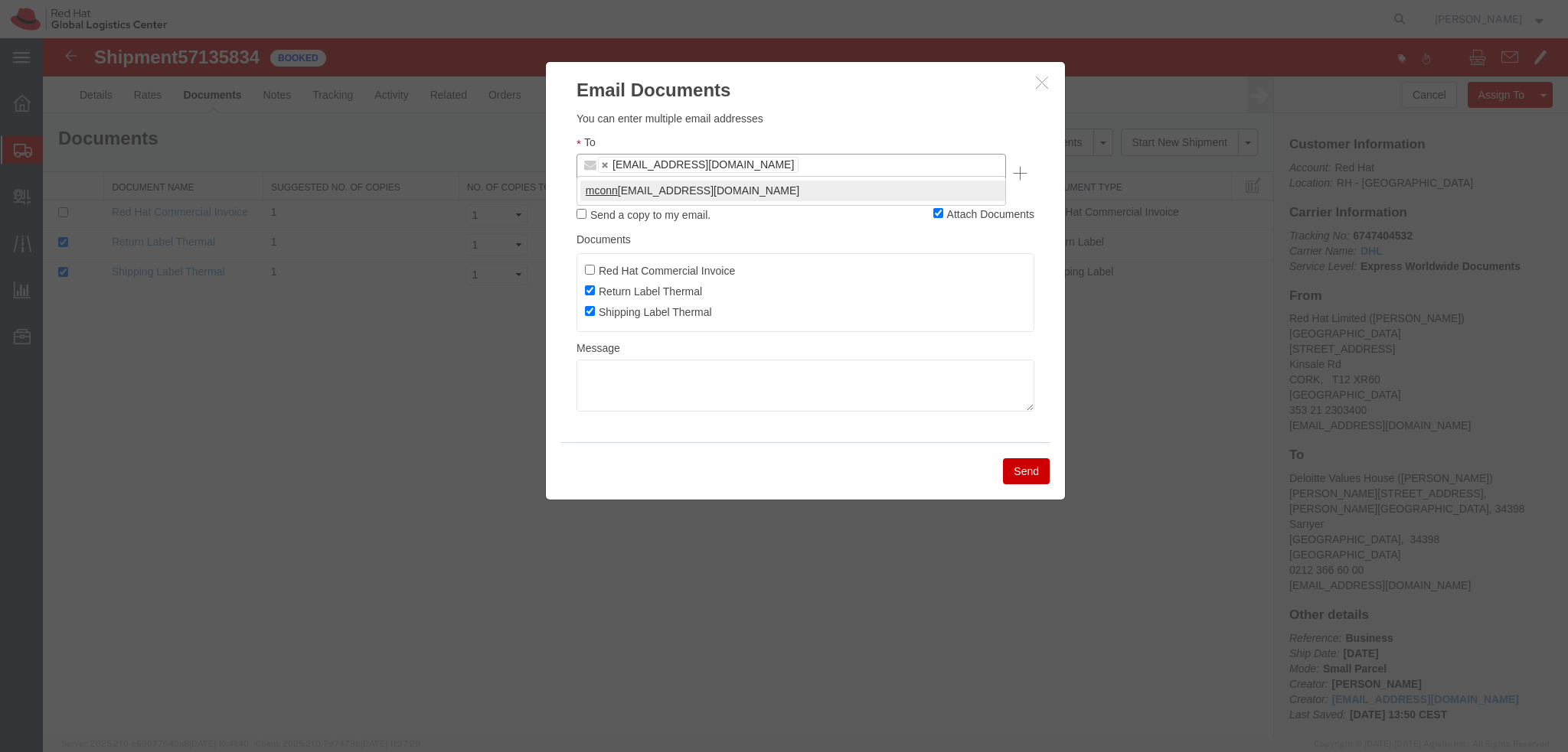
type input "mconn"
type input "lrussell@redhat.com,mconnoll@redhat.com"
click at [656, 359] on textarea at bounding box center [805, 385] width 458 height 52
click at [633, 383] on textarea at bounding box center [805, 385] width 458 height 52
paste textarea "Hi , please find the label for your shipment to Brno attached to this email. Pl…"
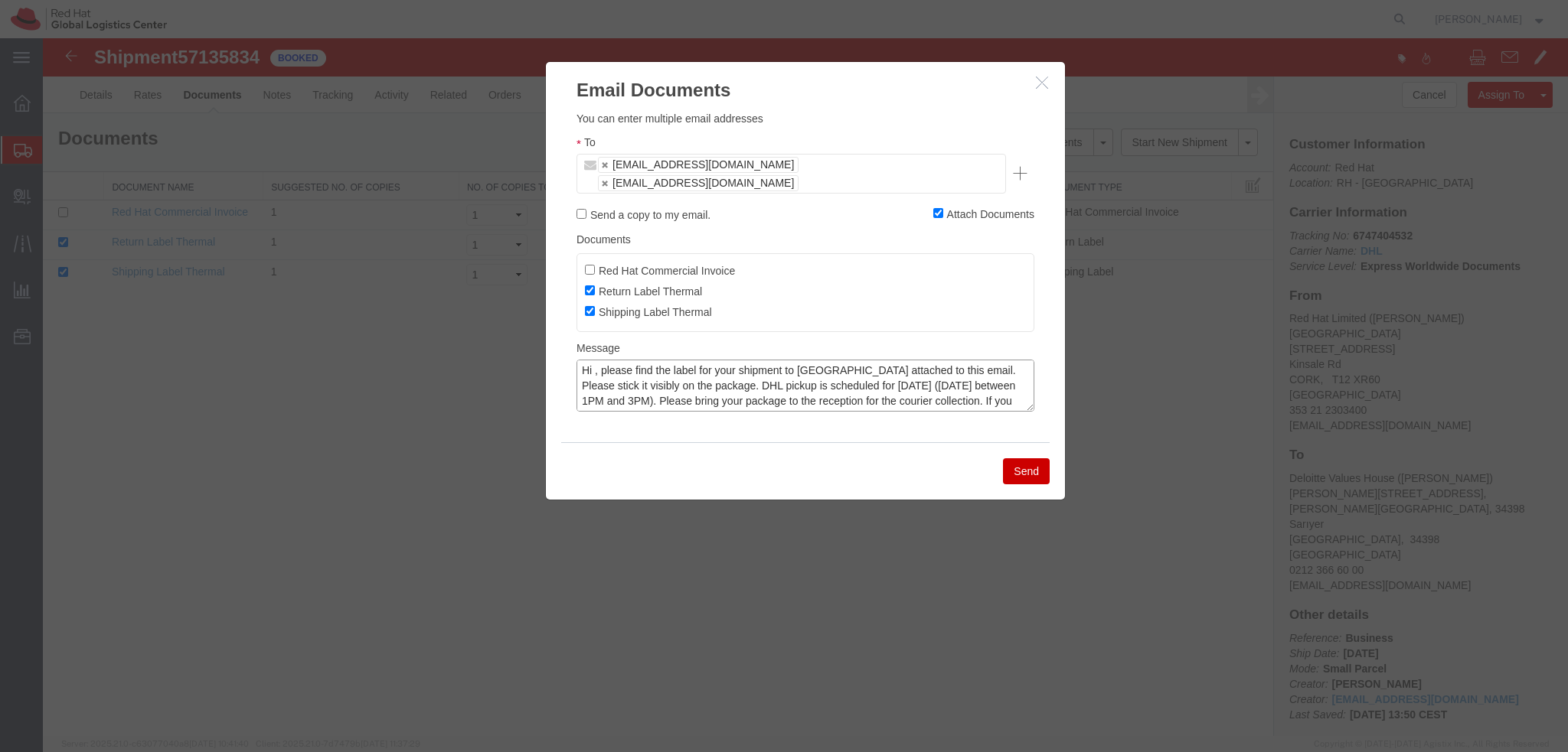
click at [595, 359] on textarea "Hi , please find the label for your shipment to Brno attached to this email. Pl…" at bounding box center [805, 385] width 458 height 52
click at [835, 359] on textarea "Hi Laura, please find the label for your shipment to Brno attached to this emai…" at bounding box center [805, 385] width 458 height 52
click at [720, 370] on textarea "Hi Laura, please find the label for your shipment to Istanbul attached to this …" at bounding box center [805, 385] width 458 height 52
click at [914, 385] on textarea "Hi Laura, please find the label for your shipment to Istanbul attached to this …" at bounding box center [805, 385] width 458 height 52
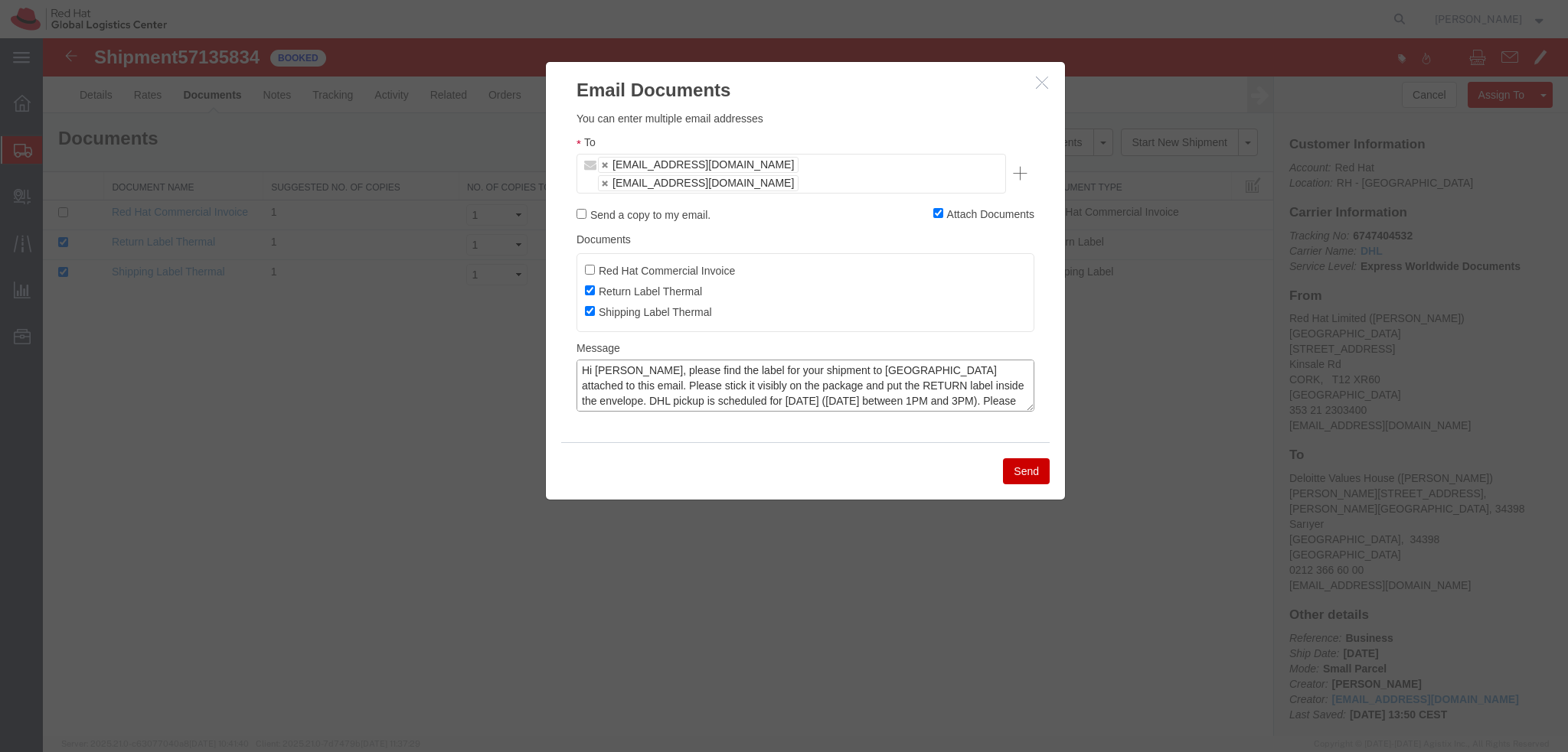
click at [609, 369] on textarea "Hi Laura, please find the label for your shipment to Istanbul attached to this …" at bounding box center [805, 385] width 458 height 52
type textarea "Hi Laura, please find the label for your shipment to Istanbul attached to this …"
click at [1021, 459] on button "Send" at bounding box center [1026, 472] width 46 height 26
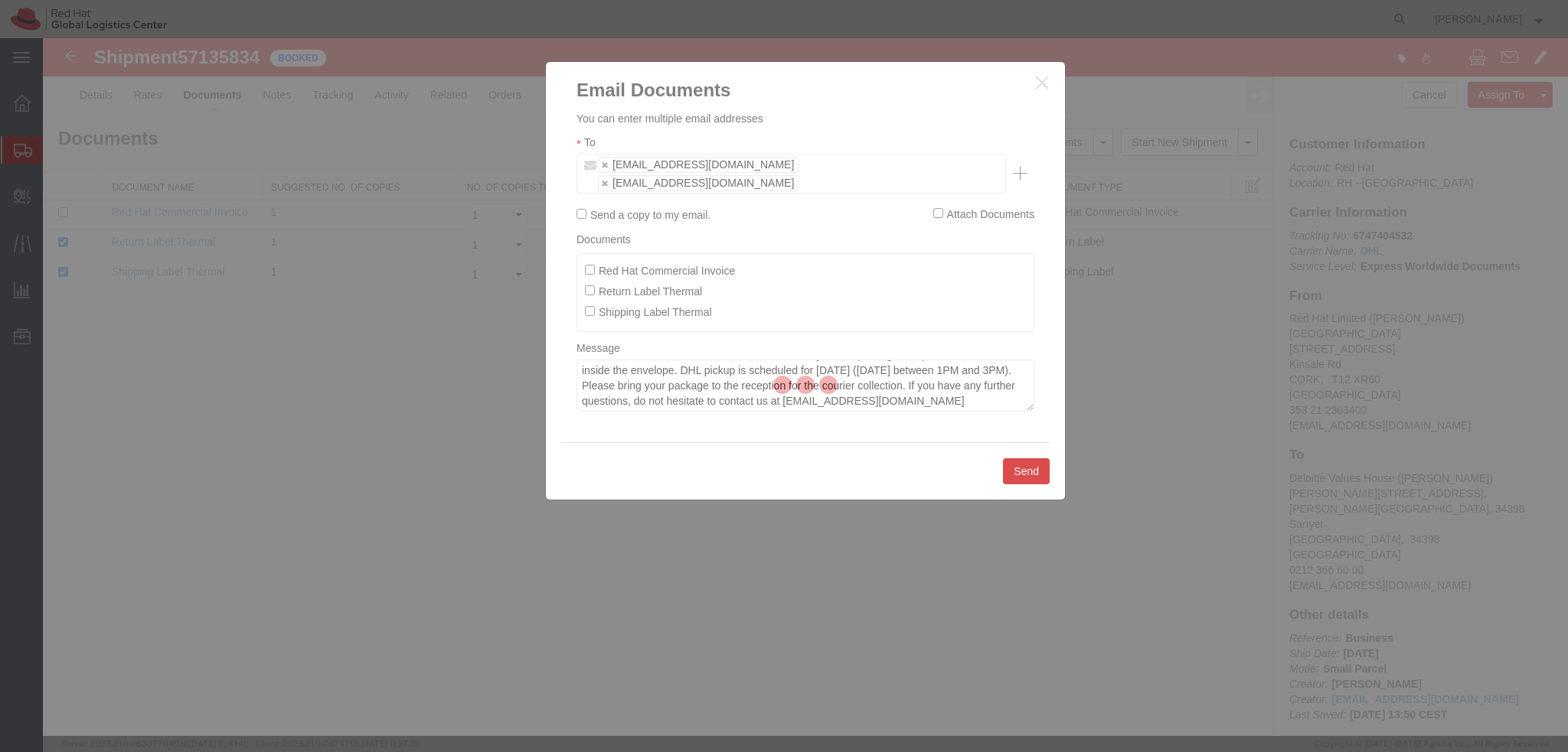
checkbox input "false"
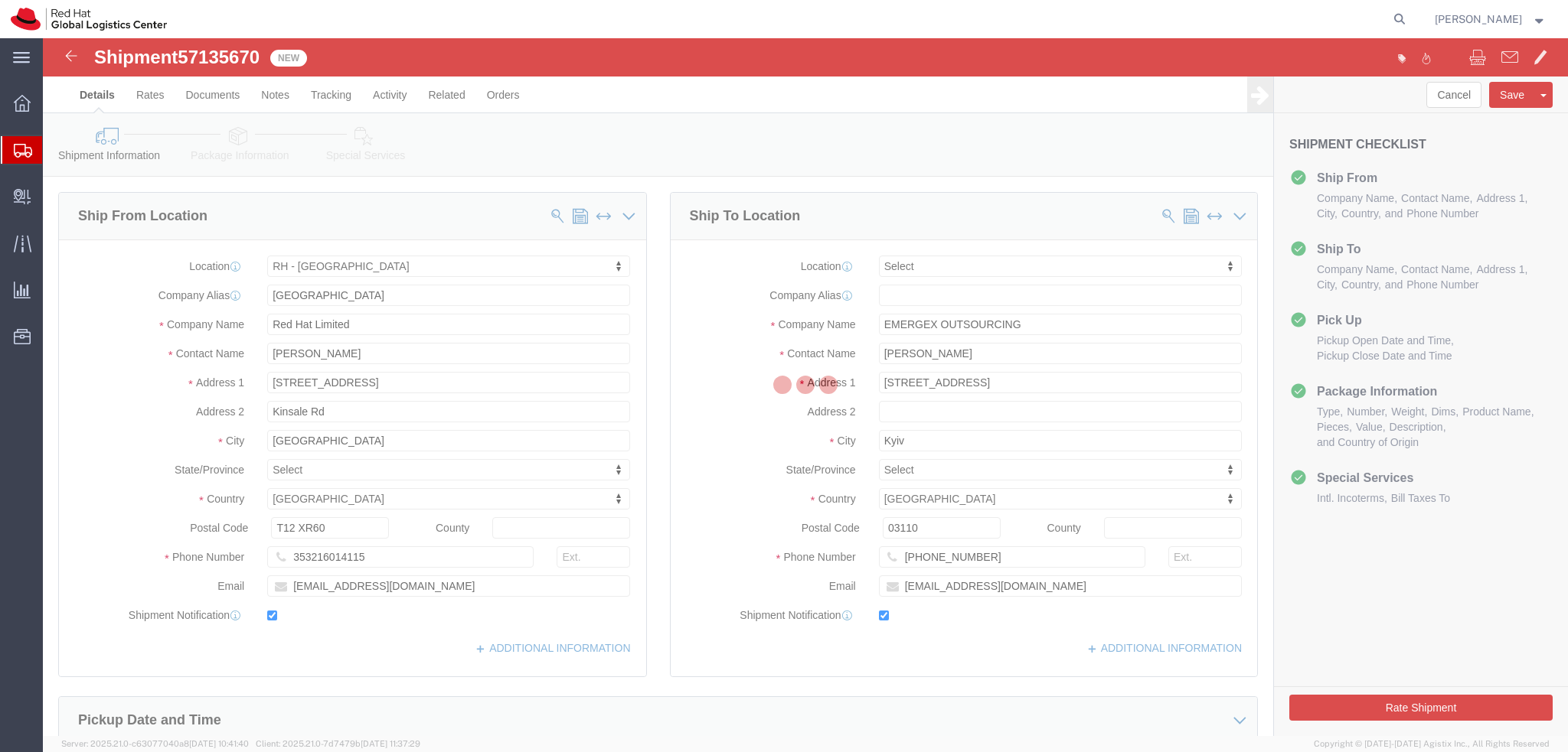
select select "37944"
select select
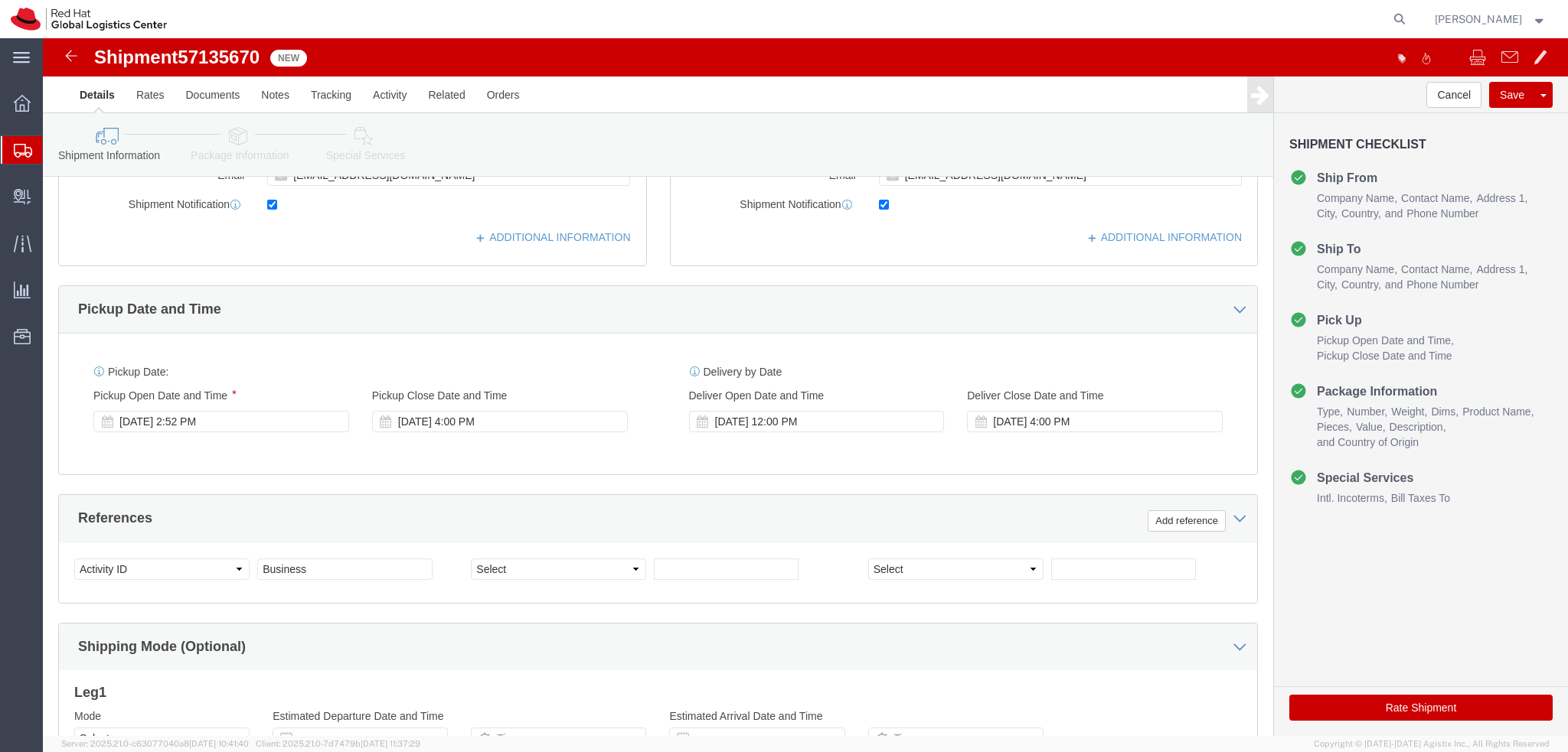
scroll to position [459, 0]
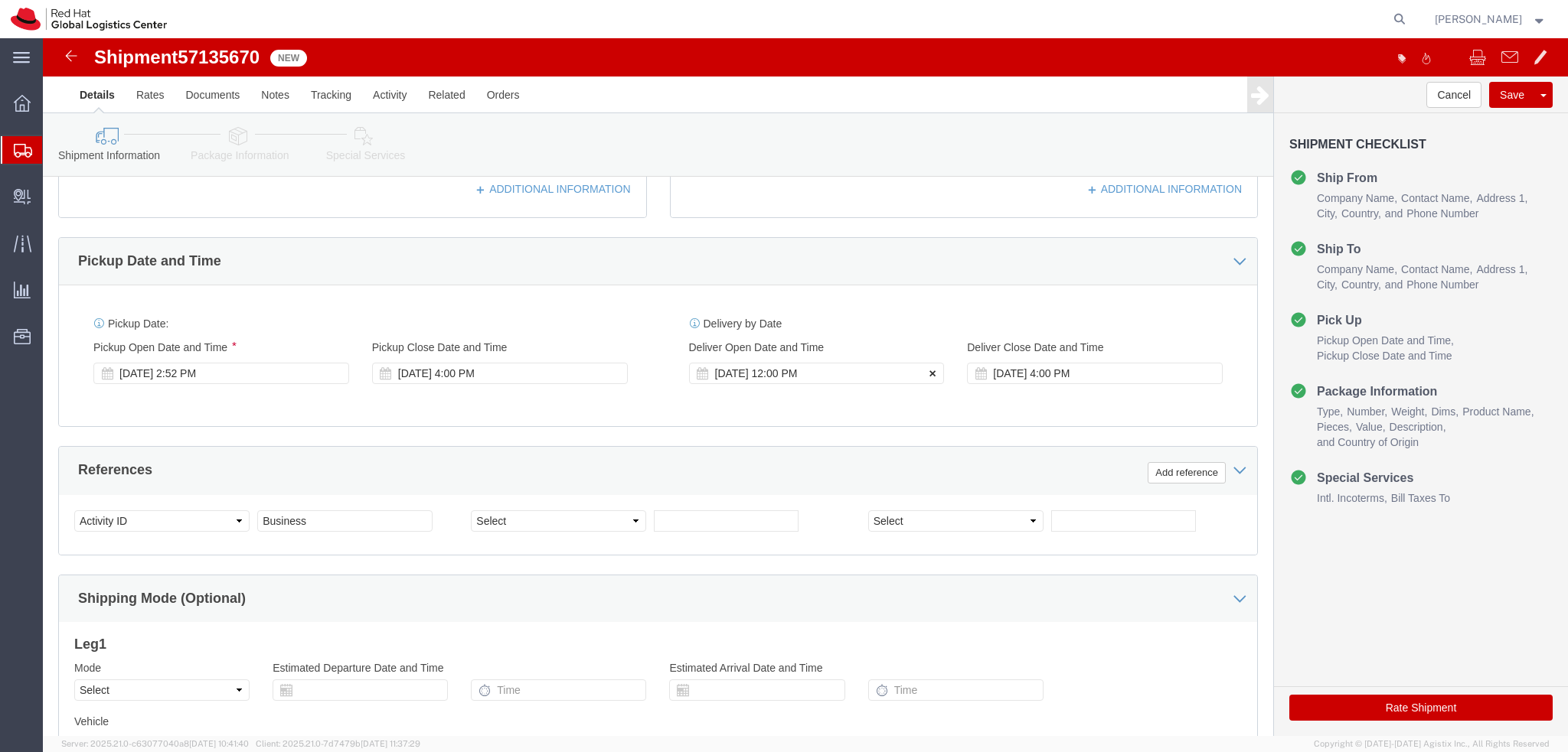
click icon
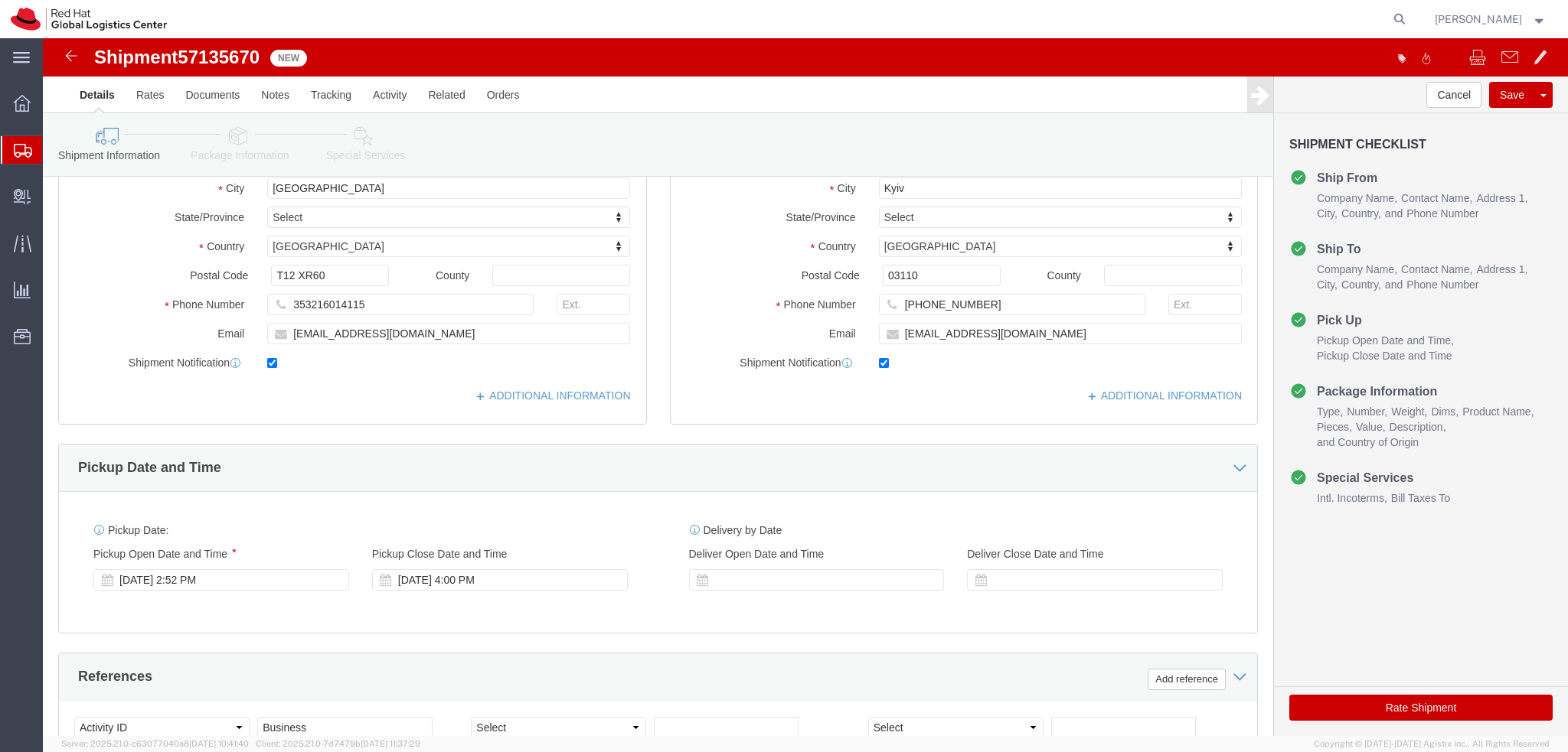
scroll to position [0, 0]
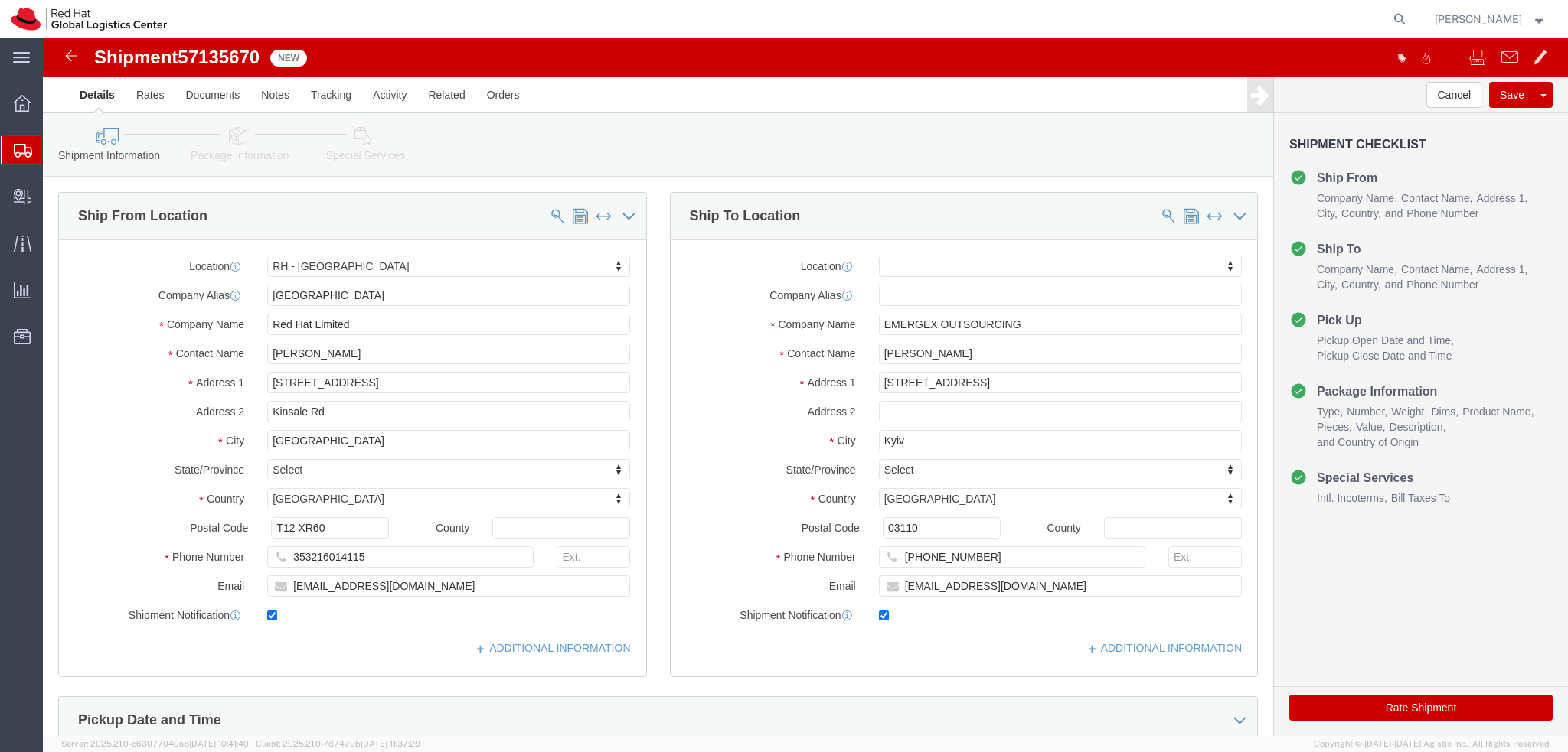
click icon
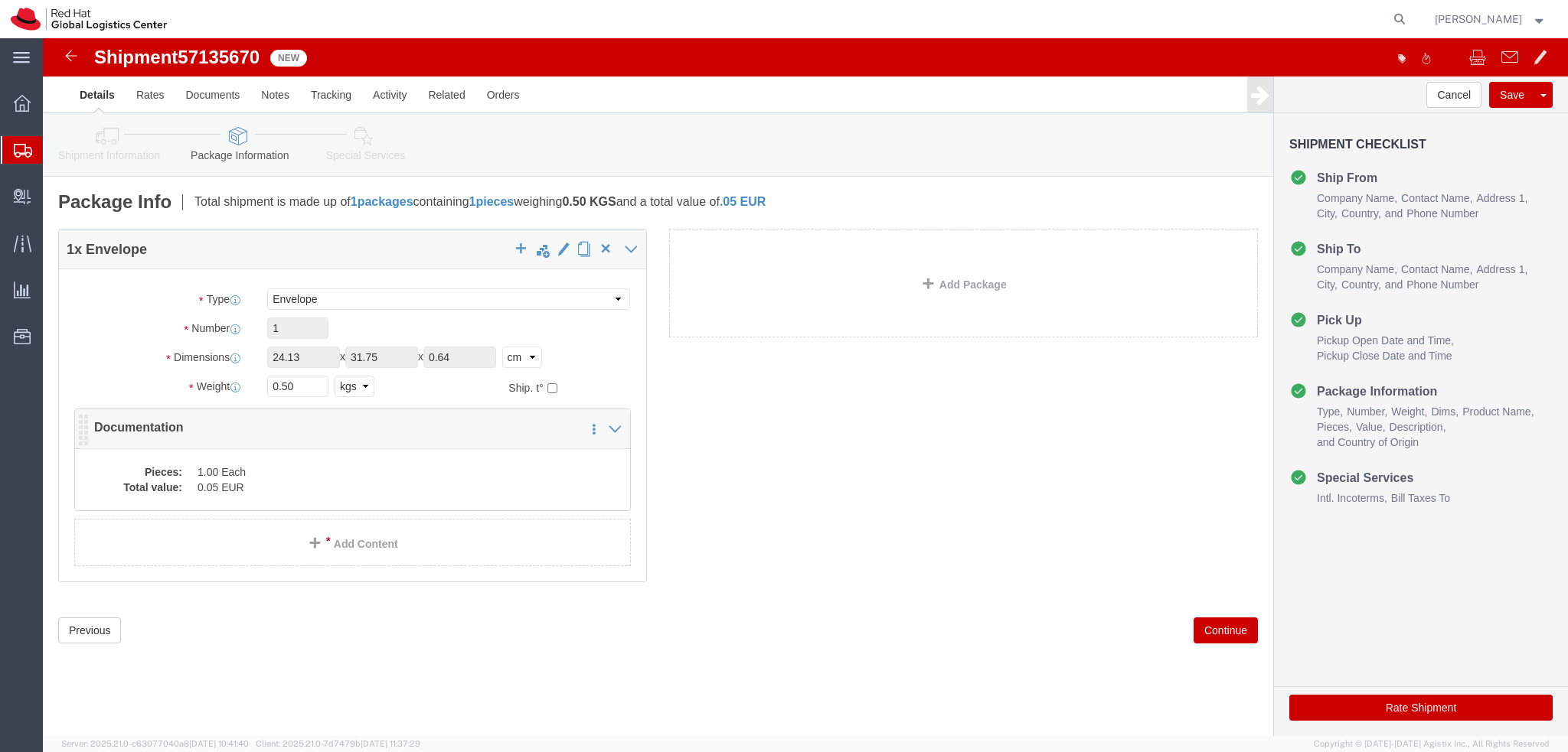
click dd "1.00 Each"
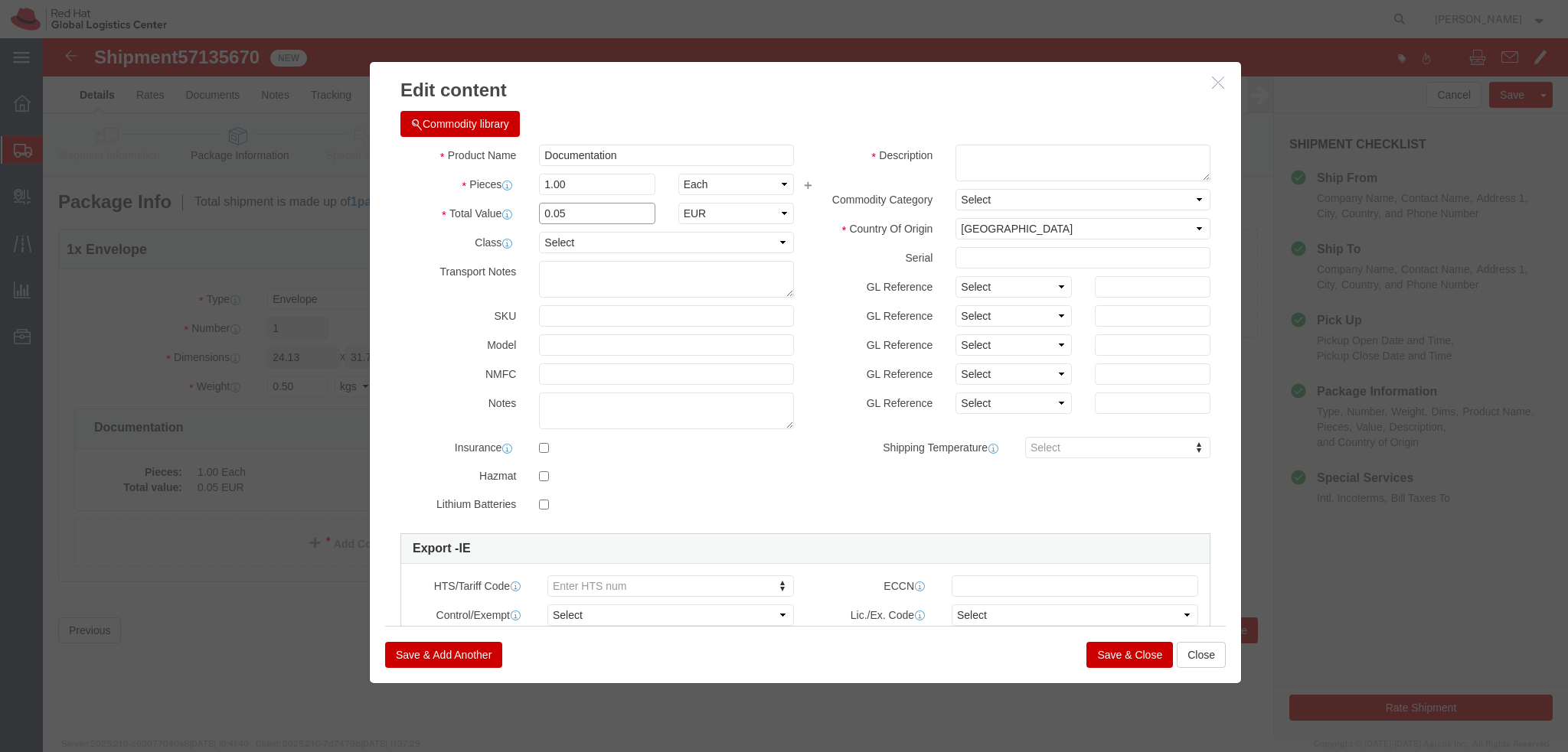
click input "0.05"
type input "1"
click textarea
type textarea "Documents"
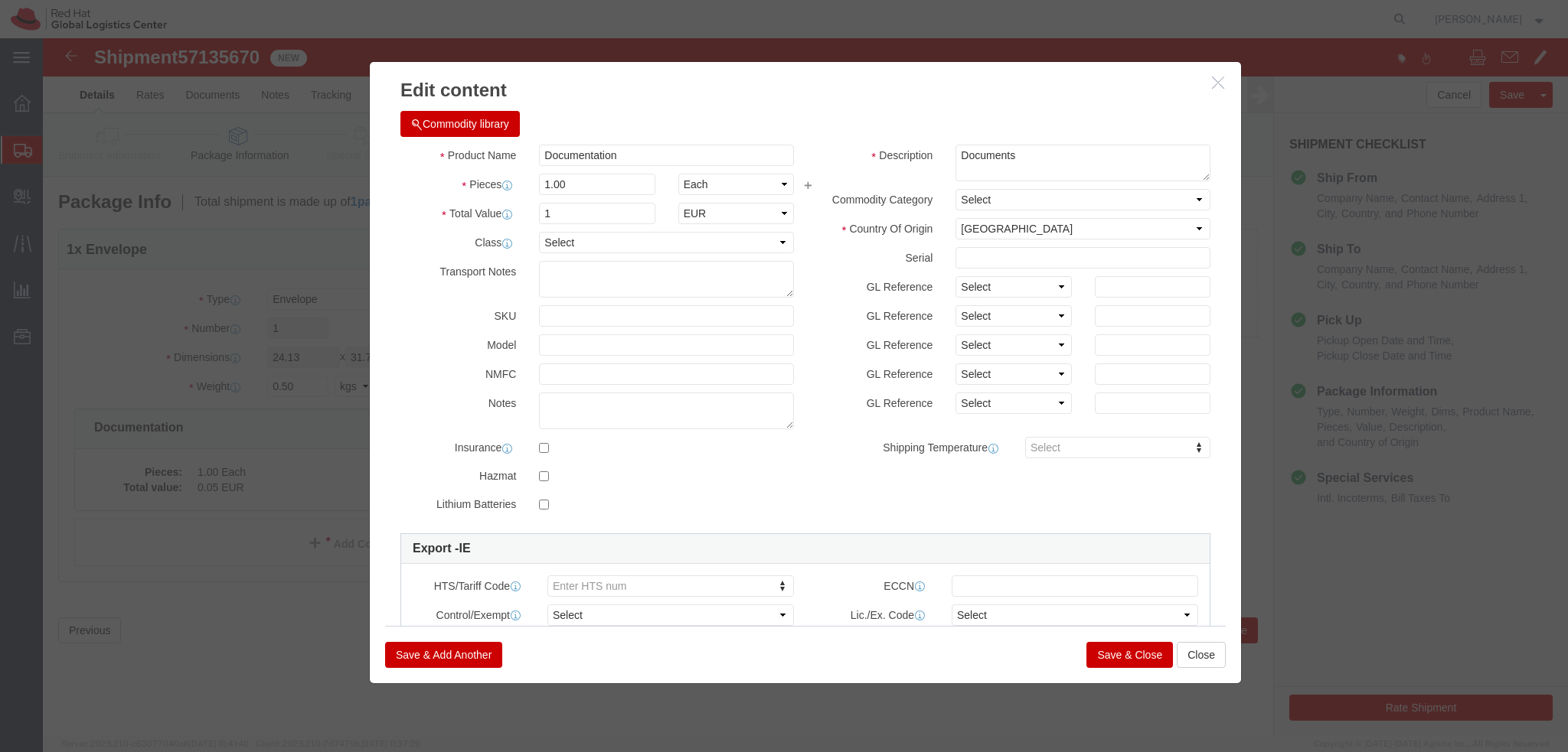
click button "Save & Close"
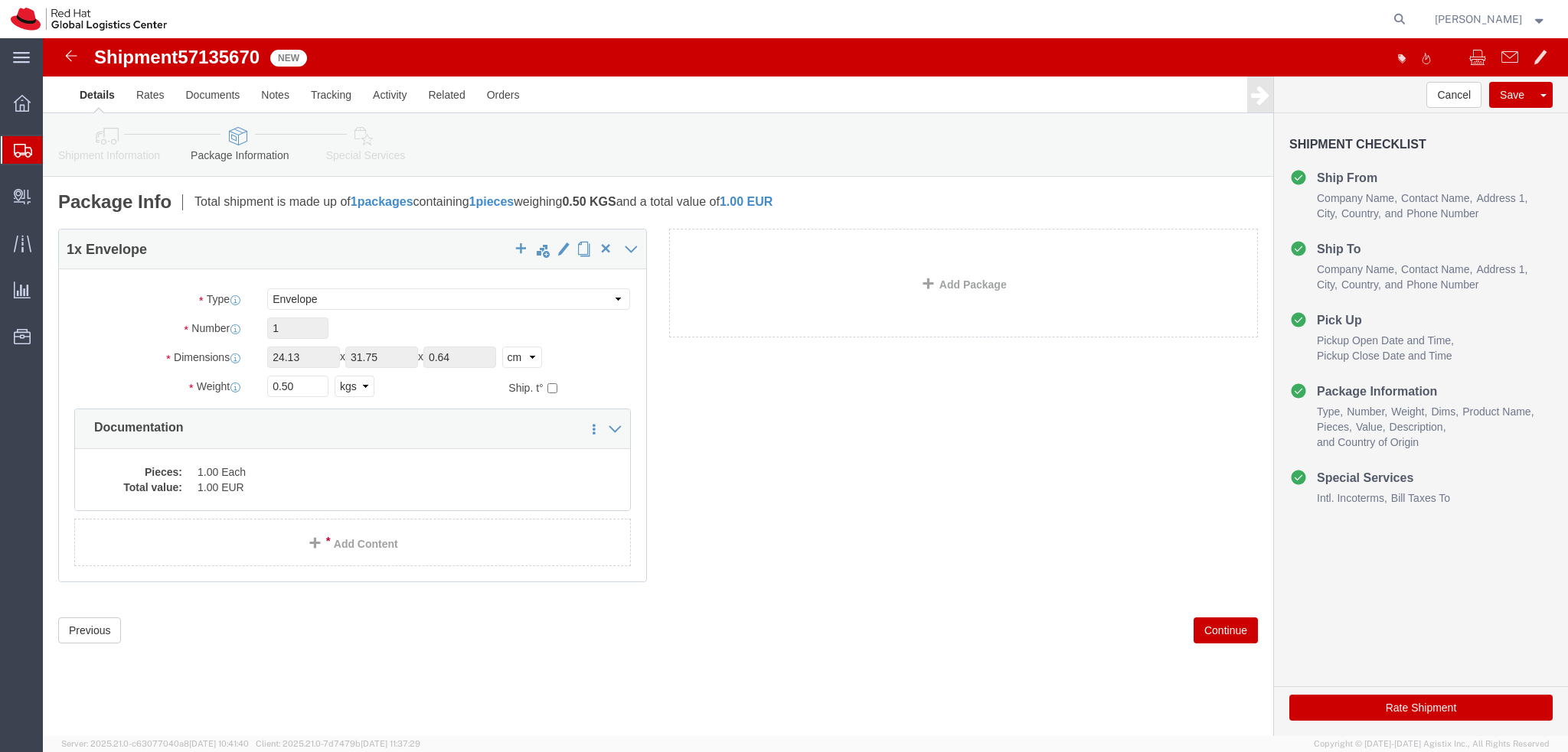
click icon
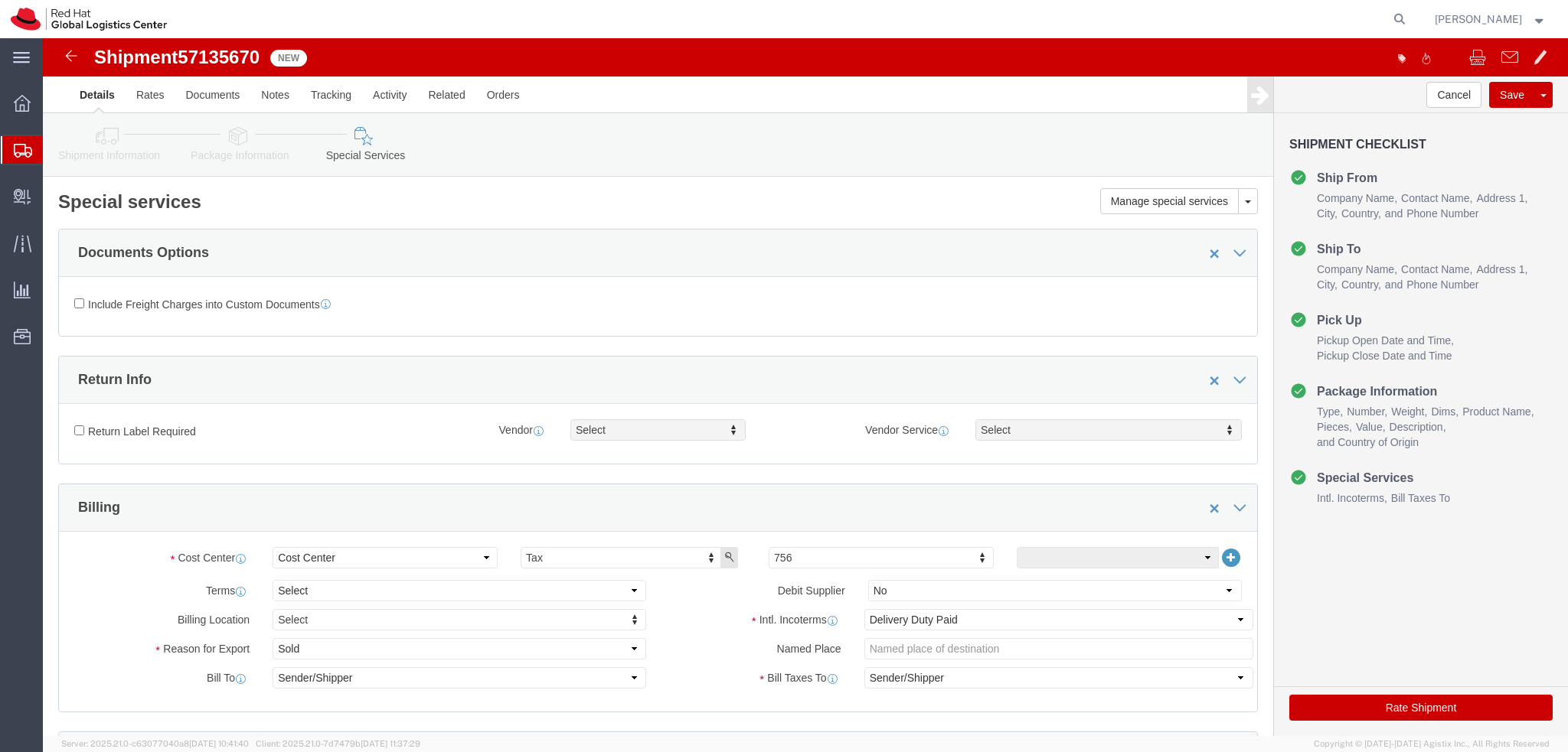
click icon
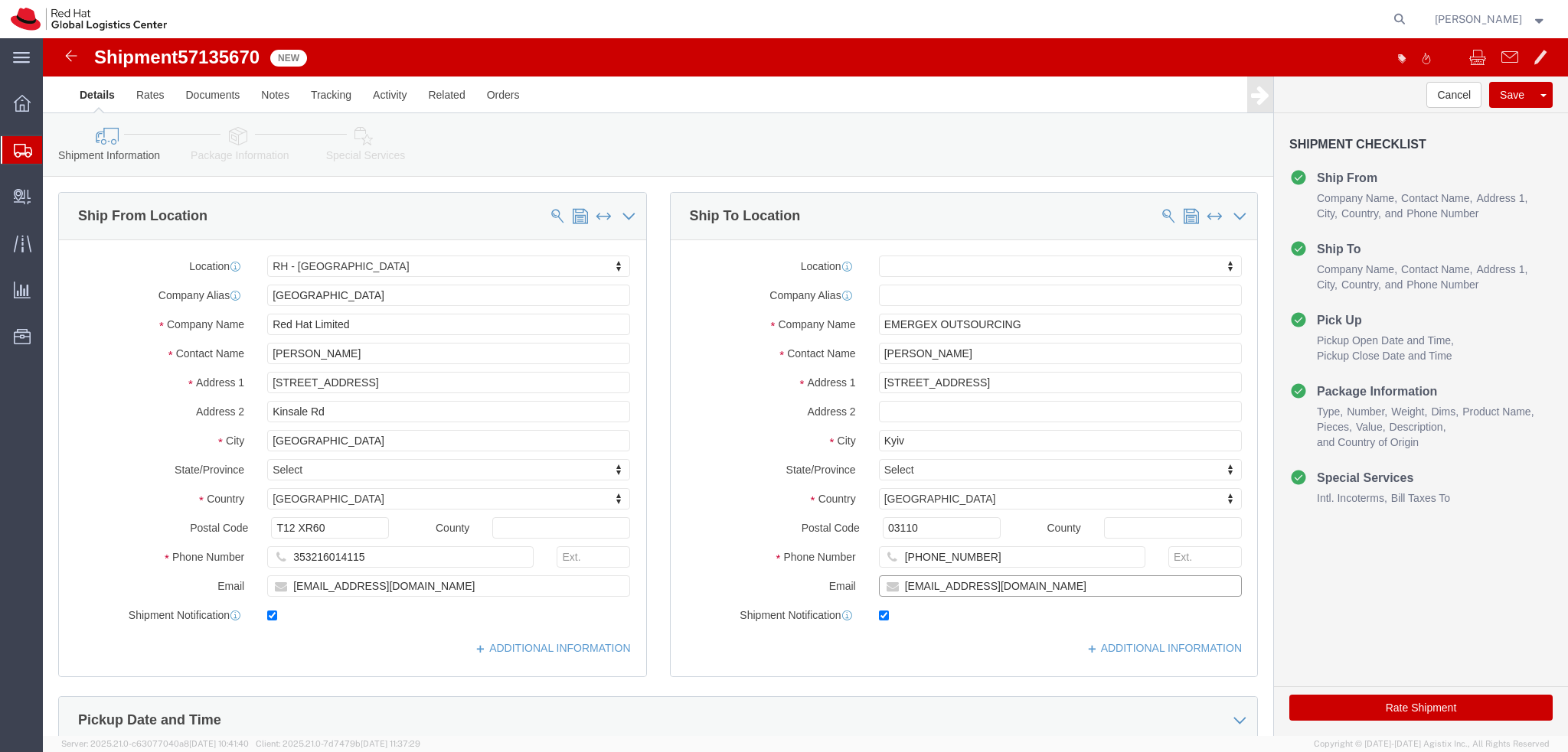
click input "[EMAIL_ADDRESS][DOMAIN_NAME]"
click label "Address 2"
drag, startPoint x: 1116, startPoint y: 549, endPoint x: 955, endPoint y: 564, distance: 161.7
click div "Location My Profile Location [GEOGRAPHIC_DATA] - [GEOGRAPHIC_DATA] - [GEOGRAPHI…"
type input "[EMAIL_ADDRESS][DOMAIN_NAME]"
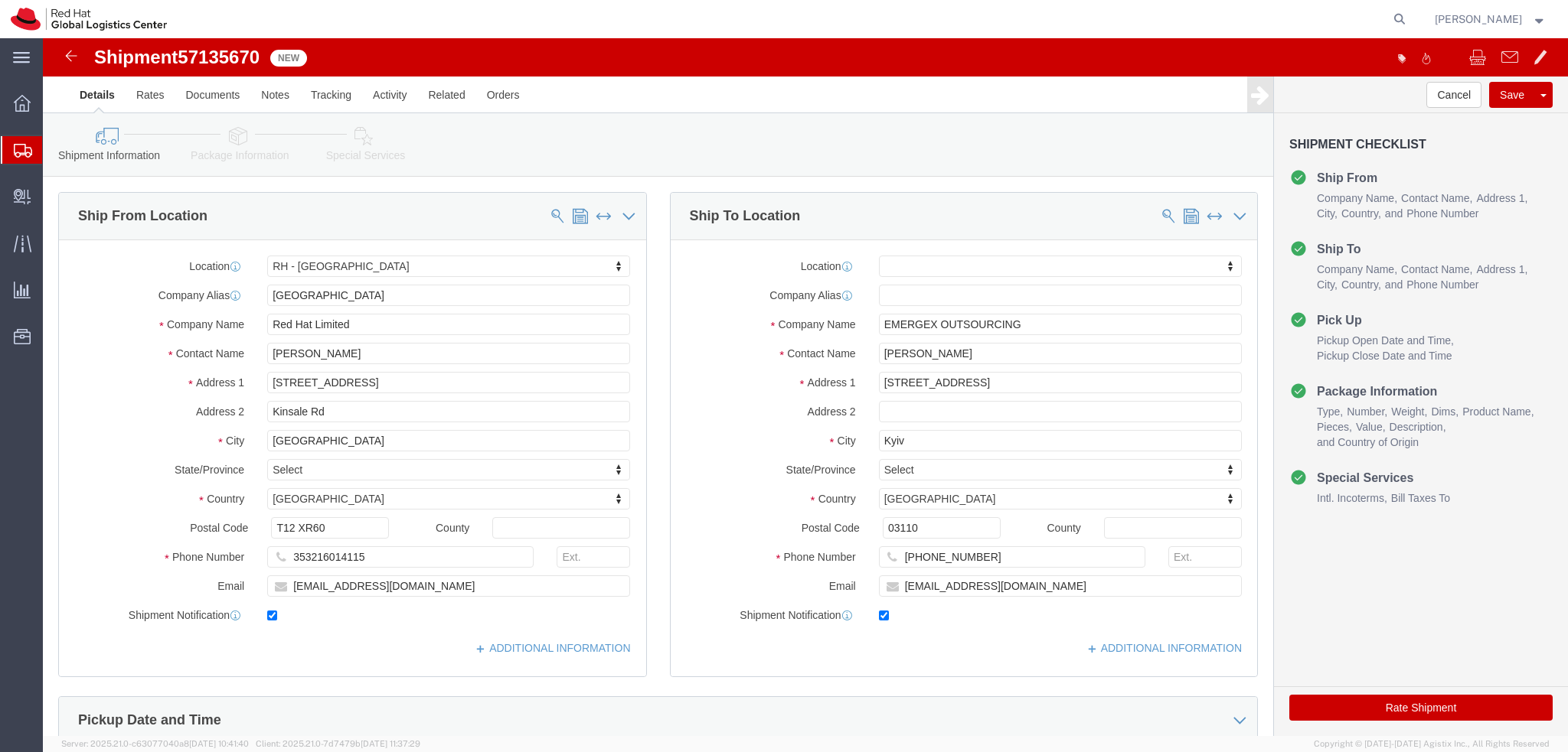
click label "Address 2"
click icon
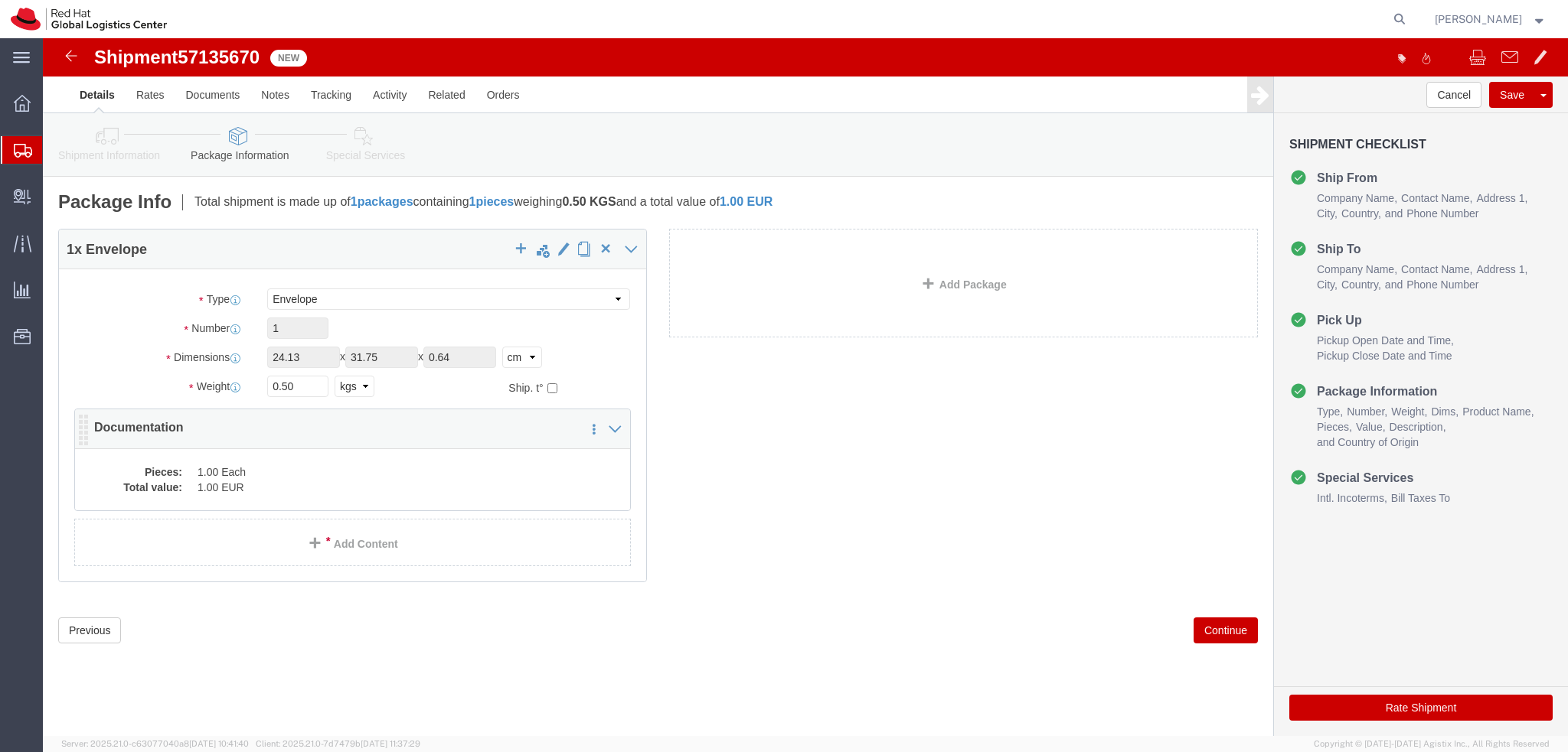
click dd "1.00 Each"
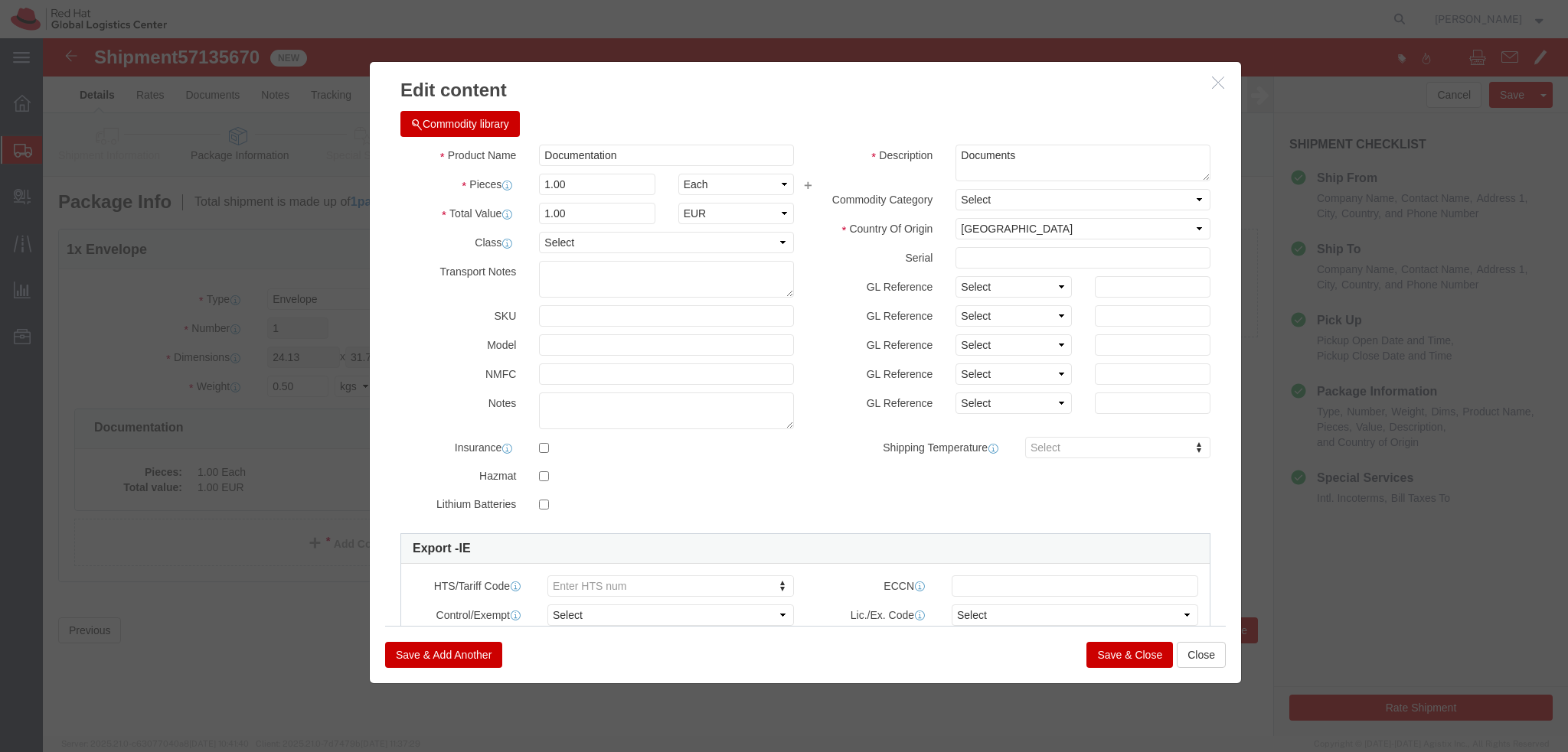
click button "Save & Close"
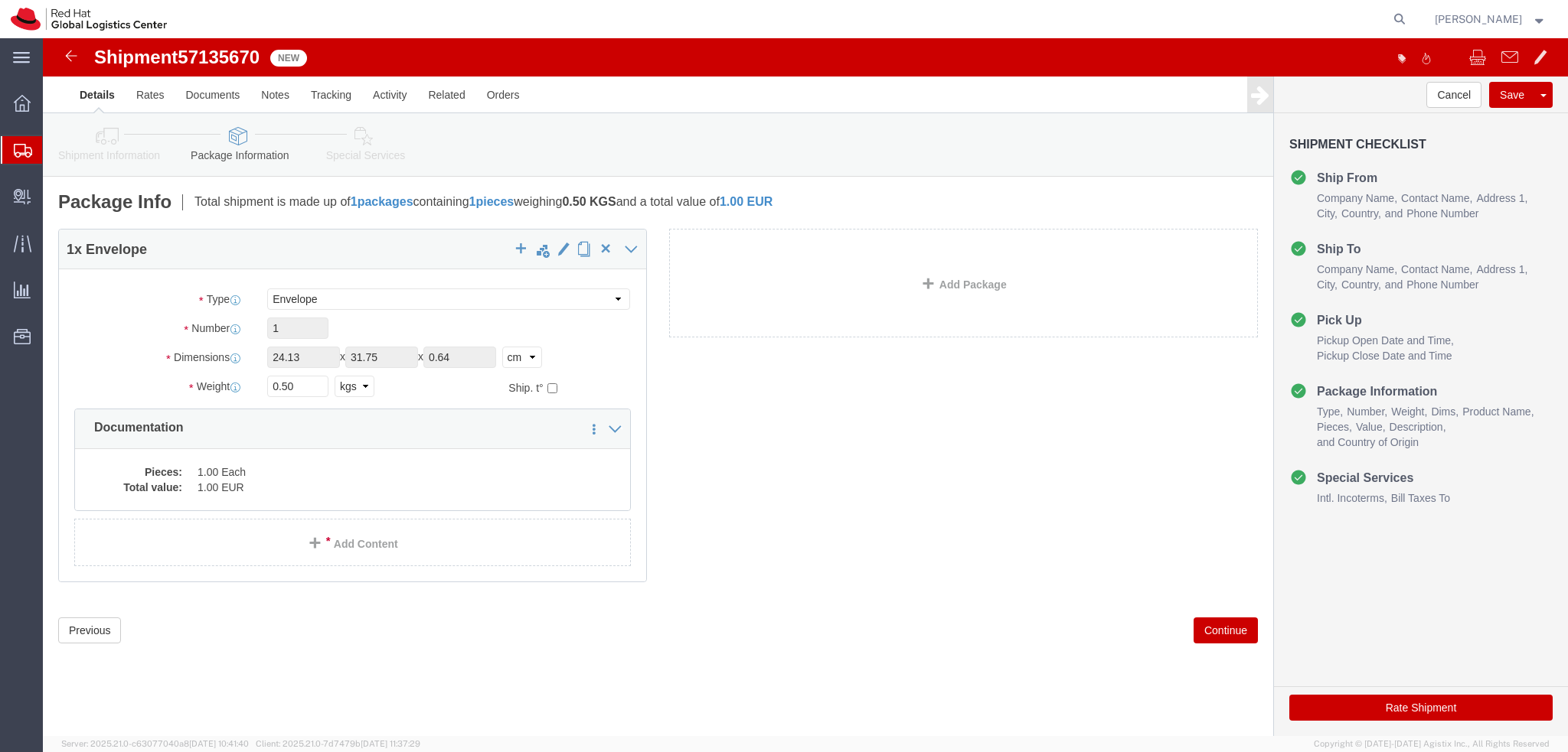
click icon
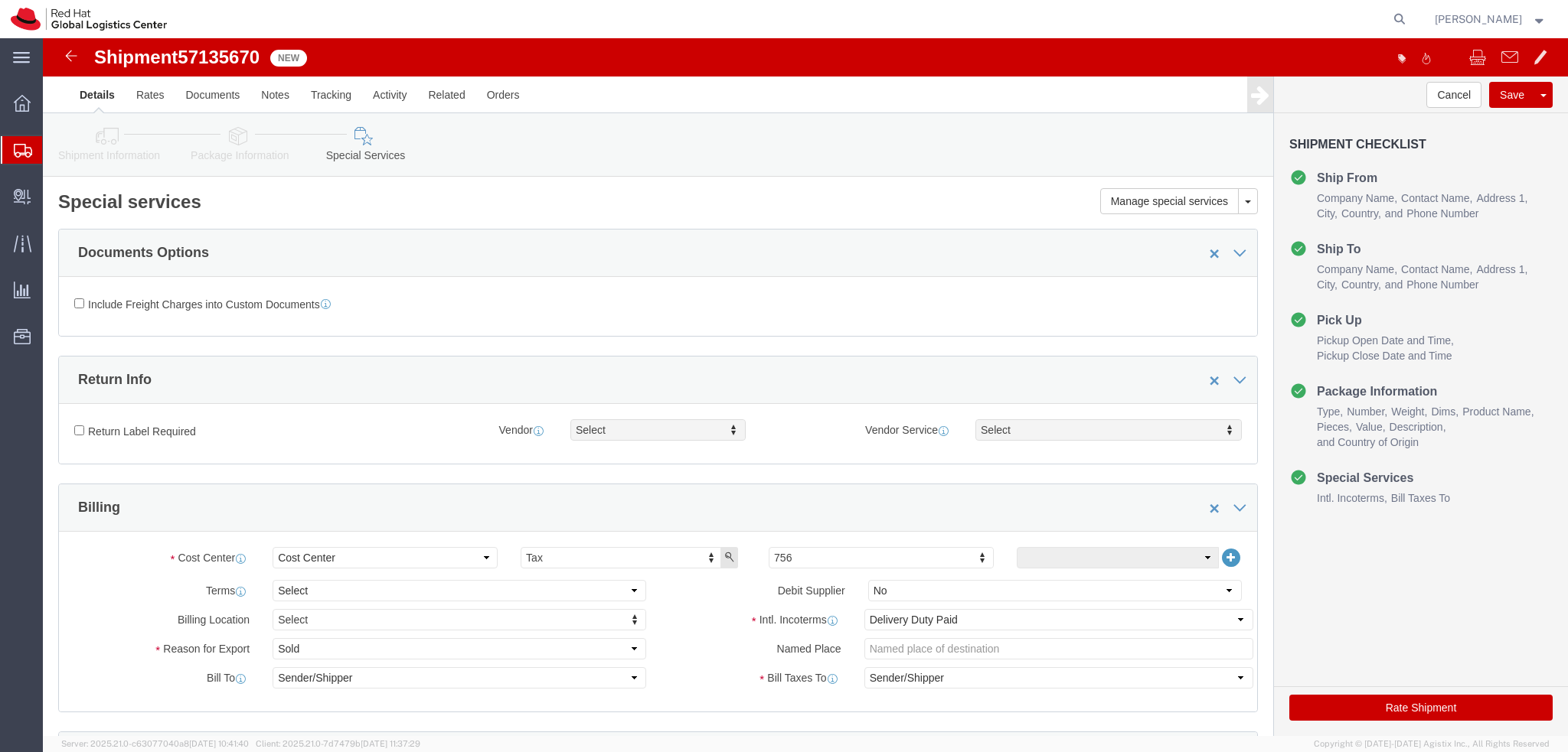
click icon
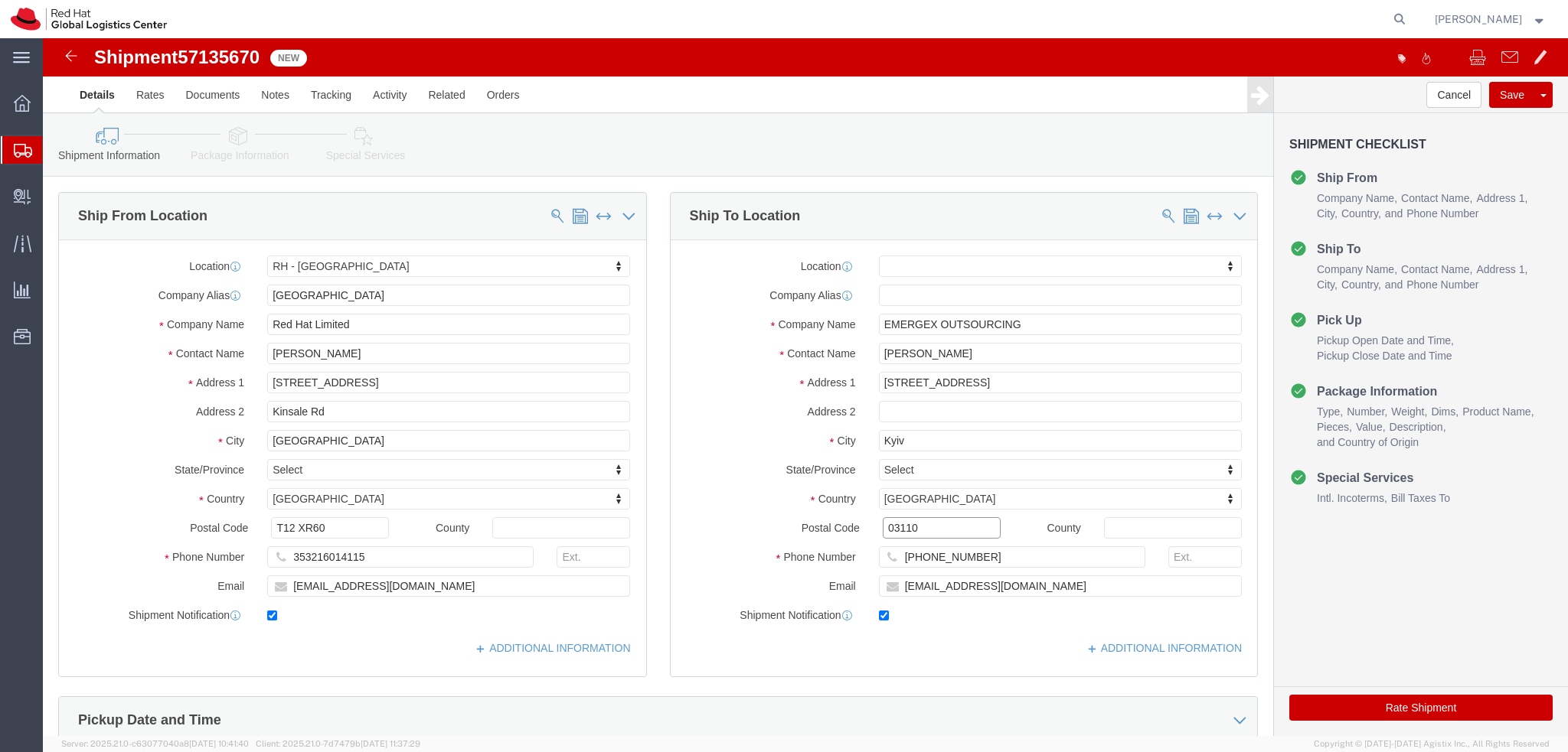
drag, startPoint x: 879, startPoint y: 493, endPoint x: 764, endPoint y: 498, distance: 115.1
click div "Postal Code 03110"
click label "Address 2"
click icon
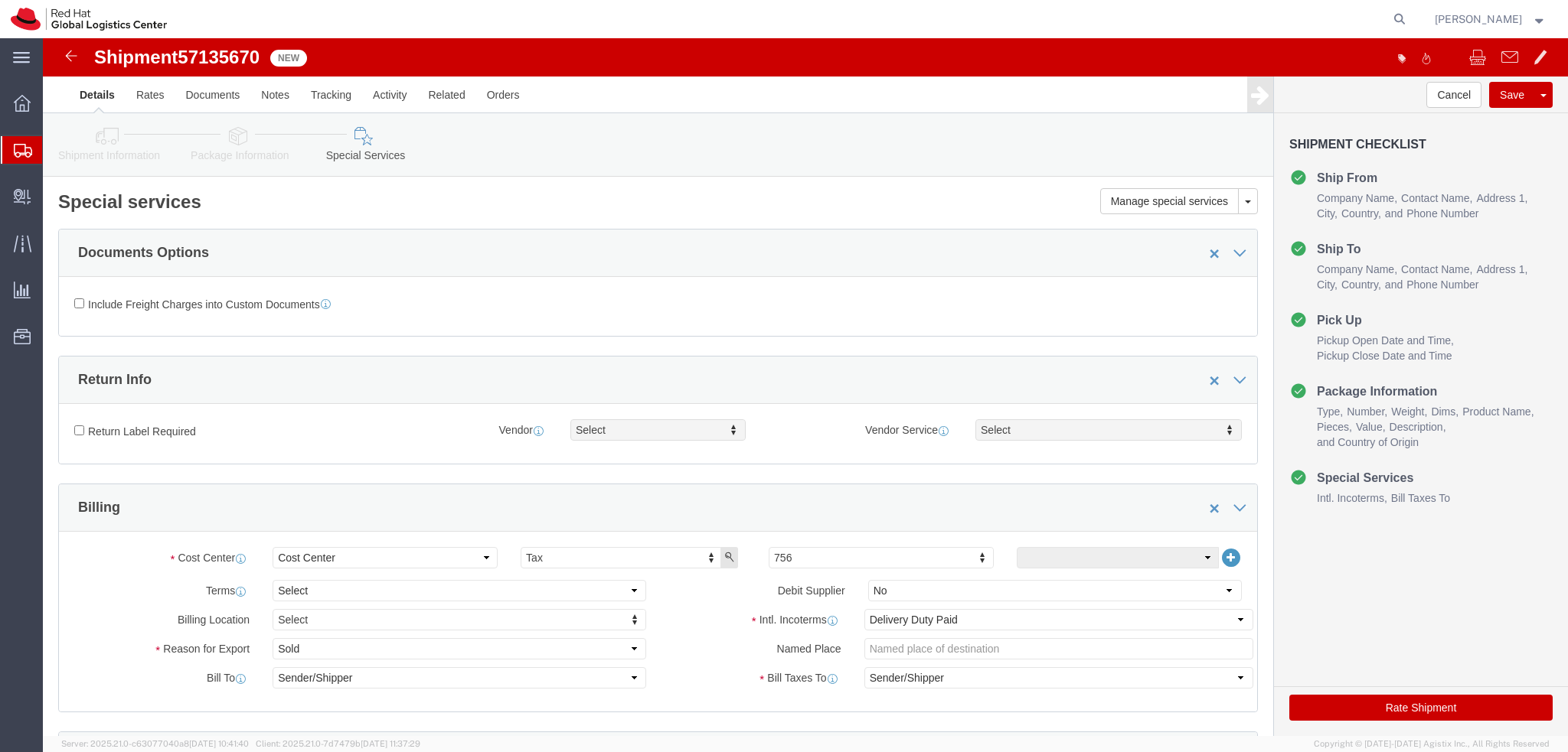
click button "Rate Shipment"
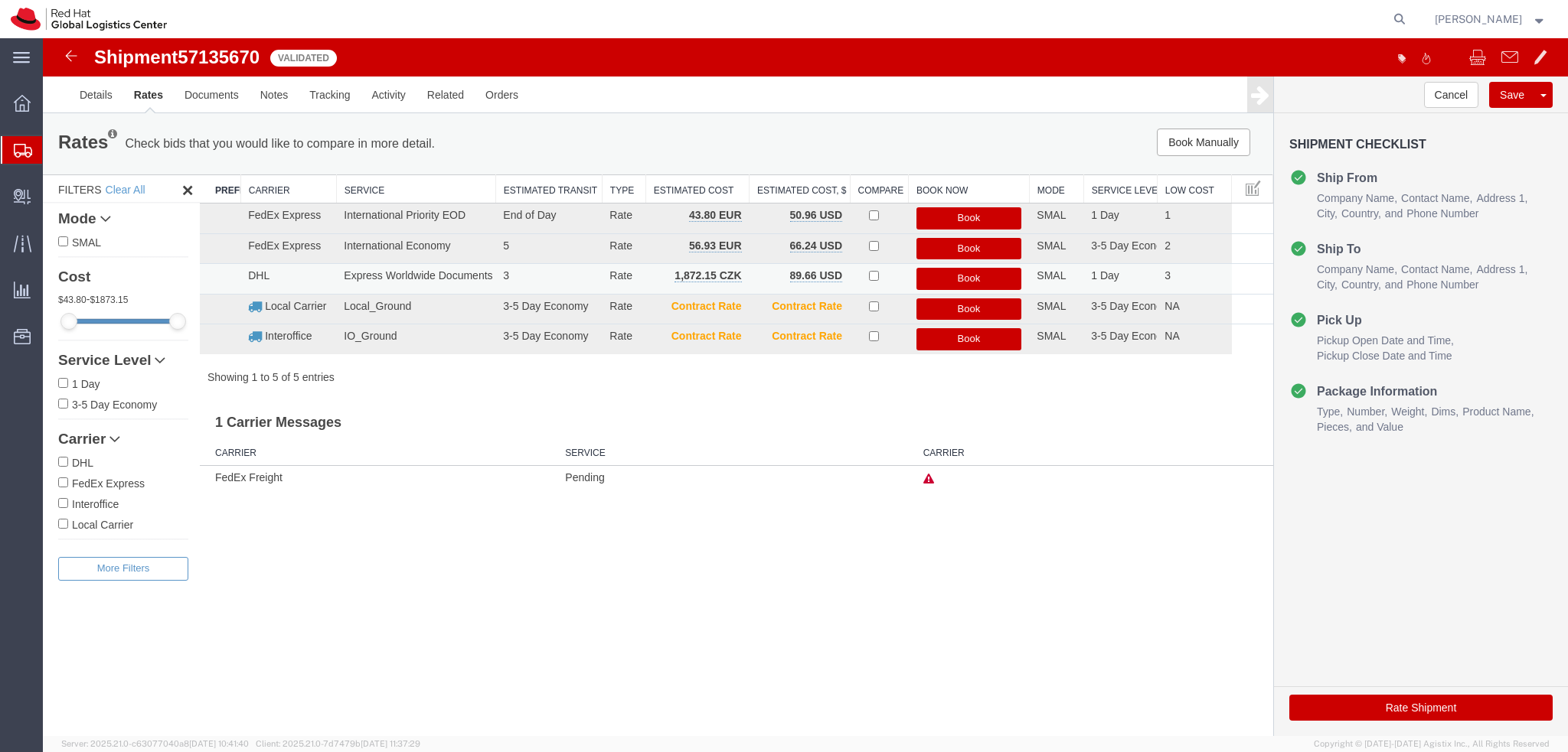
click at [997, 277] on button "Book" at bounding box center [969, 279] width 106 height 22
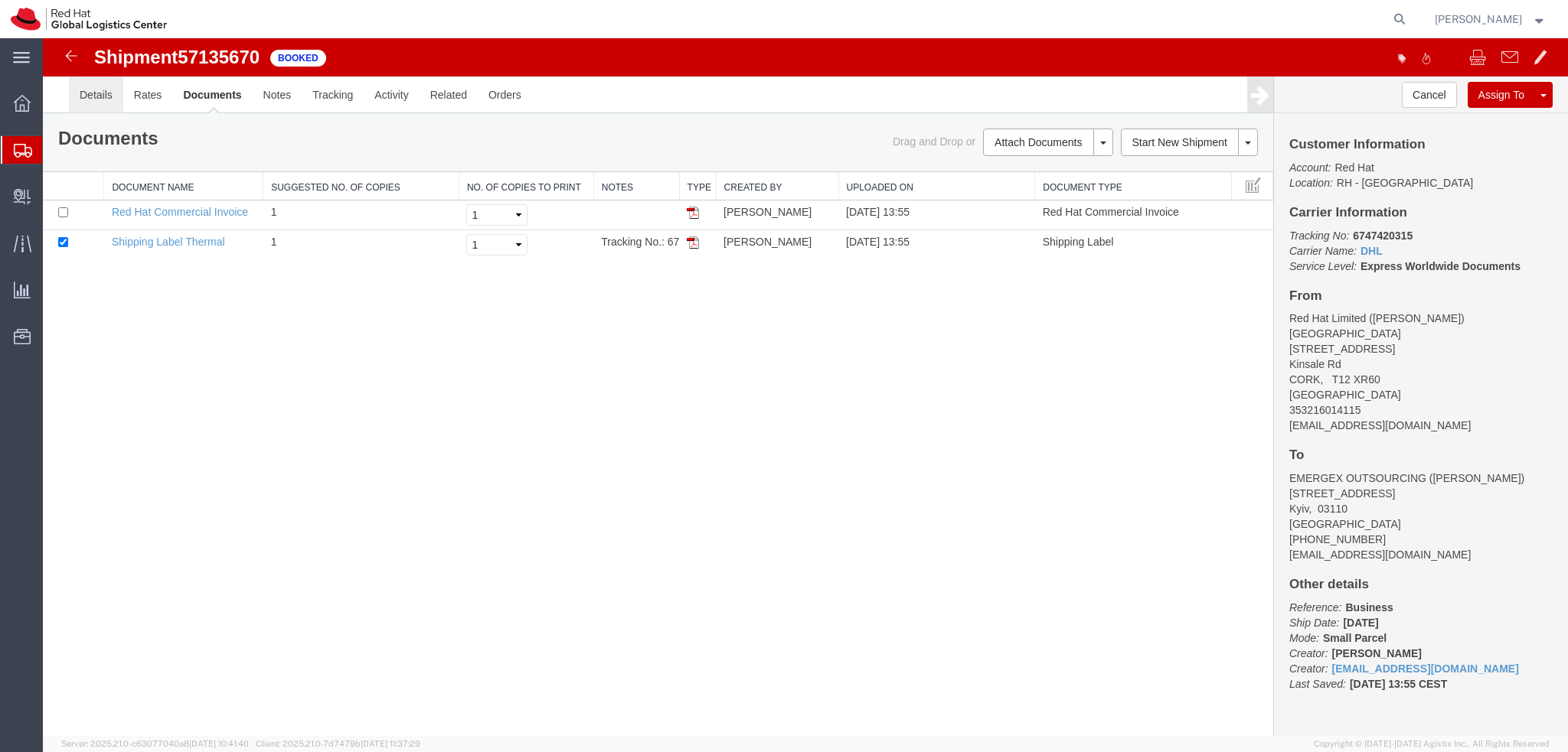
click at [110, 97] on link "Details" at bounding box center [96, 95] width 55 height 37
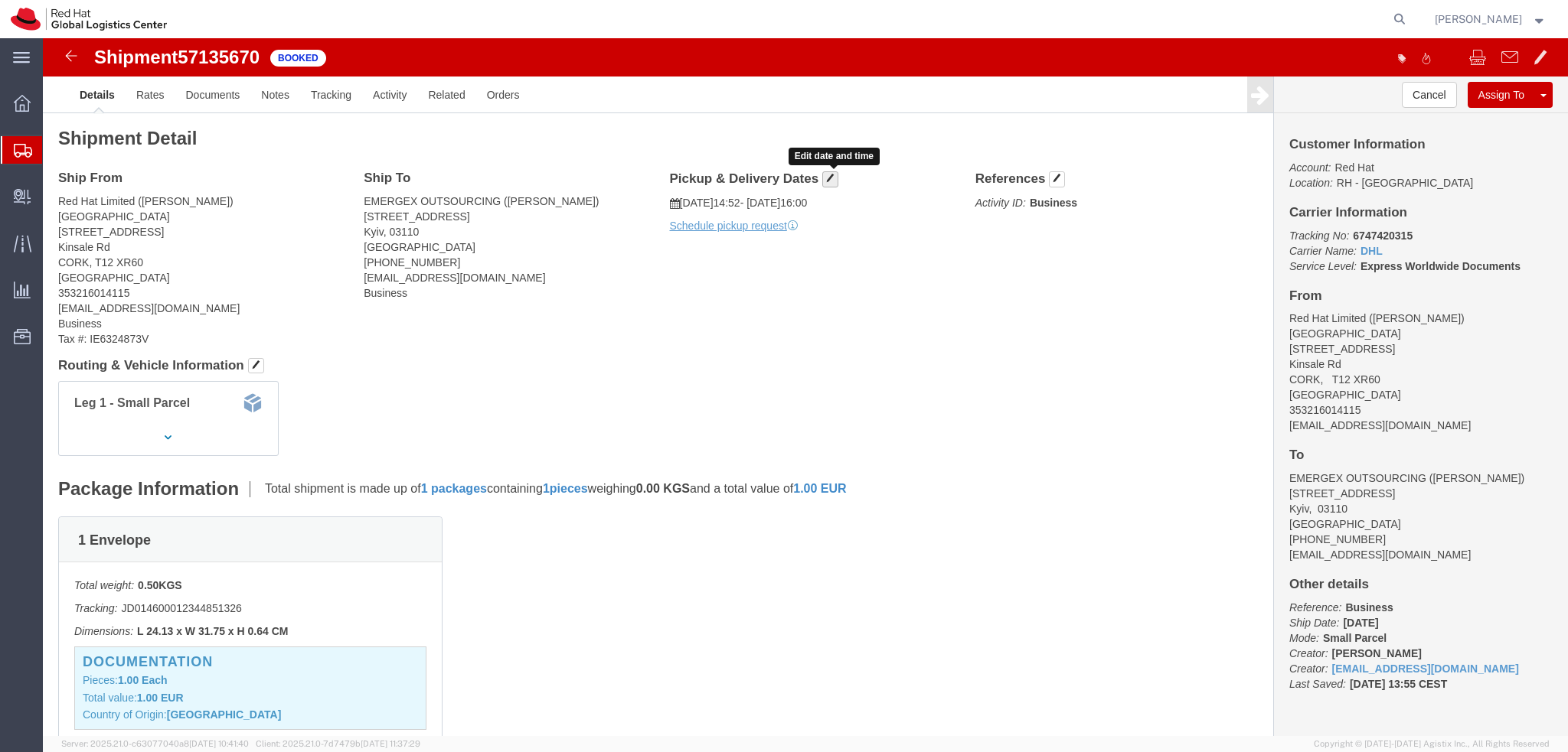
click span "button"
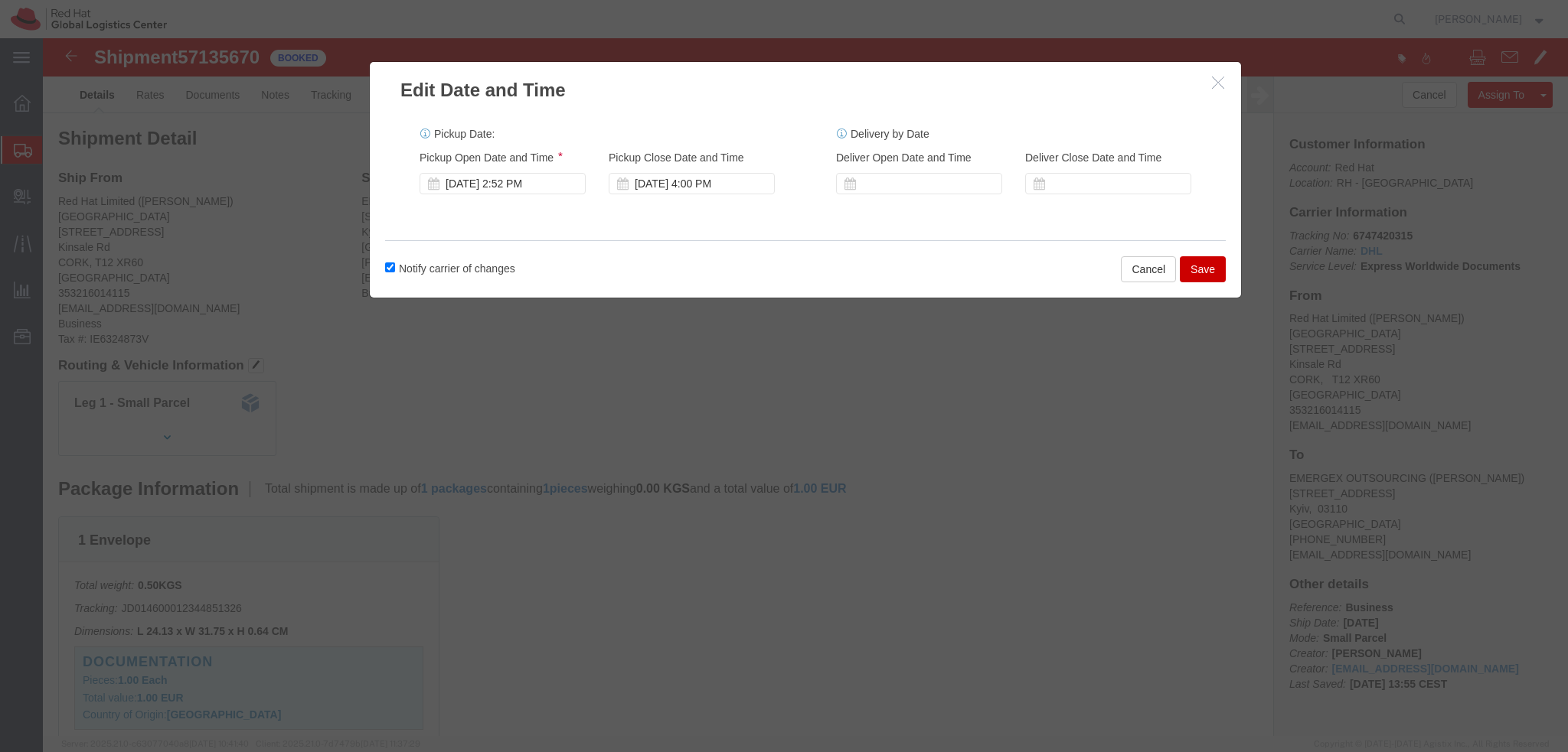
click div "[DATE] 2:52 PM"
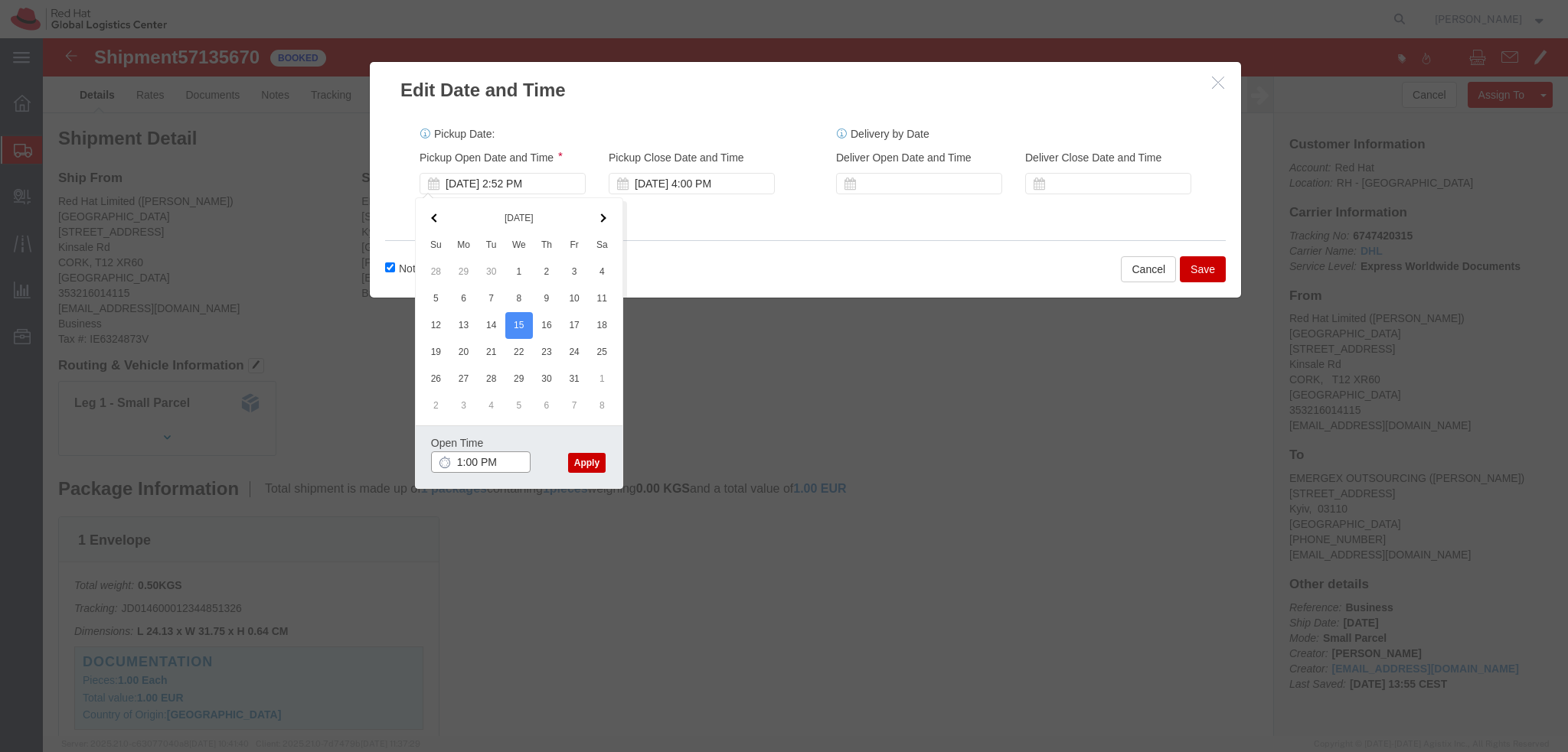
type input "1:00 PM"
click button "Apply"
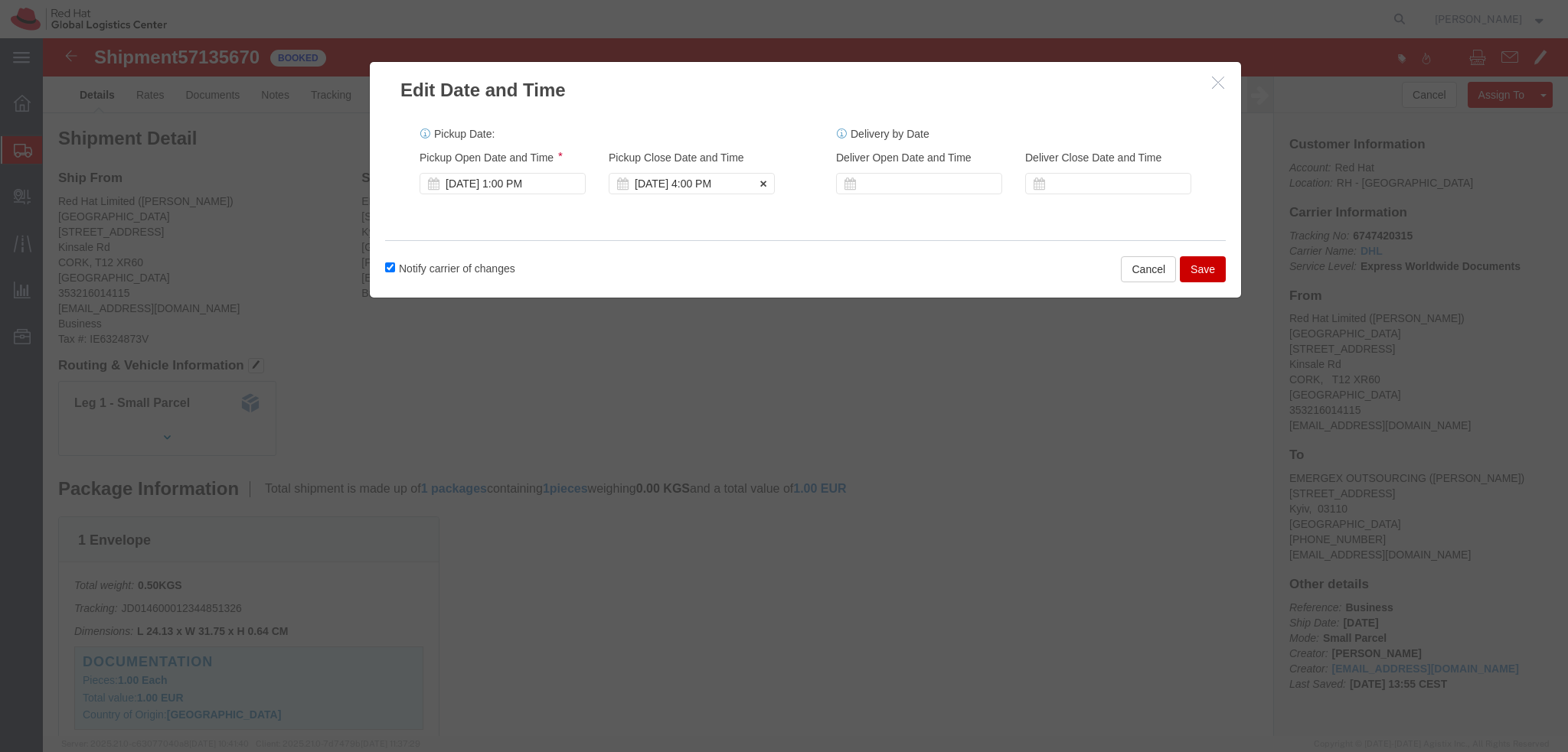
click div "[DATE] 4:00 PM"
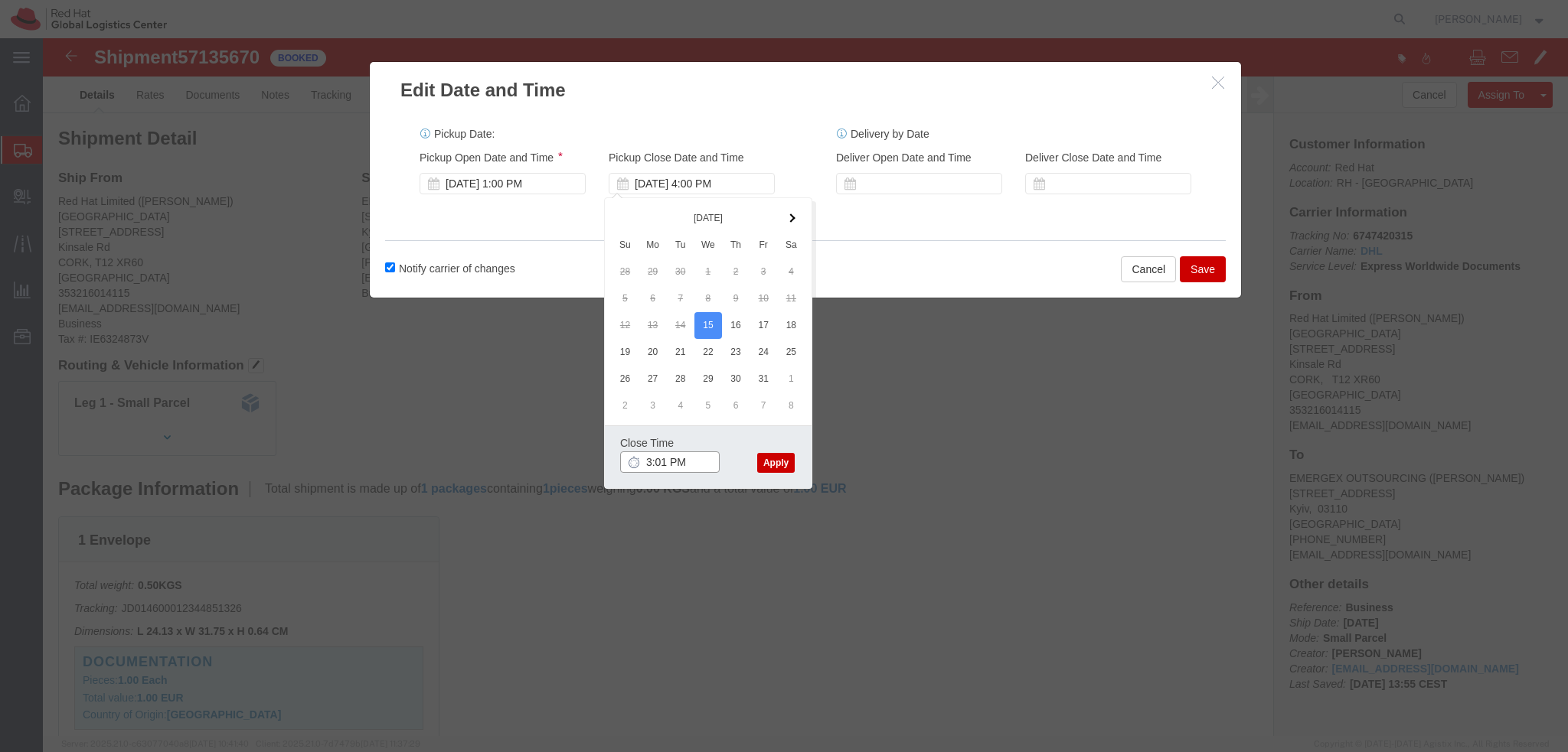
type input "3:01 PM"
click button "Apply"
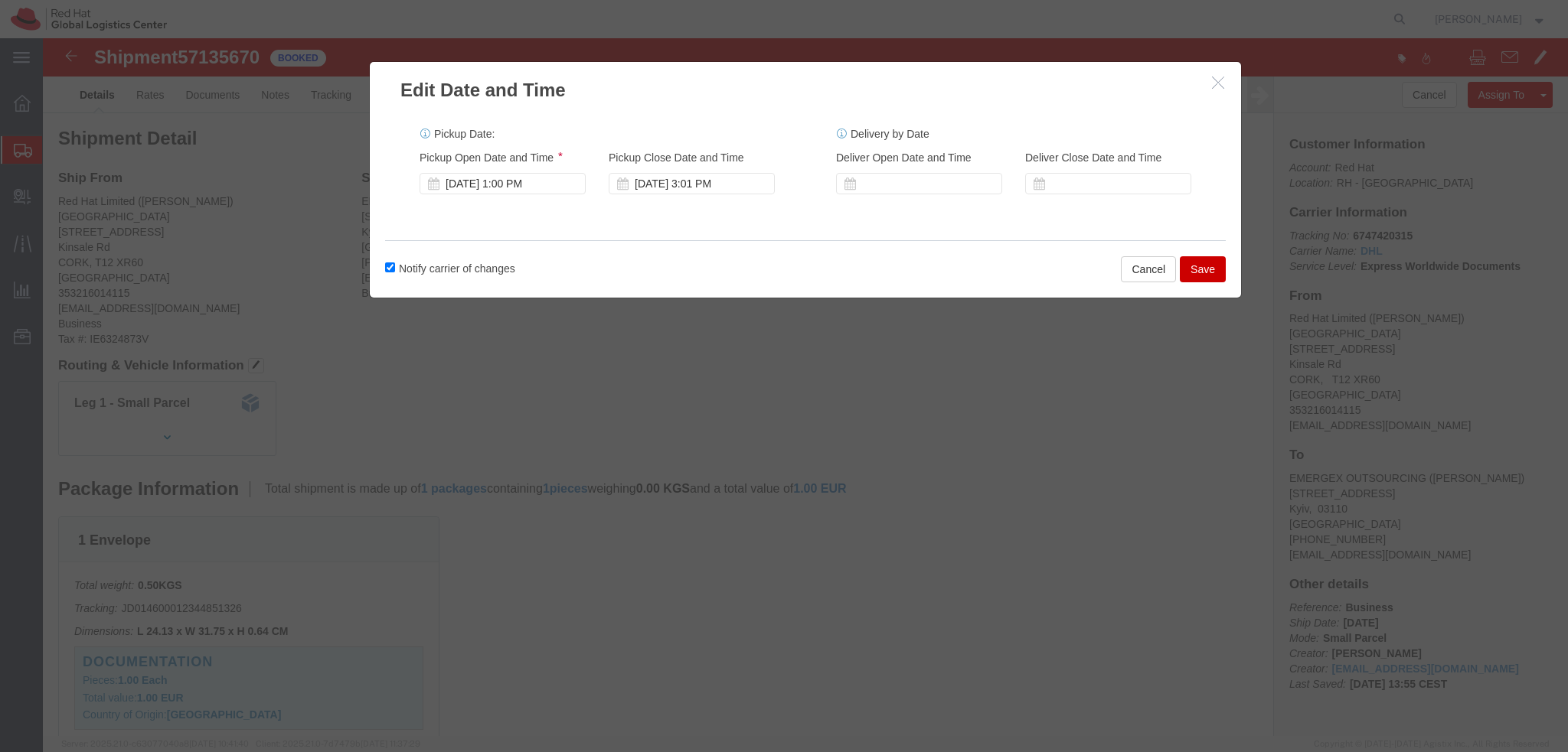
click button "Save"
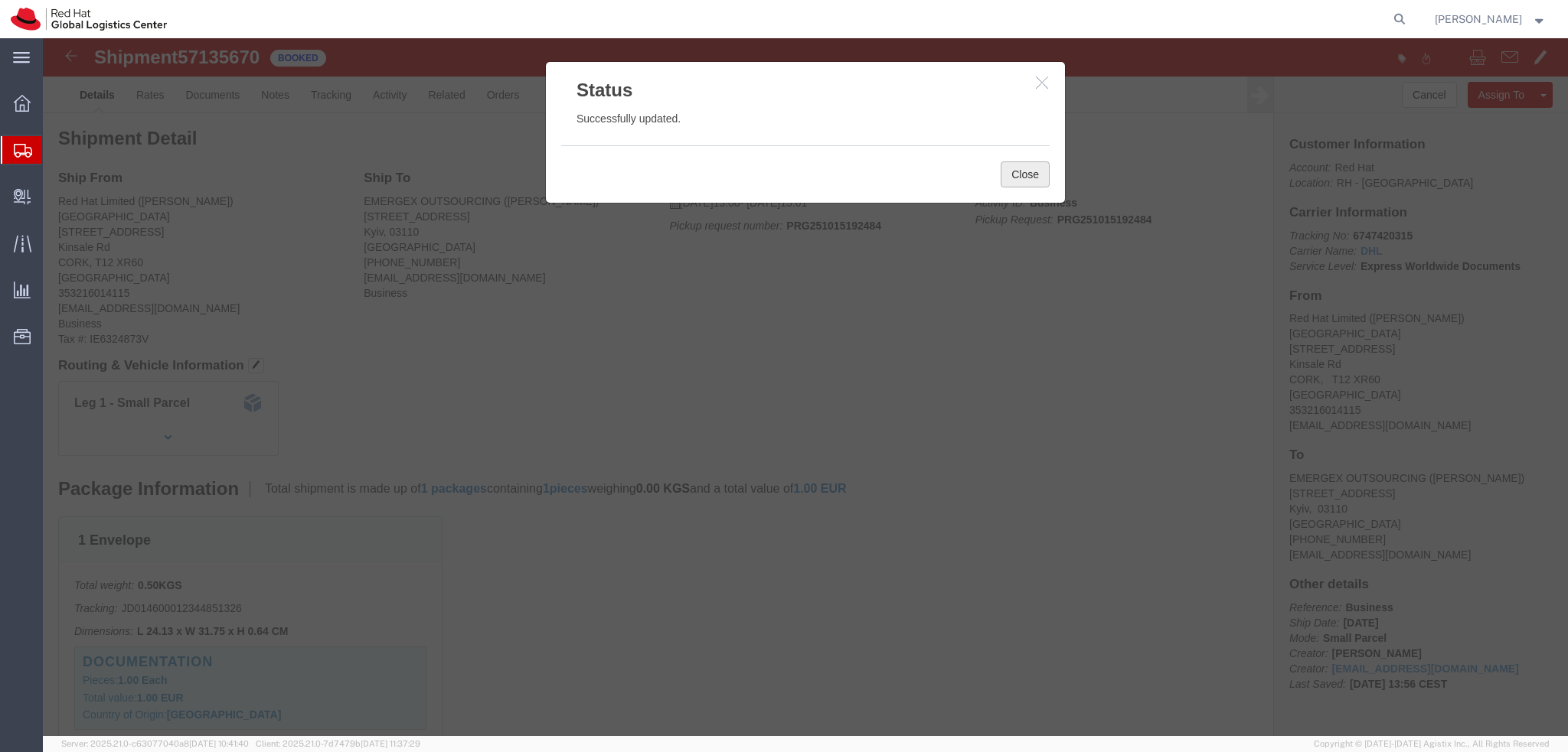
click button "Close"
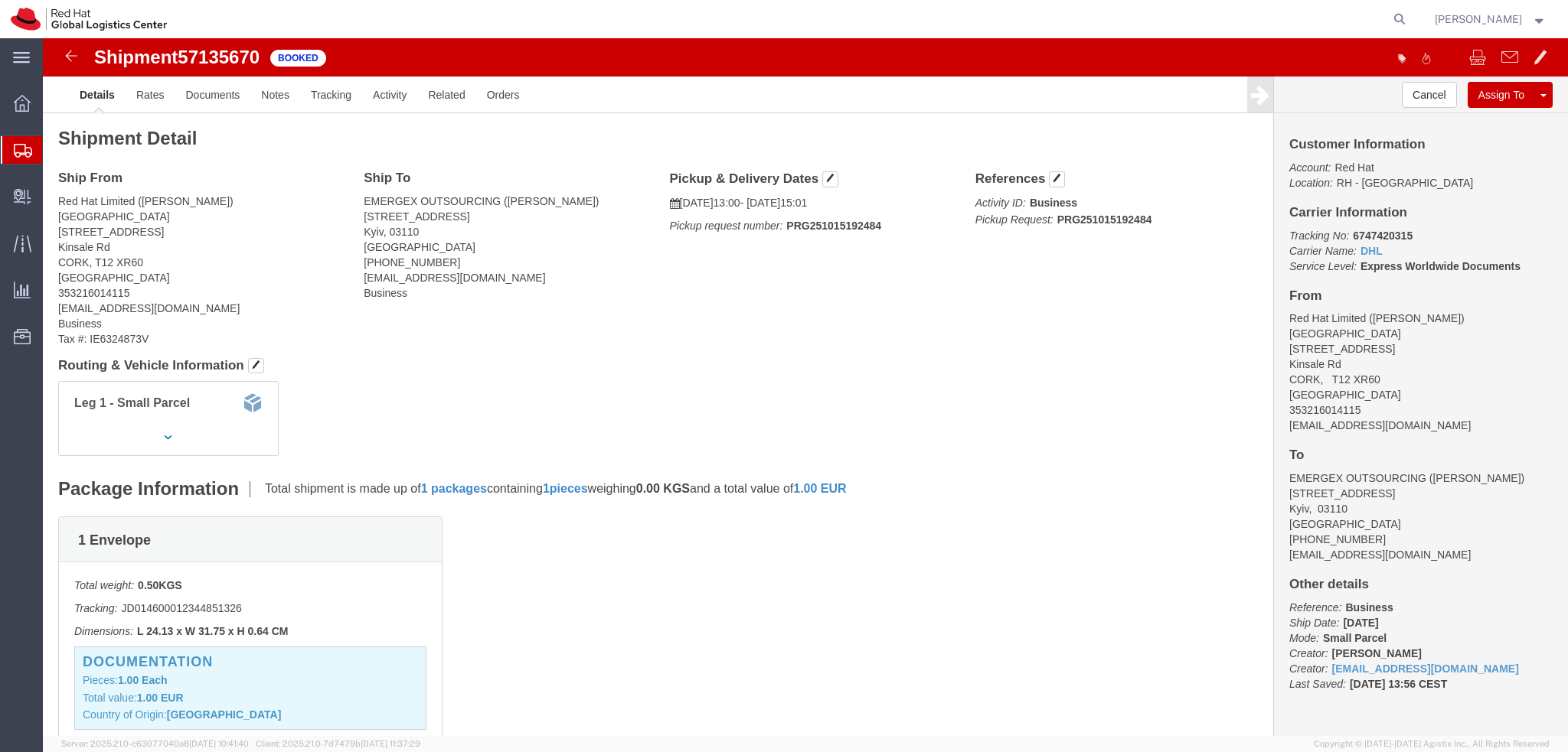
click address "Red Hat Limited ([PERSON_NAME]) [GEOGRAPHIC_DATA][STREET_ADDRESS] 353216014115 …"
copy div "[EMAIL_ADDRESS][DOMAIN_NAME]"
click link "Documents"
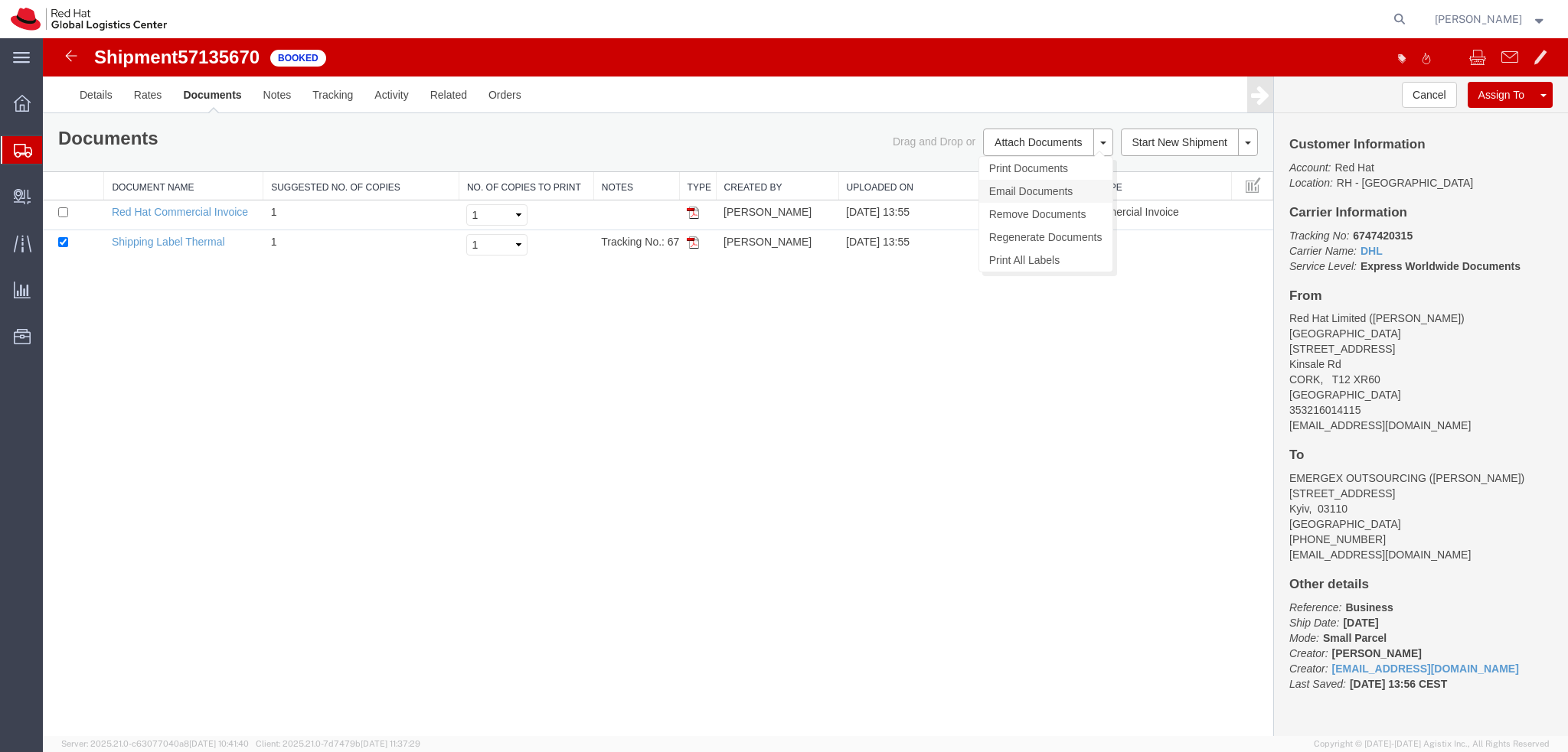
click at [1034, 198] on link "Email Documents" at bounding box center [1045, 191] width 133 height 23
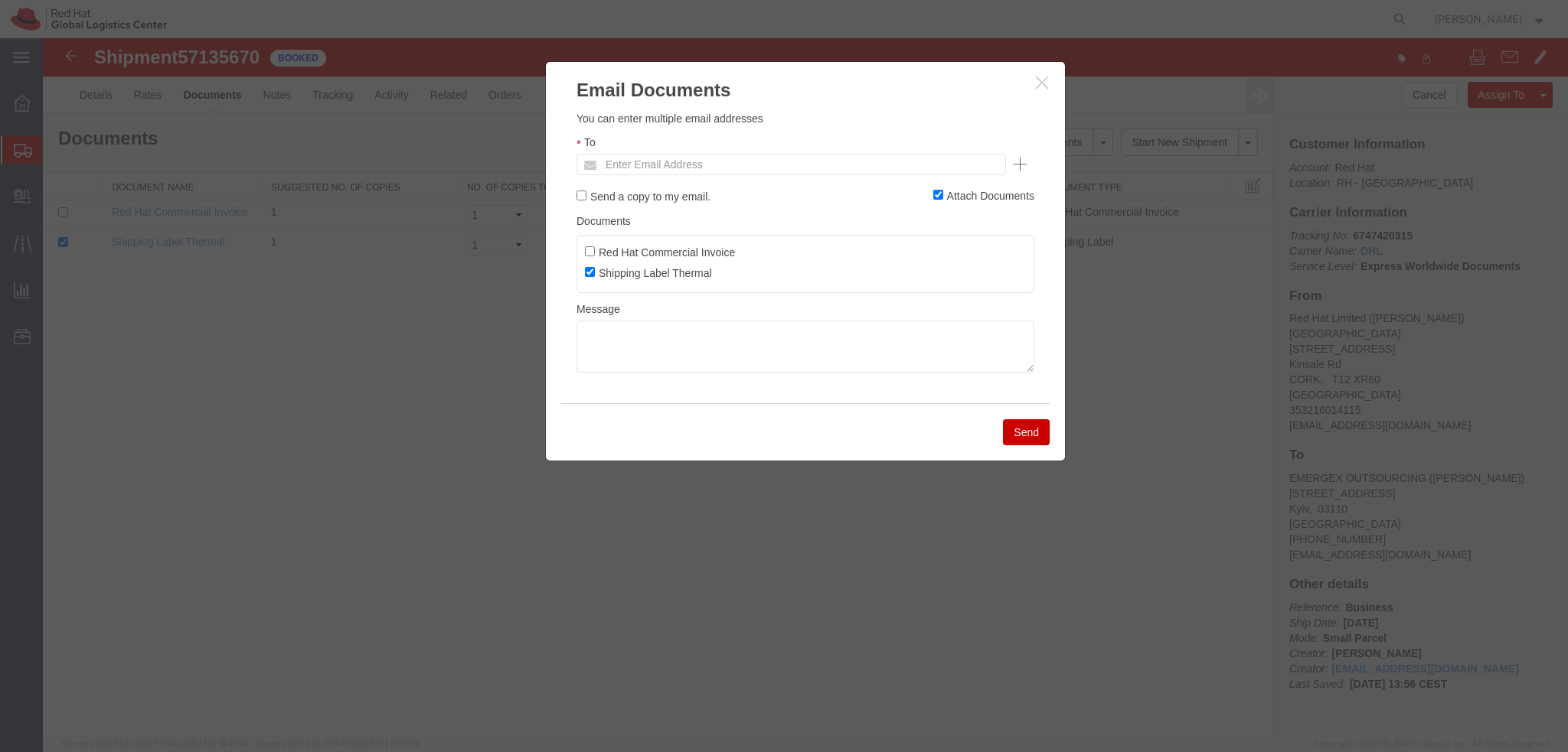
click at [789, 167] on ul "Enter Email Address" at bounding box center [791, 164] width 429 height 21
paste input "[EMAIL_ADDRESS][DOMAIN_NAME]"
type input "[EMAIL_ADDRESS][DOMAIN_NAME]"
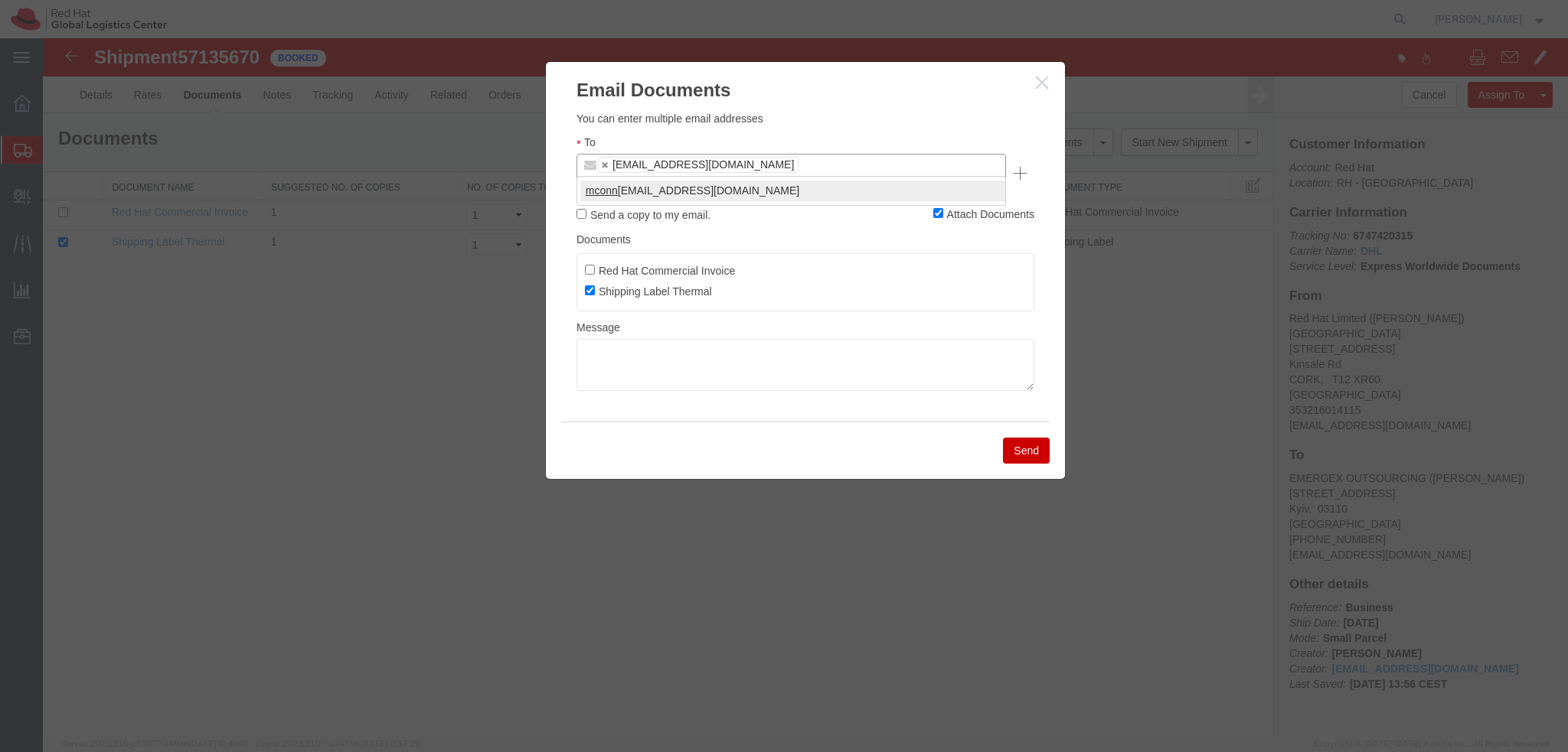
type input "mconn"
type input "[EMAIL_ADDRESS][DOMAIN_NAME],[EMAIL_ADDRESS][DOMAIN_NAME]"
click at [680, 342] on textarea at bounding box center [805, 365] width 458 height 52
paste textarea "Hi , please find the label for your shipment to [GEOGRAPHIC_DATA] attached to t…"
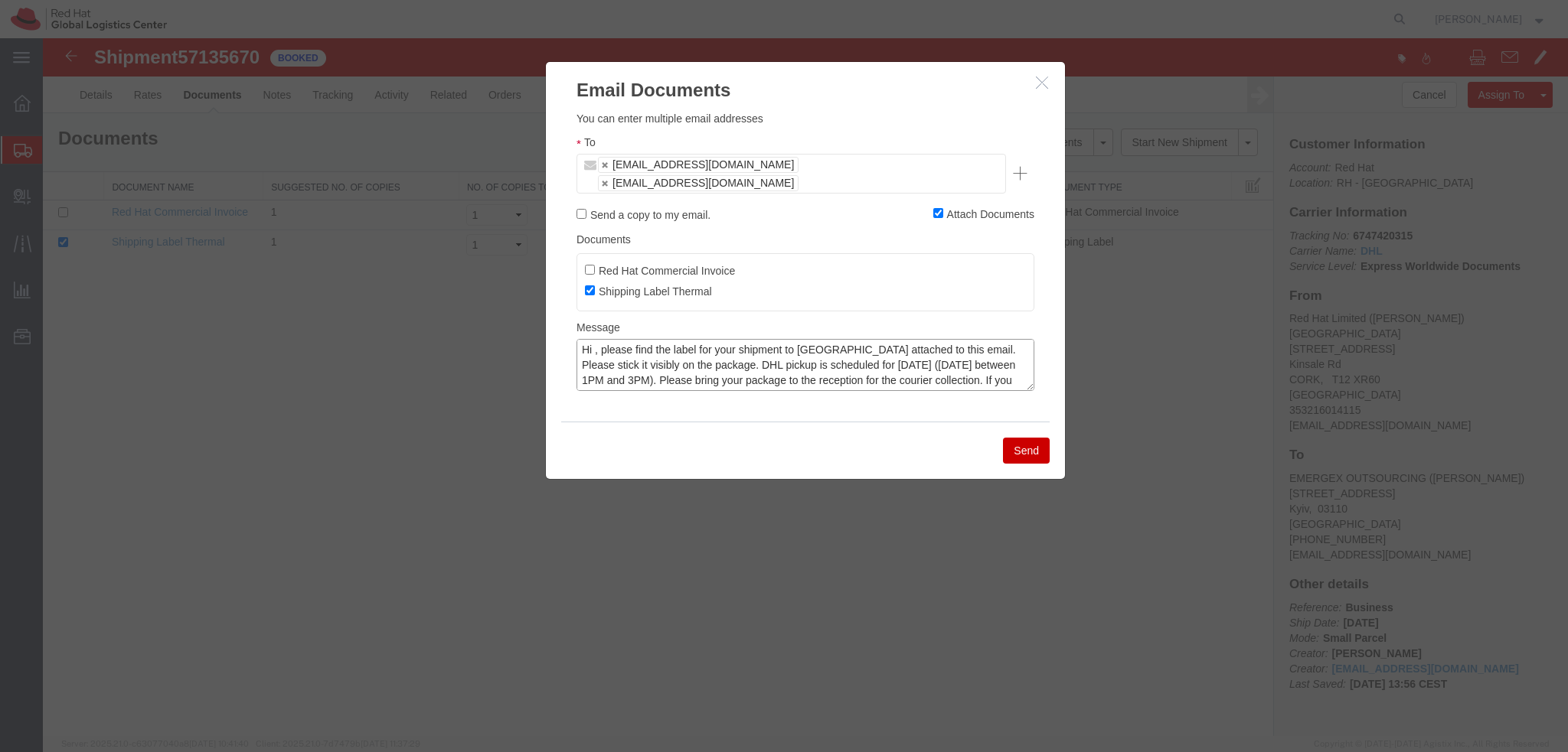
click at [594, 339] on textarea "Hi , please find the label for your shipment to [GEOGRAPHIC_DATA] attached to t…" at bounding box center [805, 365] width 458 height 52
type textarea "Hi [PERSON_NAME], please find the label for your shipment to [GEOGRAPHIC_DATA] …"
click at [1020, 437] on button "Send" at bounding box center [1026, 450] width 46 height 26
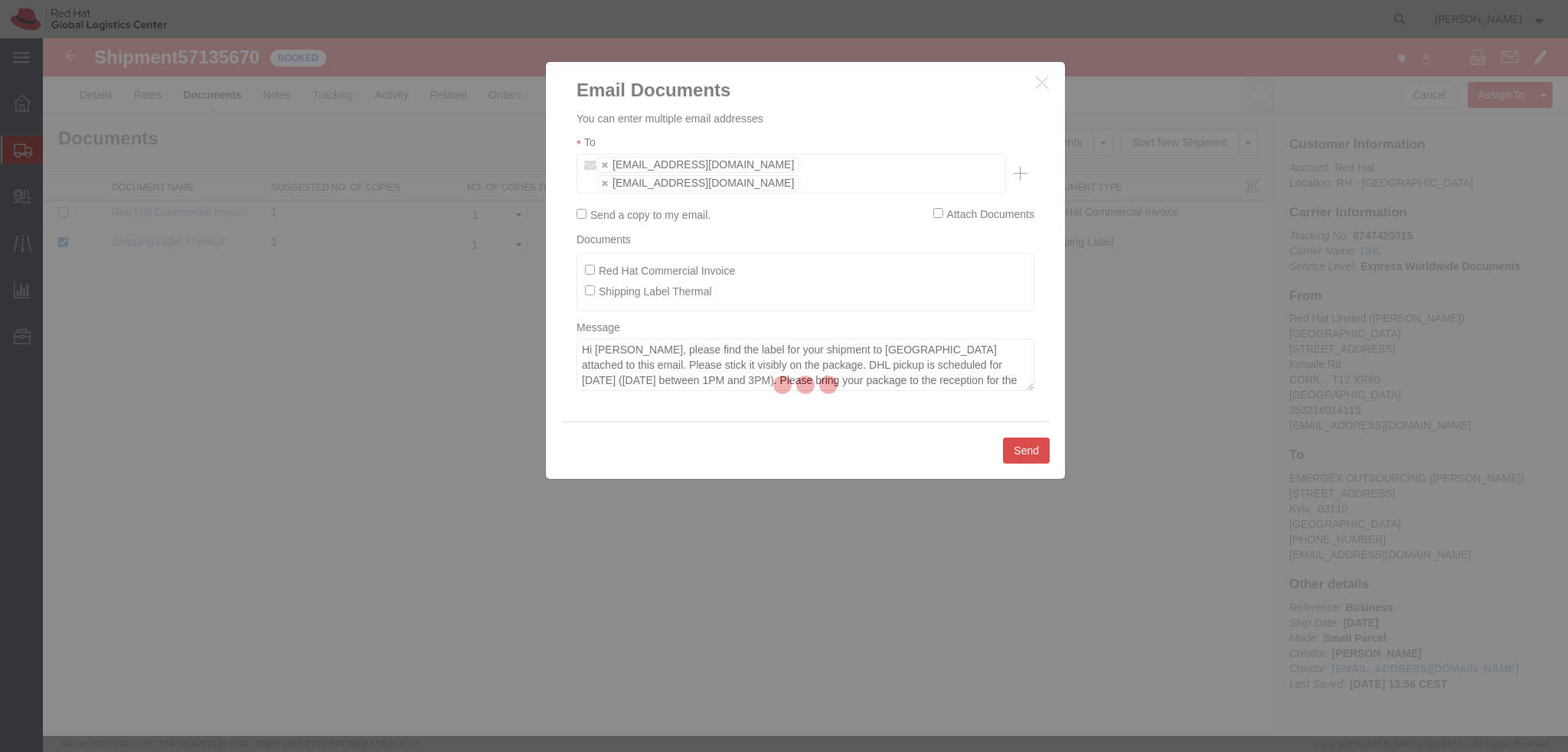
checkbox input "false"
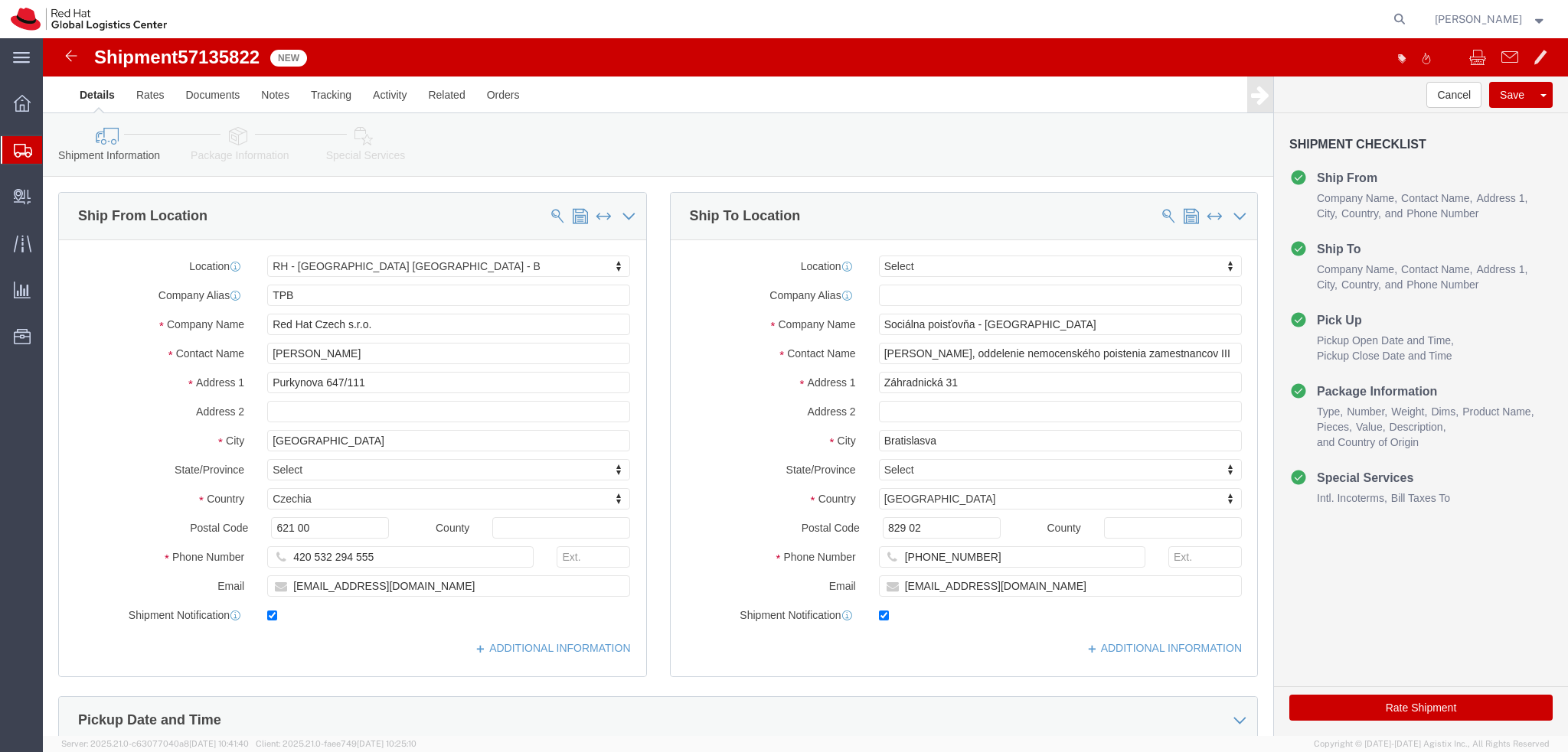
select select "38036"
select select
drag, startPoint x: 951, startPoint y: 314, endPoint x: 1179, endPoint y: 313, distance: 228.0
click div "[PERSON_NAME], oddelenie nemocenského poistenia zamestnancov III"
click input "[PERSON_NAME], oddelenie nemocenského poistenia zamestnancov III"
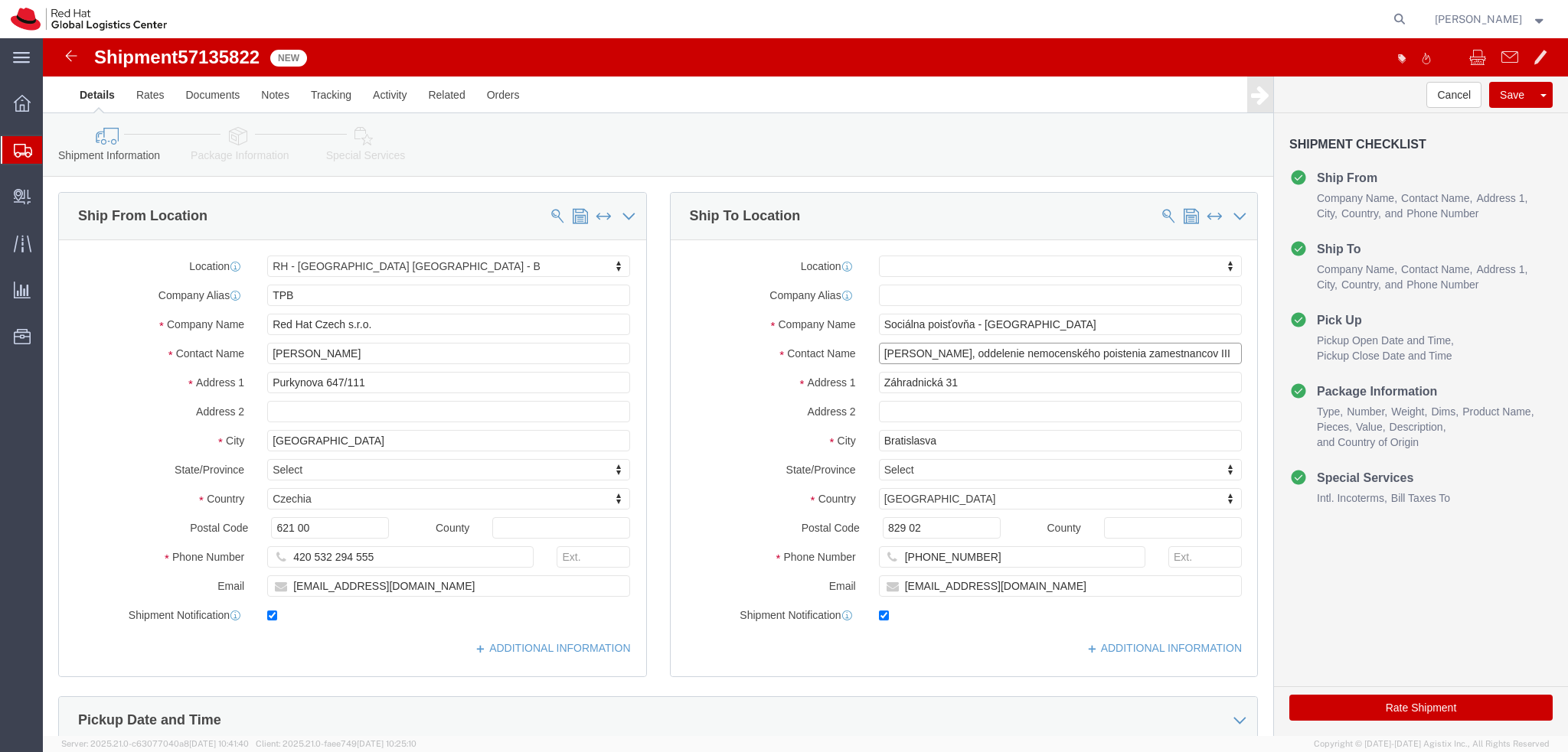
click input "[PERSON_NAME], oddelenie nemocenského poistenia zamestnancov III"
drag, startPoint x: 1175, startPoint y: 316, endPoint x: 916, endPoint y: 357, distance: 262.2
click div "Location My Profile Location [GEOGRAPHIC_DATA] - [GEOGRAPHIC_DATA] - [GEOGRAPHI…"
type input "[PERSON_NAME],"
click input "text"
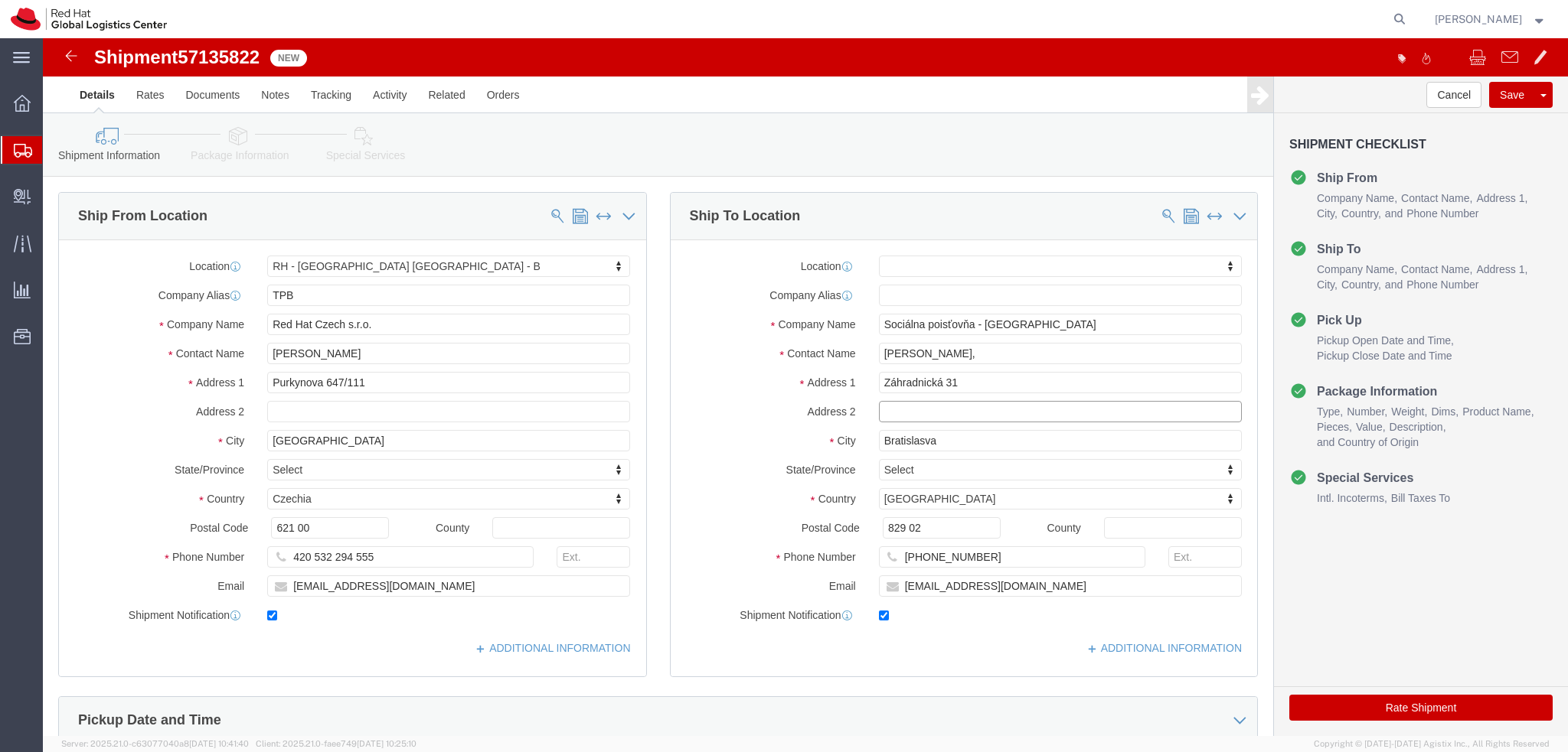
paste input "oddelenie nemocenského poistenia zamestnancov III"
click input "oddelenie nemocenského poistenia zamestnancov III"
type input "Oddelenie nemocenského poistenia zamestnancov III"
click input "[PERSON_NAME],"
type input "[PERSON_NAME]"
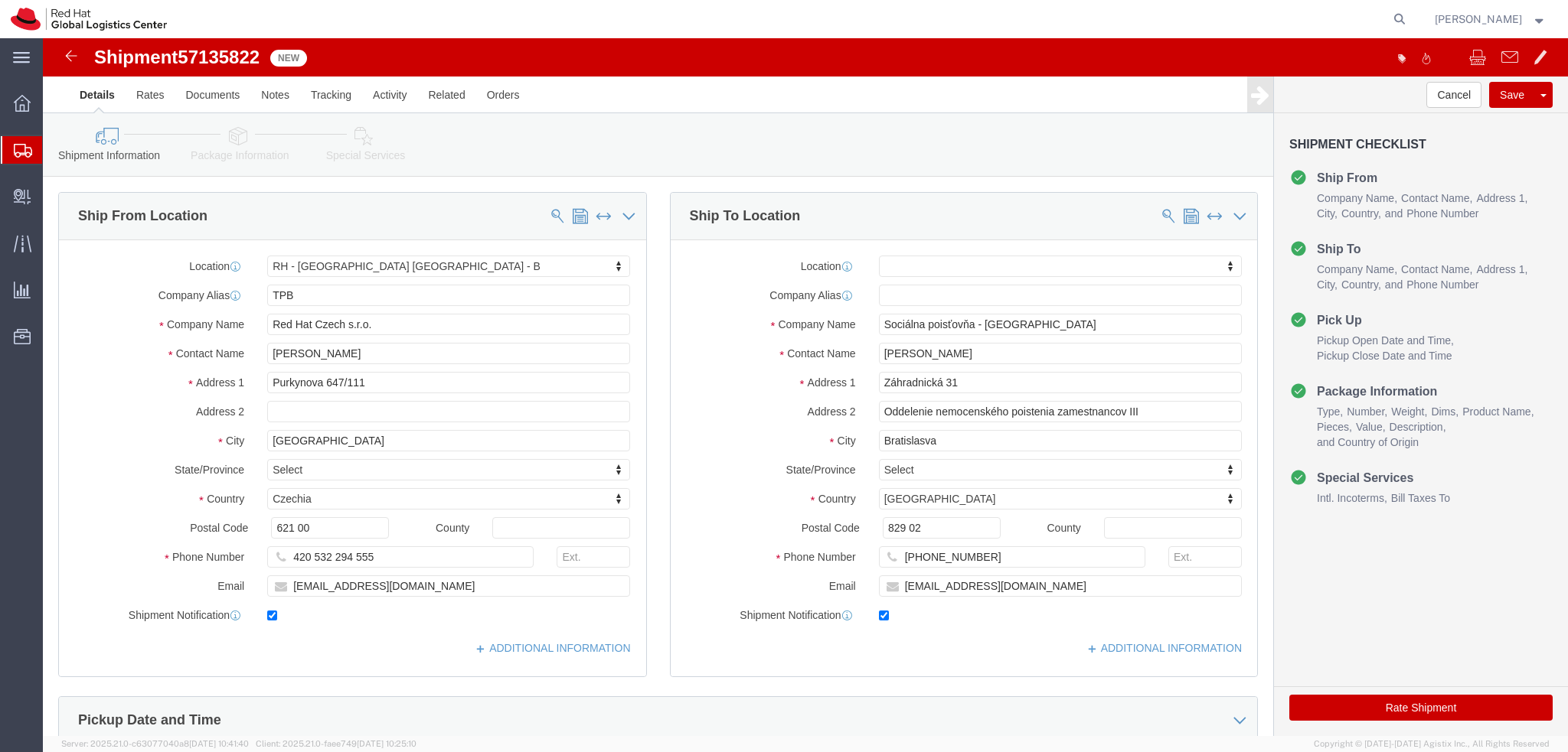
click label "Address 1"
click input "checkbox"
checkbox input "false"
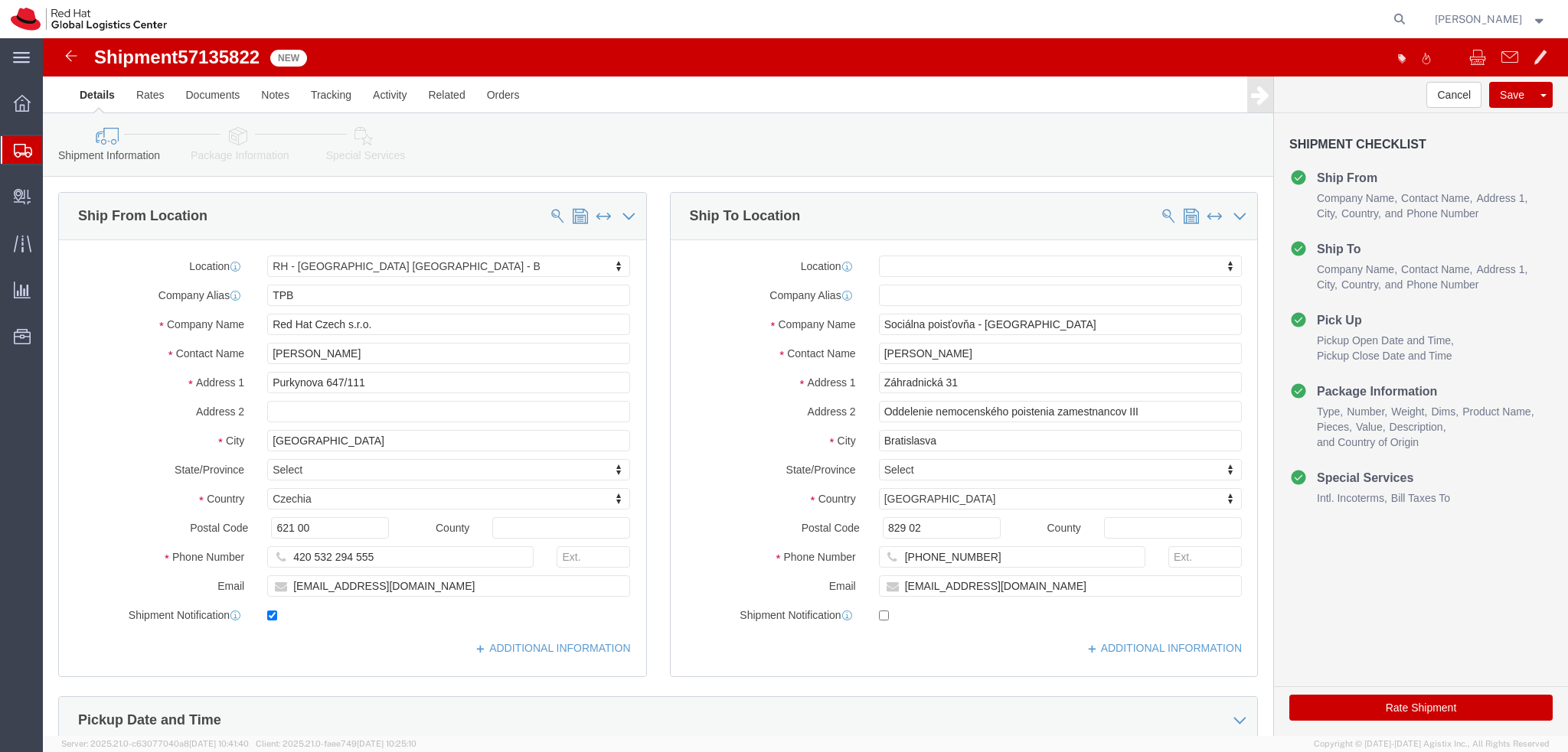
click link "Package Information"
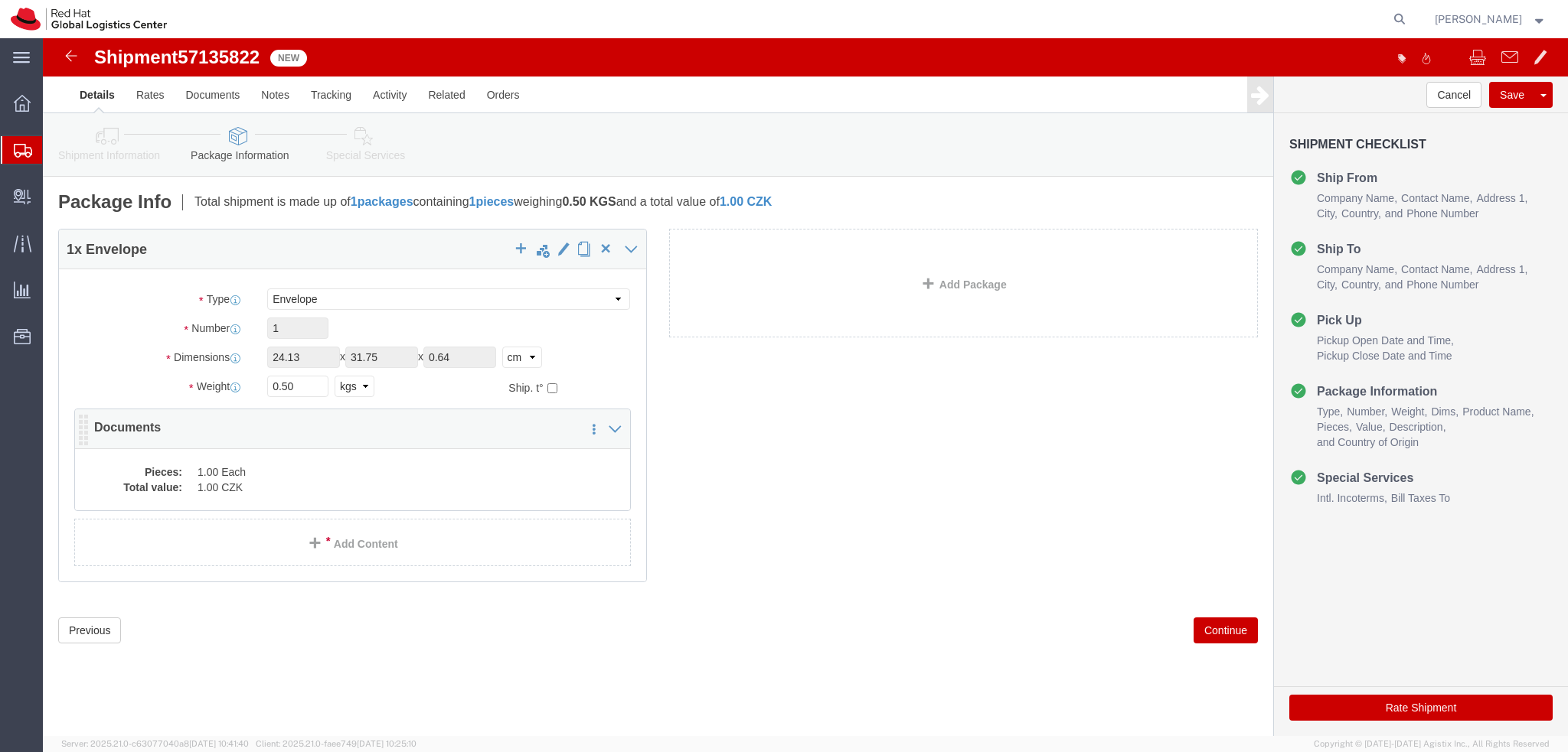
click dd "1.00 CZK"
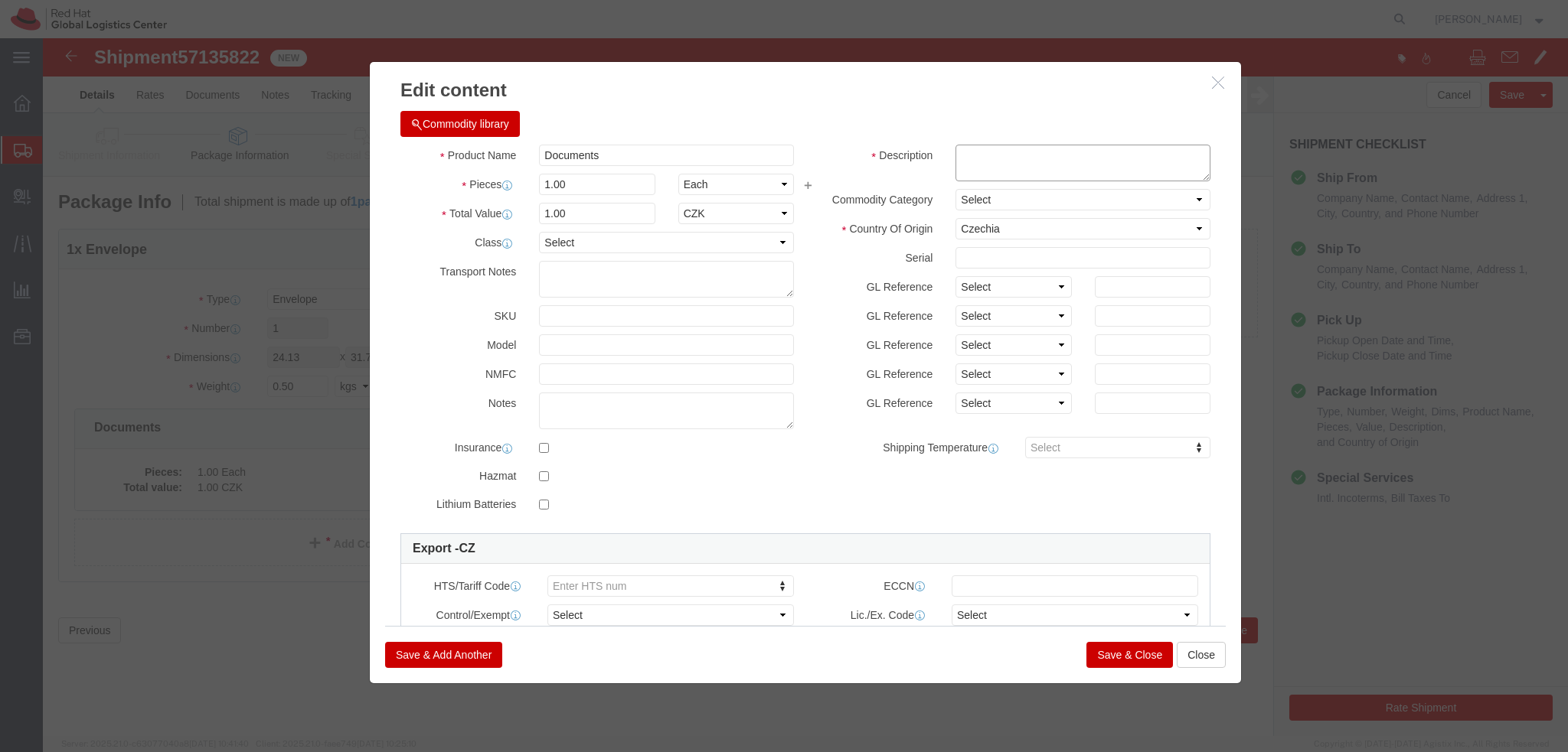
click textarea
type textarea "Documents"
click button "Save & Close"
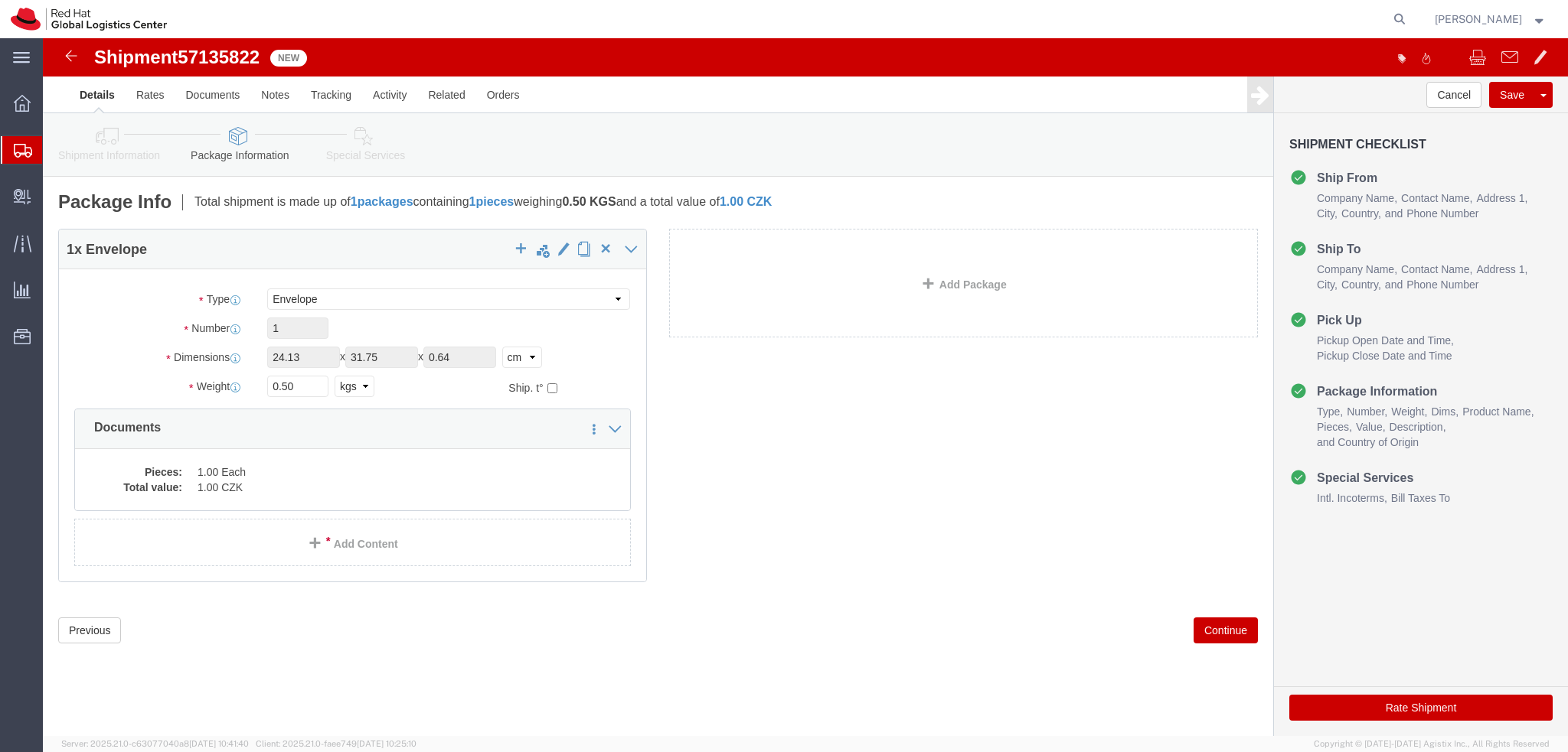
click link "Special Services"
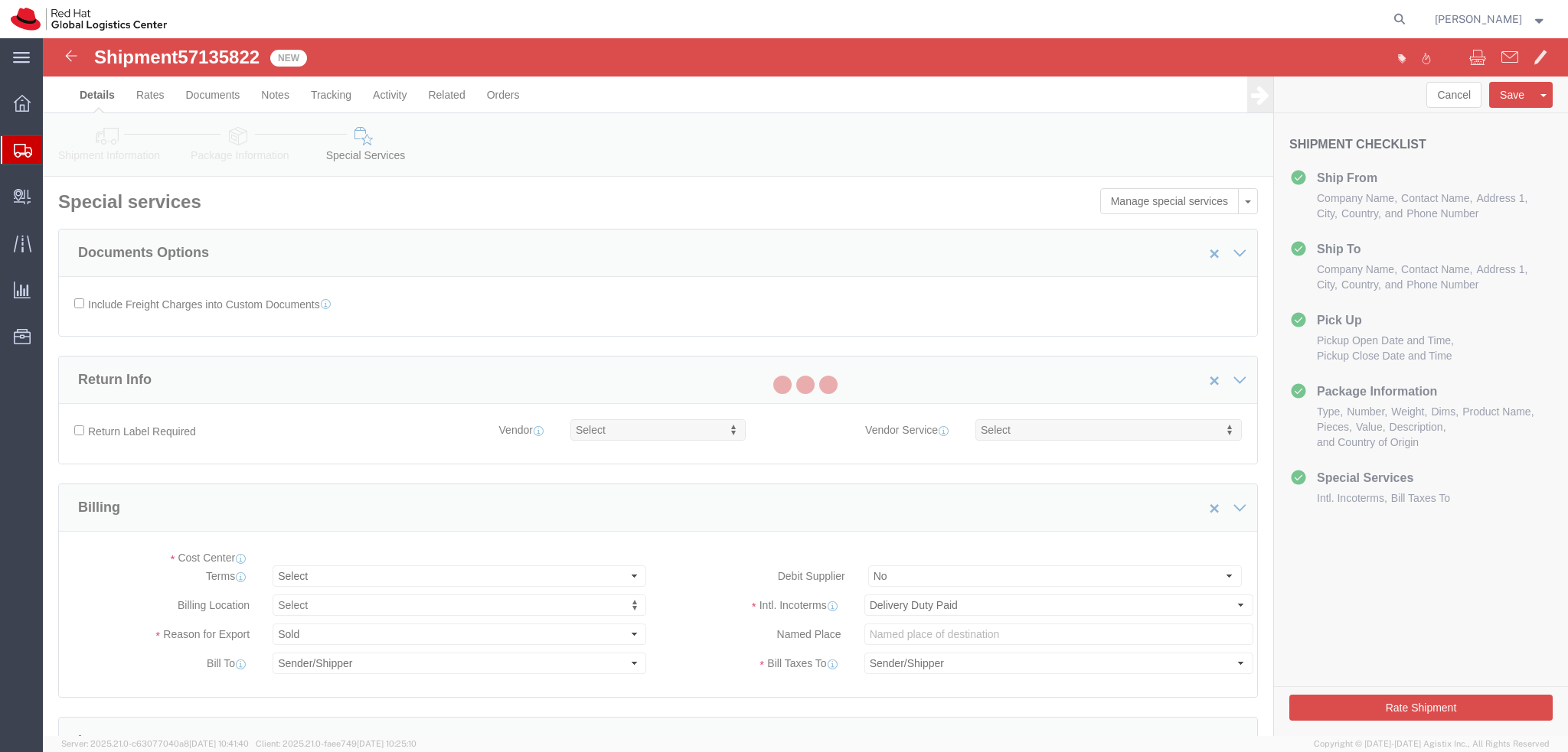
select select "COSTCENTER"
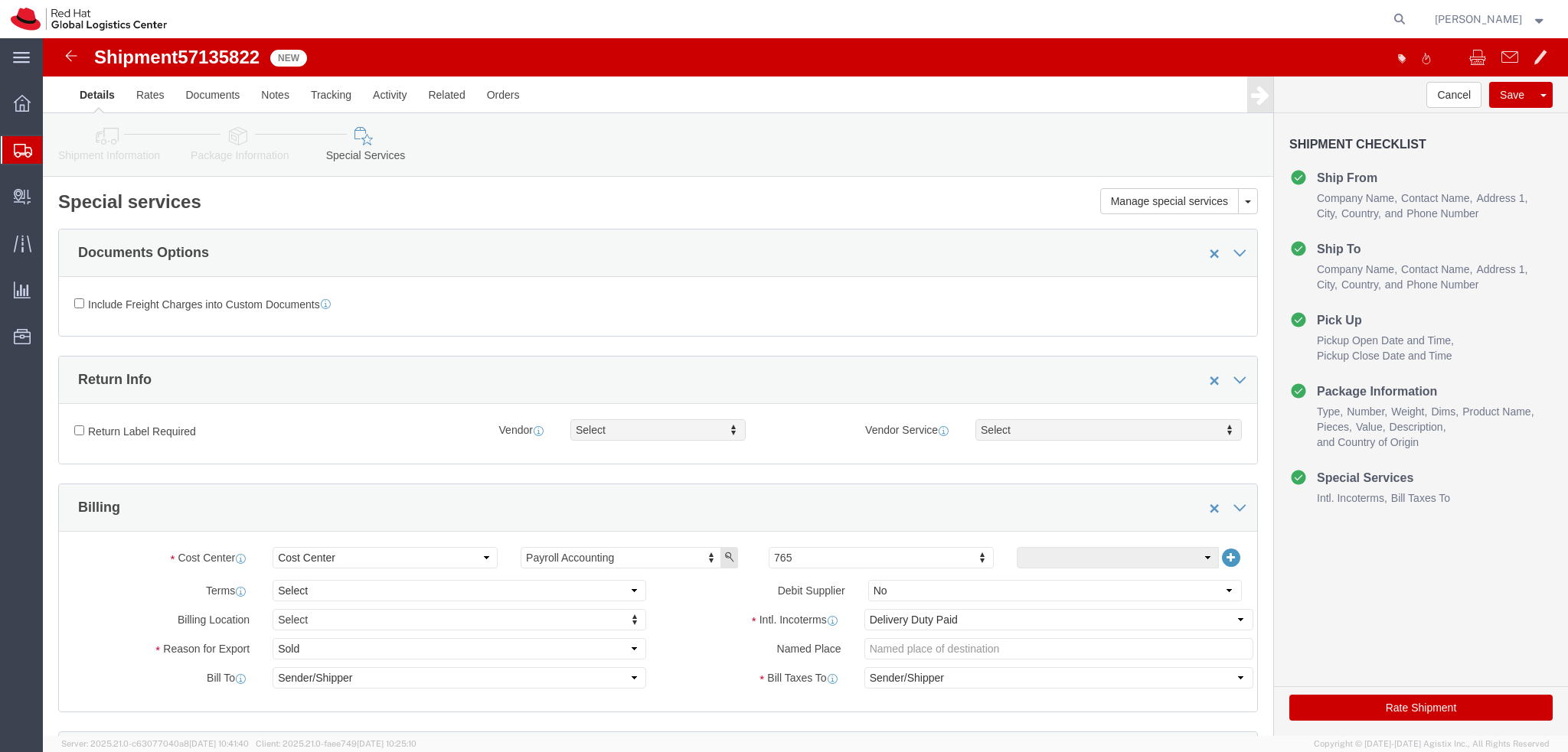
click icon
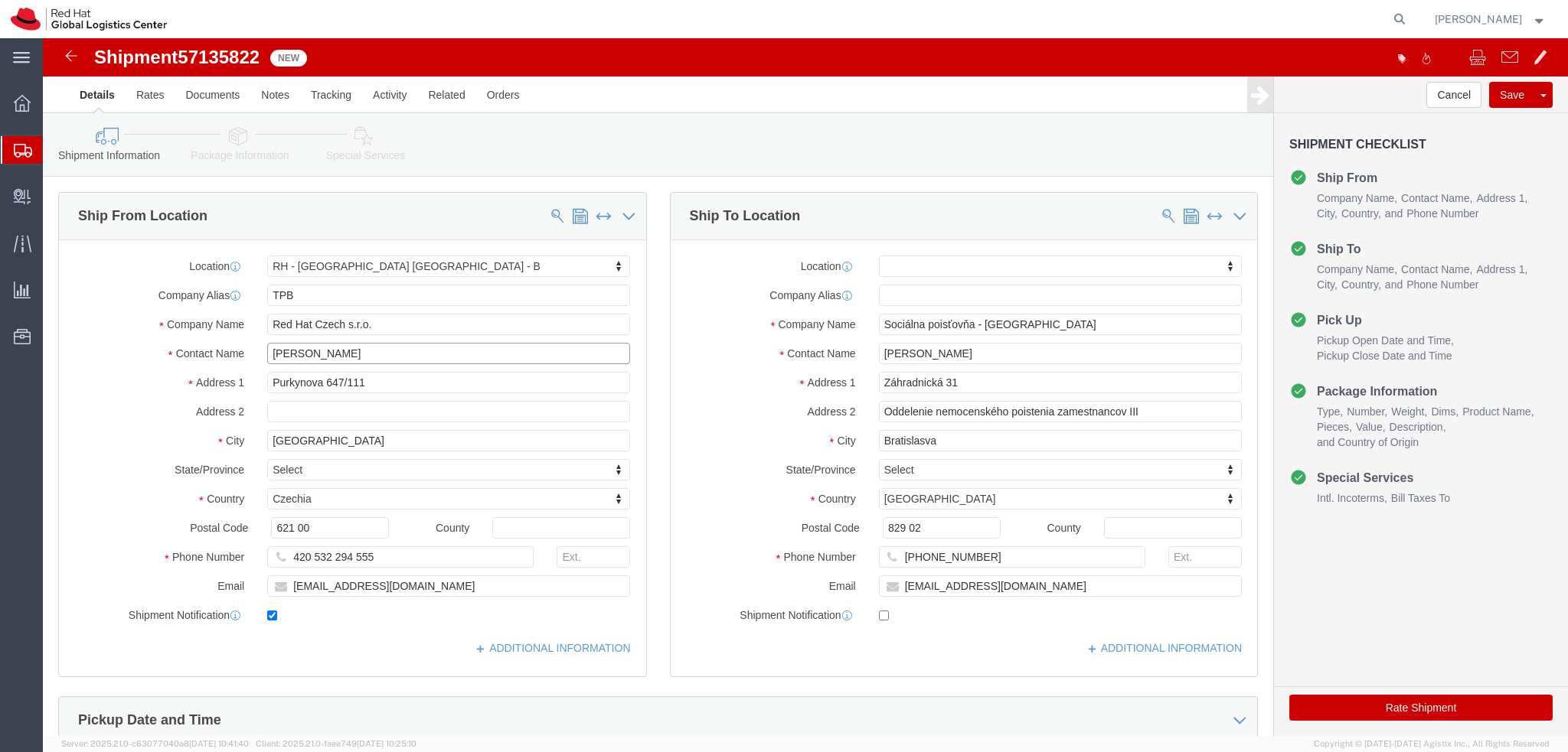
click input "Iva kalandrikova"
type input "Iva Kalandrikova"
click label "Address 2"
click icon
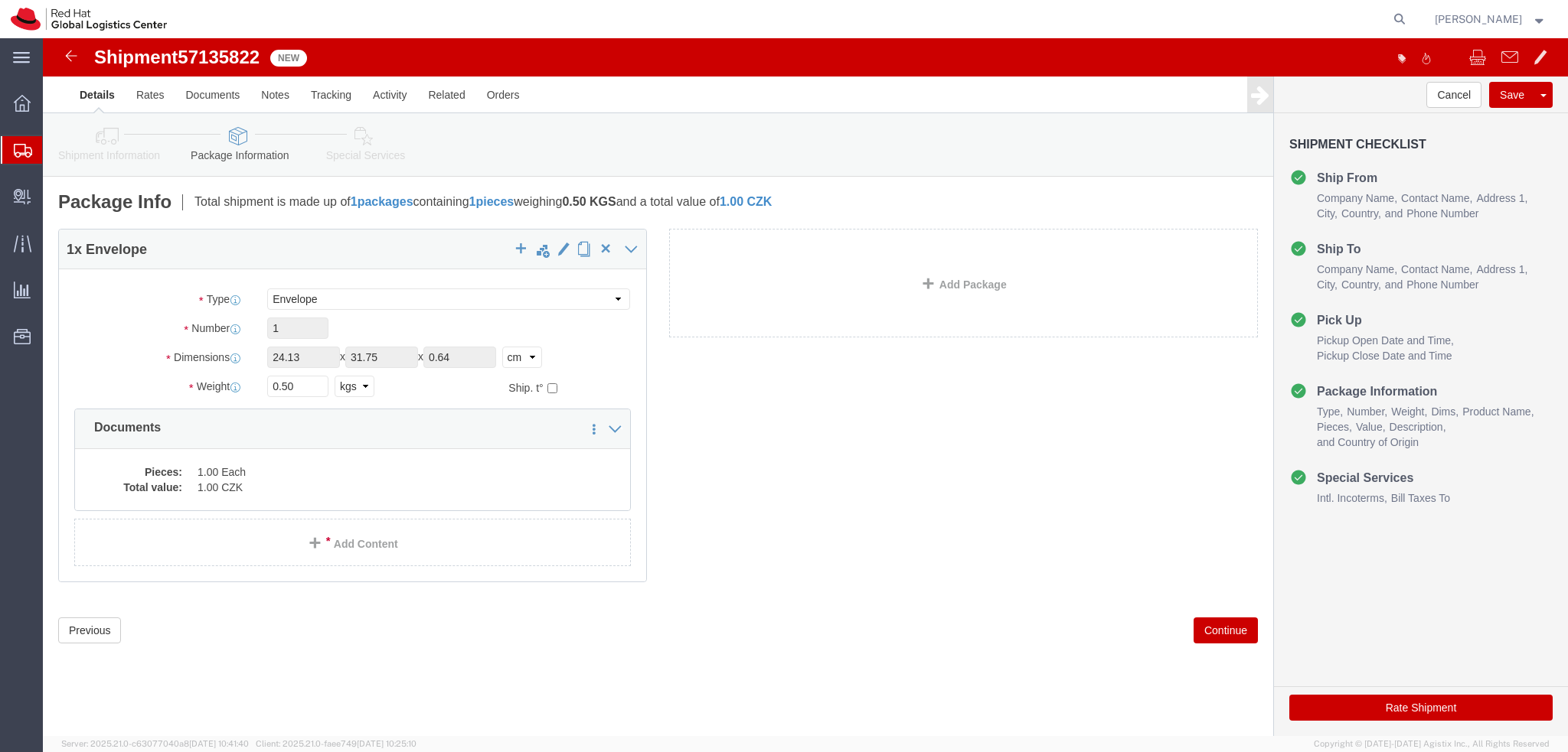
click icon
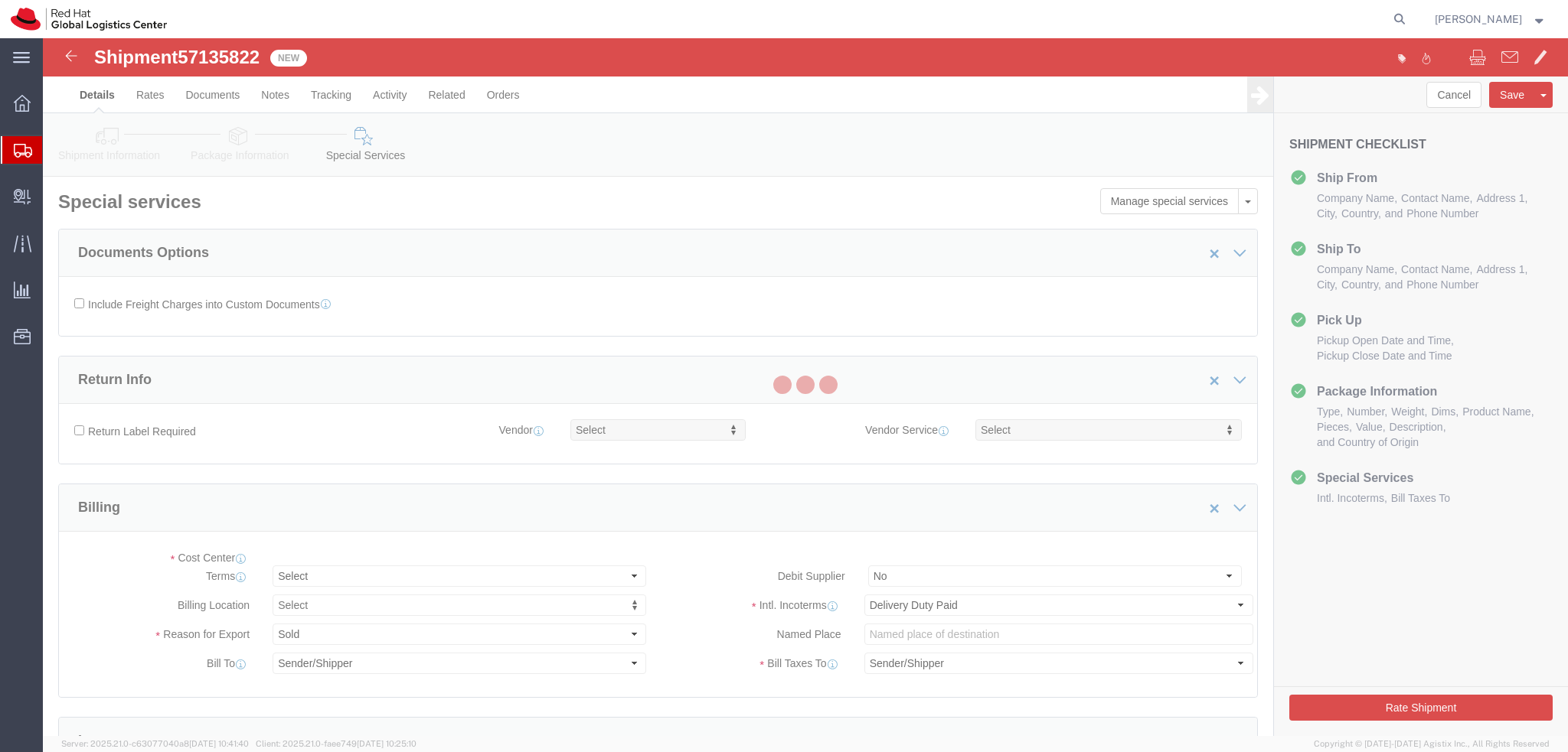
select select "COSTCENTER"
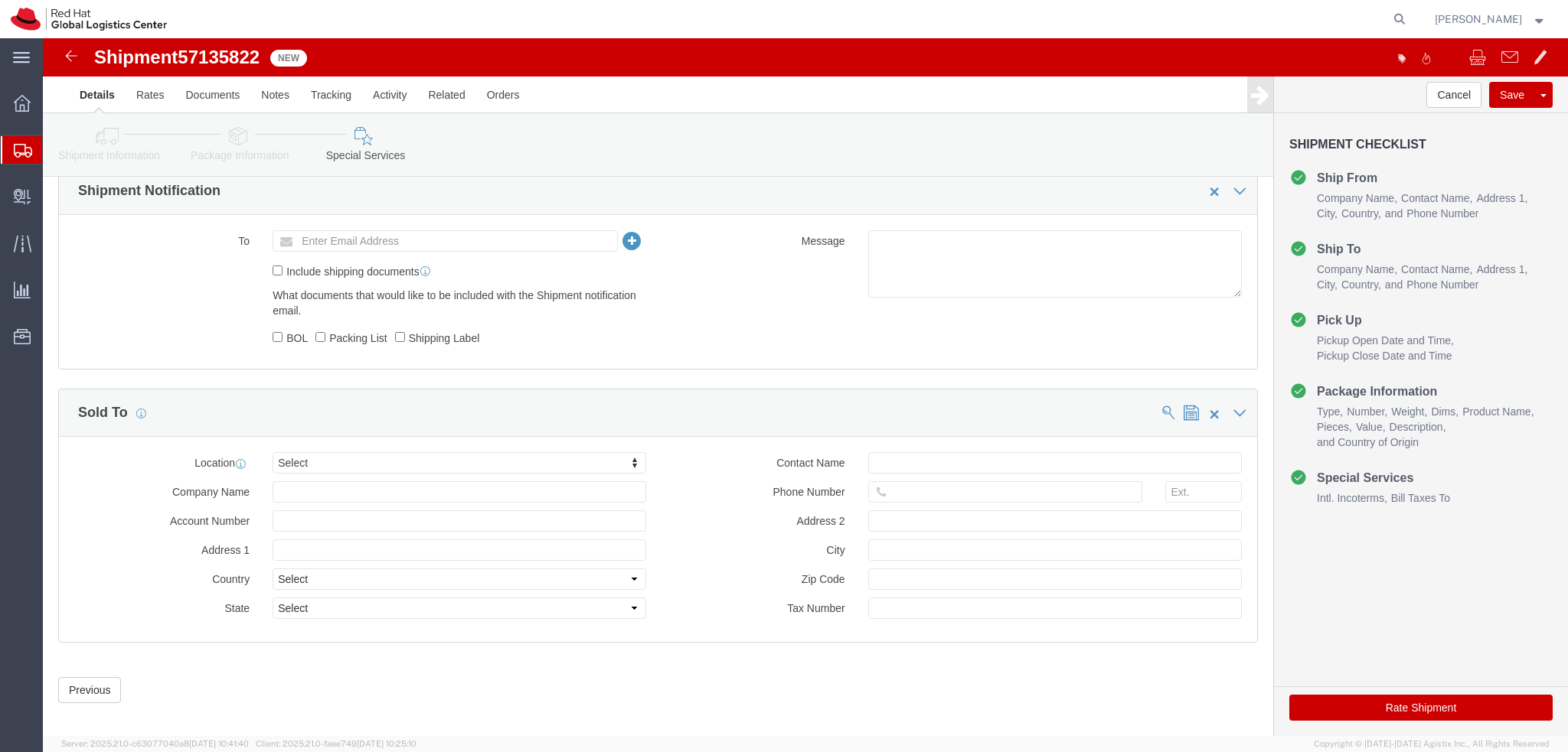
scroll to position [707, 0]
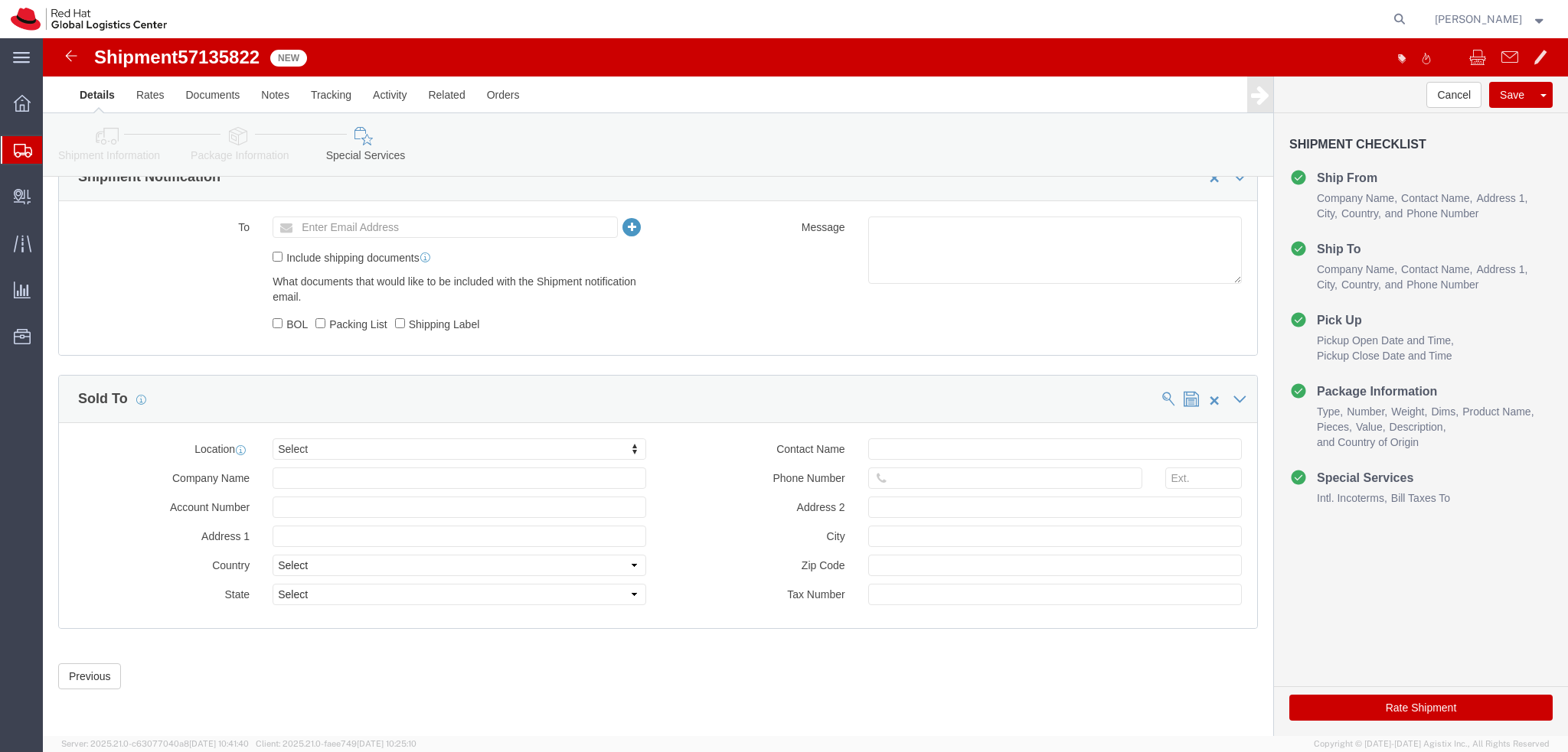
click button "Rate Shipment"
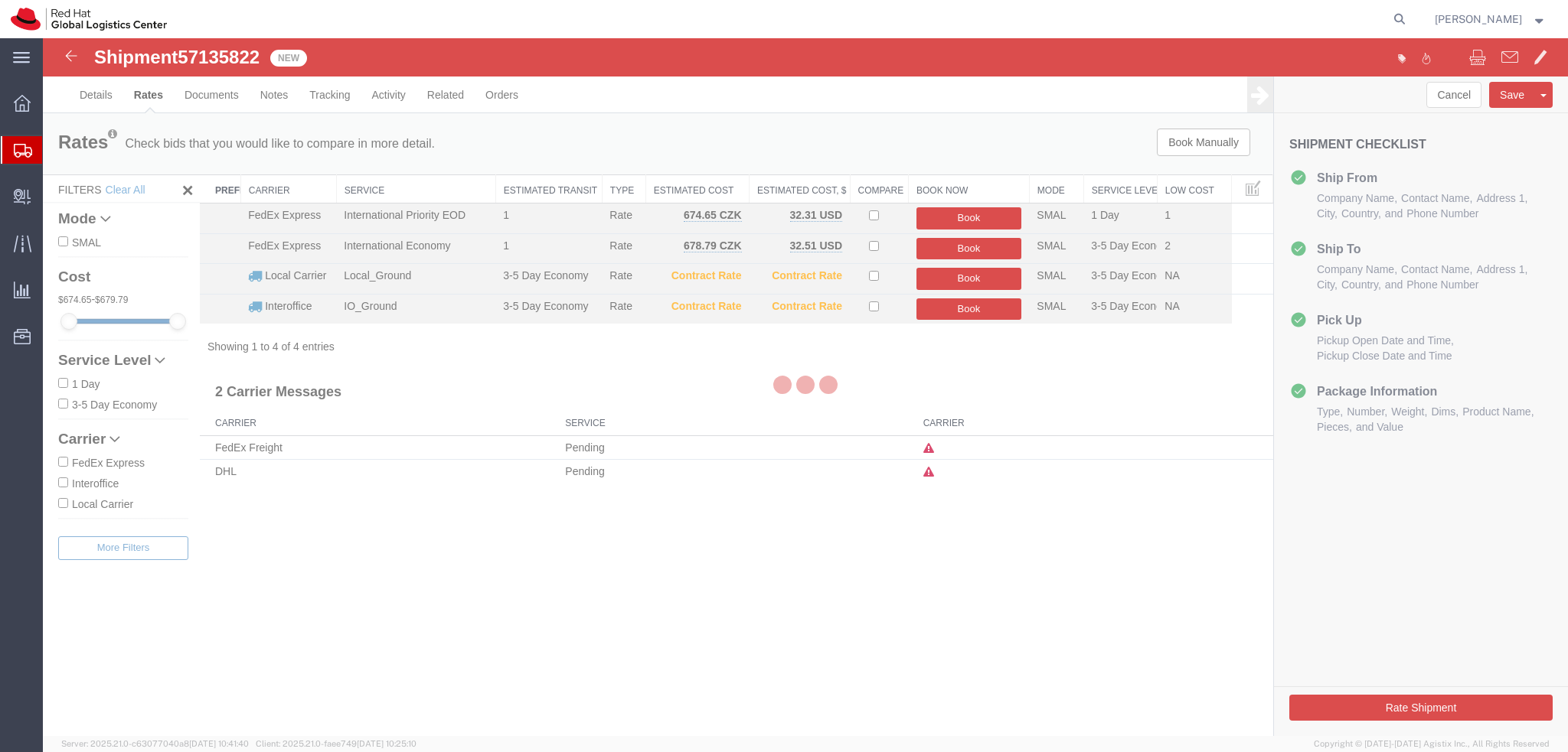
scroll to position [0, 0]
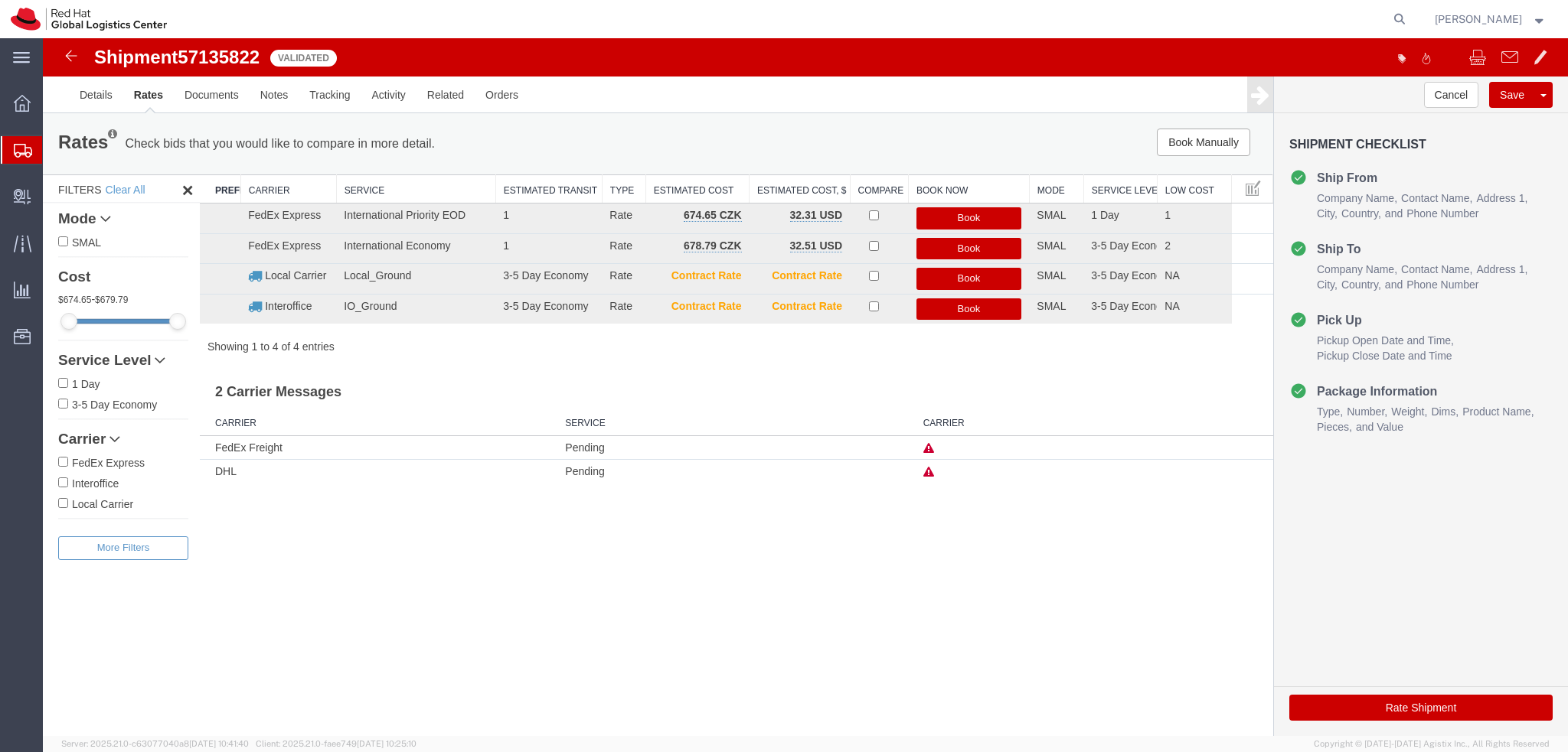
click at [928, 473] on icon at bounding box center [929, 473] width 11 height 11
click at [742, 382] on h3 "2 Carrier Messages" at bounding box center [736, 386] width 1073 height 34
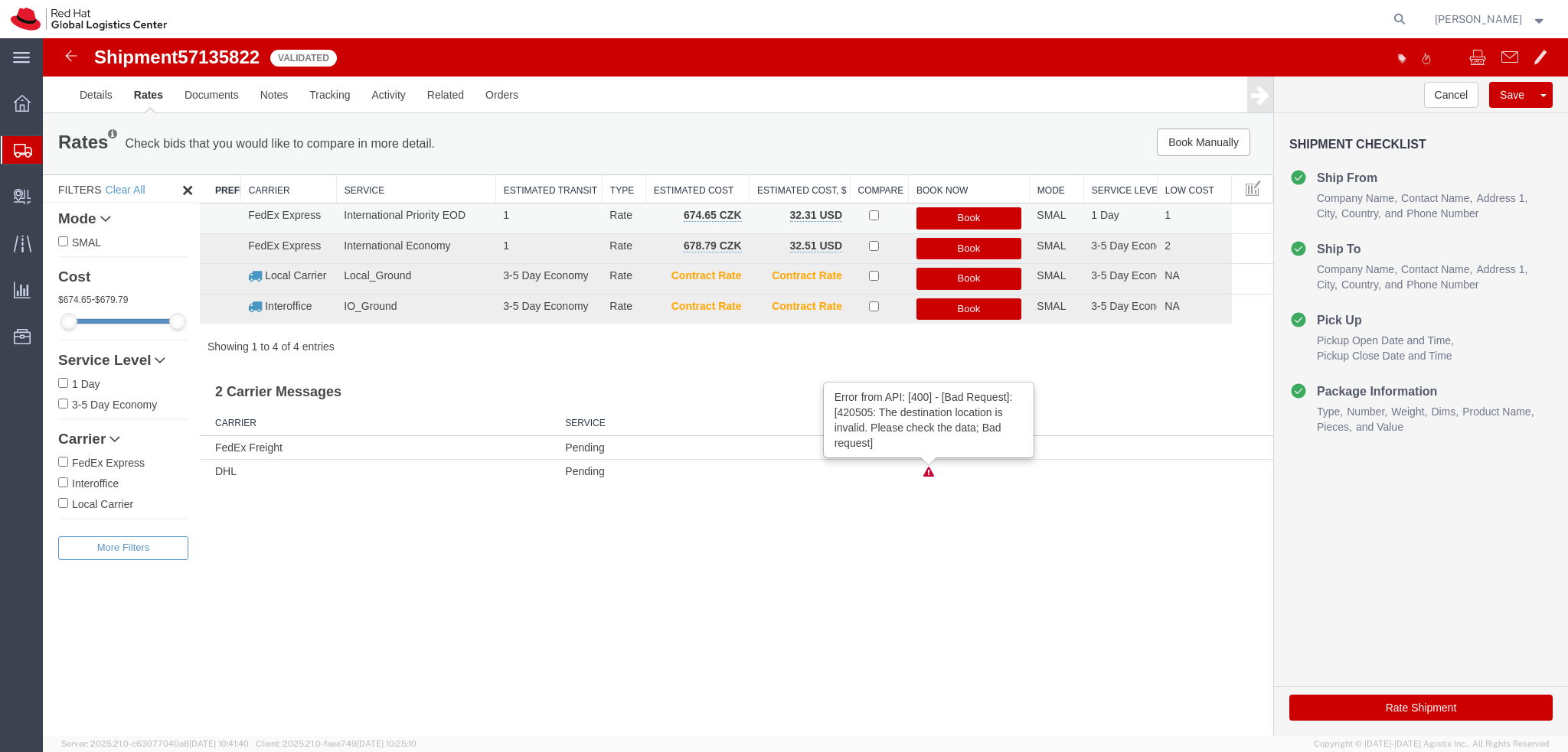
click at [980, 213] on button "Book" at bounding box center [969, 218] width 106 height 22
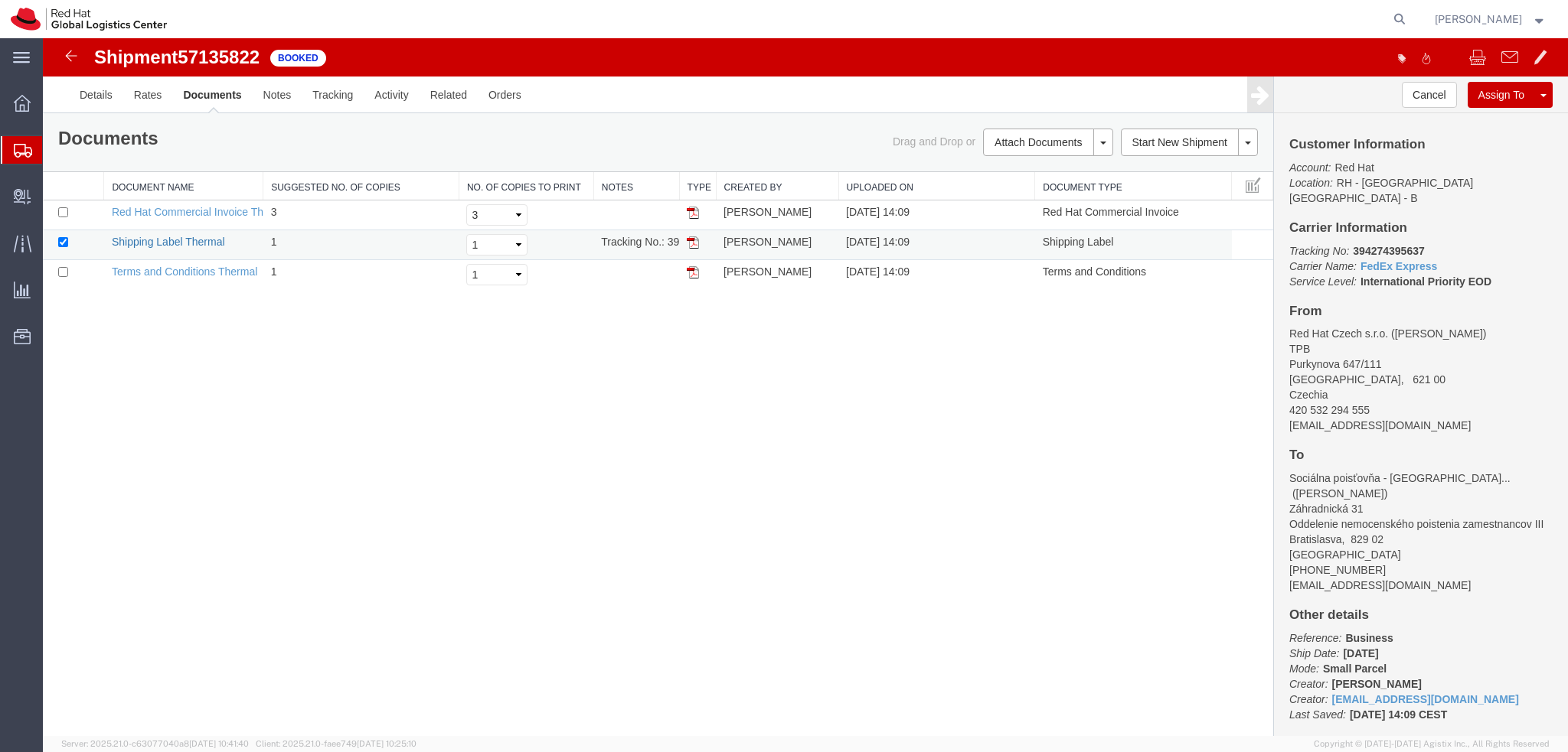
click at [202, 244] on link "Shipping Label Thermal" at bounding box center [168, 241] width 113 height 12
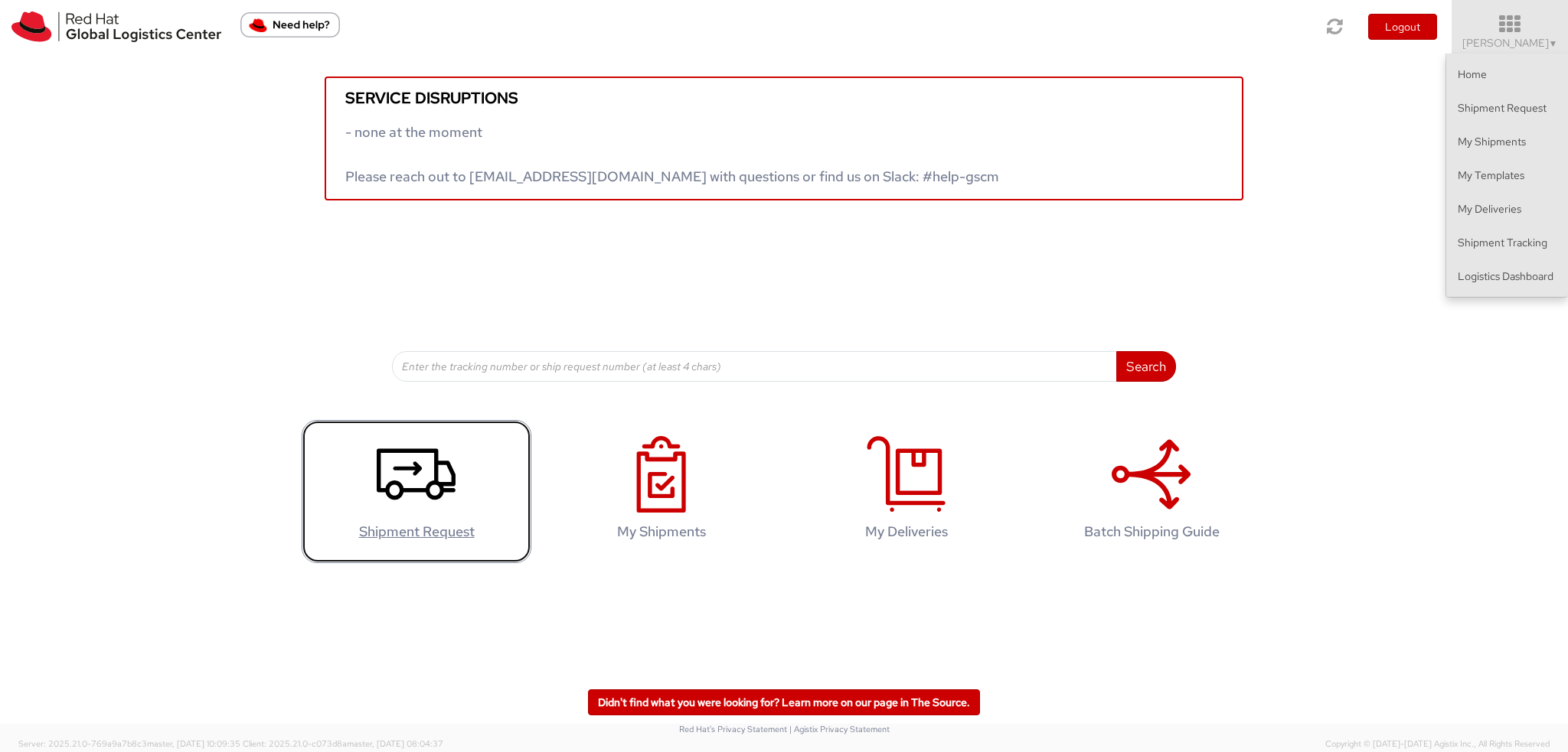
click at [420, 473] on icon at bounding box center [415, 474] width 79 height 76
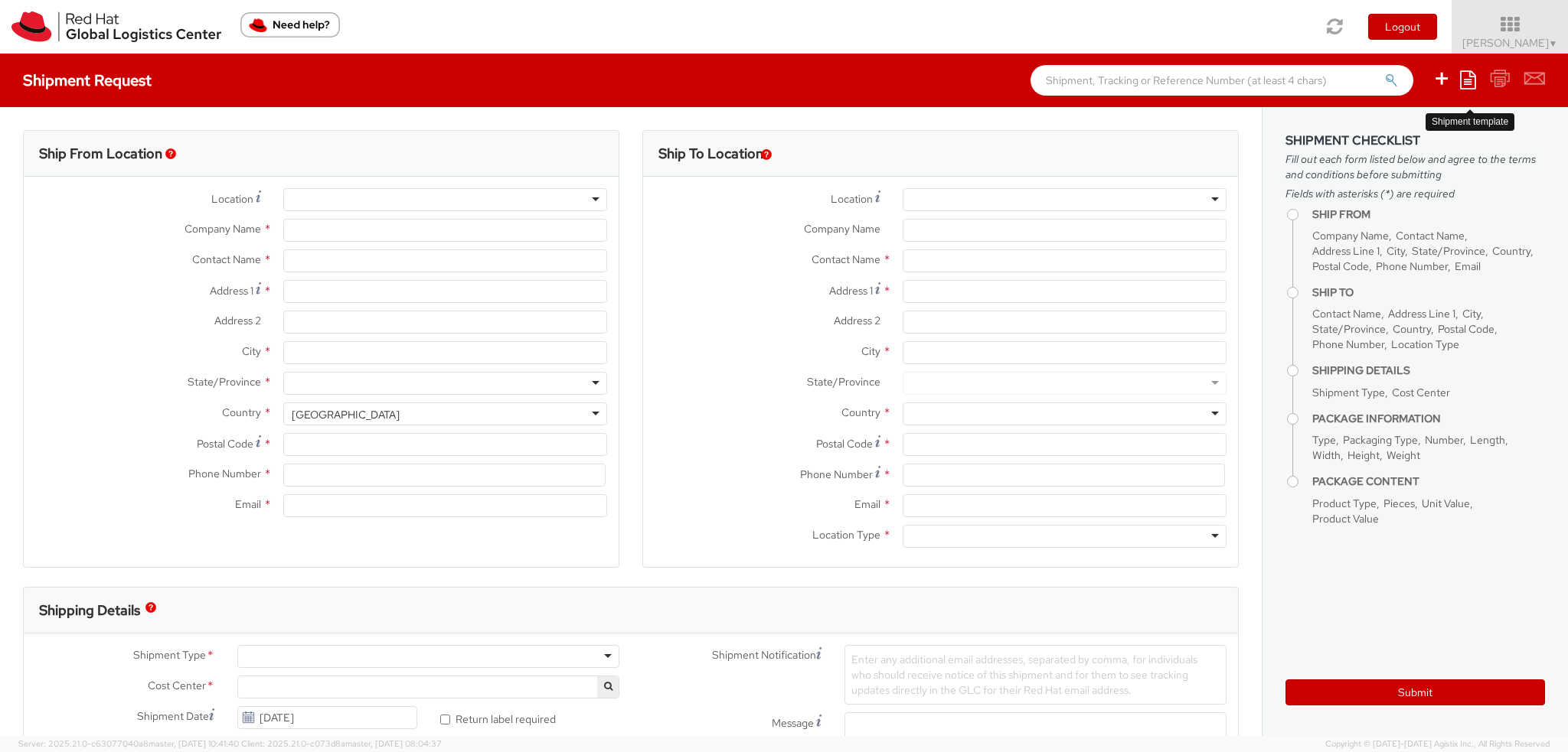
click at [1469, 79] on icon at bounding box center [1468, 80] width 16 height 19
select select "901"
select select
click at [1431, 134] on link "Create from template" at bounding box center [1408, 127] width 134 height 19
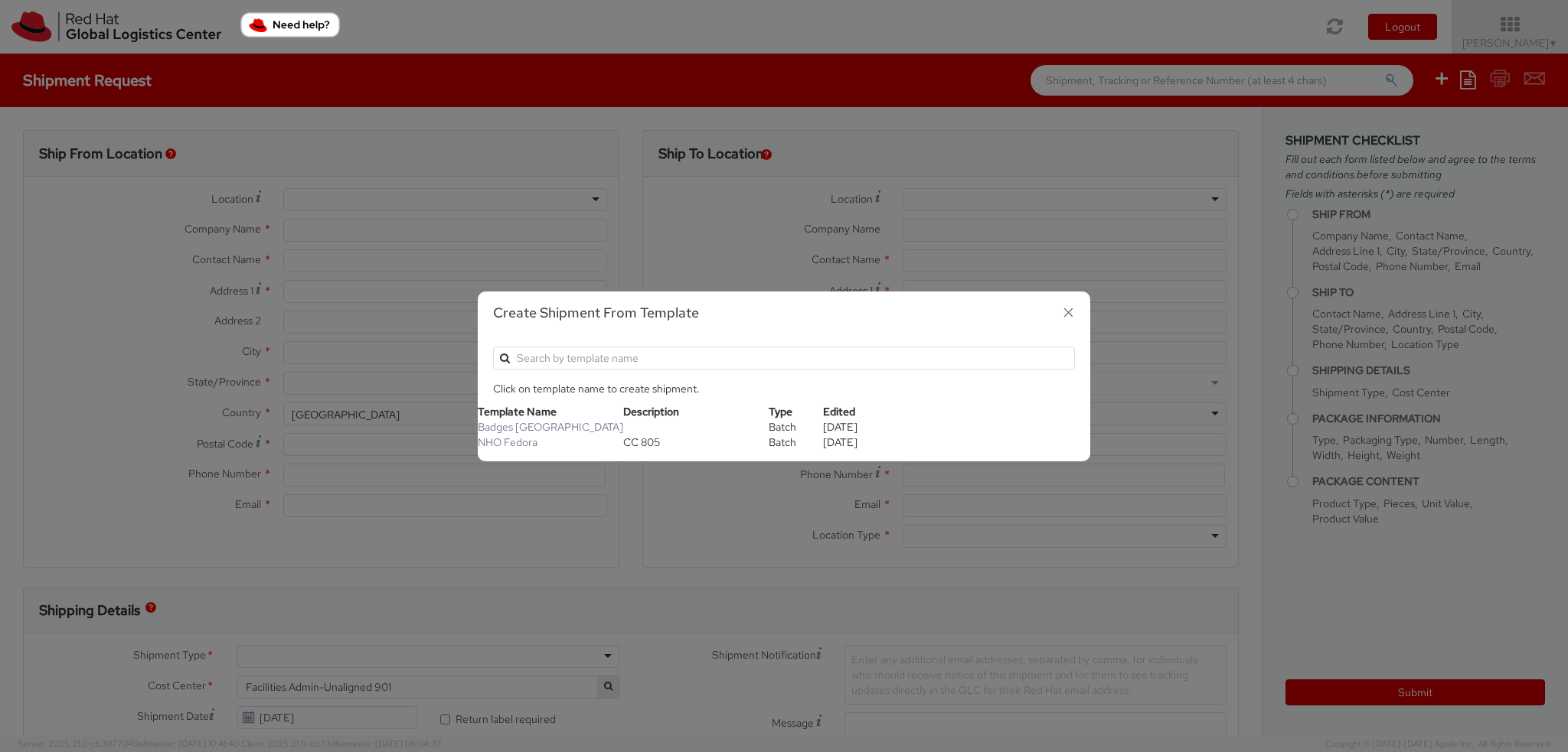
type input "Red Hat Czech s.r.o."
type input "[PERSON_NAME]"
type input "Purkynova 665/115"
type input "BRNO"
type input "621 00"
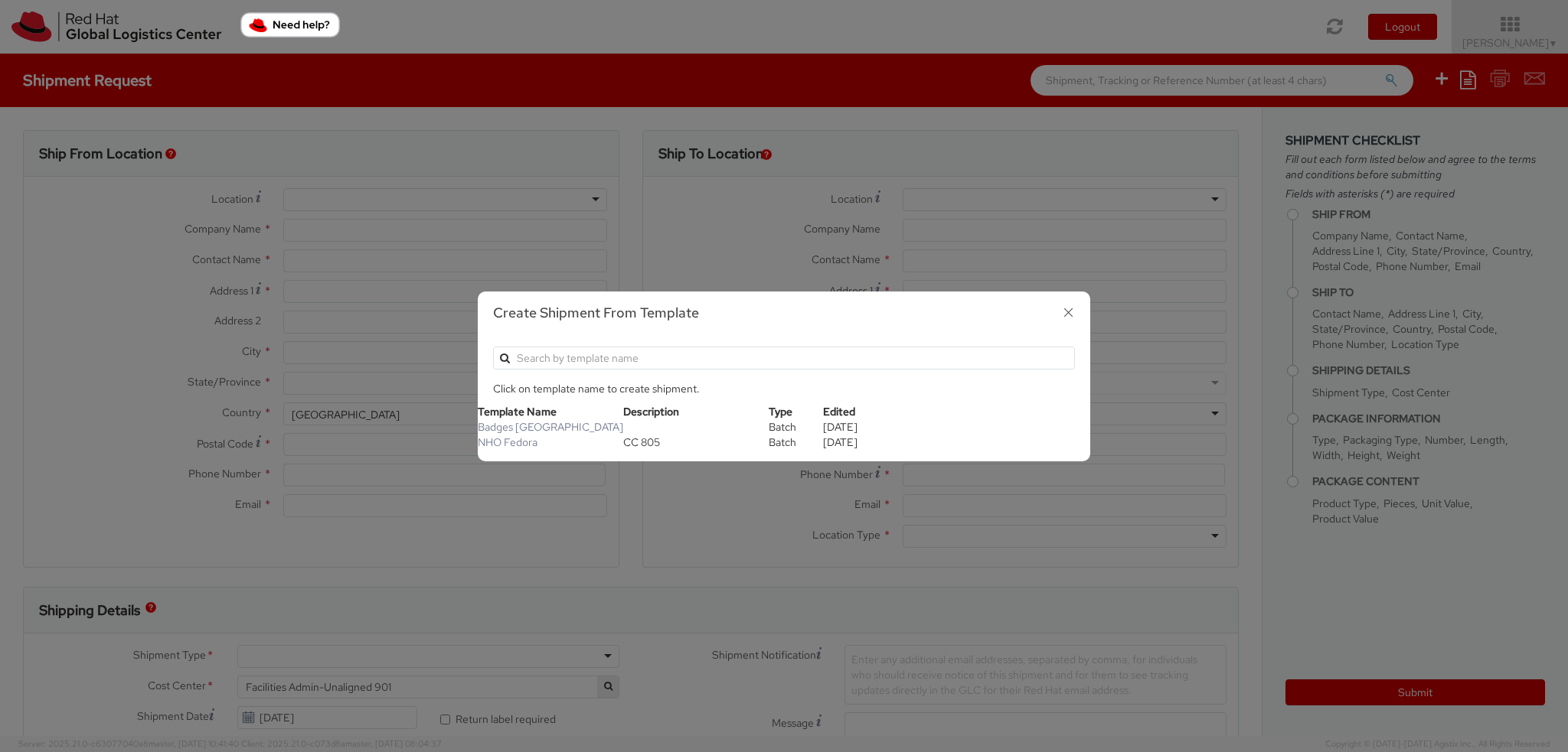
type input "420 532 294 555"
type input "fmoravec@redhat.com"
select select "CM"
select select "KGS"
click at [521, 426] on link "Badges Brno" at bounding box center [550, 426] width 146 height 14
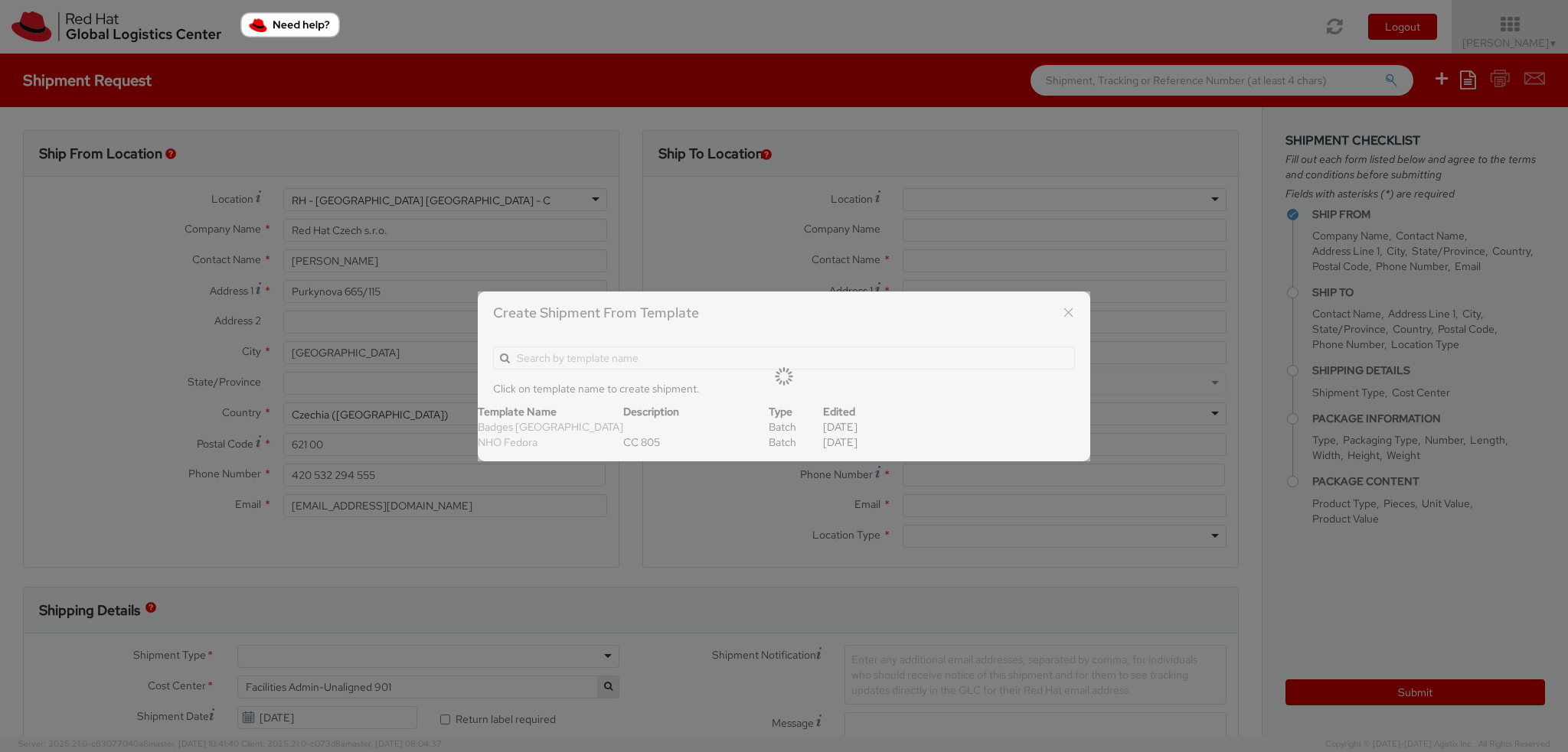
type input "ISAAC/ associate security badge"
type input "420702253567"
type input "[PERSON_NAME][EMAIL_ADDRESS][DOMAIN_NAME]"
type input "ISAAC Batch"
select select "OTHER"
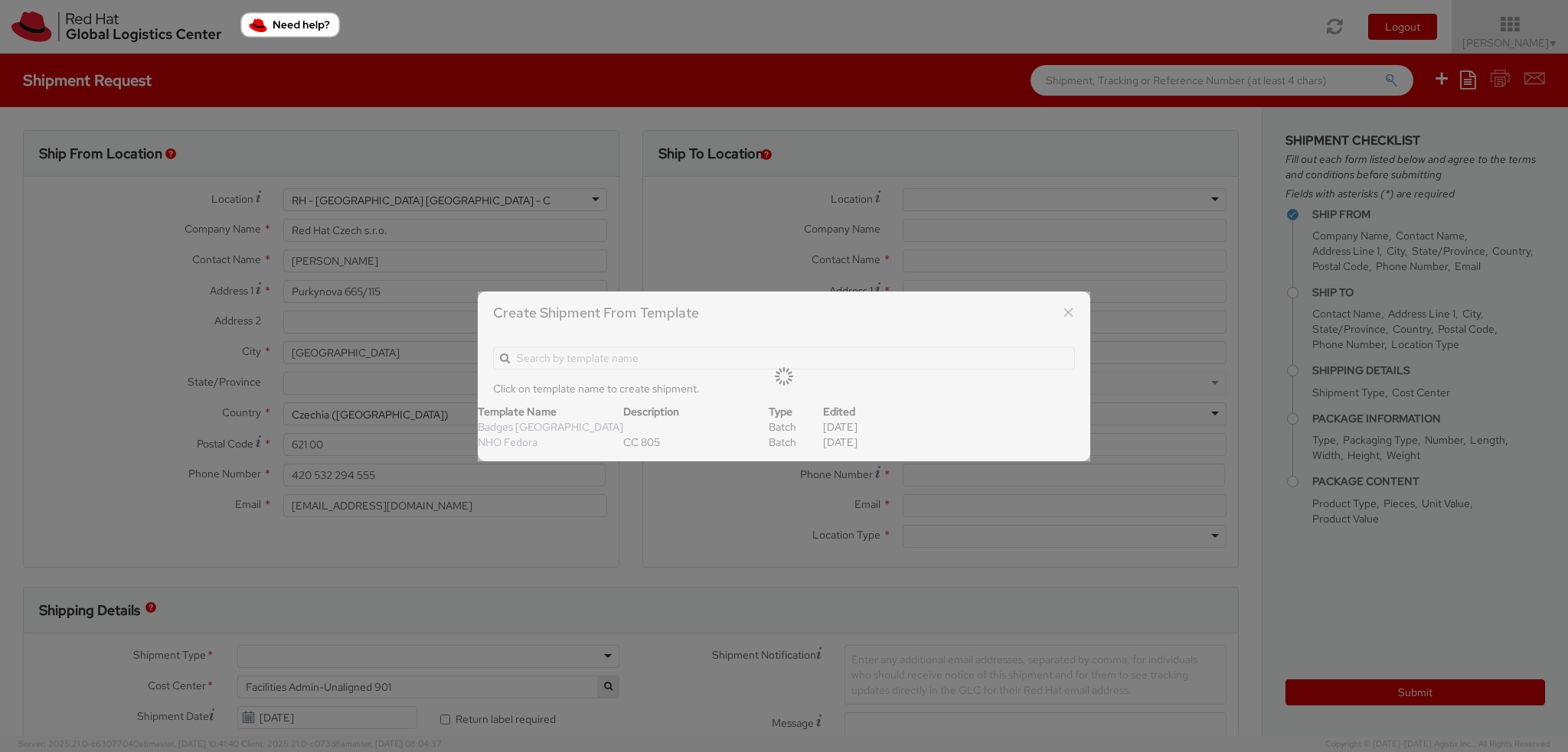
type input "1"
type input "24.13"
type input "31.75"
type input "0.64"
type input "0.5"
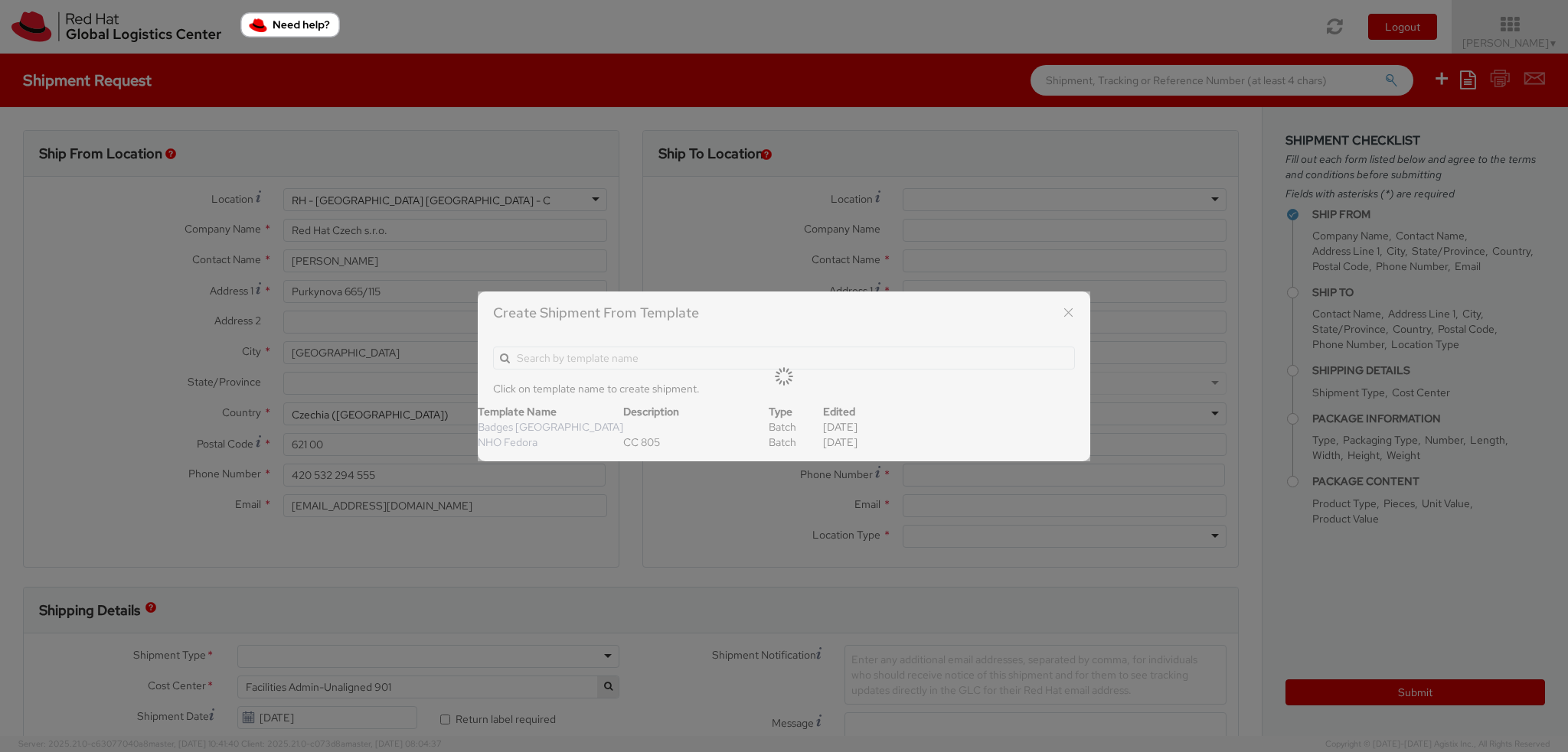
type input "Badge"
select select "OTHER"
type input "3.44"
select select "OTHER"
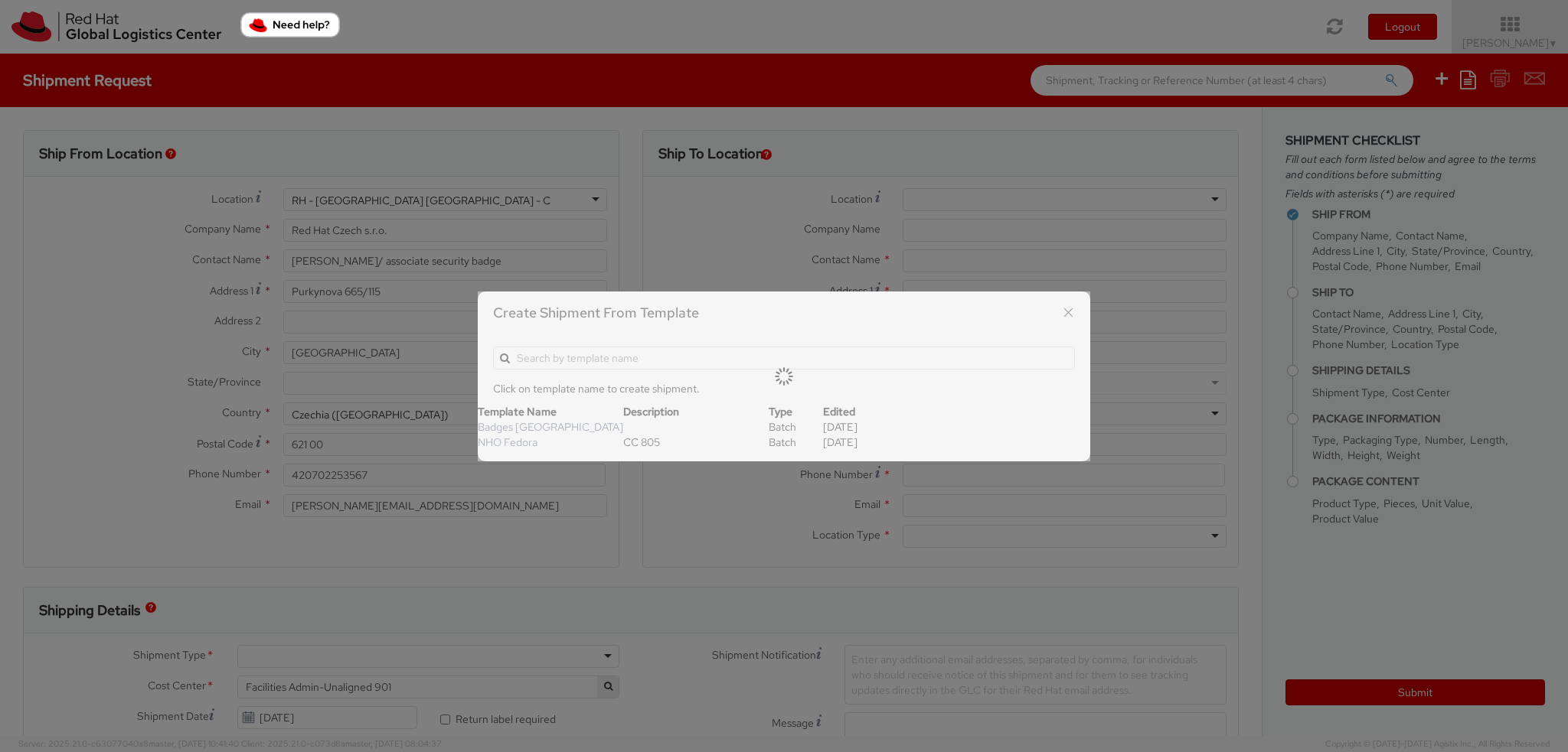
select select "OTHER"
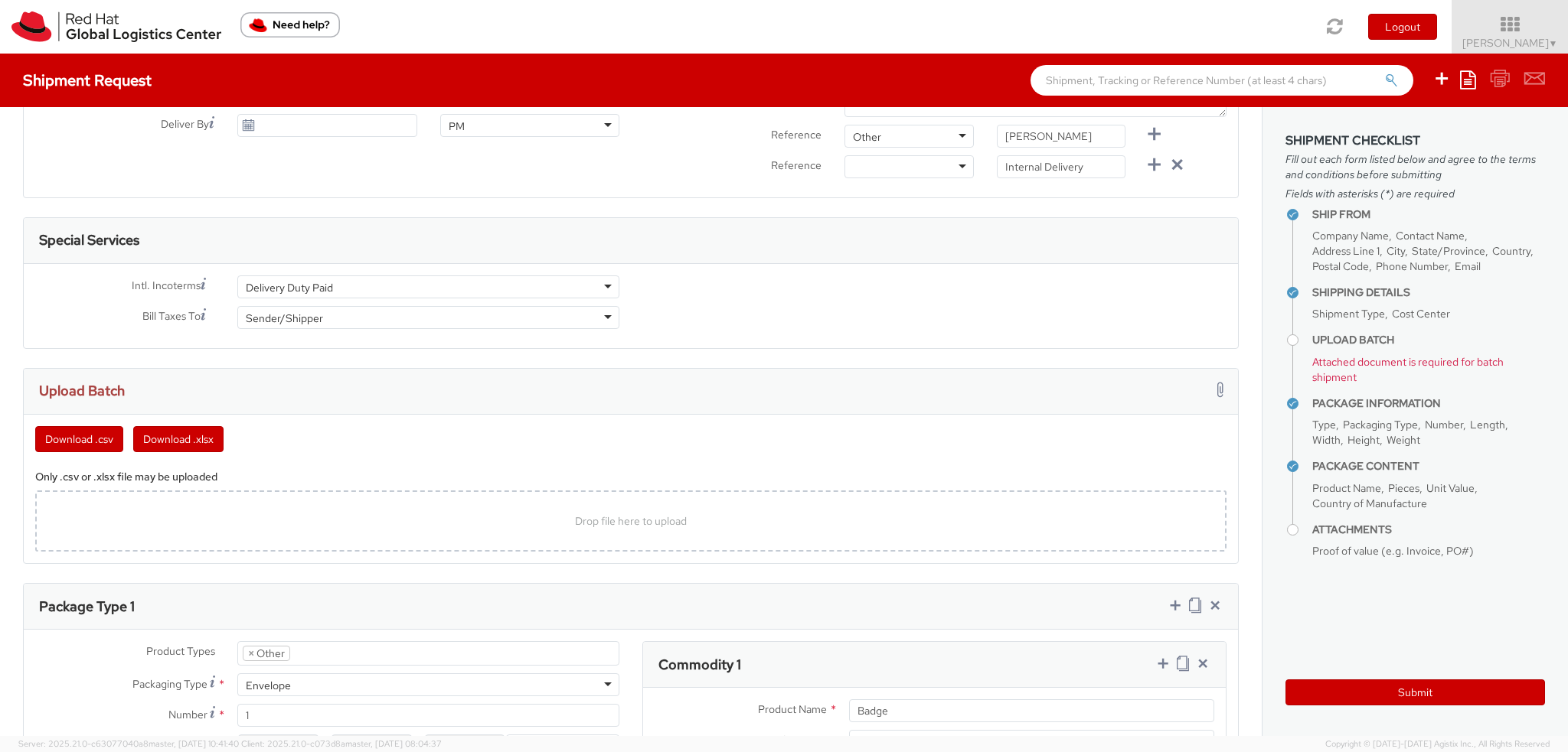
scroll to position [689, 0]
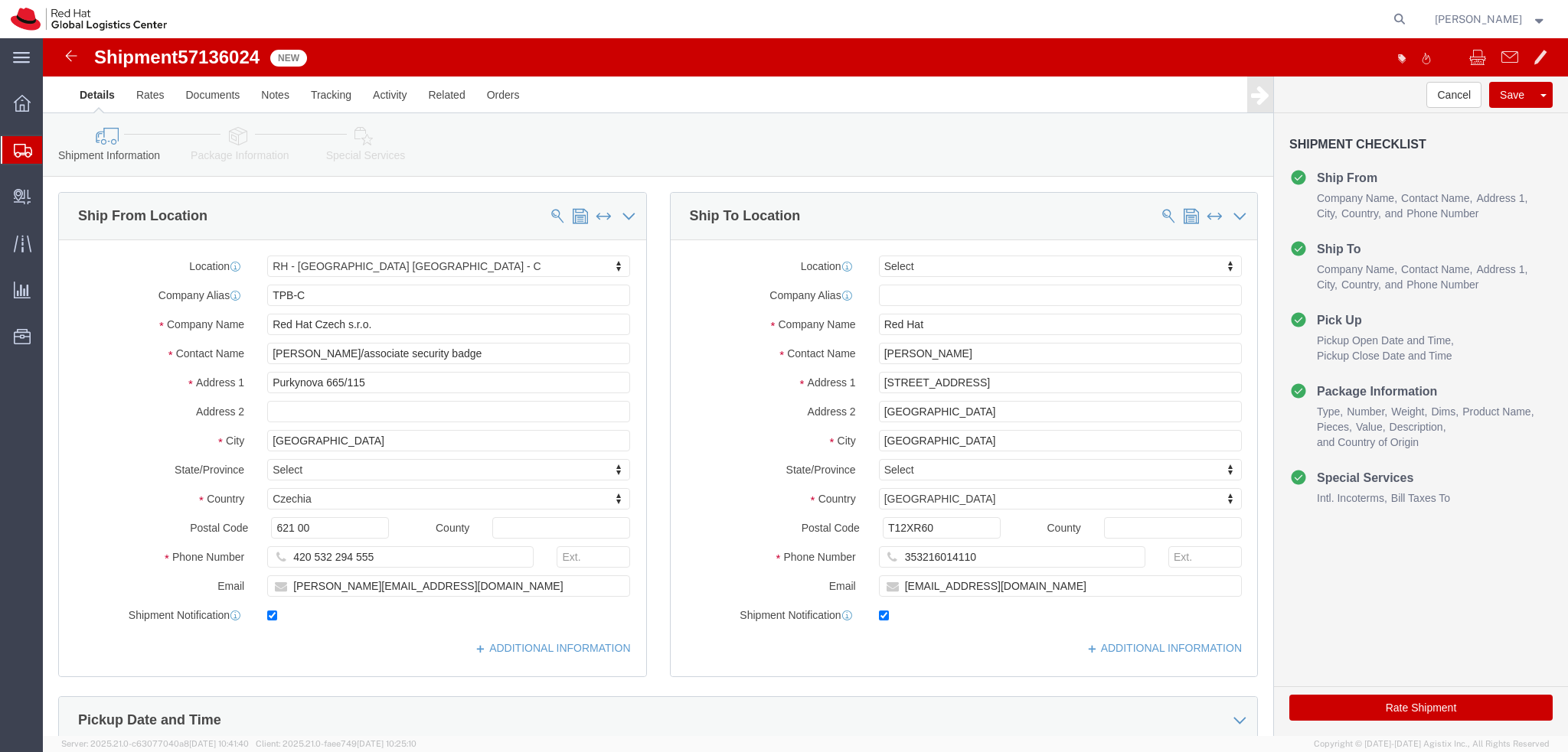
select select "38037"
select select
click icon
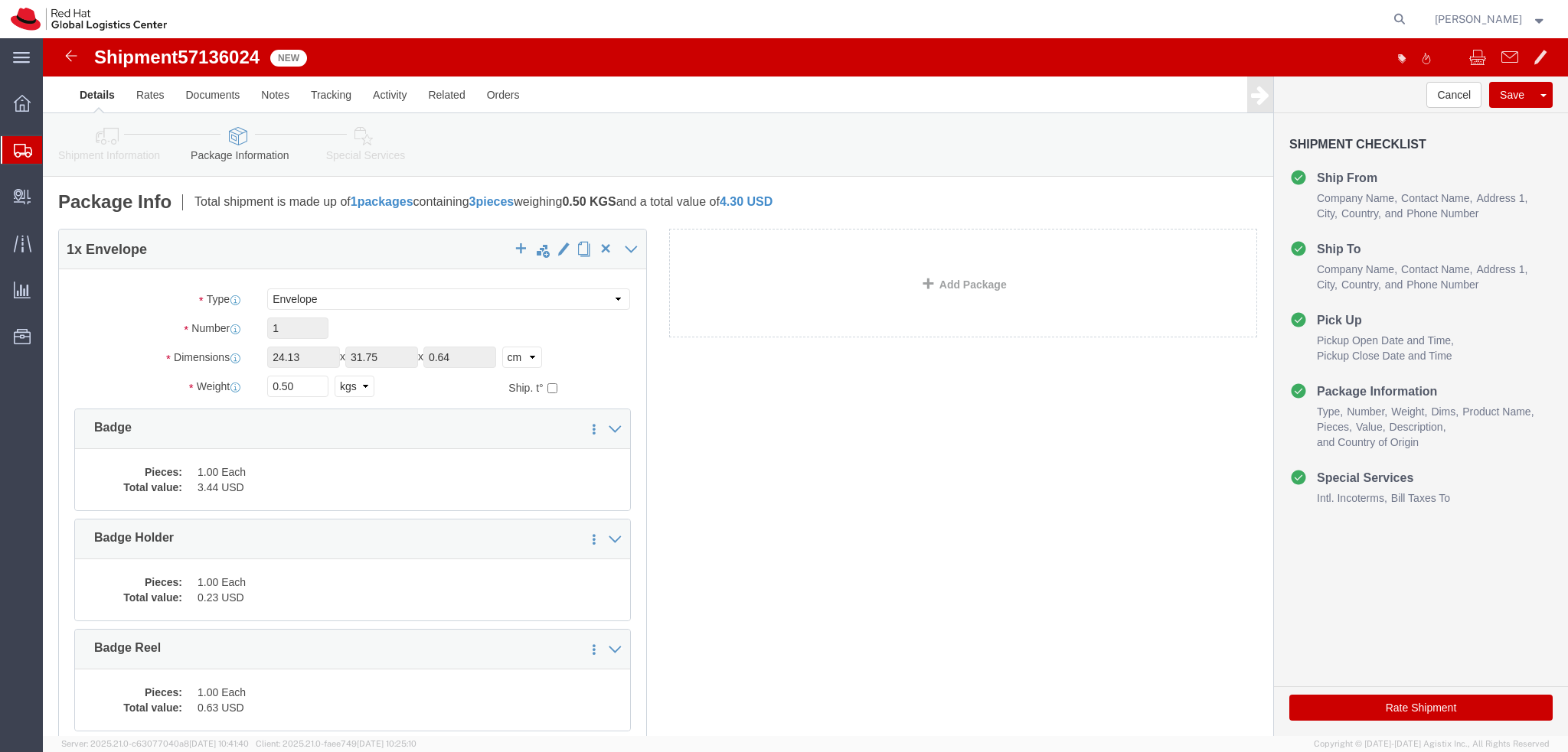
click link "Special Services"
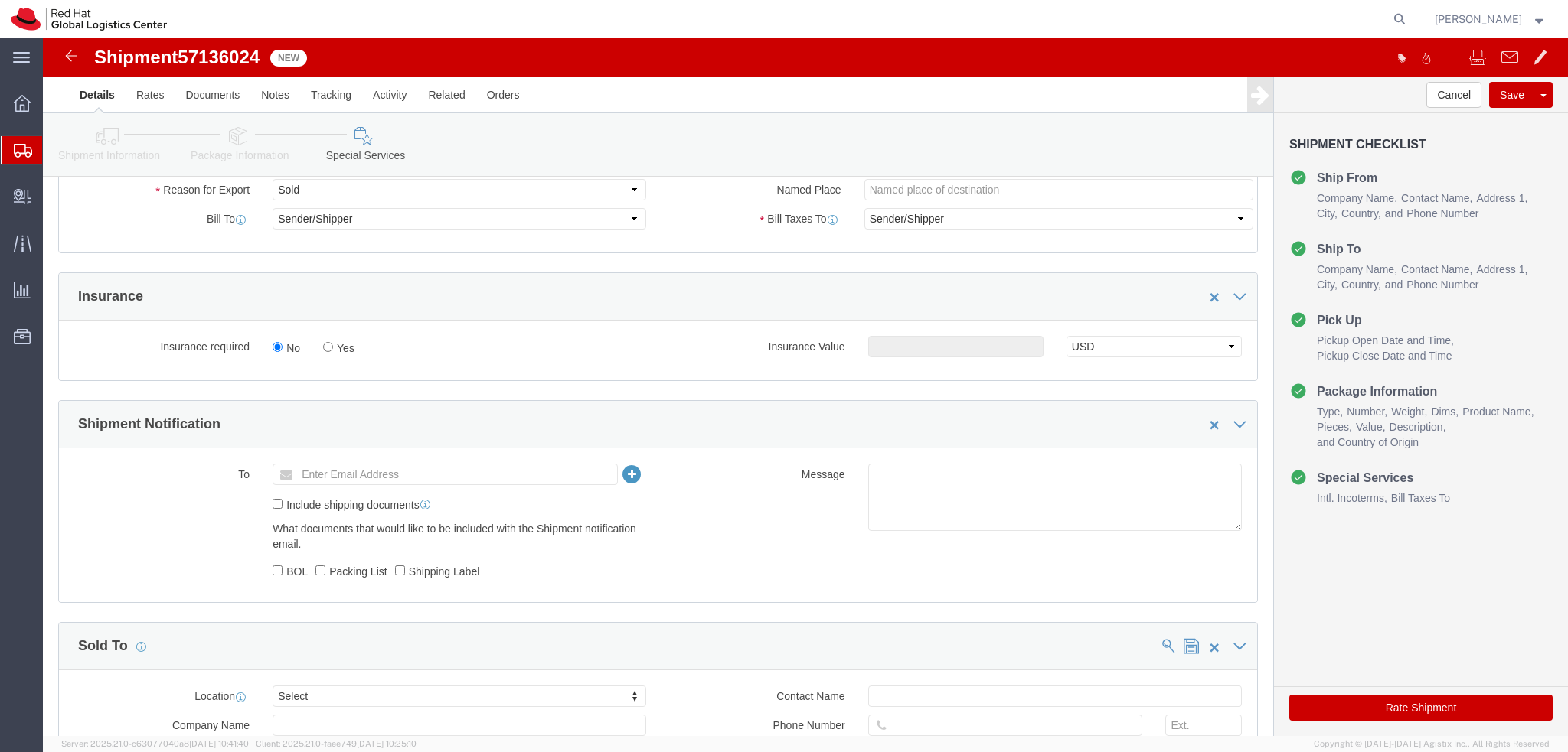
scroll to position [707, 0]
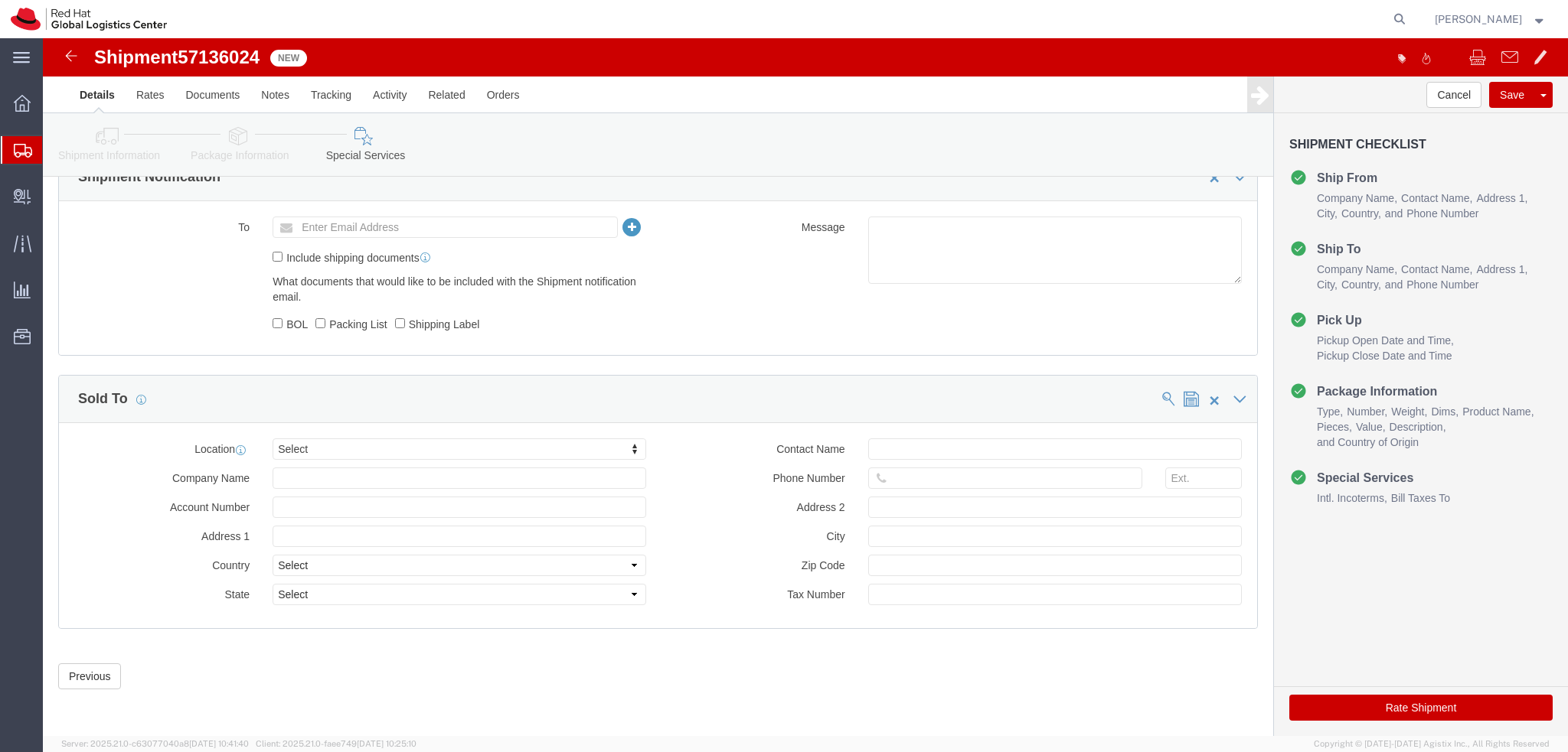
click button "Rate Shipment"
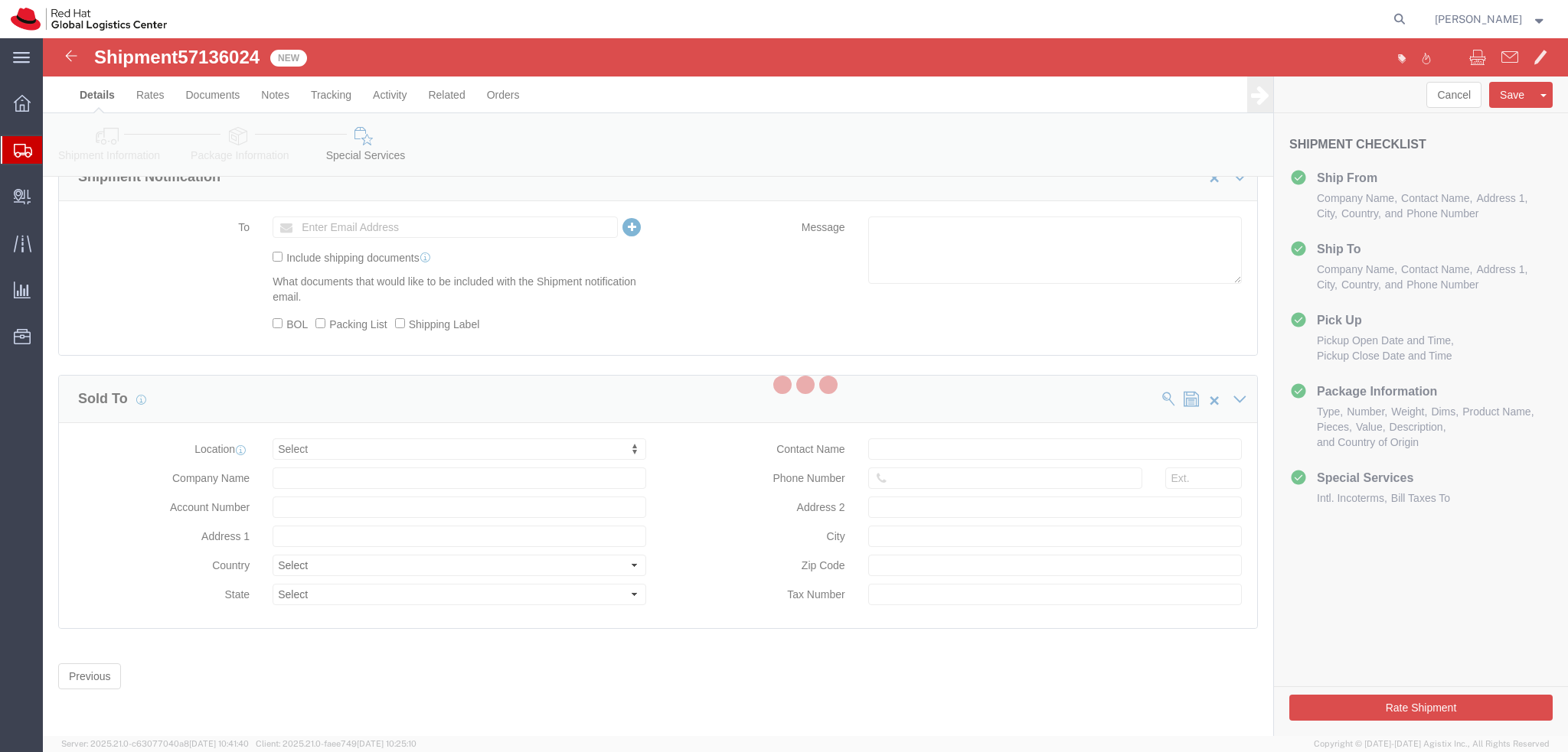
scroll to position [0, 0]
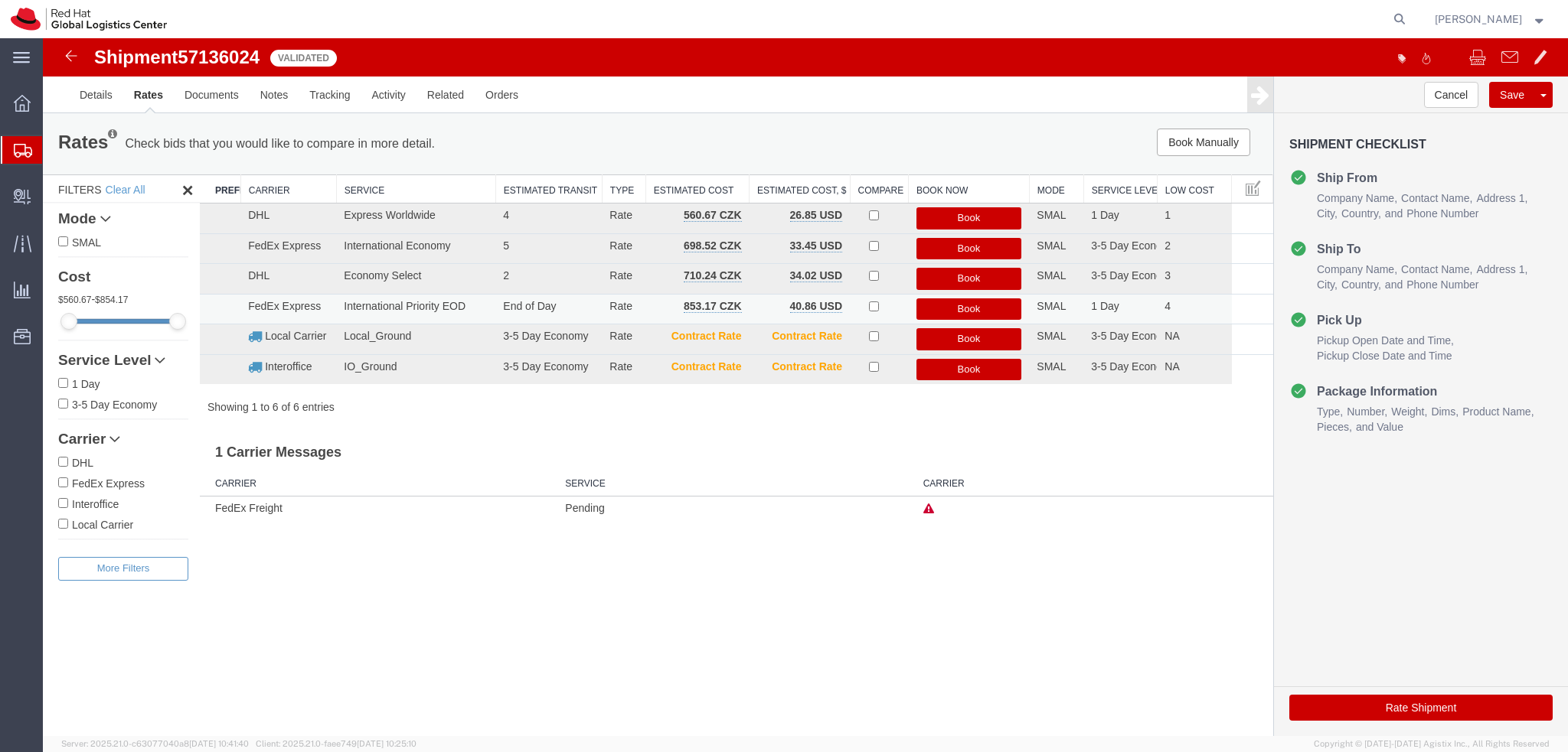
click at [999, 305] on button "Book" at bounding box center [969, 309] width 106 height 22
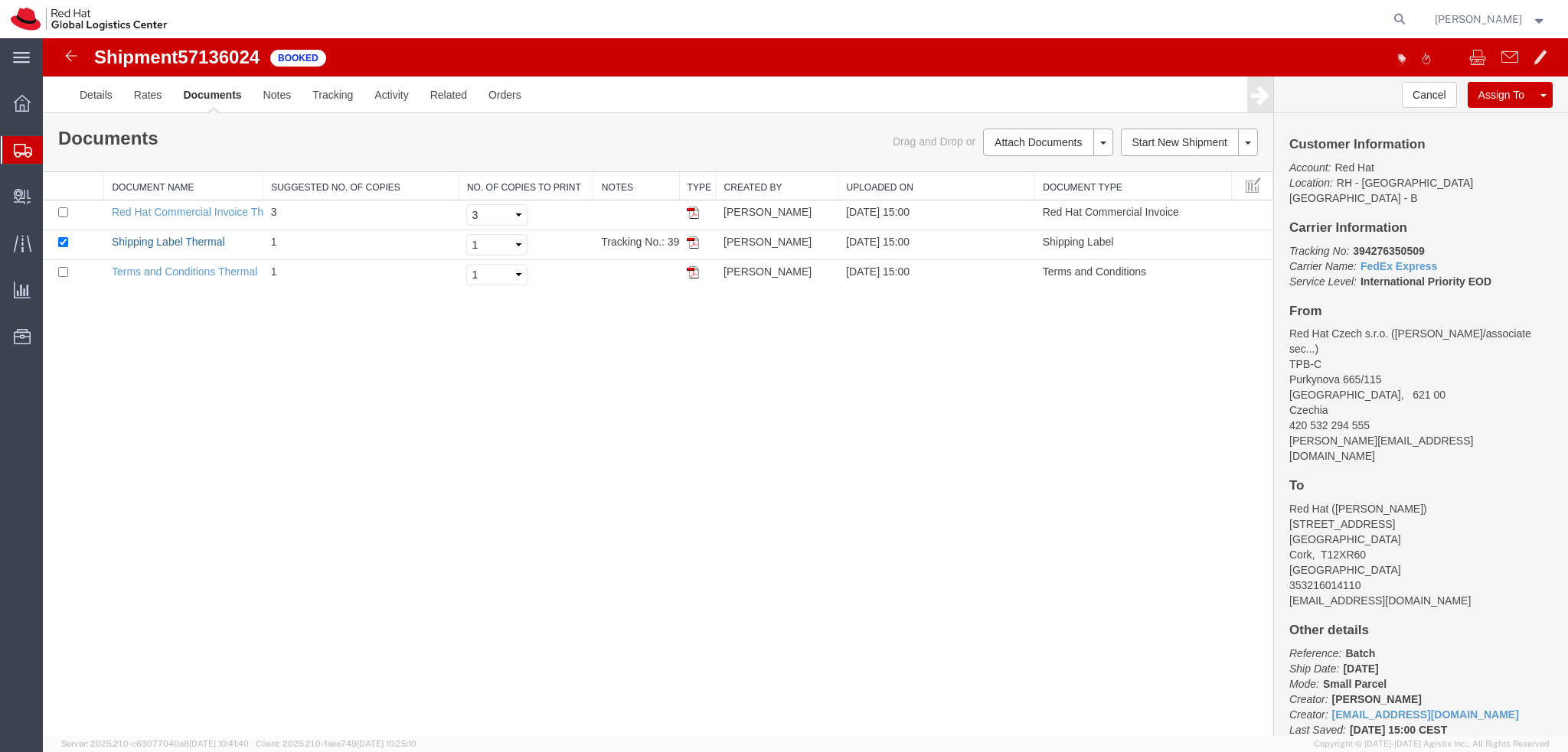
click at [214, 241] on link "Shipping Label Thermal" at bounding box center [168, 241] width 113 height 12
